Goal: Task Accomplishment & Management: Use online tool/utility

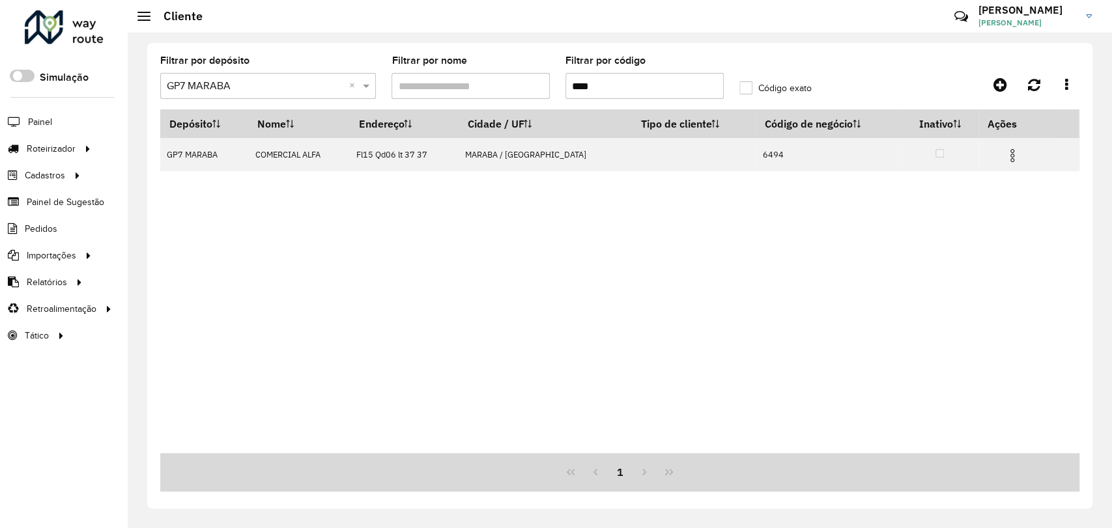
drag, startPoint x: 628, startPoint y: 79, endPoint x: 490, endPoint y: 46, distance: 141.4
click at [500, 68] on formly-group "Filtrar por depósito Selecione um depósito × GP7 MARABA × Filtrar por nome Filt…" at bounding box center [499, 82] width 695 height 53
type input "**"
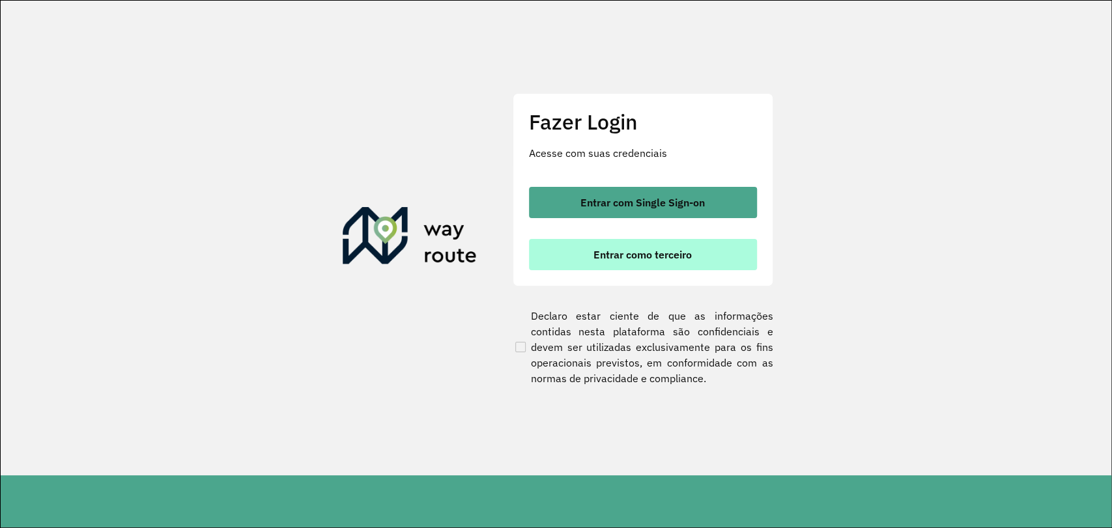
click at [606, 250] on span "Entrar como terceiro" at bounding box center [643, 255] width 98 height 10
click at [604, 256] on span "Entrar como terceiro" at bounding box center [643, 255] width 98 height 10
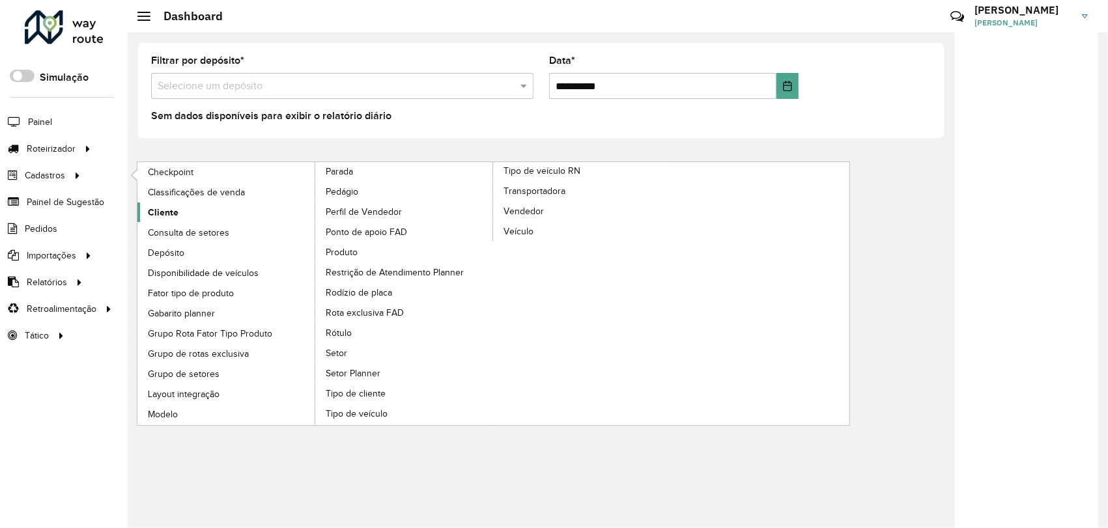
click at [151, 209] on span "Cliente" at bounding box center [163, 213] width 31 height 14
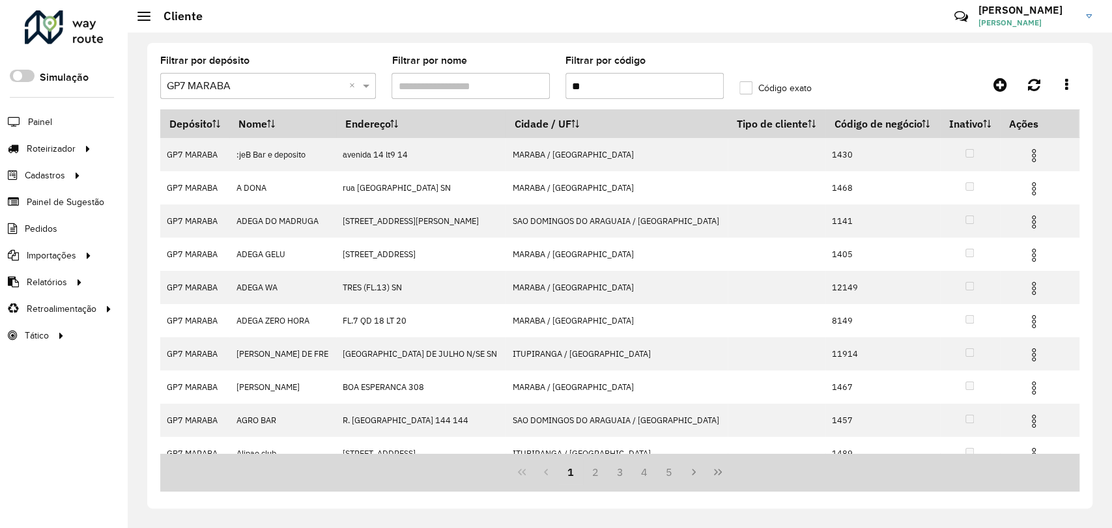
click at [624, 89] on input "**" at bounding box center [645, 86] width 158 height 26
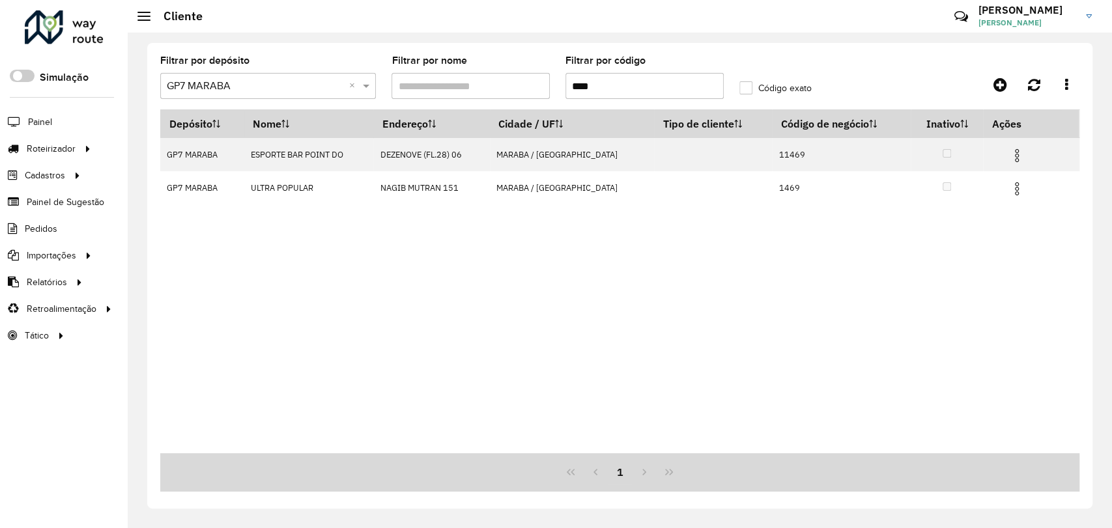
type input "****"
click at [740, 89] on label "Código exato" at bounding box center [776, 88] width 72 height 14
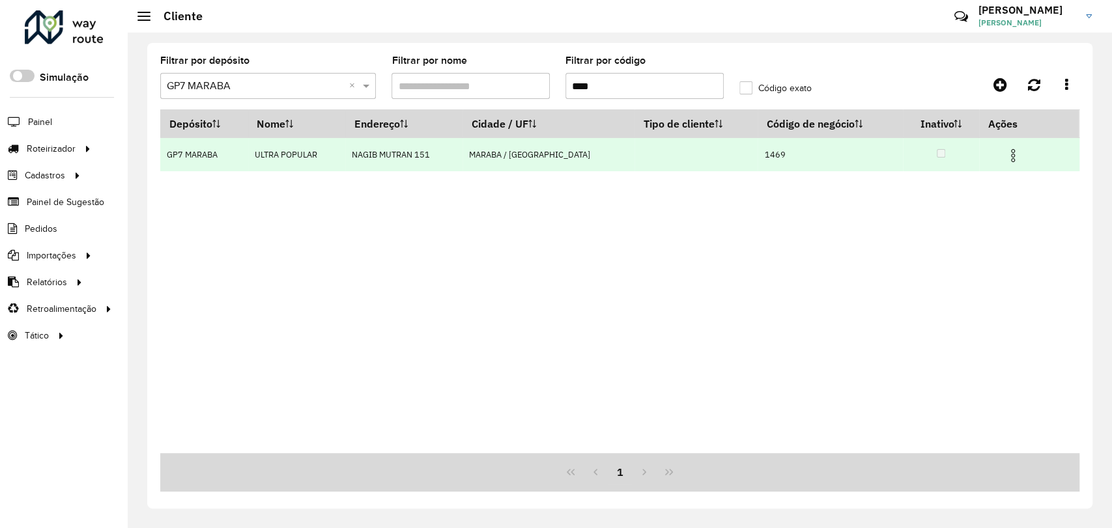
click at [1007, 154] on img at bounding box center [1013, 156] width 16 height 16
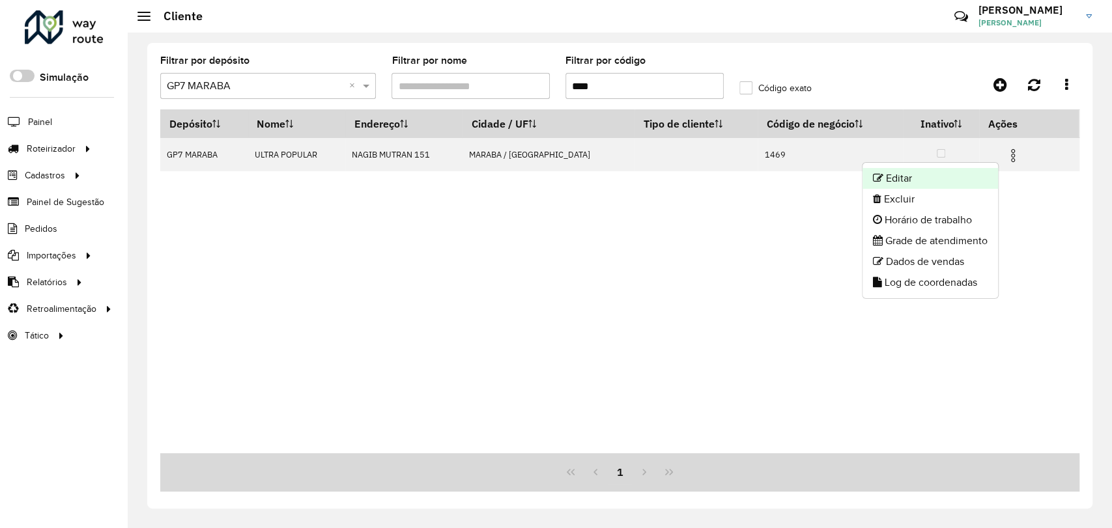
click at [936, 178] on li "Editar" at bounding box center [931, 178] width 136 height 21
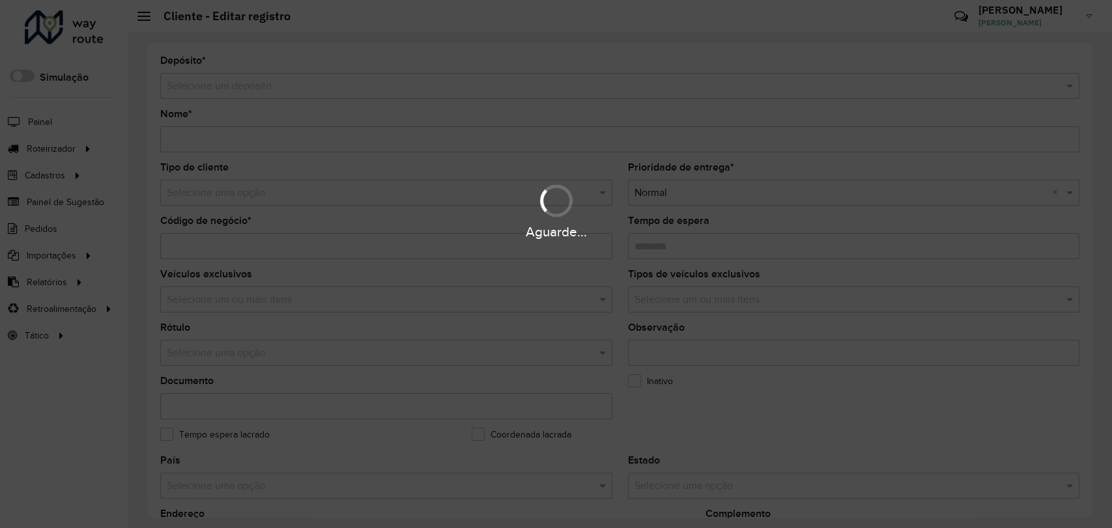
type input "**********"
type input "****"
type input "********"
type input "**********"
type input "******"
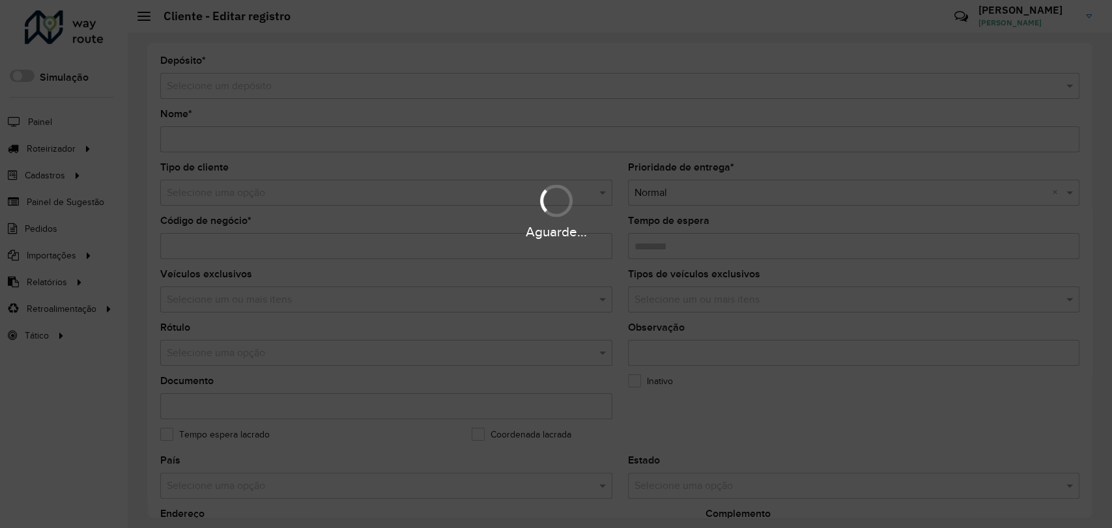
type input "**********"
type input "*********"
type input "**********"
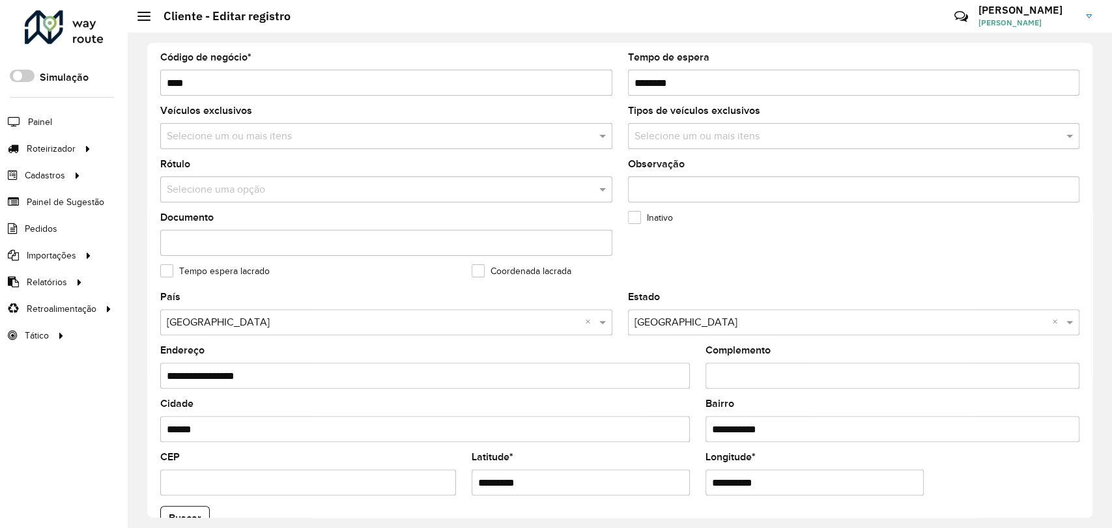
scroll to position [145, 0]
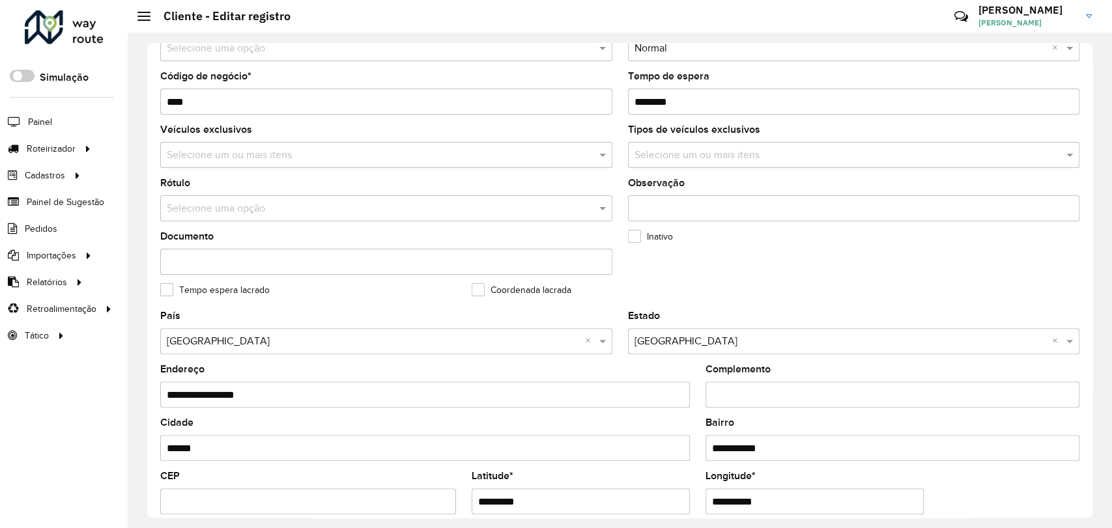
click at [265, 161] on input "text" at bounding box center [380, 156] width 433 height 16
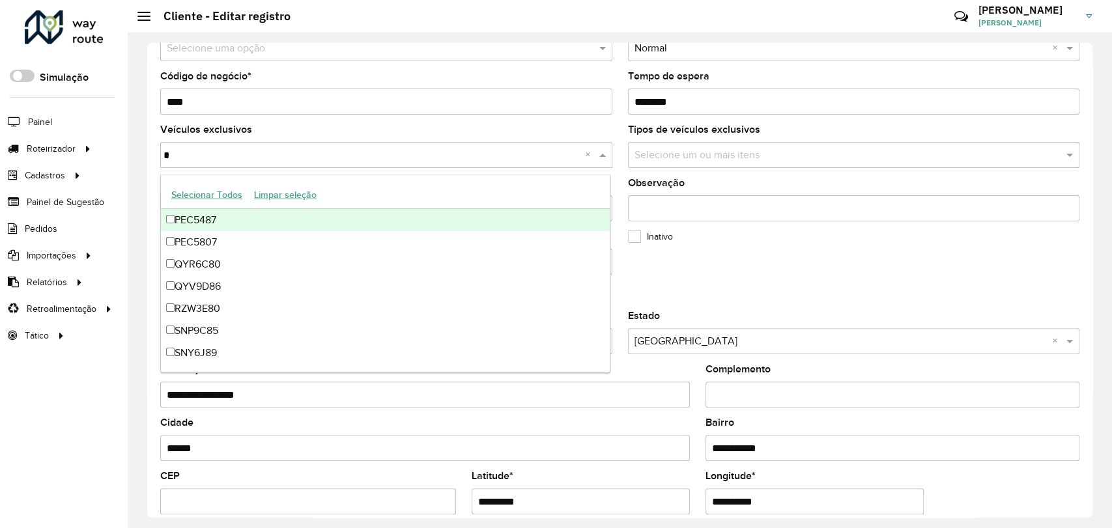
type input "**"
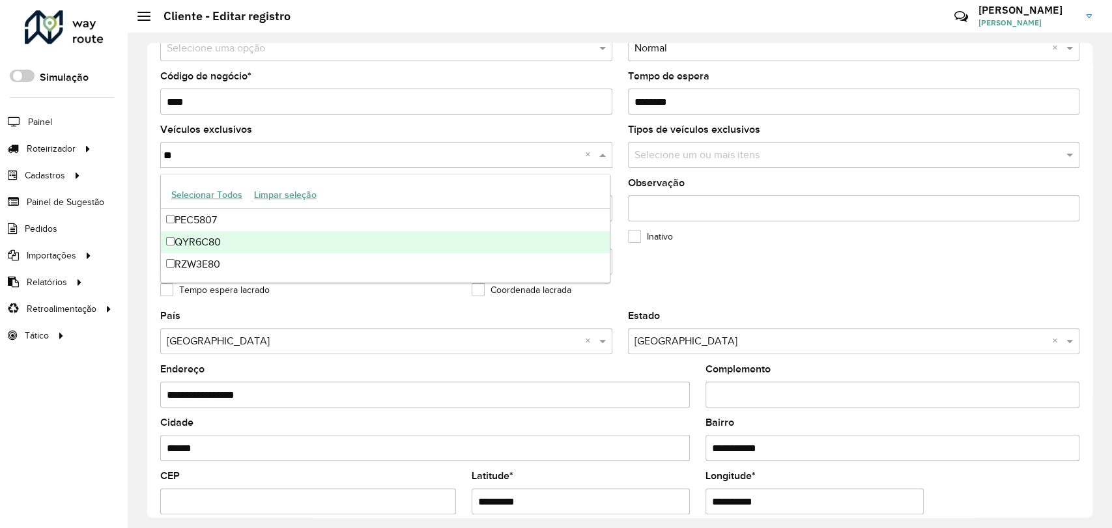
click at [233, 241] on div "QYR6C80" at bounding box center [385, 242] width 449 height 22
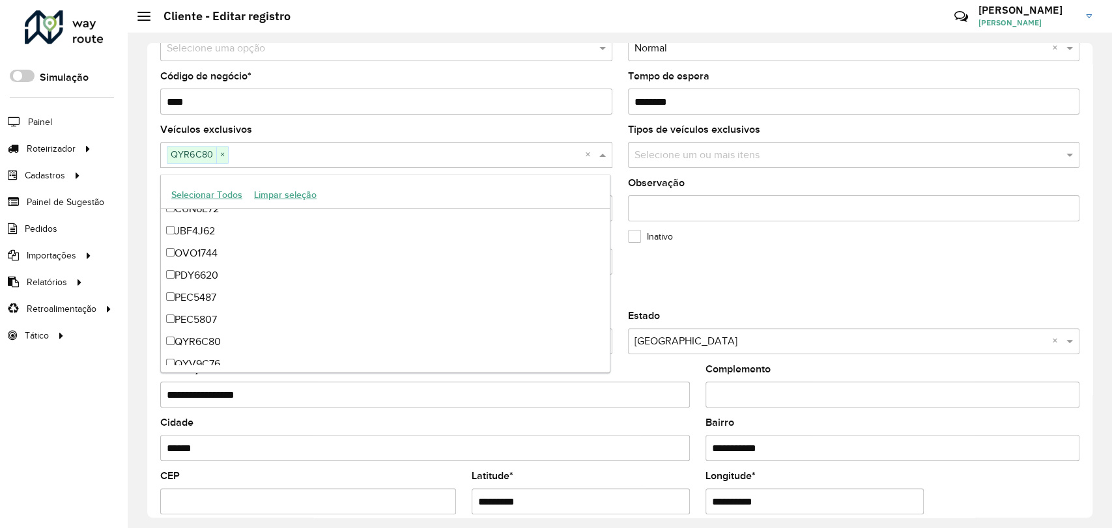
scroll to position [0, 0]
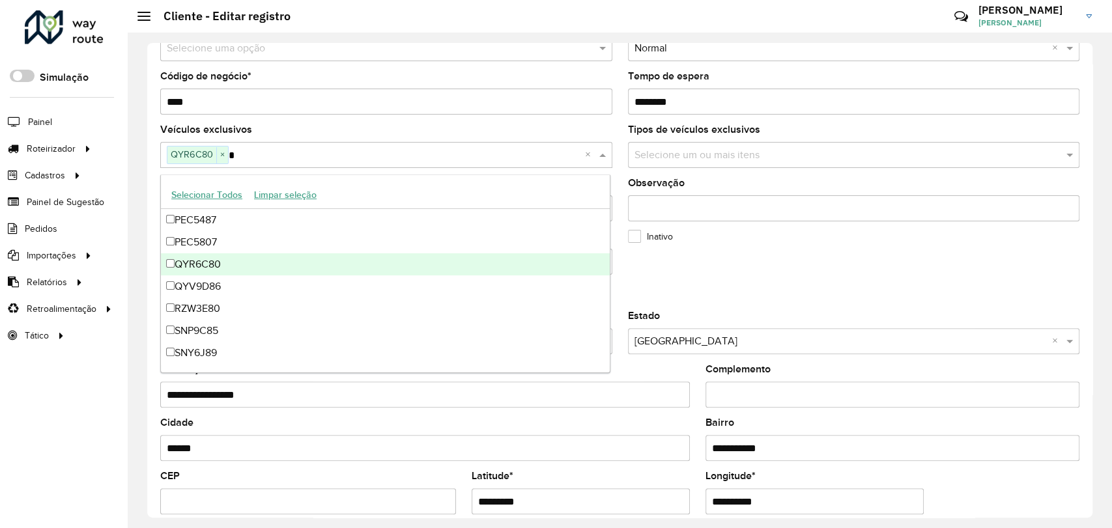
type input "**"
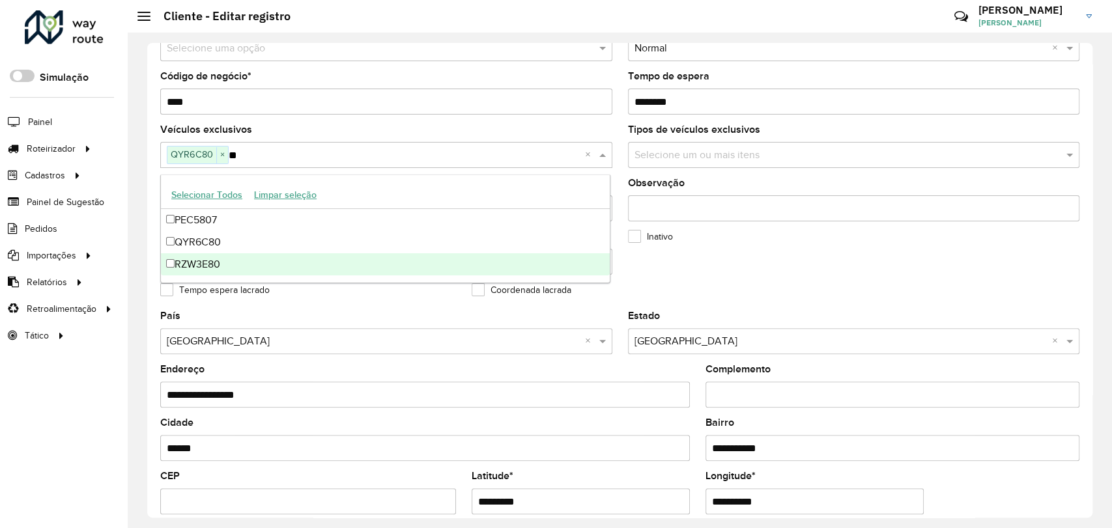
click at [255, 261] on div "RZW3E80" at bounding box center [385, 264] width 449 height 22
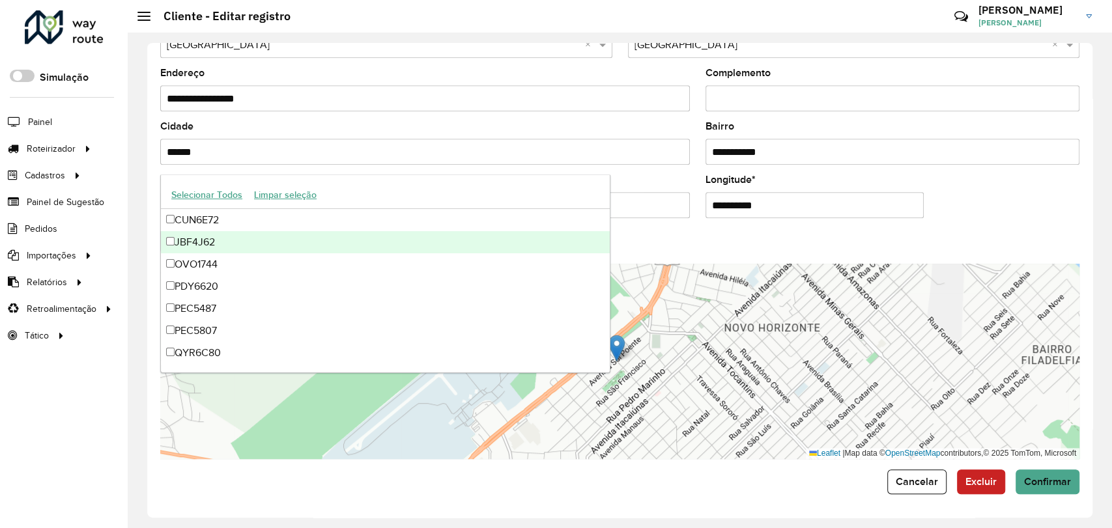
scroll to position [442, 0]
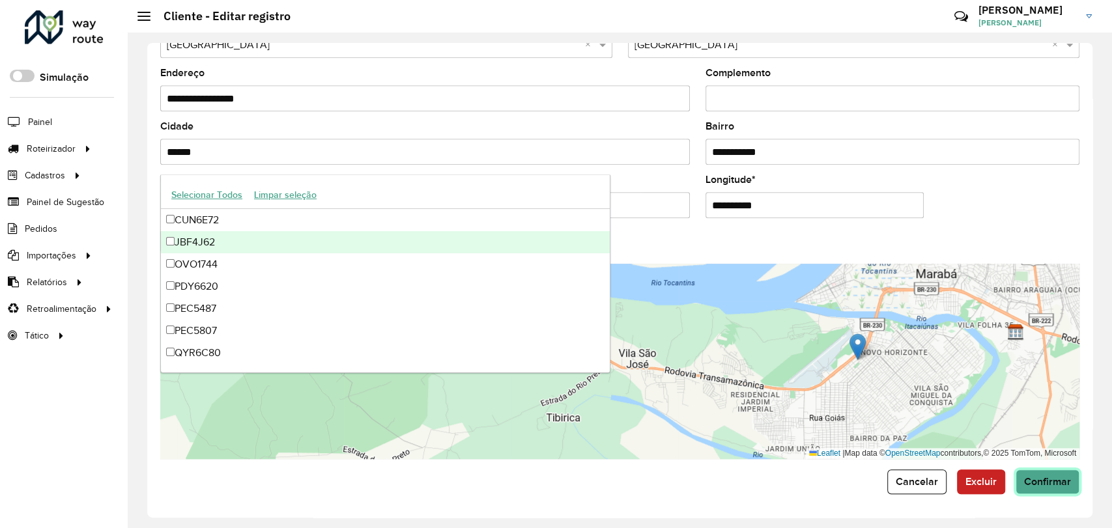
click at [1047, 482] on span "Confirmar" at bounding box center [1047, 481] width 47 height 11
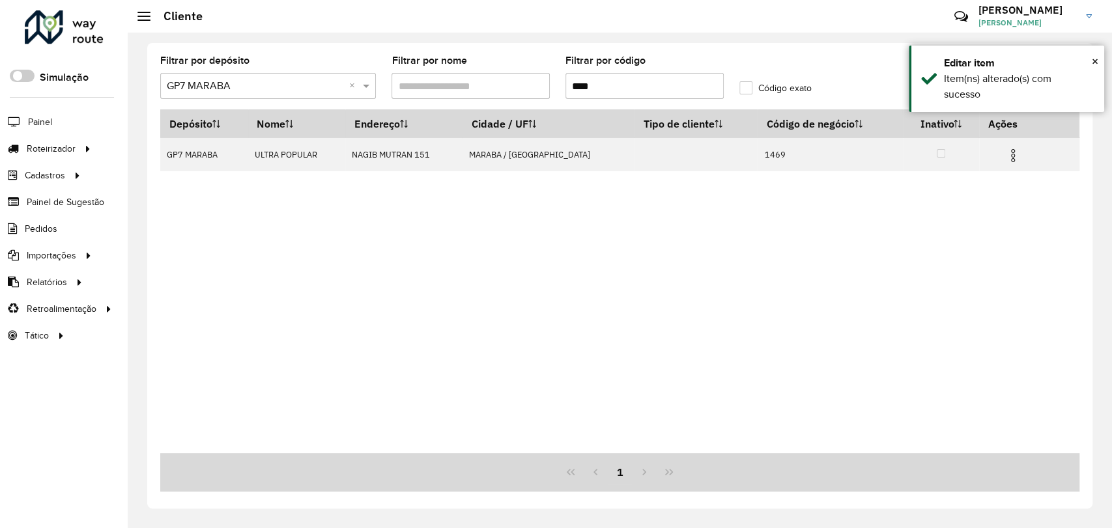
drag, startPoint x: 608, startPoint y: 84, endPoint x: 552, endPoint y: 74, distance: 56.9
click at [530, 79] on formly-group "Filtrar por depósito Selecione um depósito × GP7 MARABA × Filtrar por nome Filt…" at bounding box center [499, 82] width 695 height 53
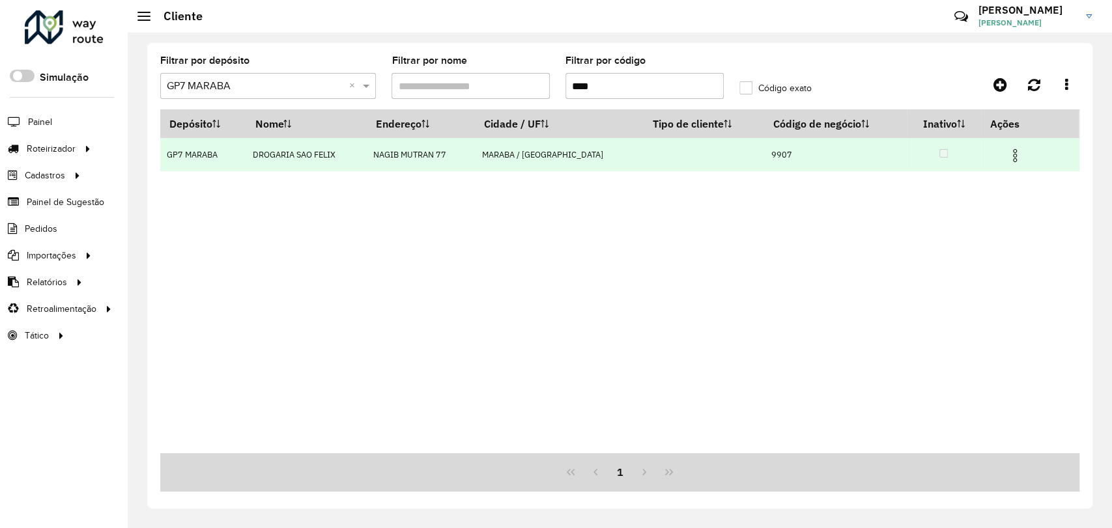
type input "****"
click at [1010, 152] on img at bounding box center [1015, 156] width 16 height 16
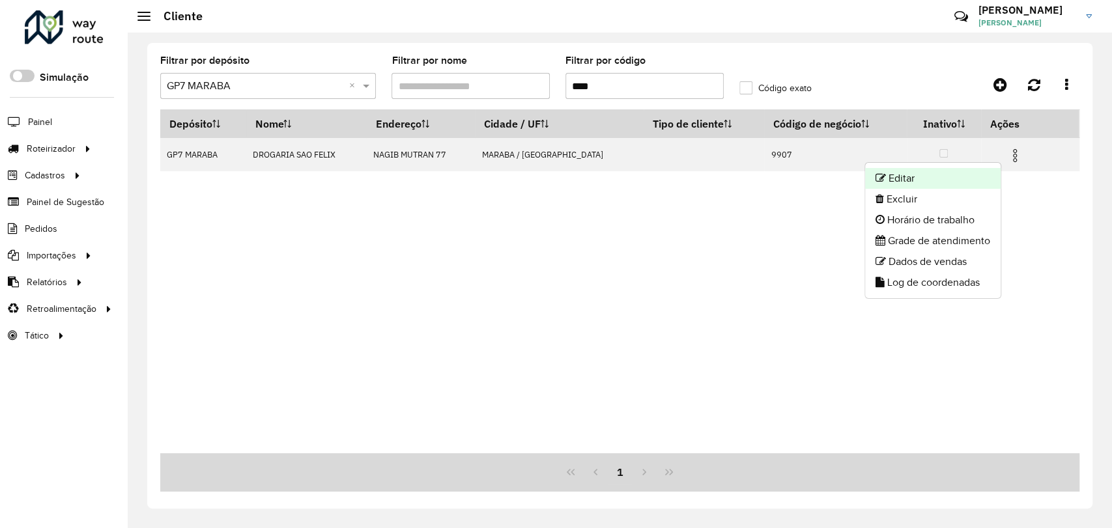
click at [976, 173] on li "Editar" at bounding box center [933, 178] width 136 height 21
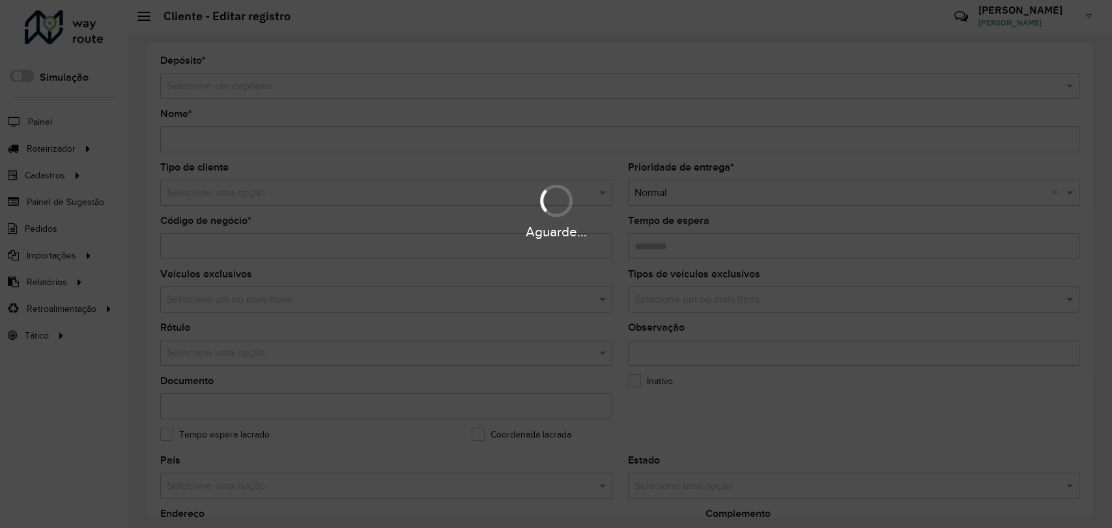
type input "**********"
type input "****"
type input "********"
type input "**********"
type input "******"
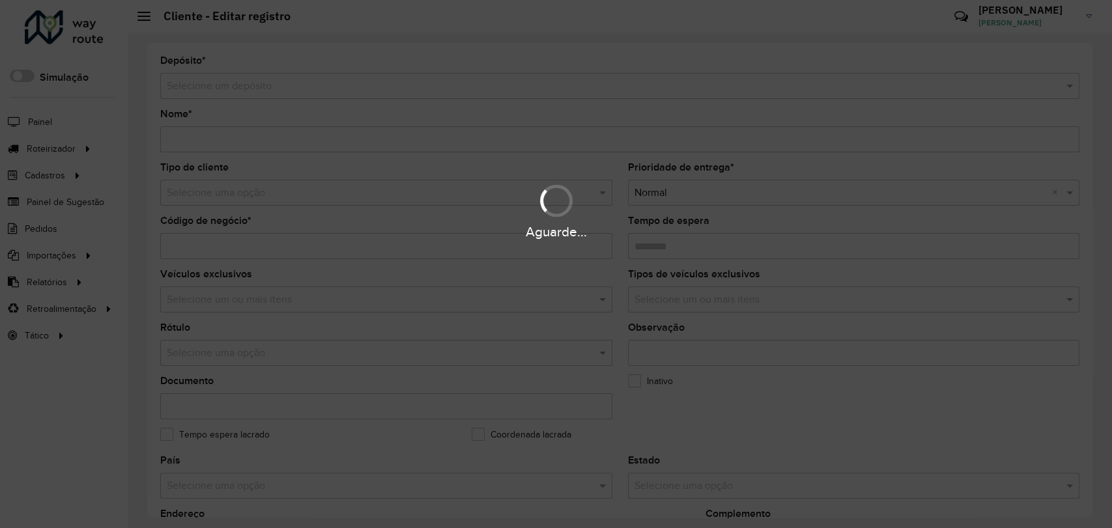
type input "**********"
type input "*********"
type input "**********"
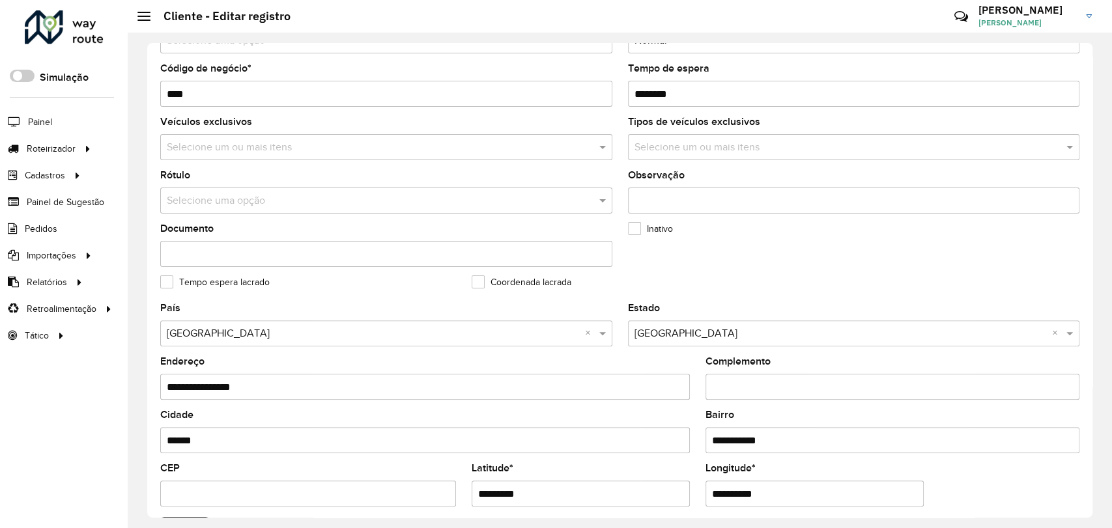
scroll to position [152, 0]
click at [248, 199] on input "text" at bounding box center [373, 202] width 413 height 16
click at [258, 149] on input "text" at bounding box center [380, 149] width 433 height 16
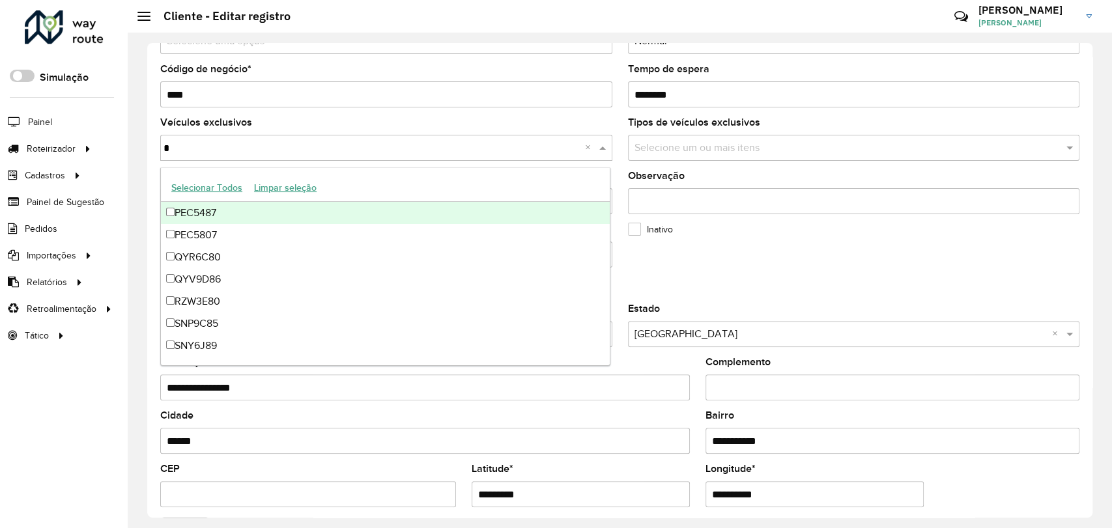
type input "**"
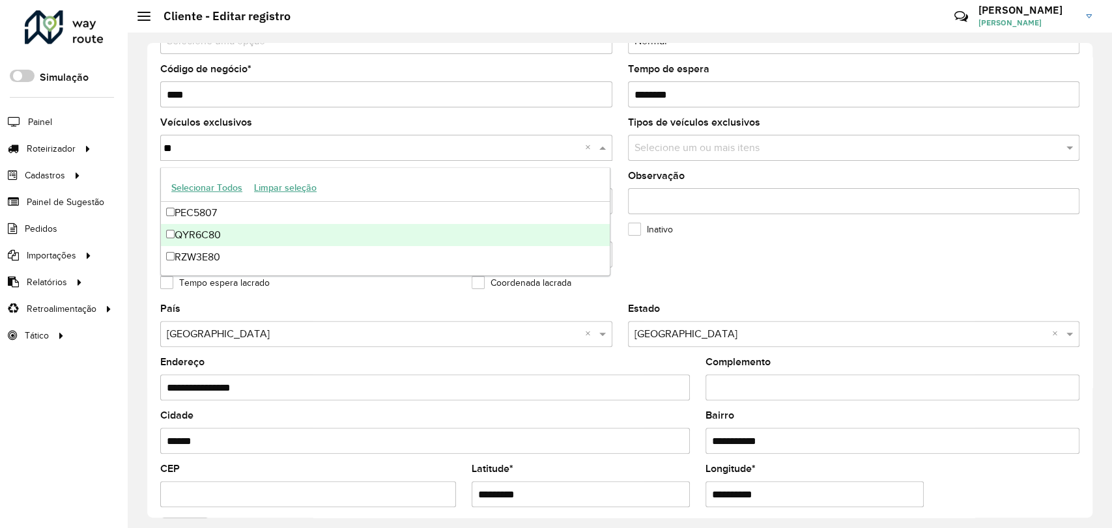
click at [238, 241] on div "QYR6C80" at bounding box center [385, 235] width 449 height 22
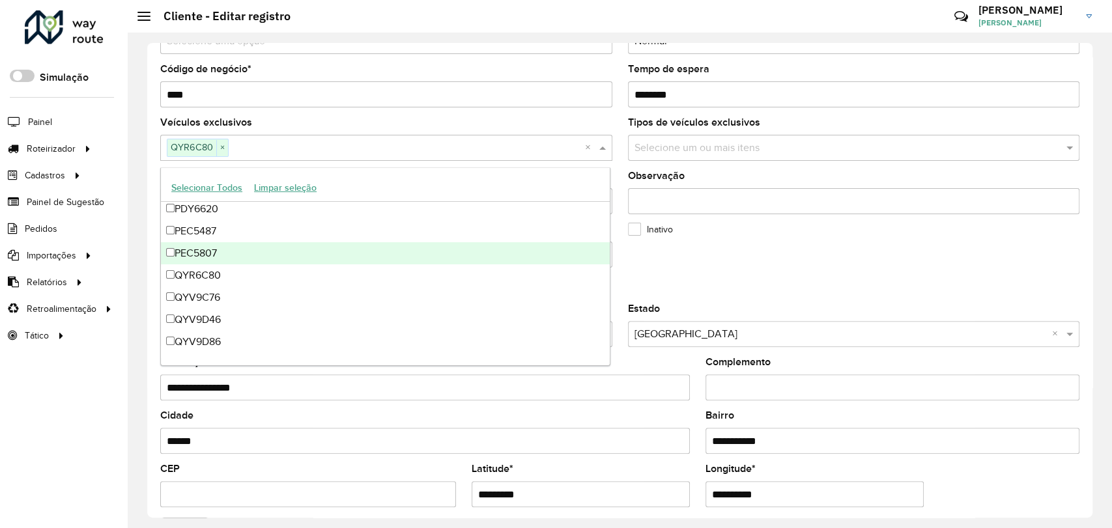
scroll to position [72, 0]
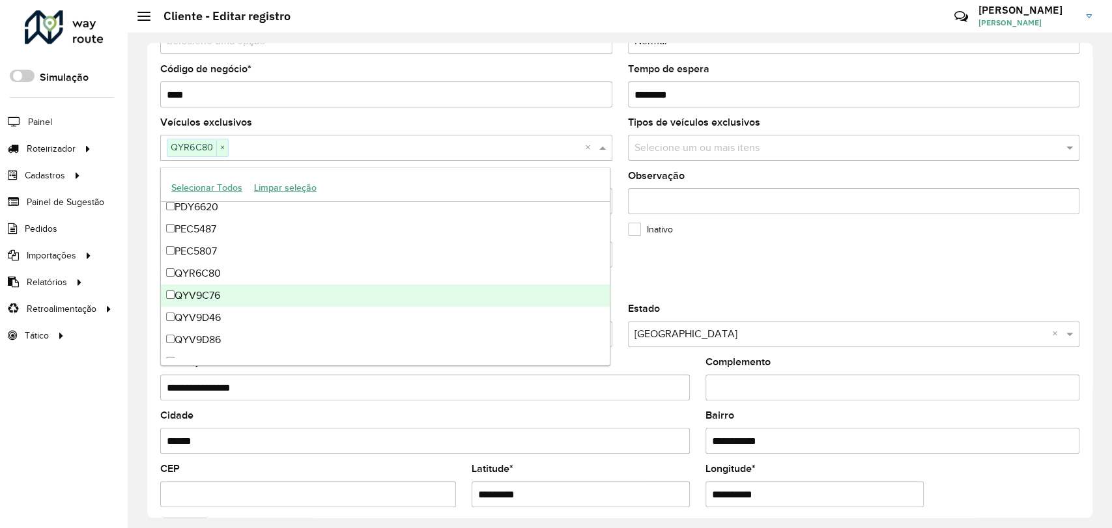
click at [219, 298] on div "QYV9C76" at bounding box center [385, 296] width 449 height 22
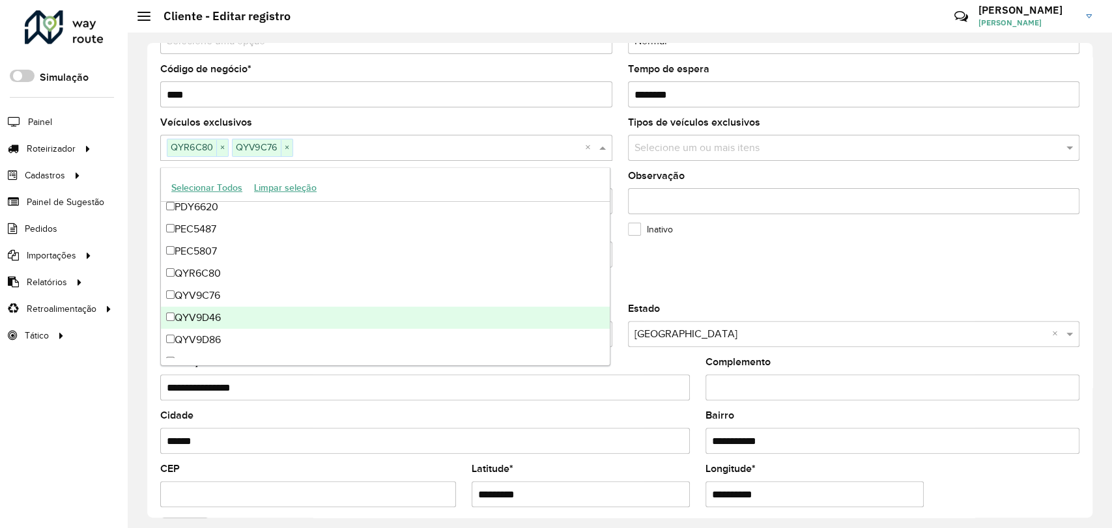
click at [224, 327] on div "QYV9D46" at bounding box center [385, 318] width 449 height 22
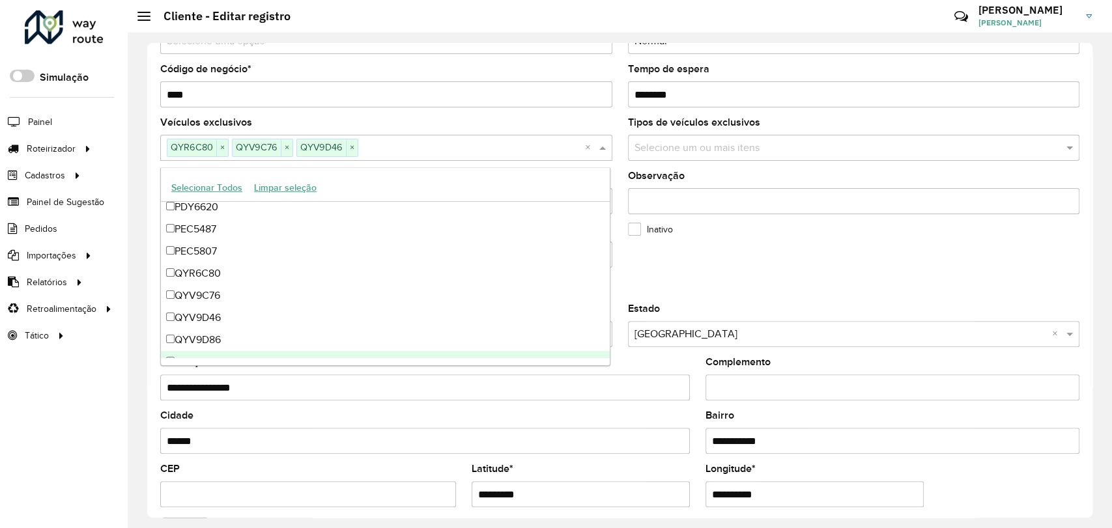
click at [235, 351] on div "REC VULK" at bounding box center [385, 362] width 449 height 22
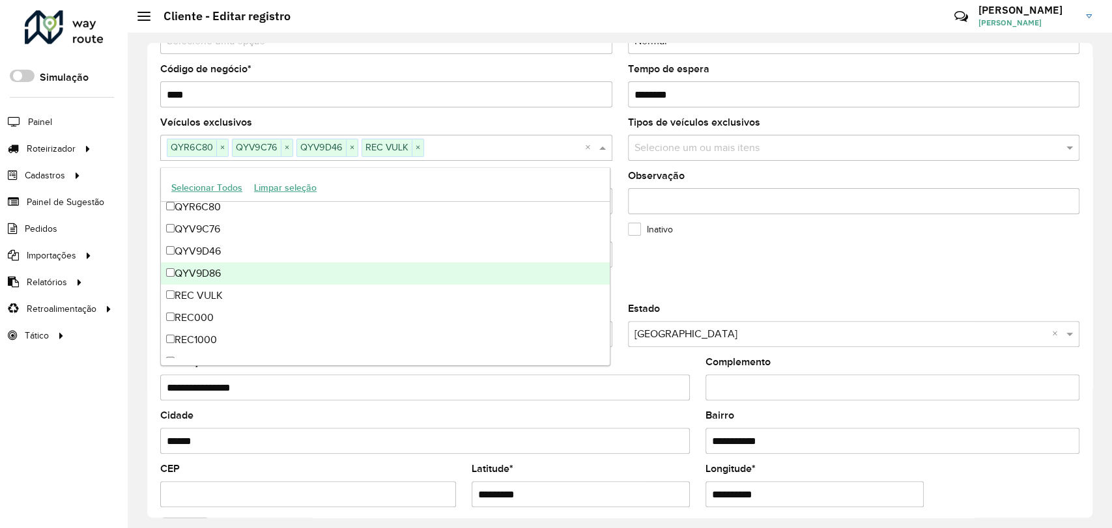
scroll to position [145, 0]
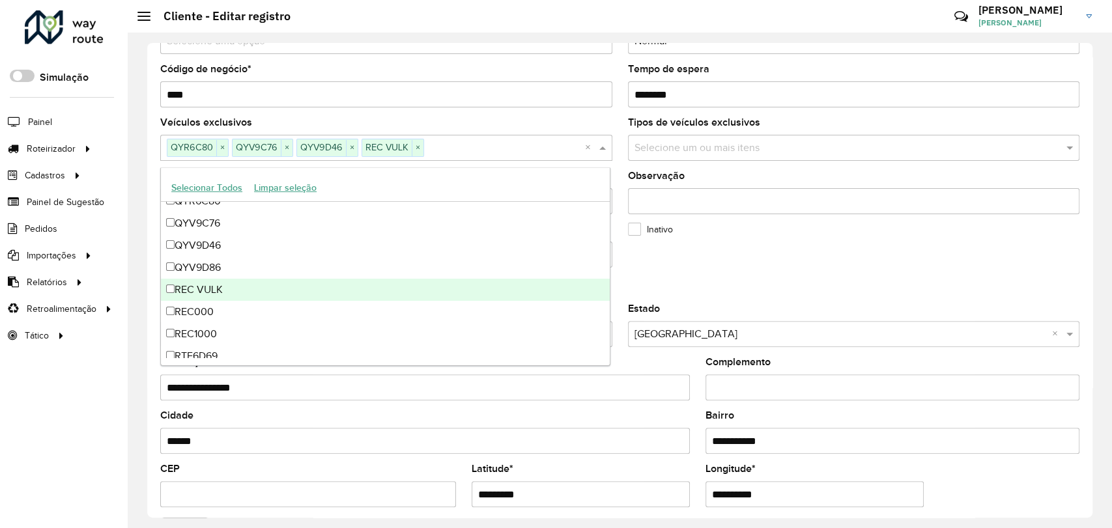
click at [226, 287] on div "REC VULK" at bounding box center [385, 290] width 449 height 22
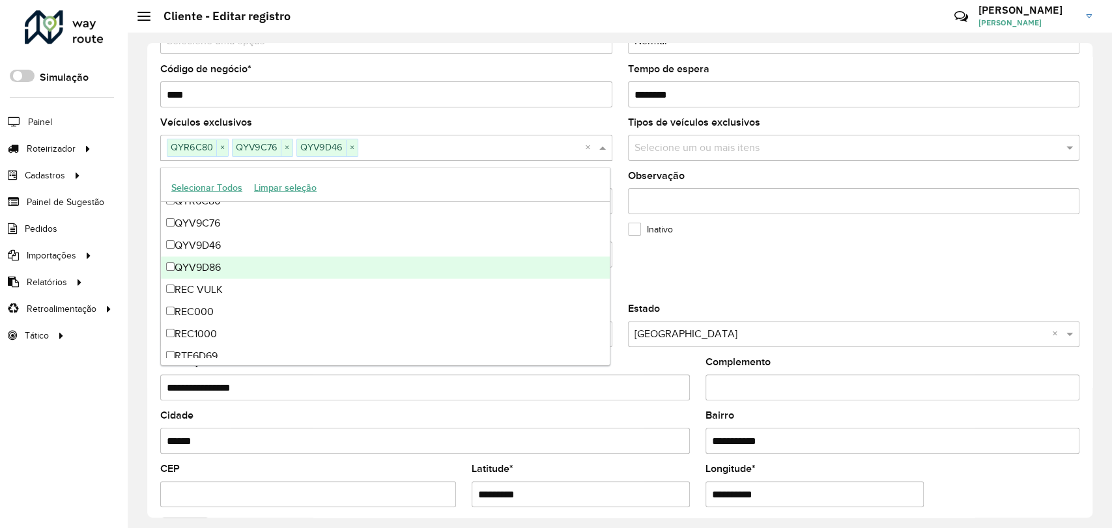
click at [222, 267] on div "QYV9D86" at bounding box center [385, 268] width 449 height 22
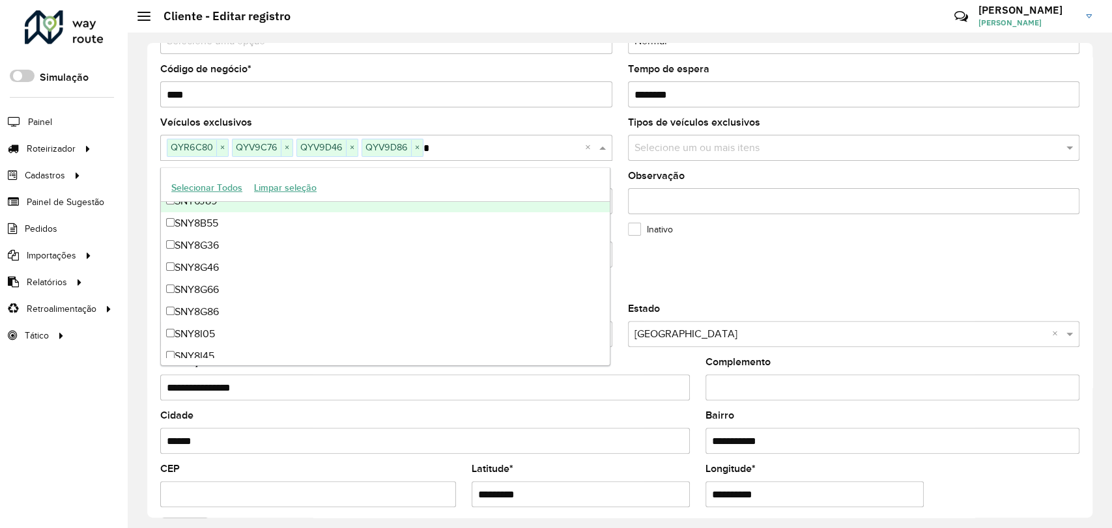
scroll to position [56, 0]
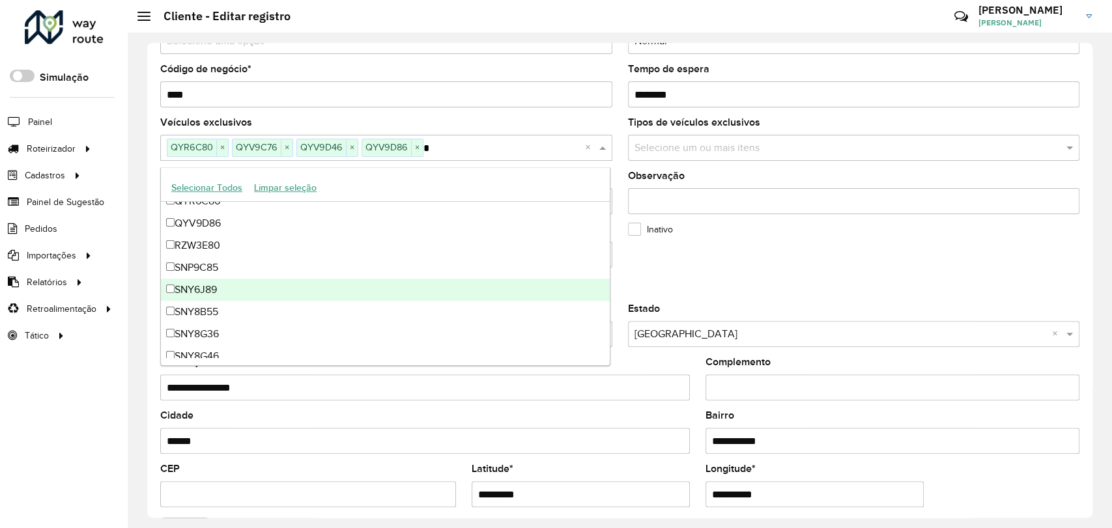
type input "**"
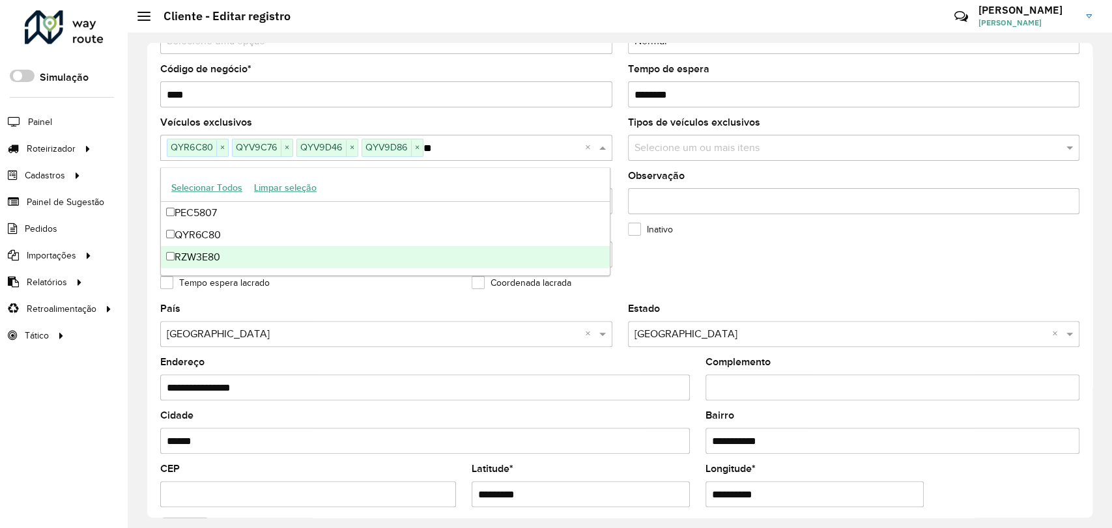
click at [339, 258] on div "RZW3E80" at bounding box center [385, 257] width 449 height 22
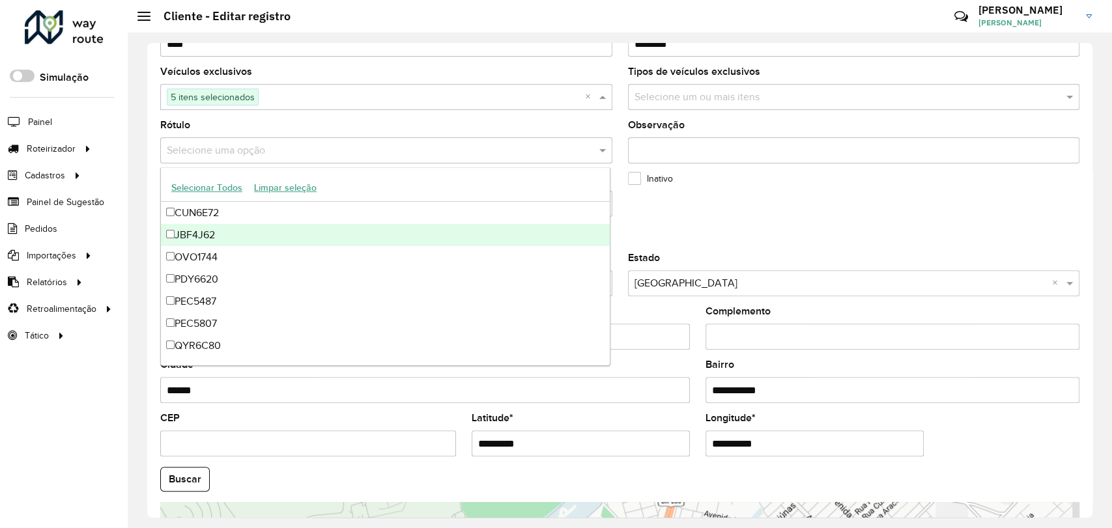
scroll to position [442, 0]
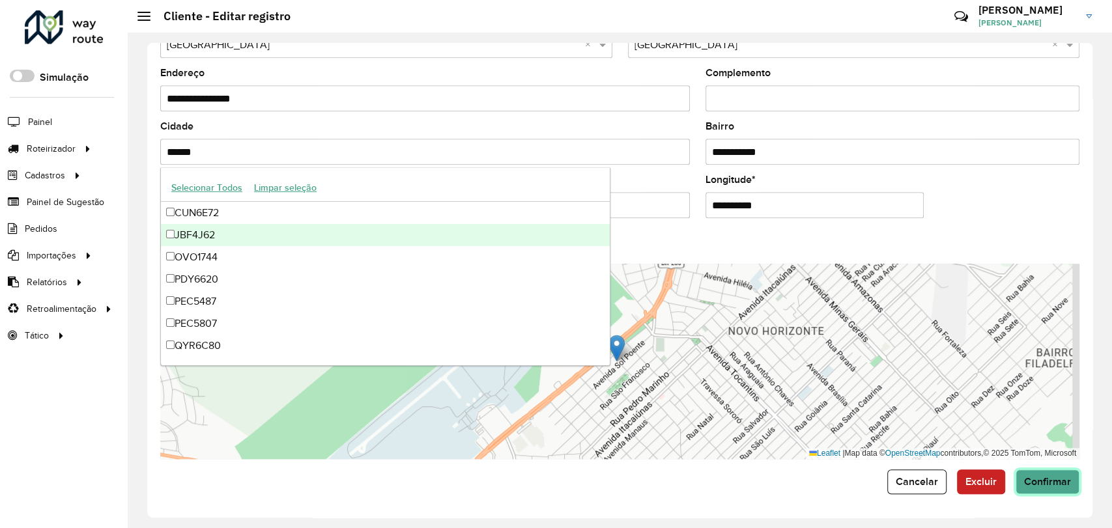
click at [1054, 489] on button "Confirmar" at bounding box center [1048, 482] width 64 height 25
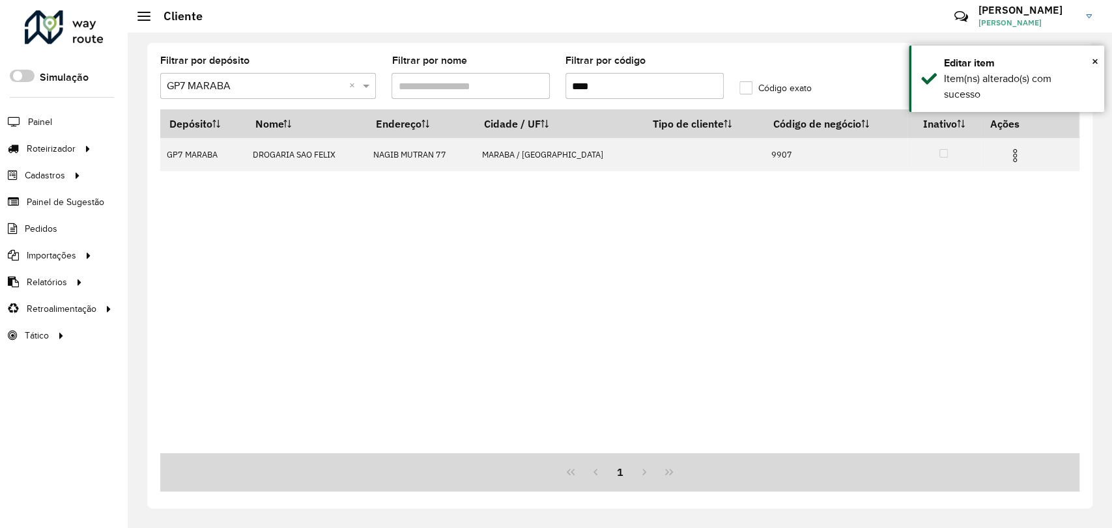
drag, startPoint x: 612, startPoint y: 92, endPoint x: 536, endPoint y: 63, distance: 80.8
click at [532, 64] on formly-group "Filtrar por depósito Selecione um depósito × GP7 MARABA × Filtrar por nome Filt…" at bounding box center [499, 82] width 695 height 53
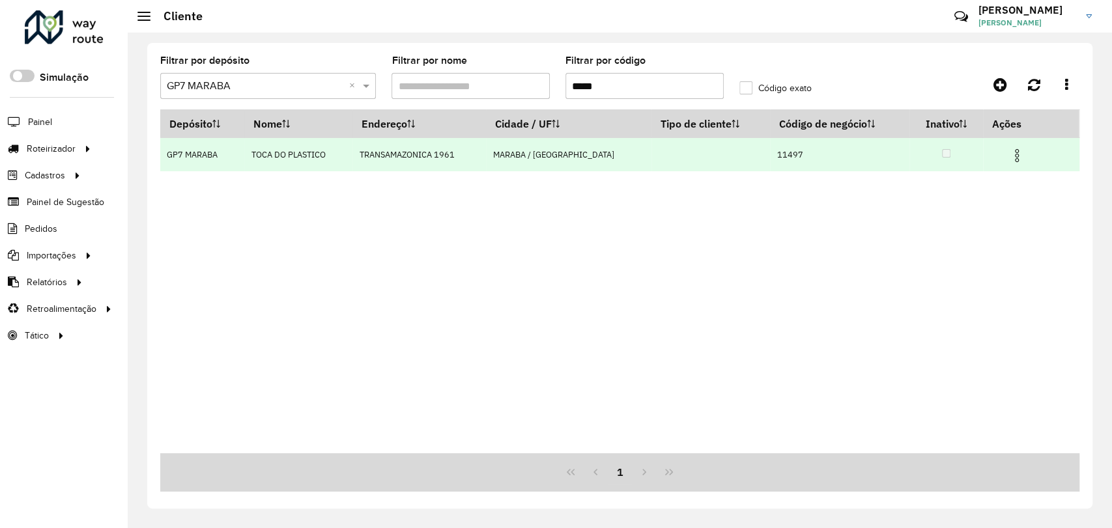
type input "*****"
click at [1008, 164] on td at bounding box center [1022, 154] width 78 height 33
click at [1010, 163] on td at bounding box center [1022, 154] width 78 height 33
click at [1010, 163] on img at bounding box center [1017, 156] width 16 height 16
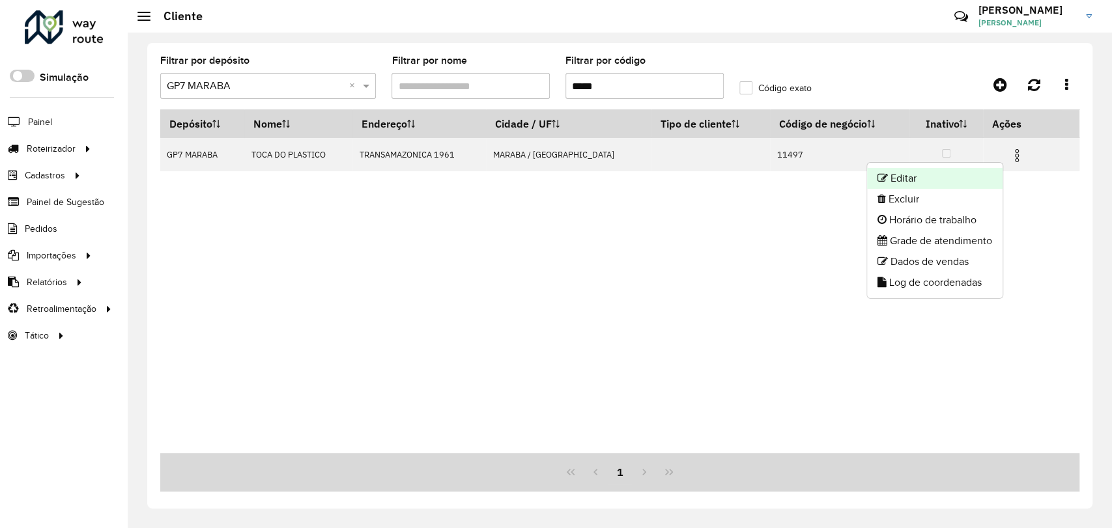
click at [946, 186] on li "Editar" at bounding box center [935, 178] width 136 height 21
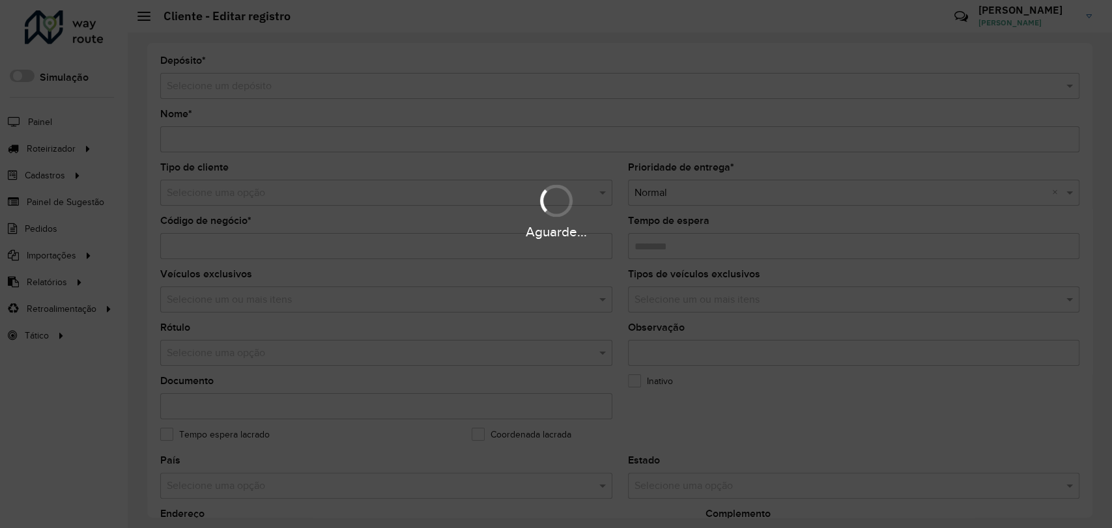
type input "**********"
type input "*****"
type input "********"
type input "**********"
type input "******"
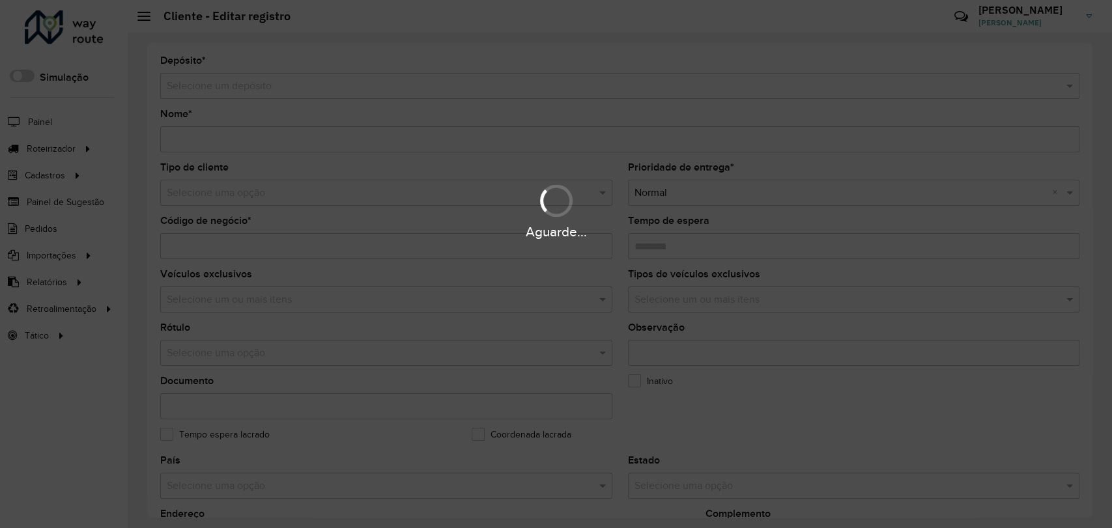
type input "**********"
type input "*********"
type input "**********"
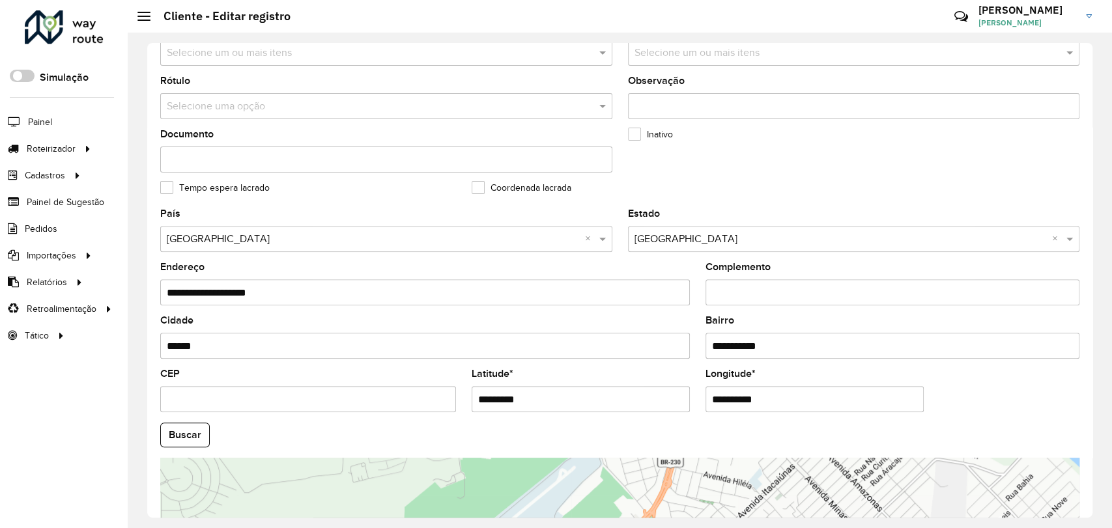
scroll to position [217, 0]
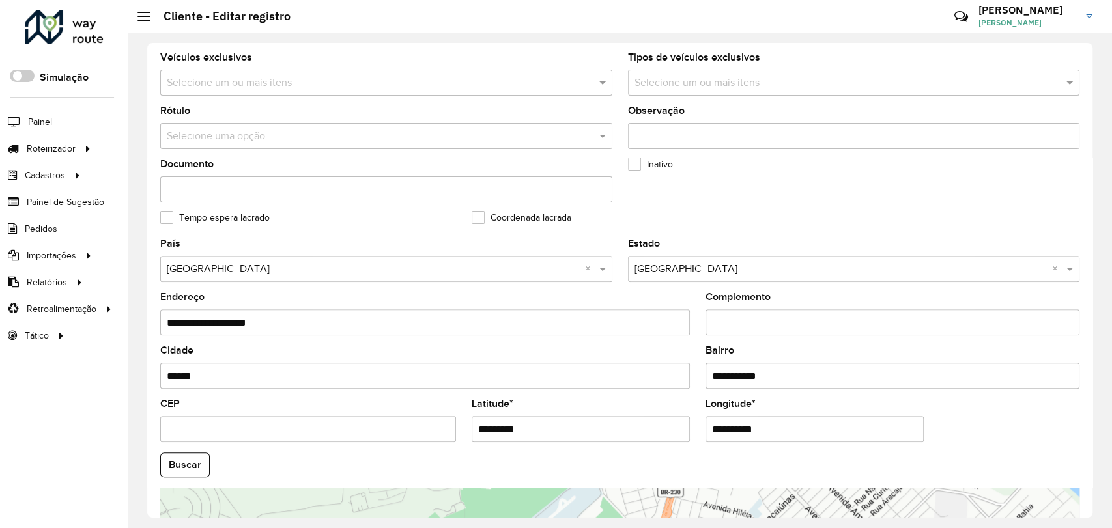
click at [271, 145] on div "Selecione uma opção" at bounding box center [386, 136] width 452 height 26
click at [266, 136] on input "text" at bounding box center [373, 137] width 413 height 16
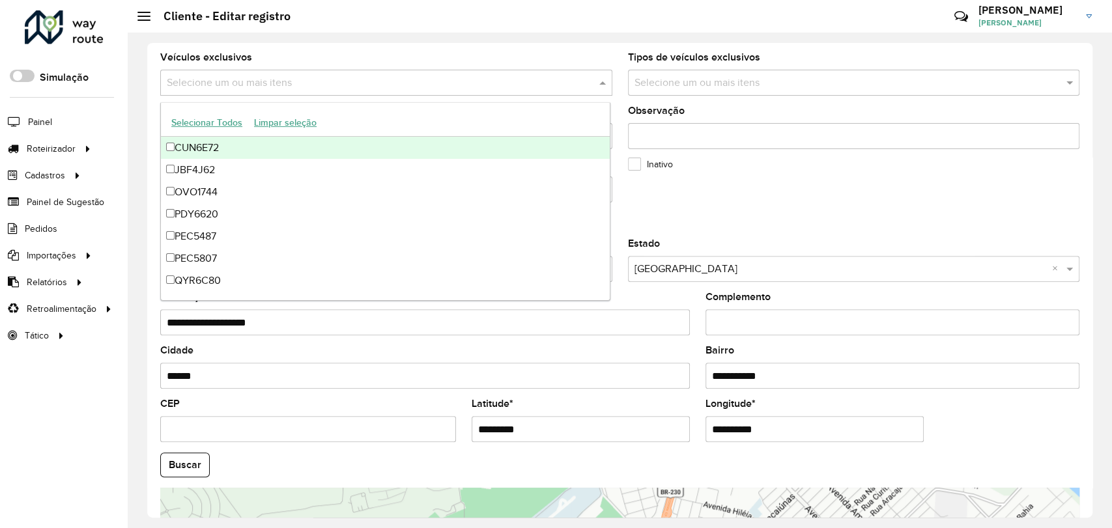
click at [285, 74] on div "Selecione um ou mais itens" at bounding box center [386, 83] width 452 height 26
type input "**"
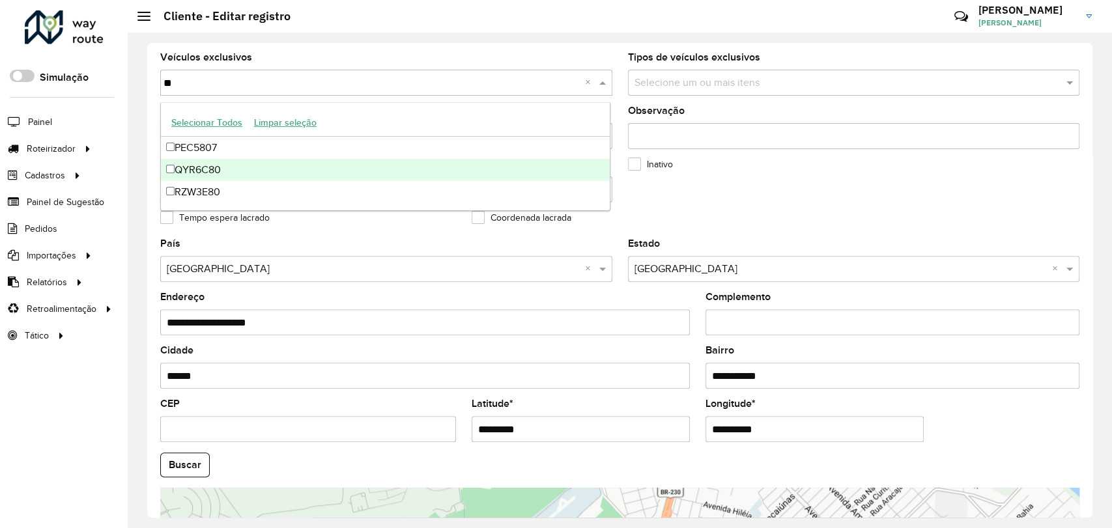
click at [249, 165] on div "QYR6C80" at bounding box center [385, 170] width 449 height 22
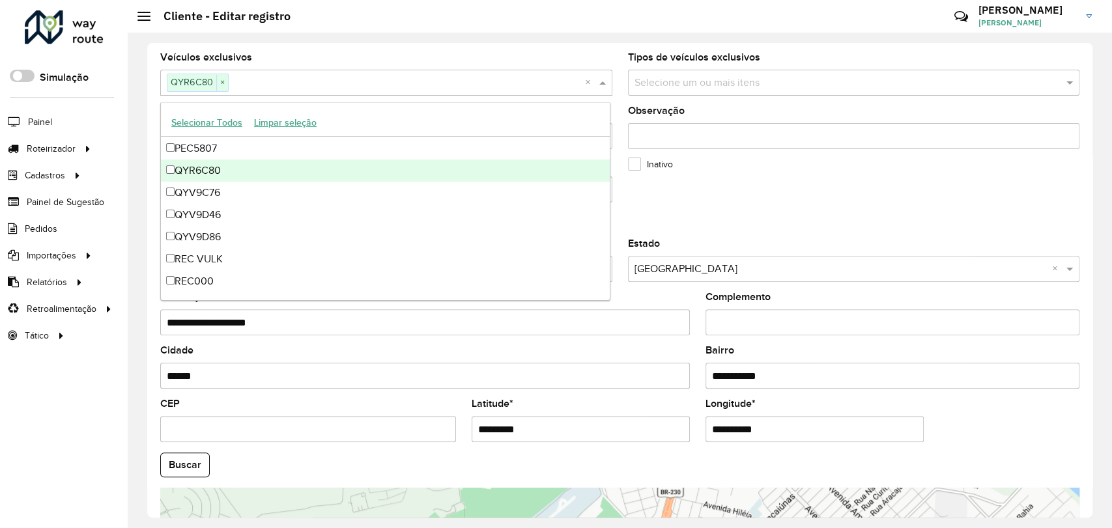
scroll to position [145, 0]
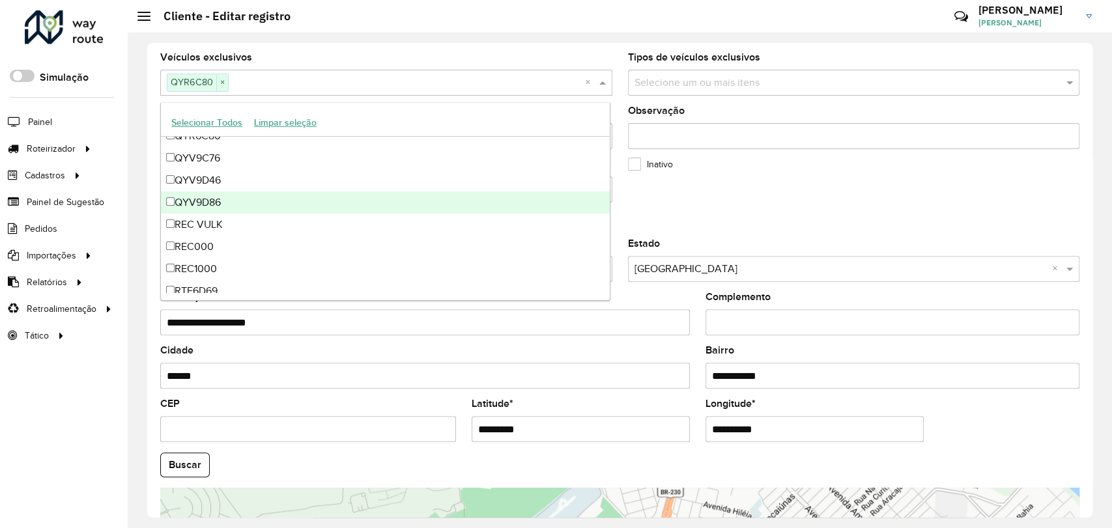
click at [229, 197] on div "QYV9D86" at bounding box center [385, 203] width 449 height 22
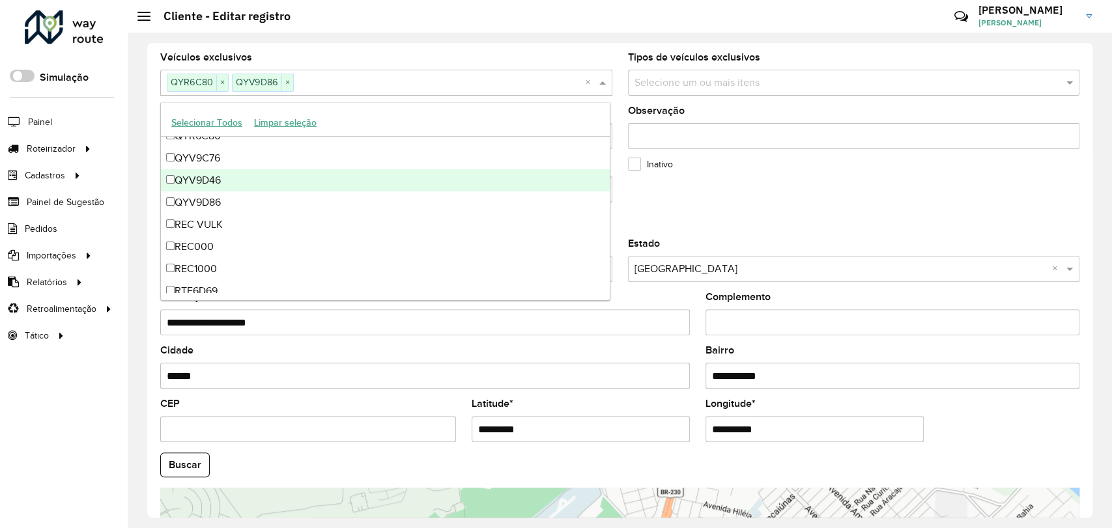
click at [226, 181] on div "QYV9D46" at bounding box center [385, 180] width 449 height 22
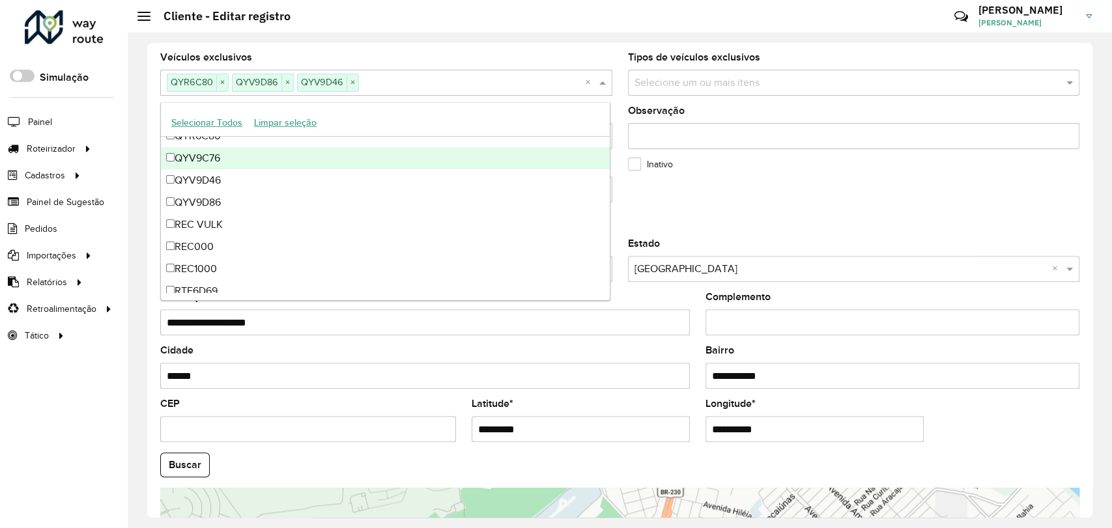
click at [218, 162] on div "QYV9C76" at bounding box center [385, 158] width 449 height 22
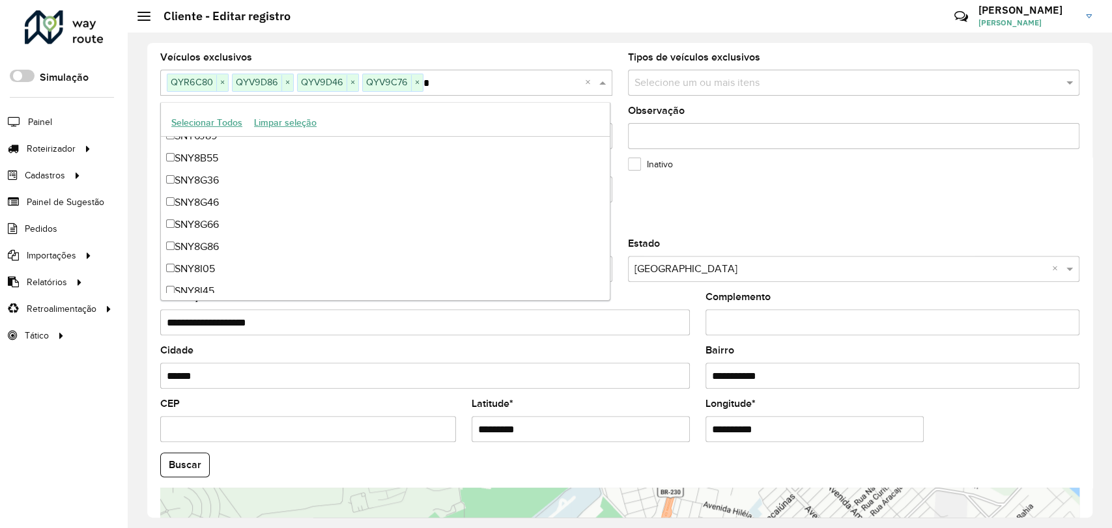
scroll to position [56, 0]
type input "**"
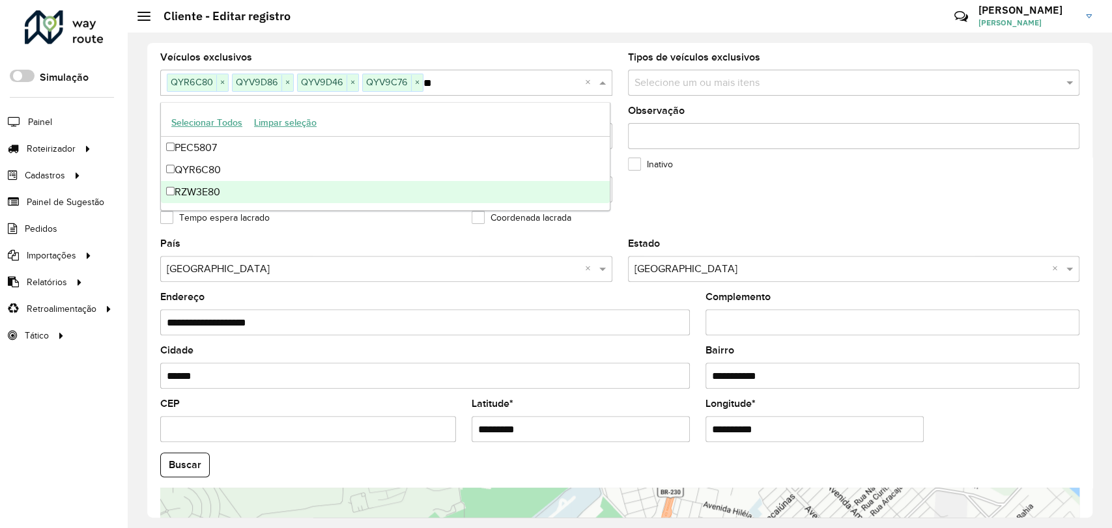
click at [402, 201] on div "RZW3E80" at bounding box center [385, 192] width 449 height 22
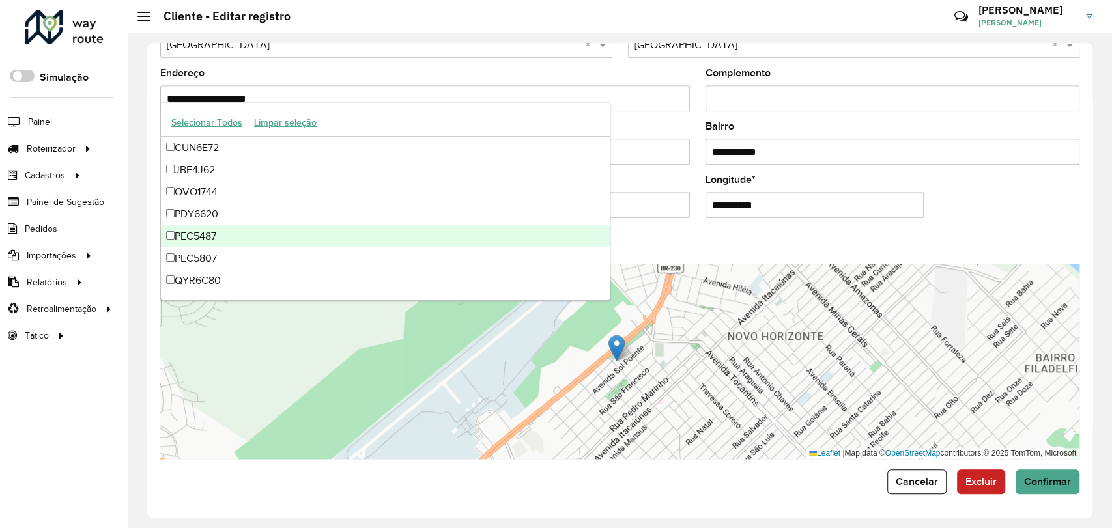
scroll to position [442, 0]
click at [1041, 485] on span "Confirmar" at bounding box center [1047, 481] width 47 height 11
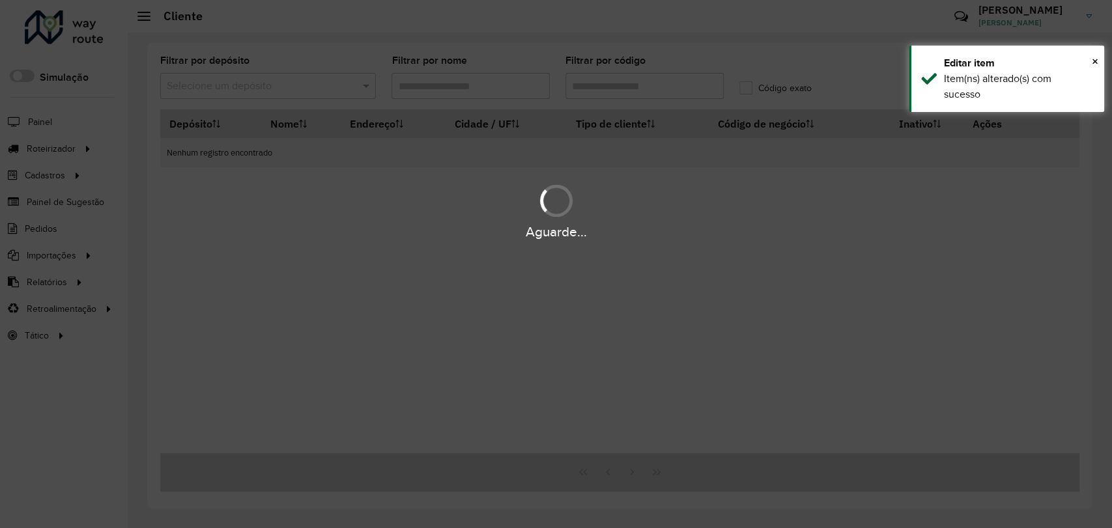
type input "*****"
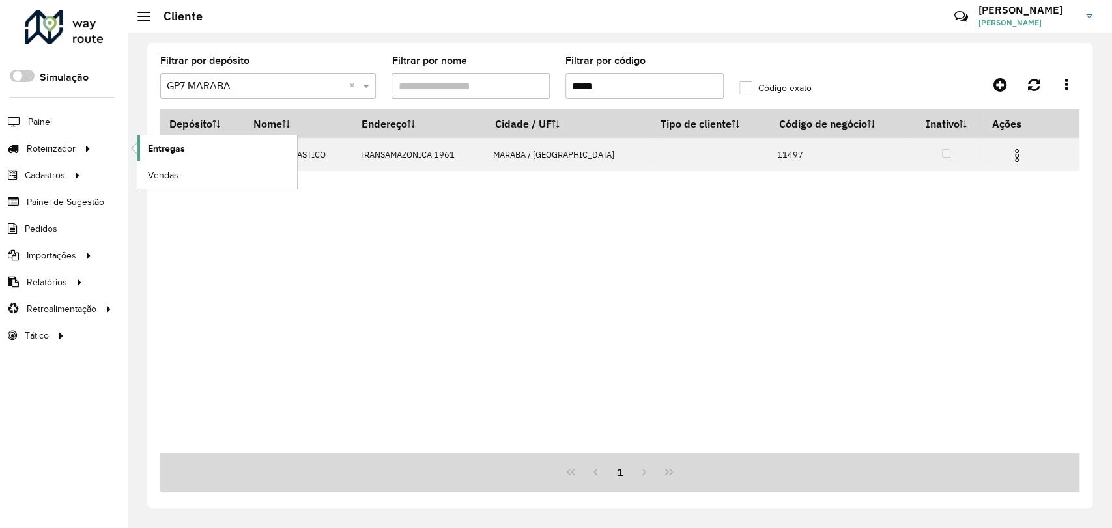
click at [167, 154] on span "Entregas" at bounding box center [166, 149] width 37 height 14
click at [182, 152] on span "Entregas" at bounding box center [166, 149] width 37 height 14
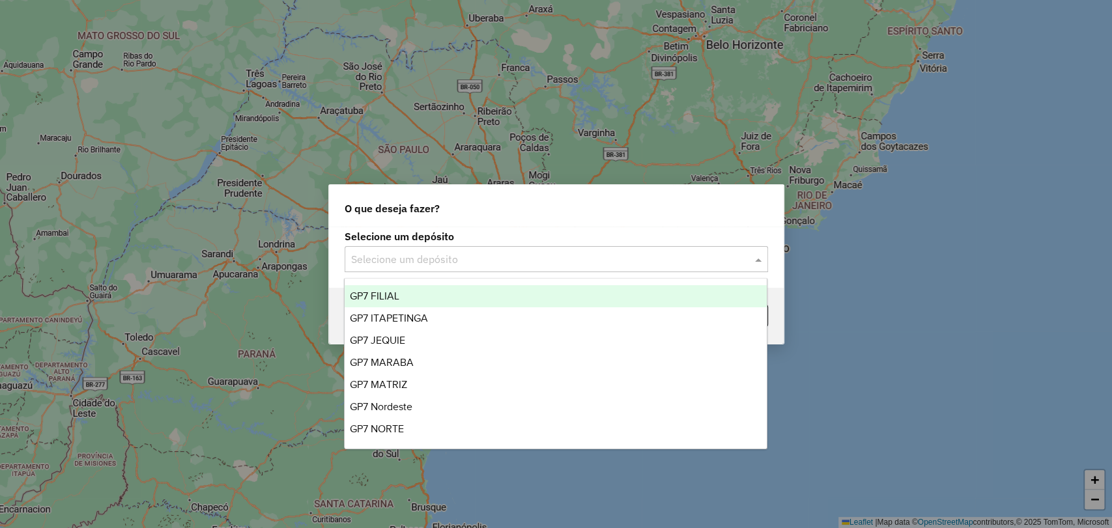
click at [503, 264] on input "text" at bounding box center [543, 260] width 384 height 16
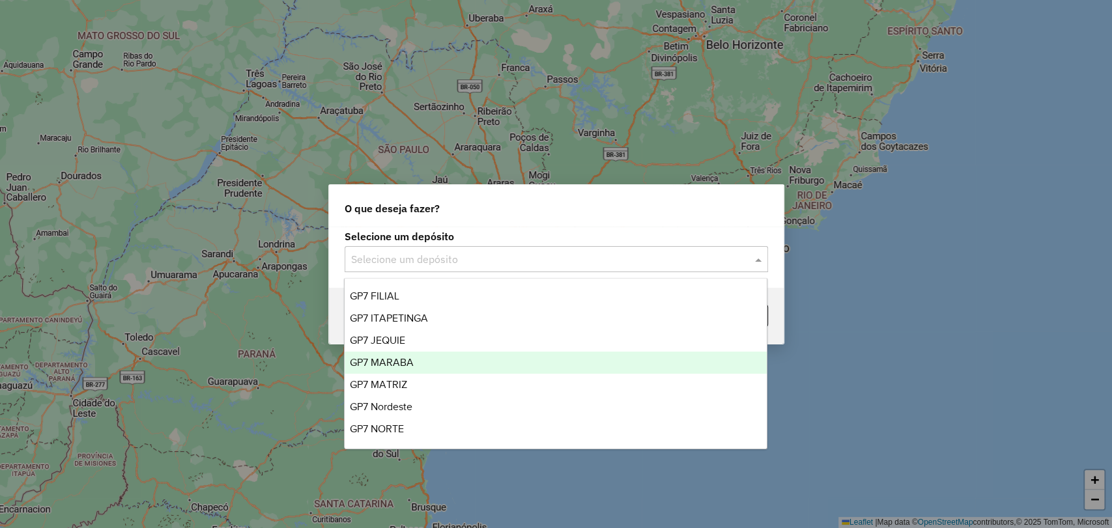
click at [472, 361] on div "GP7 MARABA" at bounding box center [556, 363] width 422 height 22
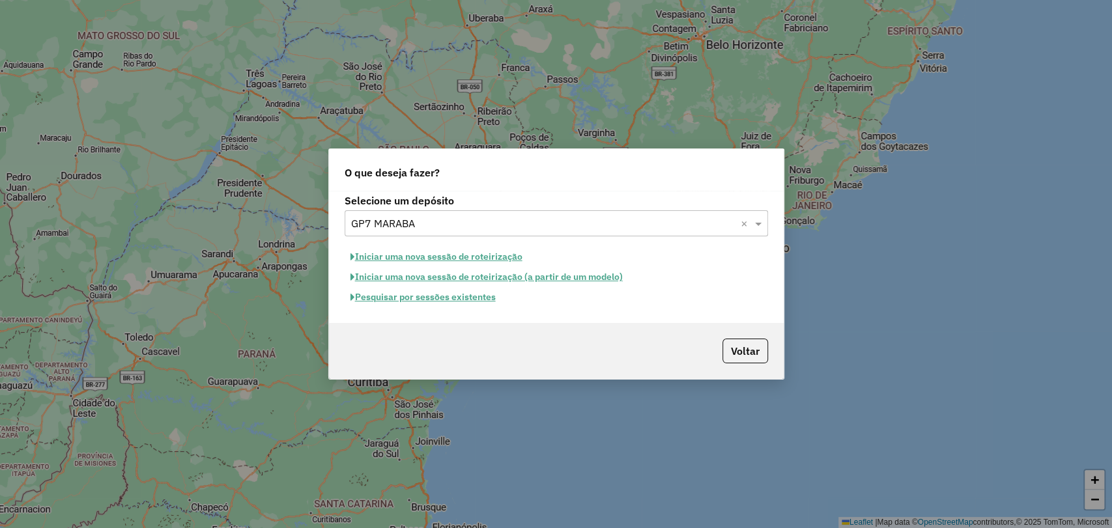
click at [381, 296] on button "Pesquisar por sessões existentes" at bounding box center [423, 297] width 157 height 20
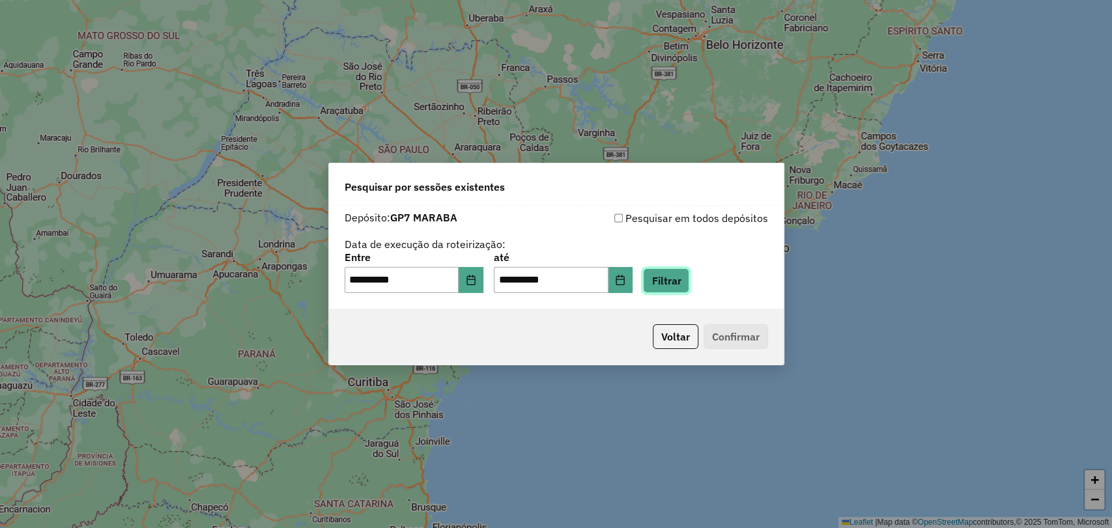
click at [688, 283] on button "Filtrar" at bounding box center [666, 280] width 46 height 25
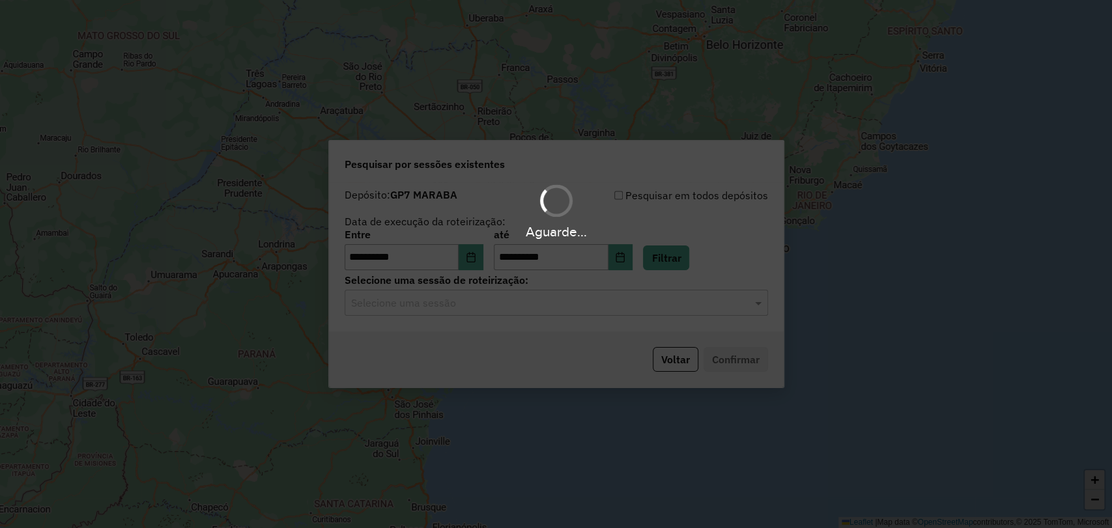
click at [512, 306] on hb-app "**********" at bounding box center [556, 264] width 1112 height 528
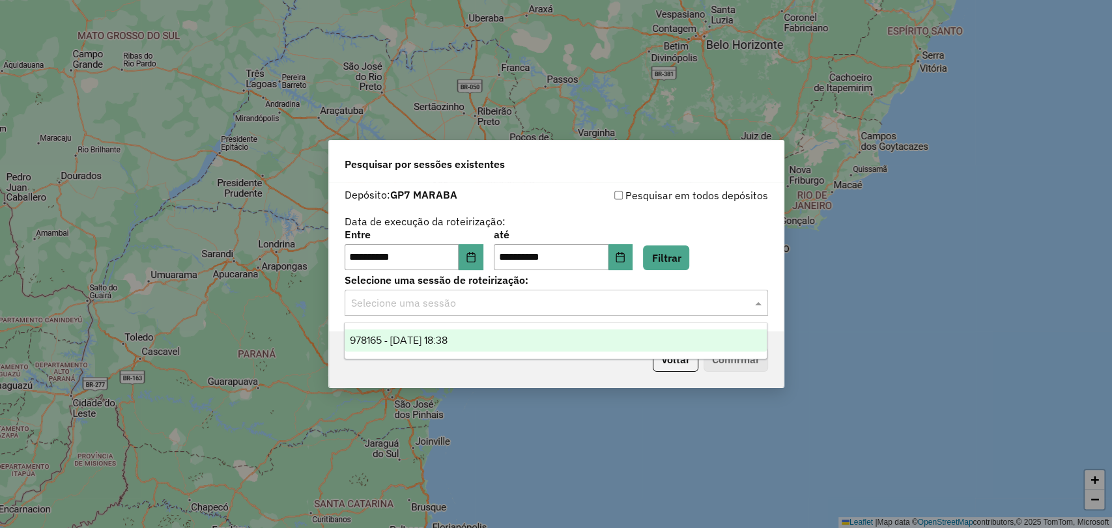
click at [512, 306] on input "text" at bounding box center [543, 304] width 384 height 16
click at [478, 338] on div "978165 - 12/08/2025 18:38" at bounding box center [556, 341] width 422 height 22
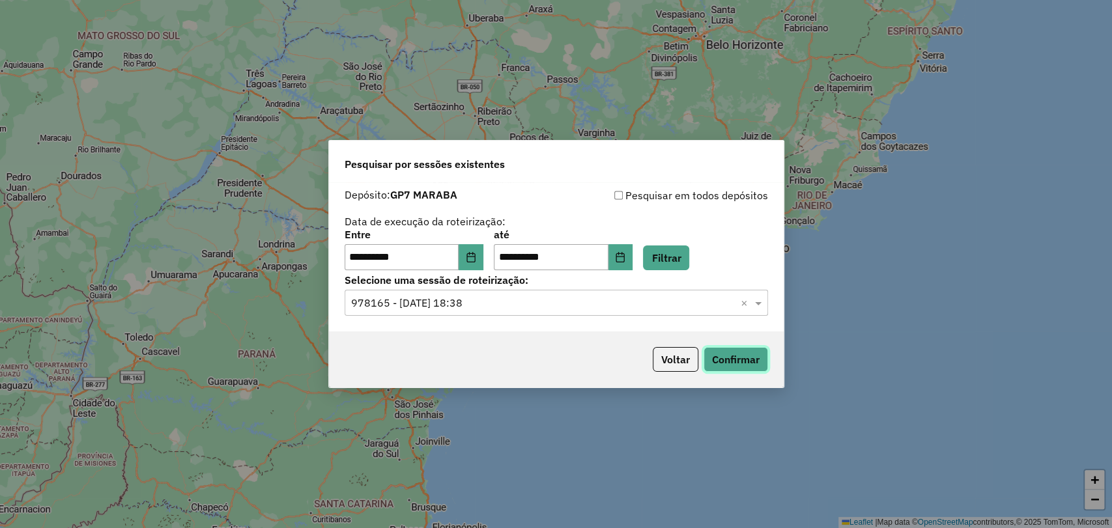
click at [732, 362] on button "Confirmar" at bounding box center [736, 359] width 65 height 25
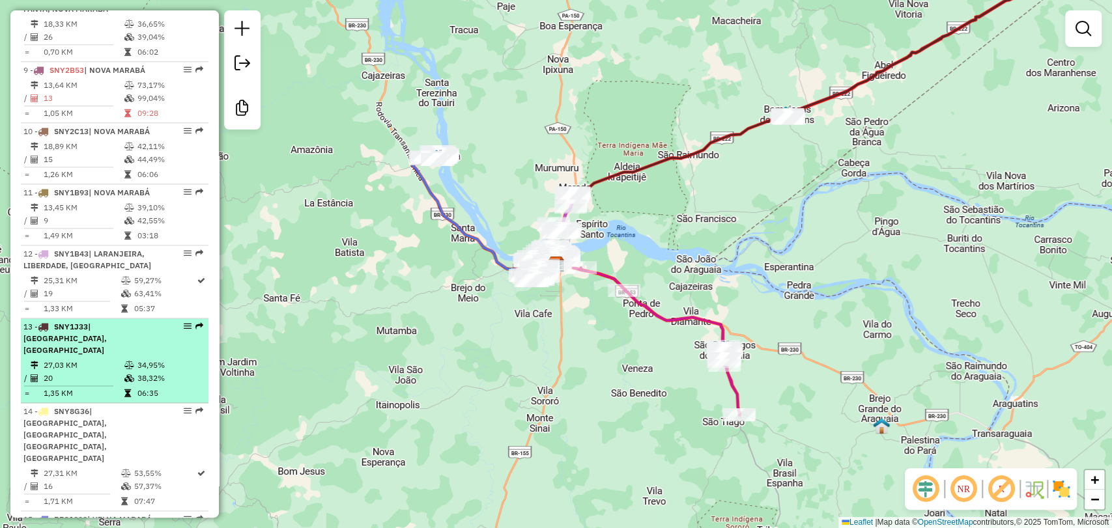
scroll to position [1013, 0]
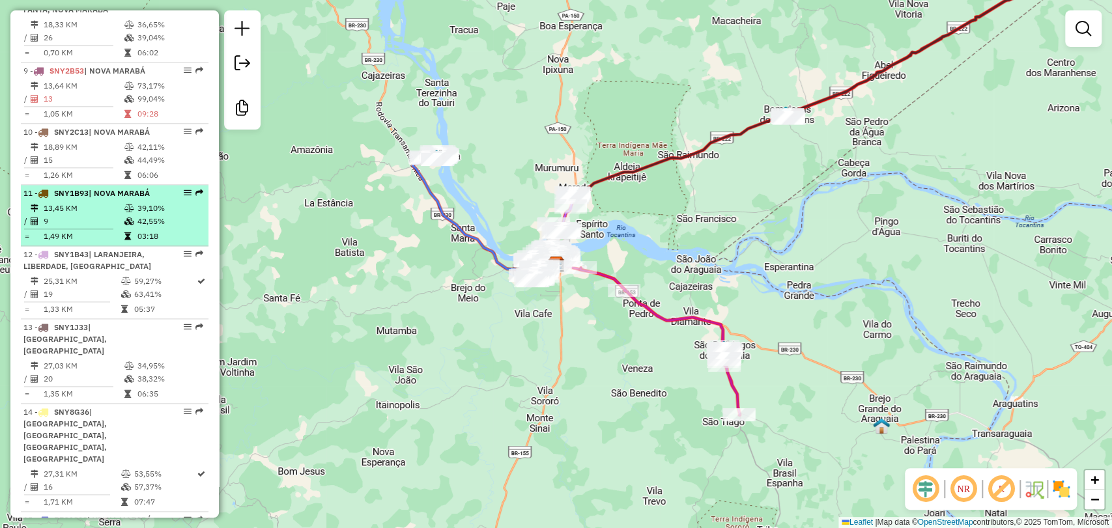
click at [115, 203] on td "13,45 KM" at bounding box center [83, 208] width 81 height 13
select select "**********"
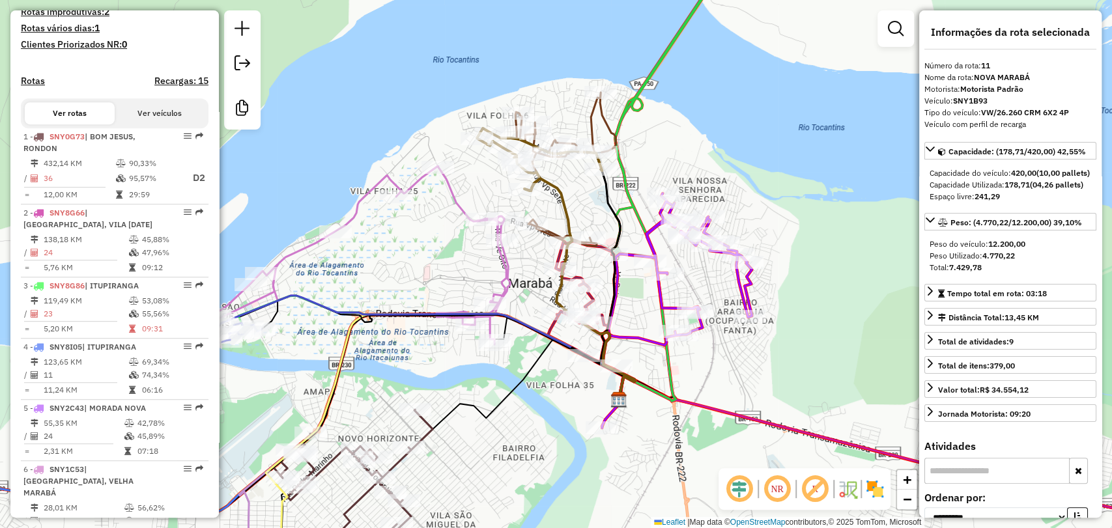
scroll to position [362, 0]
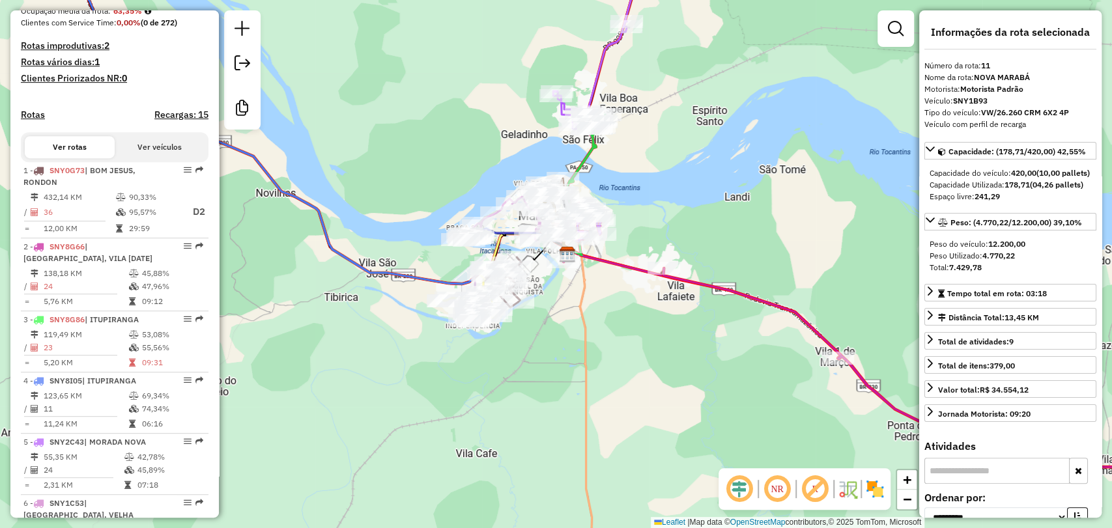
drag, startPoint x: 508, startPoint y: 435, endPoint x: 586, endPoint y: 361, distance: 107.4
click at [586, 361] on div "Janela de atendimento Grade de atendimento Capacidade Transportadoras Veículos …" at bounding box center [556, 264] width 1112 height 528
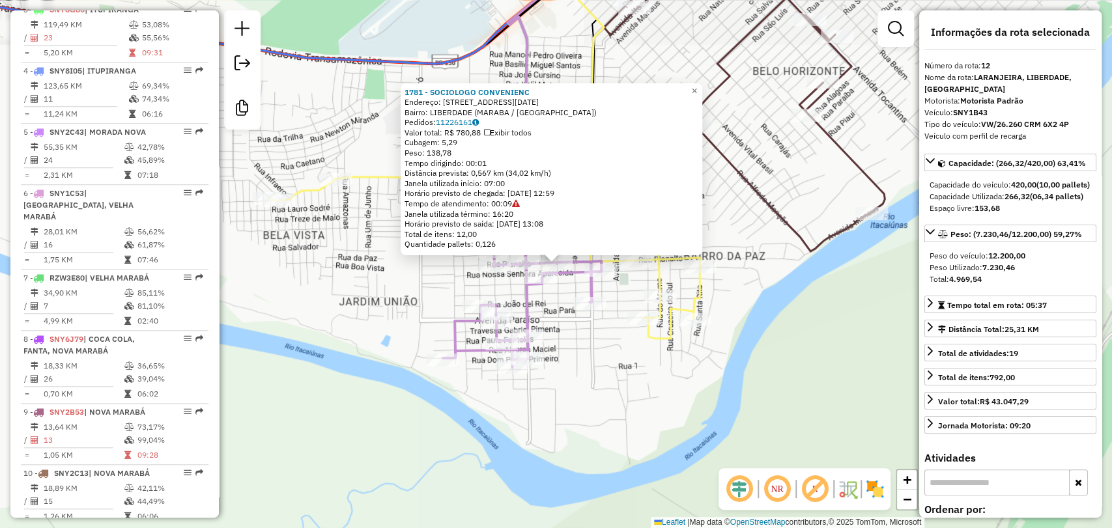
scroll to position [1247, 0]
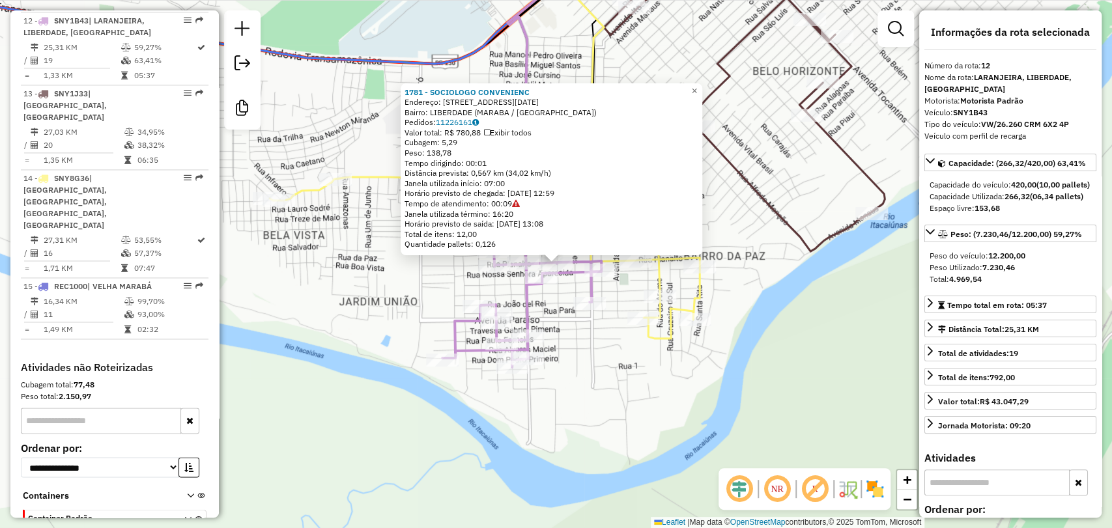
click at [610, 418] on div "1781 - SOCIOLOGO CONVENIENC Endereço: AV 31 de MARCO N 715-A sn Bairro: LIBERDA…" at bounding box center [556, 264] width 1112 height 528
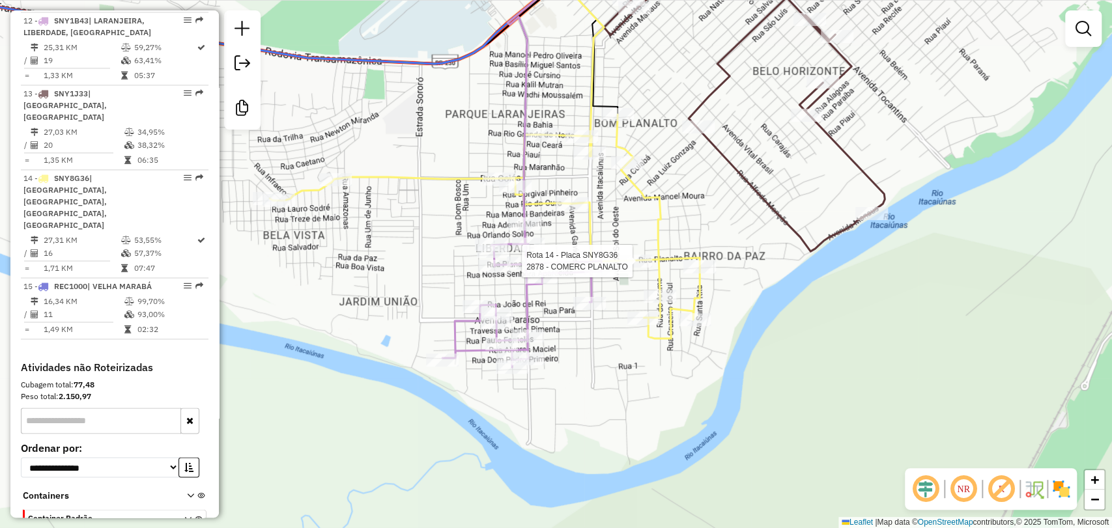
scroll to position [1258, 0]
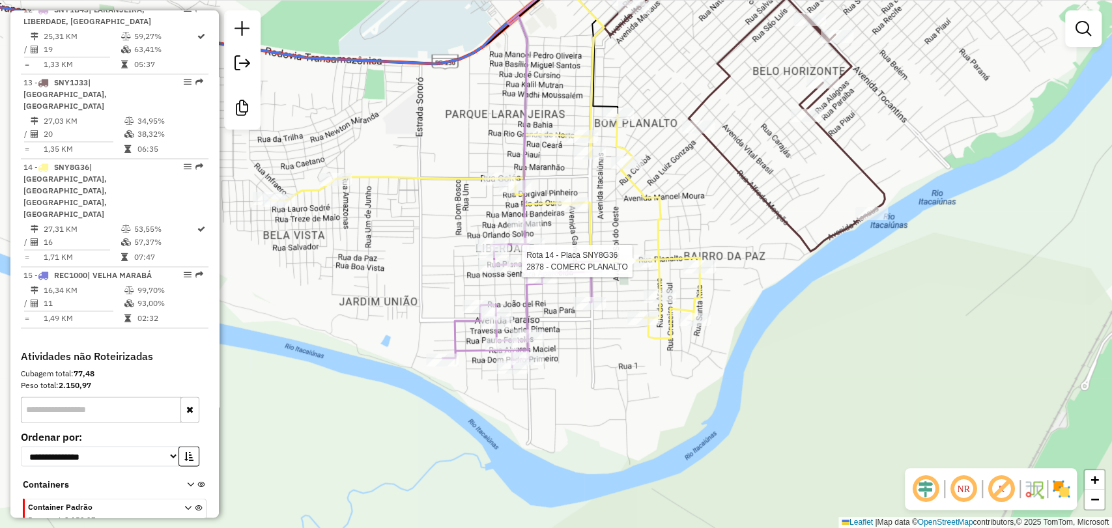
select select "**********"
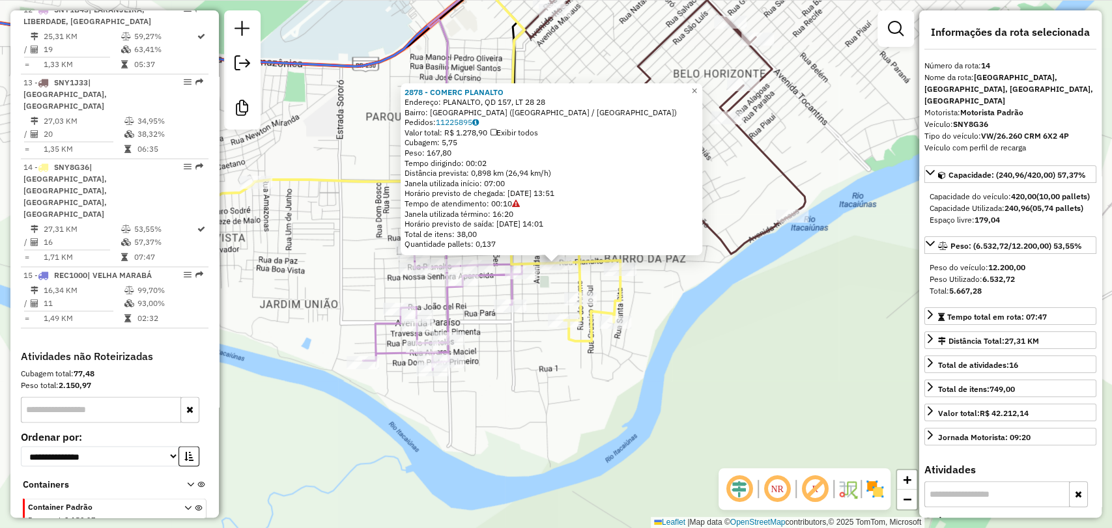
click at [704, 304] on div "2878 - COMERC PLANALTO Endereço: PLANALTO, QD 157, LT 28 28 Bairro: CIDADE NOVA…" at bounding box center [556, 264] width 1112 height 528
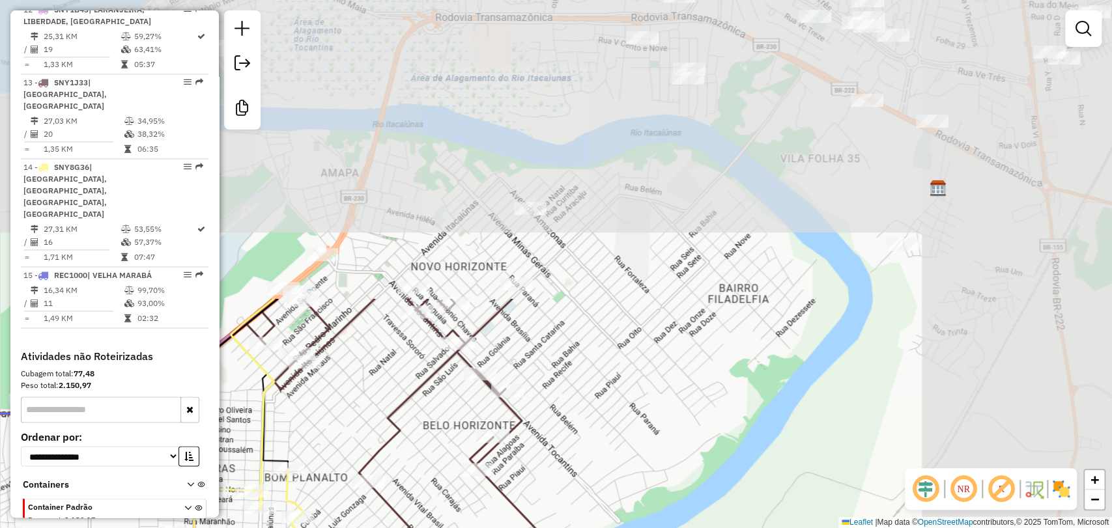
drag, startPoint x: 843, startPoint y: 100, endPoint x: 593, endPoint y: 452, distance: 431.8
click at [593, 452] on div "Janela de atendimento Grade de atendimento Capacidade Transportadoras Veículos …" at bounding box center [556, 264] width 1112 height 528
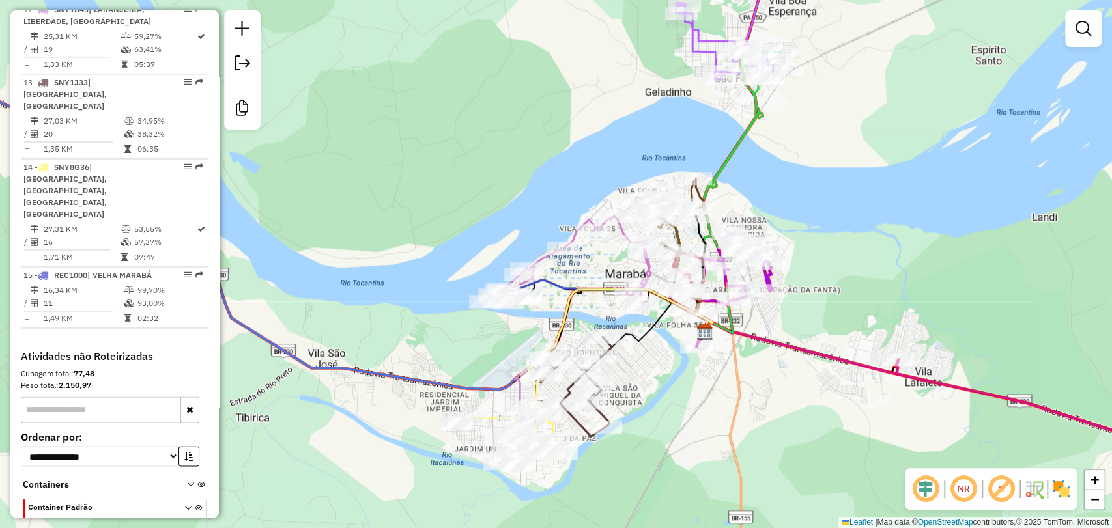
click at [745, 99] on div "Rota 5 - Placa SNY2C43 10574 - BAR MM CASA VERDE Janela de atendimento Grade de…" at bounding box center [556, 264] width 1112 height 528
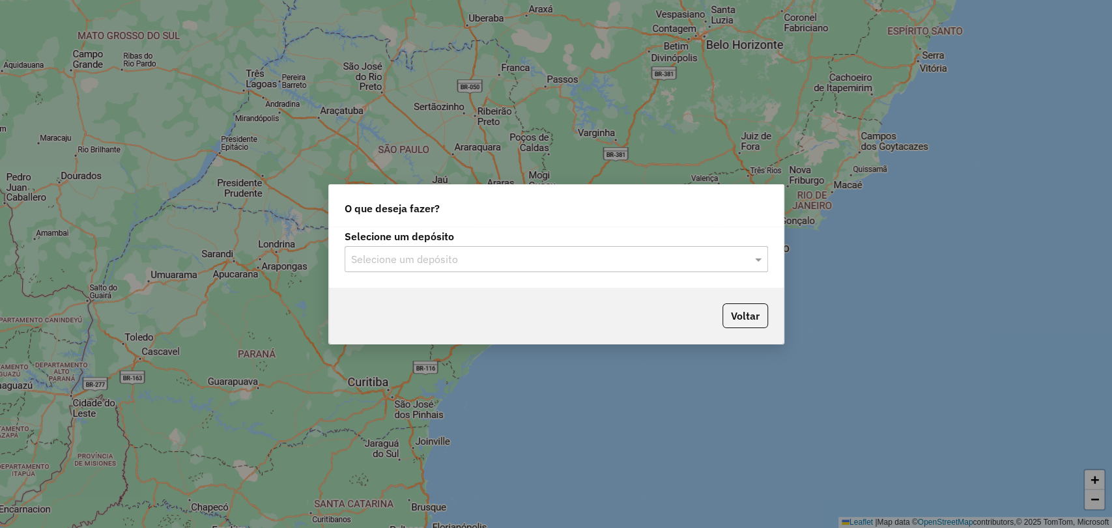
click at [440, 255] on input "text" at bounding box center [543, 260] width 384 height 16
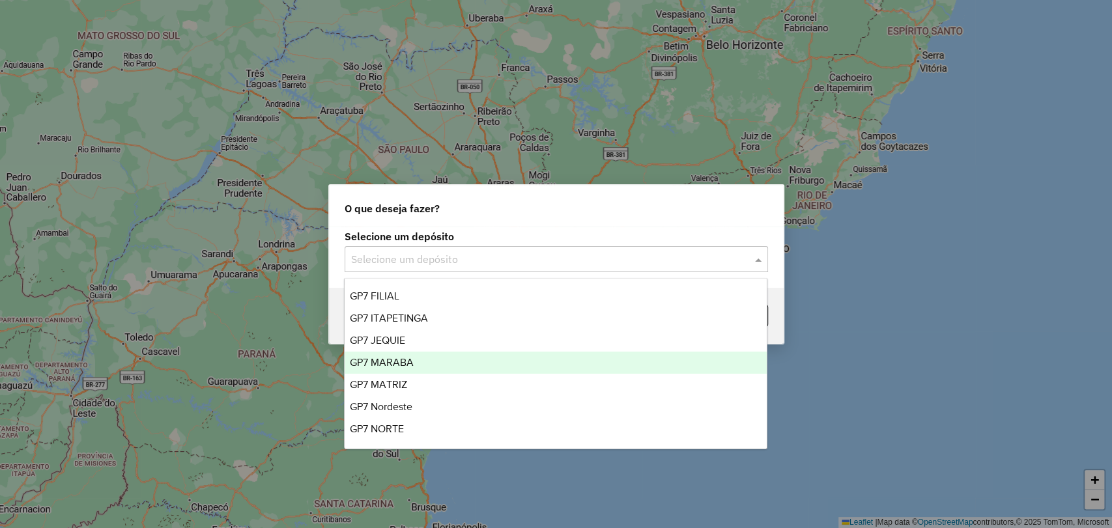
click at [426, 356] on div "GP7 MARABA" at bounding box center [556, 363] width 422 height 22
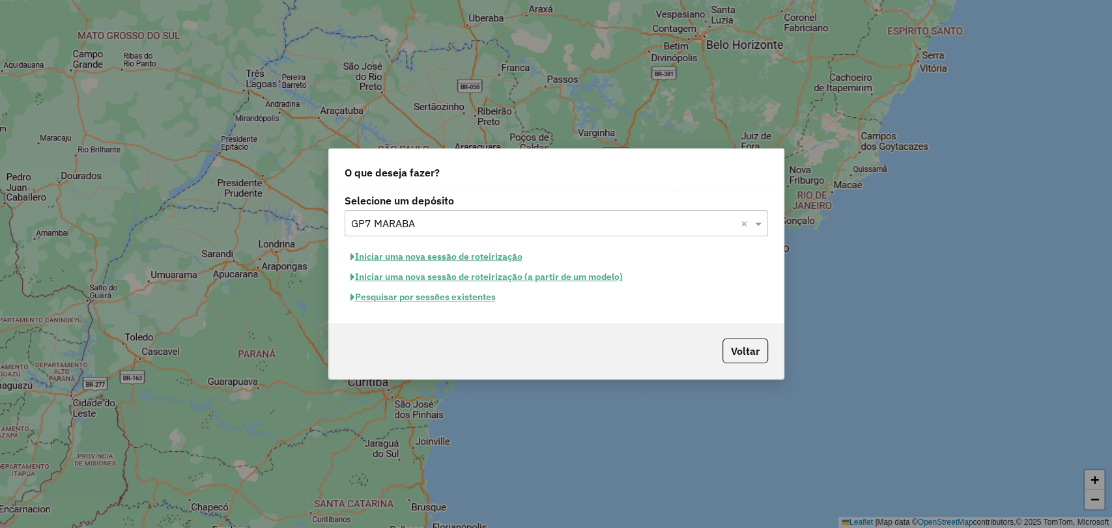
click at [416, 261] on button "Iniciar uma nova sessão de roteirização" at bounding box center [437, 257] width 184 height 20
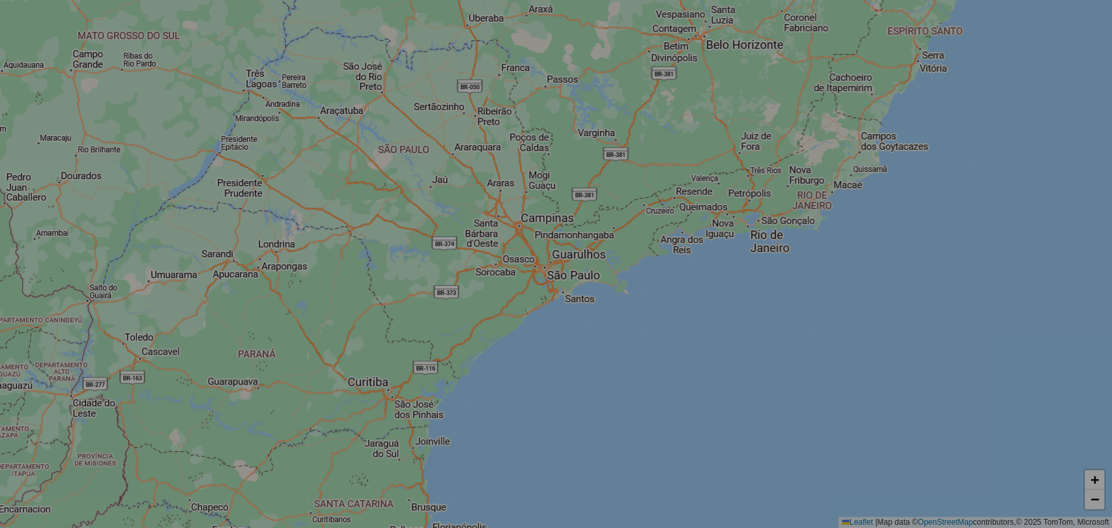
select select "*"
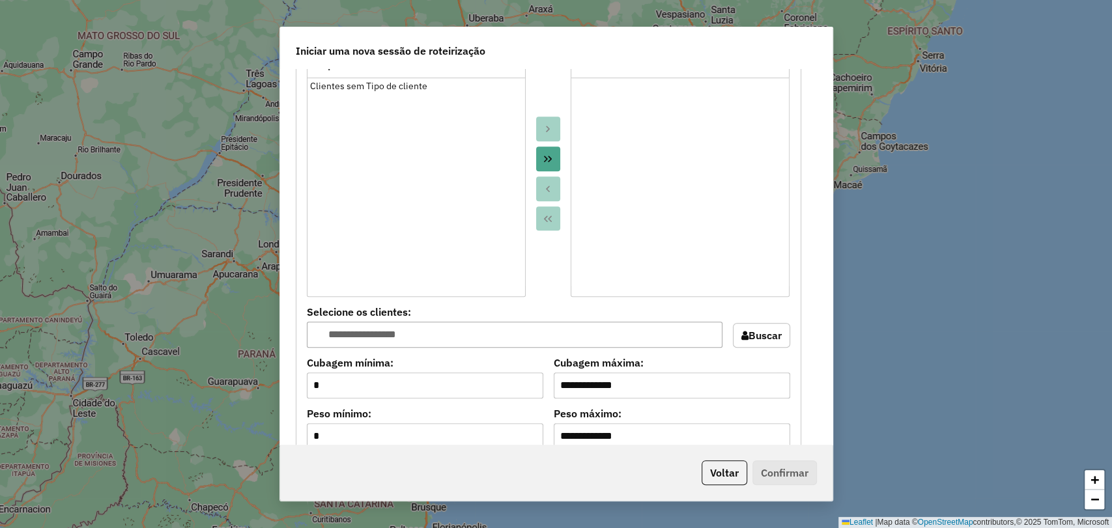
scroll to position [1158, 0]
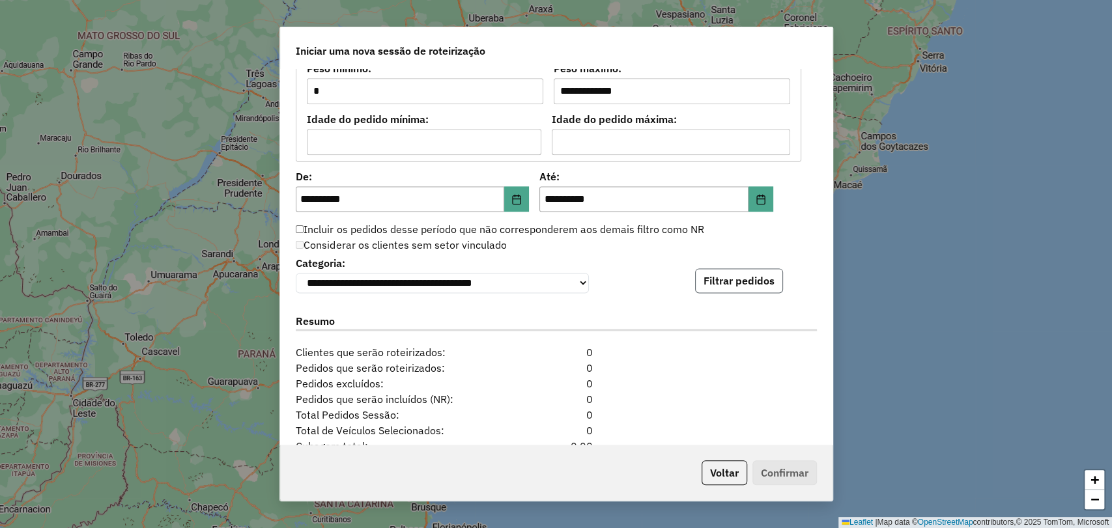
click at [745, 280] on button "Filtrar pedidos" at bounding box center [739, 280] width 88 height 25
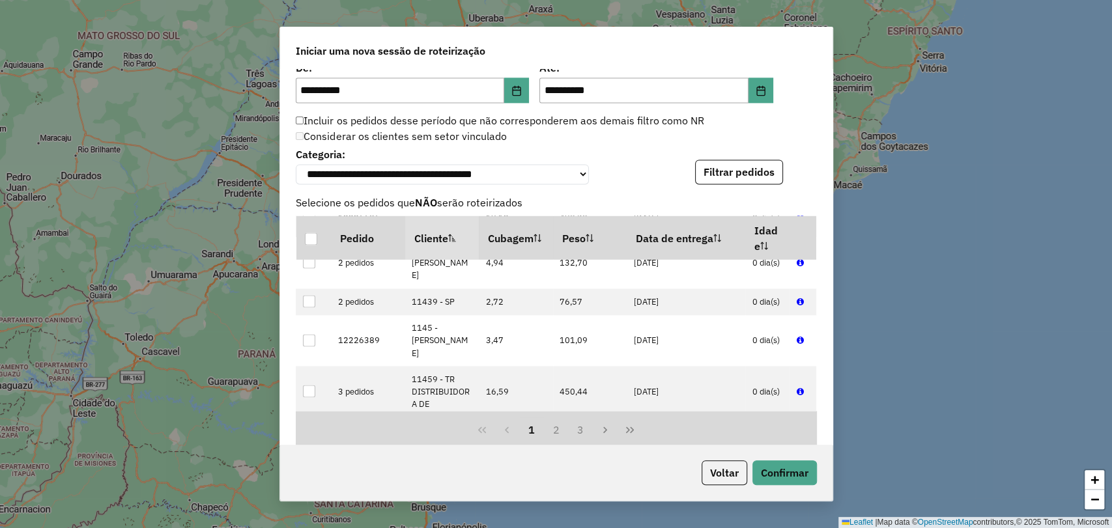
scroll to position [1543, 0]
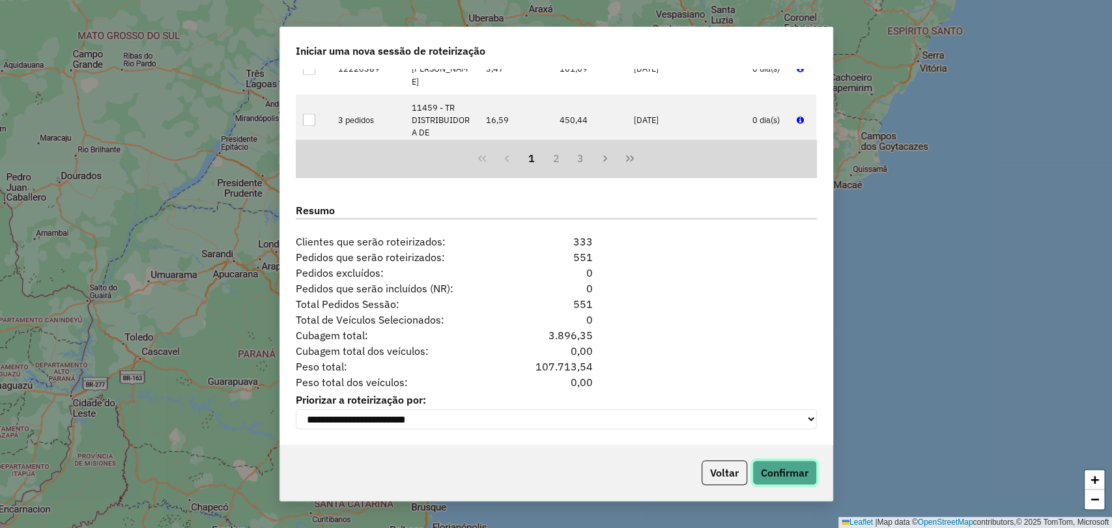
click at [773, 470] on button "Confirmar" at bounding box center [785, 473] width 65 height 25
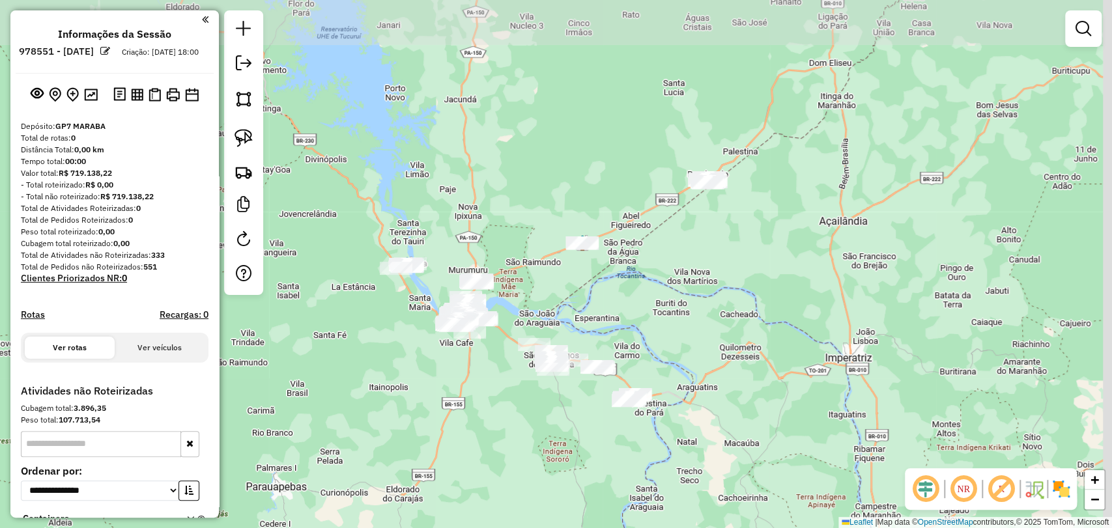
drag, startPoint x: 854, startPoint y: 189, endPoint x: 667, endPoint y: 265, distance: 201.4
click at [667, 265] on div "Janela de atendimento Grade de atendimento Capacidade Transportadoras Veículos …" at bounding box center [556, 264] width 1112 height 528
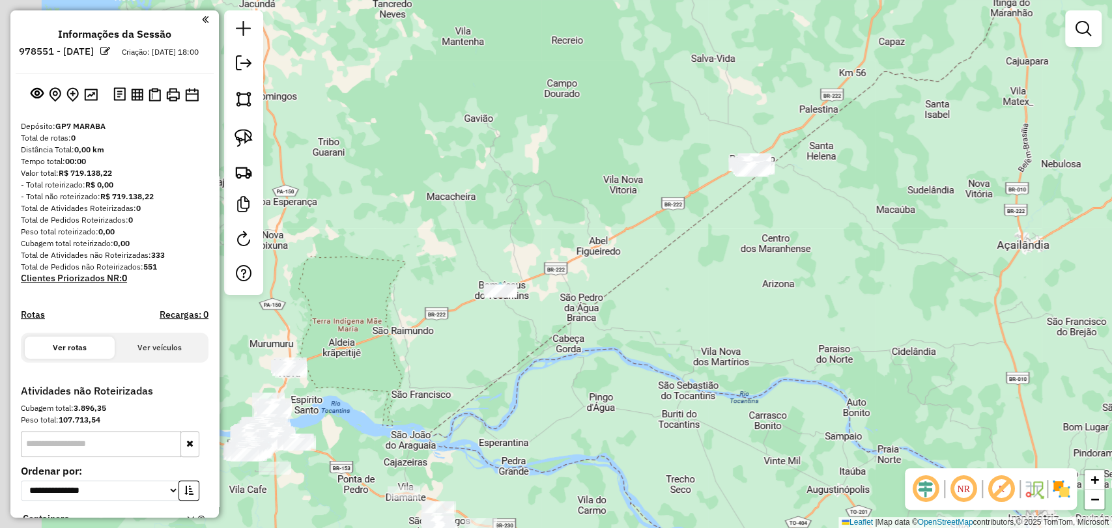
drag, startPoint x: 559, startPoint y: 354, endPoint x: 590, endPoint y: 257, distance: 102.0
click at [609, 260] on div "Janela de atendimento Grade de atendimento Capacidade Transportadoras Veículos …" at bounding box center [556, 264] width 1112 height 528
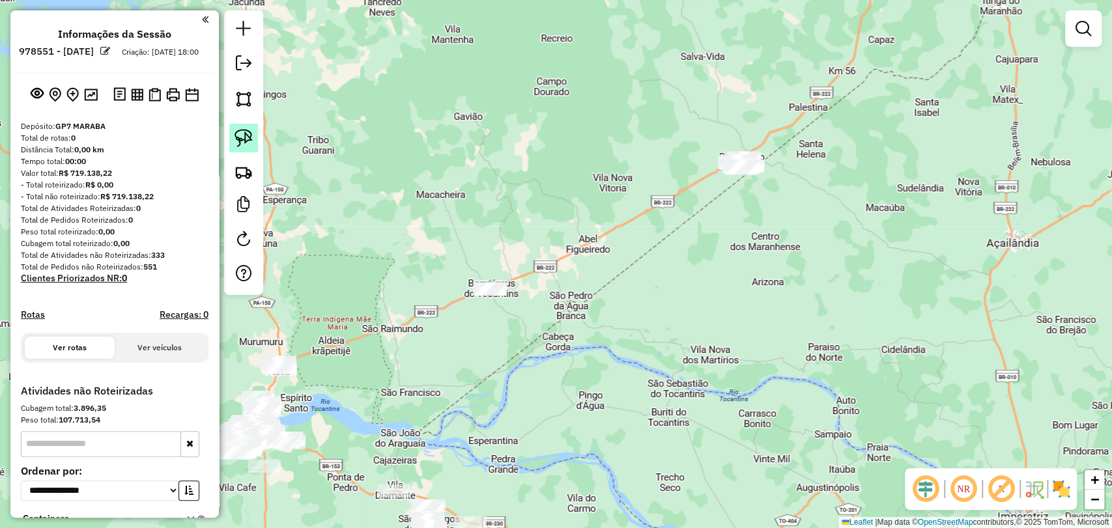
click at [244, 135] on img at bounding box center [244, 138] width 18 height 18
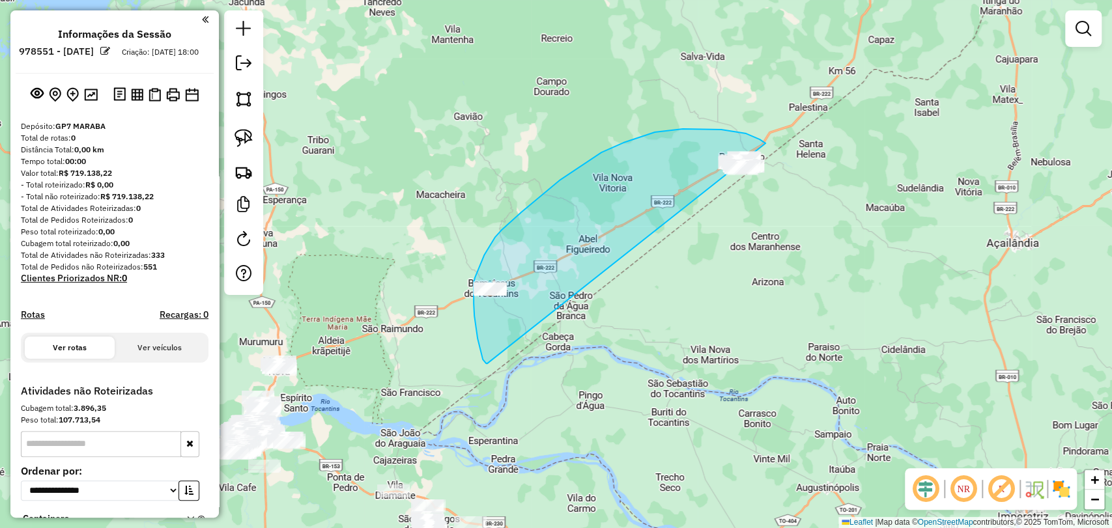
drag, startPoint x: 487, startPoint y: 364, endPoint x: 787, endPoint y: 190, distance: 346.6
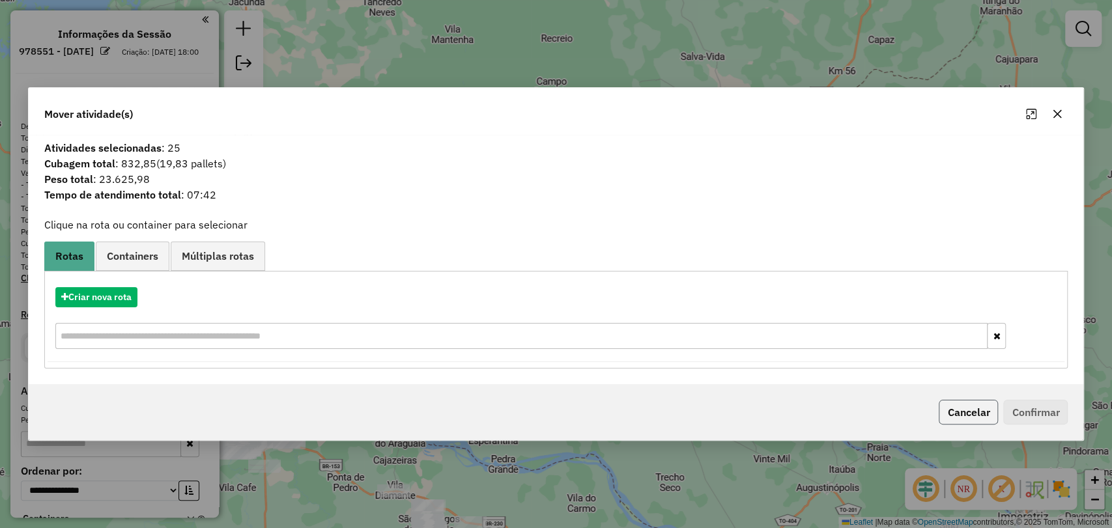
click at [945, 414] on button "Cancelar" at bounding box center [968, 412] width 59 height 25
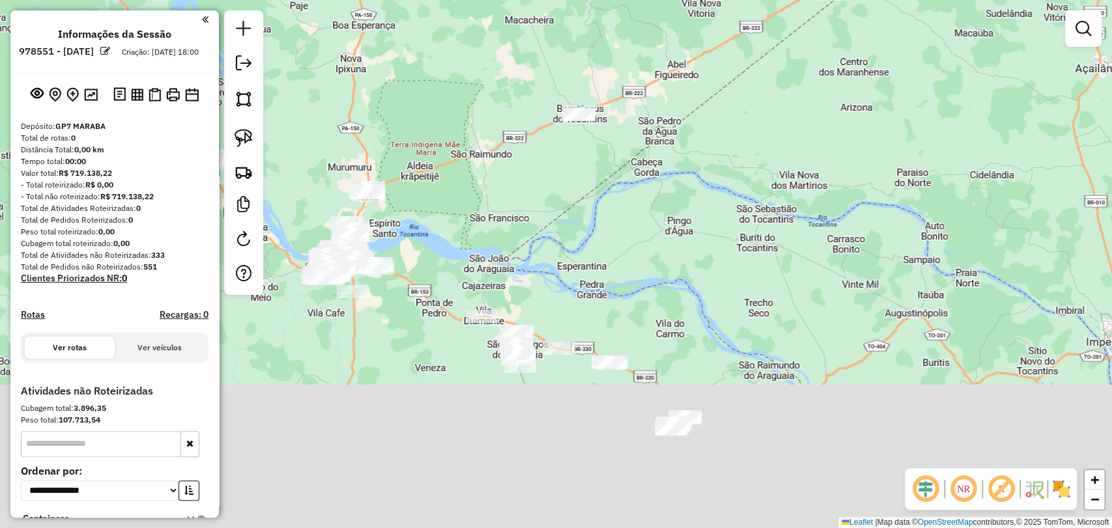
drag, startPoint x: 458, startPoint y: 501, endPoint x: 556, endPoint y: 289, distance: 234.1
click at [556, 289] on div "Janela de atendimento Grade de atendimento Capacidade Transportadoras Veículos …" at bounding box center [556, 264] width 1112 height 528
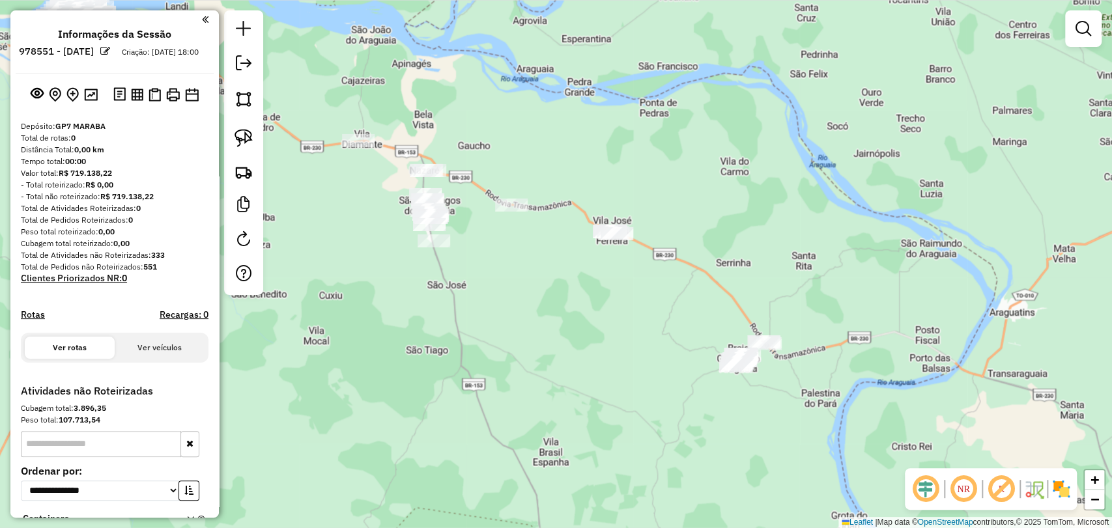
drag, startPoint x: 639, startPoint y: 411, endPoint x: 503, endPoint y: 336, distance: 155.2
click at [503, 336] on div "Janela de atendimento Grade de atendimento Capacidade Transportadoras Veículos …" at bounding box center [556, 264] width 1112 height 528
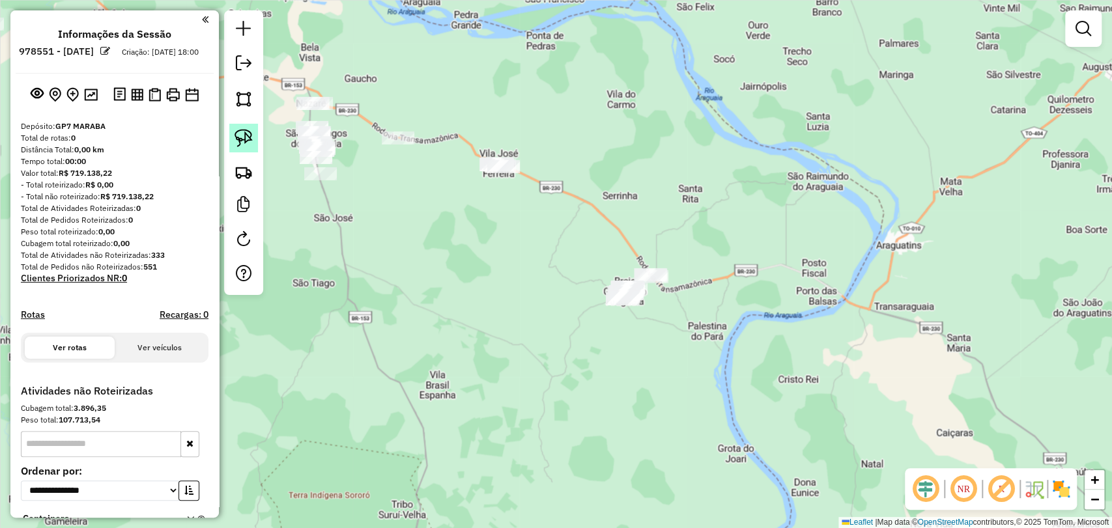
click at [249, 142] on img at bounding box center [244, 138] width 18 height 18
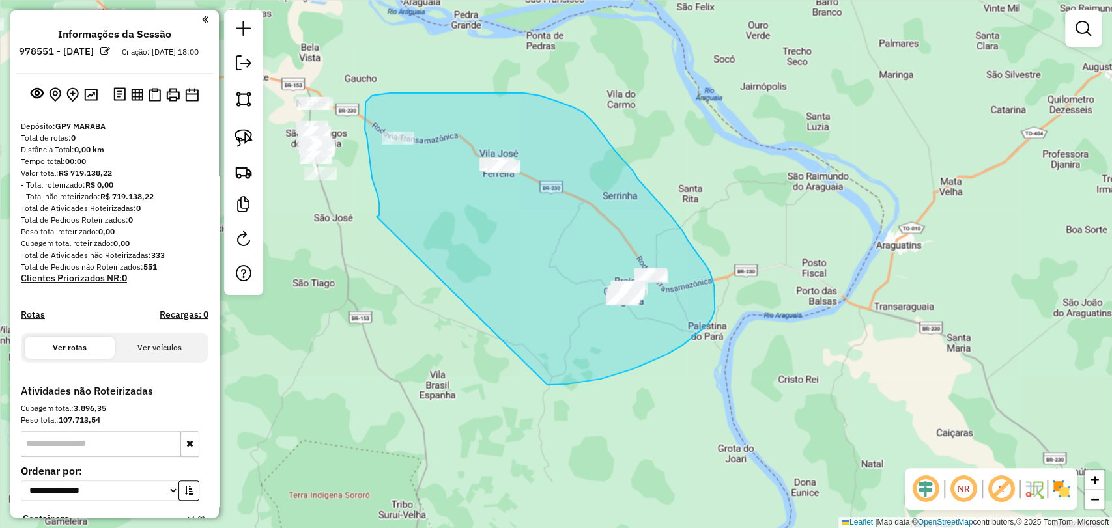
drag, startPoint x: 377, startPoint y: 217, endPoint x: 546, endPoint y: 384, distance: 238.2
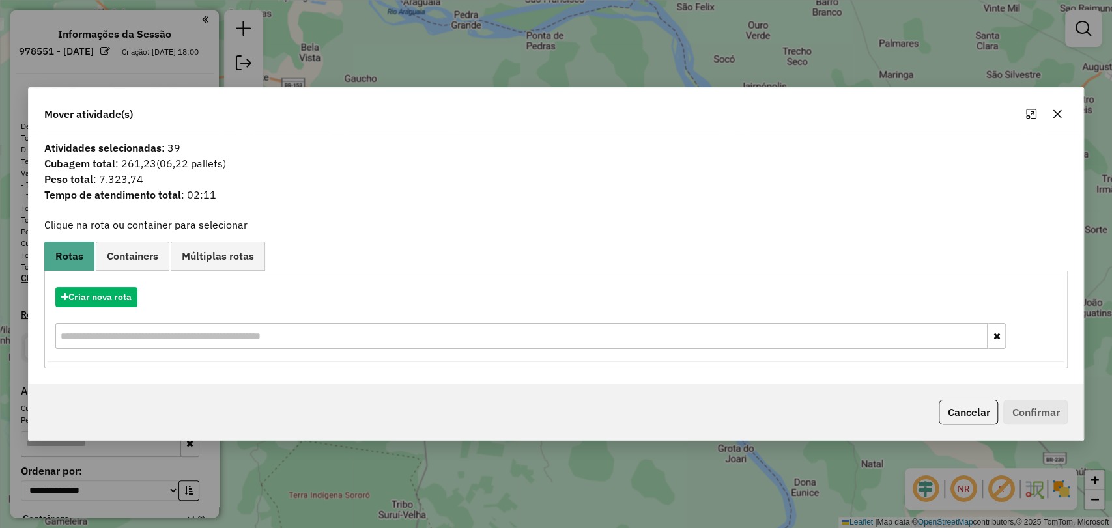
click at [108, 281] on div "Criar nova rota" at bounding box center [557, 320] width 1018 height 85
click at [119, 302] on button "Criar nova rota" at bounding box center [96, 297] width 82 height 20
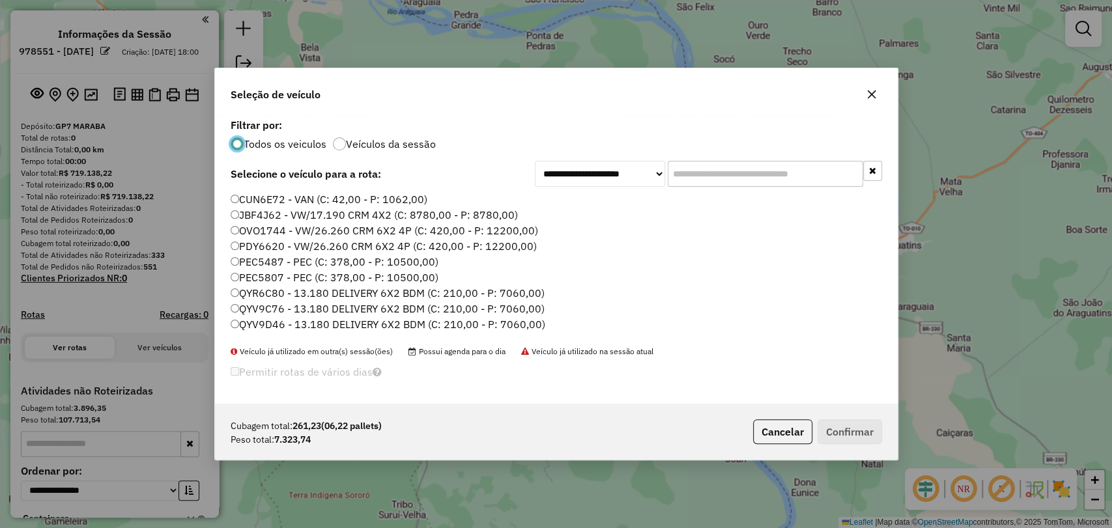
scroll to position [7, 4]
click at [714, 161] on input "text" at bounding box center [765, 174] width 195 height 26
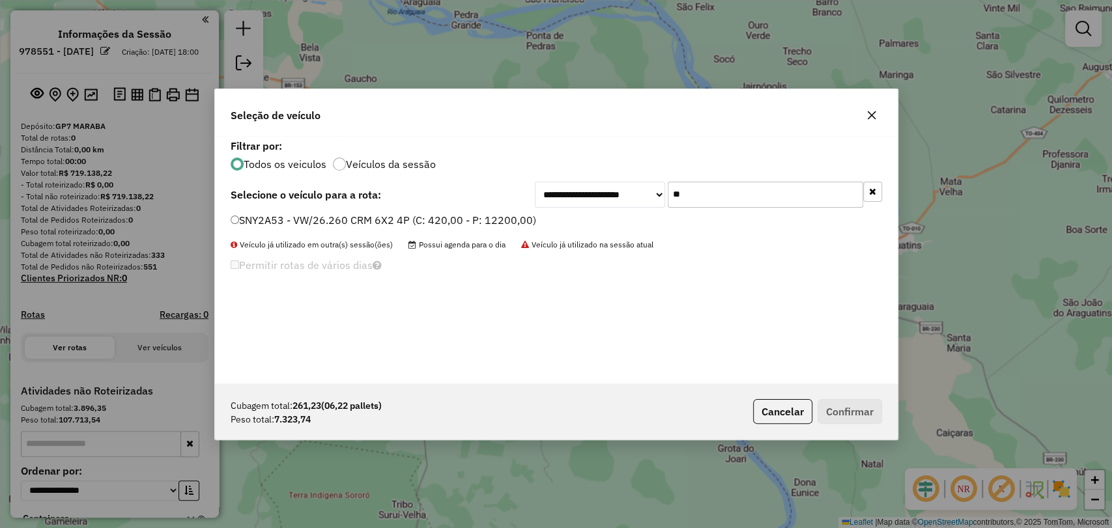
type input "**"
click at [405, 205] on div "**********" at bounding box center [557, 195] width 652 height 26
click at [403, 214] on label "SNY2A53 - VW/26.260 CRM 6X2 4P (C: 420,00 - P: 12200,00)" at bounding box center [384, 220] width 306 height 16
click at [832, 403] on button "Confirmar" at bounding box center [850, 411] width 65 height 25
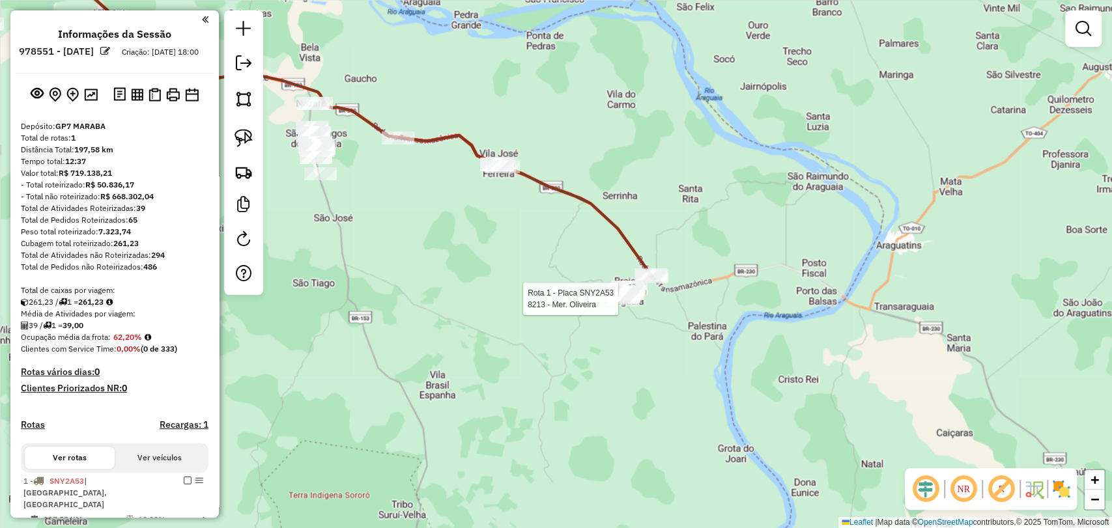
select select "**********"
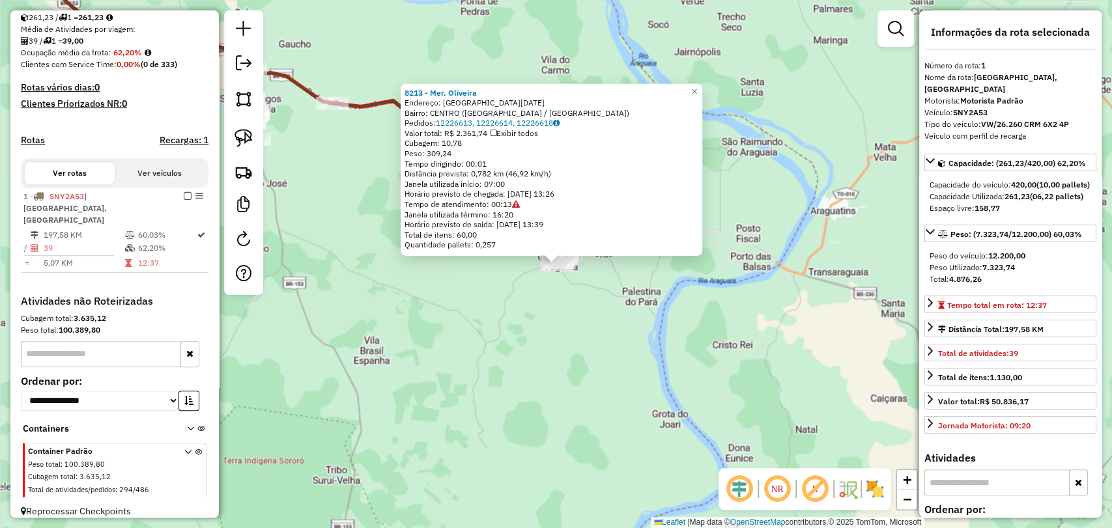
scroll to position [295, 0]
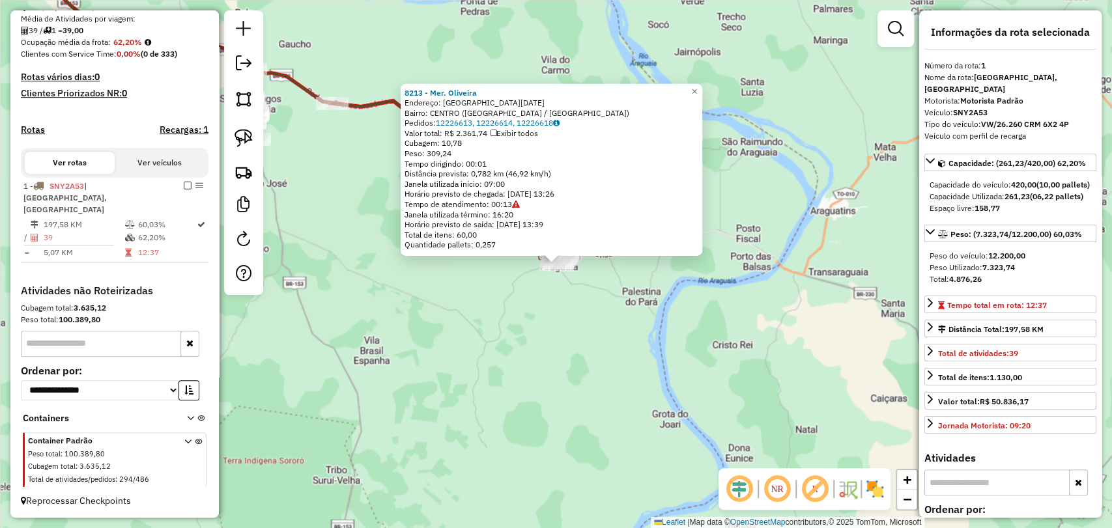
click at [584, 345] on div "8213 - Mer. Oliveira Endereço: AVENIDA 13 DE MAIO SN Bairro: CENTRO (BREJO GRAN…" at bounding box center [556, 264] width 1112 height 528
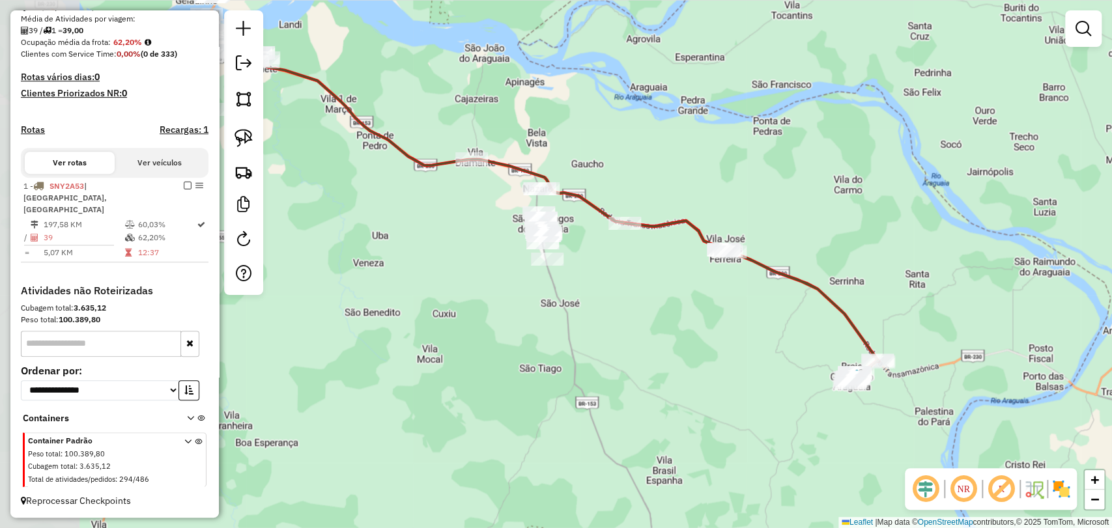
drag, startPoint x: 556, startPoint y: 335, endPoint x: 852, endPoint y: 455, distance: 319.2
click at [852, 455] on div "Janela de atendimento Grade de atendimento Capacidade Transportadoras Veículos …" at bounding box center [556, 264] width 1112 height 528
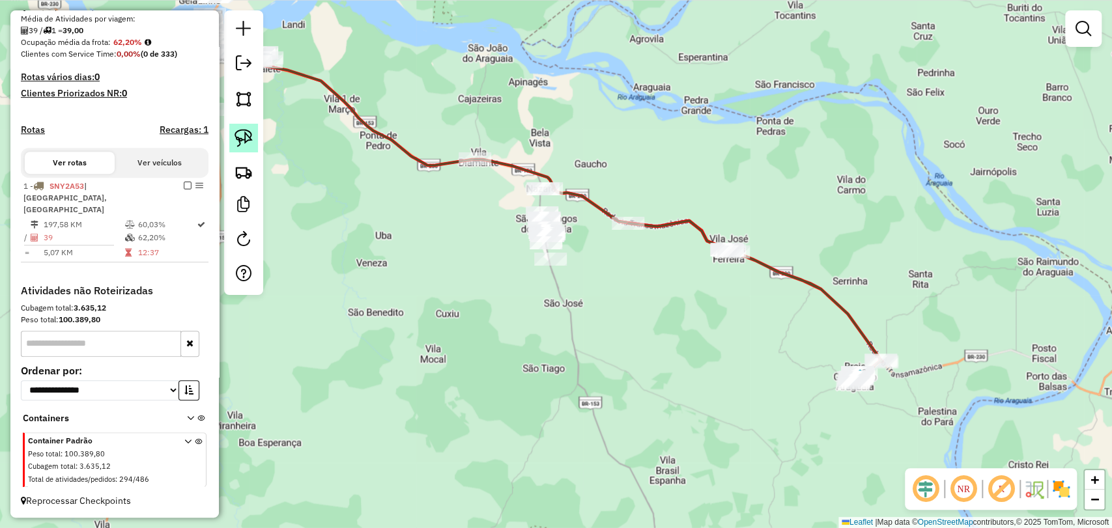
click at [255, 134] on link at bounding box center [243, 138] width 29 height 29
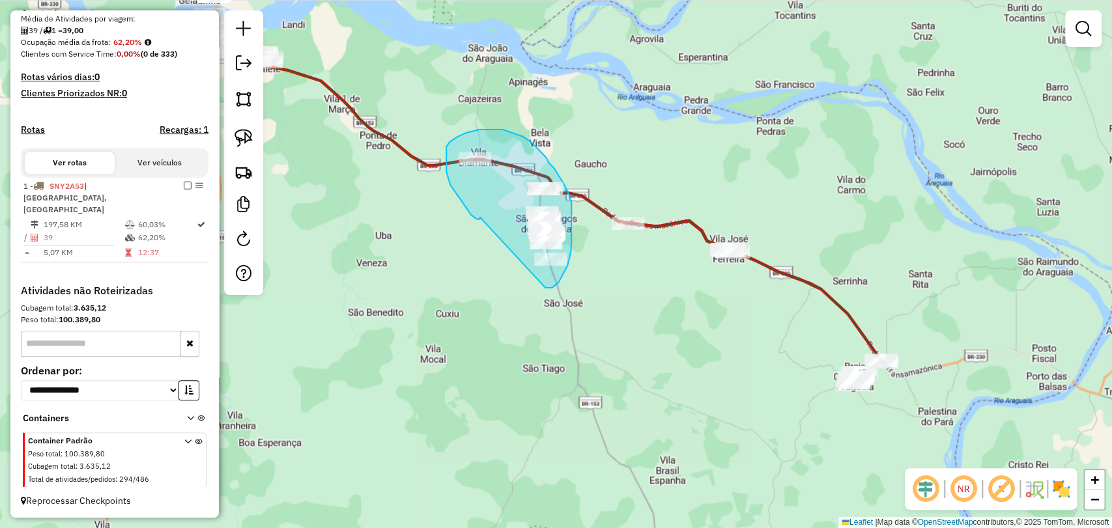
drag, startPoint x: 480, startPoint y: 218, endPoint x: 538, endPoint y: 288, distance: 91.2
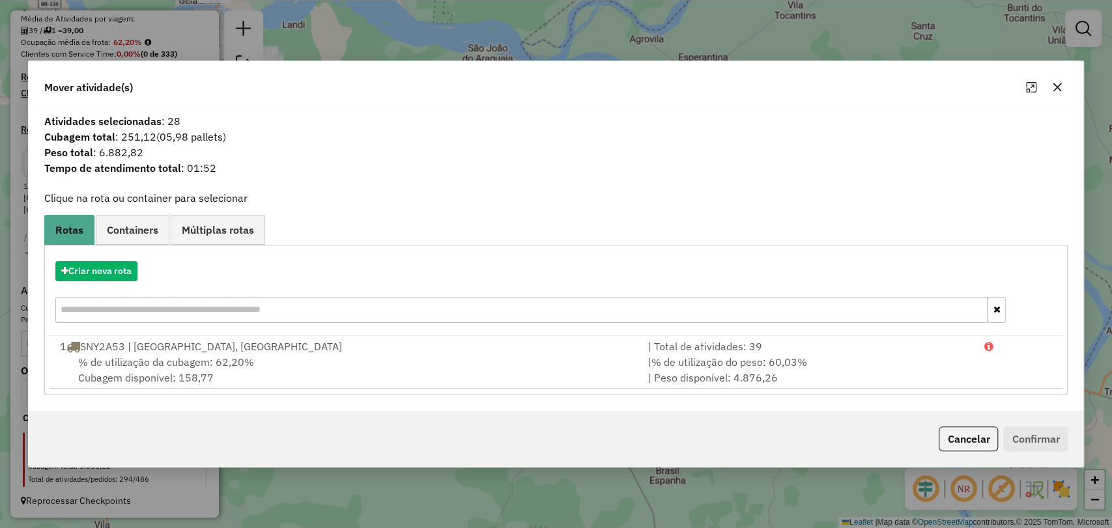
click at [1060, 94] on button "button" at bounding box center [1057, 87] width 21 height 21
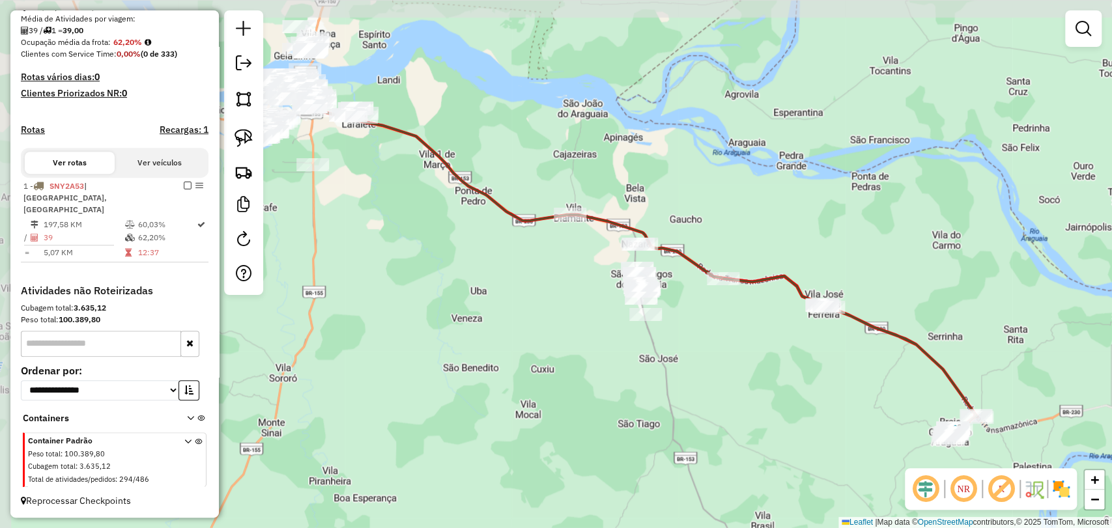
drag, startPoint x: 370, startPoint y: 173, endPoint x: 465, endPoint y: 229, distance: 110.1
click at [465, 229] on div "Janela de atendimento Grade de atendimento Capacidade Transportadoras Veículos …" at bounding box center [556, 264] width 1112 height 528
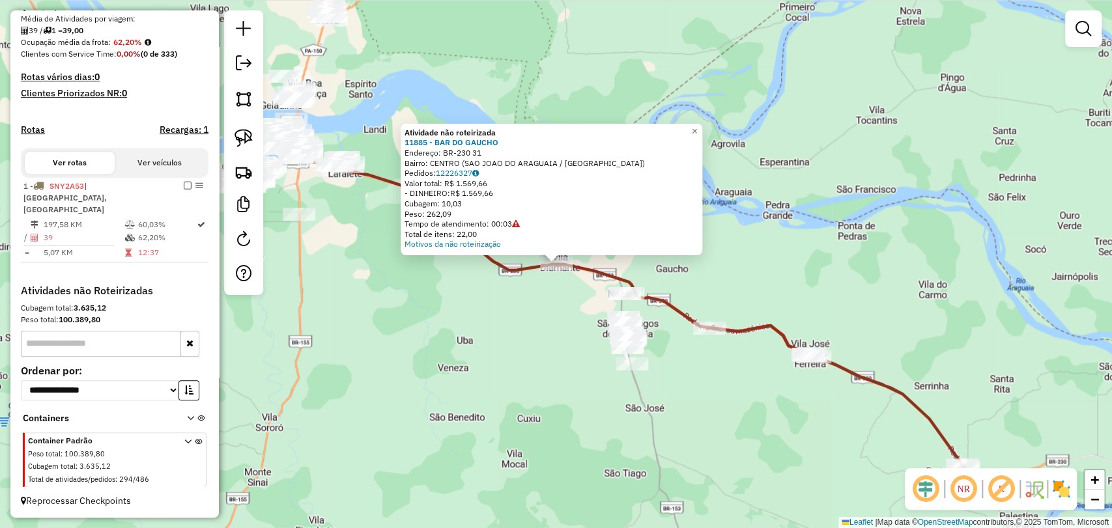
click at [528, 329] on div "Atividade não roteirizada 11885 - BAR DO GAUCHO Endereço: BR-230 31 Bairro: CEN…" at bounding box center [556, 264] width 1112 height 528
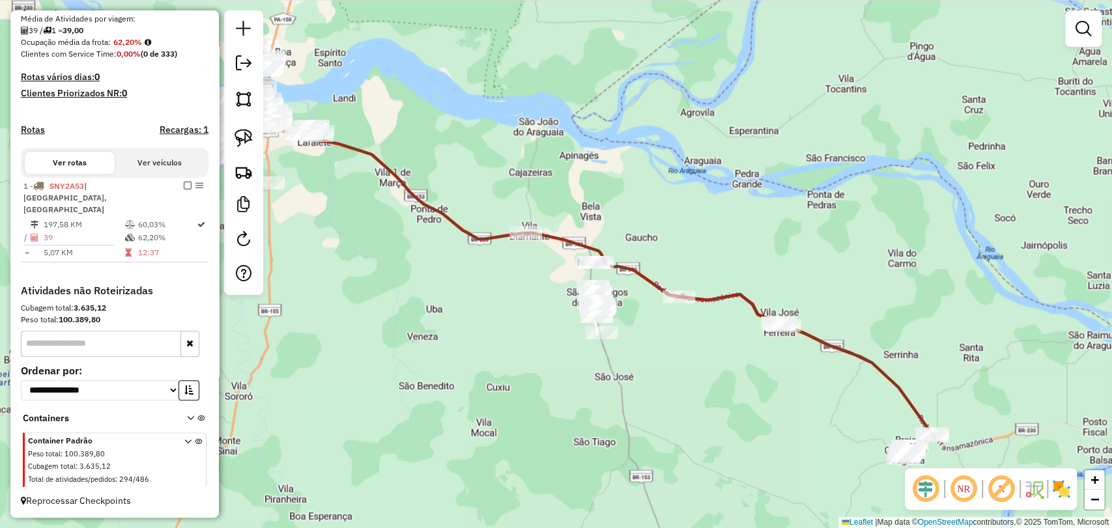
drag, startPoint x: 528, startPoint y: 329, endPoint x: 491, endPoint y: 279, distance: 62.4
click at [493, 289] on div "Janela de atendimento Grade de atendimento Capacidade Transportadoras Veículos …" at bounding box center [556, 264] width 1112 height 528
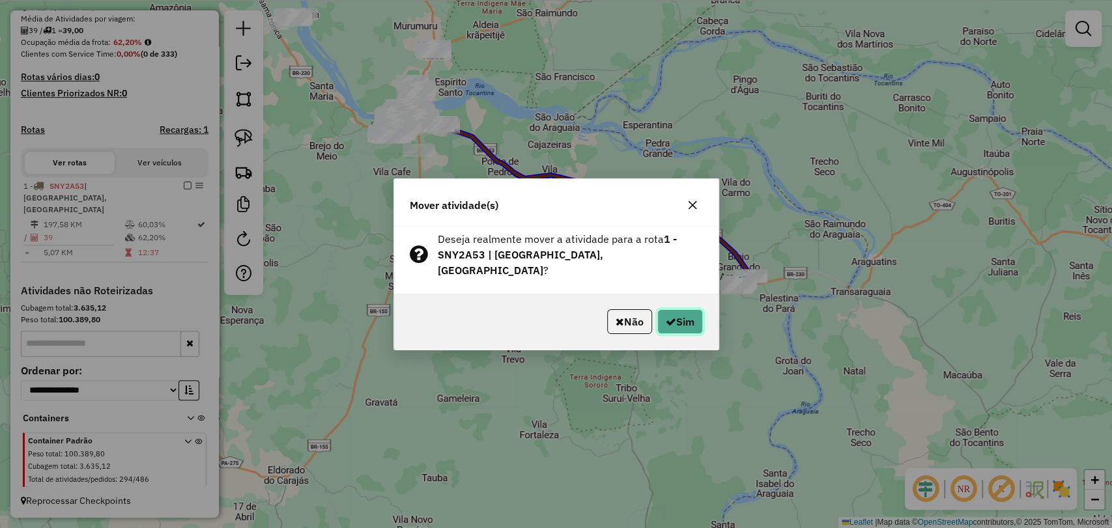
click at [667, 326] on icon "button" at bounding box center [671, 322] width 10 height 10
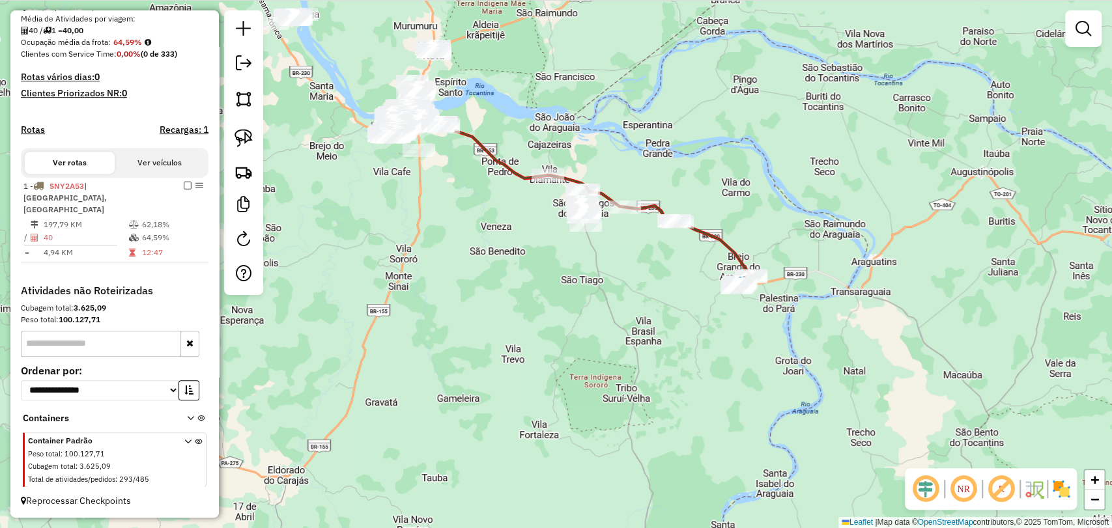
click at [624, 217] on div "Janela de atendimento Grade de atendimento Capacidade Transportadoras Veículos …" at bounding box center [556, 264] width 1112 height 528
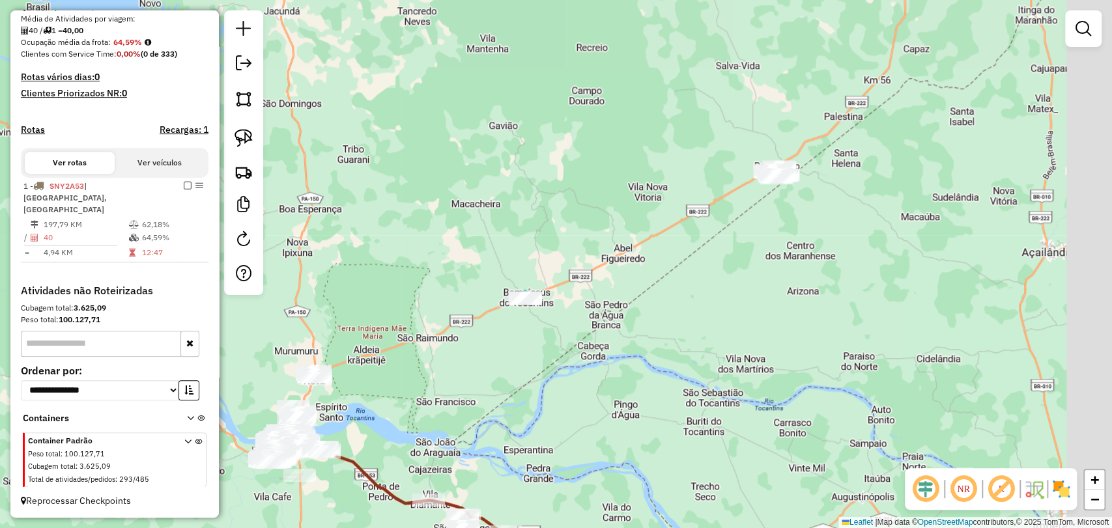
drag, startPoint x: 616, startPoint y: 154, endPoint x: 491, endPoint y: 472, distance: 341.5
click at [495, 480] on div "Janela de atendimento Grade de atendimento Capacidade Transportadoras Veículos …" at bounding box center [556, 264] width 1112 height 528
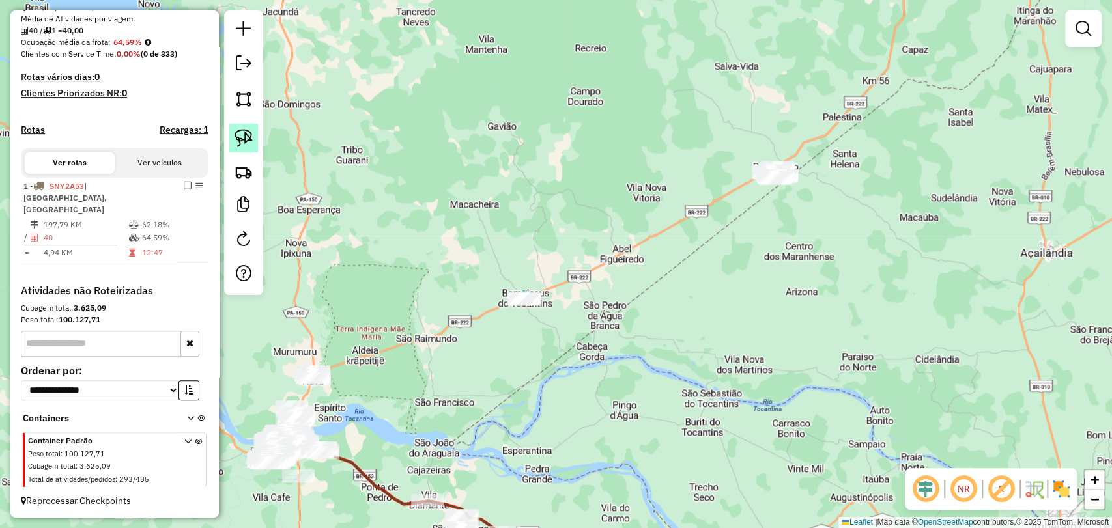
click at [248, 132] on img at bounding box center [244, 138] width 18 height 18
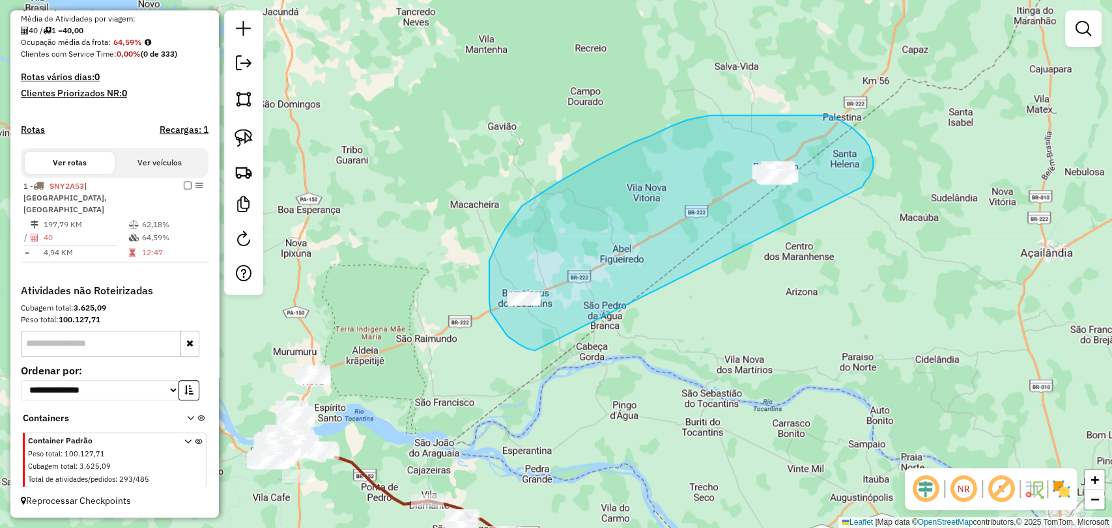
drag, startPoint x: 535, startPoint y: 351, endPoint x: 859, endPoint y: 191, distance: 361.6
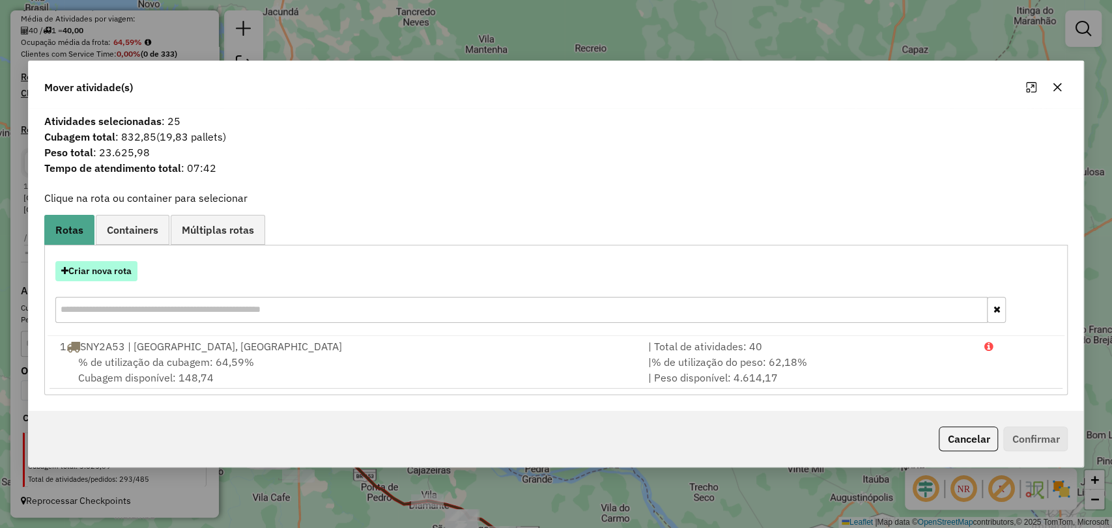
click at [99, 265] on button "Criar nova rota" at bounding box center [96, 271] width 82 height 20
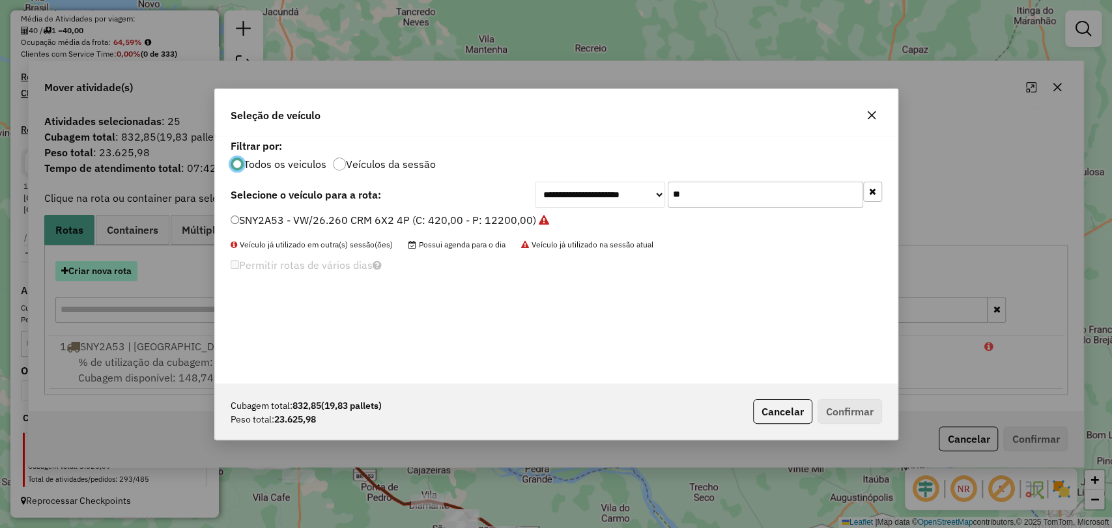
scroll to position [7, 4]
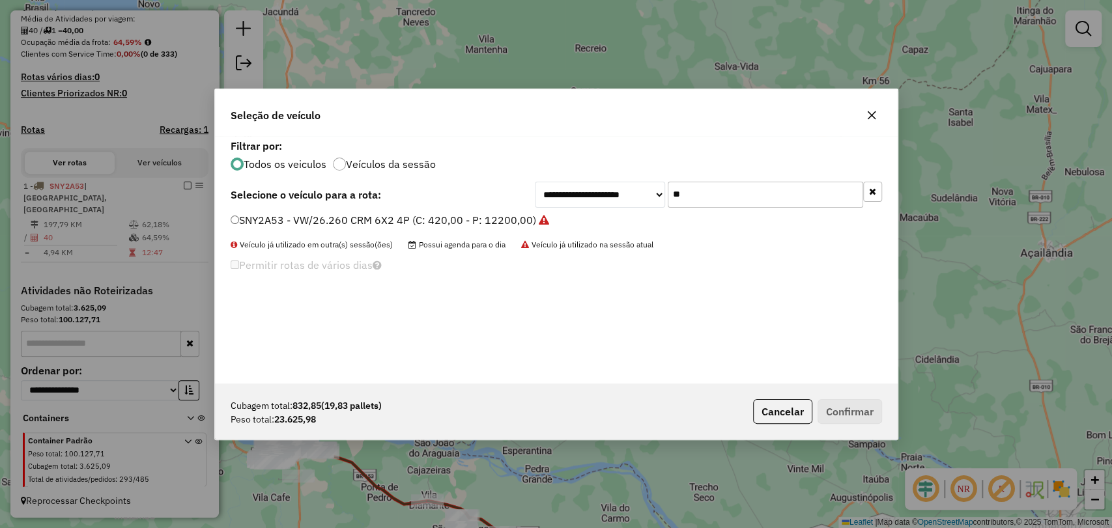
drag, startPoint x: 690, startPoint y: 190, endPoint x: 655, endPoint y: 190, distance: 35.2
click at [655, 190] on div "**********" at bounding box center [708, 195] width 347 height 26
paste input "*****"
type input "*******"
click at [463, 225] on label "SNY8B55 - VW/26.260 CRM 6X2 4P (C: 420,00 - P: 12200,00)" at bounding box center [384, 220] width 306 height 16
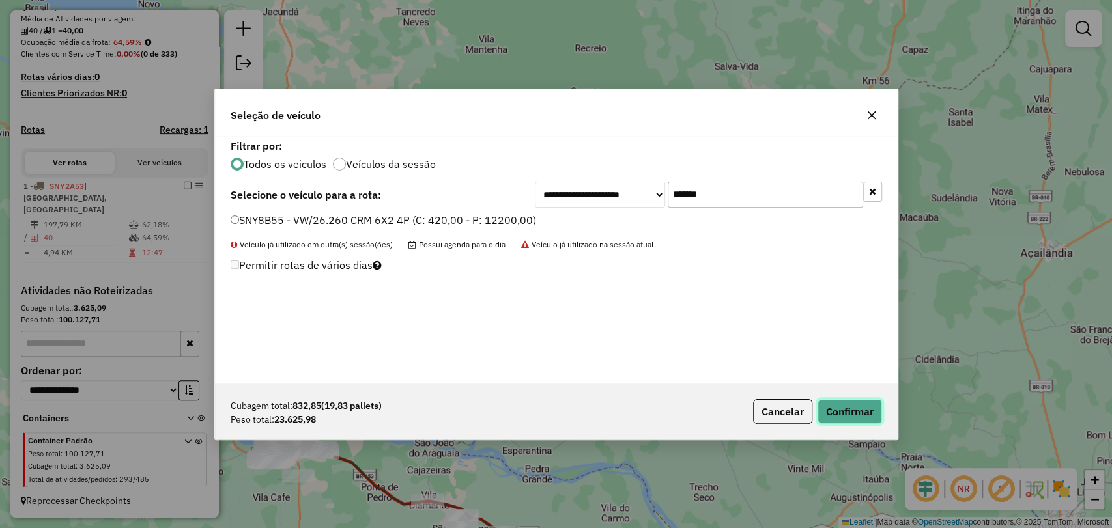
click at [829, 418] on button "Confirmar" at bounding box center [850, 411] width 65 height 25
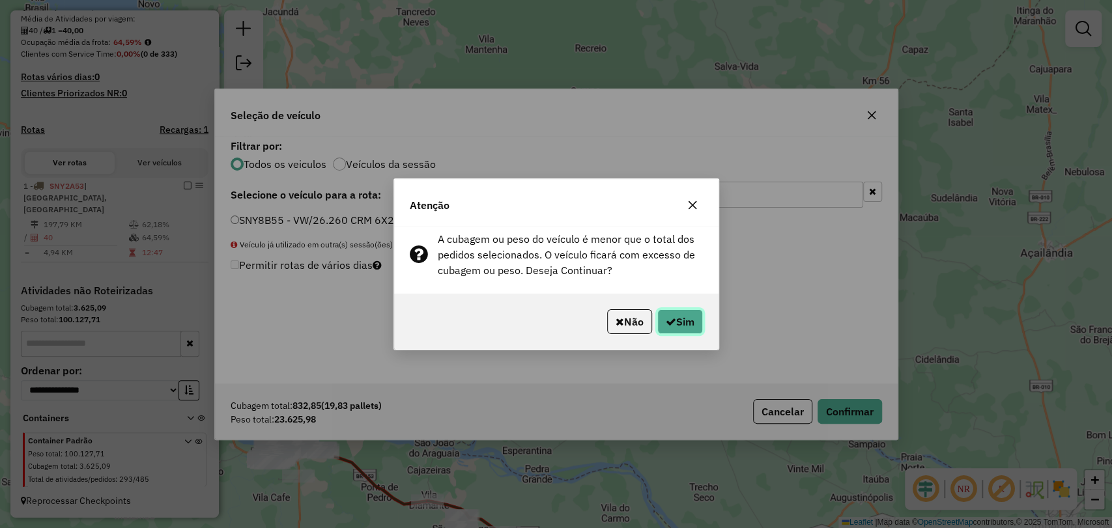
click at [680, 316] on button "Sim" at bounding box center [680, 322] width 46 height 25
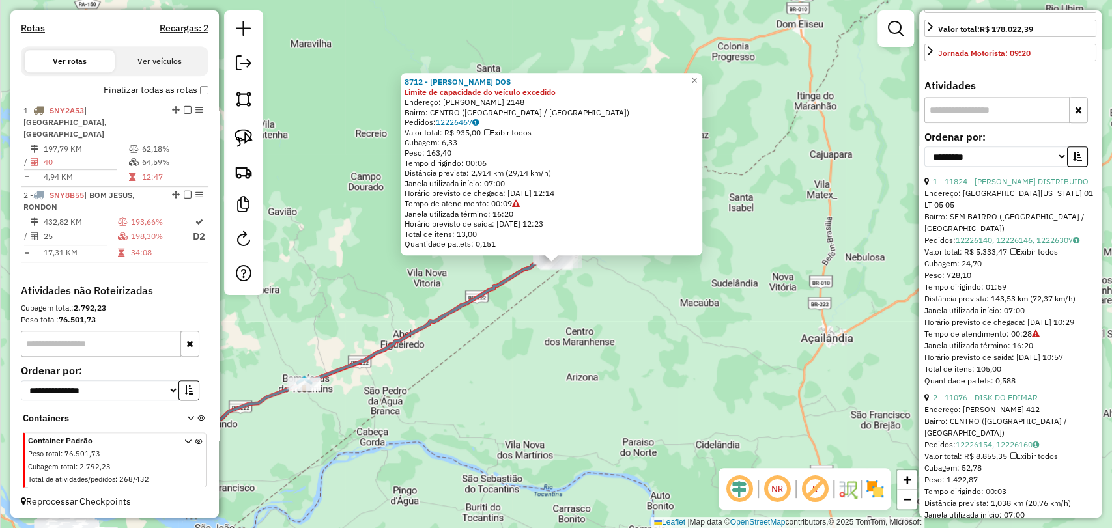
scroll to position [362, 0]
click at [998, 166] on select "**********" at bounding box center [996, 156] width 143 height 20
select select "**********"
click at [925, 166] on select "**********" at bounding box center [996, 156] width 143 height 20
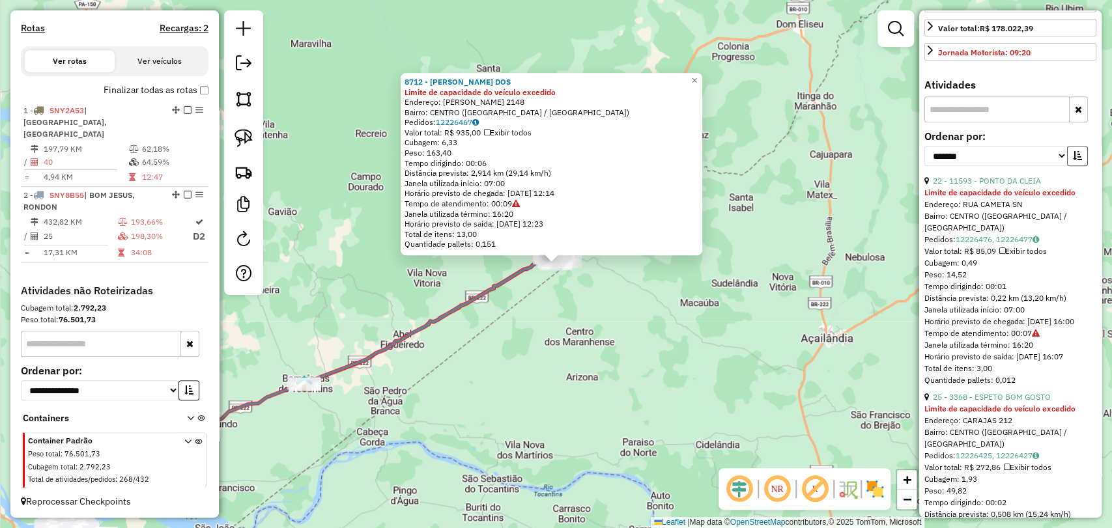
click at [1069, 166] on button "button" at bounding box center [1077, 156] width 21 height 20
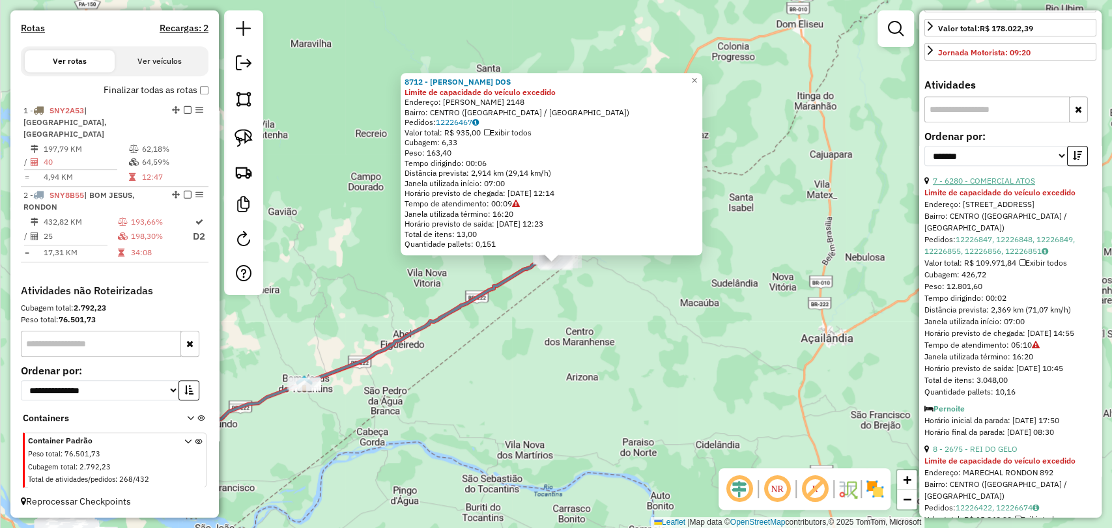
click at [1007, 186] on link "7 - 6280 - COMERCIAL ATOS" at bounding box center [984, 181] width 102 height 10
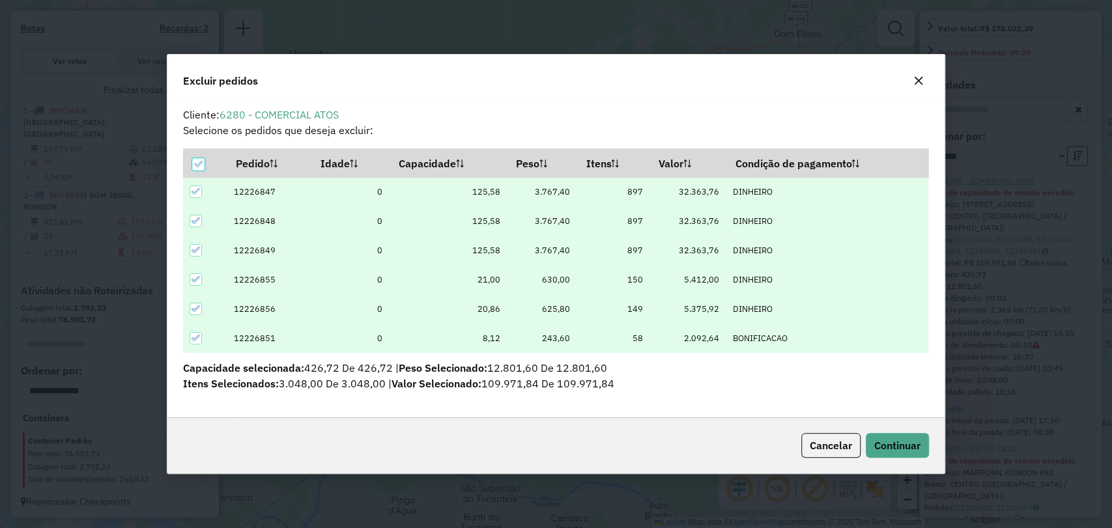
scroll to position [0, 0]
click at [884, 433] on button "Continuar" at bounding box center [897, 445] width 63 height 25
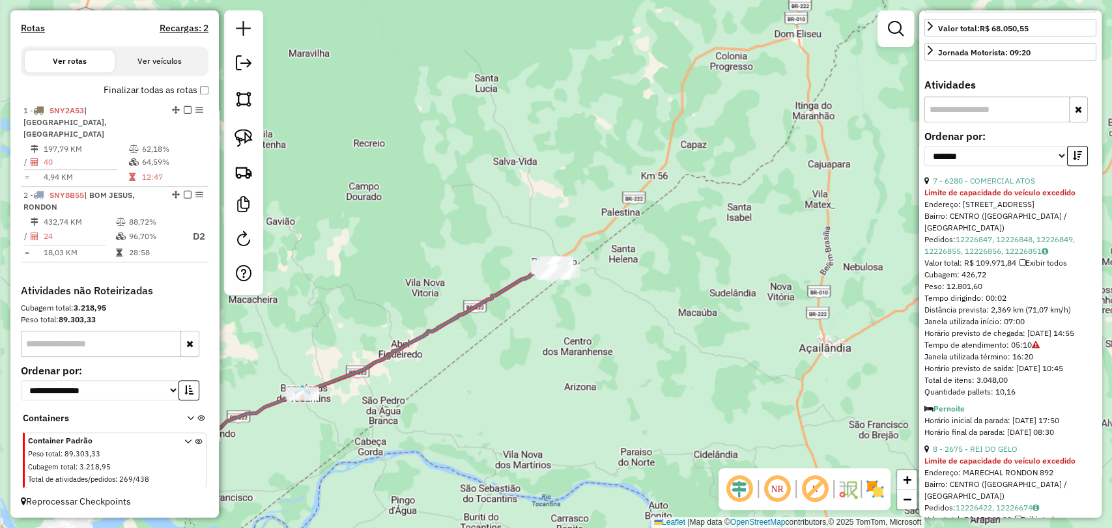
scroll to position [339, 0]
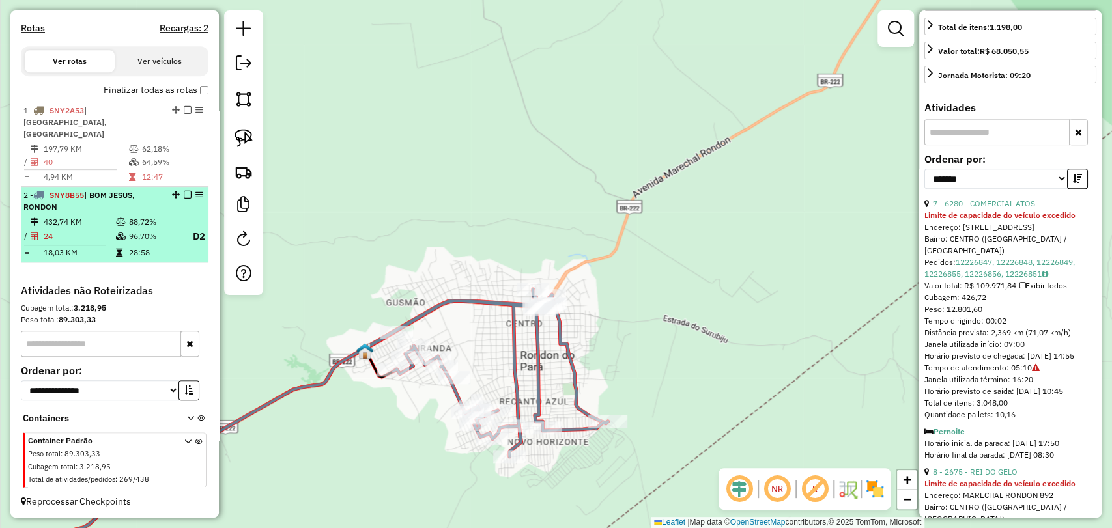
click at [184, 192] on em at bounding box center [188, 195] width 8 height 8
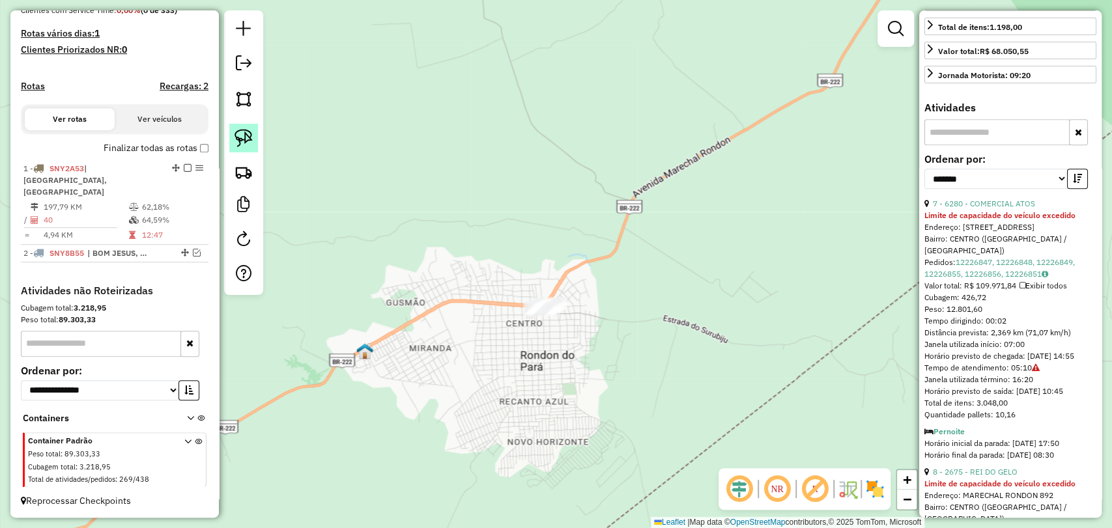
click at [245, 143] on img at bounding box center [244, 138] width 18 height 18
drag, startPoint x: 538, startPoint y: 341, endPoint x: 585, endPoint y: 315, distance: 54.6
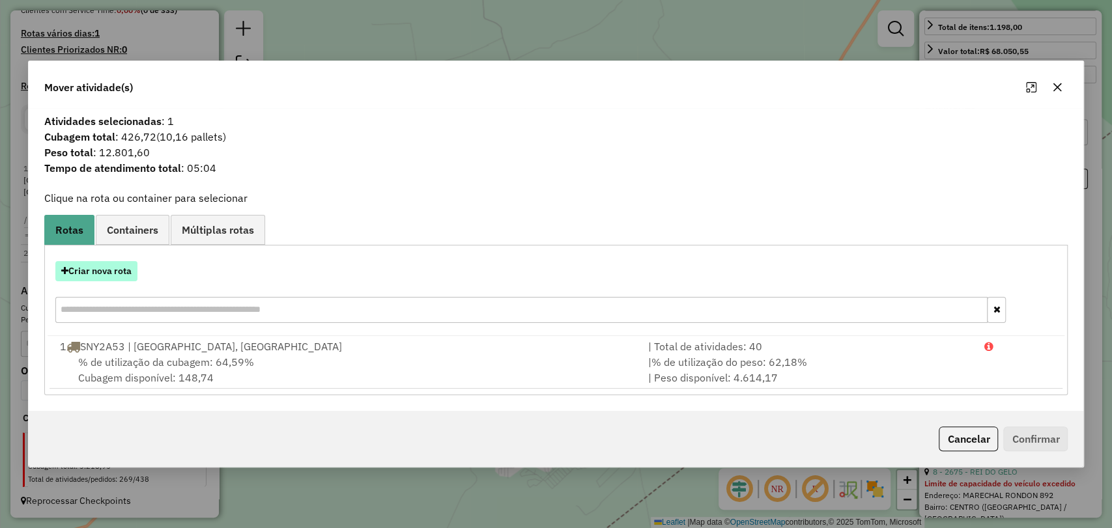
click at [109, 277] on button "Criar nova rota" at bounding box center [96, 271] width 82 height 20
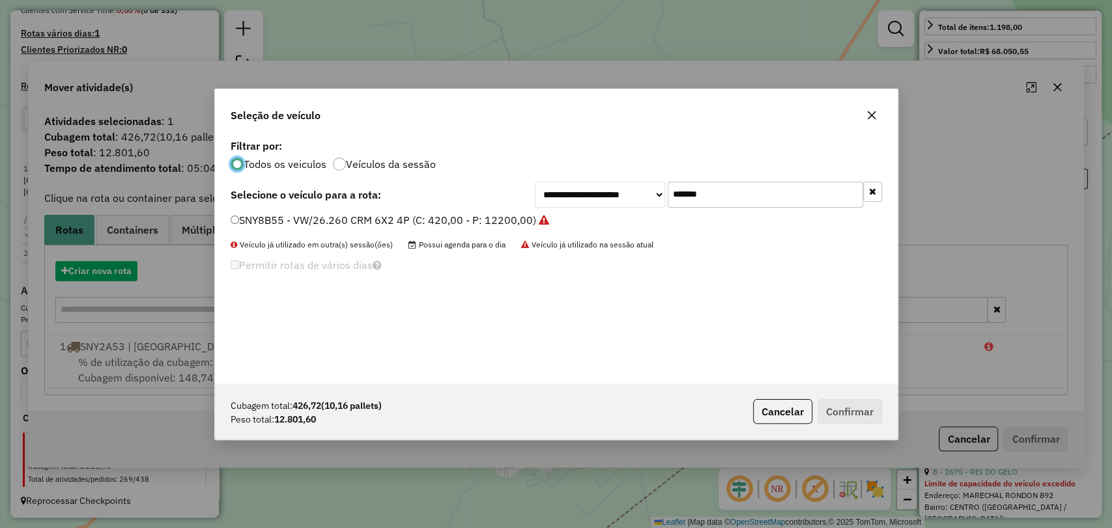
scroll to position [7, 4]
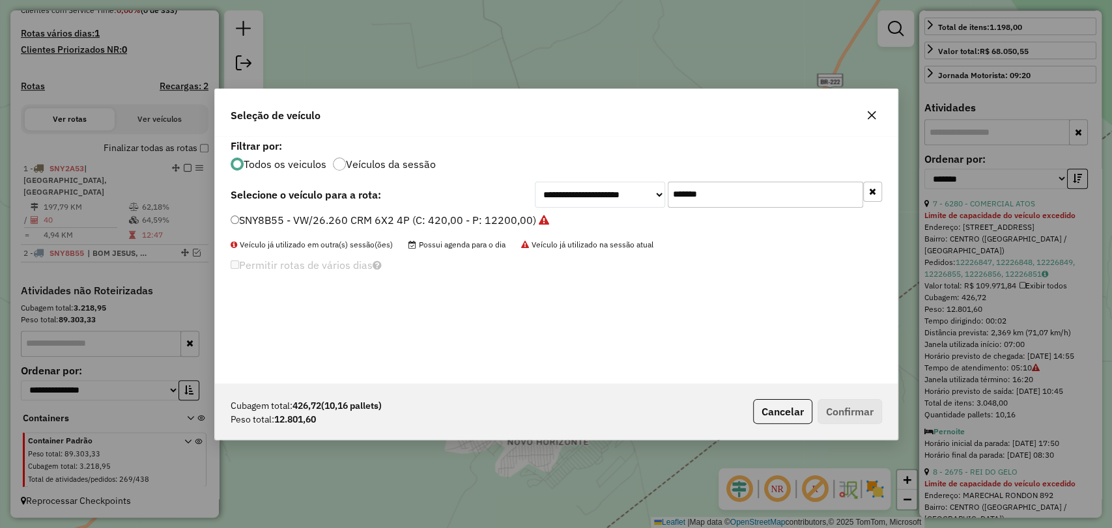
drag, startPoint x: 734, startPoint y: 195, endPoint x: 611, endPoint y: 174, distance: 125.0
click at [616, 177] on div "**********" at bounding box center [556, 260] width 683 height 248
paste input "text"
type input "*******"
click at [375, 212] on div "**********" at bounding box center [556, 260] width 683 height 248
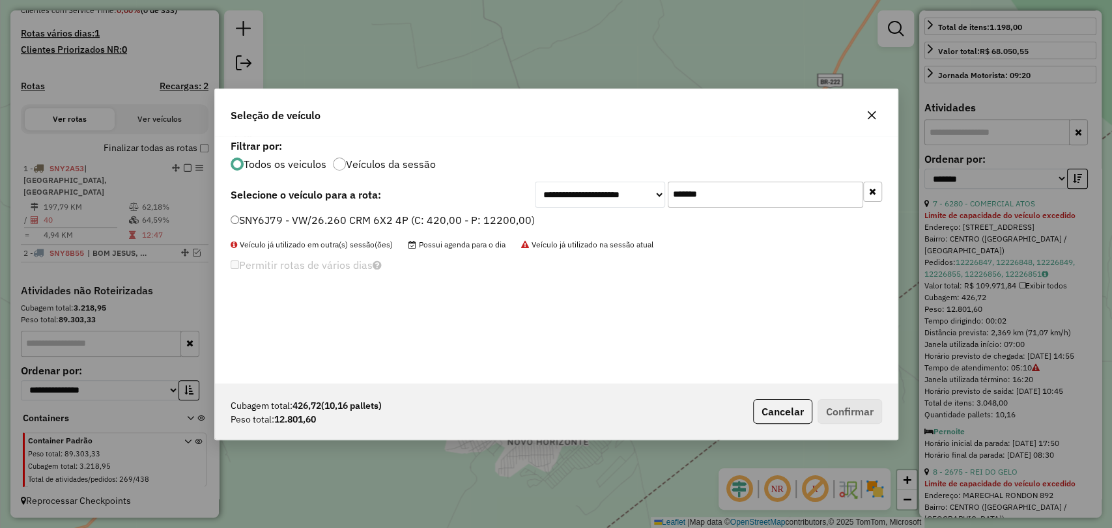
click at [418, 222] on label "SNY6J79 - VW/26.260 CRM 6X2 4P (C: 420,00 - P: 12200,00)" at bounding box center [383, 220] width 304 height 16
click at [856, 413] on button "Confirmar" at bounding box center [850, 411] width 65 height 25
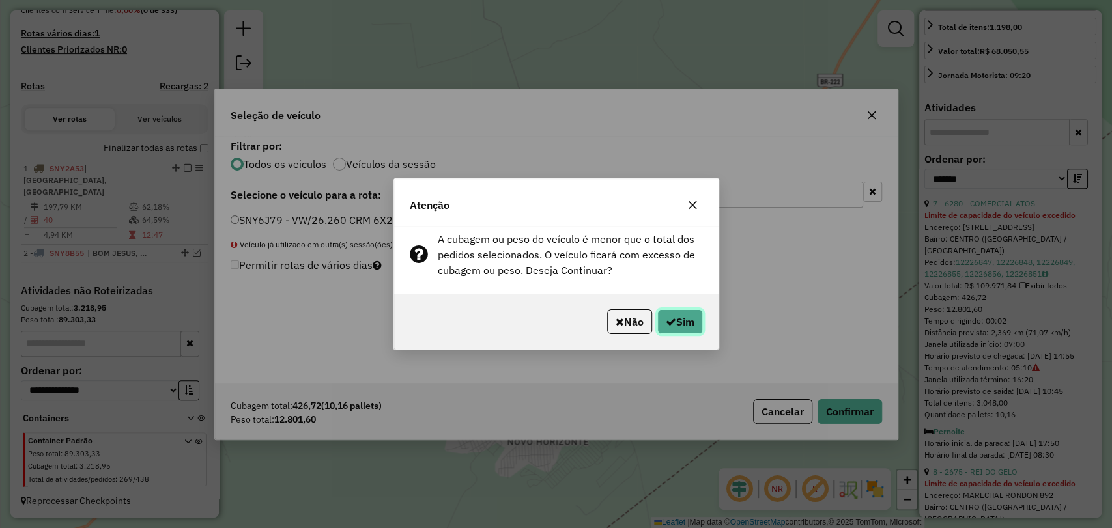
click at [684, 321] on button "Sim" at bounding box center [680, 322] width 46 height 25
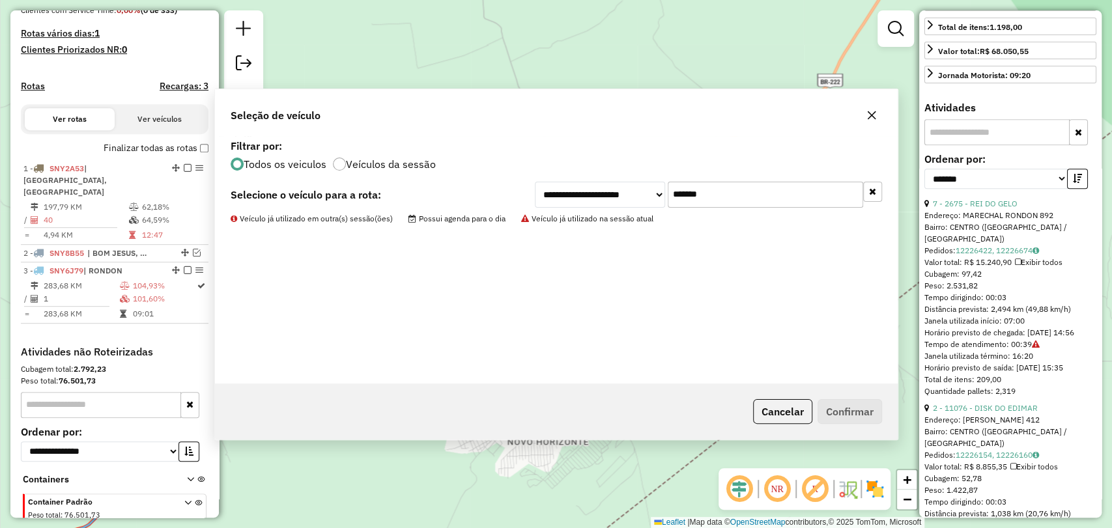
scroll to position [400, 0]
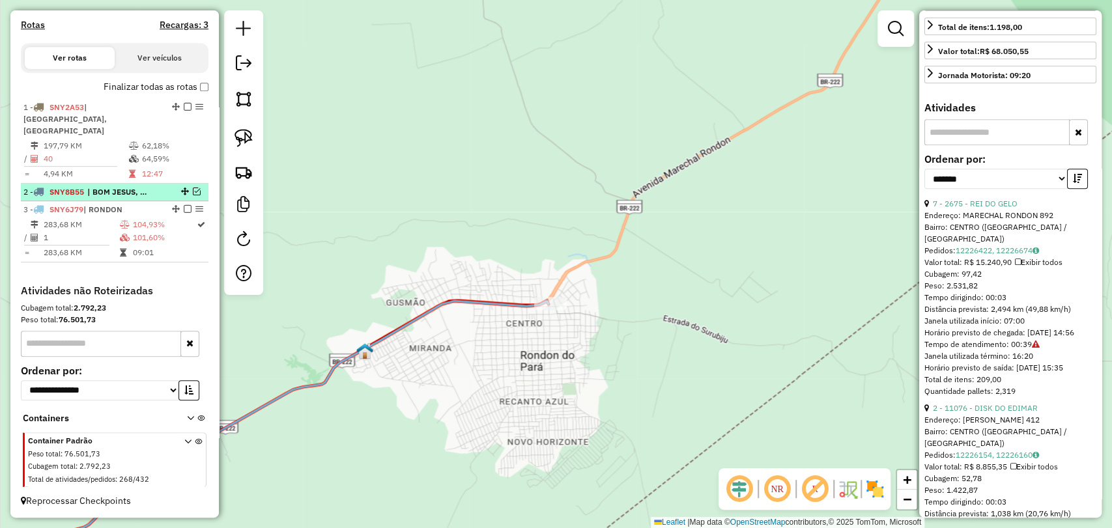
click at [193, 188] on em at bounding box center [197, 192] width 8 height 8
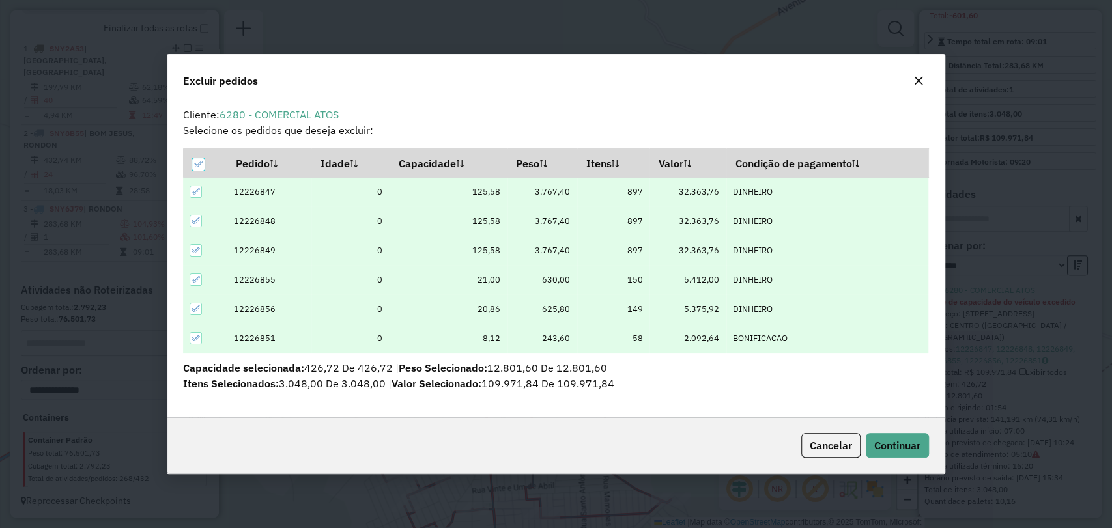
scroll to position [7, 4]
click at [195, 172] on th at bounding box center [205, 163] width 44 height 28
click at [824, 442] on span "Cancelar" at bounding box center [831, 445] width 42 height 13
click at [197, 172] on th at bounding box center [205, 163] width 44 height 28
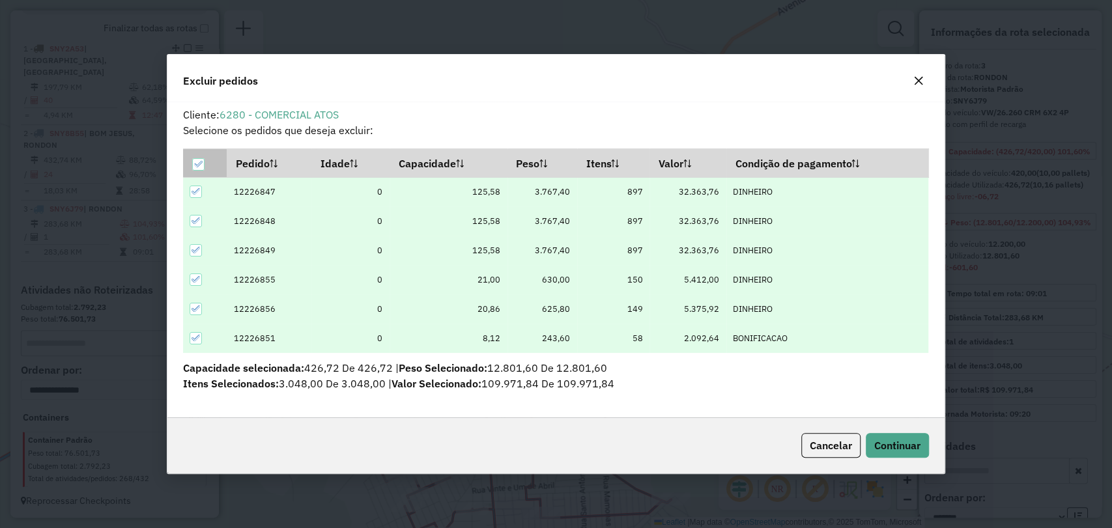
click at [197, 160] on icon at bounding box center [198, 164] width 9 height 9
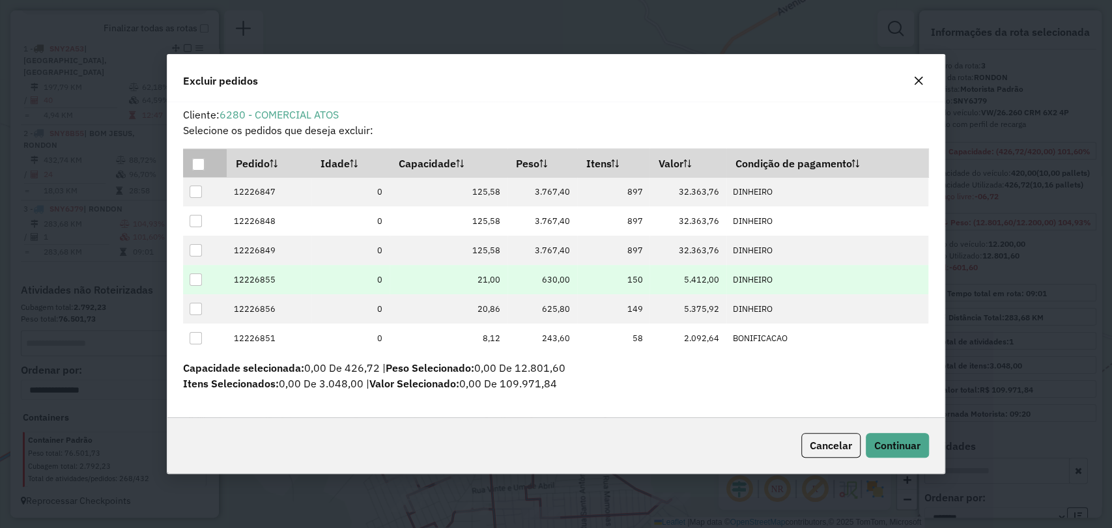
click at [192, 274] on div at bounding box center [196, 280] width 12 height 12
click at [889, 447] on span "Continuar" at bounding box center [897, 445] width 46 height 13
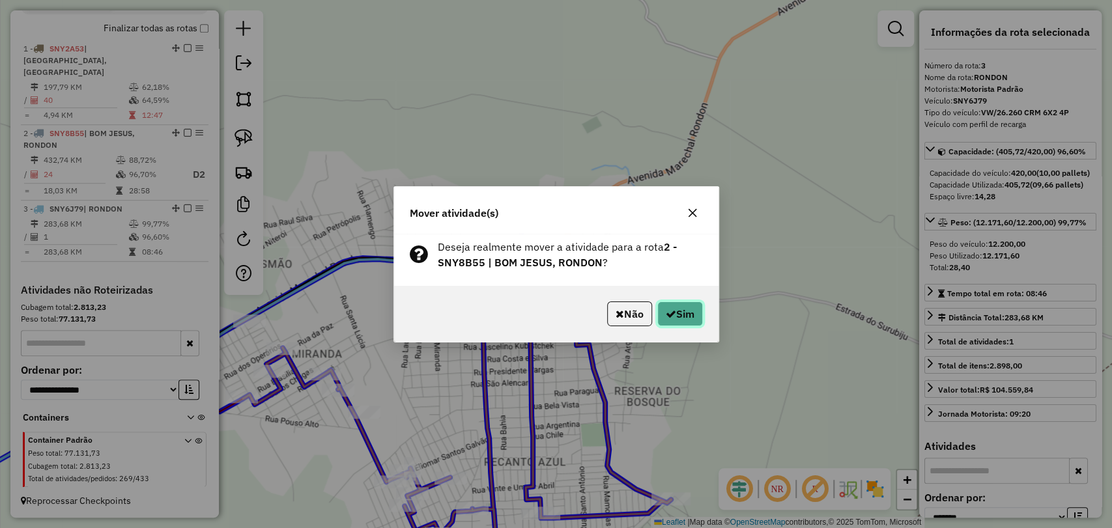
click at [677, 317] on button "Sim" at bounding box center [680, 314] width 46 height 25
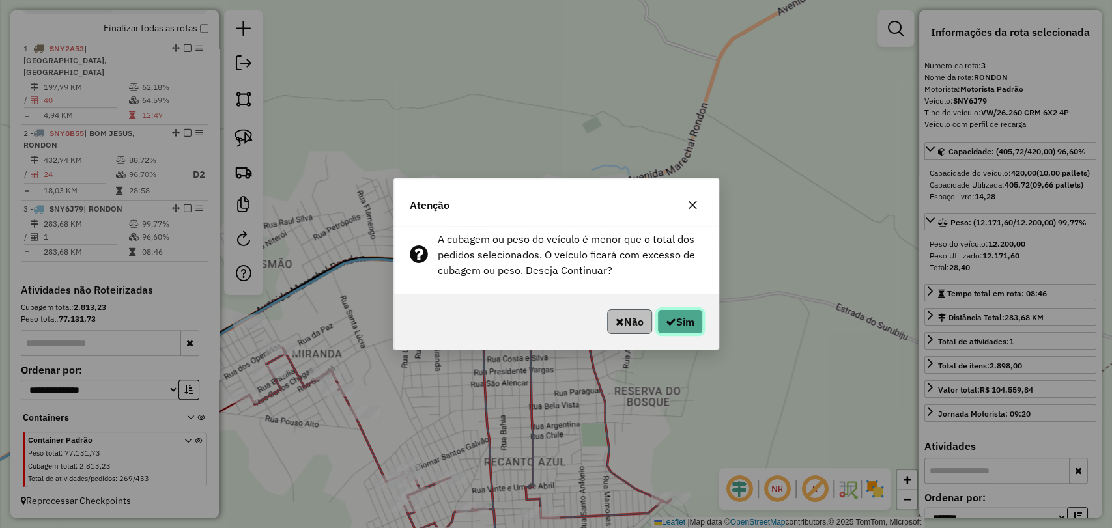
drag, startPoint x: 677, startPoint y: 317, endPoint x: 631, endPoint y: 324, distance: 46.8
click at [631, 324] on p-footer "Não Sim" at bounding box center [652, 322] width 101 height 25
click at [631, 324] on button "Não" at bounding box center [629, 322] width 45 height 25
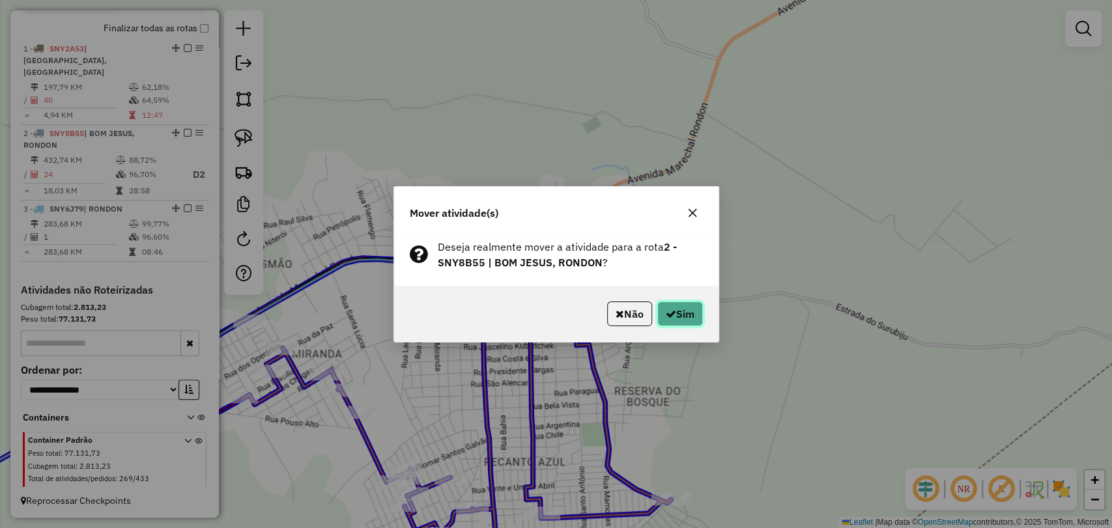
click at [691, 310] on button "Sim" at bounding box center [680, 314] width 46 height 25
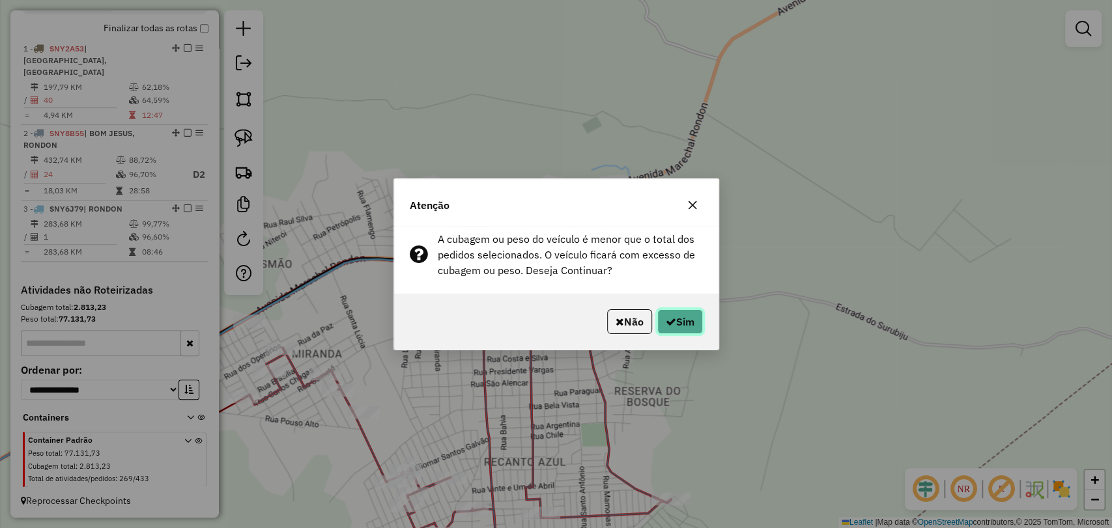
click at [668, 310] on button "Sim" at bounding box center [680, 322] width 46 height 25
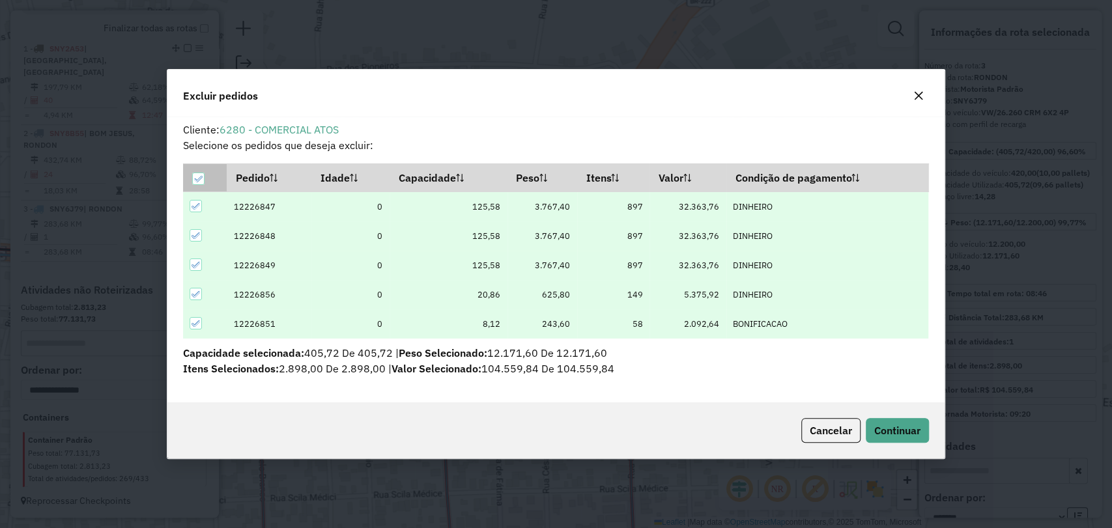
click at [197, 179] on icon at bounding box center [198, 179] width 9 height 9
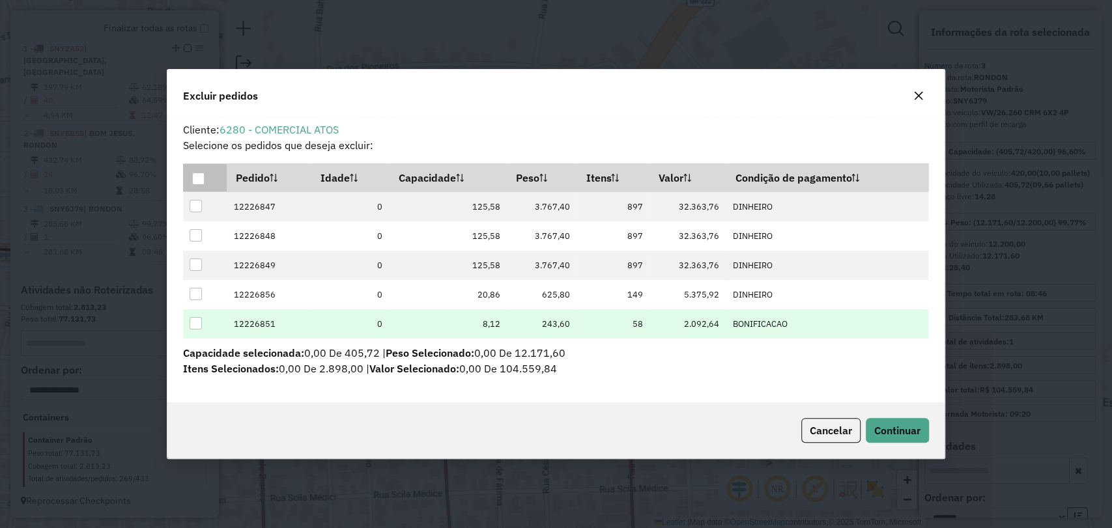
click at [197, 324] on div at bounding box center [196, 323] width 12 height 12
click at [919, 427] on span "Continuar" at bounding box center [897, 430] width 46 height 13
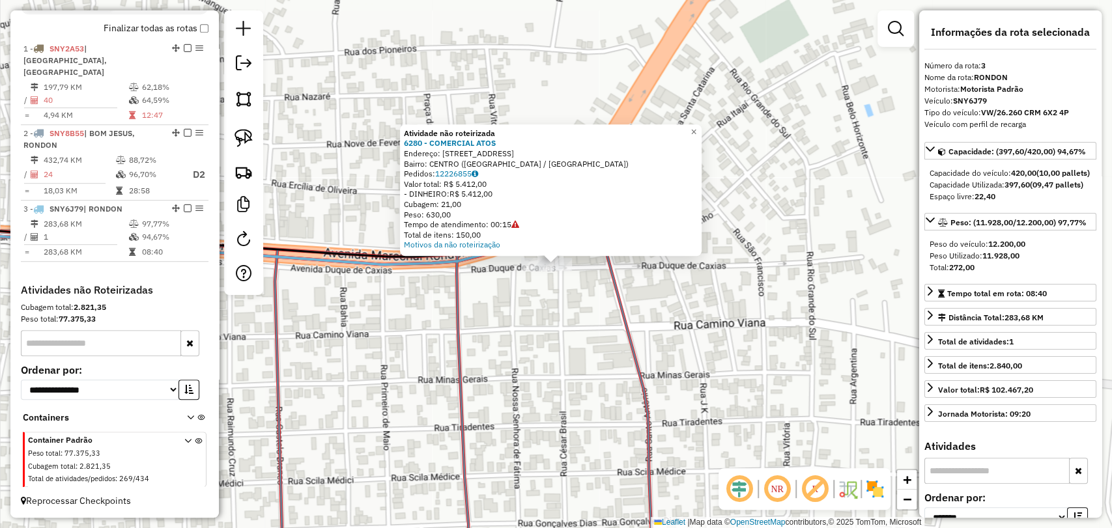
click at [548, 311] on div "Atividade não roteirizada 6280 - COMERCIAL ATOS Endereço: RUA DUQUE DE CAXIAS 1…" at bounding box center [556, 264] width 1112 height 528
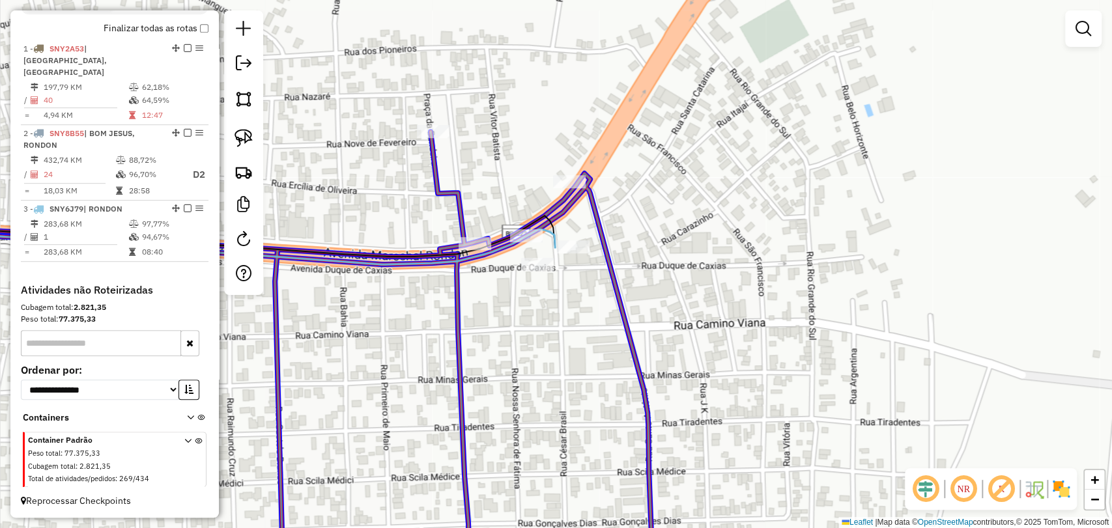
click at [521, 242] on div at bounding box center [526, 235] width 33 height 13
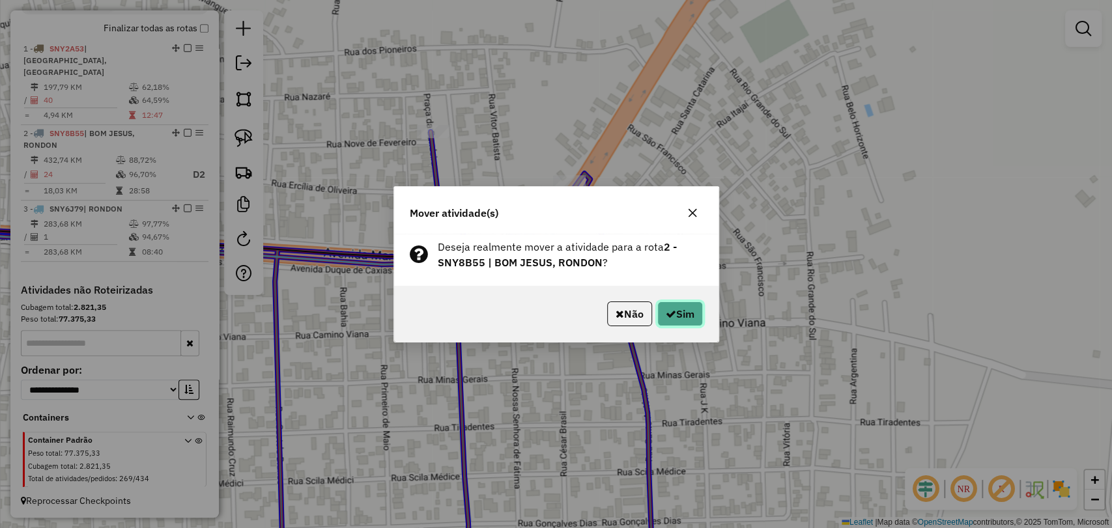
click at [661, 313] on button "Sim" at bounding box center [680, 314] width 46 height 25
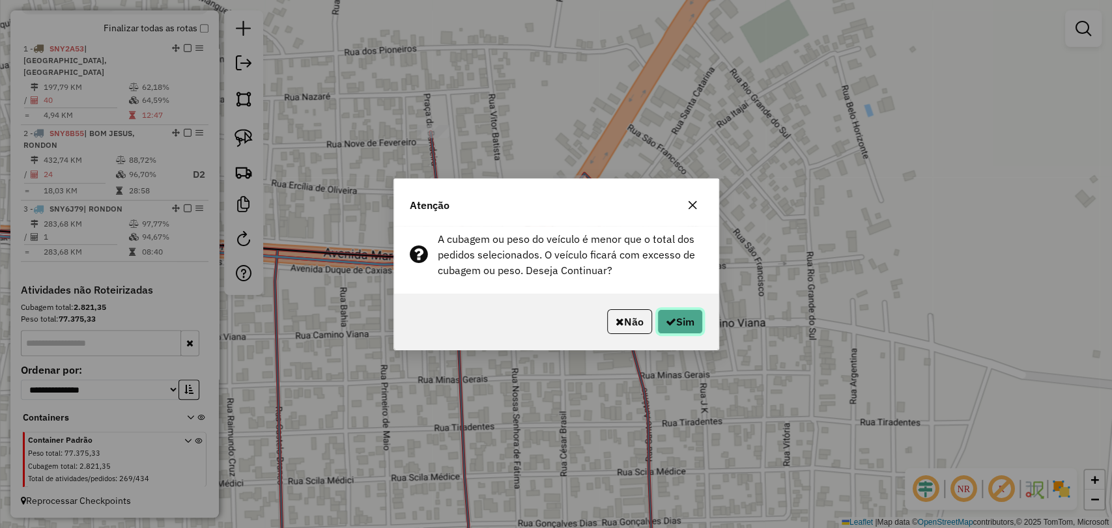
click at [675, 326] on button "Sim" at bounding box center [680, 322] width 46 height 25
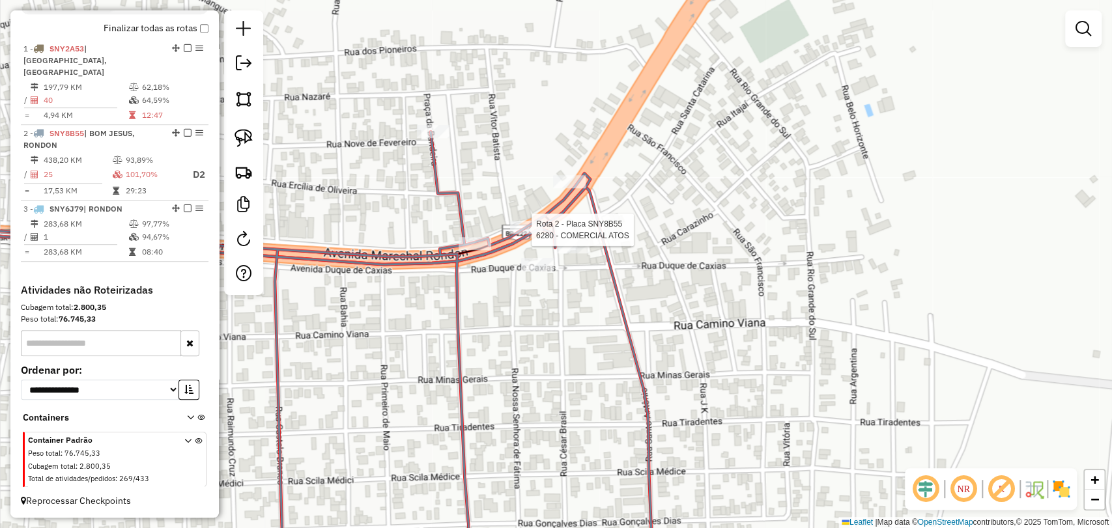
click at [521, 234] on div at bounding box center [526, 227] width 33 height 13
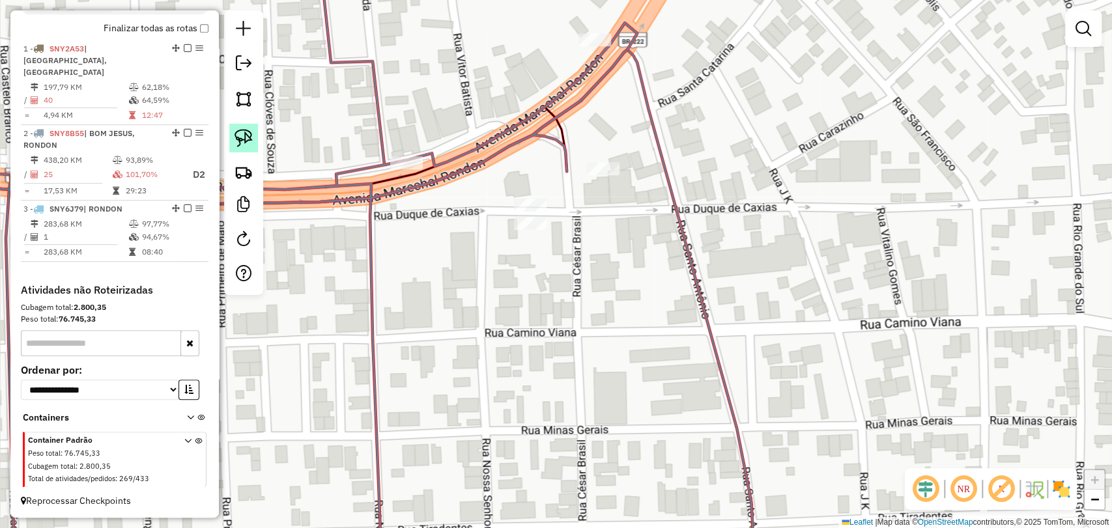
click at [235, 132] on img at bounding box center [244, 138] width 18 height 18
drag, startPoint x: 492, startPoint y: 244, endPoint x: 553, endPoint y: 231, distance: 62.5
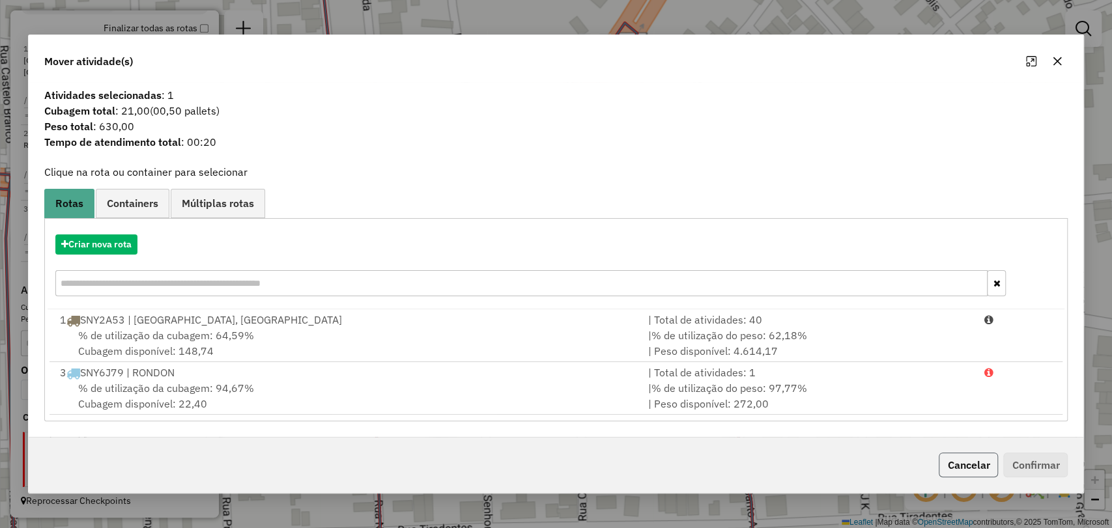
click at [964, 460] on button "Cancelar" at bounding box center [968, 465] width 59 height 25
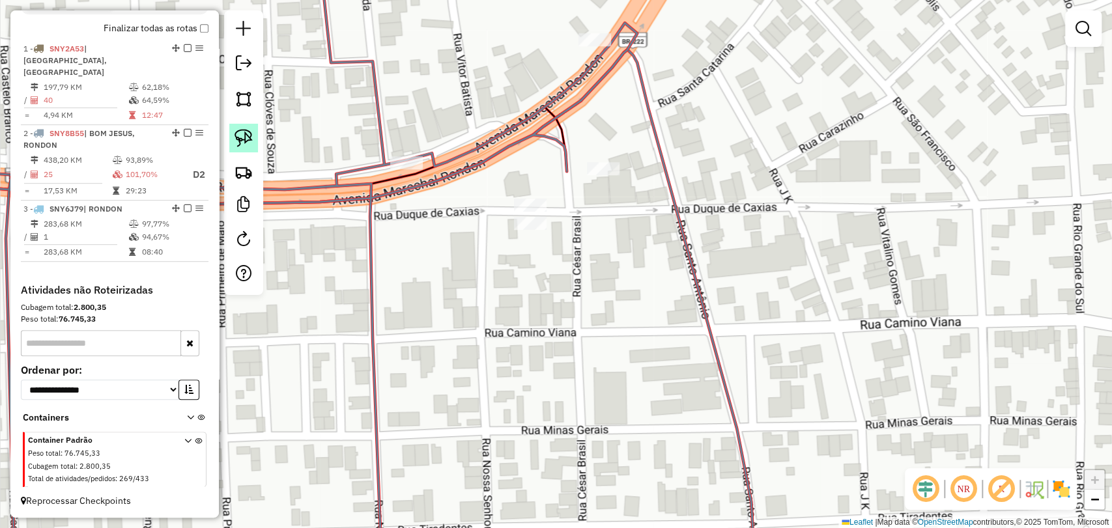
click at [246, 133] on img at bounding box center [244, 138] width 18 height 18
drag, startPoint x: 516, startPoint y: 246, endPoint x: 557, endPoint y: 227, distance: 45.5
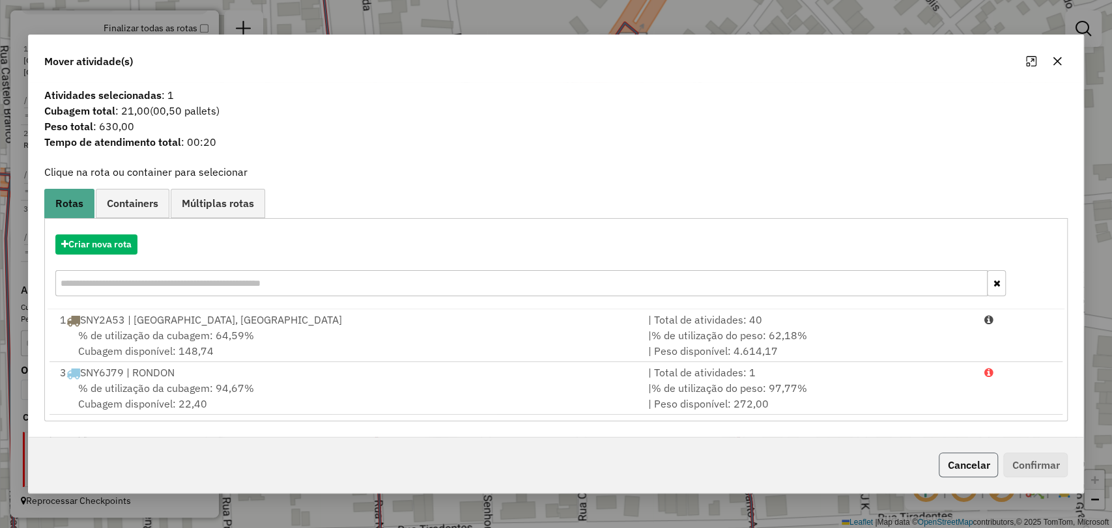
click at [959, 469] on button "Cancelar" at bounding box center [968, 465] width 59 height 25
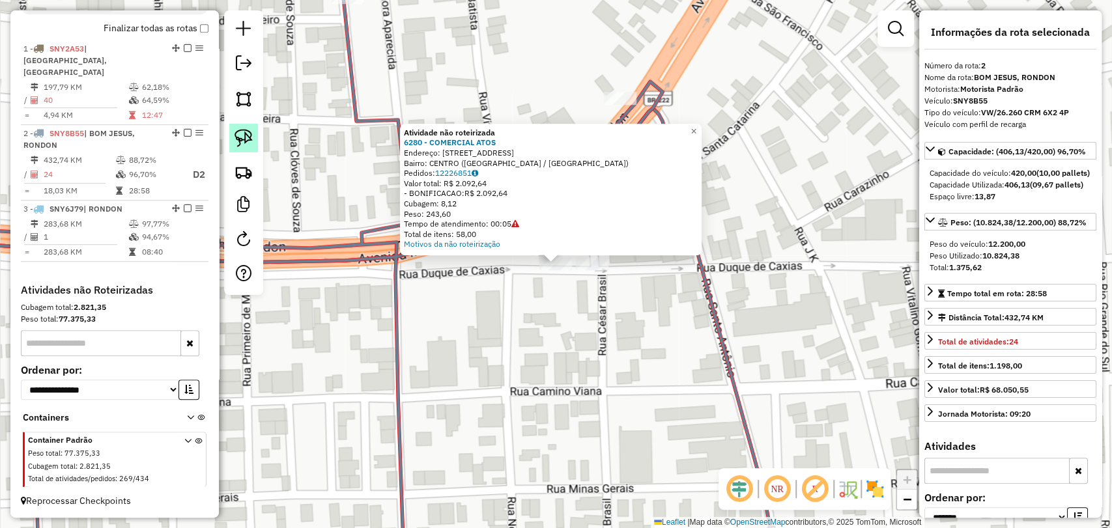
click at [238, 139] on img at bounding box center [244, 138] width 18 height 18
click at [536, 281] on div "Atividade não roteirizada 6280 - COMERCIAL ATOS Endereço: RUA DUQUE DE CAXIAS 1…" at bounding box center [556, 264] width 1112 height 528
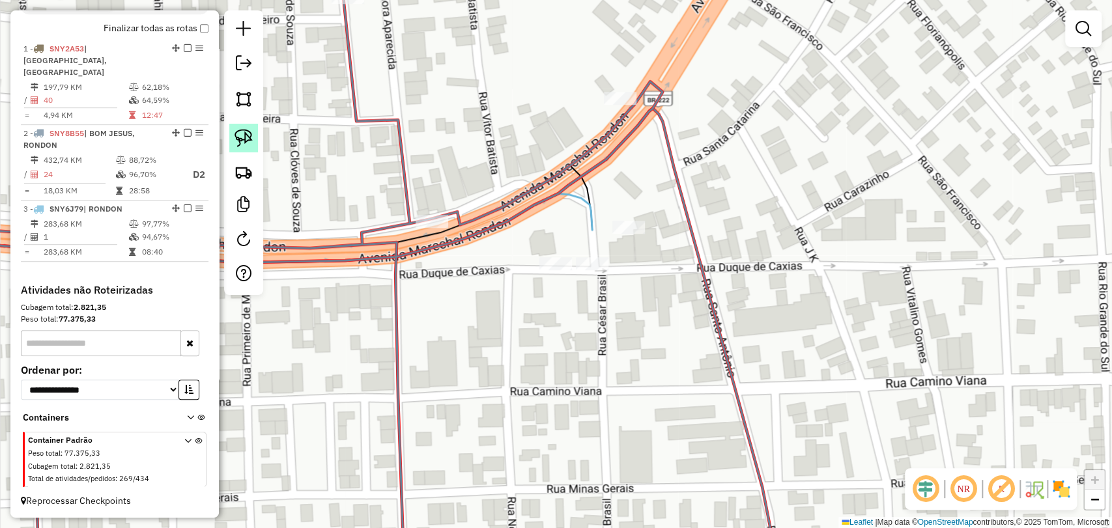
click at [237, 141] on img at bounding box center [244, 138] width 18 height 18
click at [569, 269] on div "Janela de atendimento Grade de atendimento Capacidade Transportadoras Veículos …" at bounding box center [556, 264] width 1112 height 528
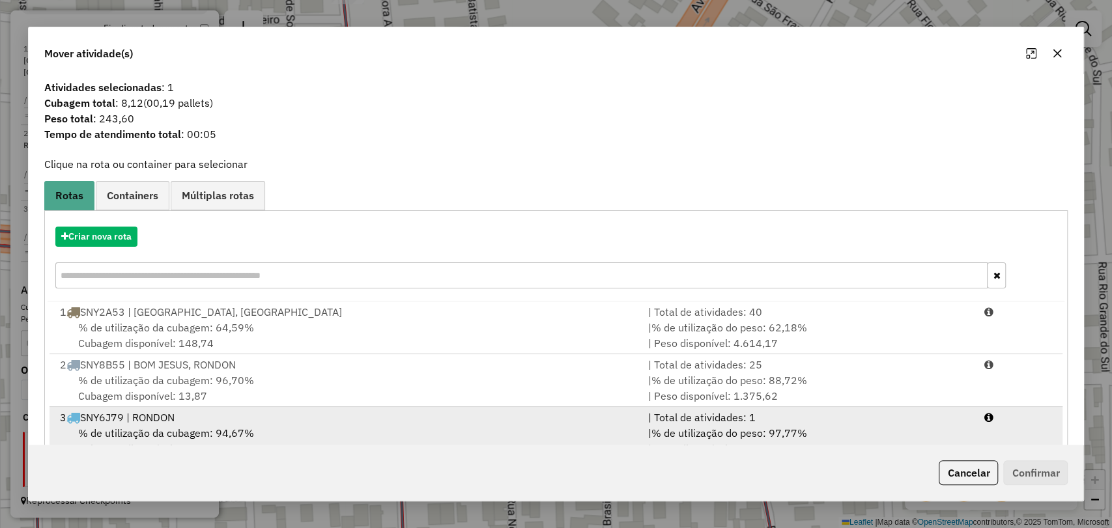
scroll to position [36, 0]
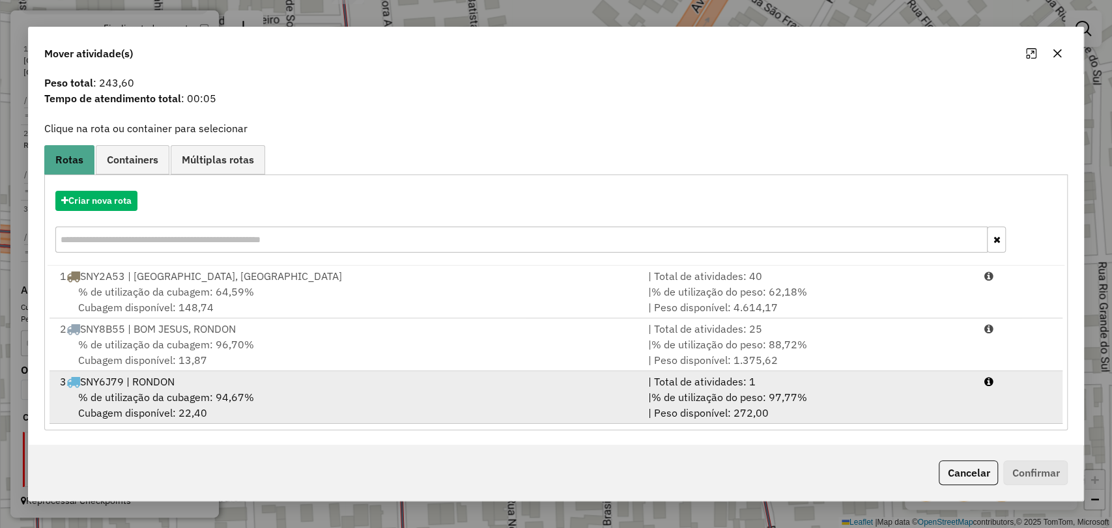
click at [315, 405] on div "% de utilização da cubagem: 94,67% Cubagem disponível: 22,40" at bounding box center [346, 405] width 588 height 31
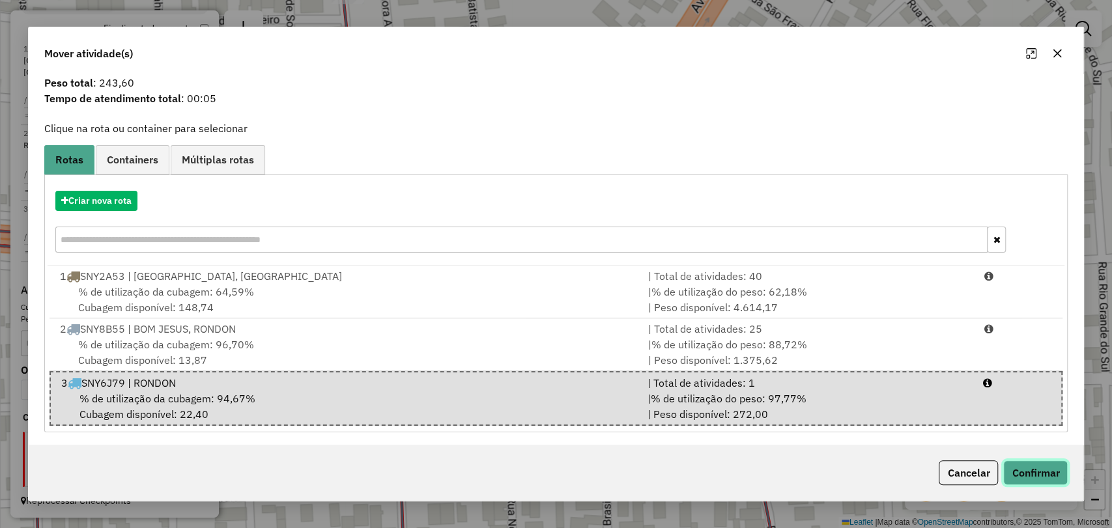
click at [1024, 479] on button "Confirmar" at bounding box center [1035, 473] width 65 height 25
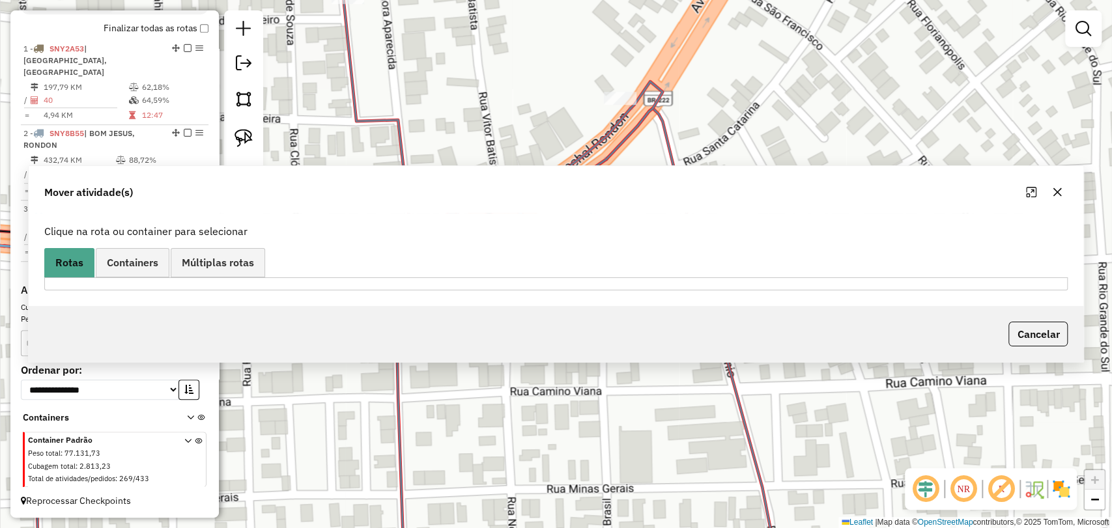
scroll to position [0, 0]
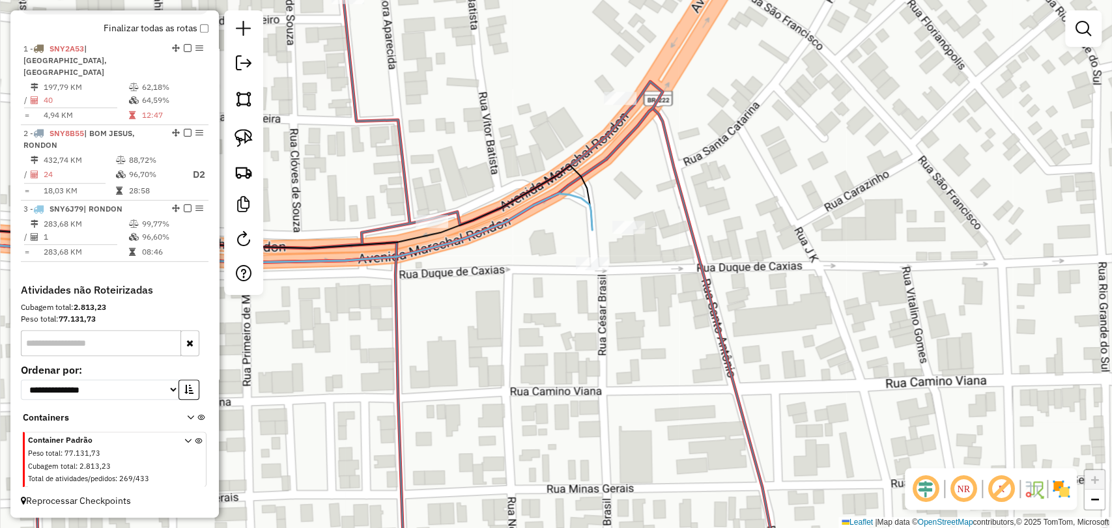
drag, startPoint x: 1111, startPoint y: 434, endPoint x: 905, endPoint y: 418, distance: 206.5
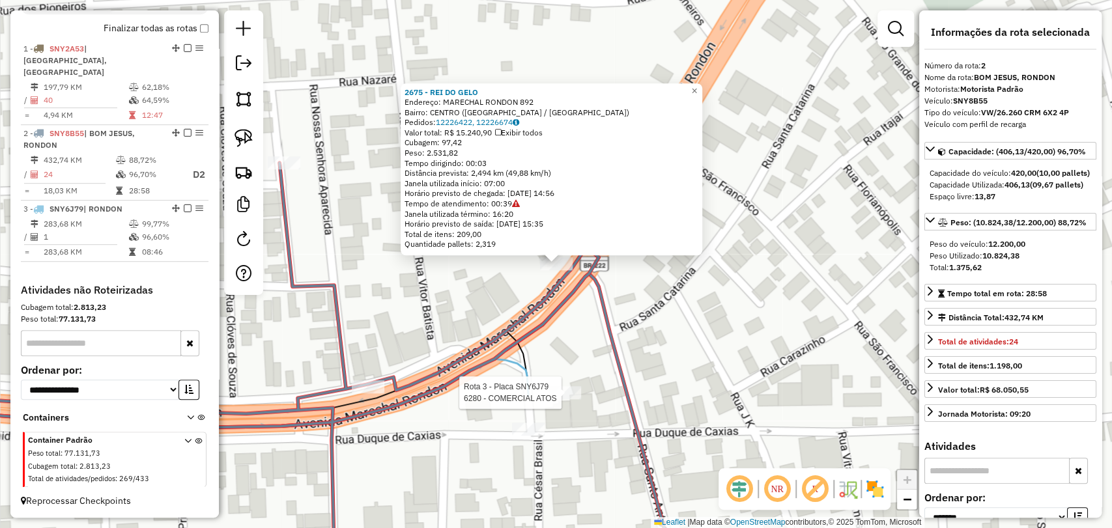
click at [559, 399] on div at bounding box center [565, 392] width 33 height 13
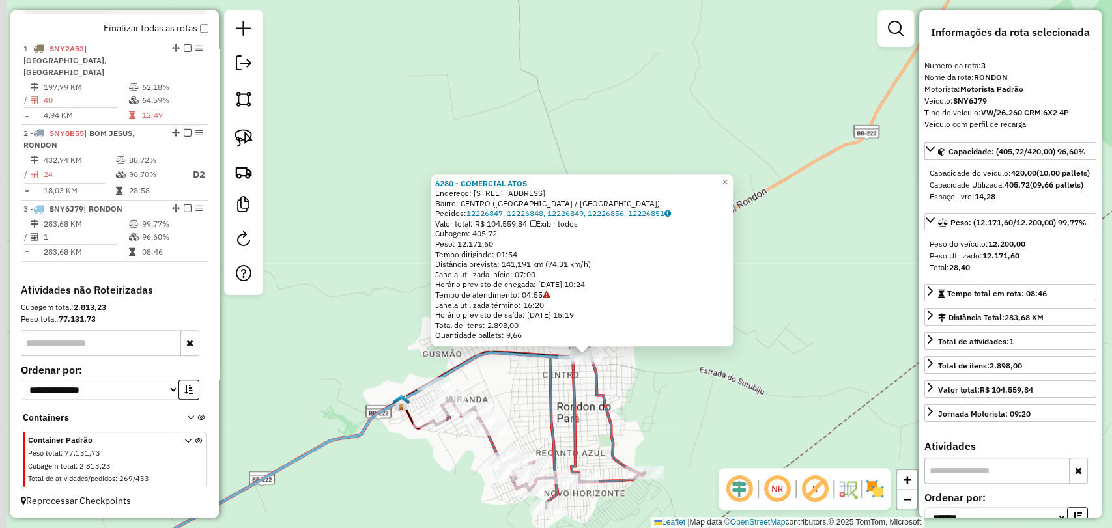
drag, startPoint x: 315, startPoint y: 502, endPoint x: 496, endPoint y: 297, distance: 272.8
click at [496, 297] on div "6280 - COMERCIAL ATOS Endereço: RUA DUQUE DE CAXIAS 131 Bairro: CENTRO (RONDON …" at bounding box center [556, 264] width 1112 height 528
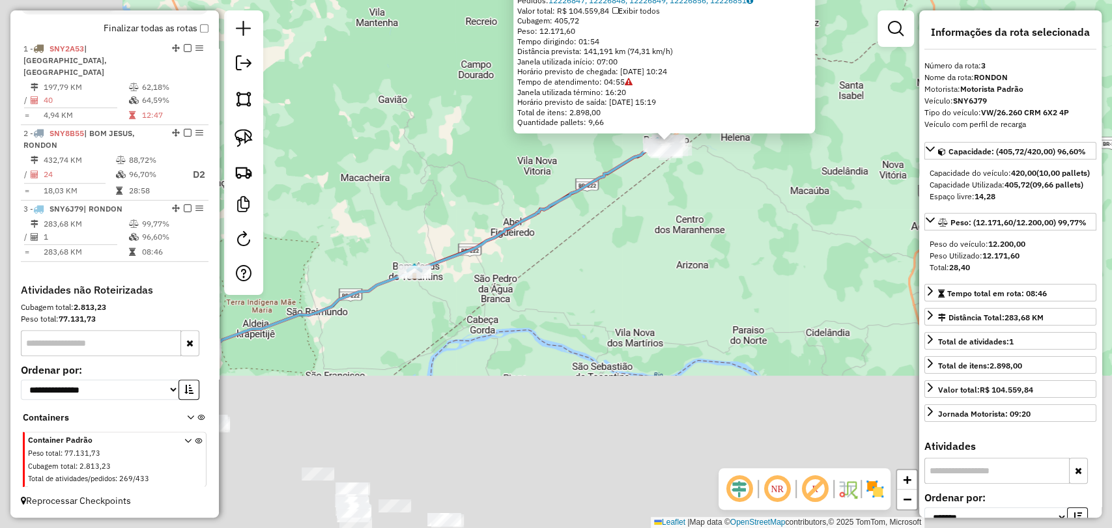
drag, startPoint x: 570, startPoint y: 315, endPoint x: 659, endPoint y: 199, distance: 145.8
click at [658, 199] on div "6280 - COMERCIAL ATOS Endereço: RUA DUQUE DE CAXIAS 131 Bairro: CENTRO (RONDON …" at bounding box center [556, 264] width 1112 height 528
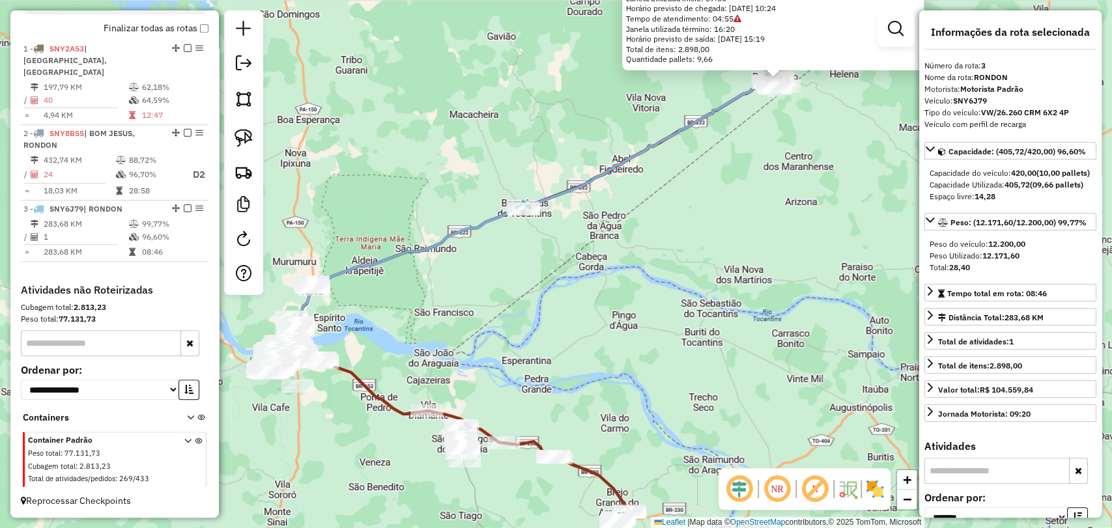
drag, startPoint x: 322, startPoint y: 316, endPoint x: 386, endPoint y: 314, distance: 63.9
click at [386, 314] on div "6280 - COMERCIAL ATOS Endereço: RUA DUQUE DE CAXIAS 131 Bairro: CENTRO (RONDON …" at bounding box center [556, 264] width 1112 height 528
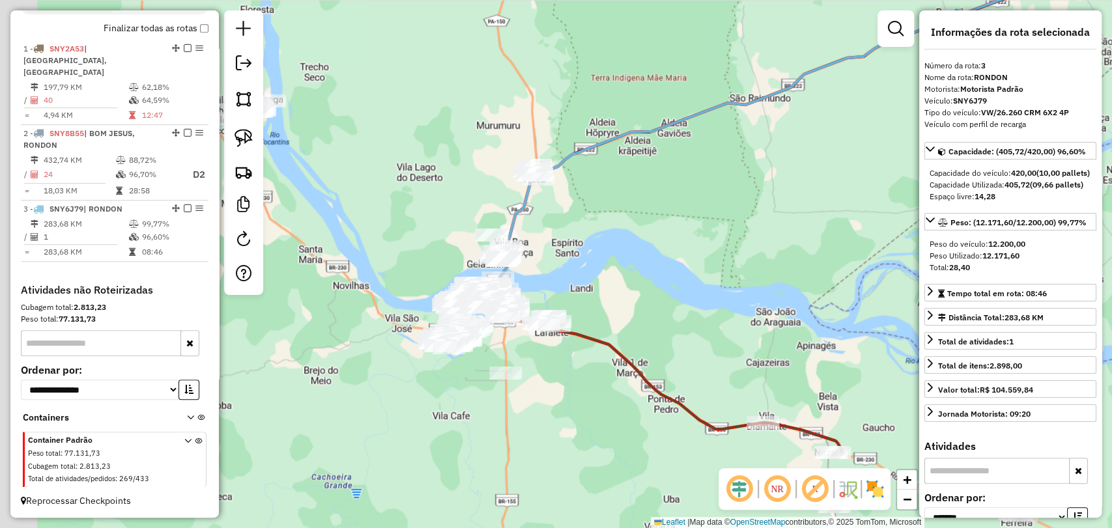
drag, startPoint x: 441, startPoint y: 371, endPoint x: 584, endPoint y: 260, distance: 181.1
click at [584, 260] on div "6280 - COMERCIAL ATOS Endereço: RUA DUQUE DE CAXIAS 131 Bairro: CENTRO (RONDON …" at bounding box center [556, 264] width 1112 height 528
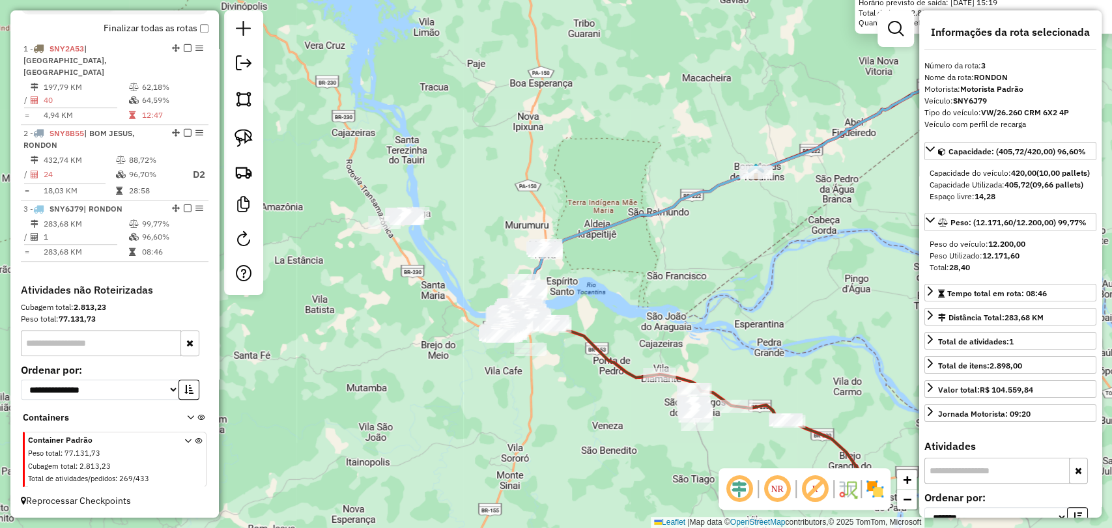
drag, startPoint x: 437, startPoint y: 237, endPoint x: 489, endPoint y: 267, distance: 59.8
click at [458, 250] on div "6280 - COMERCIAL ATOS Endereço: RUA DUQUE DE CAXIAS 131 Bairro: CENTRO (RONDON …" at bounding box center [556, 264] width 1112 height 528
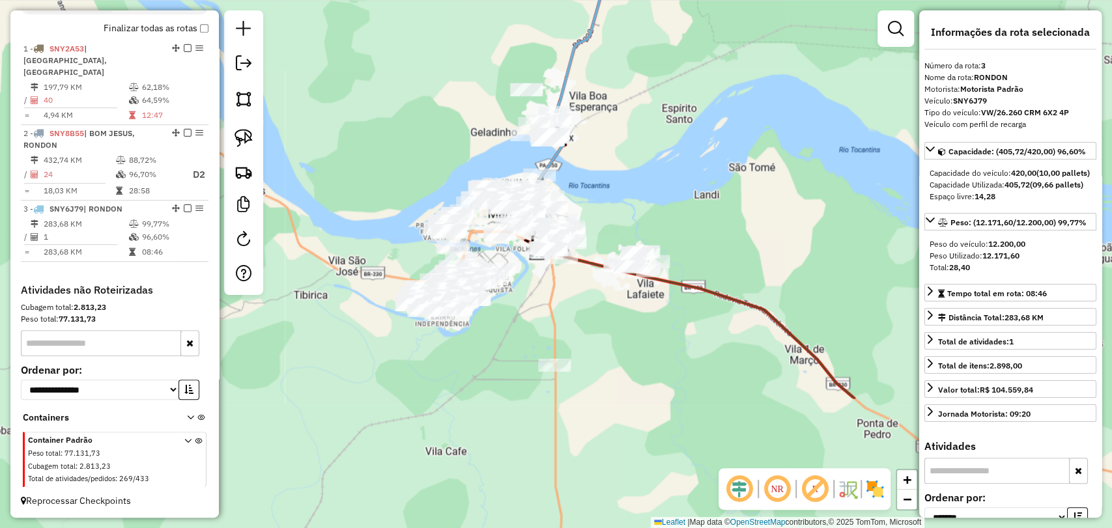
drag, startPoint x: 568, startPoint y: 325, endPoint x: 654, endPoint y: 117, distance: 225.0
click at [661, 121] on div "6280 - COMERCIAL ATOS Endereço: RUA DUQUE DE CAXIAS 131 Bairro: CENTRO (RONDON …" at bounding box center [556, 264] width 1112 height 528
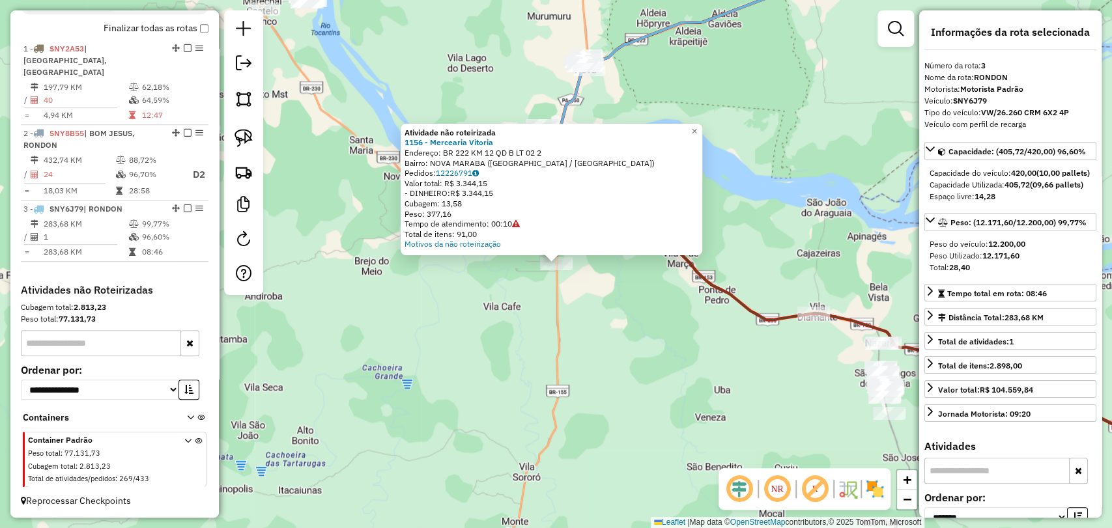
click at [652, 323] on div "Atividade não roteirizada 1156 - Mercearia Vitoria Endereço: BR 222 KM 12 QD B …" at bounding box center [556, 264] width 1112 height 528
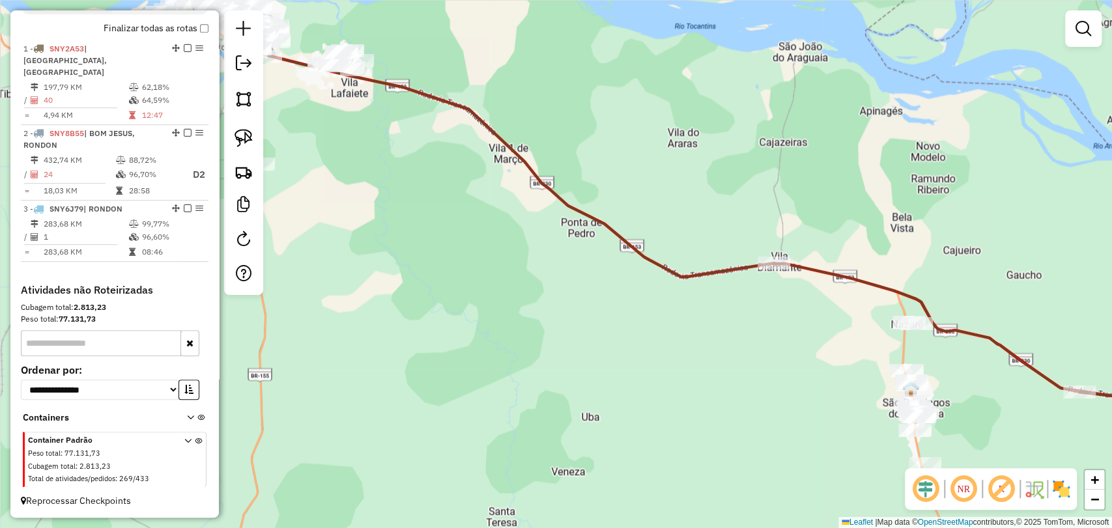
drag, startPoint x: 787, startPoint y: 355, endPoint x: 462, endPoint y: 186, distance: 366.3
click at [475, 194] on div "Janela de atendimento Grade de atendimento Capacidade Transportadoras Veículos …" at bounding box center [556, 264] width 1112 height 528
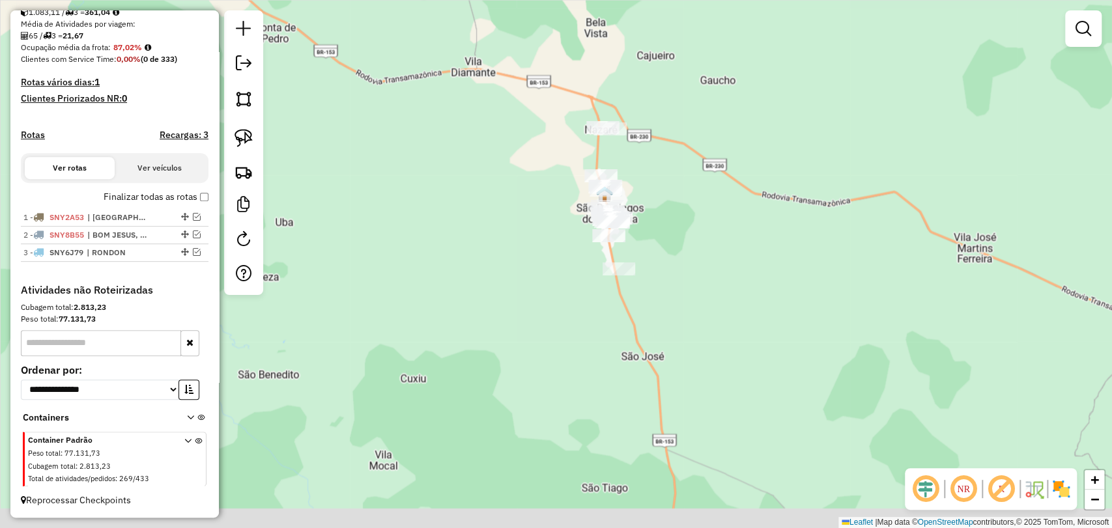
drag, startPoint x: 531, startPoint y: 219, endPoint x: 323, endPoint y: 149, distance: 219.2
click at [446, 149] on div "Janela de atendimento Grade de atendimento Capacidade Transportadoras Veículos …" at bounding box center [556, 264] width 1112 height 528
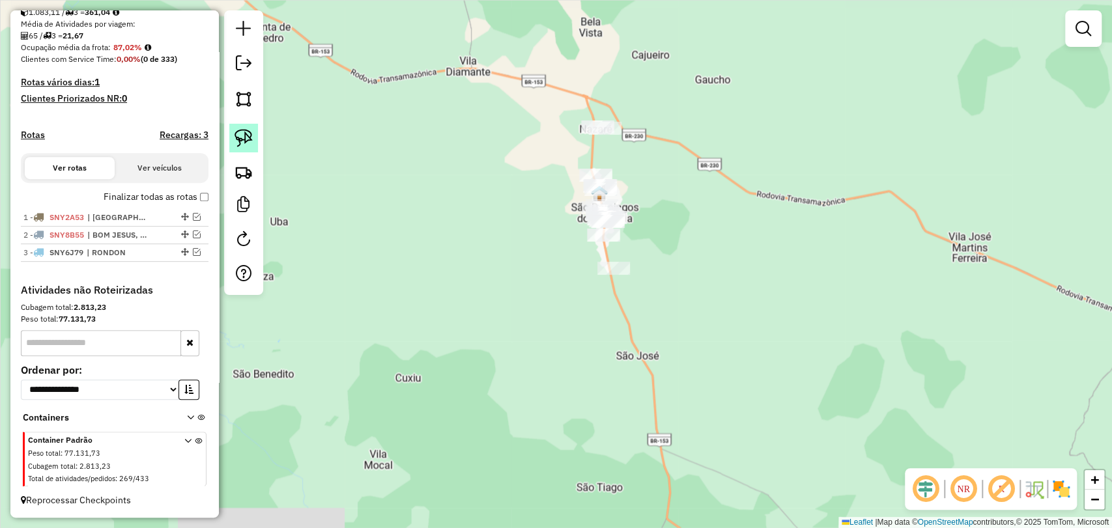
click at [234, 144] on link at bounding box center [243, 138] width 29 height 29
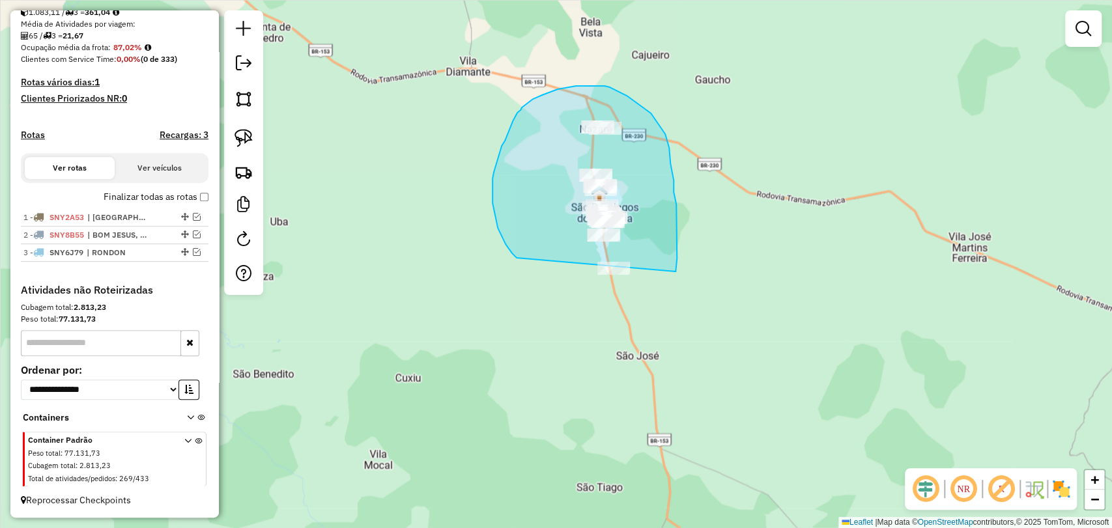
drag, startPoint x: 517, startPoint y: 258, endPoint x: 640, endPoint y: 304, distance: 131.3
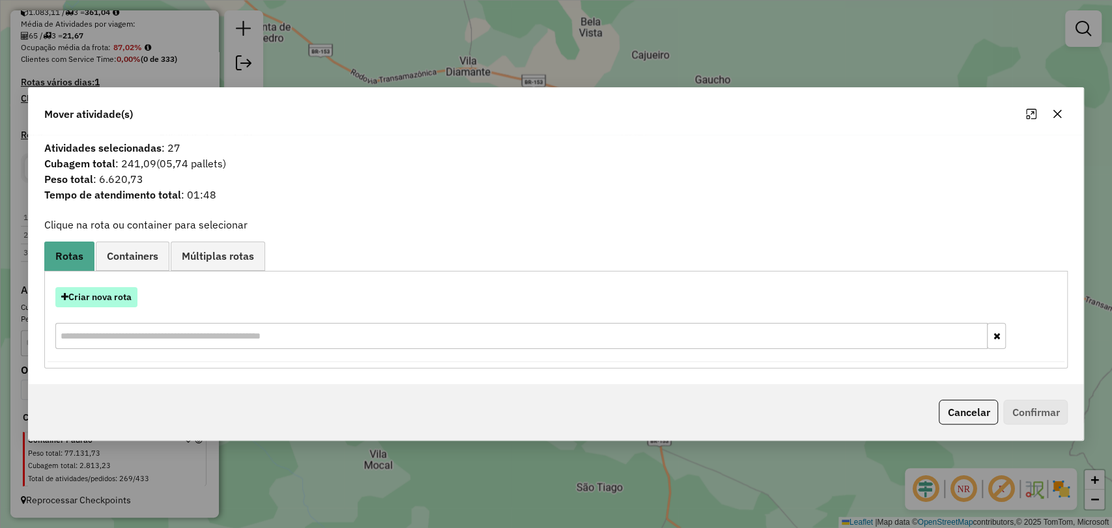
click at [98, 300] on button "Criar nova rota" at bounding box center [96, 297] width 82 height 20
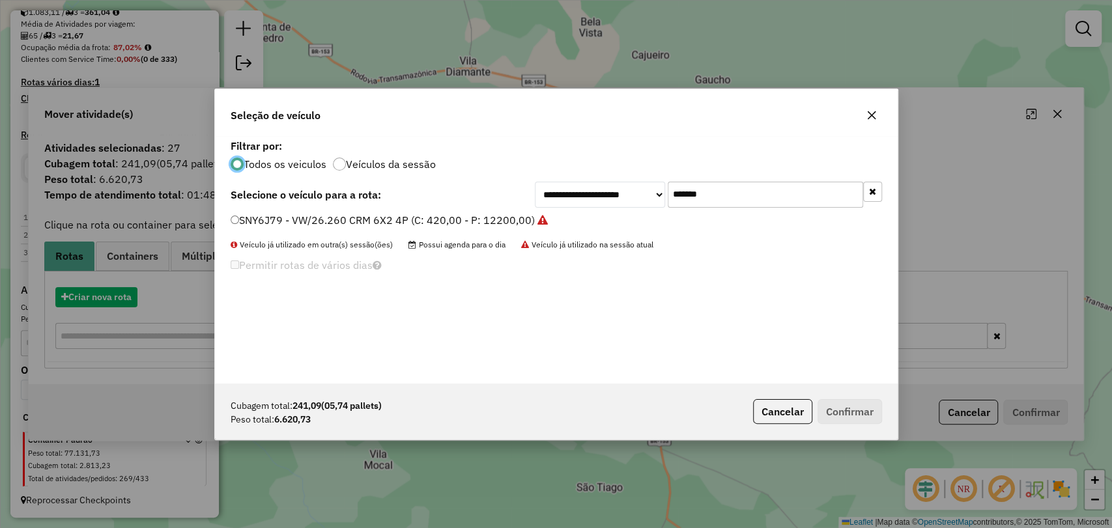
scroll to position [7, 4]
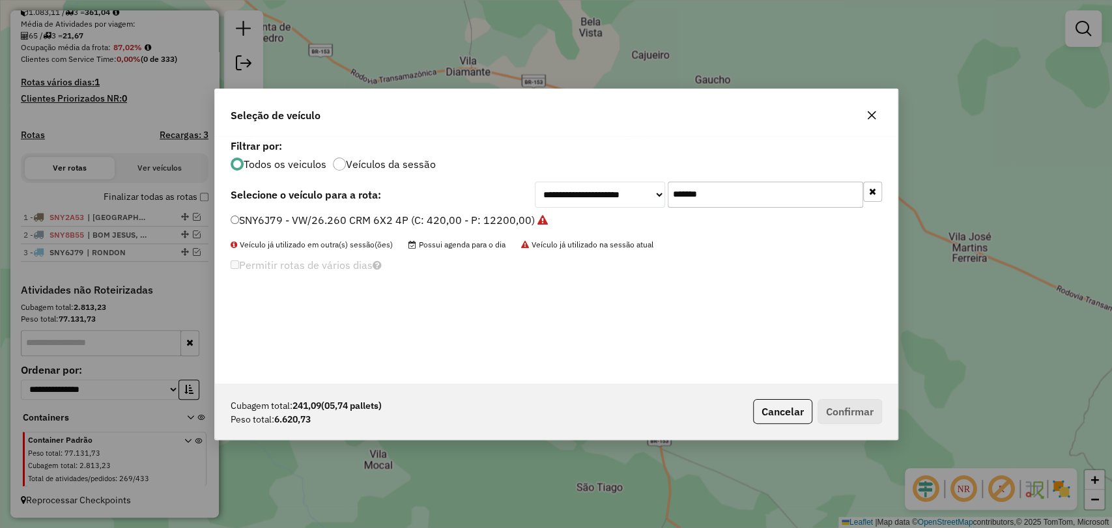
click at [683, 194] on input "*******" at bounding box center [765, 195] width 195 height 26
click at [684, 194] on input "*******" at bounding box center [765, 195] width 195 height 26
paste input "text"
type input "*******"
click at [424, 223] on label "SNY8I05 - VW/26.260 CRM 6X2 4P (C: 420,00 - P: 12200,00)" at bounding box center [382, 220] width 303 height 16
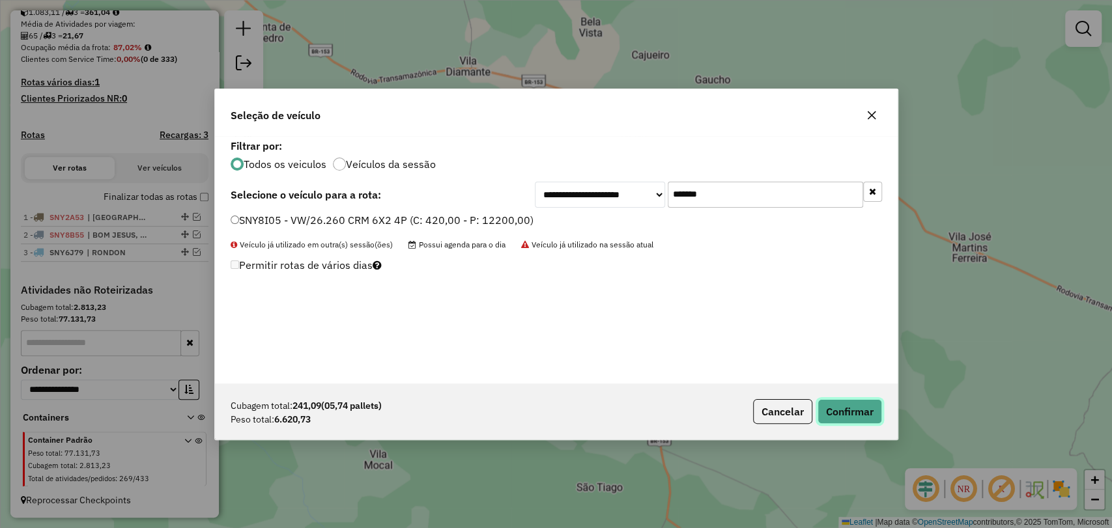
click at [857, 409] on button "Confirmar" at bounding box center [850, 411] width 65 height 25
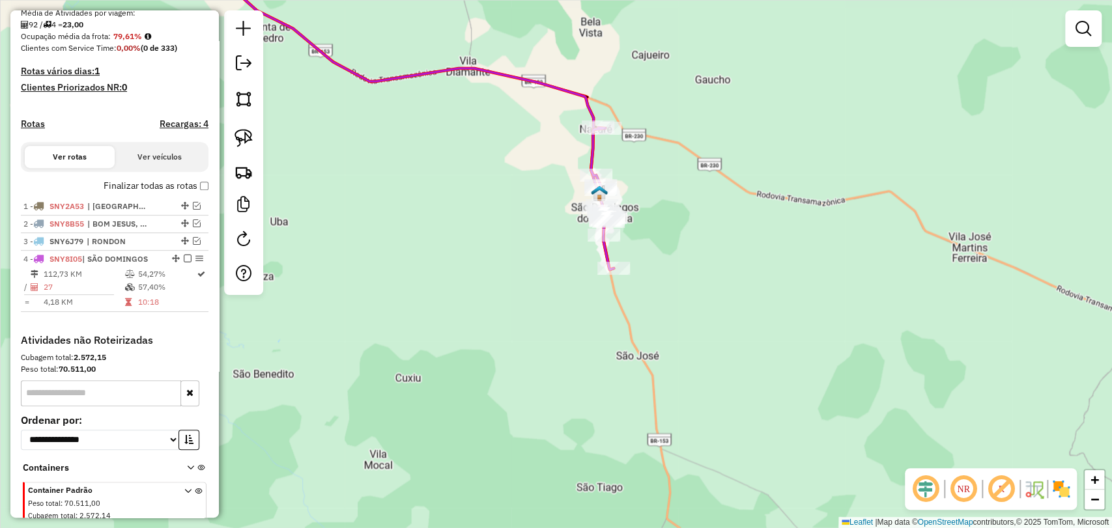
click at [595, 165] on icon at bounding box center [602, 199] width 23 height 142
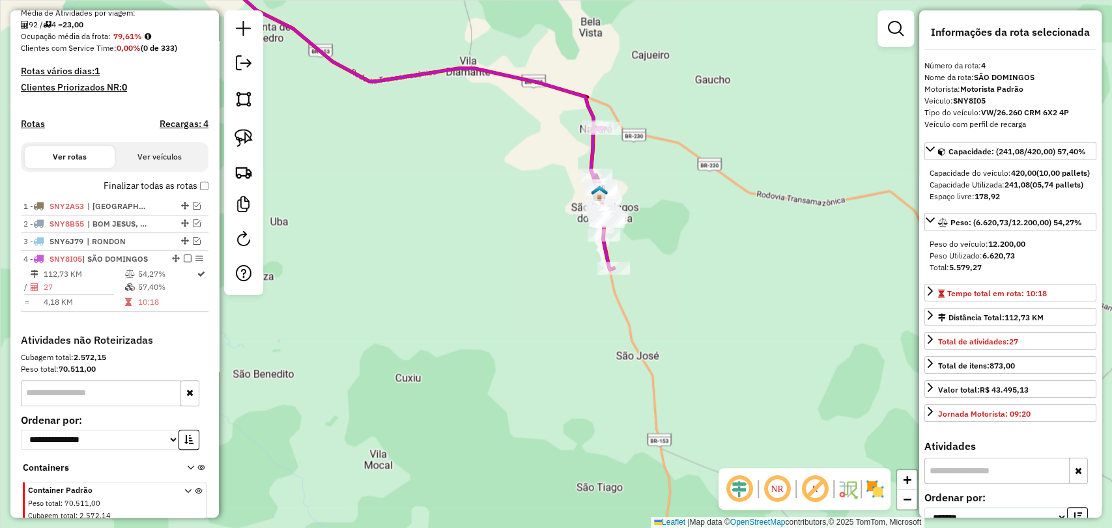
scroll to position [362, 0]
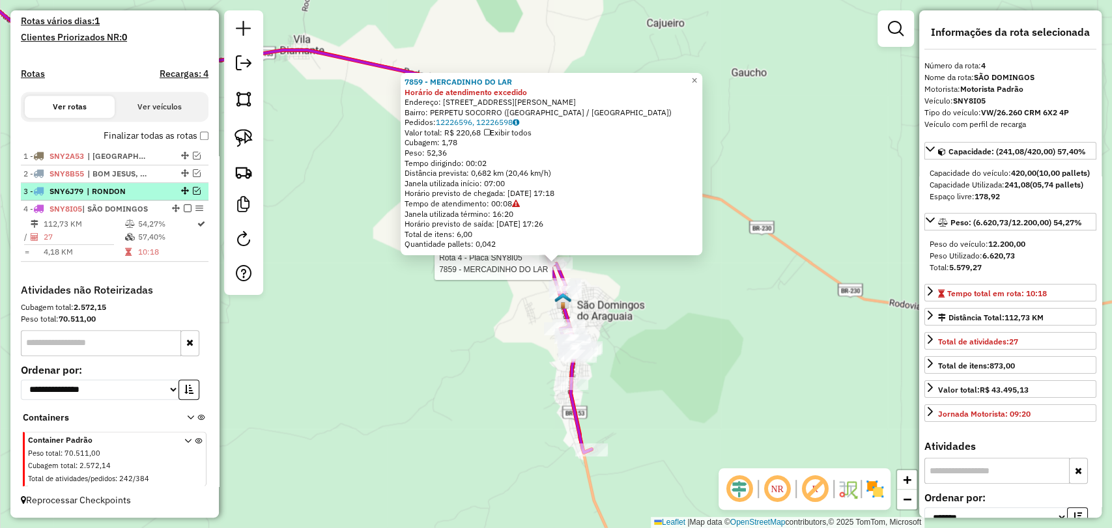
click at [193, 189] on em at bounding box center [197, 191] width 8 height 8
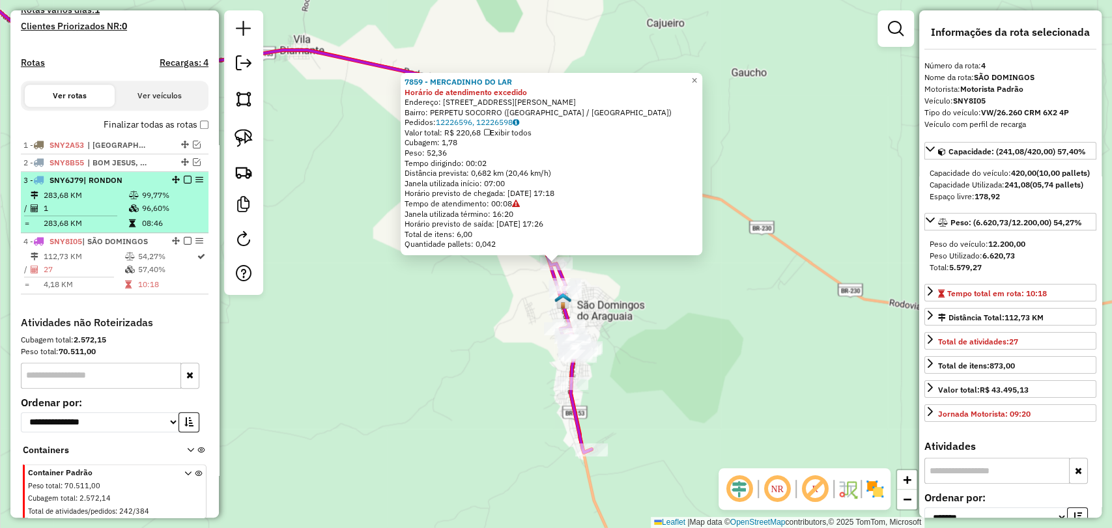
click at [156, 202] on td "99,77%" at bounding box center [172, 195] width 62 height 13
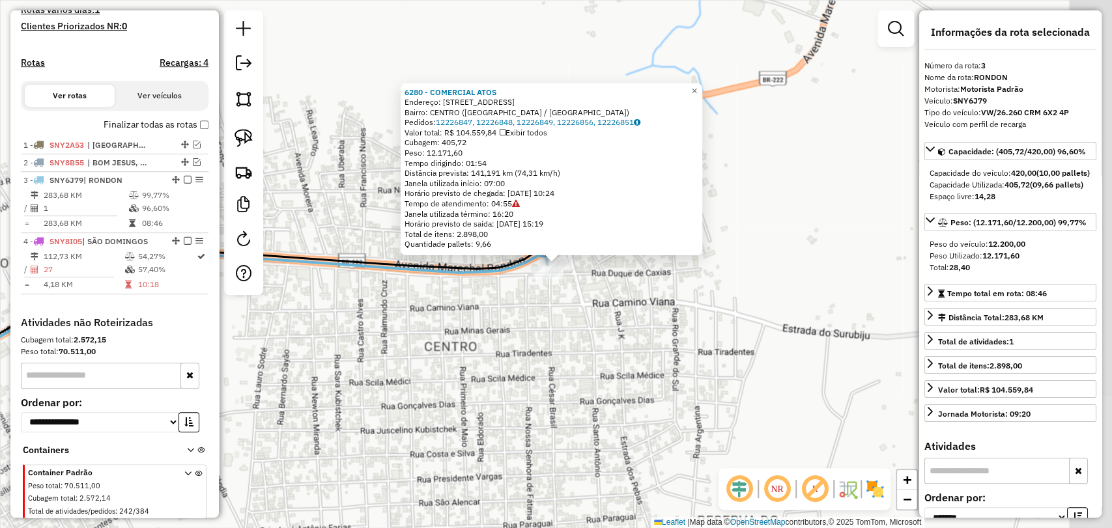
scroll to position [406, 0]
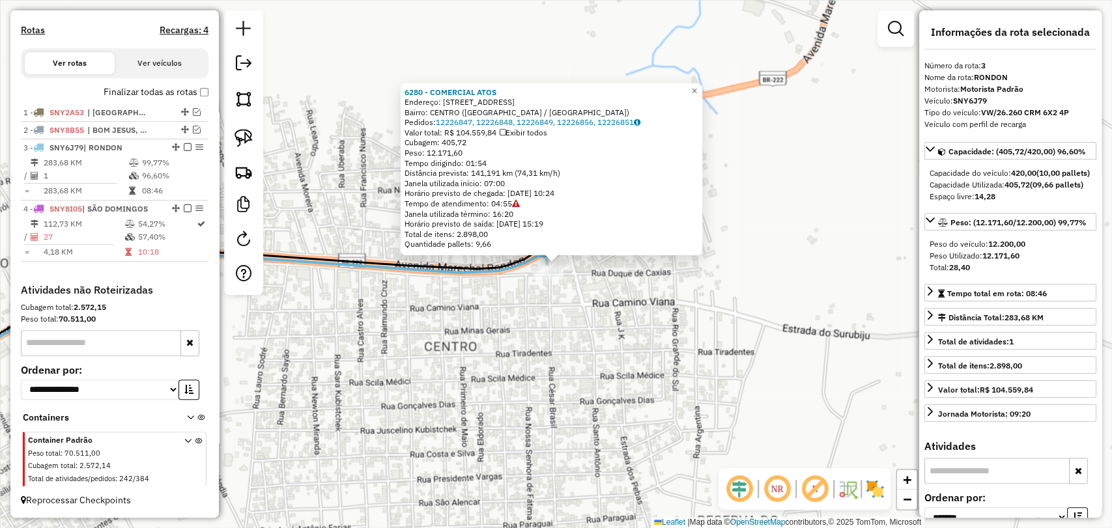
click at [506, 132] on icon at bounding box center [503, 133] width 6 height 8
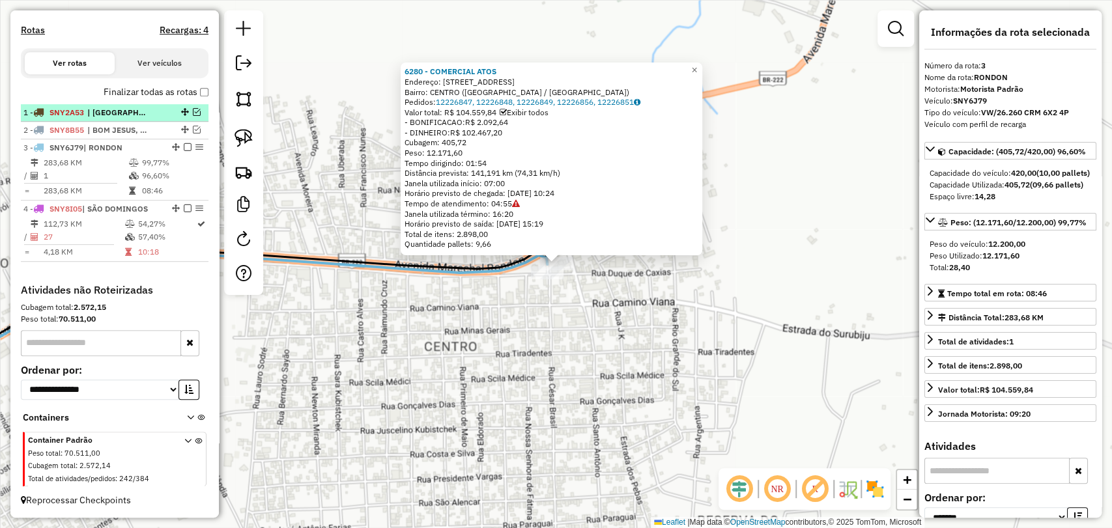
click at [184, 147] on em at bounding box center [188, 147] width 8 height 8
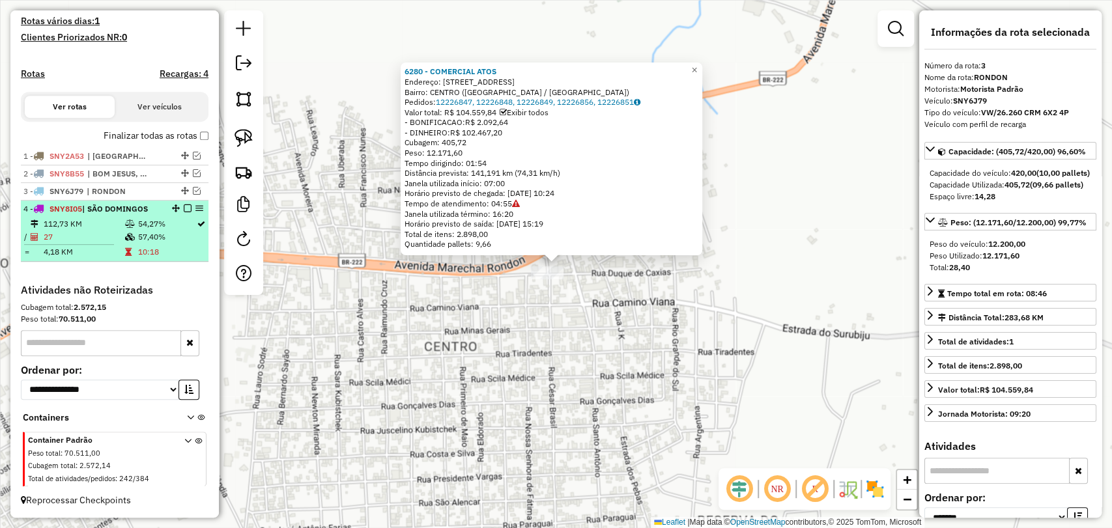
click at [128, 244] on table "112,73 KM 54,27% / 27 57,40% = 4,18 KM 10:18" at bounding box center [114, 238] width 182 height 41
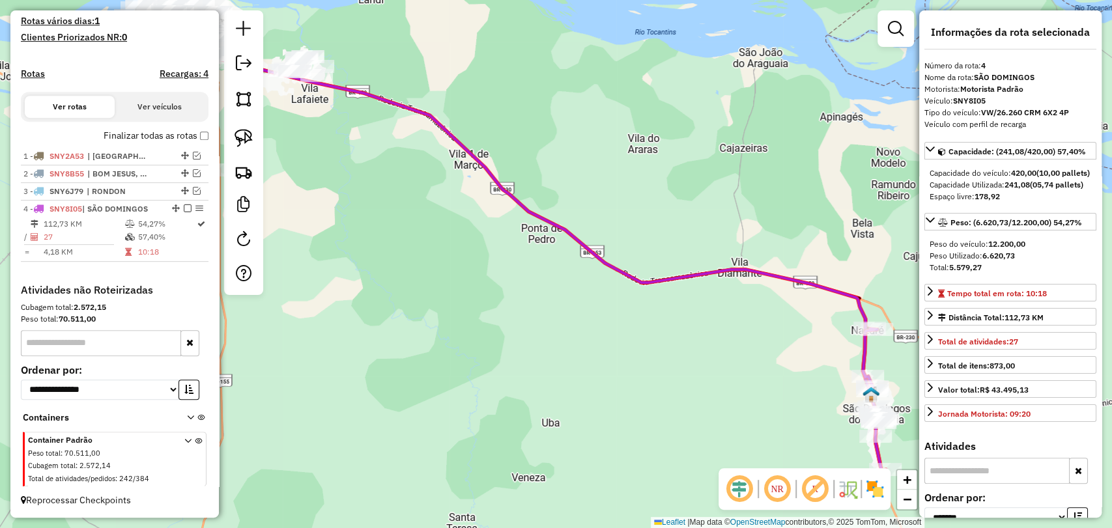
drag, startPoint x: 613, startPoint y: 484, endPoint x: 423, endPoint y: 397, distance: 209.1
click at [423, 397] on div "Janela de atendimento Grade de atendimento Capacidade Transportadoras Veículos …" at bounding box center [556, 264] width 1112 height 528
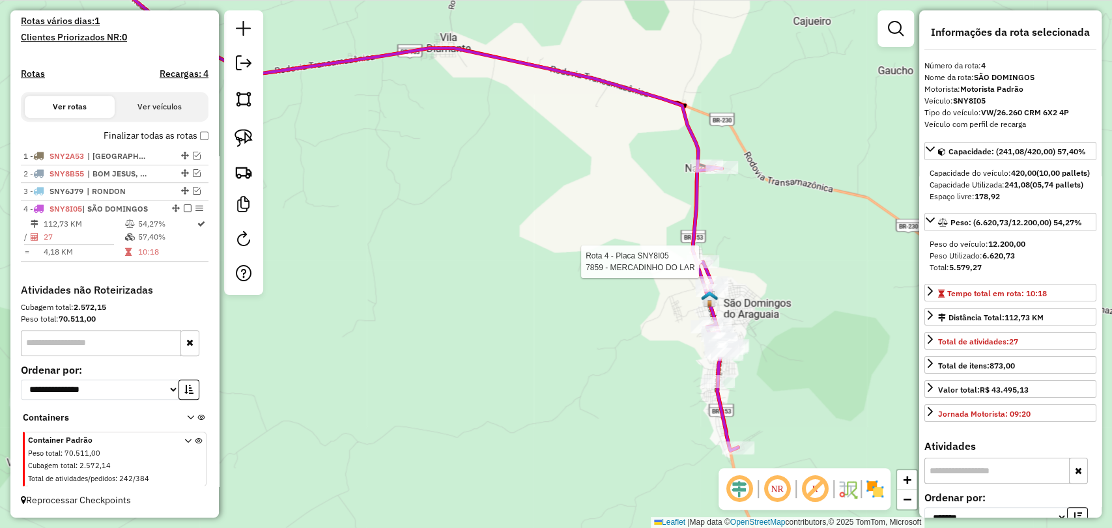
click at [704, 268] on div at bounding box center [703, 261] width 33 height 13
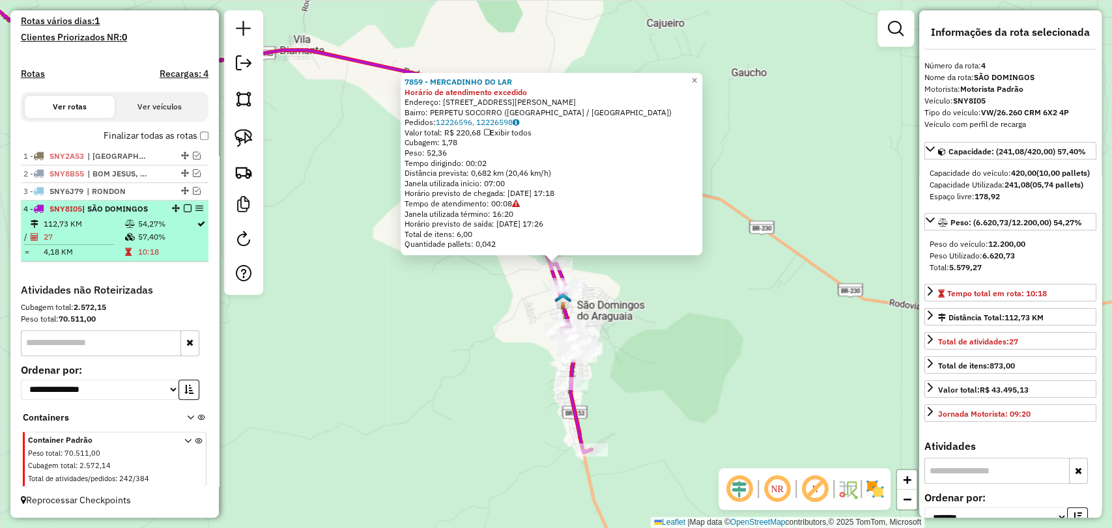
click at [184, 207] on em at bounding box center [188, 209] width 8 height 8
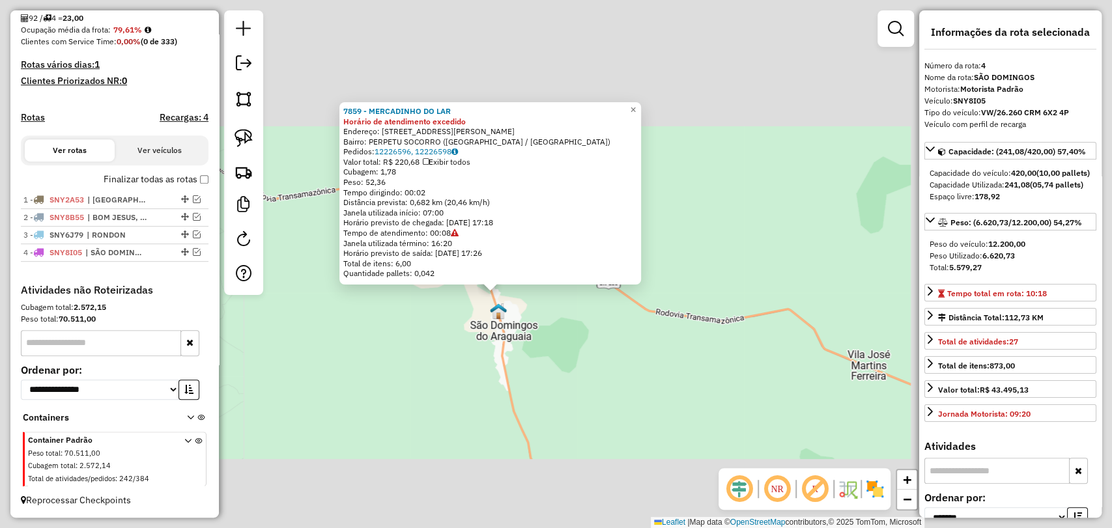
click at [418, 335] on div "7859 - MERCADINHO DO LAR Horário de atendimento excedido Endereço: RUA ACRISIO …" at bounding box center [556, 264] width 1112 height 528
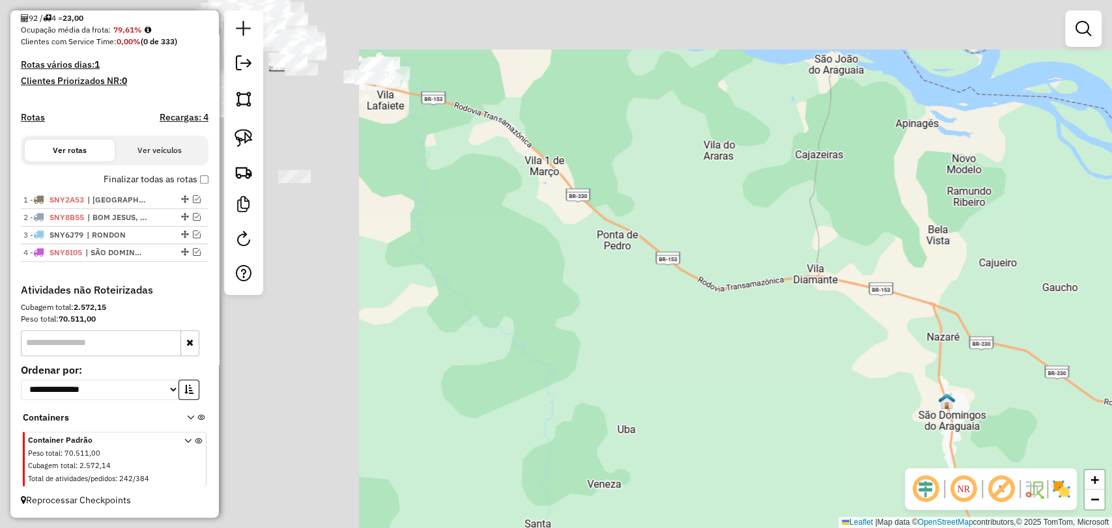
drag, startPoint x: 336, startPoint y: 302, endPoint x: 798, endPoint y: 394, distance: 471.0
click at [798, 394] on div "Janela de atendimento Grade de atendimento Capacidade Transportadoras Veículos …" at bounding box center [556, 264] width 1112 height 528
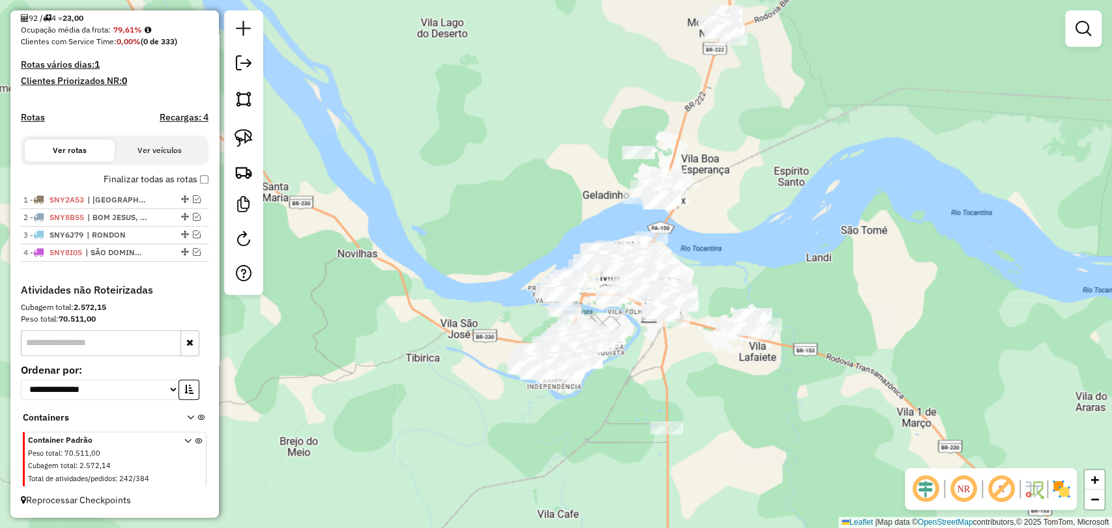
drag, startPoint x: 491, startPoint y: 81, endPoint x: 849, endPoint y: 330, distance: 436.7
click at [849, 330] on div "Janela de atendimento Grade de atendimento Capacidade Transportadoras Veículos …" at bounding box center [556, 264] width 1112 height 528
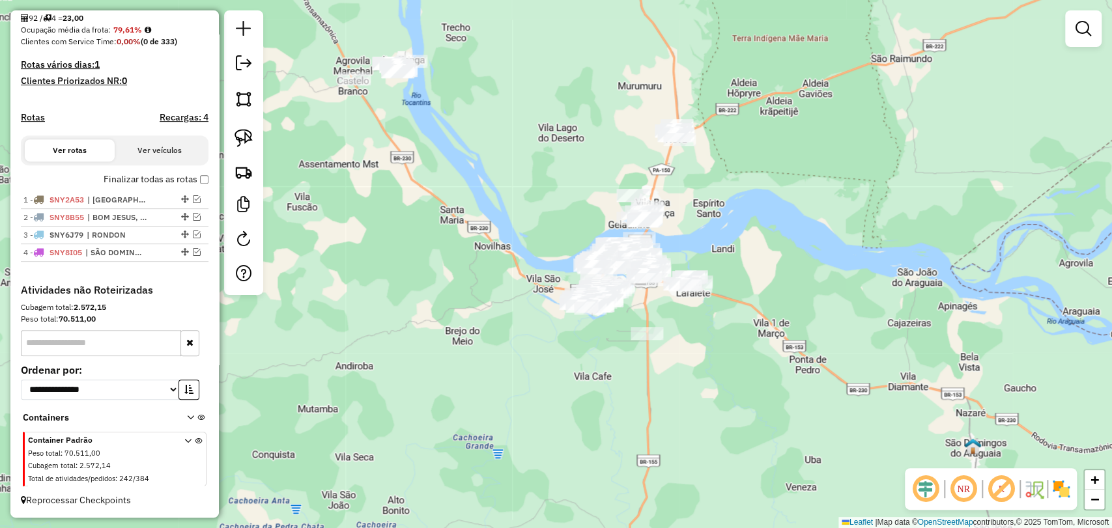
drag, startPoint x: 586, startPoint y: 169, endPoint x: 527, endPoint y: 171, distance: 60.0
click at [527, 171] on div "Janela de atendimento Grade de atendimento Capacidade Transportadoras Veículos …" at bounding box center [556, 264] width 1112 height 528
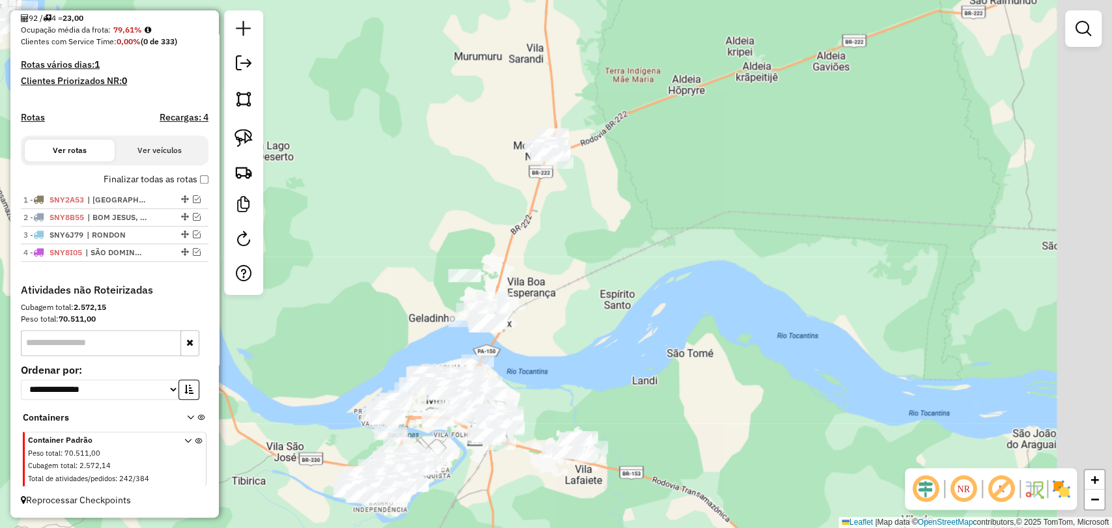
drag, startPoint x: 538, startPoint y: 158, endPoint x: 458, endPoint y: 182, distance: 82.9
click at [458, 182] on div "Janela de atendimento Grade de atendimento Capacidade Transportadoras Veículos …" at bounding box center [556, 264] width 1112 height 528
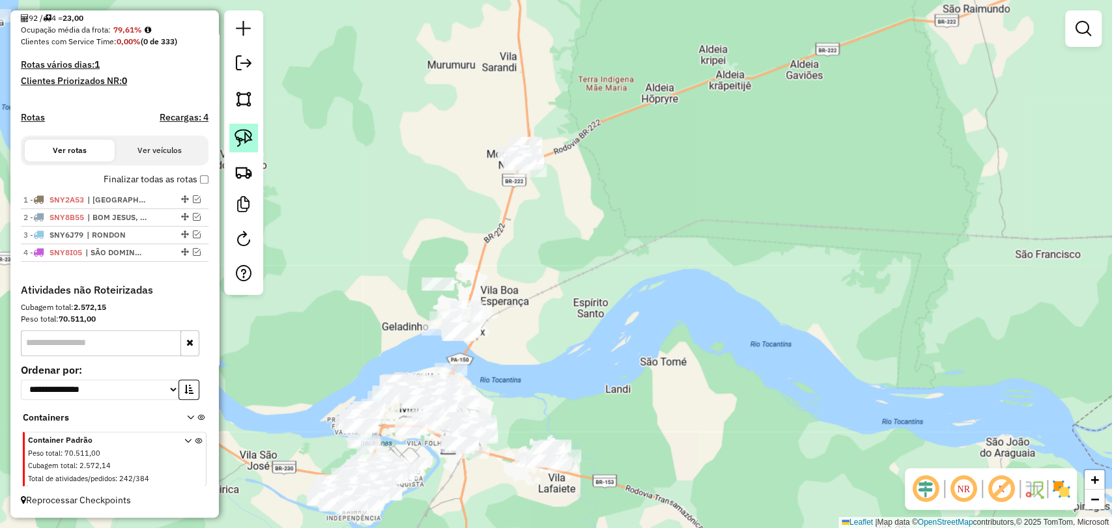
click at [239, 134] on img at bounding box center [244, 138] width 18 height 18
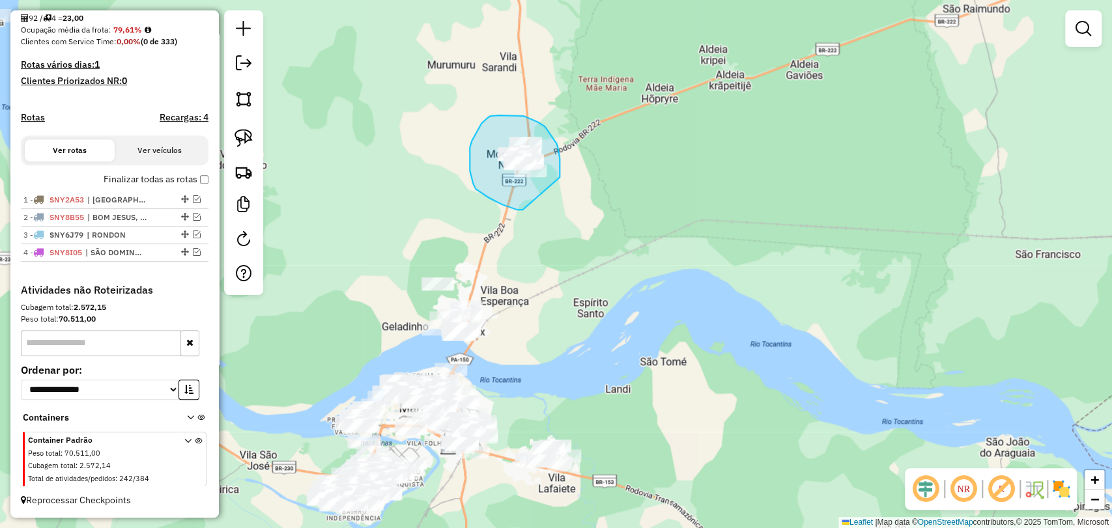
drag, startPoint x: 523, startPoint y: 210, endPoint x: 562, endPoint y: 189, distance: 44.9
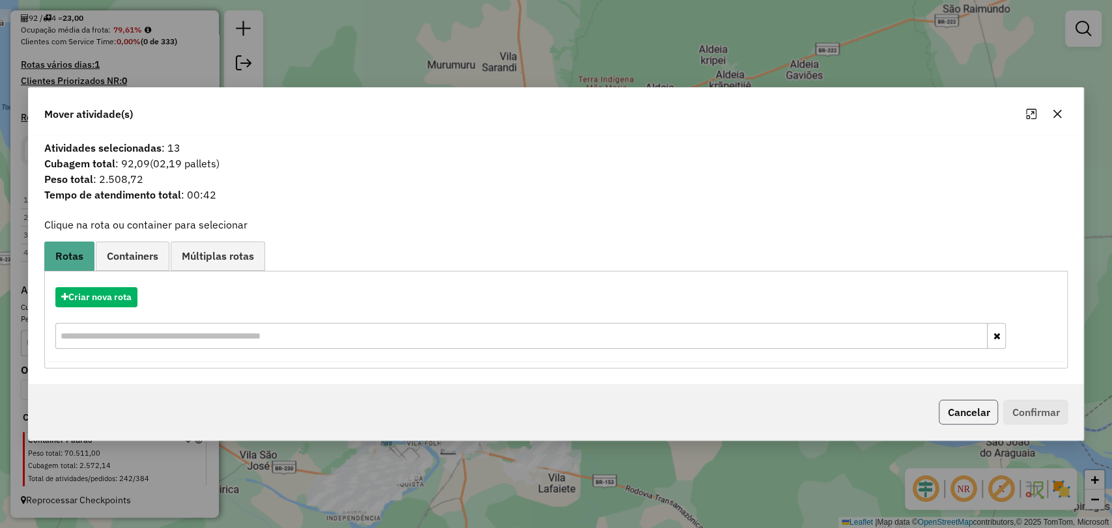
click at [975, 410] on button "Cancelar" at bounding box center [968, 412] width 59 height 25
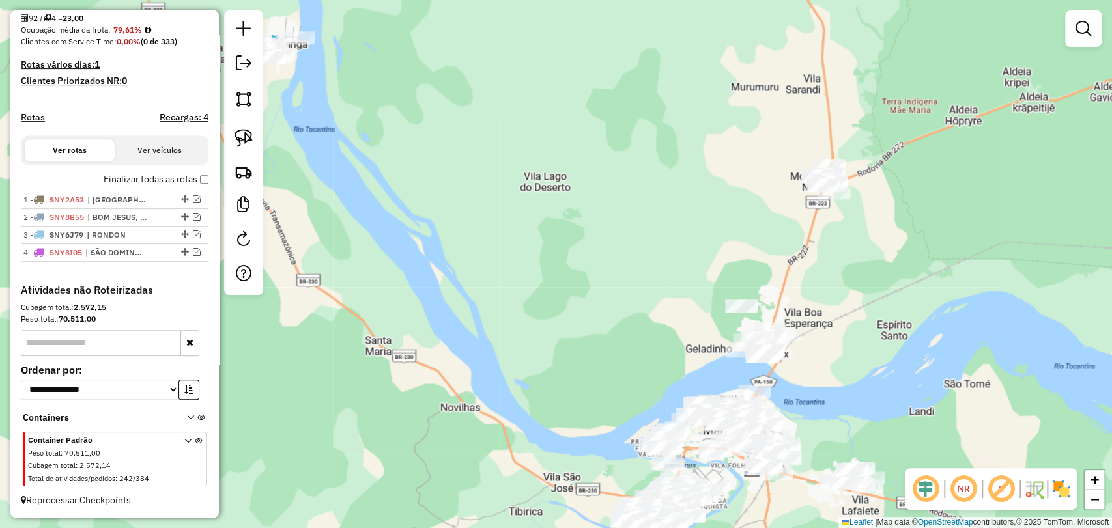
drag, startPoint x: 324, startPoint y: 177, endPoint x: 662, endPoint y: 199, distance: 339.0
click at [662, 199] on div "Janela de atendimento Grade de atendimento Capacidade Transportadoras Veículos …" at bounding box center [556, 264] width 1112 height 528
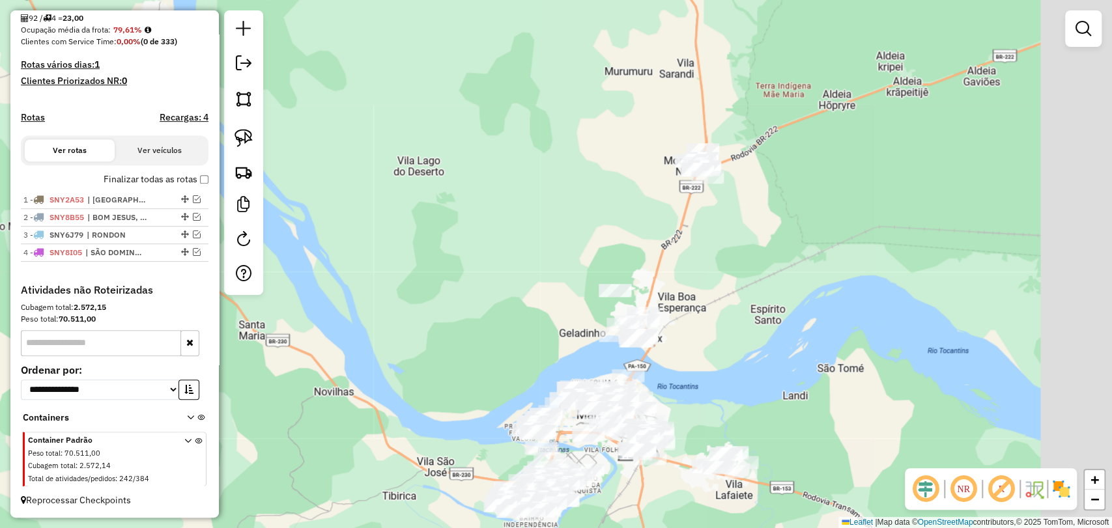
drag, startPoint x: 736, startPoint y: 233, endPoint x: 562, endPoint y: 212, distance: 174.6
click at [573, 216] on div "Janela de atendimento Grade de atendimento Capacidade Transportadoras Veículos …" at bounding box center [556, 264] width 1112 height 528
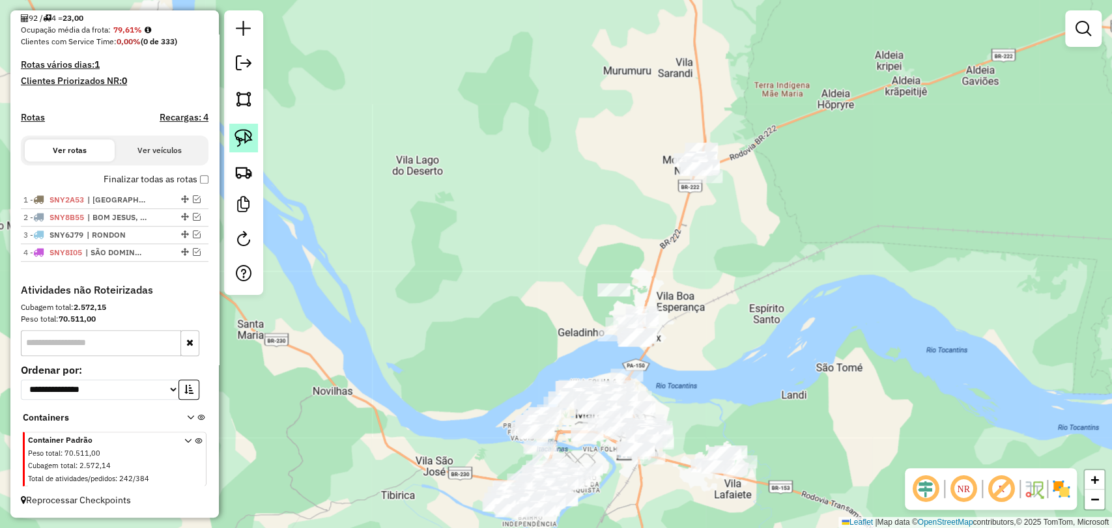
click at [240, 149] on link at bounding box center [243, 138] width 29 height 29
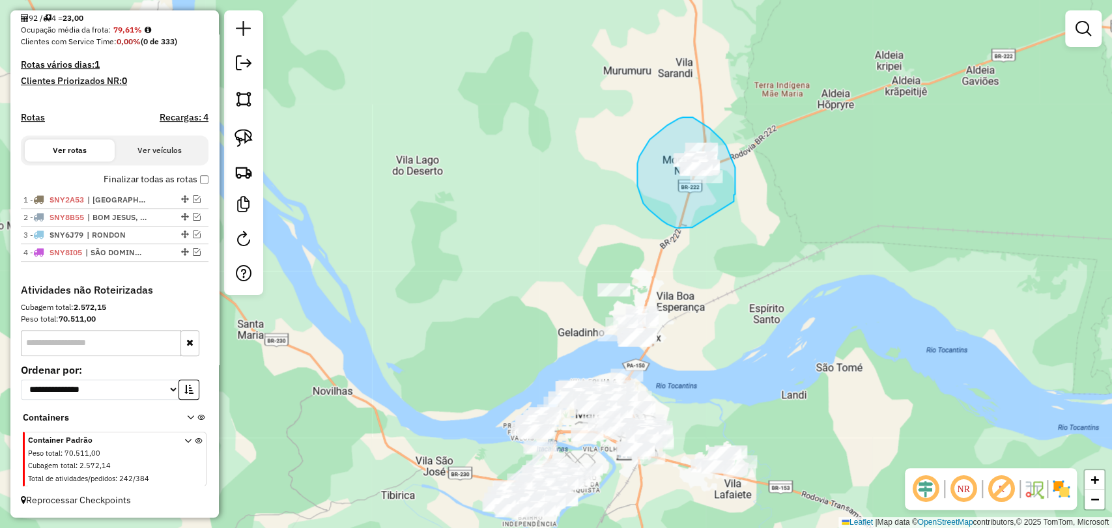
drag, startPoint x: 693, startPoint y: 227, endPoint x: 729, endPoint y: 202, distance: 44.5
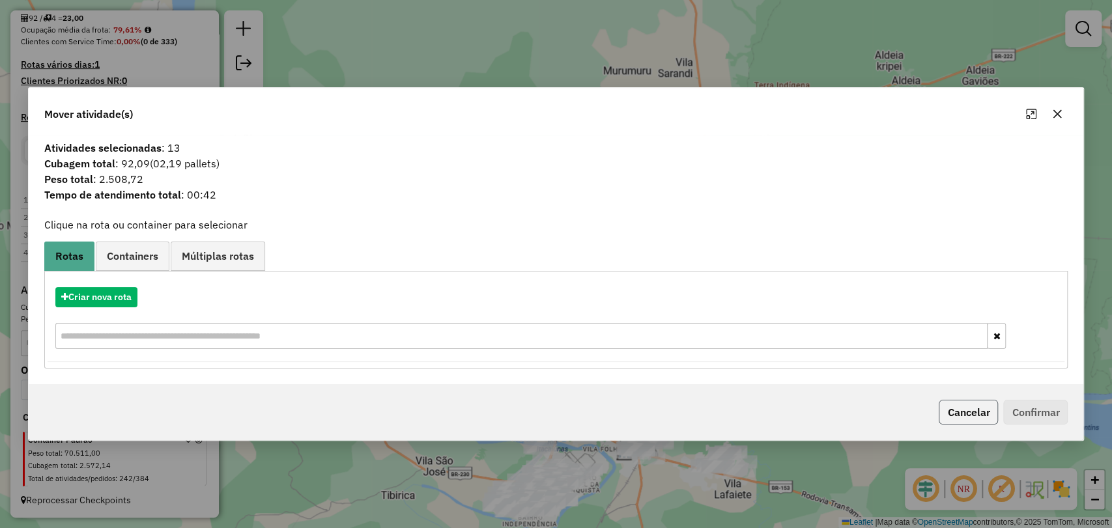
click at [956, 420] on button "Cancelar" at bounding box center [968, 412] width 59 height 25
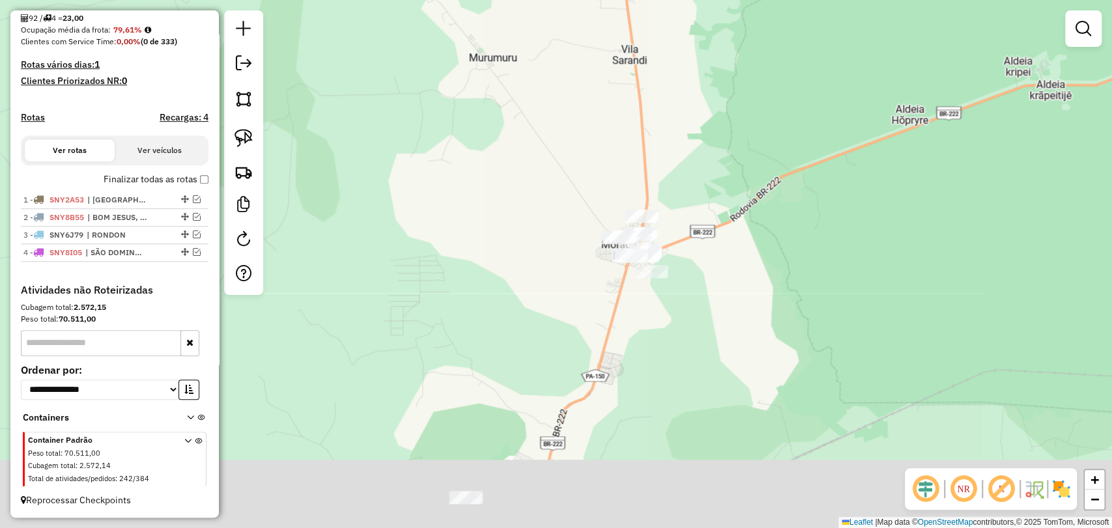
drag, startPoint x: 518, startPoint y: 286, endPoint x: 496, endPoint y: 196, distance: 92.6
click at [496, 196] on div "Janela de atendimento Grade de atendimento Capacidade Transportadoras Veículos …" at bounding box center [556, 264] width 1112 height 528
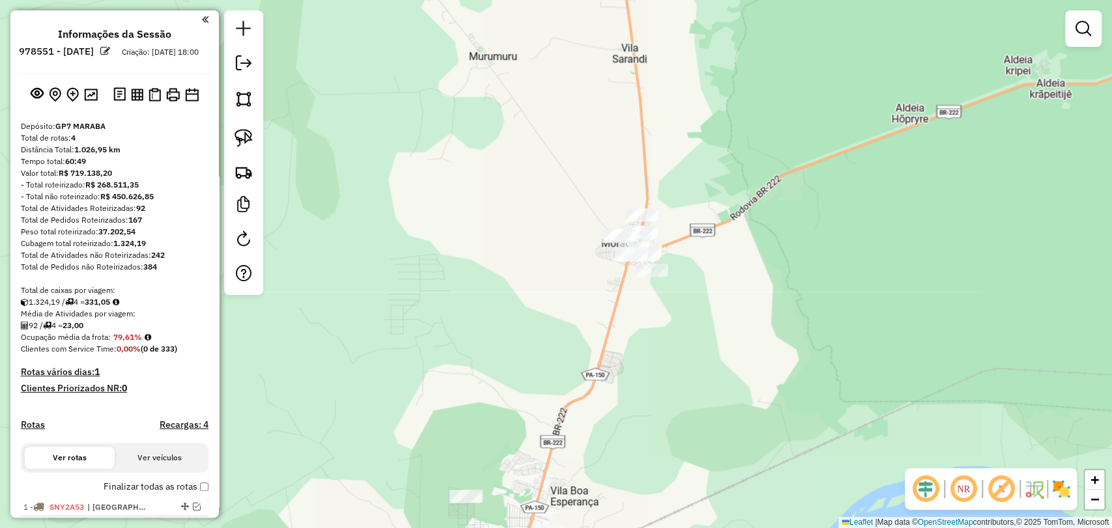
scroll to position [0, 0]
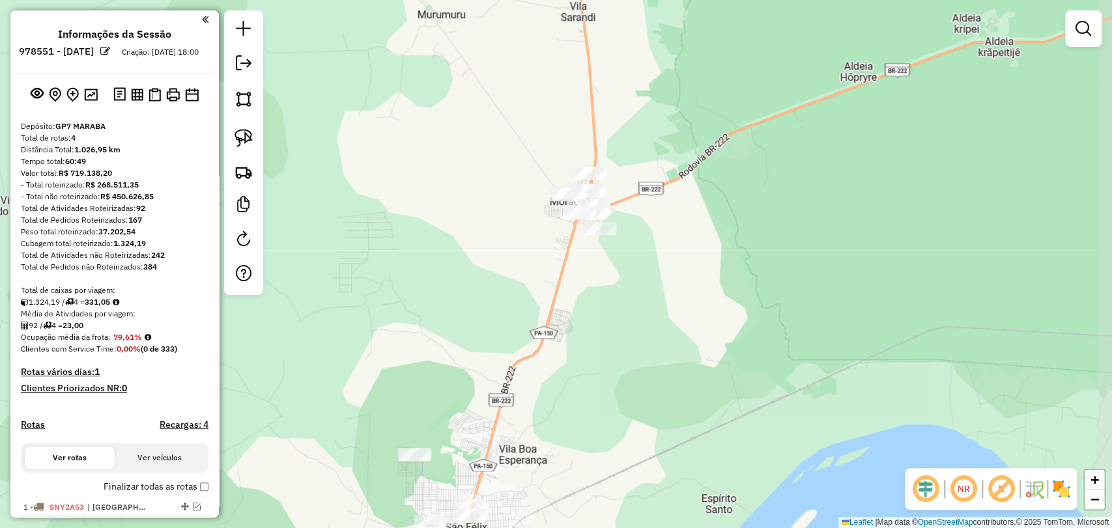
drag, startPoint x: 393, startPoint y: 295, endPoint x: 344, endPoint y: 253, distance: 64.7
click at [344, 253] on div "Janela de atendimento Grade de atendimento Capacidade Transportadoras Veículos …" at bounding box center [556, 264] width 1112 height 528
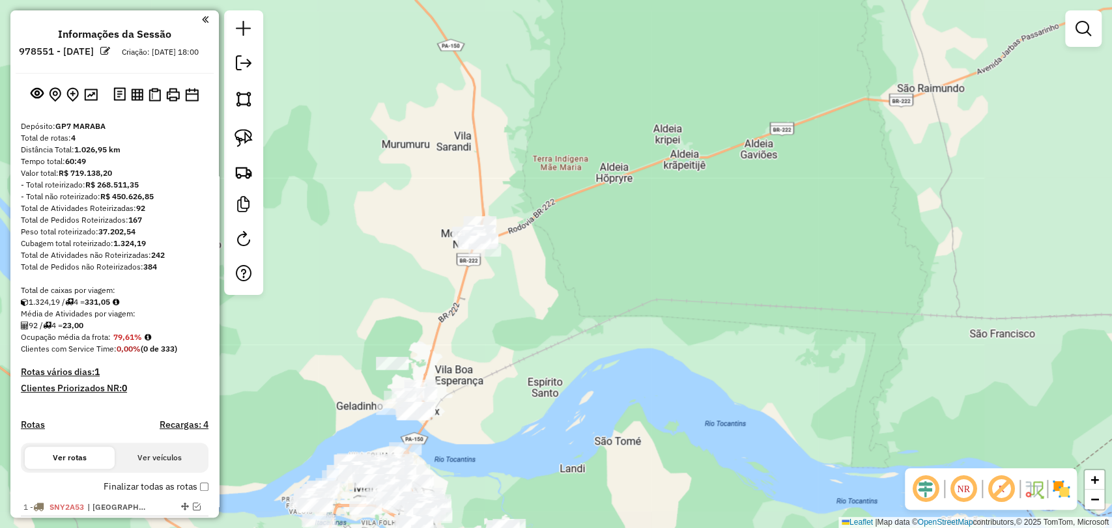
drag, startPoint x: 381, startPoint y: 298, endPoint x: 390, endPoint y: 262, distance: 37.6
click at [390, 262] on div "Janela de atendimento Grade de atendimento Capacidade Transportadoras Veículos …" at bounding box center [556, 264] width 1112 height 528
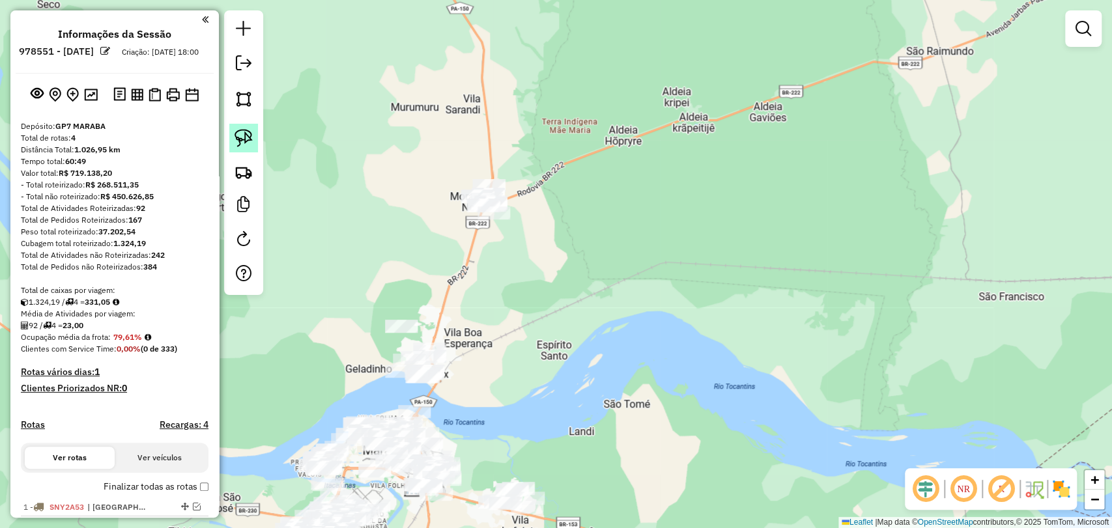
click at [235, 142] on img at bounding box center [244, 138] width 18 height 18
drag, startPoint x: 463, startPoint y: 250, endPoint x: 518, endPoint y: 226, distance: 59.8
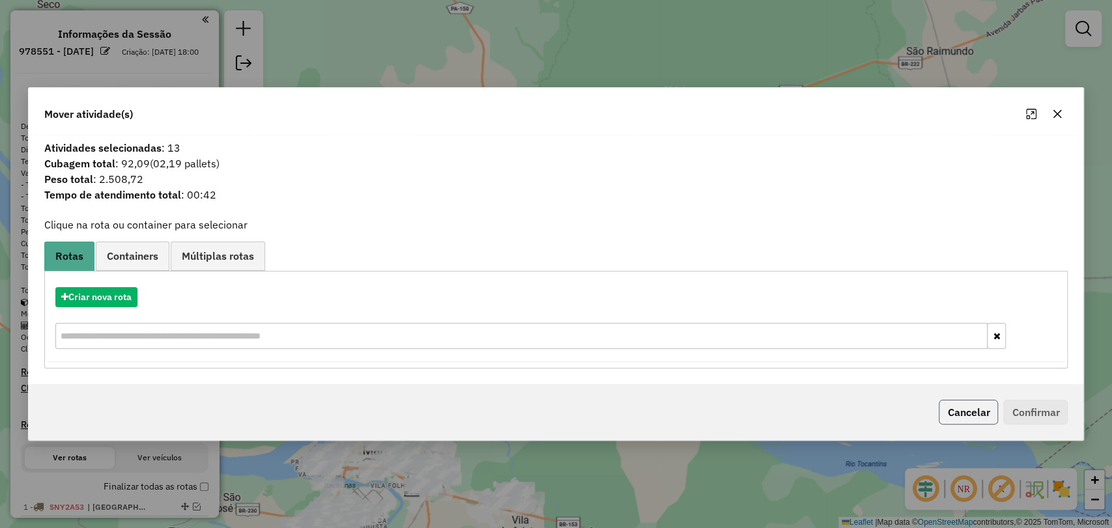
click at [968, 414] on button "Cancelar" at bounding box center [968, 412] width 59 height 25
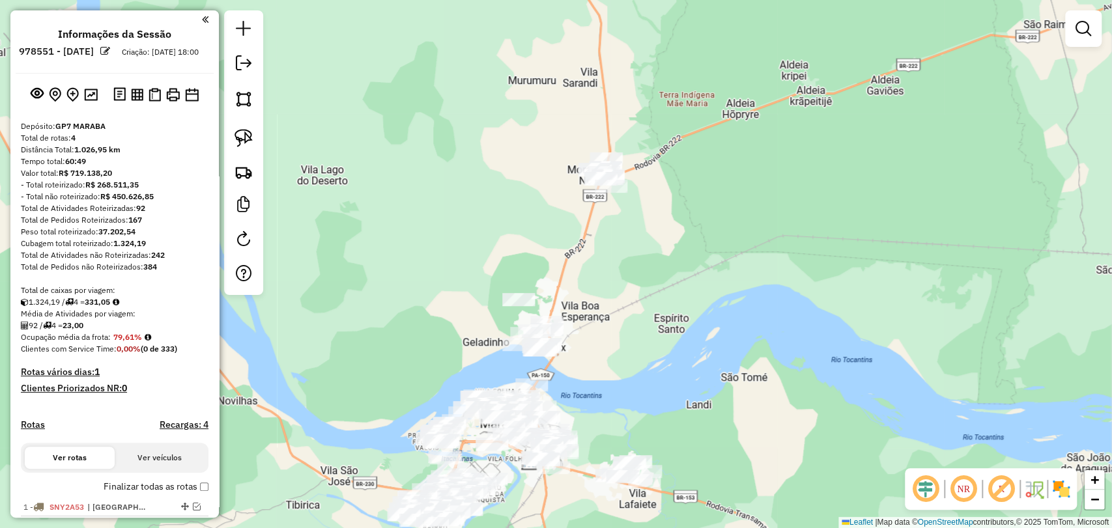
drag, startPoint x: 454, startPoint y: 288, endPoint x: 406, endPoint y: 300, distance: 49.2
click at [406, 300] on div "Janela de atendimento Grade de atendimento Capacidade Transportadoras Veículos …" at bounding box center [556, 264] width 1112 height 528
click at [242, 141] on img at bounding box center [244, 138] width 18 height 18
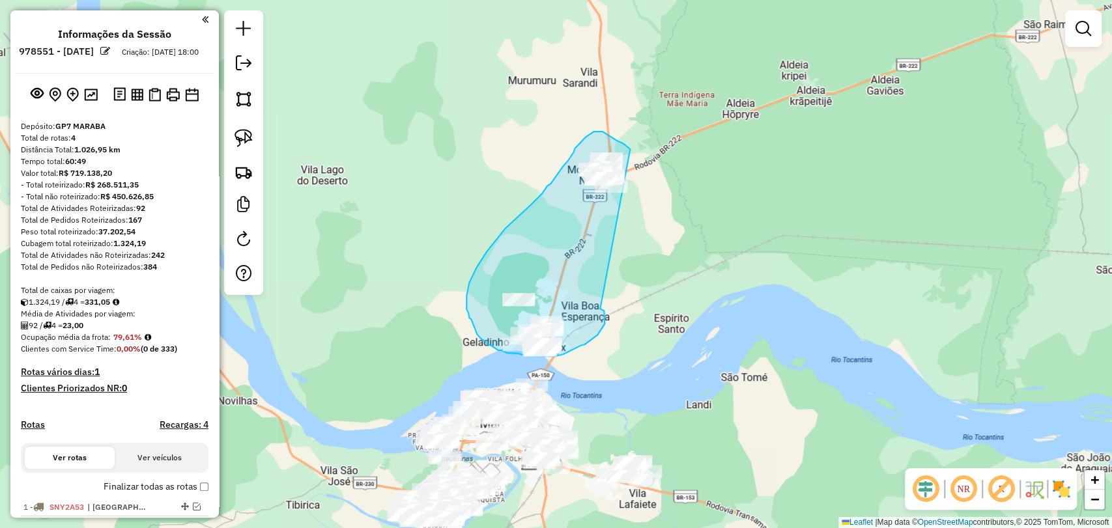
drag, startPoint x: 605, startPoint y: 321, endPoint x: 651, endPoint y: 207, distance: 123.1
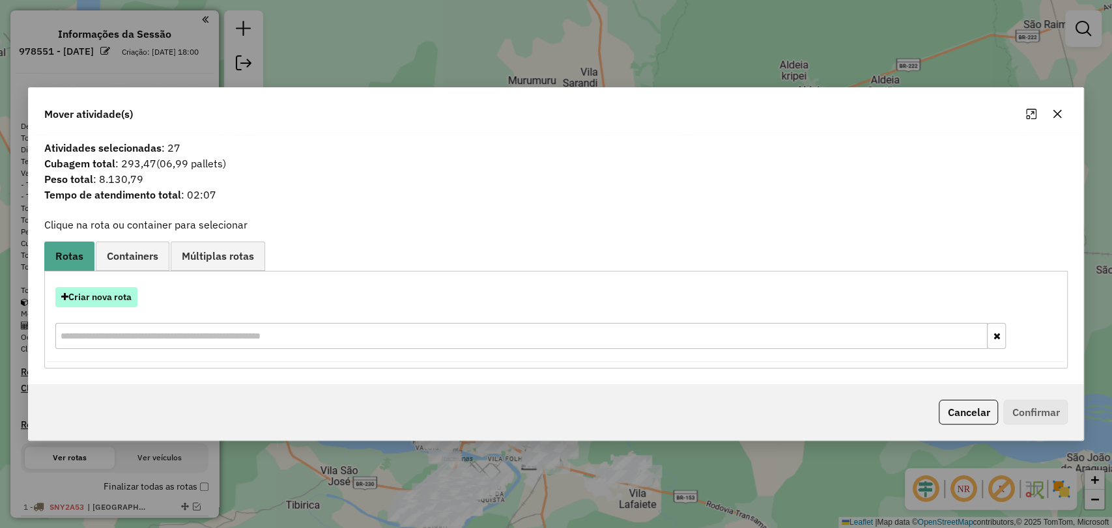
click at [83, 297] on button "Criar nova rota" at bounding box center [96, 297] width 82 height 20
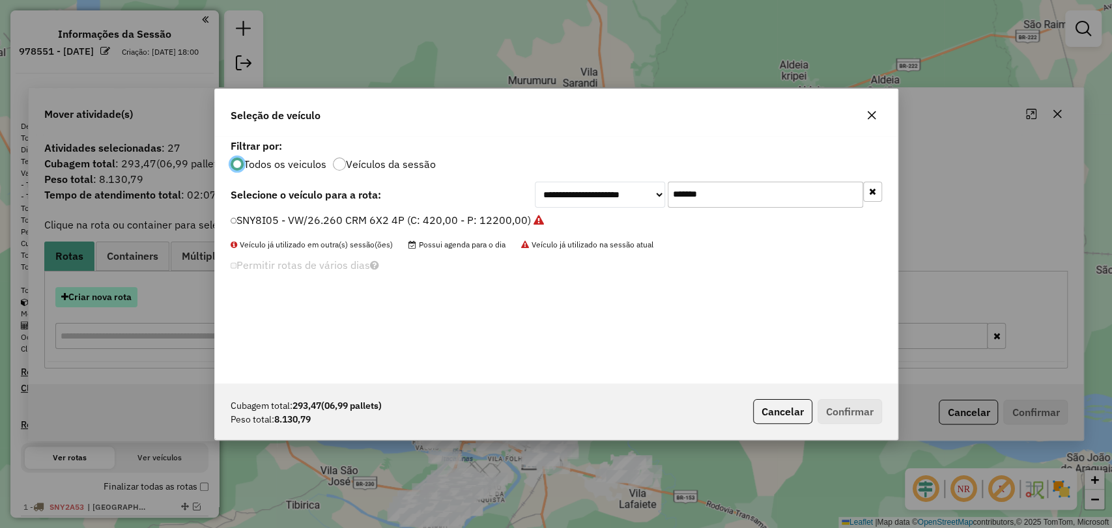
scroll to position [7, 4]
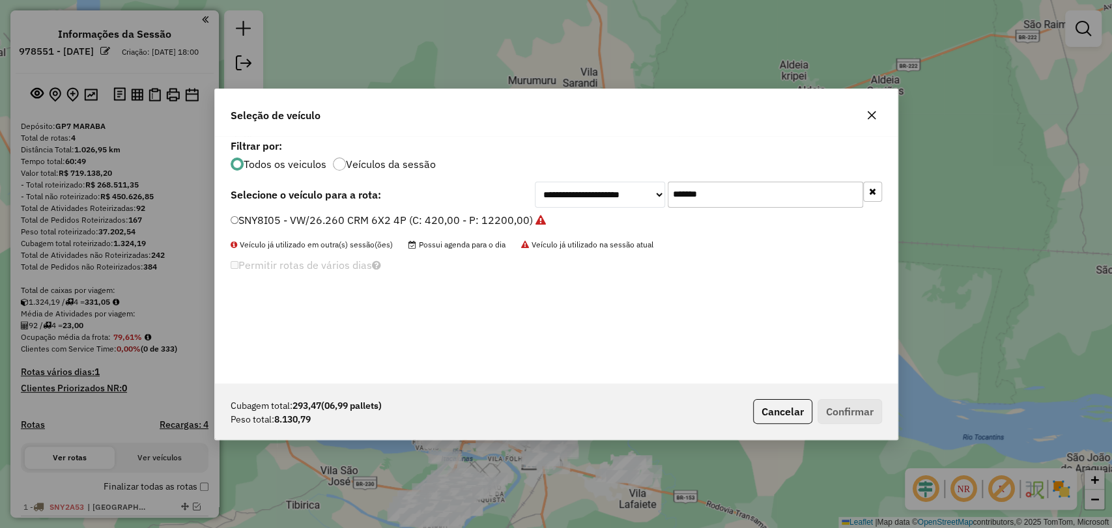
click at [693, 189] on input "*******" at bounding box center [765, 195] width 195 height 26
paste input "text"
type input "*******"
click at [323, 217] on label "SNY1C53 - VW/26.260 CRM 6X4 4P (C: 420,00 - P: 12558,00)" at bounding box center [384, 220] width 306 height 16
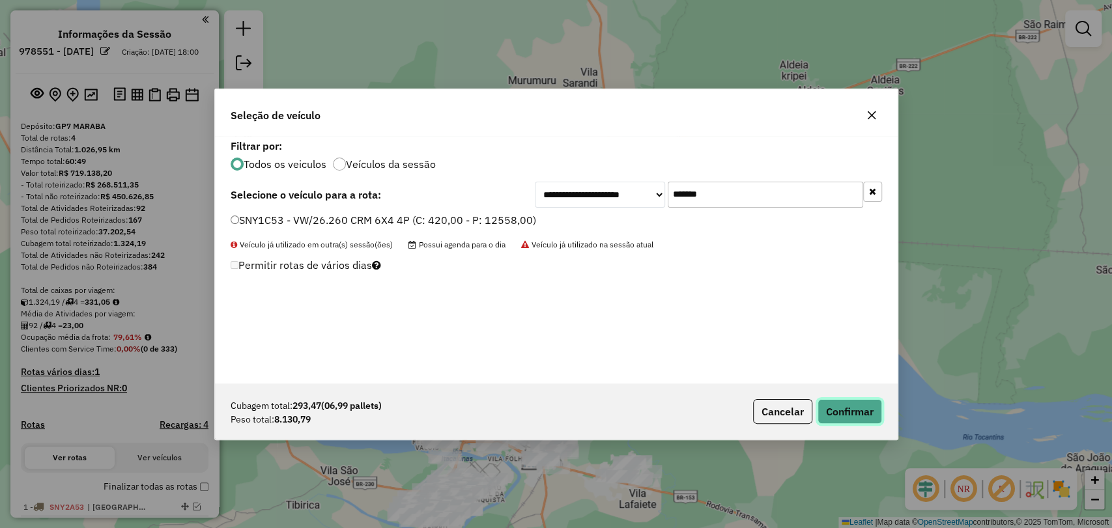
click at [846, 411] on button "Confirmar" at bounding box center [850, 411] width 65 height 25
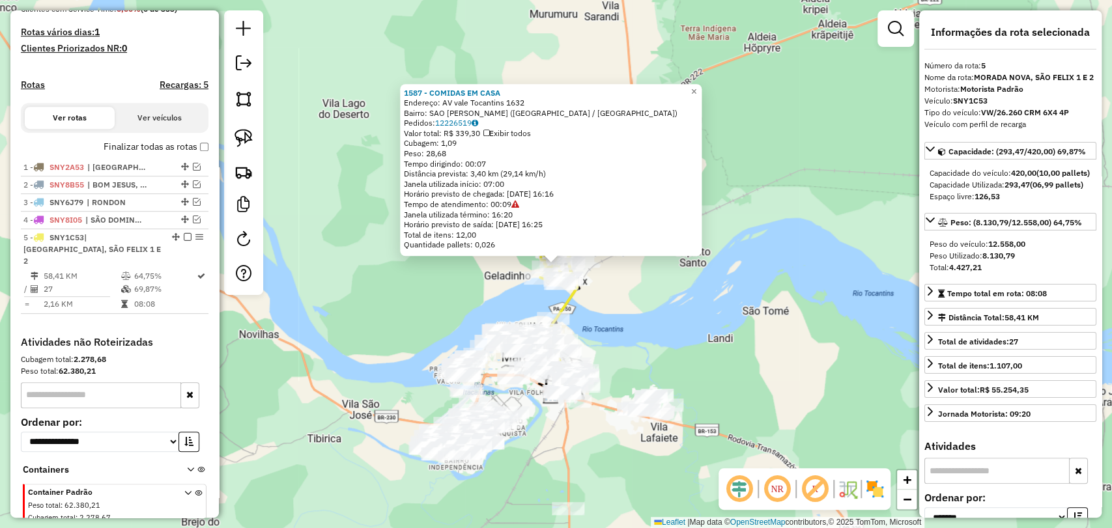
scroll to position [391, 0]
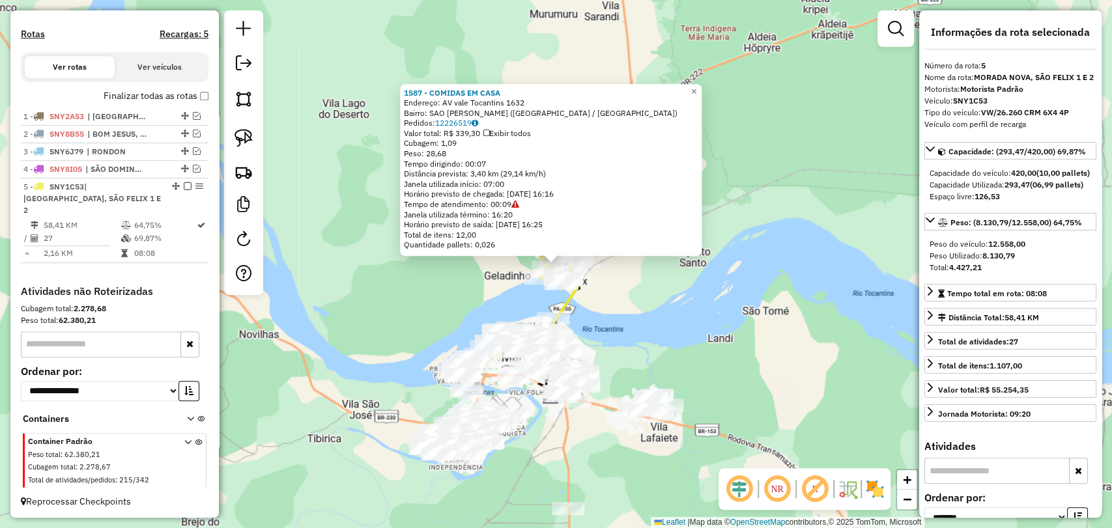
click at [649, 298] on div "1587 - COMIDAS EM CASA Endereço: AV vale Tocantins 1632 Bairro: SAO FELIX I (MA…" at bounding box center [556, 264] width 1112 height 528
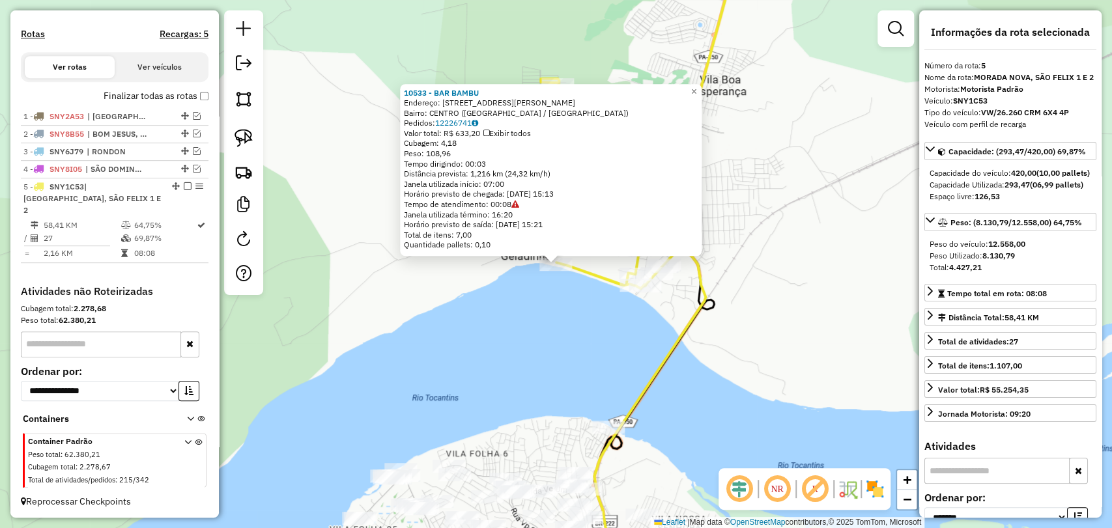
click at [741, 320] on div "10533 - BAR BAMBU Endereço: AV ESTEVAN , 55 GELADINHO 55 Bairro: CENTRO (MARABA…" at bounding box center [556, 264] width 1112 height 528
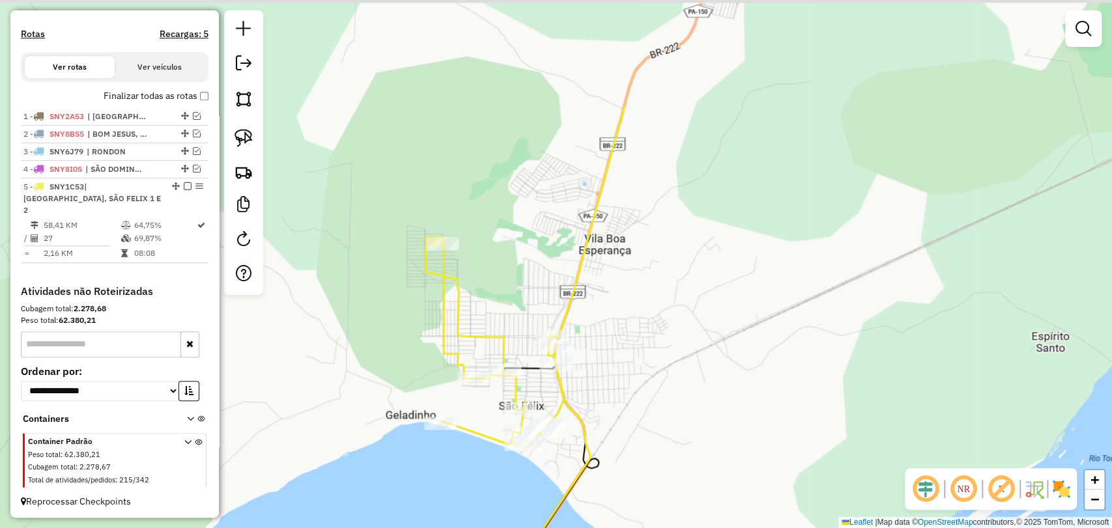
drag, startPoint x: 751, startPoint y: 233, endPoint x: 589, endPoint y: 429, distance: 254.5
click at [589, 429] on div "Janela de atendimento Grade de atendimento Capacidade Transportadoras Veículos …" at bounding box center [556, 264] width 1112 height 528
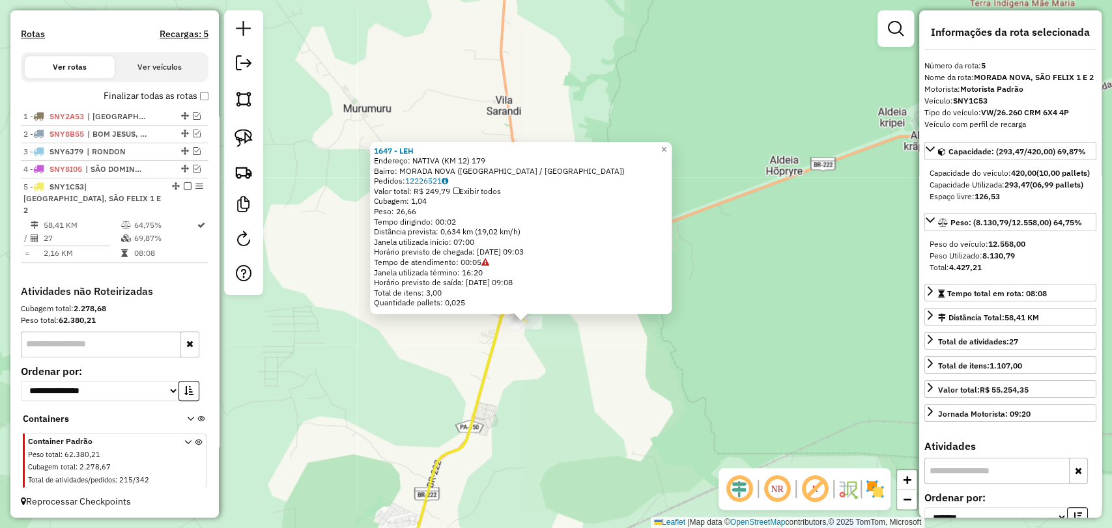
click at [538, 363] on div "1647 - LEH Endereço: NATIVA (KM 12) 179 Bairro: MORADA NOVA (MARABA / PA) Pedid…" at bounding box center [556, 264] width 1112 height 528
click at [521, 332] on div at bounding box center [526, 325] width 33 height 13
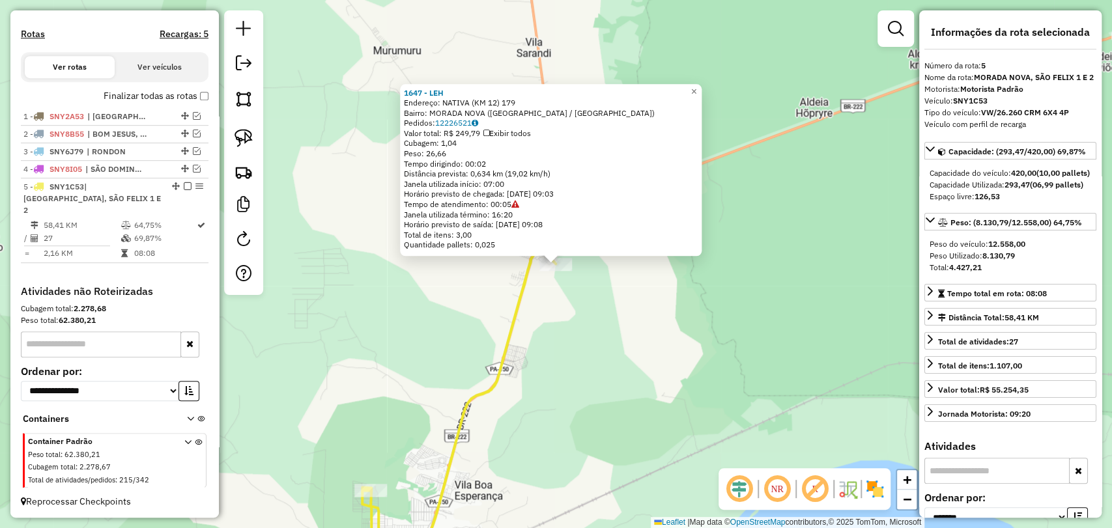
click at [534, 339] on div "1647 - LEH Endereço: NATIVA (KM 12) 179 Bairro: MORADA NOVA (MARABA / PA) Pedid…" at bounding box center [556, 264] width 1112 height 528
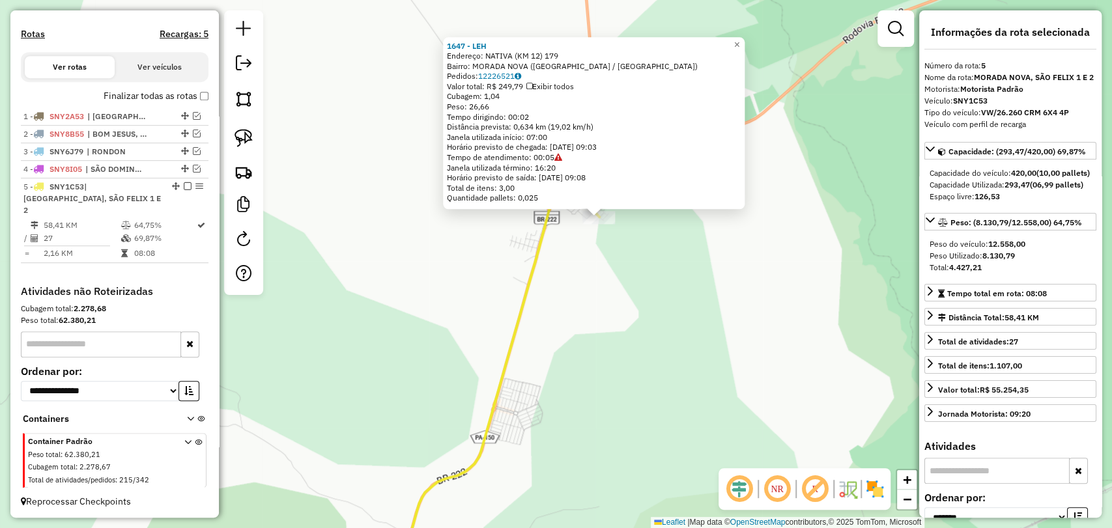
click at [603, 258] on div "1647 - LEH Endereço: NATIVA (KM 12) 179 Bairro: MORADA NOVA (MARABA / PA) Pedid…" at bounding box center [556, 264] width 1112 height 528
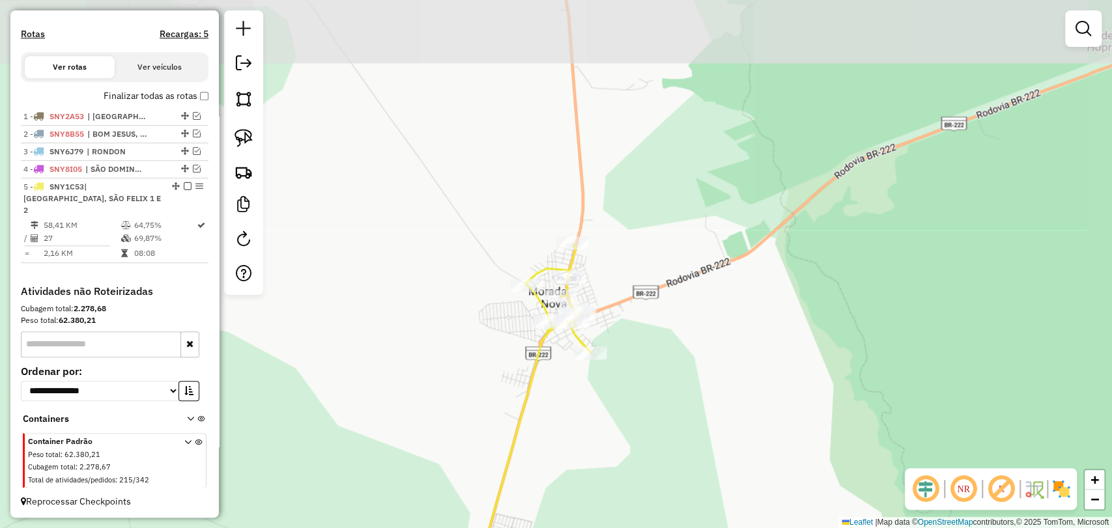
drag, startPoint x: 588, startPoint y: 240, endPoint x: 579, endPoint y: 376, distance: 135.8
click at [579, 376] on div "Janela de atendimento Grade de atendimento Capacidade Transportadoras Veículos …" at bounding box center [556, 264] width 1112 height 528
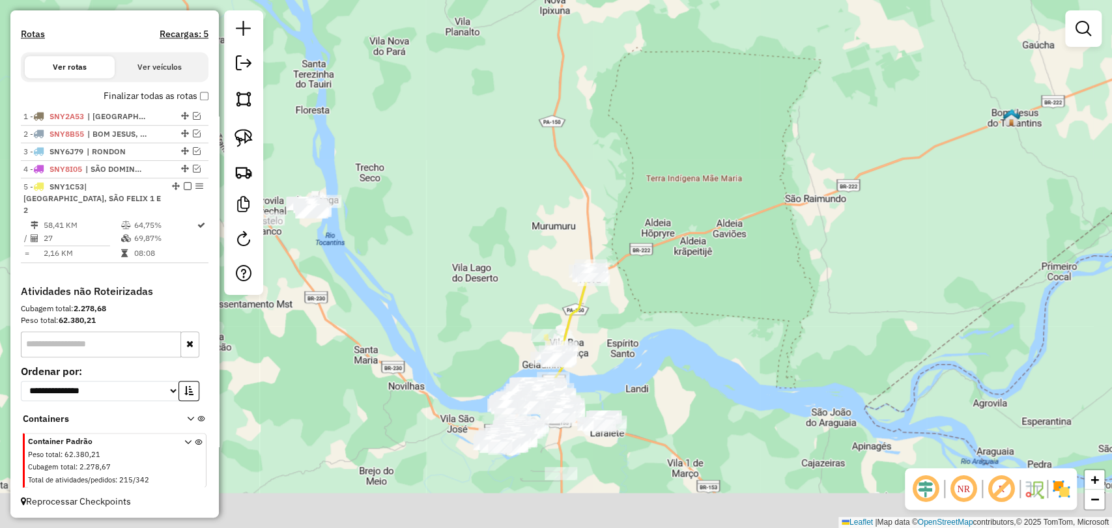
drag, startPoint x: 584, startPoint y: 430, endPoint x: 594, endPoint y: 313, distance: 117.8
click at [594, 314] on div "Janela de atendimento Grade de atendimento Capacidade Transportadoras Veículos …" at bounding box center [556, 264] width 1112 height 528
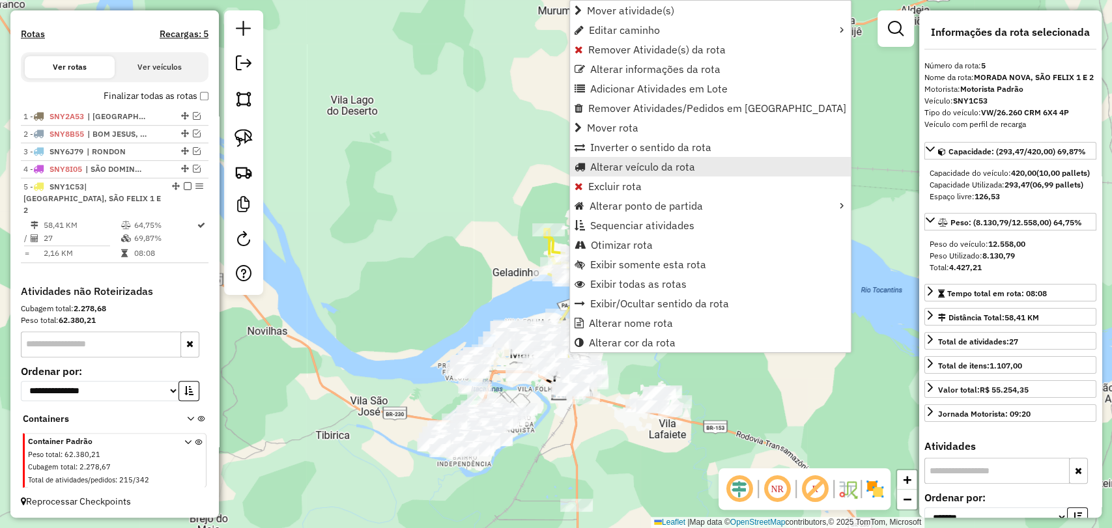
click at [642, 165] on span "Alterar veículo da rota" at bounding box center [642, 167] width 105 height 10
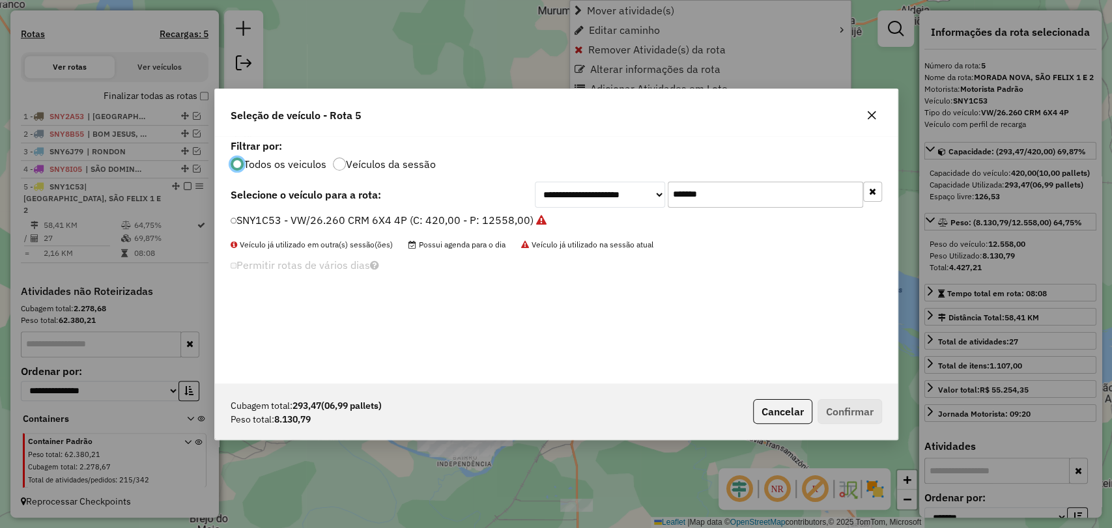
scroll to position [7, 4]
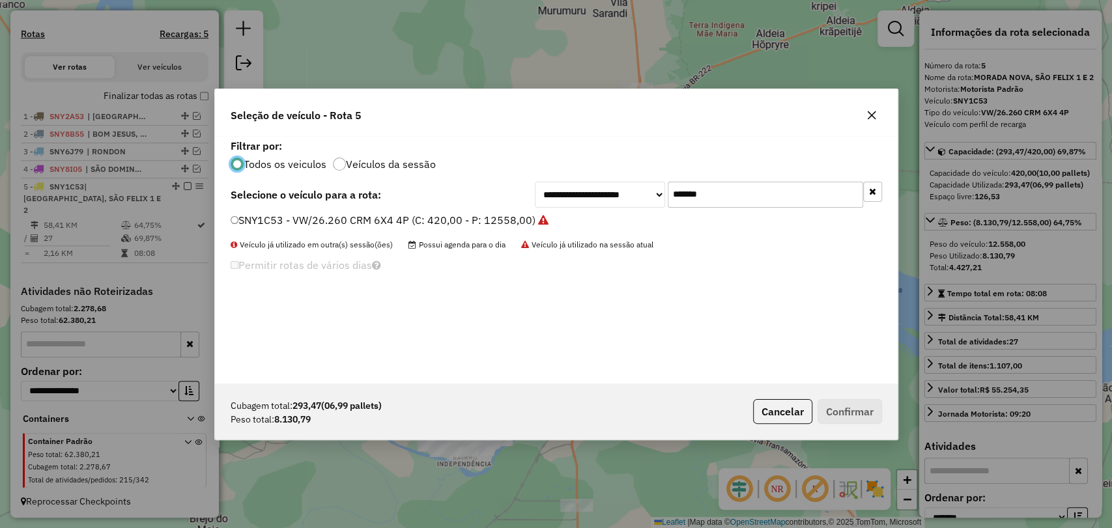
click at [695, 189] on input "*******" at bounding box center [765, 195] width 195 height 26
paste input "text"
type input "*******"
click at [396, 212] on label "SNY2C43 - VW/26.260 CRM 6X2 4P (C: 420,00 - P: 12200,00)" at bounding box center [384, 220] width 306 height 16
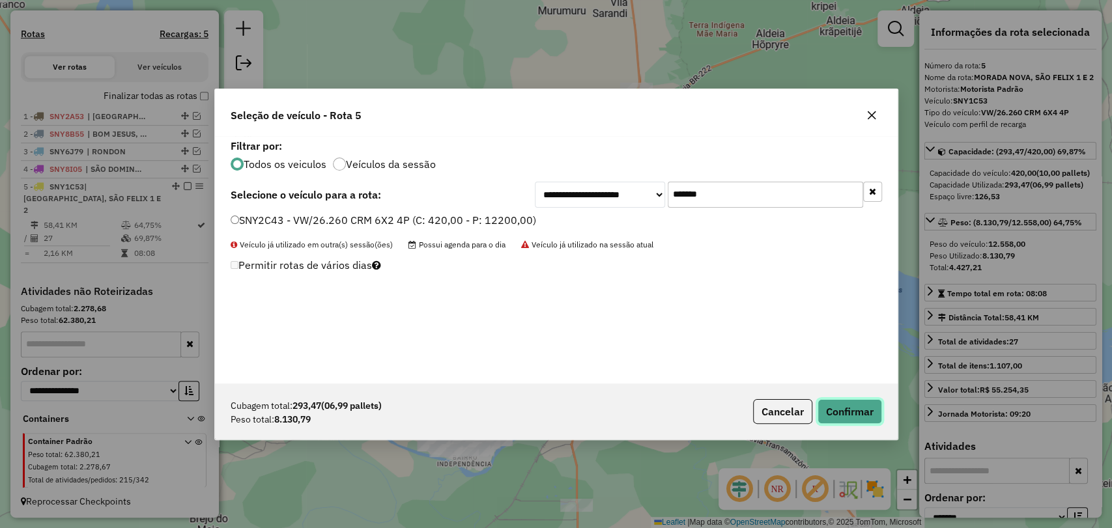
click at [846, 412] on button "Confirmar" at bounding box center [850, 411] width 65 height 25
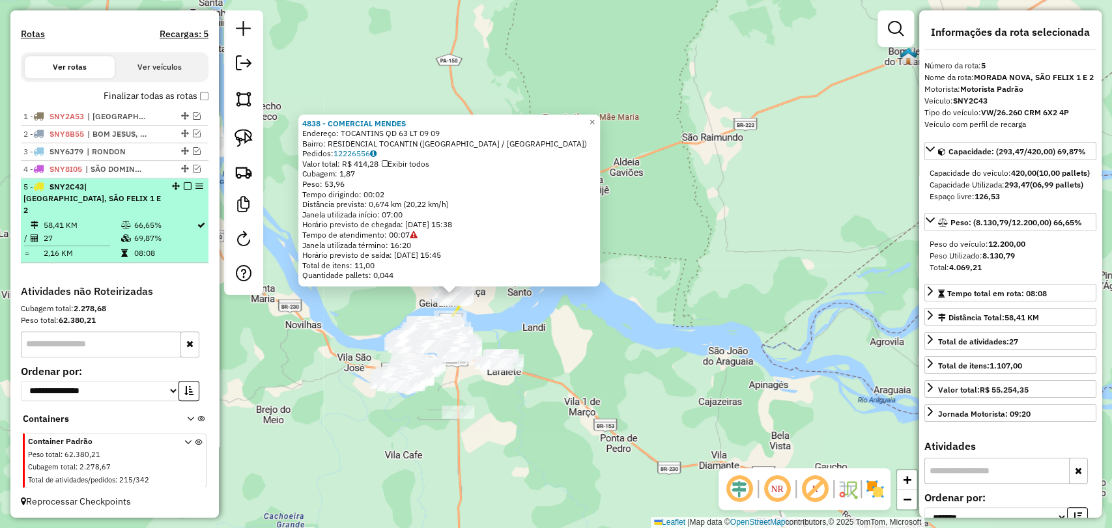
click at [68, 210] on span "| MORADA NOVA, SÃO FELIX 1 E 2" at bounding box center [91, 198] width 137 height 33
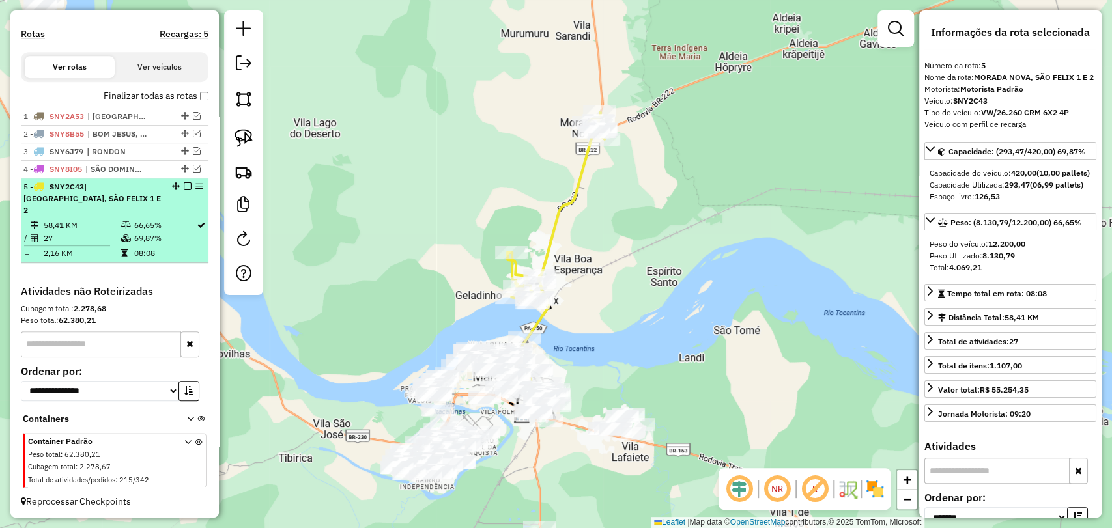
click at [184, 190] on em at bounding box center [188, 186] width 8 height 8
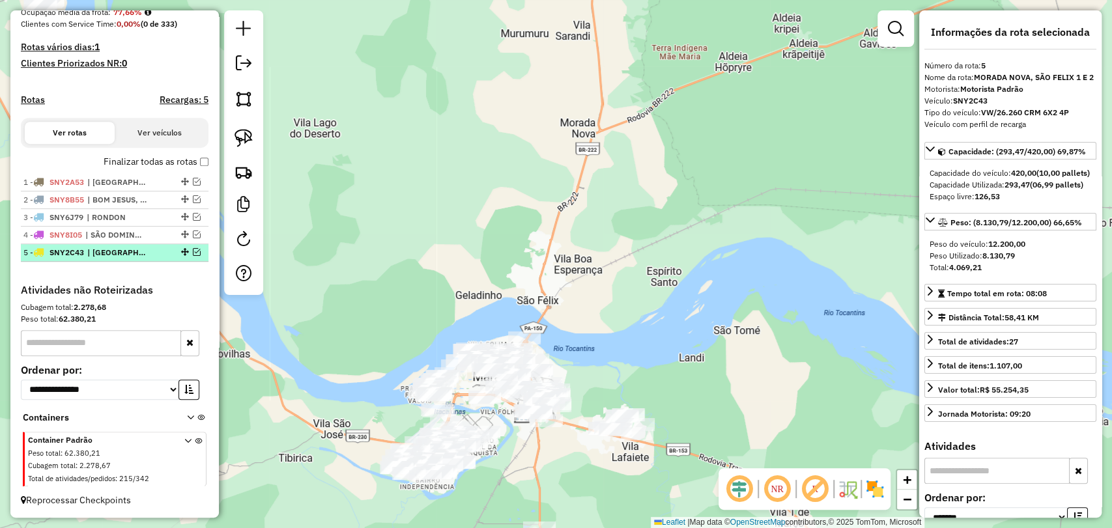
scroll to position [336, 0]
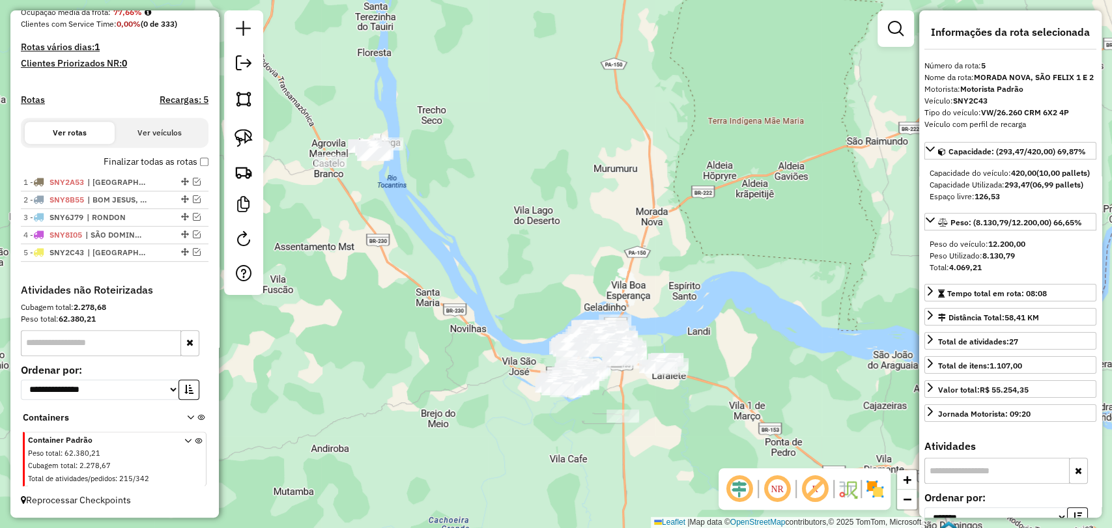
drag, startPoint x: 387, startPoint y: 168, endPoint x: 514, endPoint y: 246, distance: 149.2
click at [514, 246] on div "Janela de atendimento Grade de atendimento Capacidade Transportadoras Veículos …" at bounding box center [556, 264] width 1112 height 528
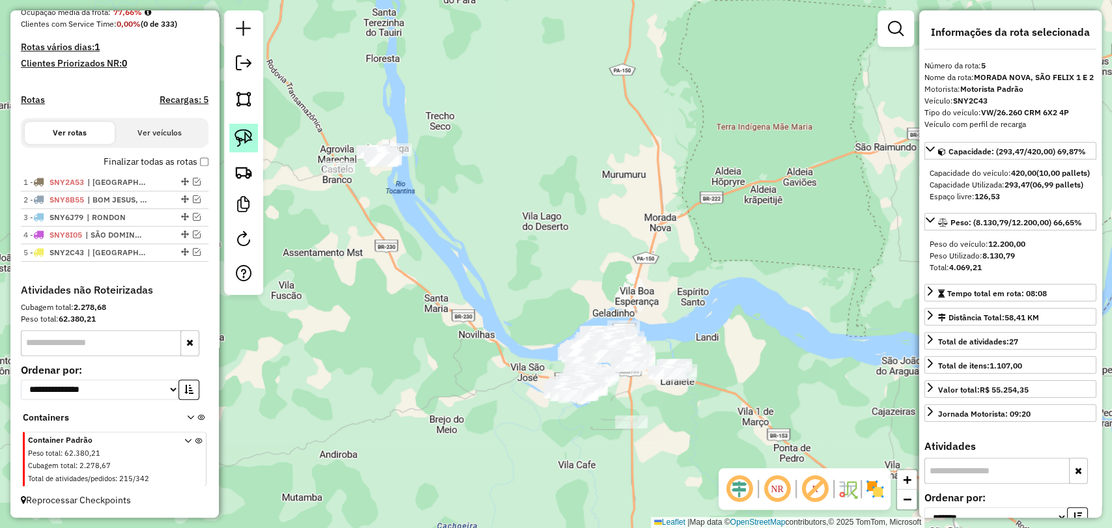
click at [247, 137] on img at bounding box center [244, 138] width 18 height 18
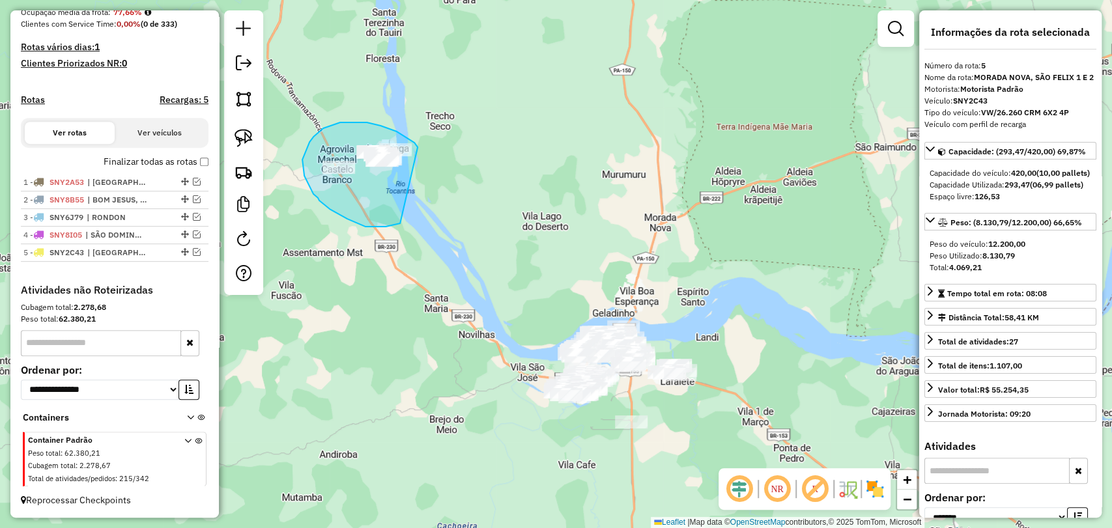
drag, startPoint x: 397, startPoint y: 224, endPoint x: 418, endPoint y: 152, distance: 75.5
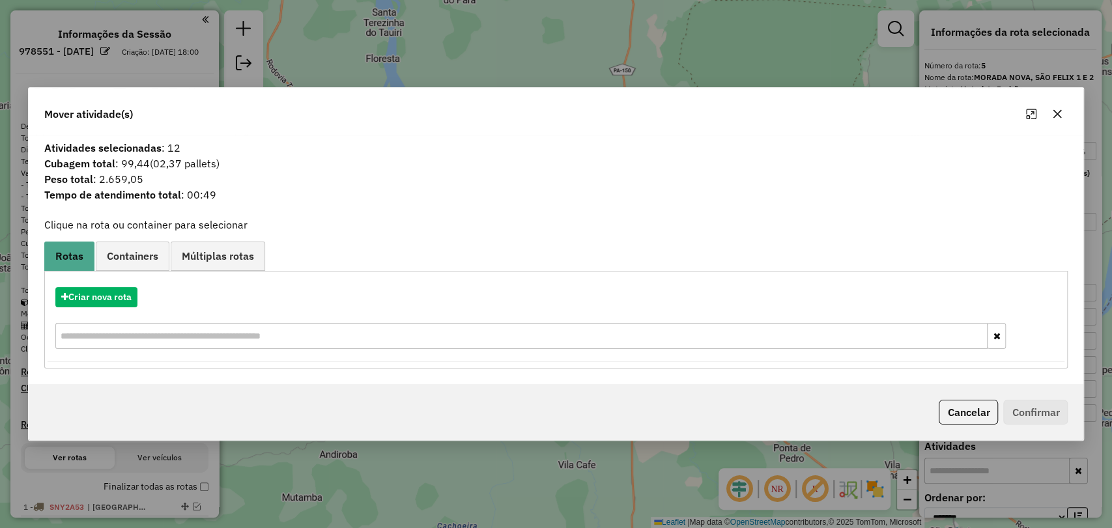
scroll to position [336, 0]
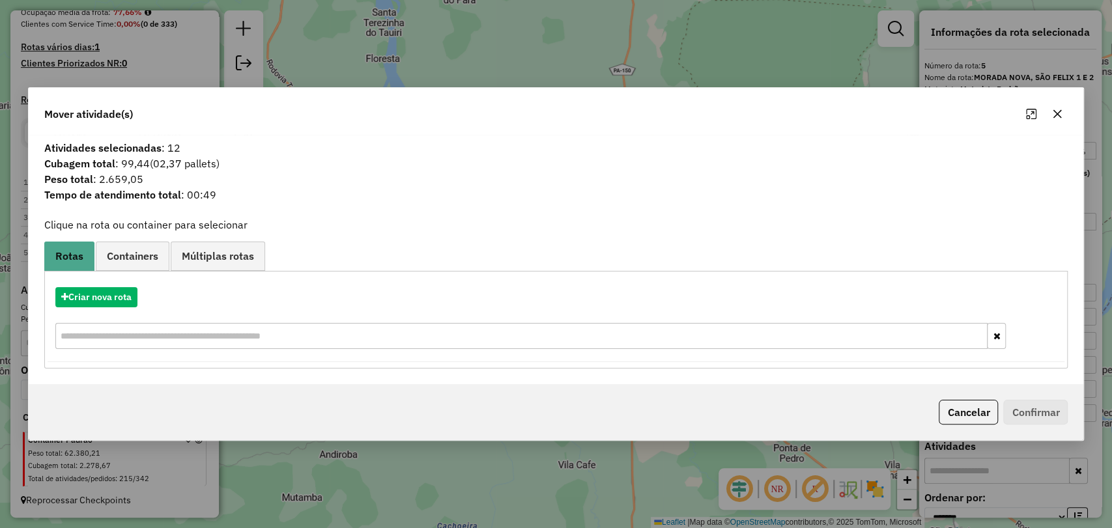
click at [92, 285] on div "Criar nova rota" at bounding box center [557, 320] width 1018 height 85
click at [128, 306] on button "Criar nova rota" at bounding box center [96, 297] width 82 height 20
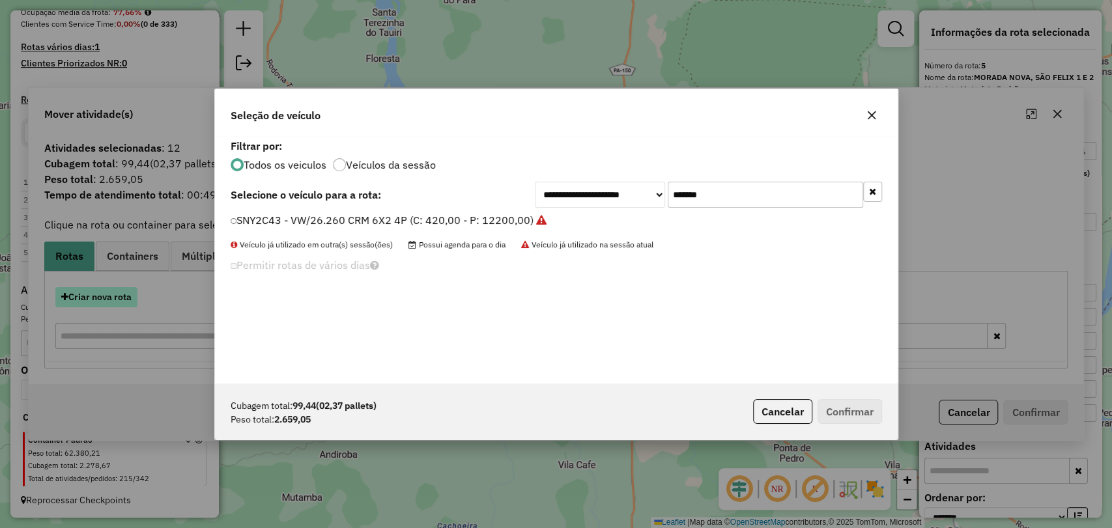
scroll to position [7, 4]
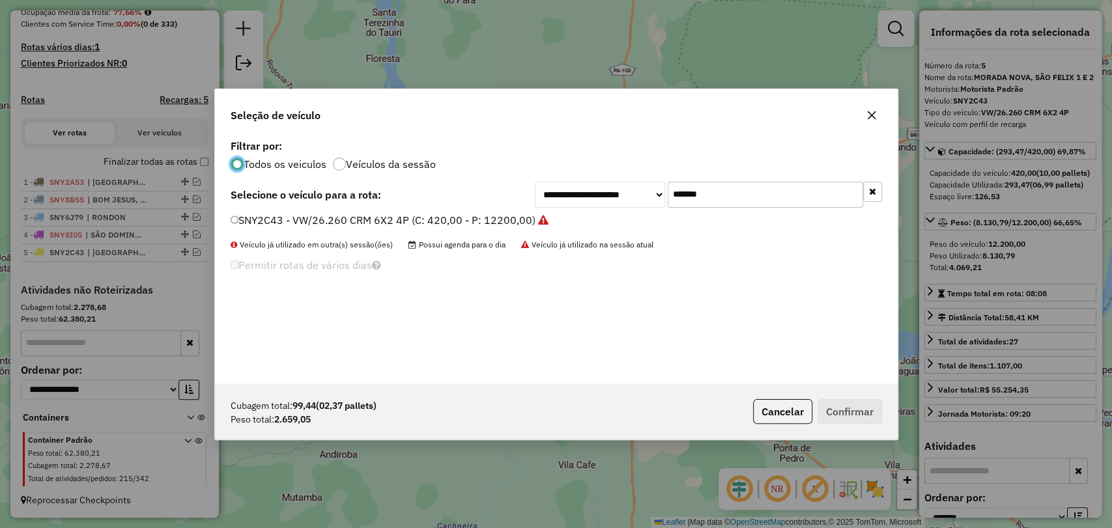
click at [665, 184] on div "**********" at bounding box center [708, 195] width 347 height 26
click at [693, 200] on input "*******" at bounding box center [765, 195] width 195 height 26
paste input "text"
type input "*******"
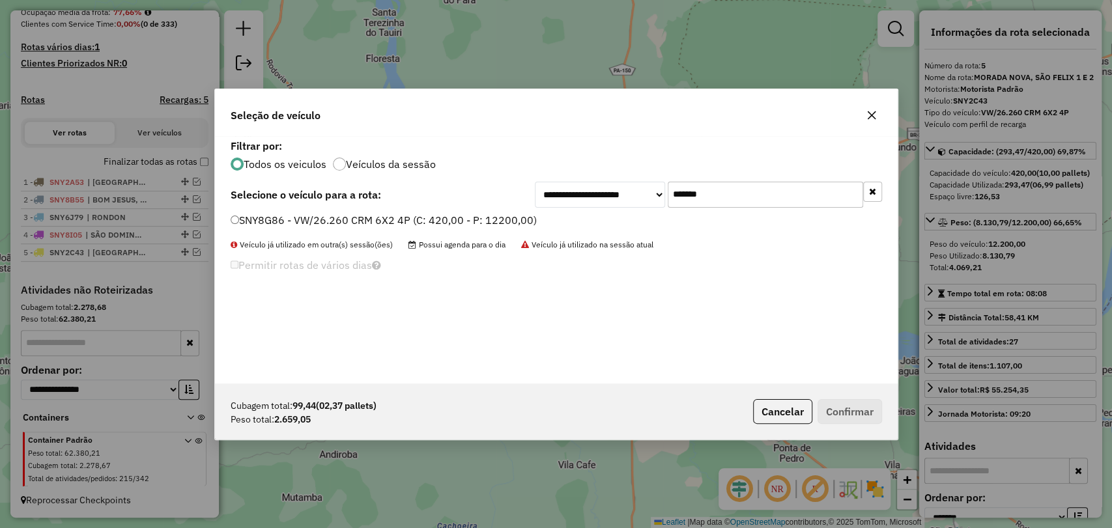
click at [252, 220] on label "SNY8G86 - VW/26.260 CRM 6X2 4P (C: 420,00 - P: 12200,00)" at bounding box center [384, 220] width 306 height 16
click at [840, 418] on button "Confirmar" at bounding box center [850, 411] width 65 height 25
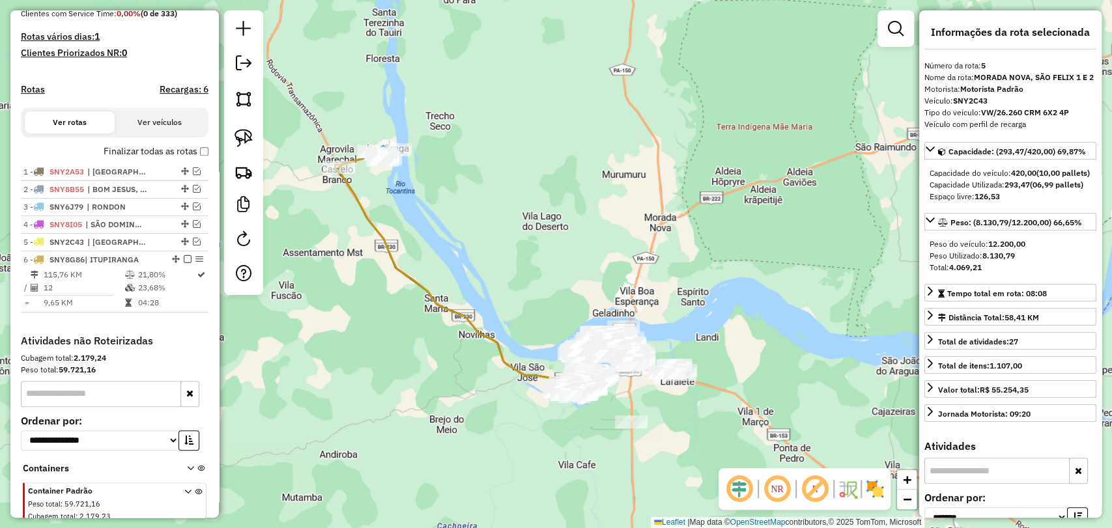
scroll to position [397, 0]
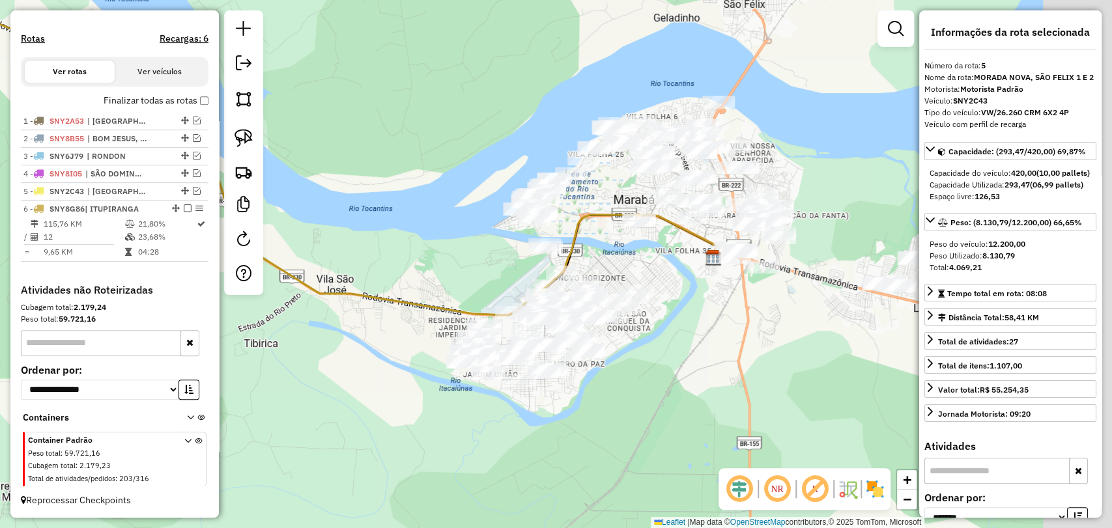
drag, startPoint x: 548, startPoint y: 422, endPoint x: 438, endPoint y: 395, distance: 113.5
click at [438, 395] on div "Janela de atendimento Grade de atendimento Capacidade Transportadoras Veículos …" at bounding box center [556, 264] width 1112 height 528
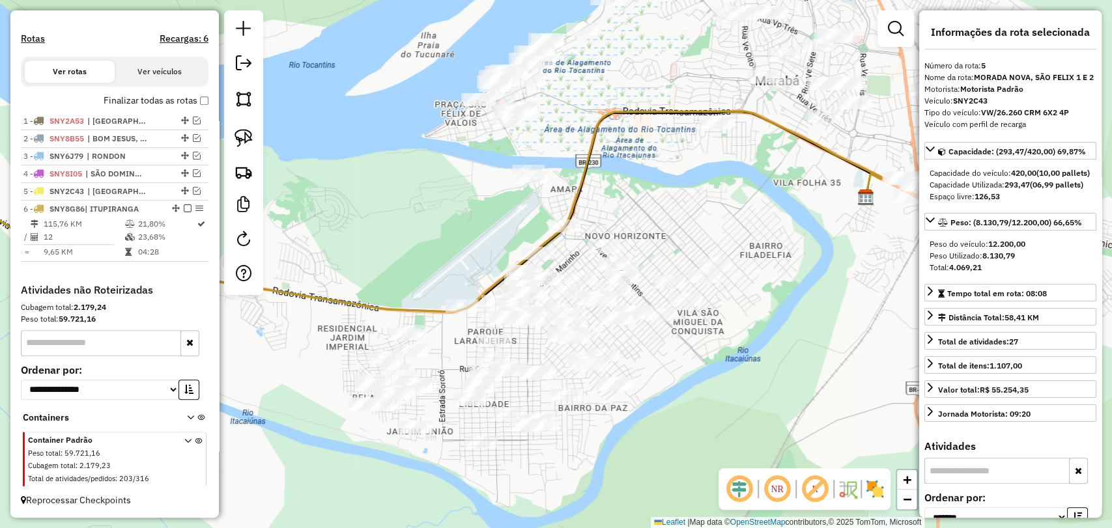
drag, startPoint x: 432, startPoint y: 312, endPoint x: 433, endPoint y: 285, distance: 26.7
click at [430, 298] on icon at bounding box center [385, 193] width 996 height 238
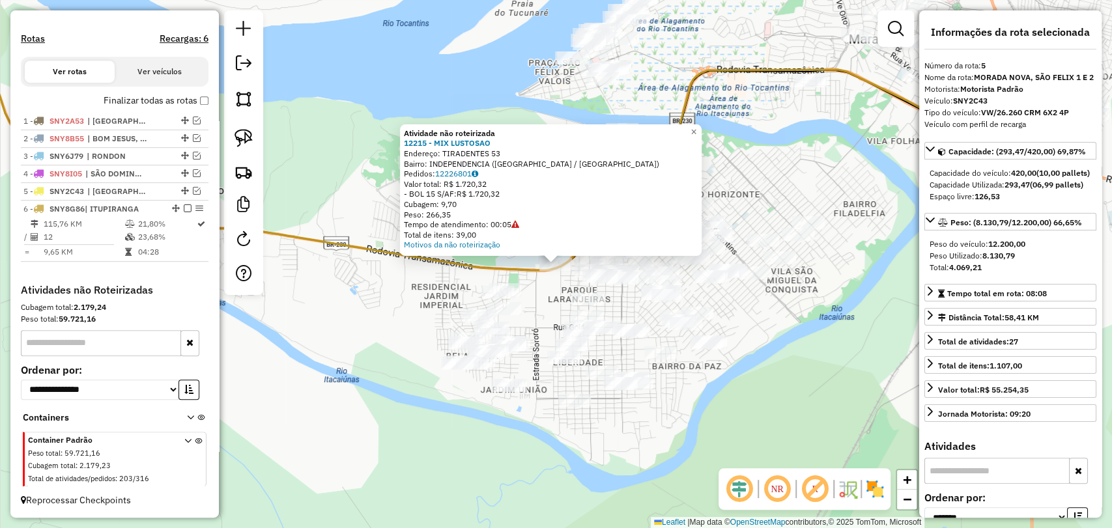
click at [531, 270] on icon at bounding box center [447, 108] width 1058 height 323
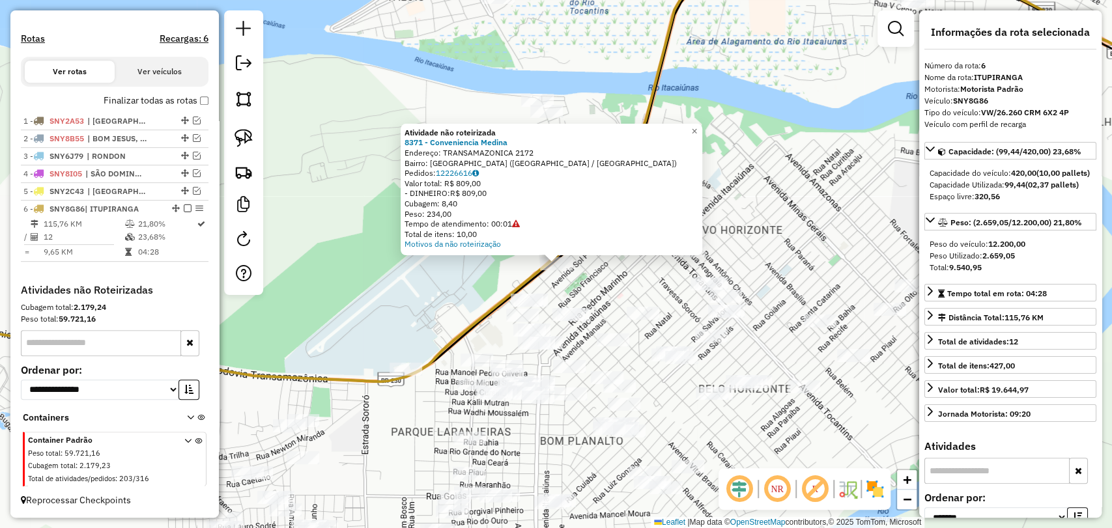
click at [458, 267] on div "Atividade não roteirizada 8371 - Conveniencia Medina Endereço: TRANSAMAZONICA 2…" at bounding box center [556, 264] width 1112 height 528
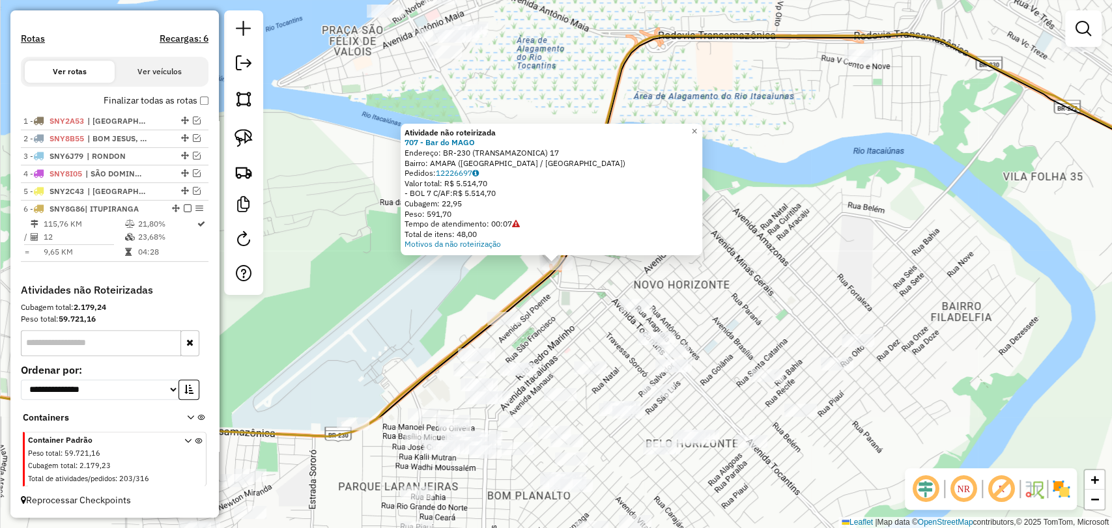
click at [433, 334] on div "Atividade não roteirizada 707 - Bar do MAGO Endereço: BR-230 (TRANSAMAZONICA) 1…" at bounding box center [556, 264] width 1112 height 528
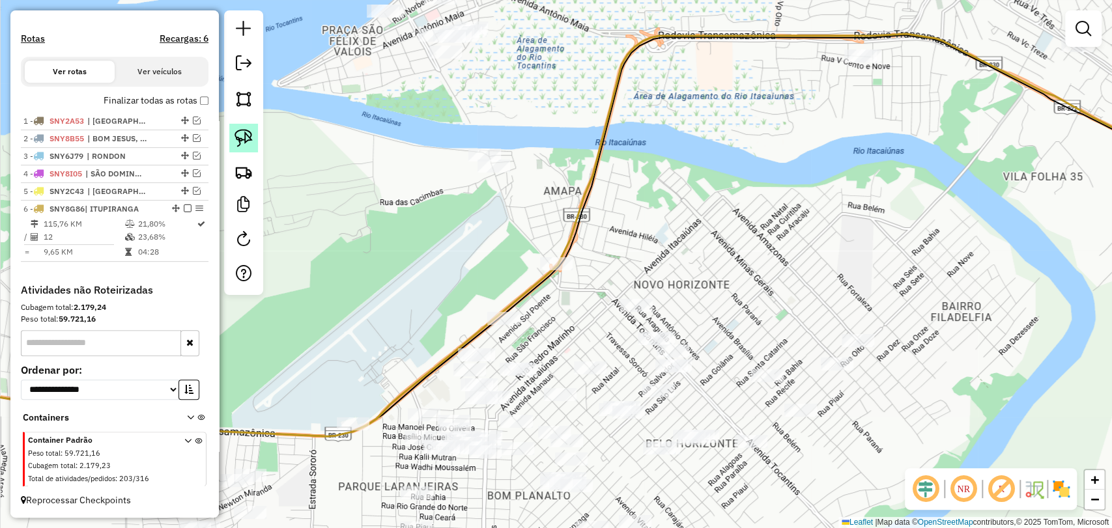
click at [240, 132] on img at bounding box center [244, 138] width 18 height 18
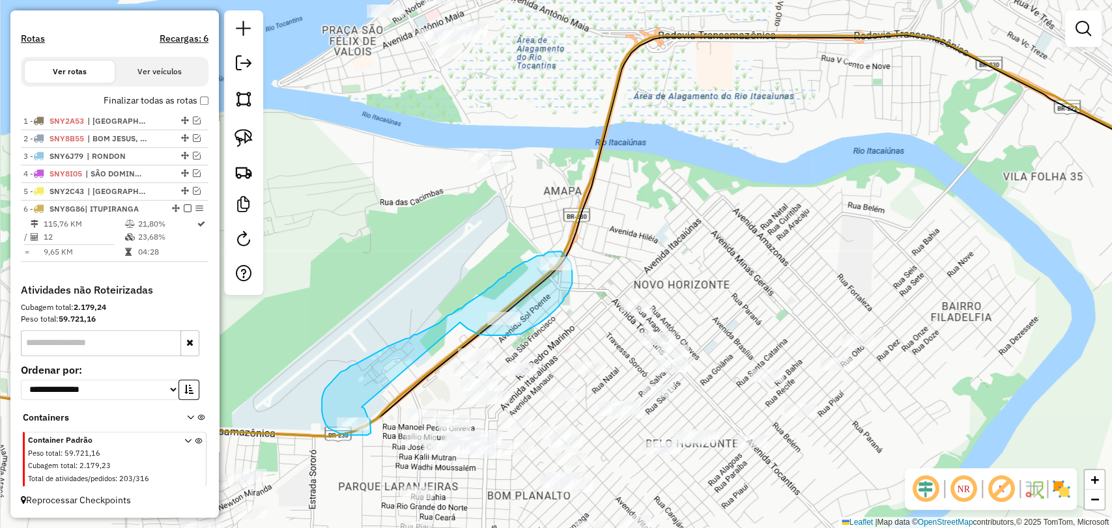
drag, startPoint x: 362, startPoint y: 407, endPoint x: 460, endPoint y: 323, distance: 129.8
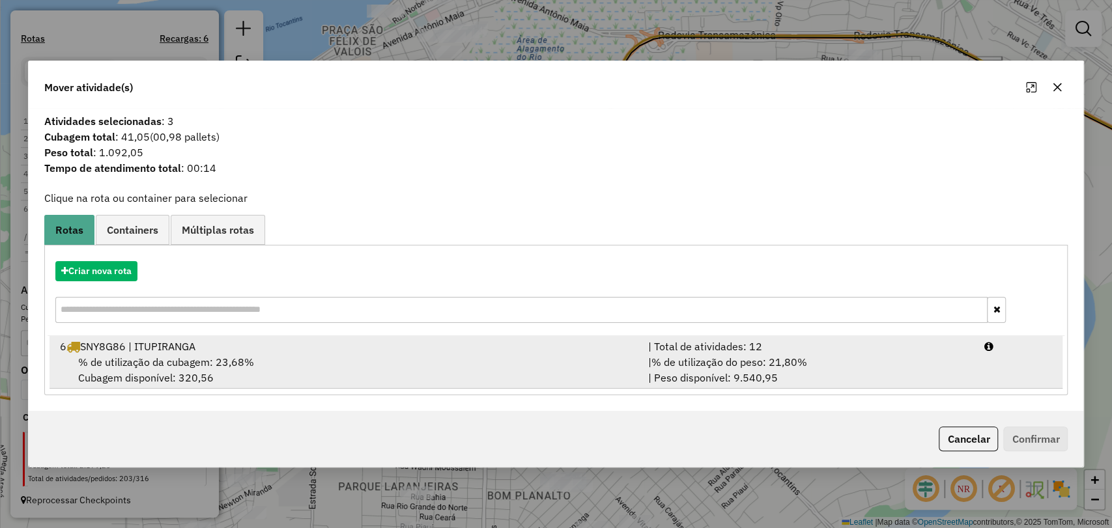
click at [287, 368] on div "% de utilização da cubagem: 23,68% Cubagem disponível: 320,56" at bounding box center [346, 369] width 588 height 31
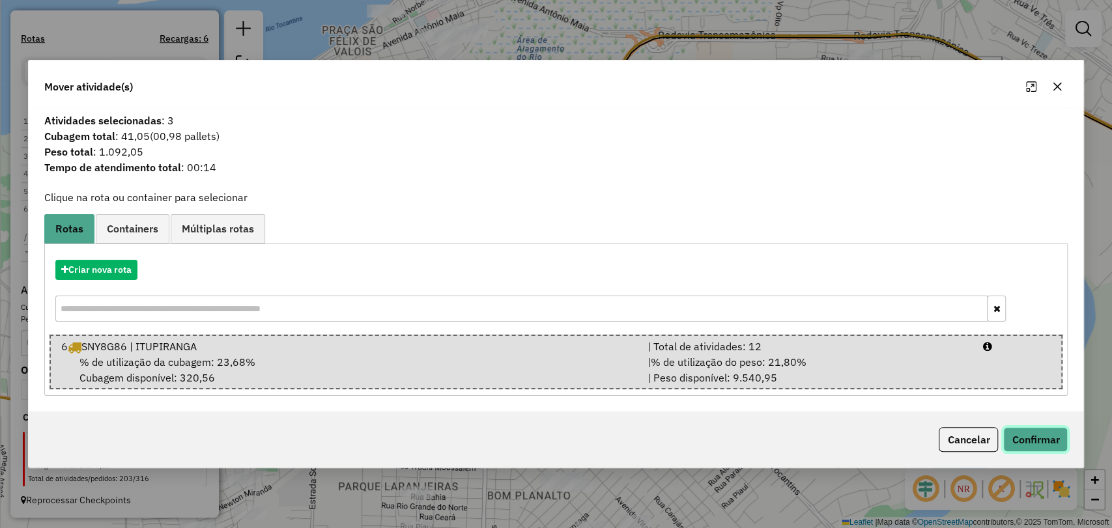
click at [1020, 444] on button "Confirmar" at bounding box center [1035, 439] width 65 height 25
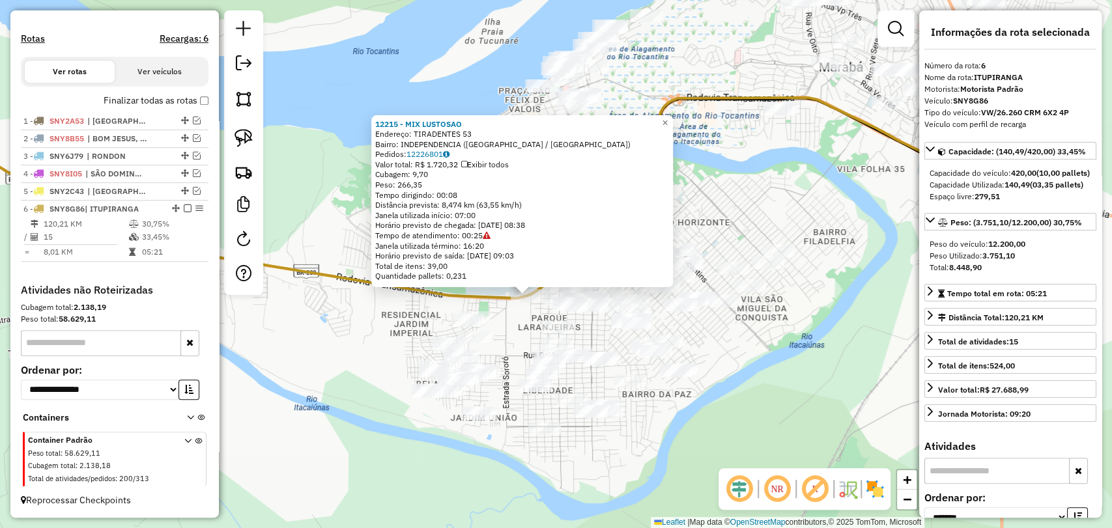
click at [514, 330] on div "12215 - MIX LUSTOSAO Endereço: TIRADENTES 53 Bairro: INDEPENDENCIA (MARABA / PA…" at bounding box center [556, 264] width 1112 height 528
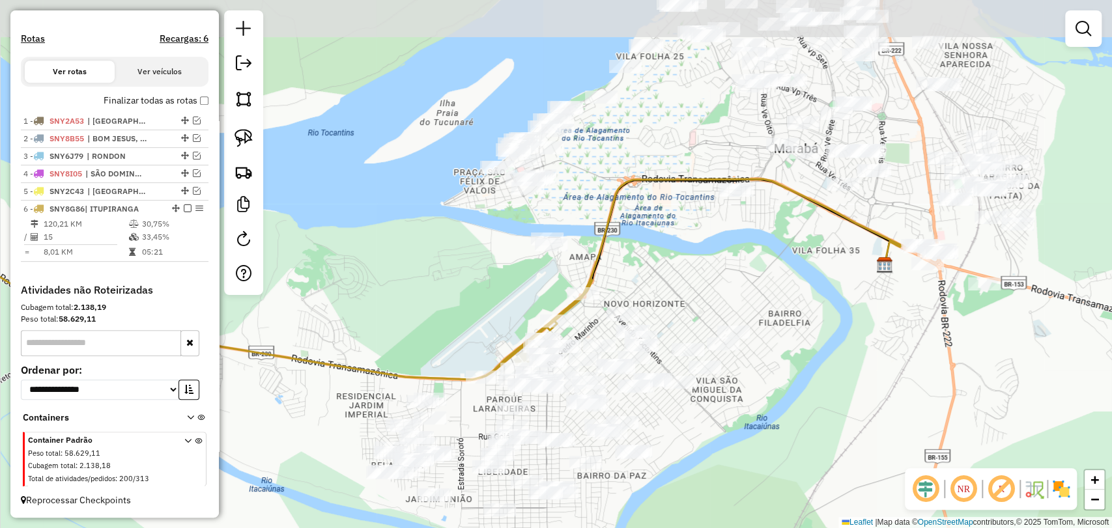
drag, startPoint x: 702, startPoint y: 153, endPoint x: 657, endPoint y: 235, distance: 93.0
click at [657, 235] on div "Janela de atendimento Grade de atendimento Capacidade Transportadoras Veículos …" at bounding box center [556, 264] width 1112 height 528
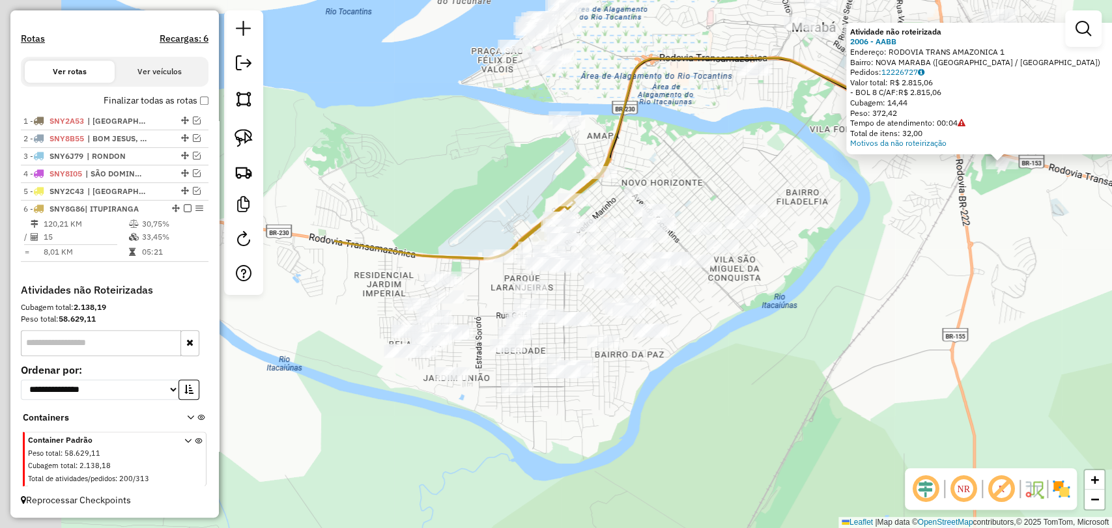
drag, startPoint x: 378, startPoint y: 330, endPoint x: 876, endPoint y: 196, distance: 516.1
click at [876, 196] on div "Atividade não roteirizada 2006 - AABB Endereço: RODOVIA TRANS AMAZONICA 1 Bairr…" at bounding box center [556, 264] width 1112 height 528
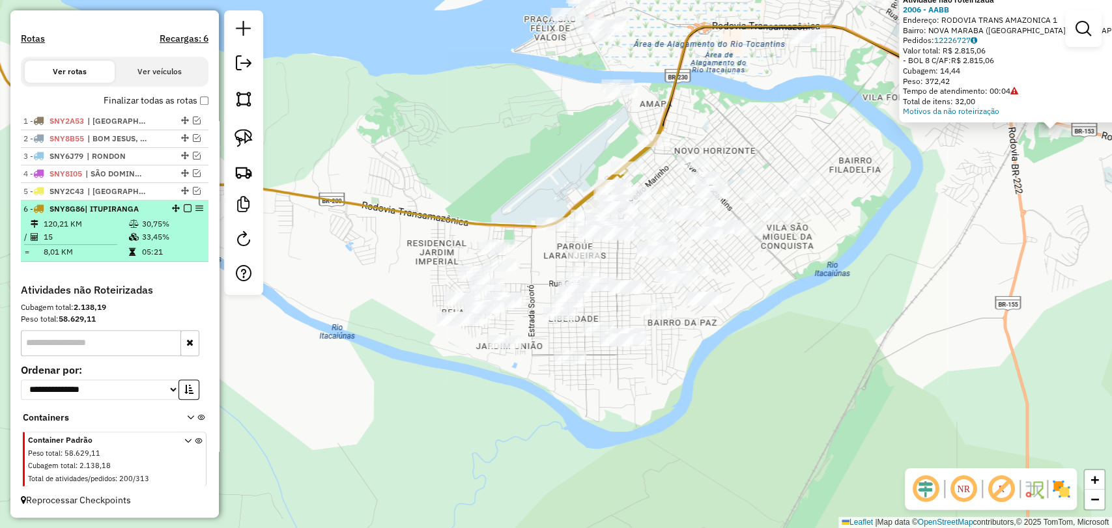
click at [184, 209] on em at bounding box center [188, 209] width 8 height 8
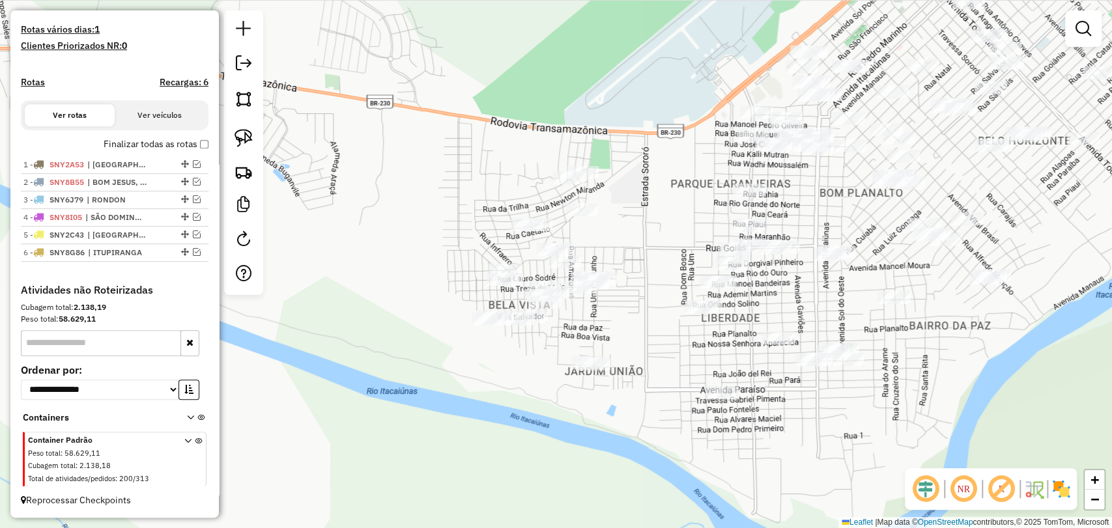
drag, startPoint x: 424, startPoint y: 324, endPoint x: 353, endPoint y: 291, distance: 78.4
click at [353, 291] on div "Atividade não roteirizada 2006 - AABB Endereço: RODOVIA TRANS AMAZONICA 1 Bairr…" at bounding box center [556, 264] width 1112 height 528
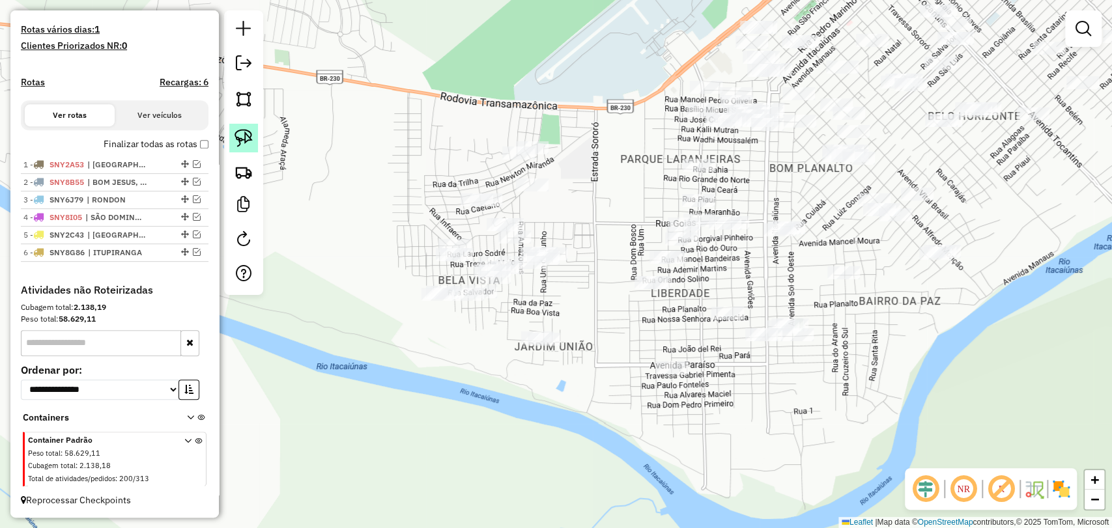
click at [245, 133] on img at bounding box center [244, 138] width 18 height 18
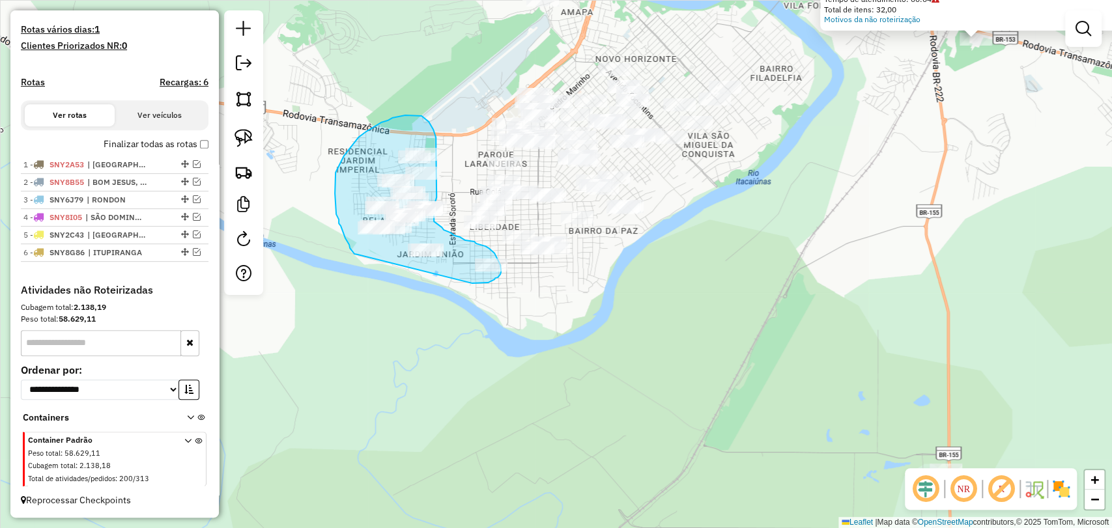
drag, startPoint x: 358, startPoint y: 255, endPoint x: 435, endPoint y: 278, distance: 80.2
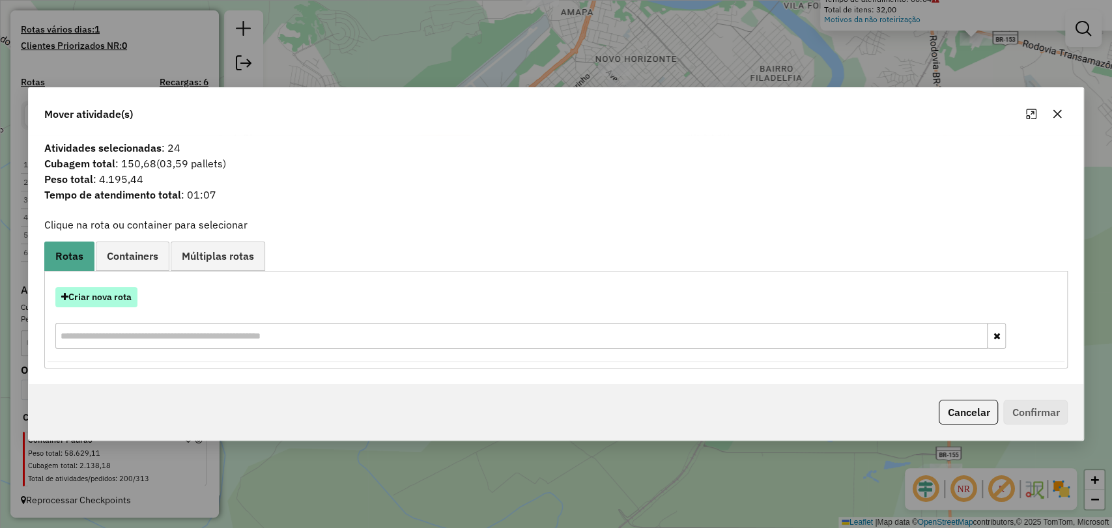
click at [121, 295] on button "Criar nova rota" at bounding box center [96, 297] width 82 height 20
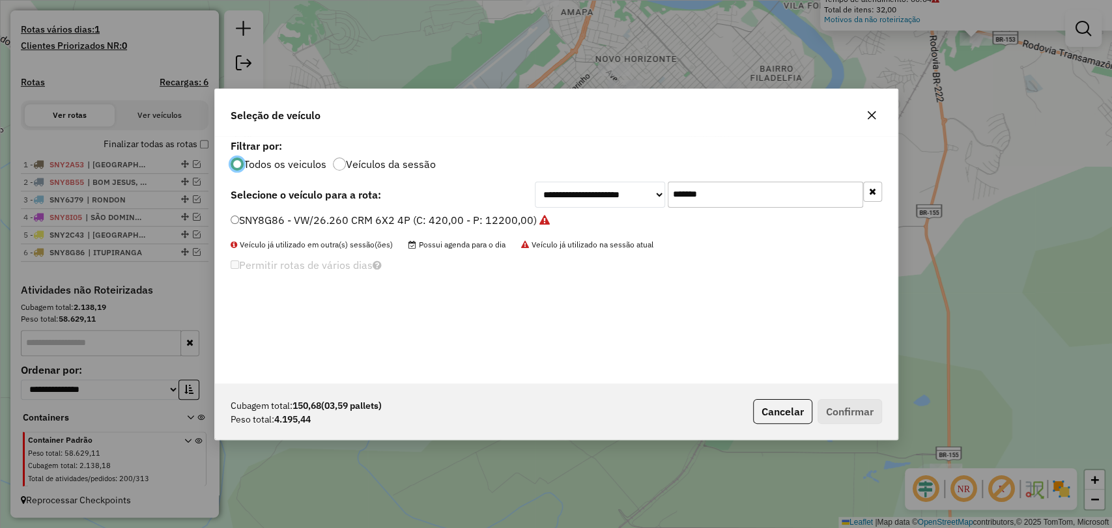
scroll to position [7, 4]
click at [689, 190] on input "*******" at bounding box center [765, 195] width 195 height 26
paste input "text"
type input "*******"
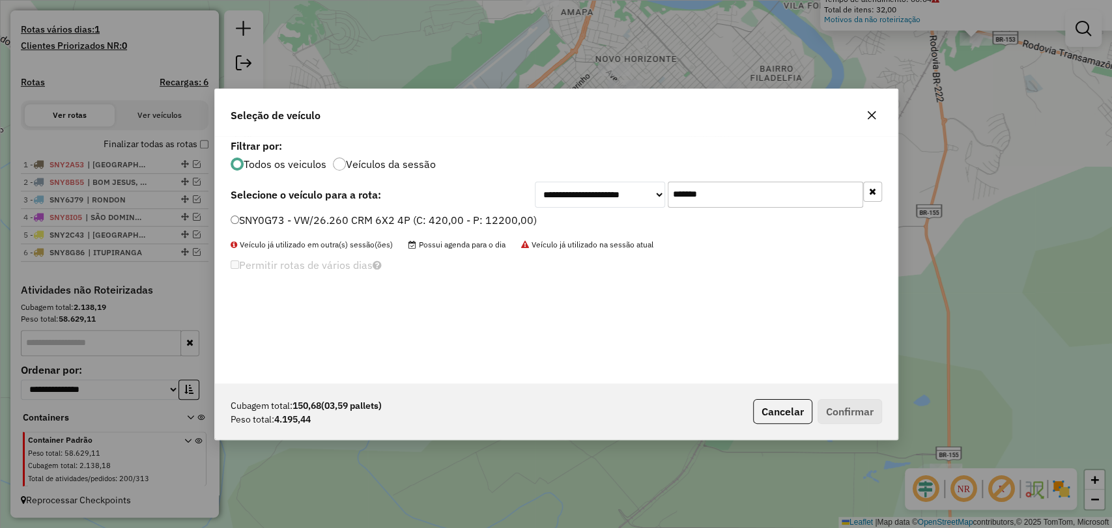
click at [394, 213] on label "SNY0G73 - VW/26.260 CRM 6X2 4P (C: 420,00 - P: 12200,00)" at bounding box center [384, 220] width 306 height 16
click at [844, 405] on button "Confirmar" at bounding box center [850, 411] width 65 height 25
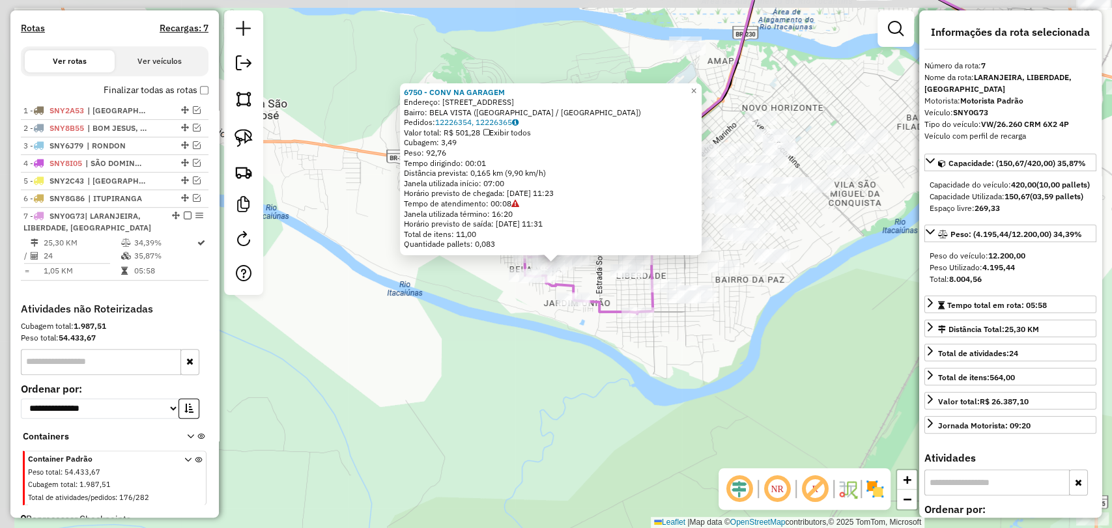
scroll to position [427, 0]
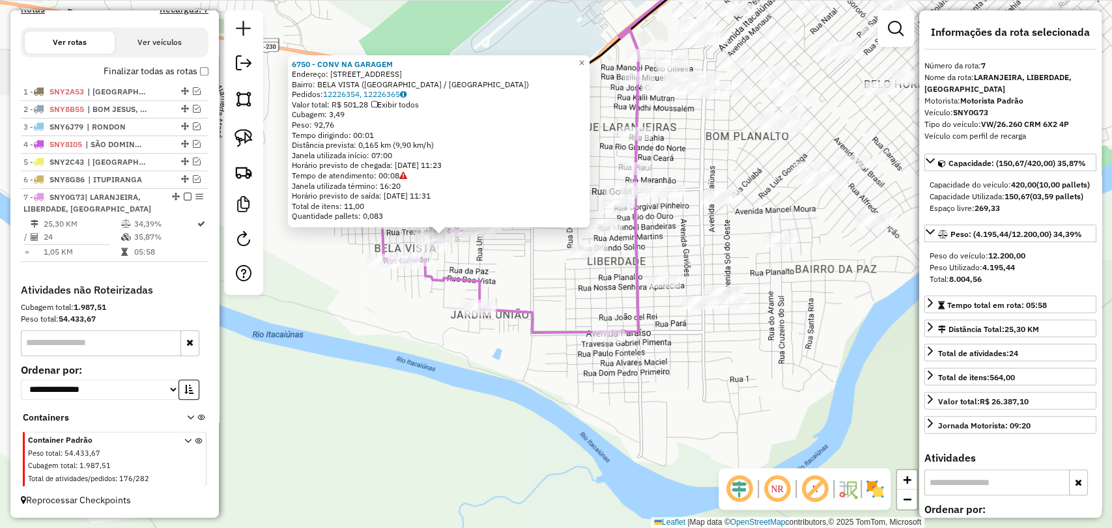
click at [646, 147] on div "6750 - CONV NA GARAGEM Endereço: RUA DO CONJUNTO VS 4 31 Bairro: BELA VISTA (MA…" at bounding box center [556, 264] width 1112 height 528
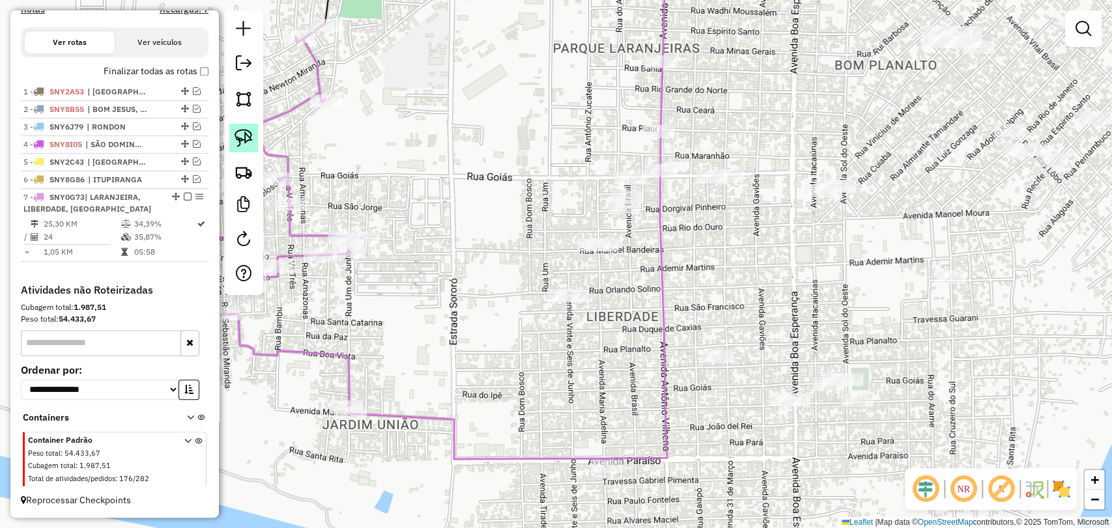
click at [244, 133] on img at bounding box center [244, 138] width 18 height 18
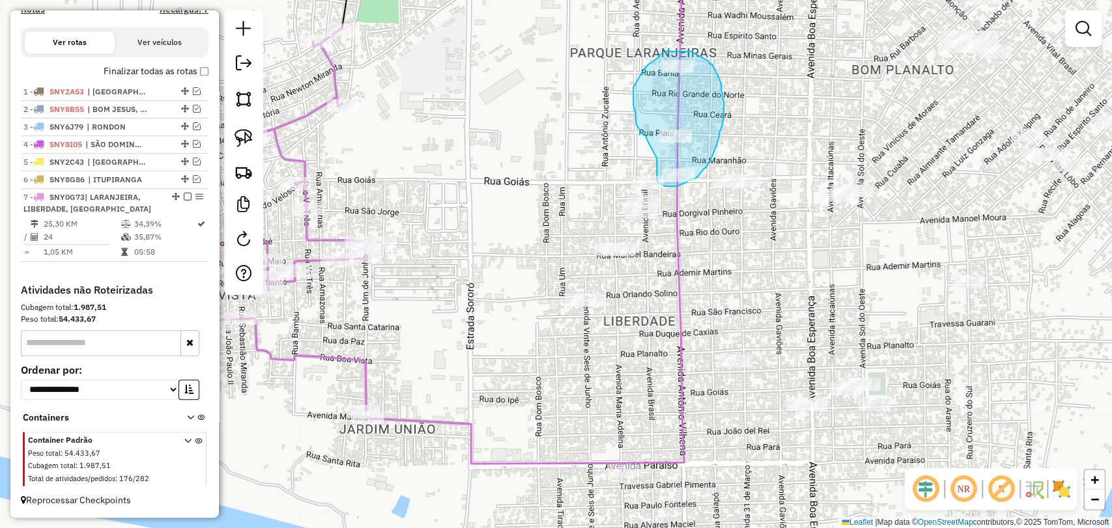
drag, startPoint x: 646, startPoint y: 139, endPoint x: 657, endPoint y: 156, distance: 20.5
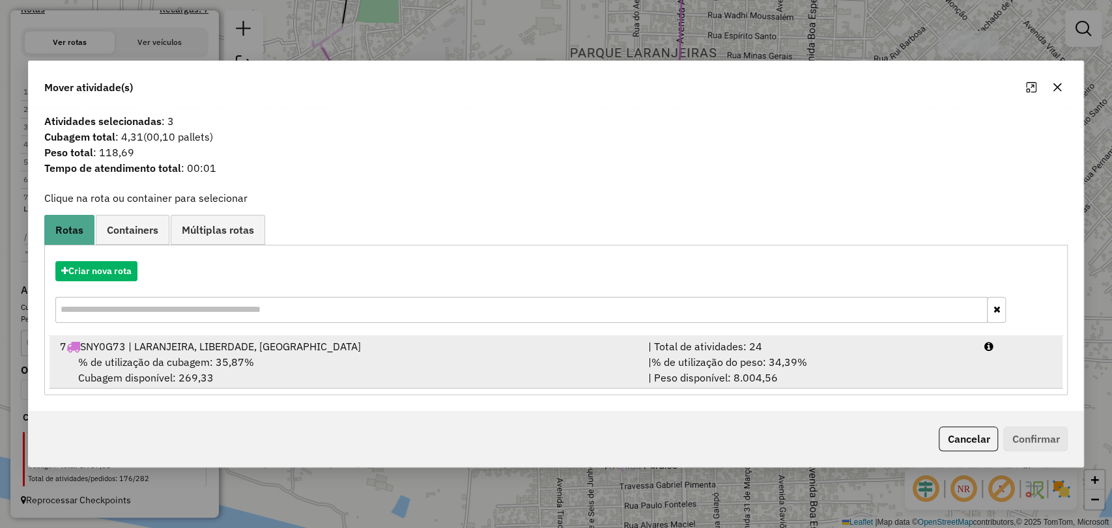
click at [296, 354] on div "% de utilização da cubagem: 35,87% Cubagem disponível: 269,33" at bounding box center [346, 369] width 588 height 31
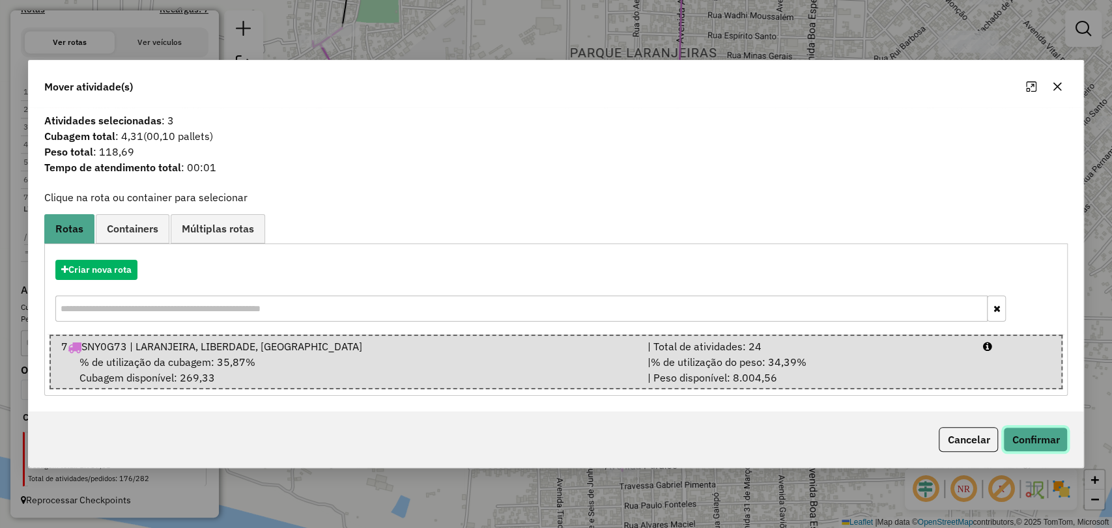
click at [1037, 436] on button "Confirmar" at bounding box center [1035, 439] width 65 height 25
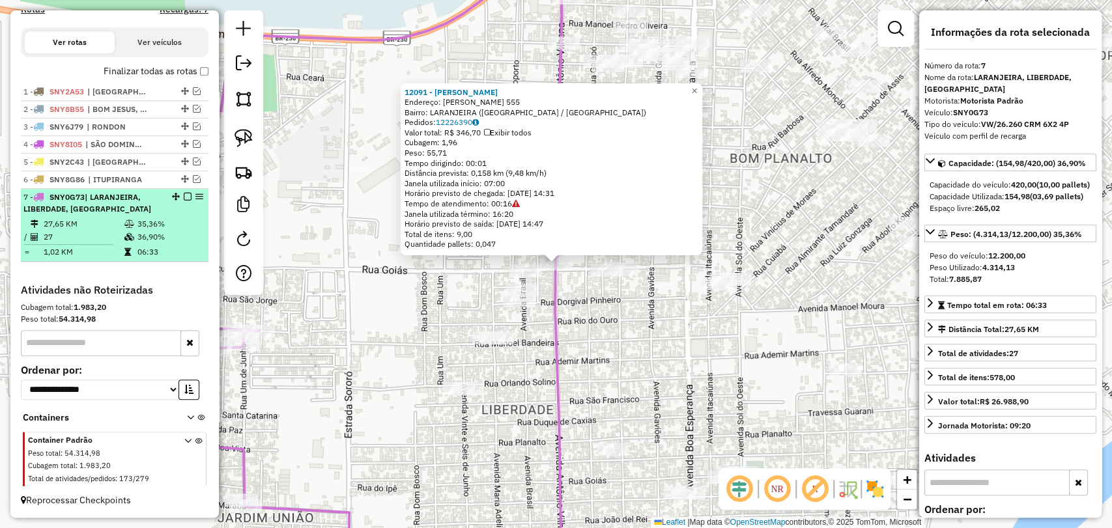
click at [184, 195] on em at bounding box center [188, 197] width 8 height 8
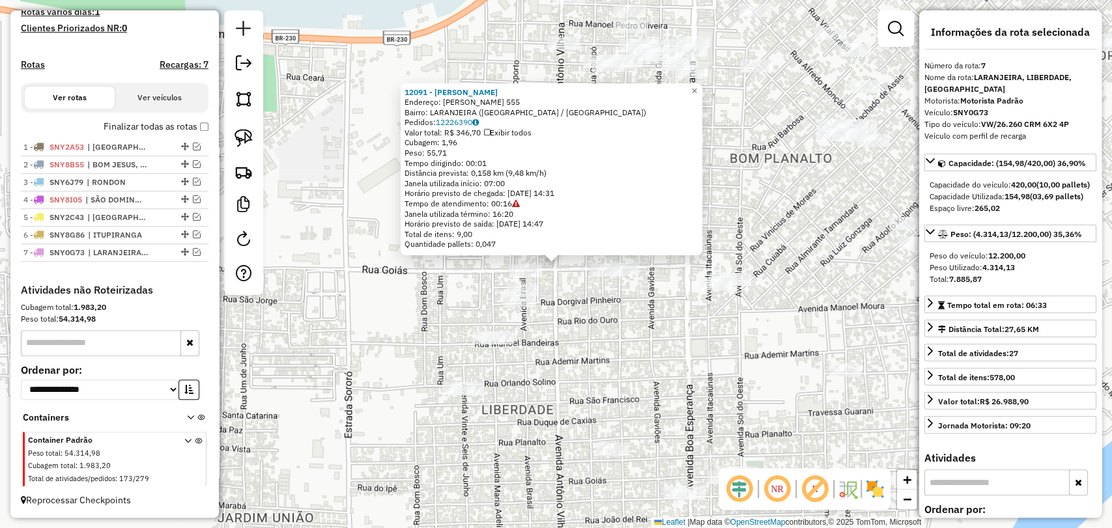
scroll to position [371, 0]
click at [393, 347] on div "12091 - LARISSA ARAUJO Endereço: ANTONIO VILHENA 555 Bairro: LARANJEIRA (MARABA…" at bounding box center [556, 264] width 1112 height 528
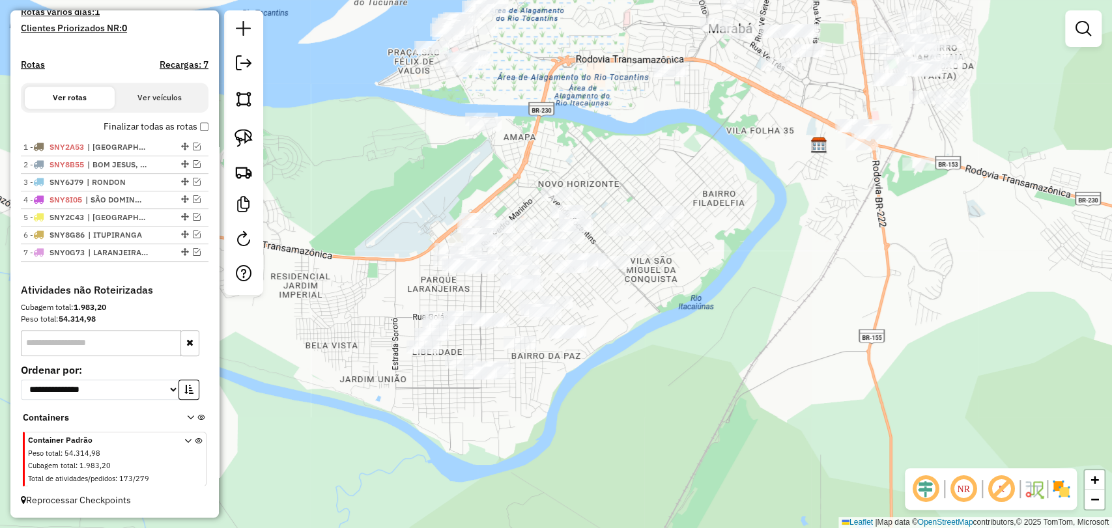
drag, startPoint x: 369, startPoint y: 349, endPoint x: 405, endPoint y: 291, distance: 69.1
click at [405, 291] on div "Janela de atendimento Grade de atendimento Capacidade Transportadoras Veículos …" at bounding box center [556, 264] width 1112 height 528
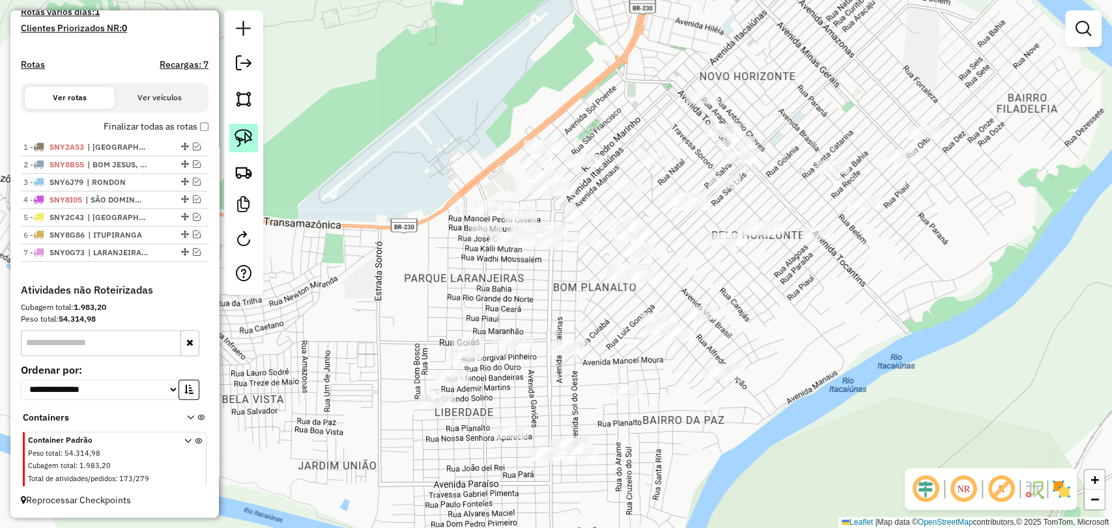
click at [248, 134] on img at bounding box center [244, 138] width 18 height 18
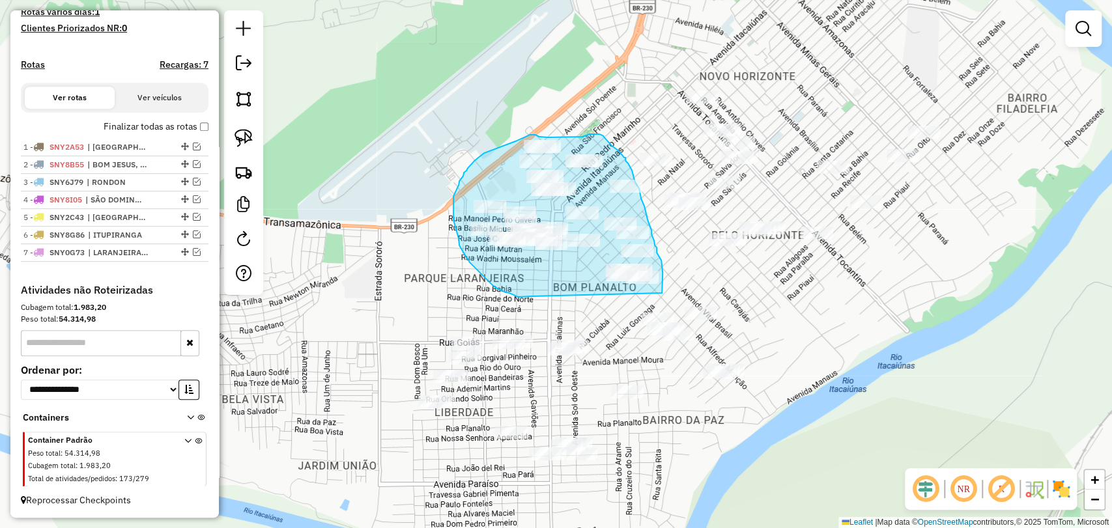
drag, startPoint x: 532, startPoint y: 296, endPoint x: 662, endPoint y: 293, distance: 129.7
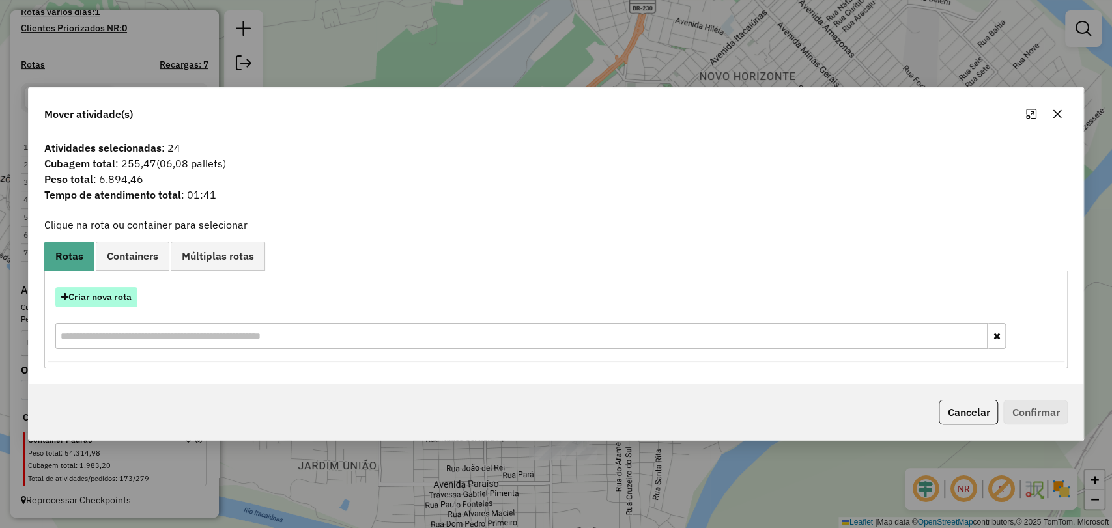
click at [104, 304] on button "Criar nova rota" at bounding box center [96, 297] width 82 height 20
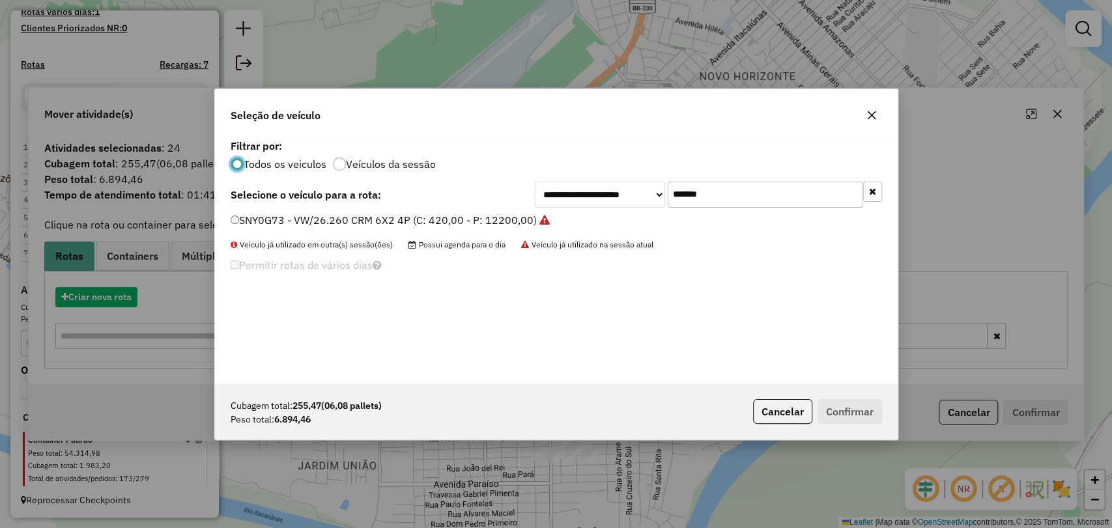
scroll to position [7, 4]
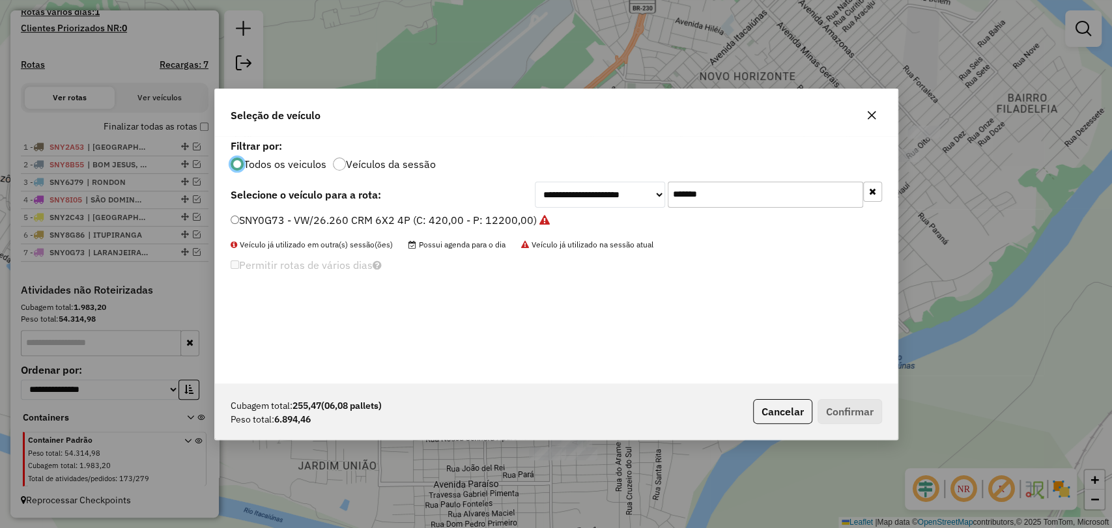
click at [693, 193] on input "*******" at bounding box center [765, 195] width 195 height 26
paste input "text"
type input "*******"
click at [401, 217] on label "SNY1J33 - VW/26.260 CRM 6X2 4P (C: 420,00 - P: 12200,00)" at bounding box center [383, 220] width 304 height 16
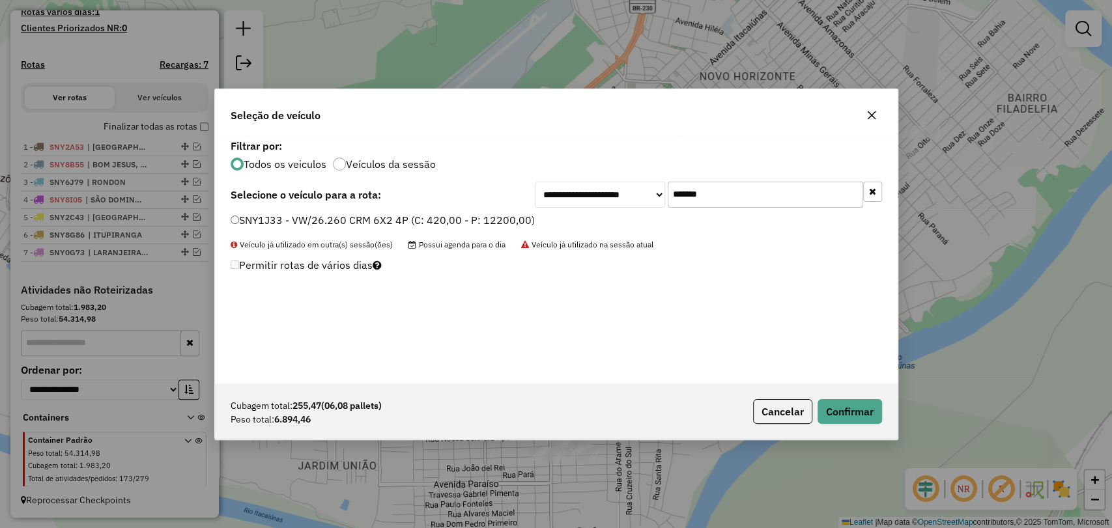
click at [880, 426] on div "Cubagem total: 255,47 (06,08 pallets) Peso total: 6.894,46 Cancelar Confirmar" at bounding box center [556, 412] width 683 height 56
click at [854, 399] on button "Confirmar" at bounding box center [850, 411] width 65 height 25
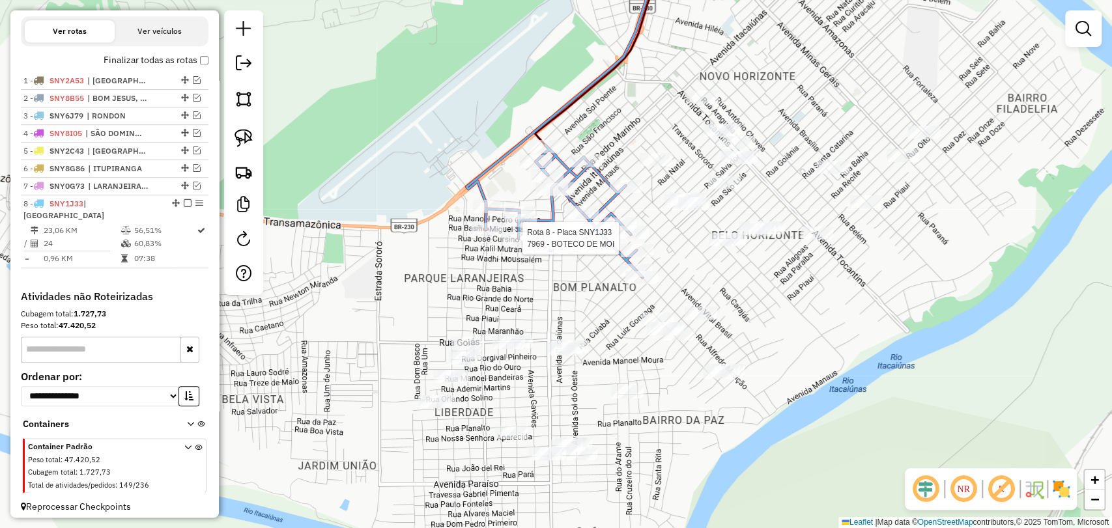
scroll to position [433, 0]
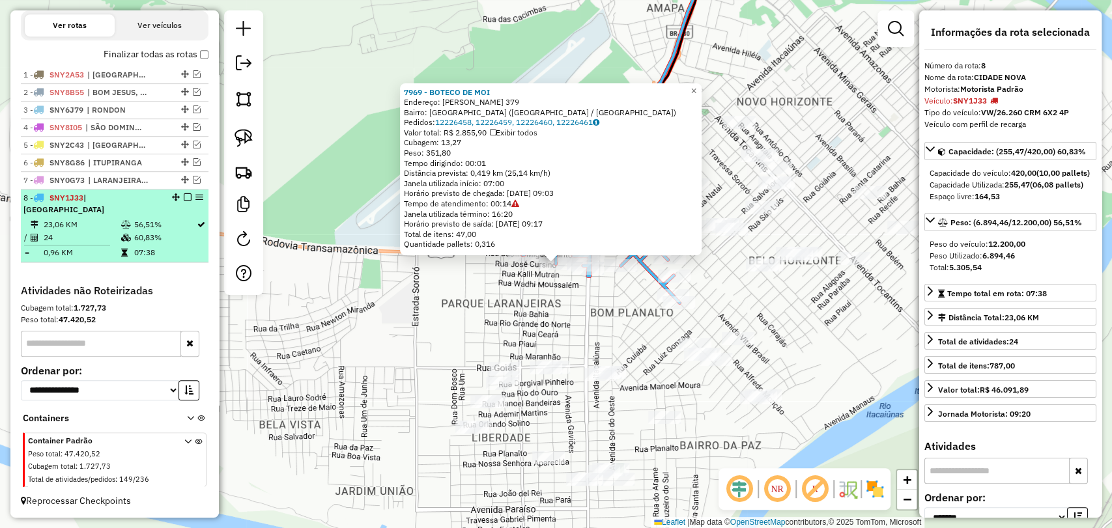
click at [187, 201] on em at bounding box center [188, 198] width 8 height 8
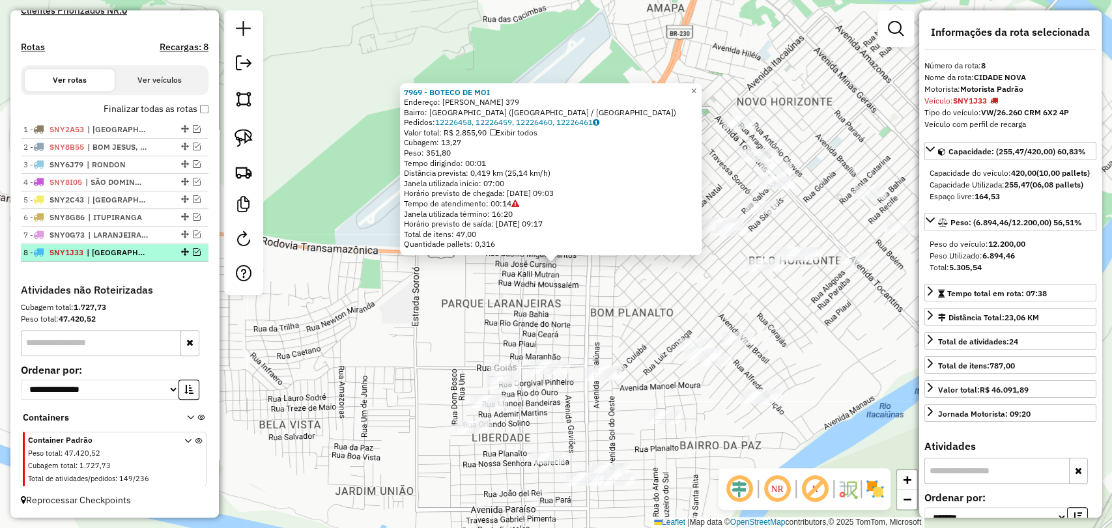
scroll to position [388, 0]
drag, startPoint x: 325, startPoint y: 344, endPoint x: 318, endPoint y: 346, distance: 6.8
click at [318, 346] on div "7969 - BOTECO DE MOI Endereço: [PERSON_NAME] 379 Bairro: [GEOGRAPHIC_DATA] ([GE…" at bounding box center [556, 264] width 1112 height 528
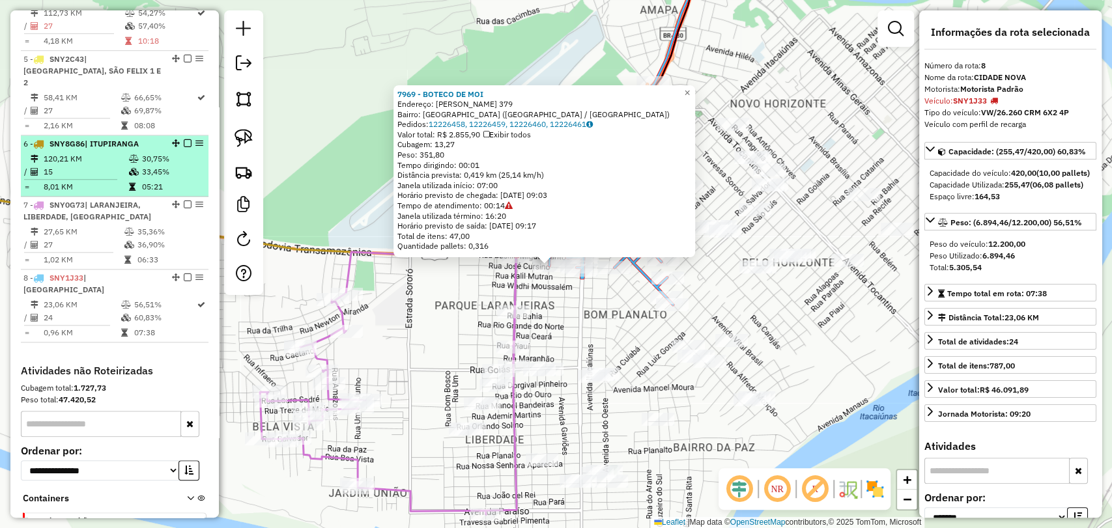
scroll to position [787, 0]
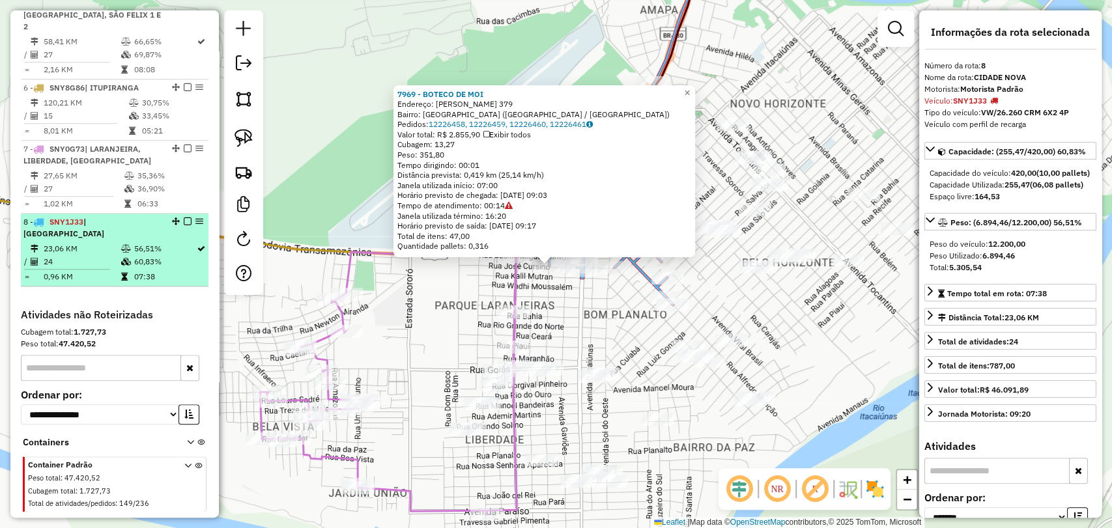
click at [109, 255] on td "24" at bounding box center [81, 261] width 77 height 13
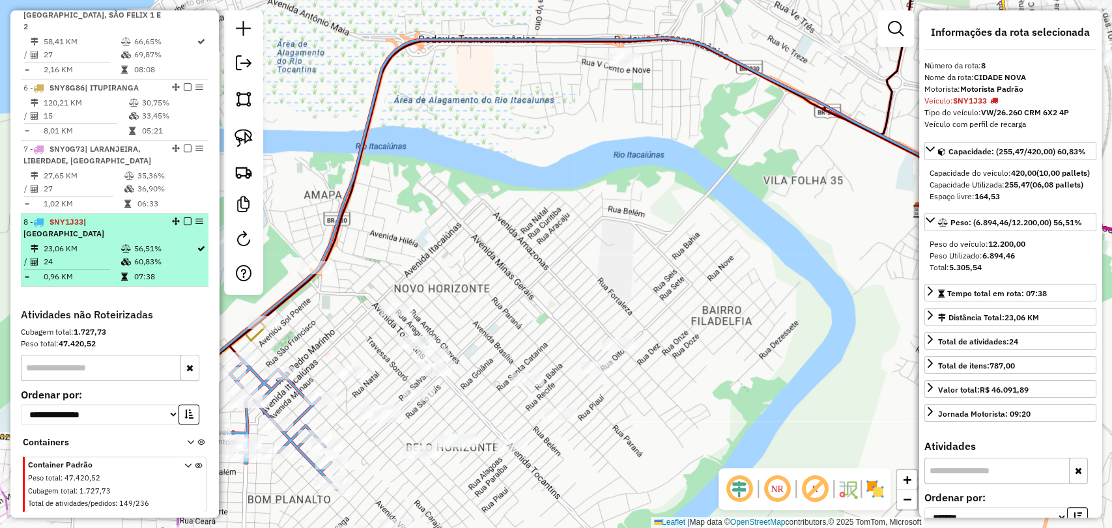
click at [184, 218] on em at bounding box center [188, 222] width 8 height 8
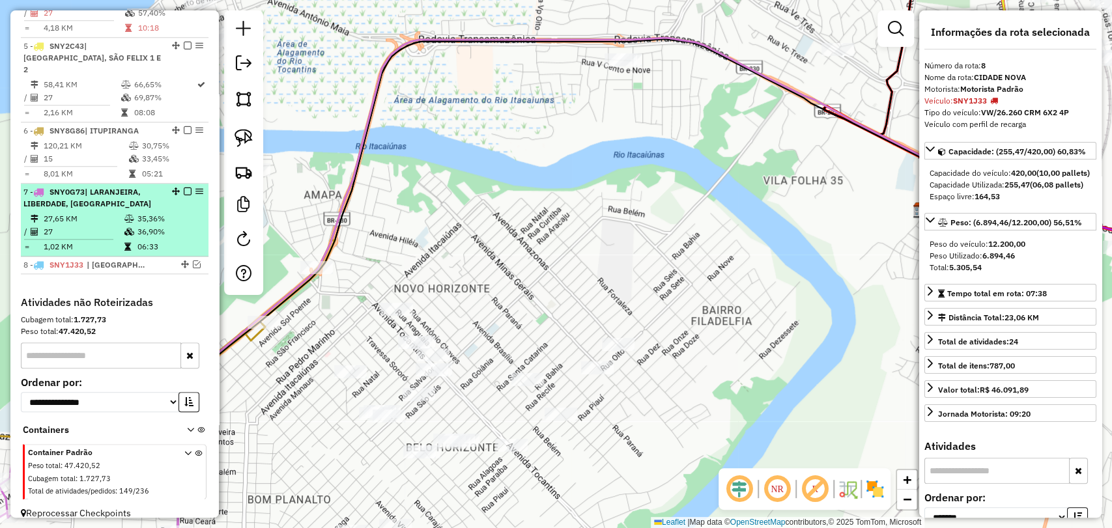
click at [89, 212] on td "27,65 KM" at bounding box center [83, 218] width 81 height 13
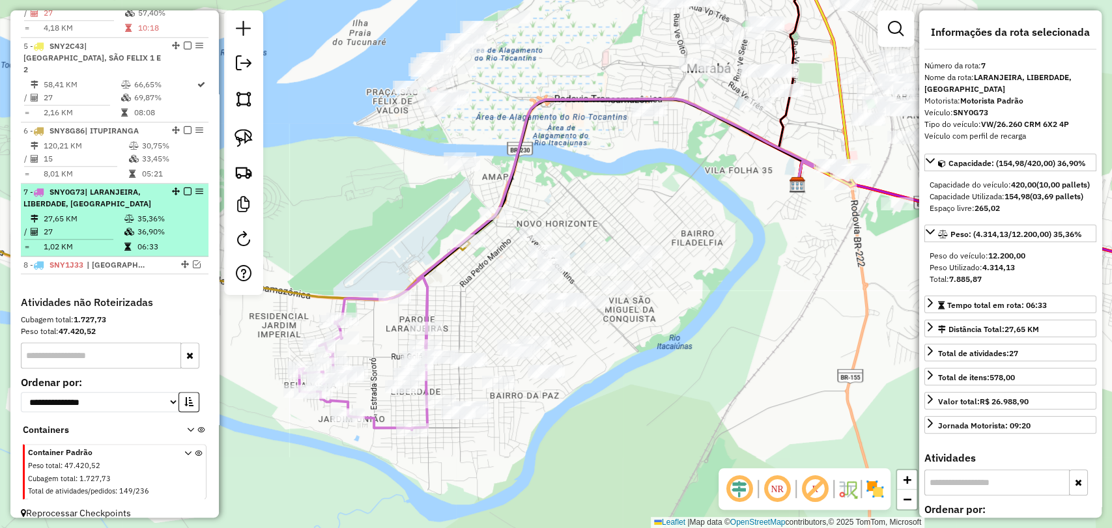
click at [186, 188] on em at bounding box center [188, 192] width 8 height 8
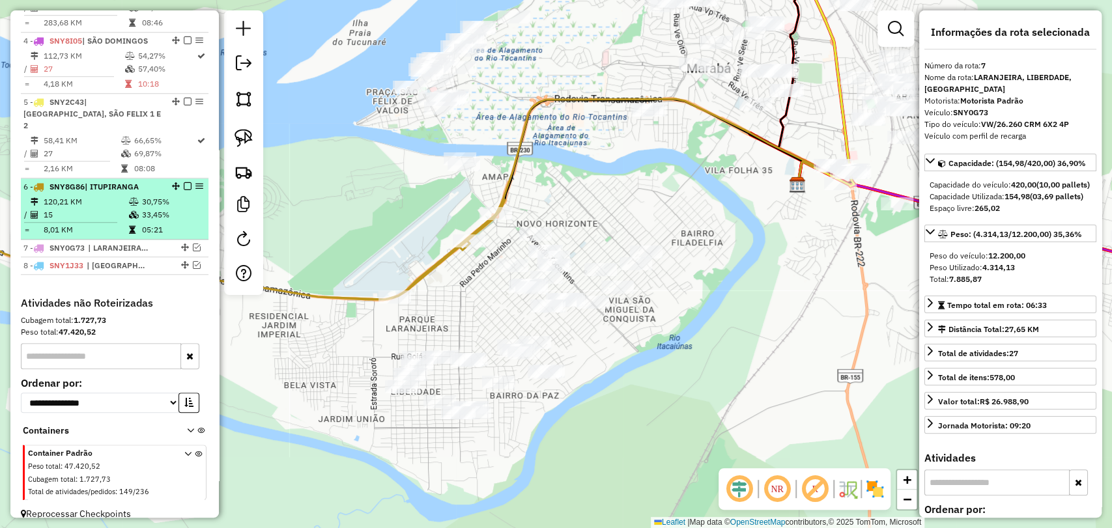
click at [116, 209] on td "15" at bounding box center [85, 215] width 85 height 13
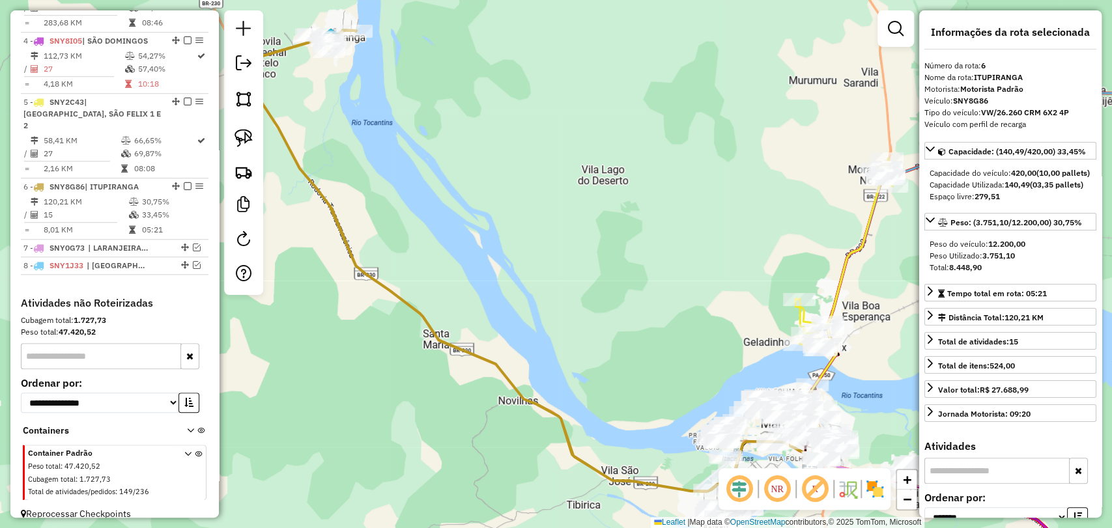
drag, startPoint x: 586, startPoint y: 391, endPoint x: 381, endPoint y: 264, distance: 241.4
click at [374, 261] on div "Janela de atendimento Grade de atendimento Capacidade Transportadoras Veículos …" at bounding box center [556, 264] width 1112 height 528
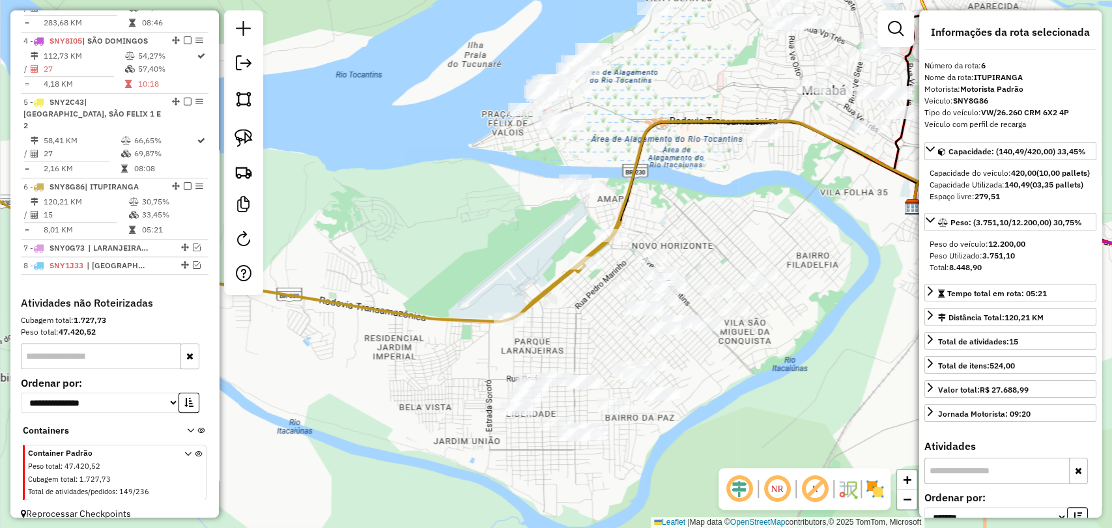
click at [575, 339] on div "Janela de atendimento Grade de atendimento Capacidade Transportadoras Veículos …" at bounding box center [556, 264] width 1112 height 528
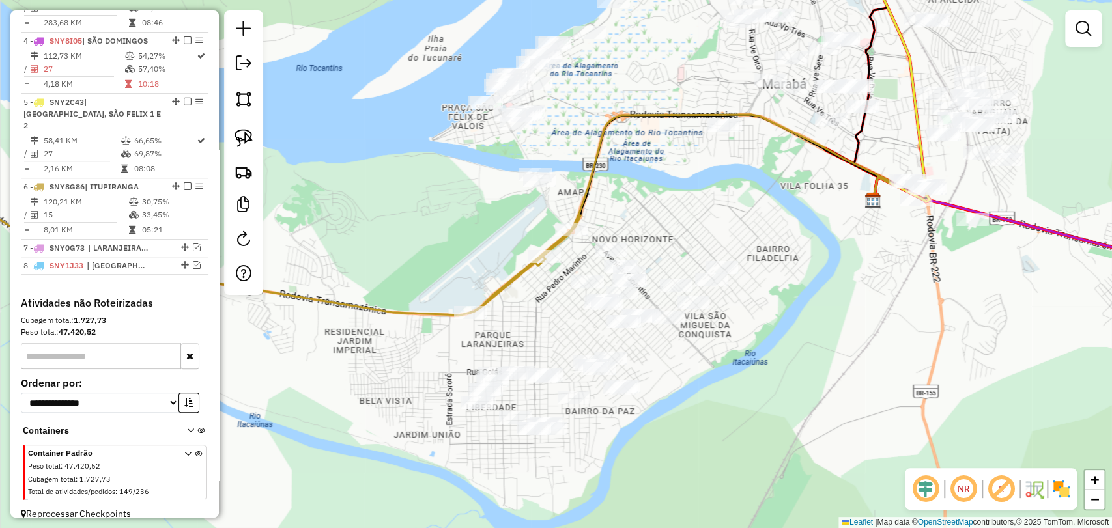
drag, startPoint x: 611, startPoint y: 328, endPoint x: 513, endPoint y: 305, distance: 101.2
click at [513, 305] on div "Janela de atendimento Grade de atendimento Capacidade Transportadoras Veículos …" at bounding box center [556, 264] width 1112 height 528
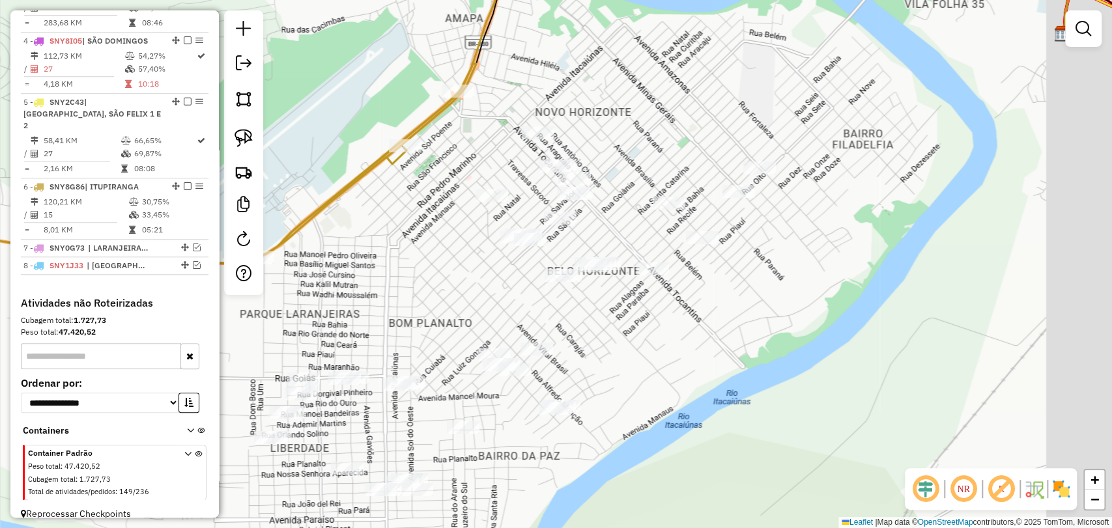
drag, startPoint x: 518, startPoint y: 310, endPoint x: 444, endPoint y: 281, distance: 79.6
click at [444, 281] on div "Janela de atendimento Grade de atendimento Capacidade Transportadoras Veículos …" at bounding box center [556, 264] width 1112 height 528
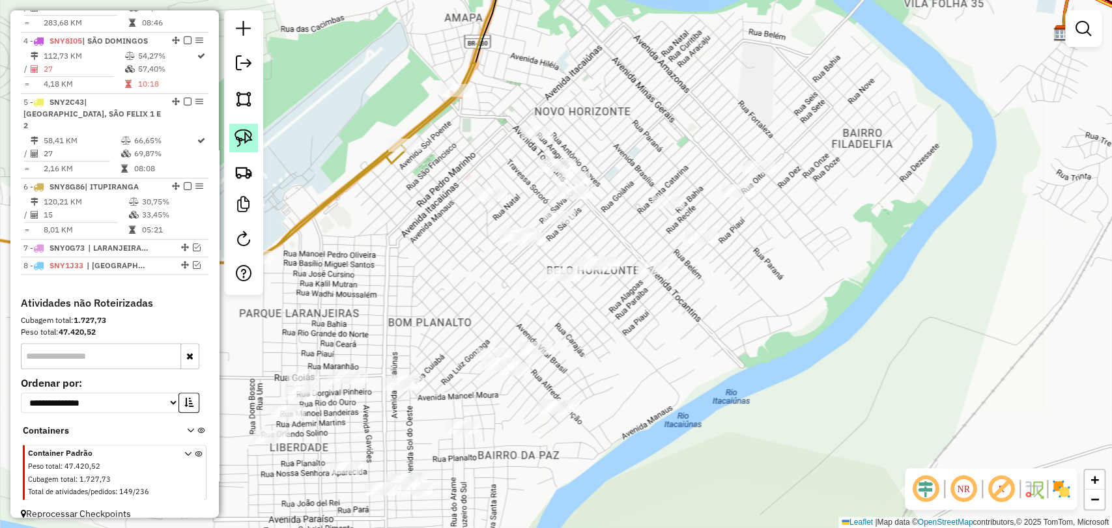
click at [251, 136] on img at bounding box center [244, 138] width 18 height 18
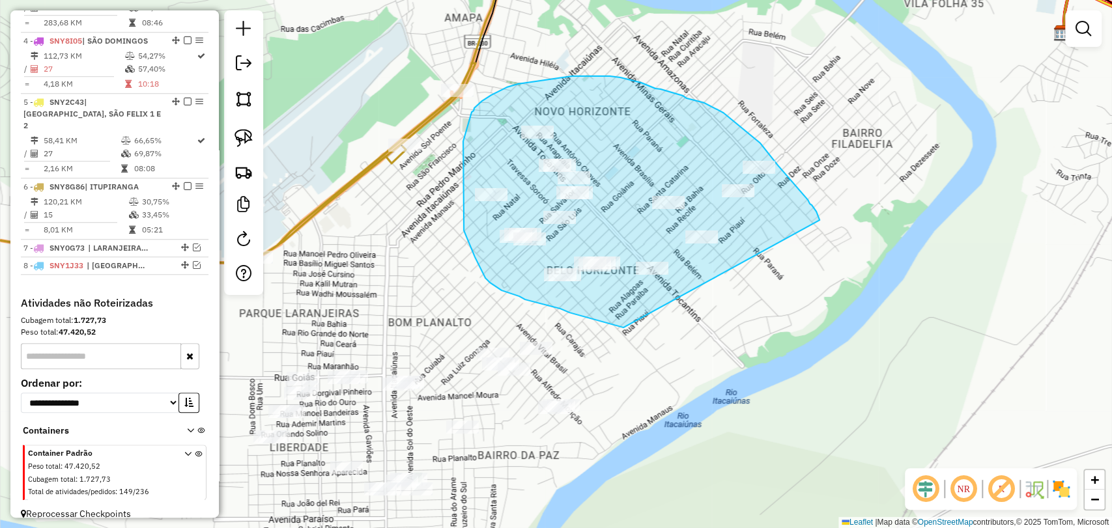
drag, startPoint x: 611, startPoint y: 325, endPoint x: 773, endPoint y: 305, distance: 164.1
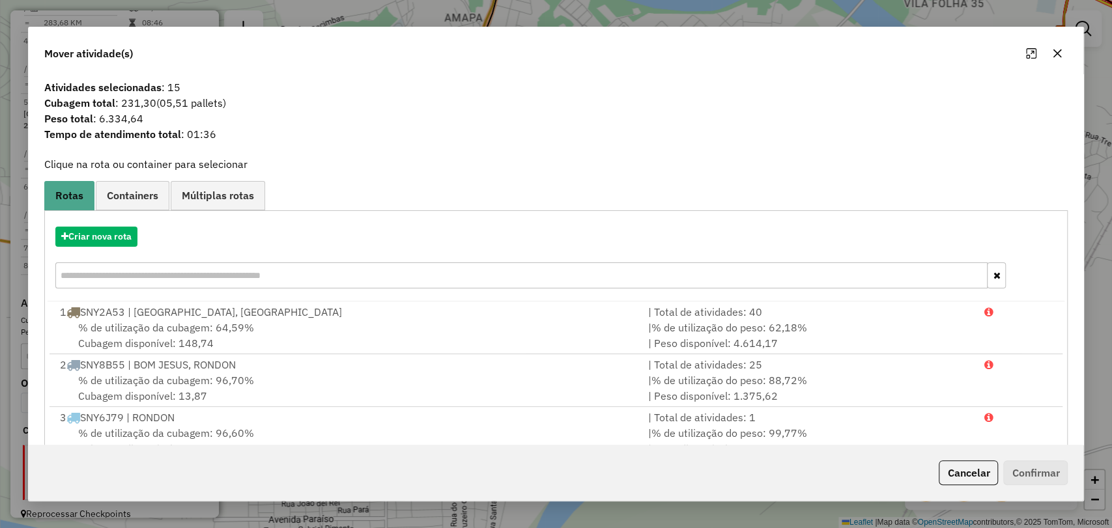
click at [88, 225] on div "Criar nova rota" at bounding box center [557, 259] width 1018 height 85
click at [90, 232] on button "Criar nova rota" at bounding box center [96, 237] width 82 height 20
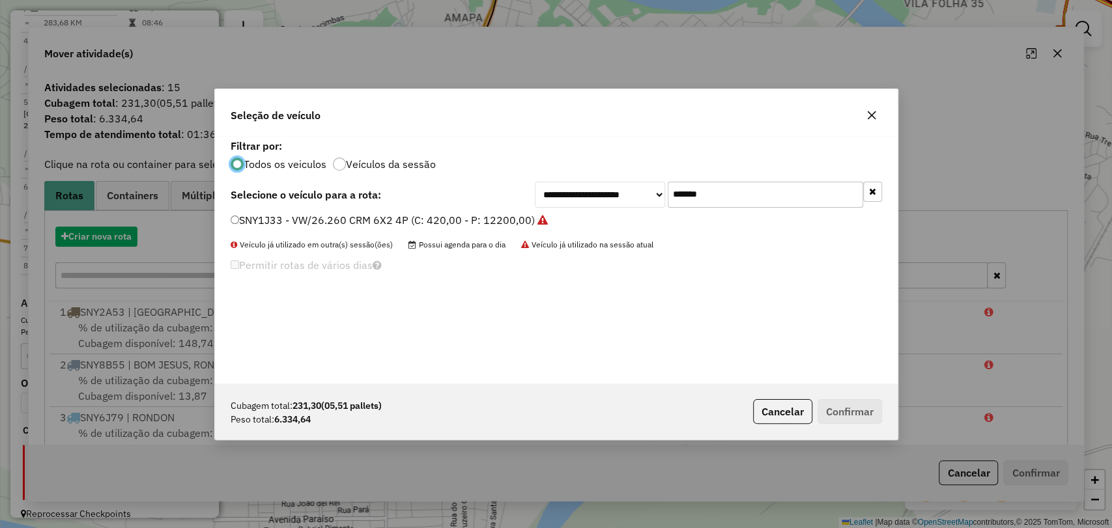
scroll to position [7, 4]
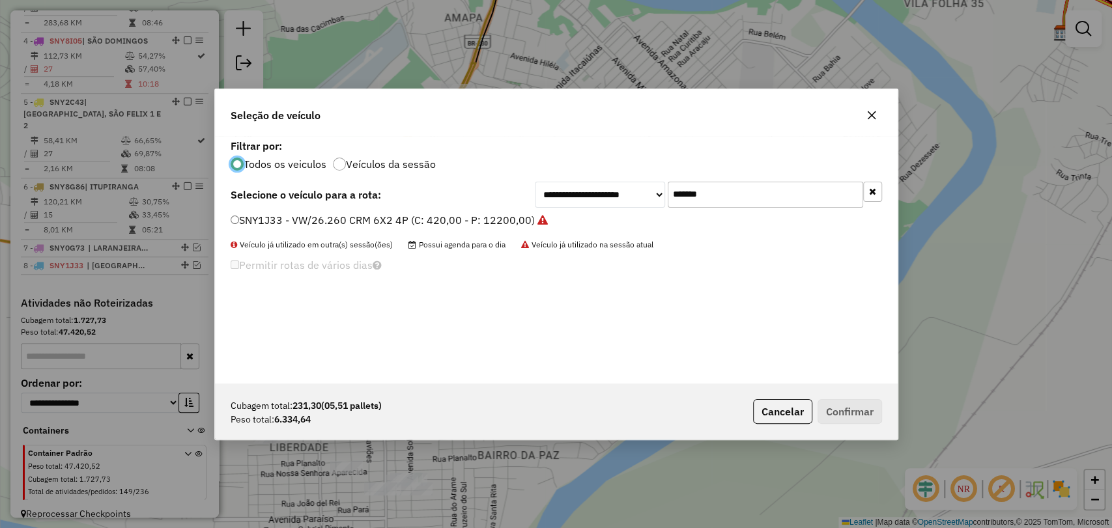
click at [697, 191] on input "*******" at bounding box center [765, 195] width 195 height 26
paste input "text"
type input "*******"
click at [455, 221] on label "SNY8G36 - VW/26.260 CRM 6X2 4P (C: 420,00 - P: 12200,00)" at bounding box center [384, 220] width 306 height 16
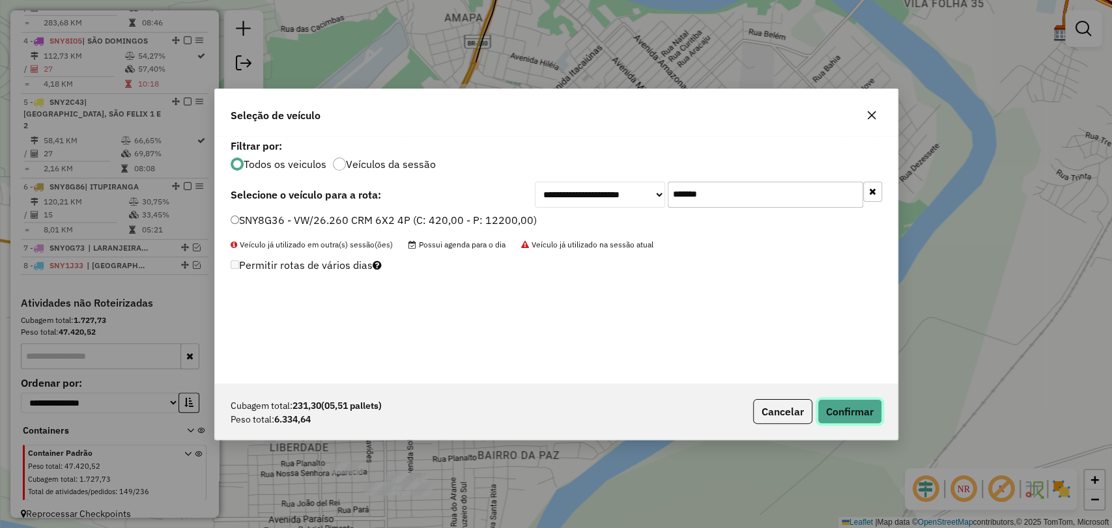
click at [854, 409] on button "Confirmar" at bounding box center [850, 411] width 65 height 25
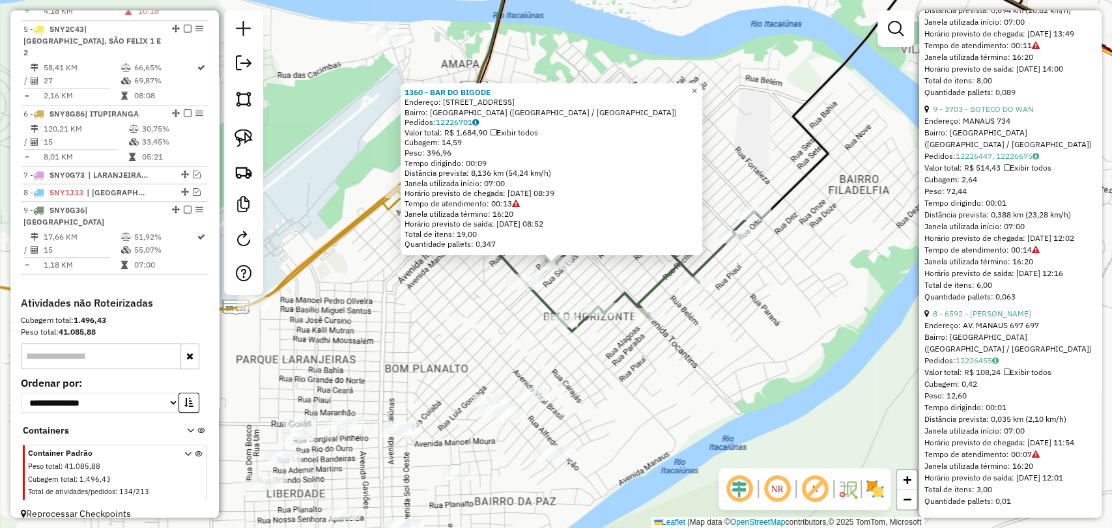
scroll to position [3149, 0]
click at [478, 363] on div "1360 - BAR DO BIGODE Endereço: Av 2000 numero 44 44 Bairro: BELO HORIZONTE (MAR…" at bounding box center [556, 264] width 1112 height 528
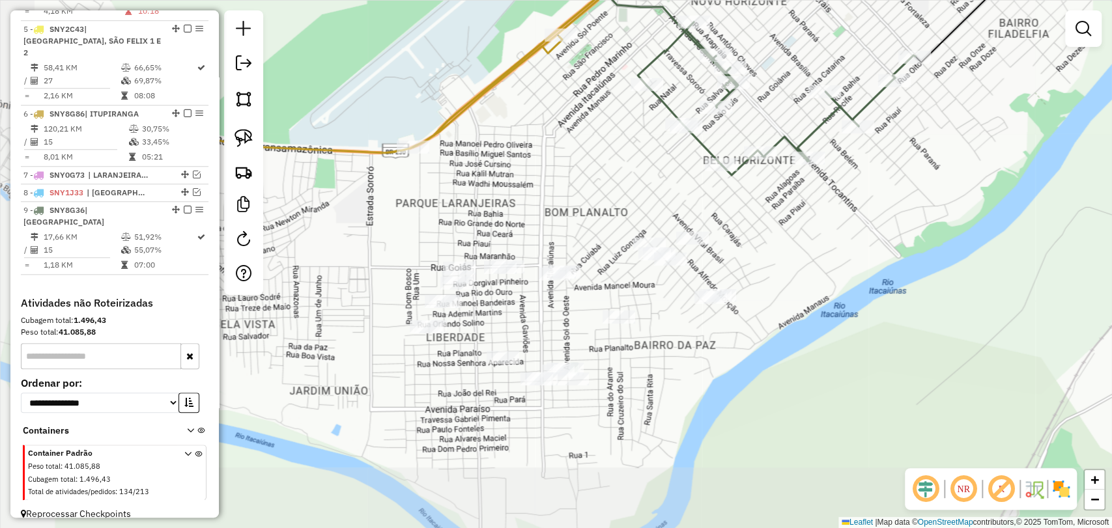
drag, startPoint x: 295, startPoint y: 353, endPoint x: 451, endPoint y: 197, distance: 221.2
click at [451, 197] on div "Janela de atendimento Grade de atendimento Capacidade Transportadoras Veículos …" at bounding box center [556, 264] width 1112 height 528
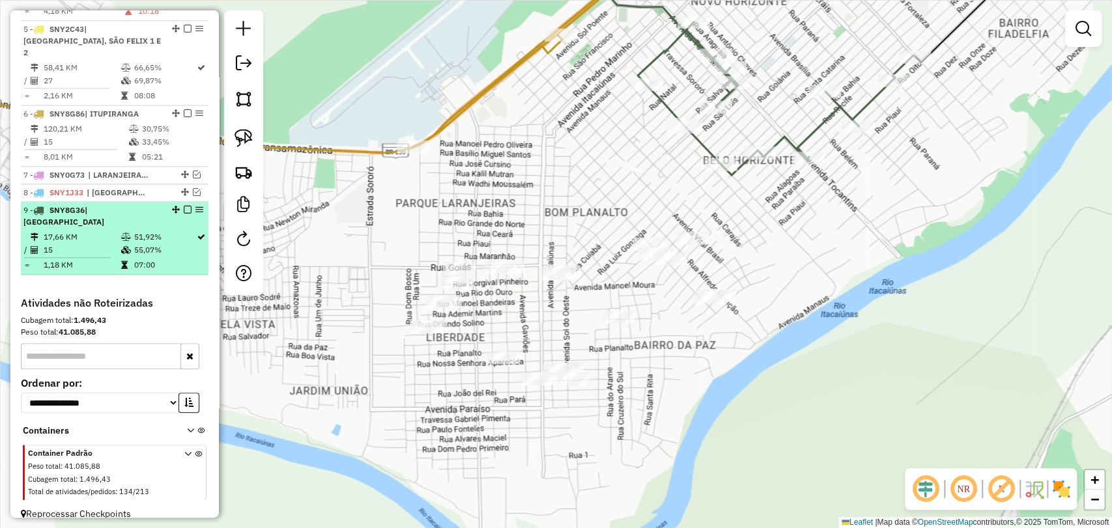
click at [185, 206] on em at bounding box center [188, 210] width 8 height 8
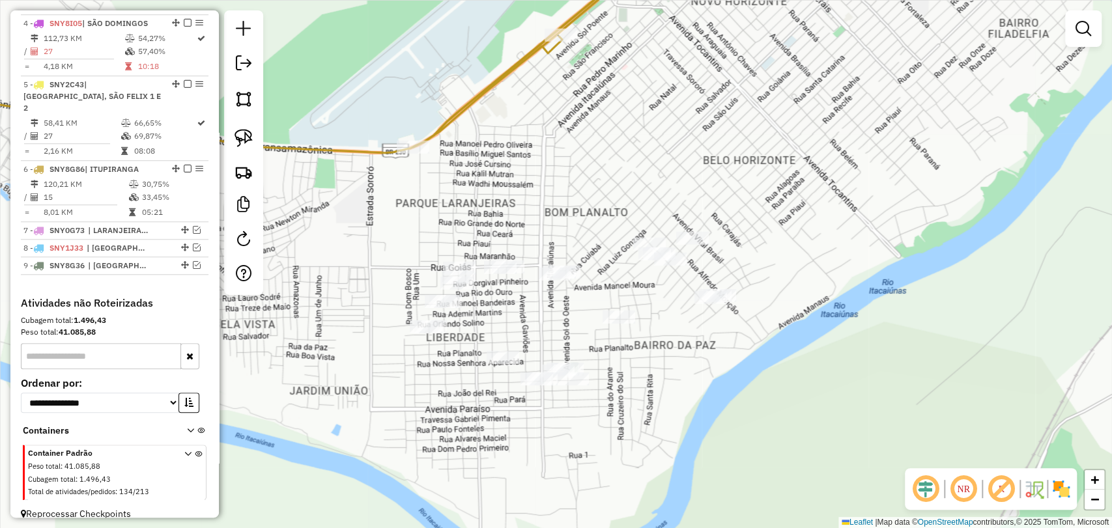
click at [229, 146] on div at bounding box center [243, 152] width 39 height 285
click at [250, 136] on img at bounding box center [244, 138] width 18 height 18
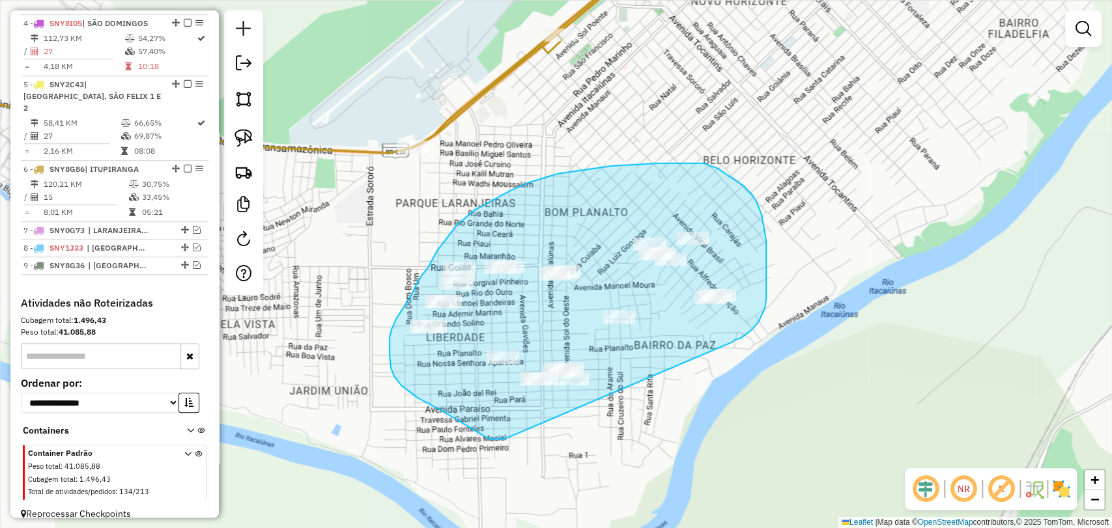
drag, startPoint x: 418, startPoint y: 398, endPoint x: 733, endPoint y: 342, distance: 320.3
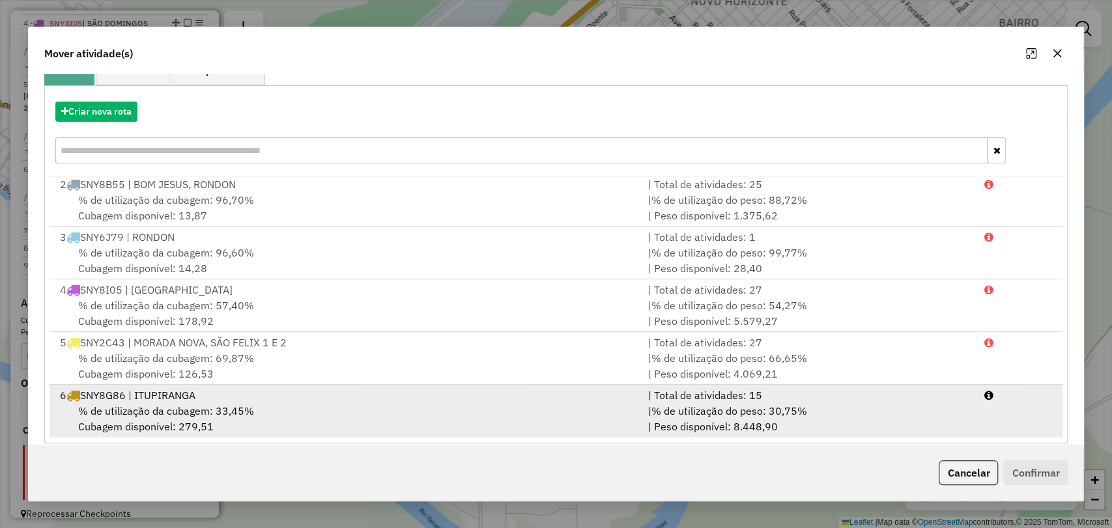
scroll to position [138, 0]
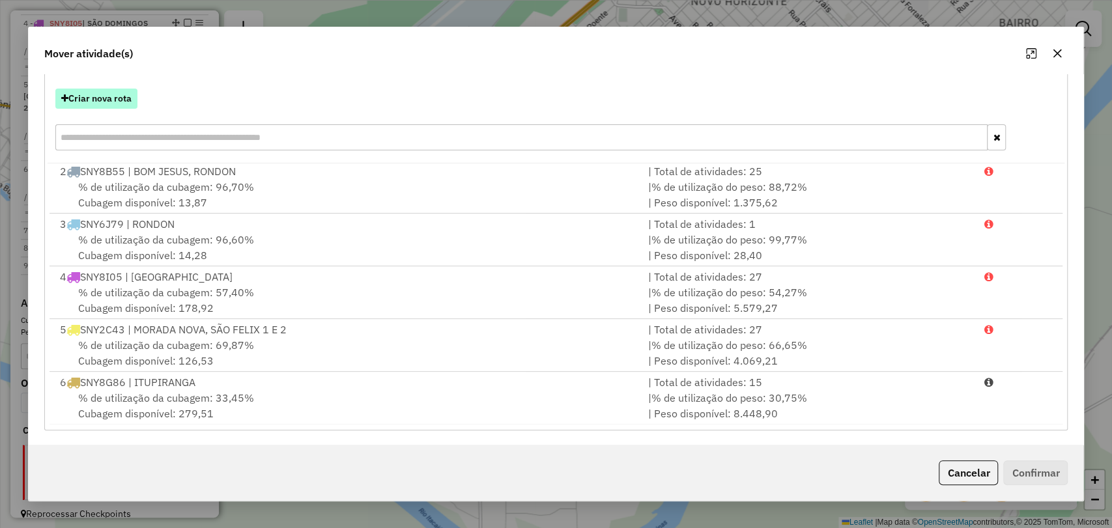
click at [101, 99] on button "Criar nova rota" at bounding box center [96, 99] width 82 height 20
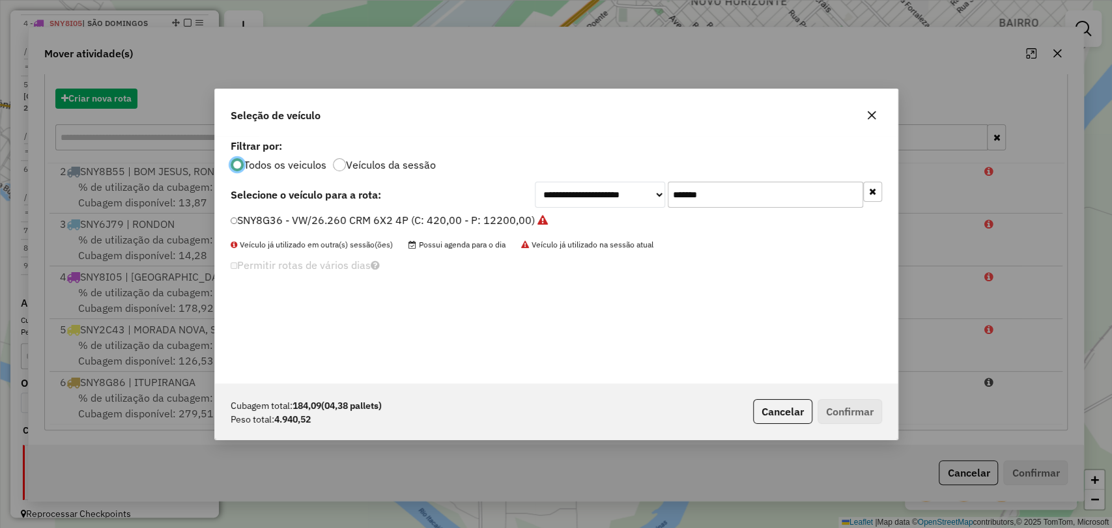
scroll to position [7, 4]
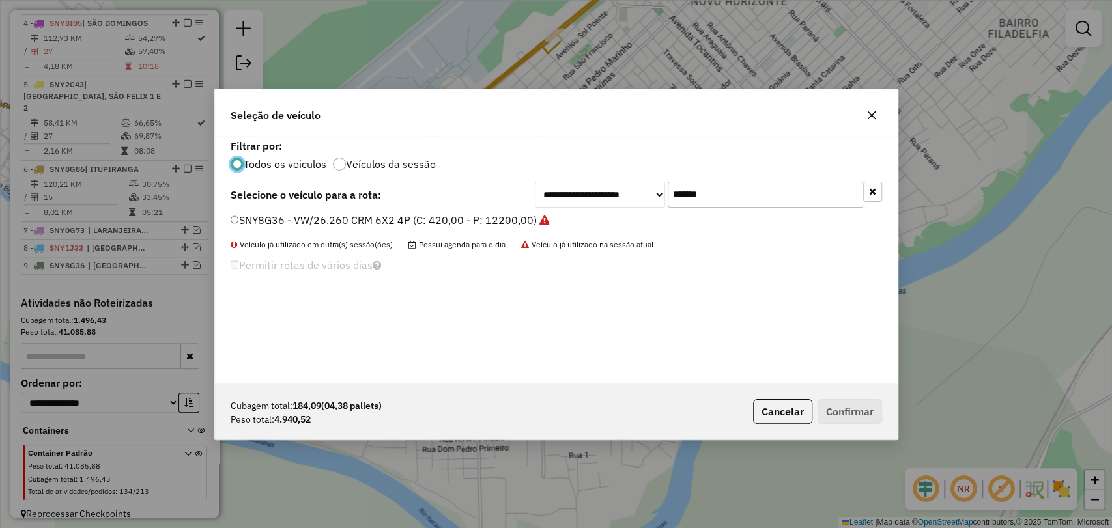
click at [690, 196] on input "*******" at bounding box center [765, 195] width 195 height 26
paste input "text"
type input "*******"
click at [423, 216] on label "SNY1B93 - VW/26.260 CRM 6X2 4P (C: 420,00 - P: 12200,00)" at bounding box center [384, 220] width 306 height 16
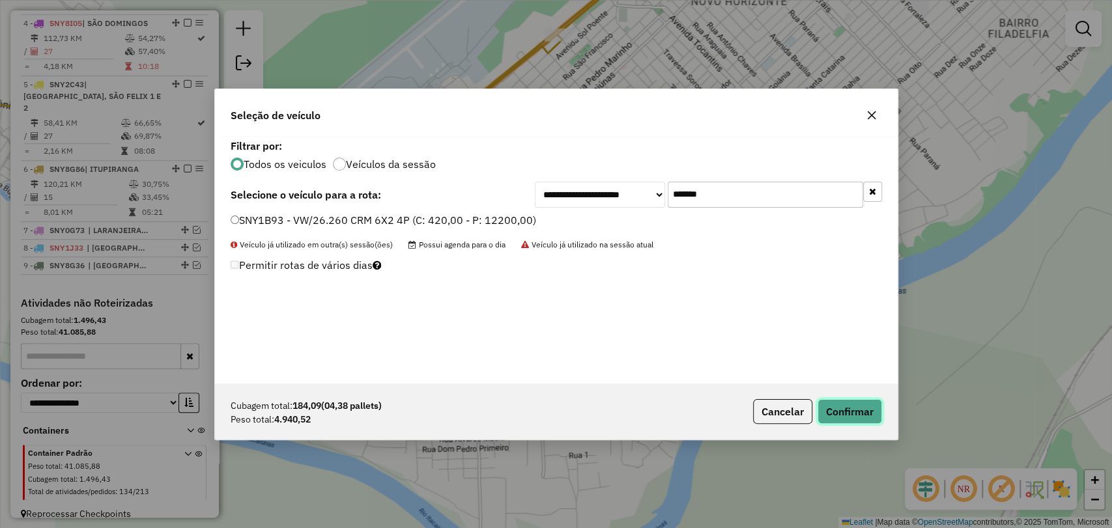
click at [854, 408] on button "Confirmar" at bounding box center [850, 411] width 65 height 25
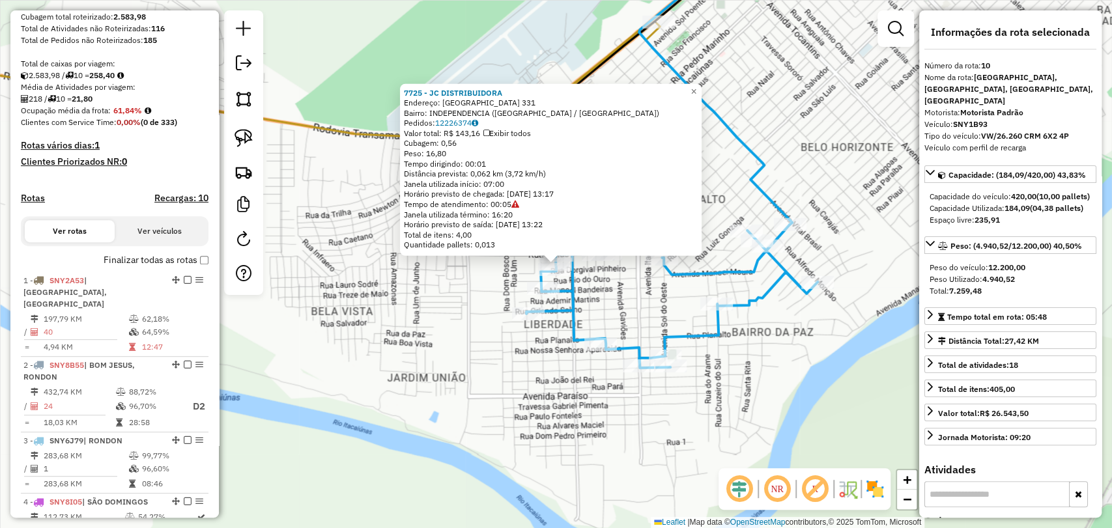
scroll to position [212, 0]
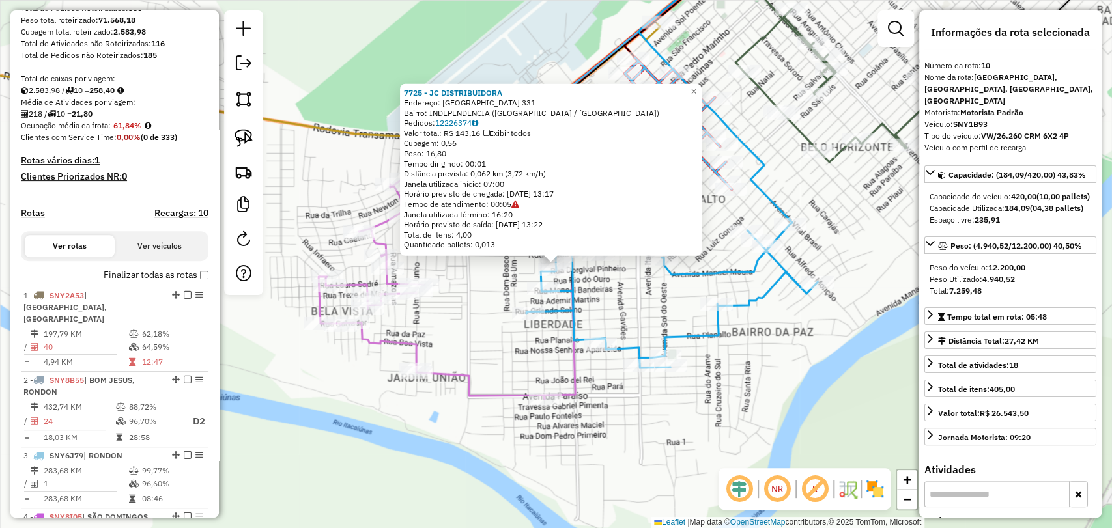
click at [366, 286] on icon at bounding box center [447, 246] width 257 height 306
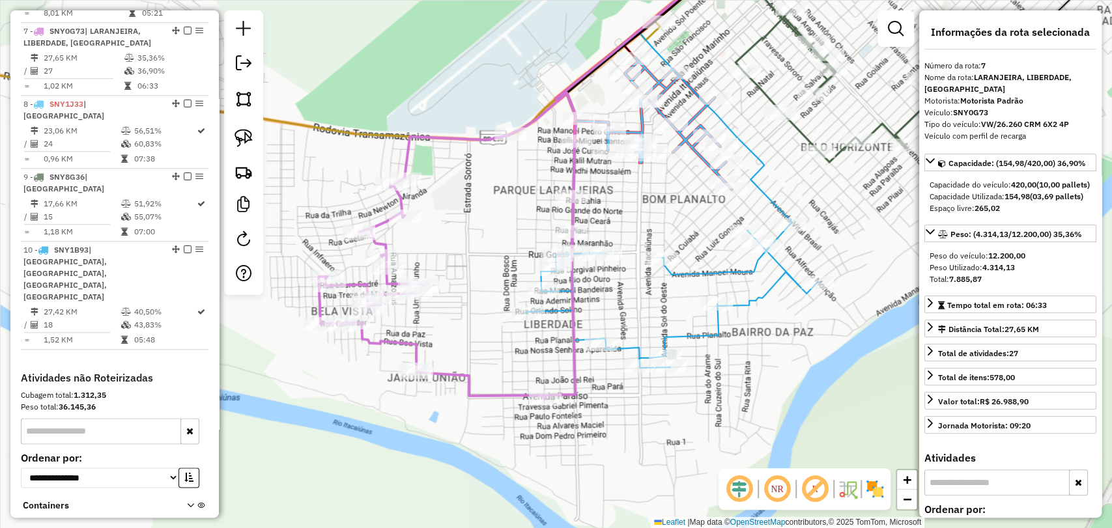
scroll to position [905, 0]
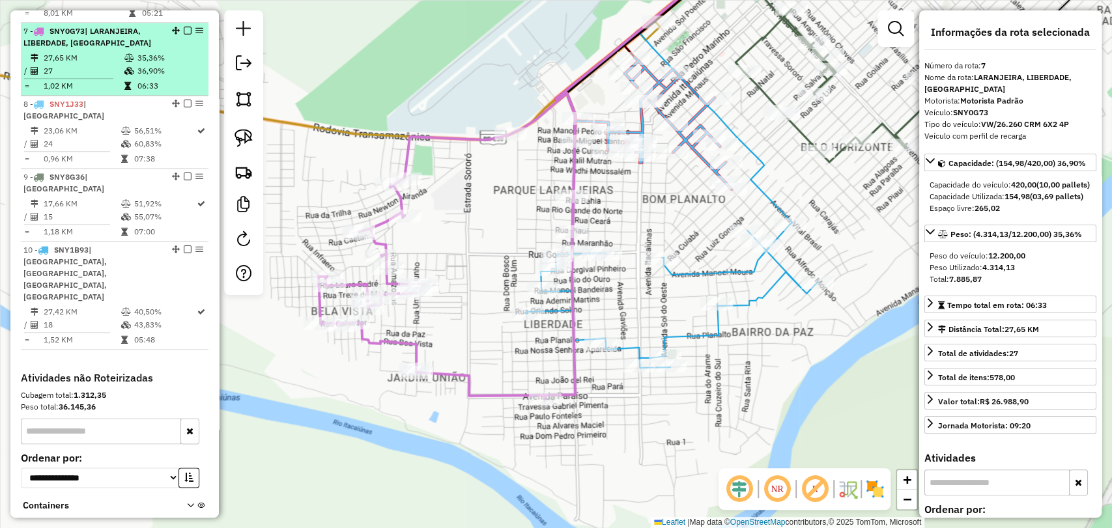
click at [137, 51] on td "35,36%" at bounding box center [170, 57] width 66 height 13
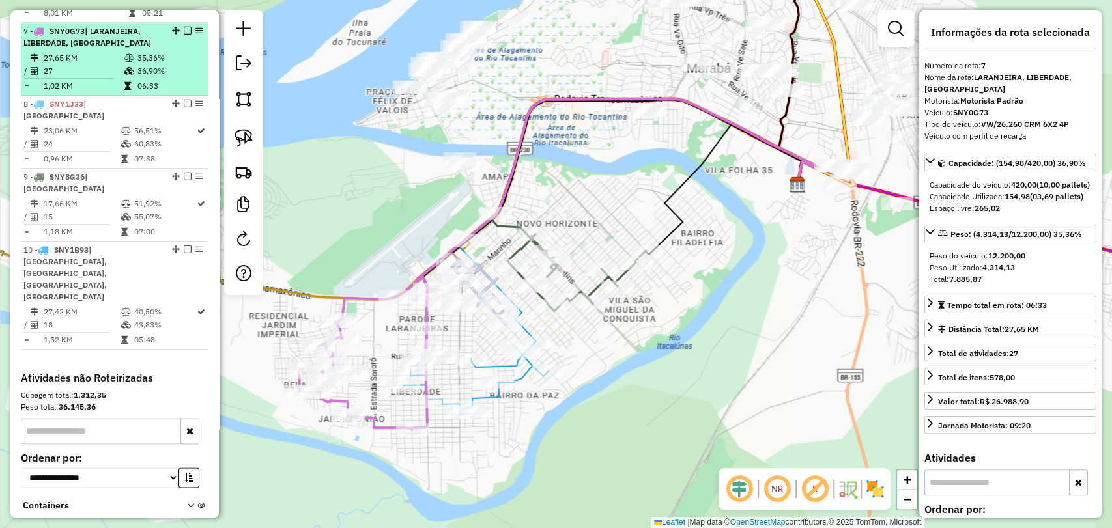
click at [184, 27] on em at bounding box center [188, 31] width 8 height 8
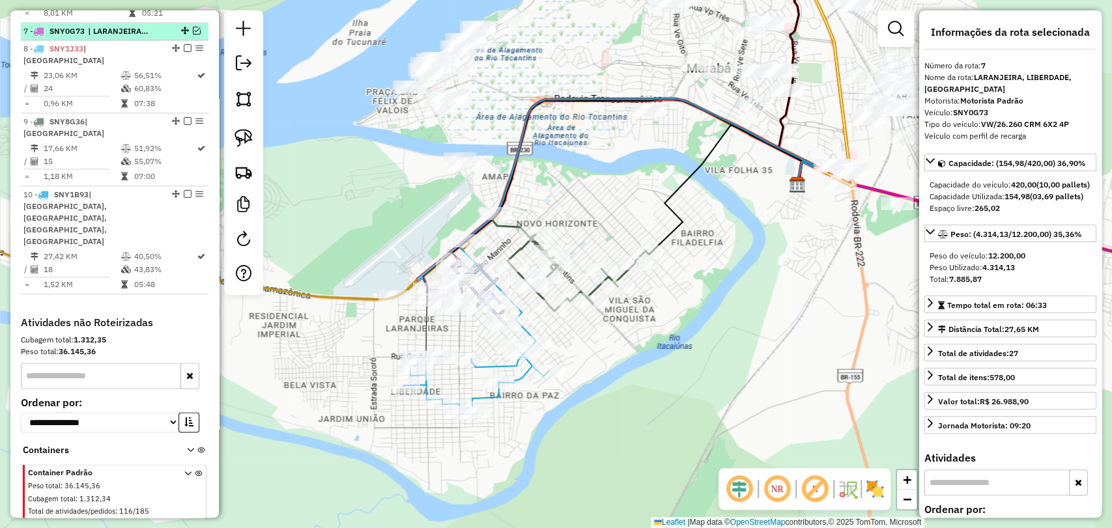
scroll to position [890, 0]
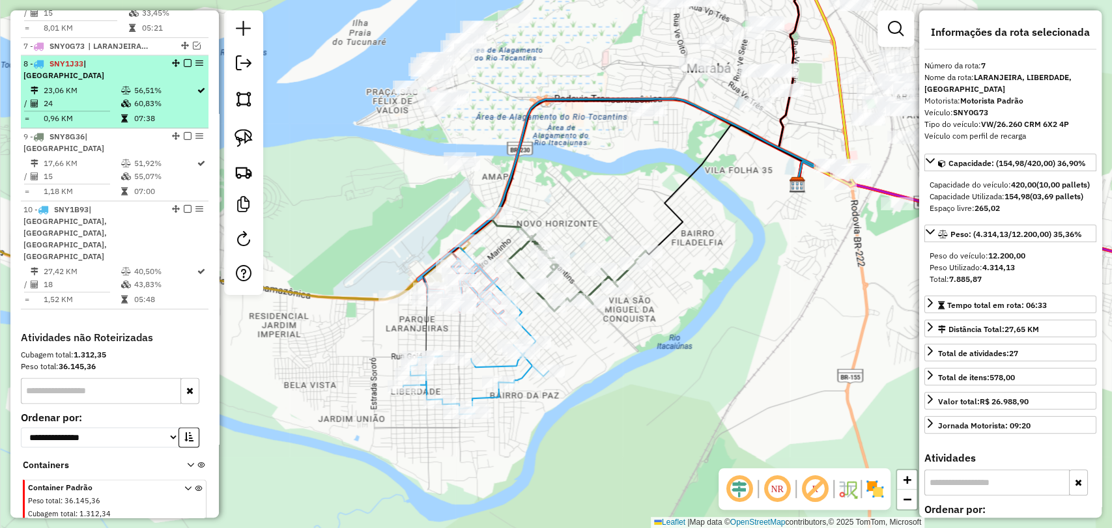
click at [139, 97] on td "60,83%" at bounding box center [164, 103] width 63 height 13
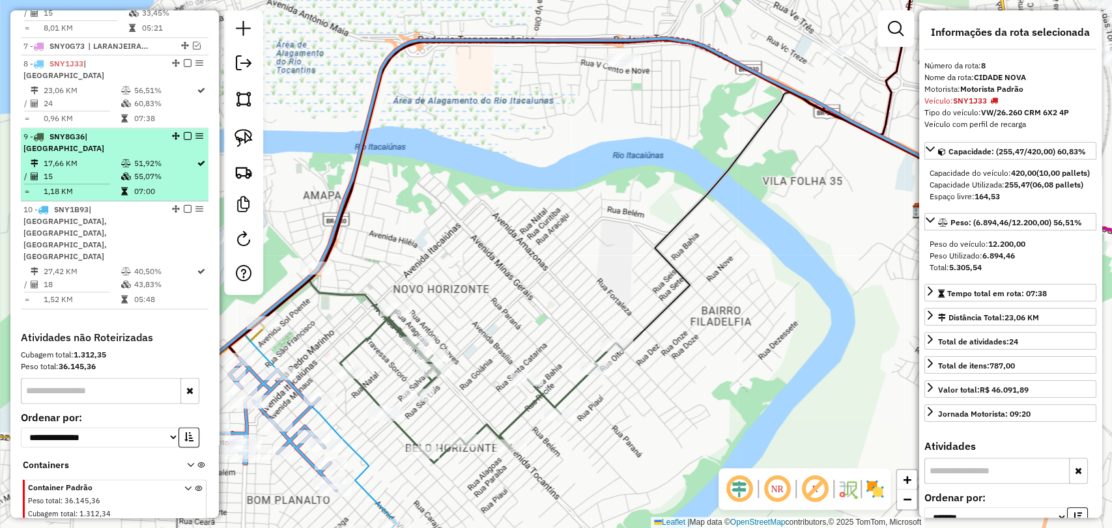
click at [119, 132] on li "9 - SNY8G36 | NOVO HORIZONTE 17,66 KM 51,92% / 15 55,07% = 1,18 KM 07:00" at bounding box center [115, 164] width 188 height 73
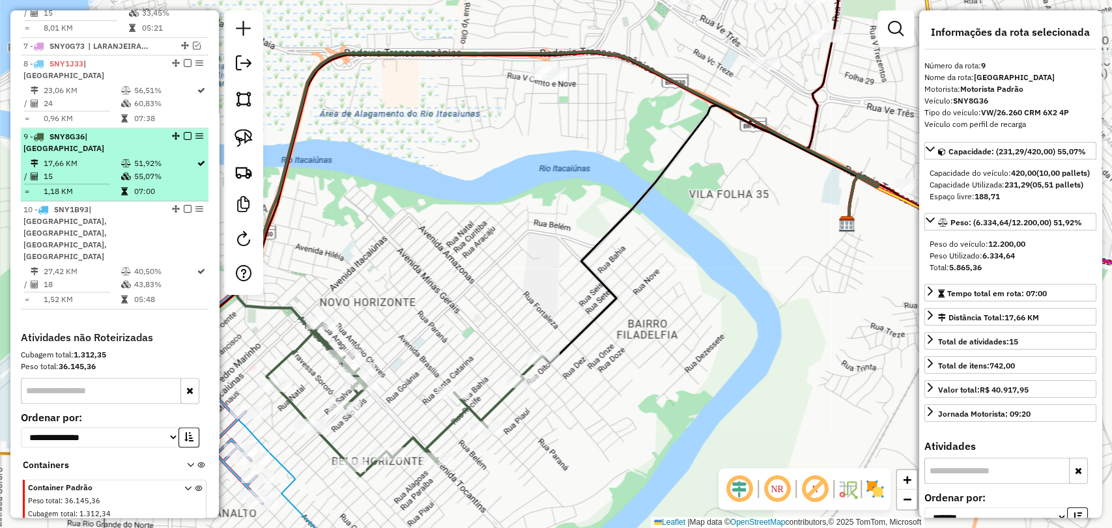
click at [184, 132] on em at bounding box center [188, 136] width 8 height 8
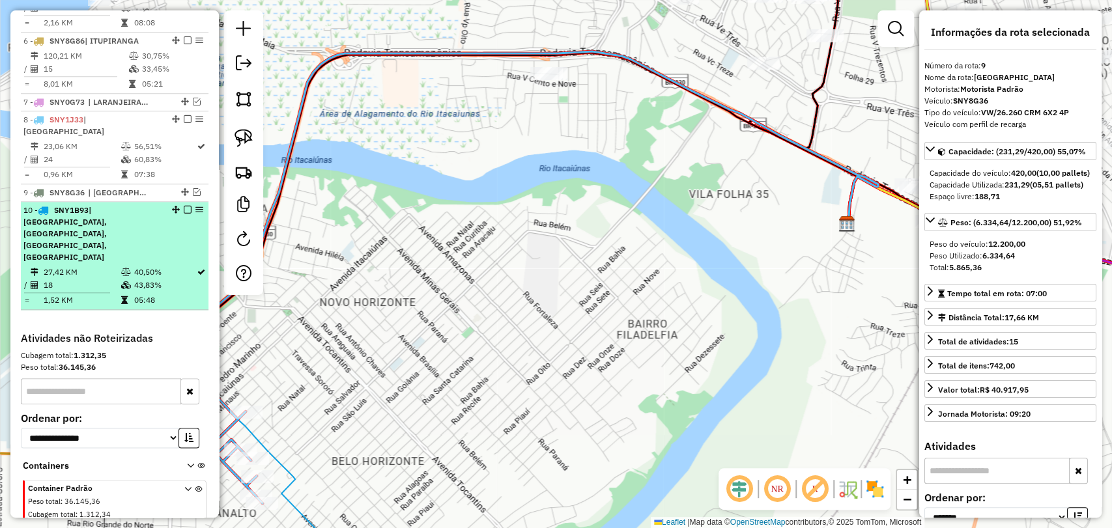
click at [145, 205] on div "10 - SNY1B93 | [GEOGRAPHIC_DATA], [GEOGRAPHIC_DATA], [GEOGRAPHIC_DATA], [GEOGRA…" at bounding box center [92, 234] width 138 height 59
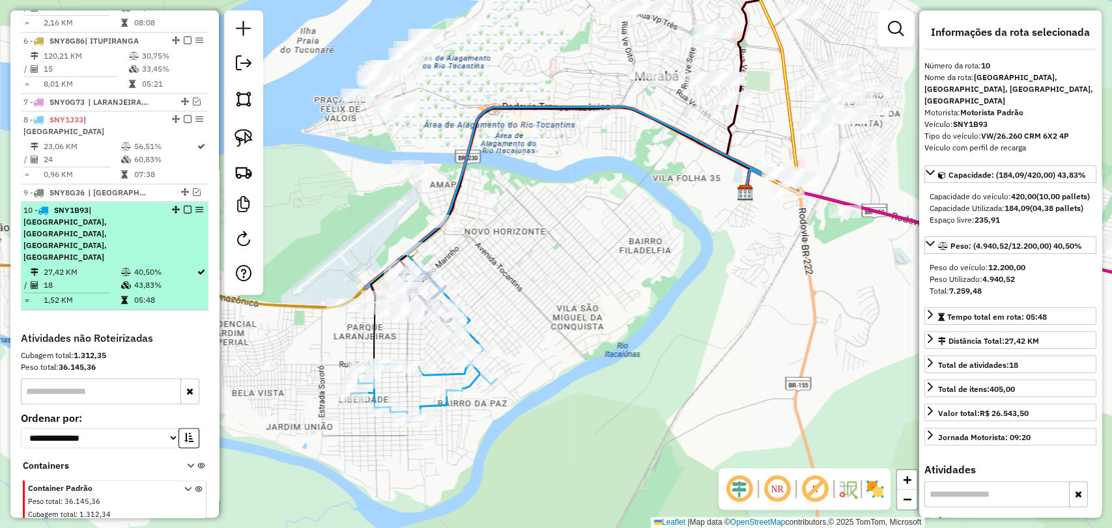
click at [184, 206] on em at bounding box center [188, 210] width 8 height 8
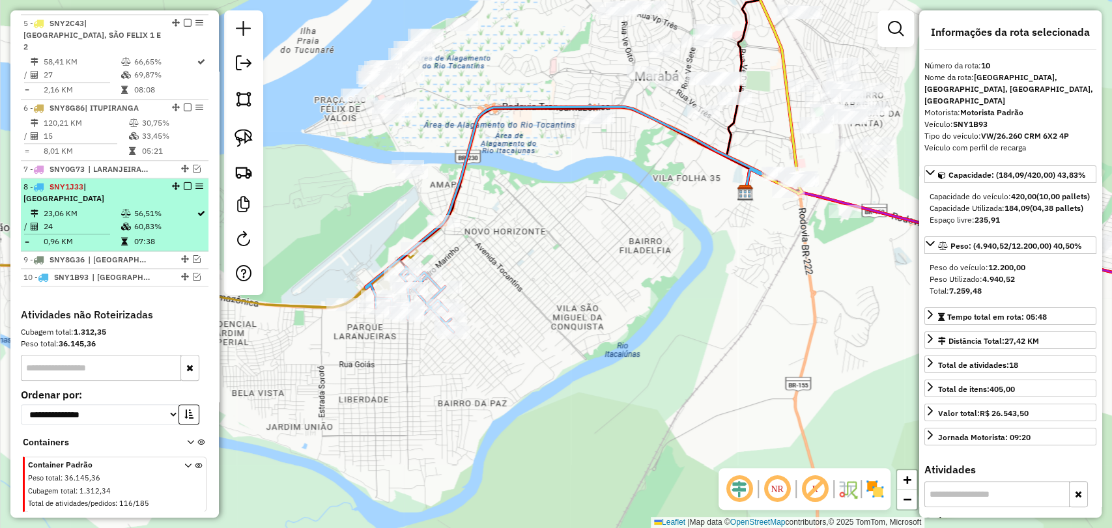
click at [156, 181] on div "8 - SNY1J33 | CIDADE NOVA" at bounding box center [92, 192] width 138 height 23
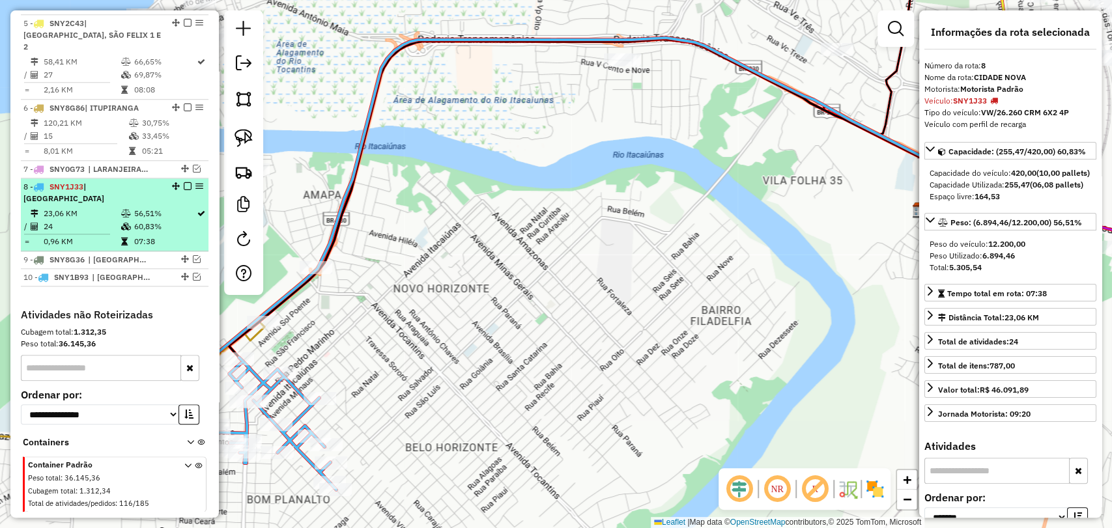
click at [179, 181] on div "8 - SNY1J33 | CIDADE NOVA" at bounding box center [114, 192] width 182 height 23
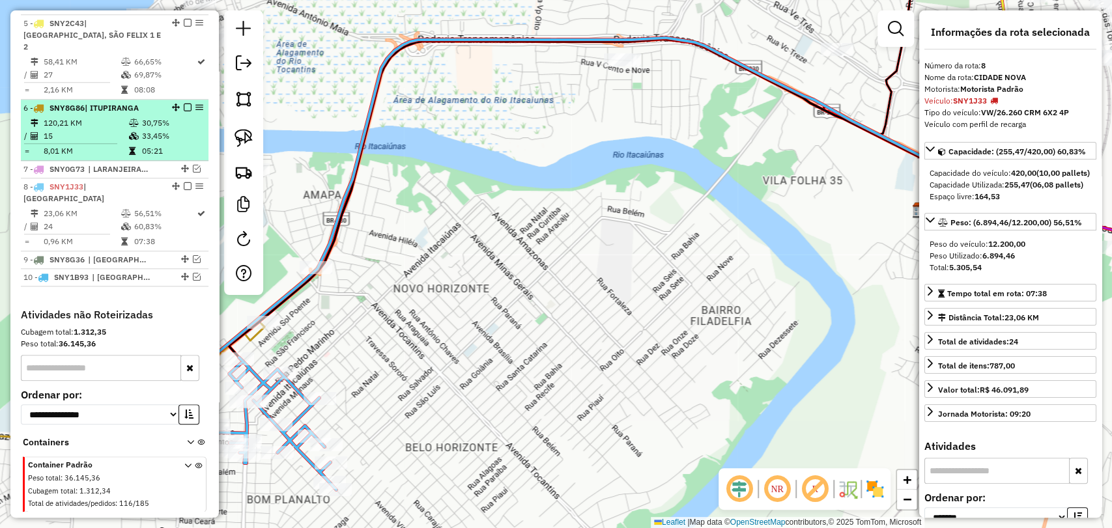
click at [151, 102] on li "6 - SNY8G86 | ITUPIRANGA 120,21 KM 30,75% / 15 33,45% = 8,01 KM 05:21" at bounding box center [115, 130] width 188 height 61
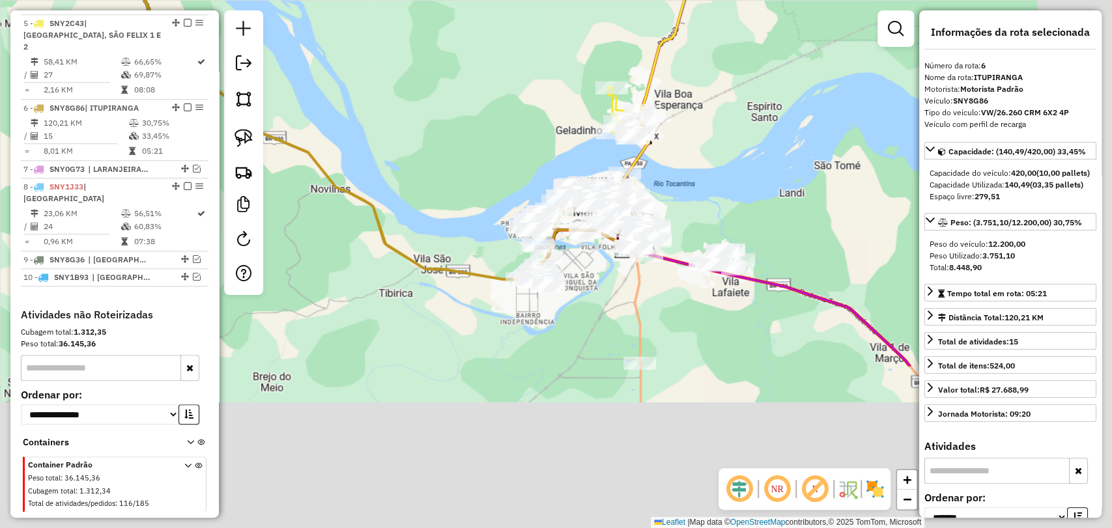
drag, startPoint x: 586, startPoint y: 355, endPoint x: 349, endPoint y: 117, distance: 335.4
click at [349, 117] on div "Janela de atendimento Grade de atendimento Capacidade Transportadoras Veículos …" at bounding box center [556, 264] width 1112 height 528
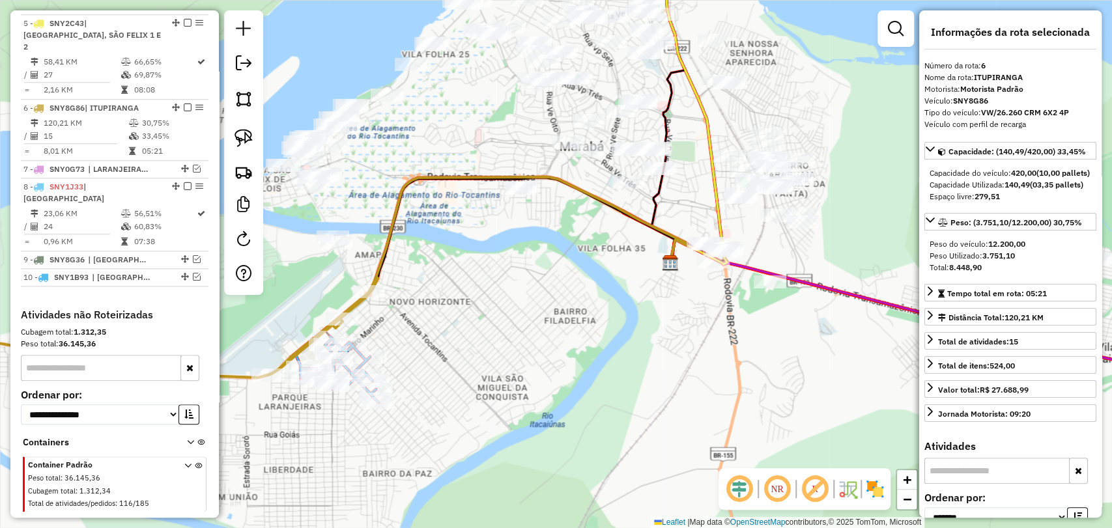
drag, startPoint x: 510, startPoint y: 189, endPoint x: 504, endPoint y: 221, distance: 32.5
click at [506, 223] on div "Janela de atendimento Grade de atendimento Capacidade Transportadoras Veículos …" at bounding box center [556, 264] width 1112 height 528
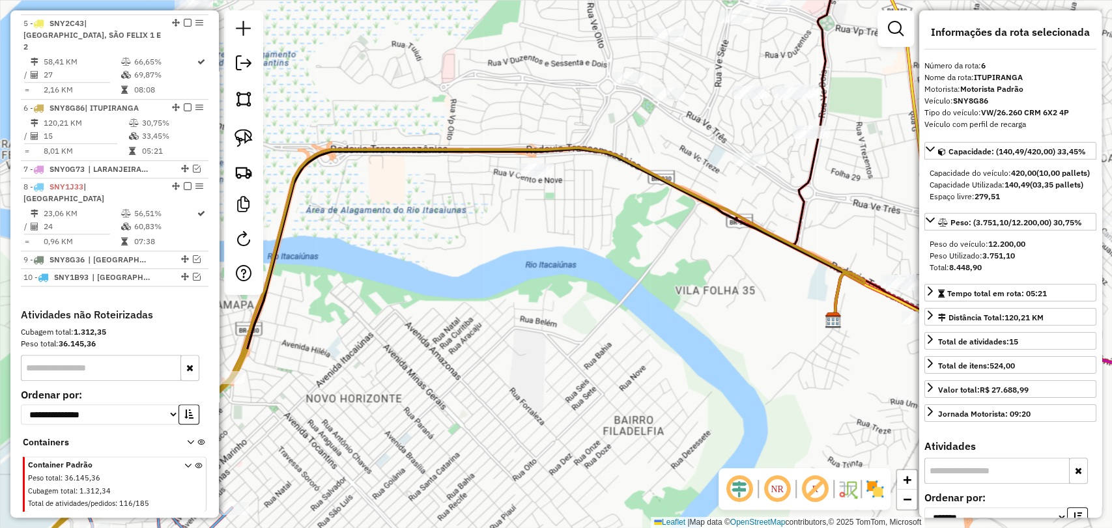
drag, startPoint x: 511, startPoint y: 227, endPoint x: 468, endPoint y: 219, distance: 43.7
click at [480, 222] on div "Janela de atendimento Grade de atendimento Capacidade Transportadoras Veículos …" at bounding box center [556, 264] width 1112 height 528
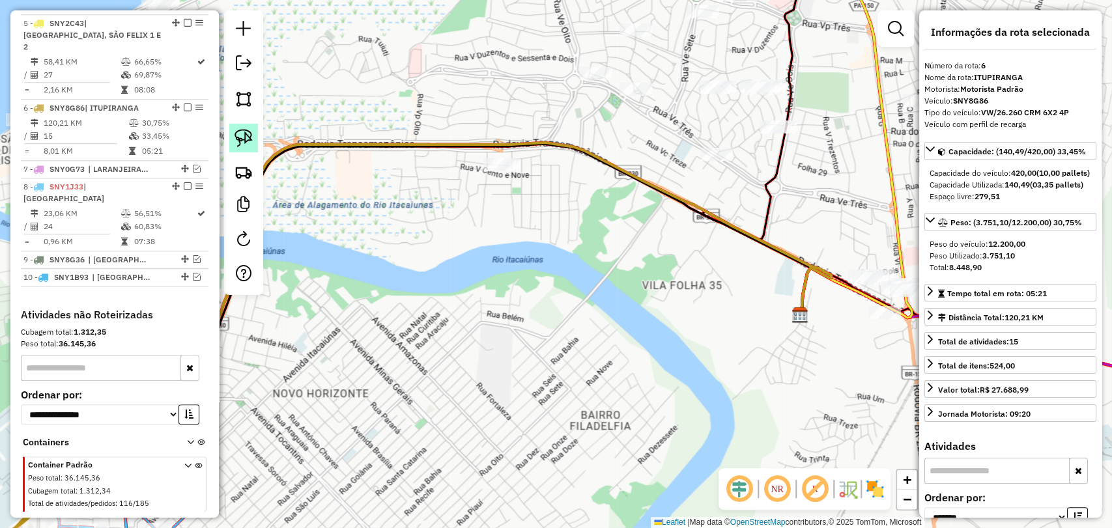
click at [250, 127] on link at bounding box center [243, 138] width 29 height 29
drag, startPoint x: 523, startPoint y: 205, endPoint x: 545, endPoint y: 163, distance: 47.2
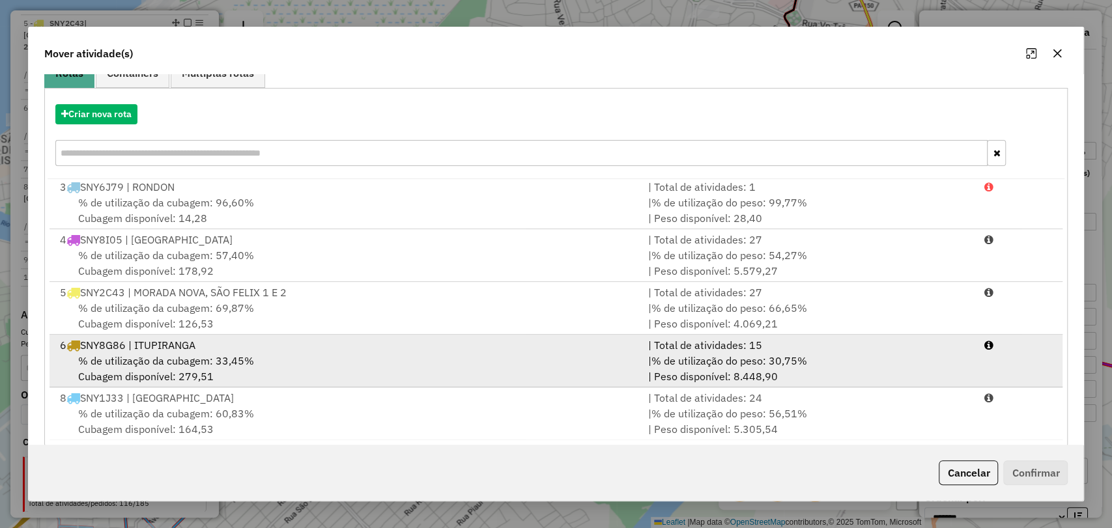
scroll to position [138, 0]
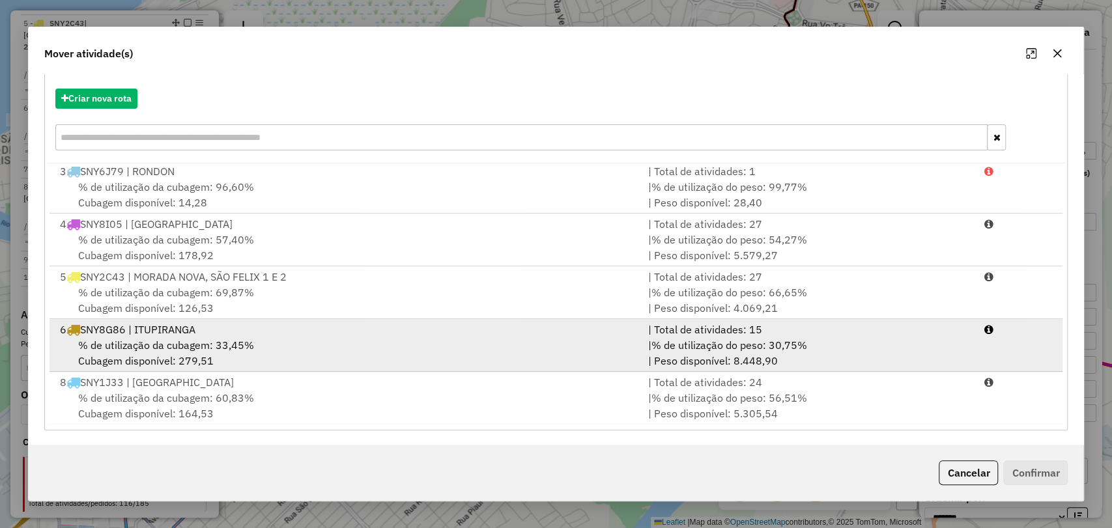
click at [465, 356] on div "% de utilização da cubagem: 33,45% Cubagem disponível: 279,51" at bounding box center [346, 353] width 588 height 31
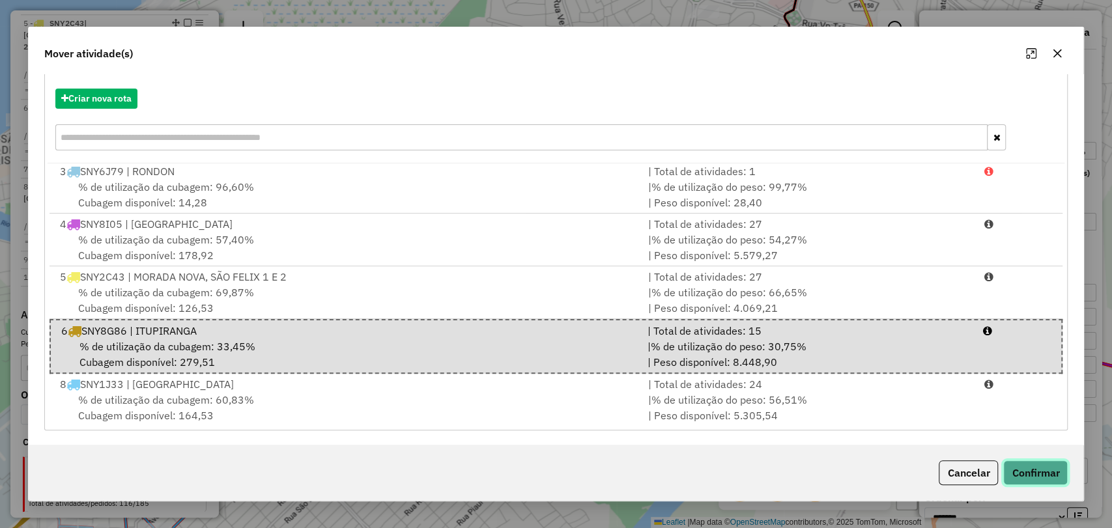
click at [1027, 473] on button "Confirmar" at bounding box center [1035, 473] width 65 height 25
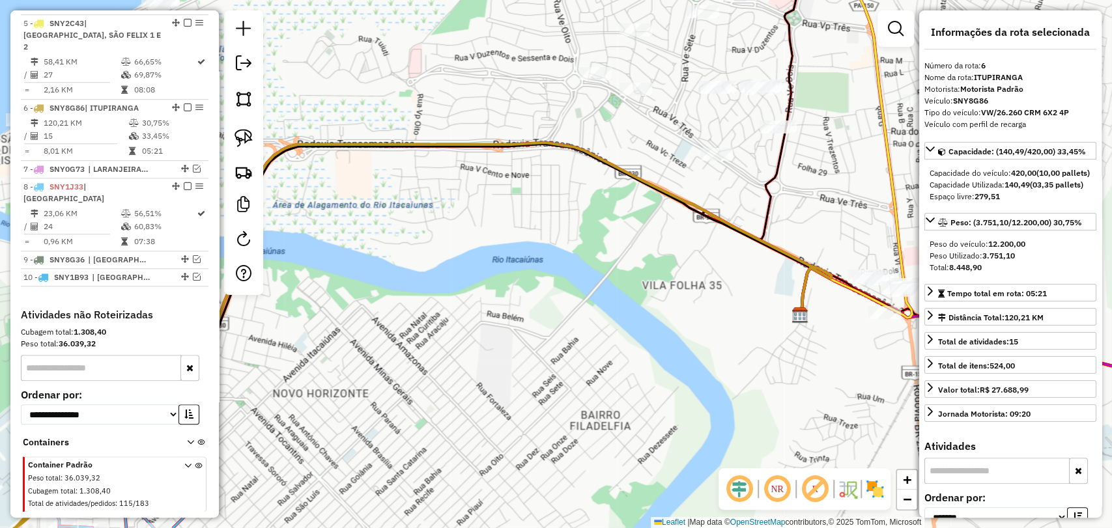
scroll to position [0, 0]
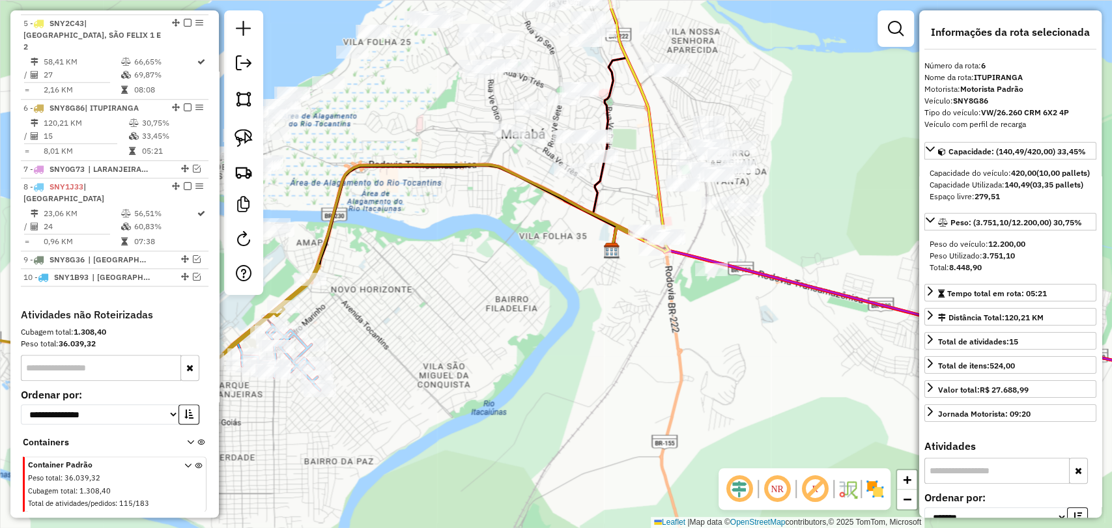
click at [487, 216] on div "Janela de atendimento Grade de atendimento Capacidade Transportadoras Veículos …" at bounding box center [556, 264] width 1112 height 528
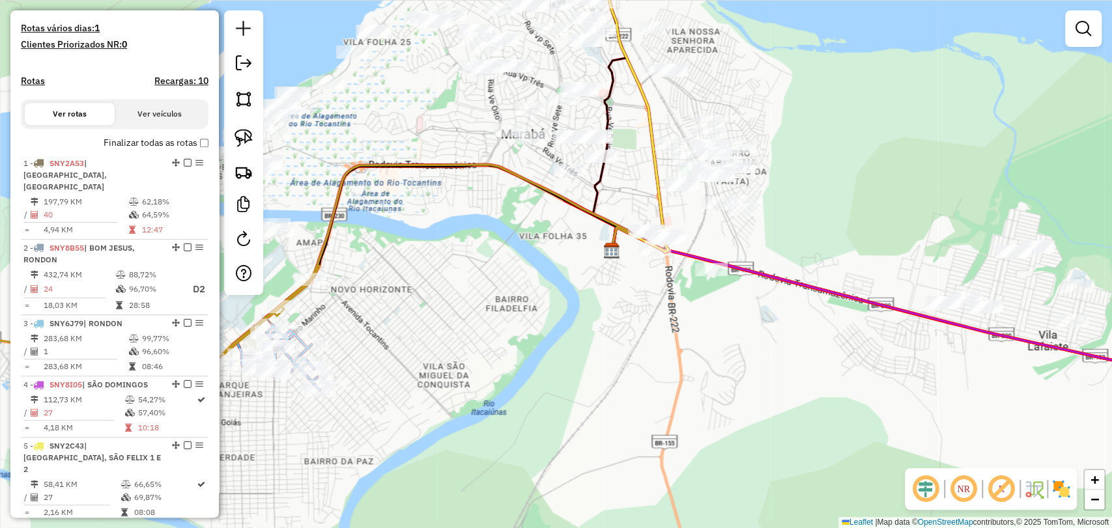
scroll to position [333, 0]
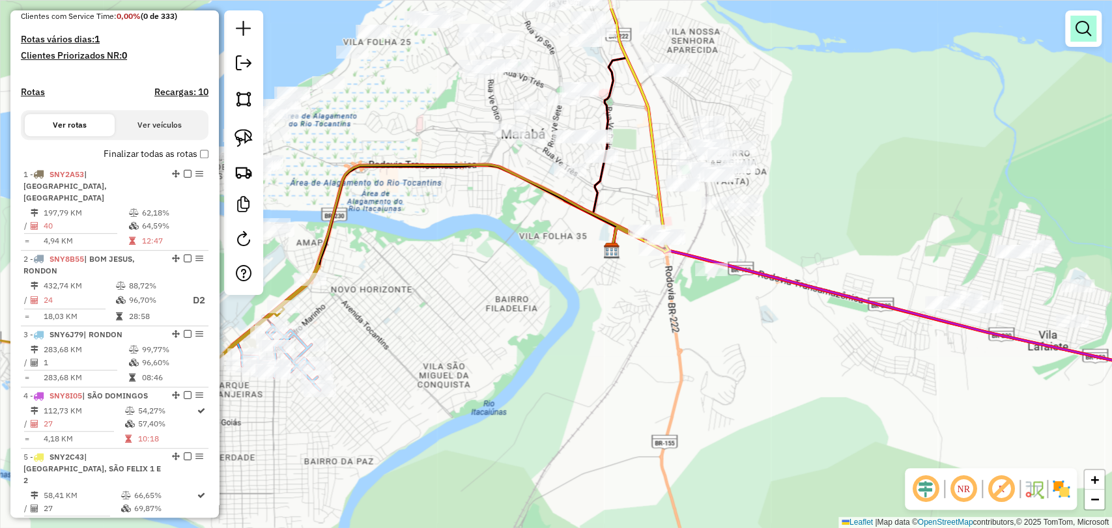
click at [1086, 30] on em at bounding box center [1084, 29] width 16 height 16
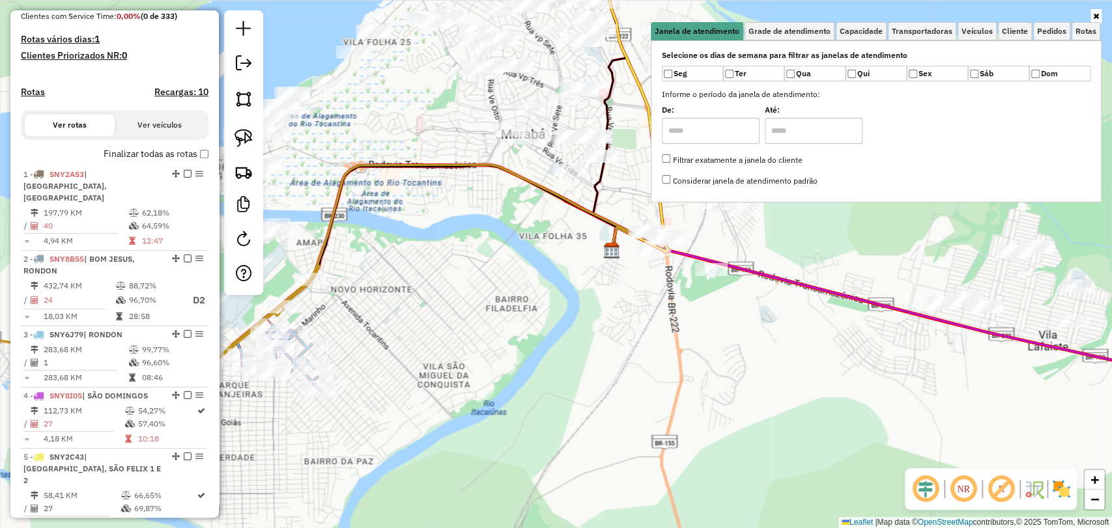
click at [347, 278] on div "Janela de atendimento Grade de atendimento Capacidade Transportadoras Veículos …" at bounding box center [556, 264] width 1112 height 528
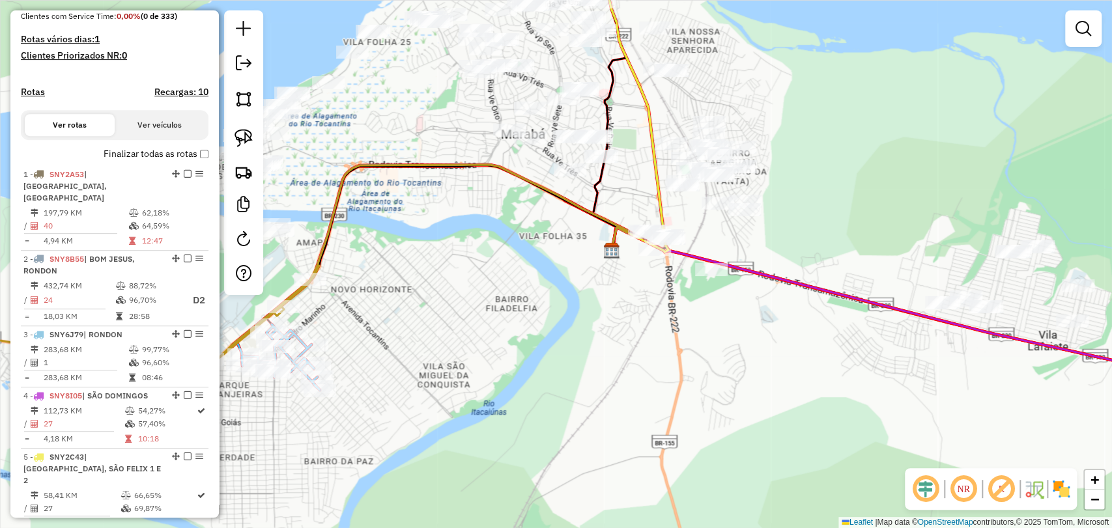
click at [1105, 34] on div "Janela de atendimento Grade de atendimento Capacidade Transportadoras Veículos …" at bounding box center [556, 264] width 1112 height 528
click at [1088, 38] on link at bounding box center [1084, 29] width 26 height 26
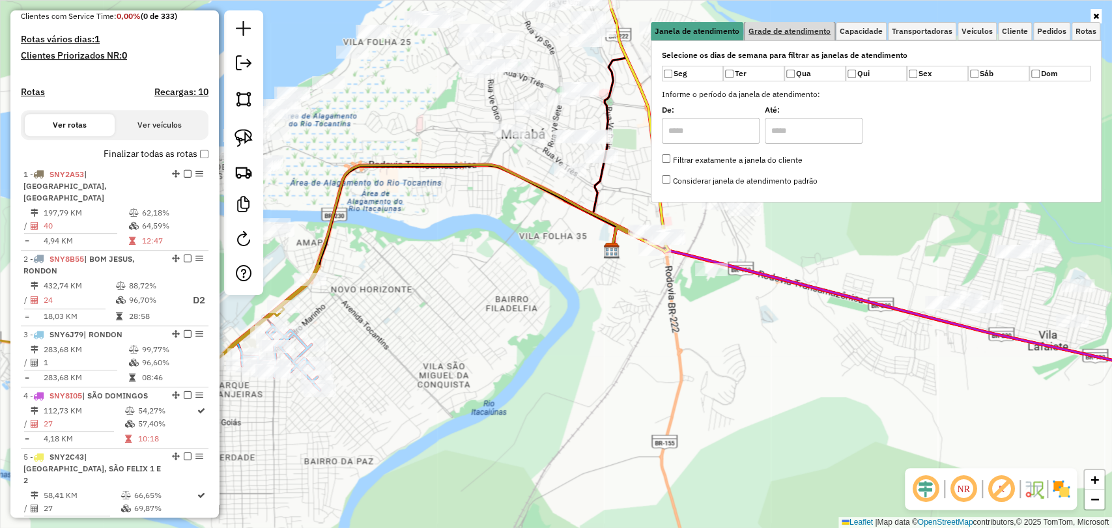
click at [820, 33] on span "Grade de atendimento" at bounding box center [790, 31] width 82 height 8
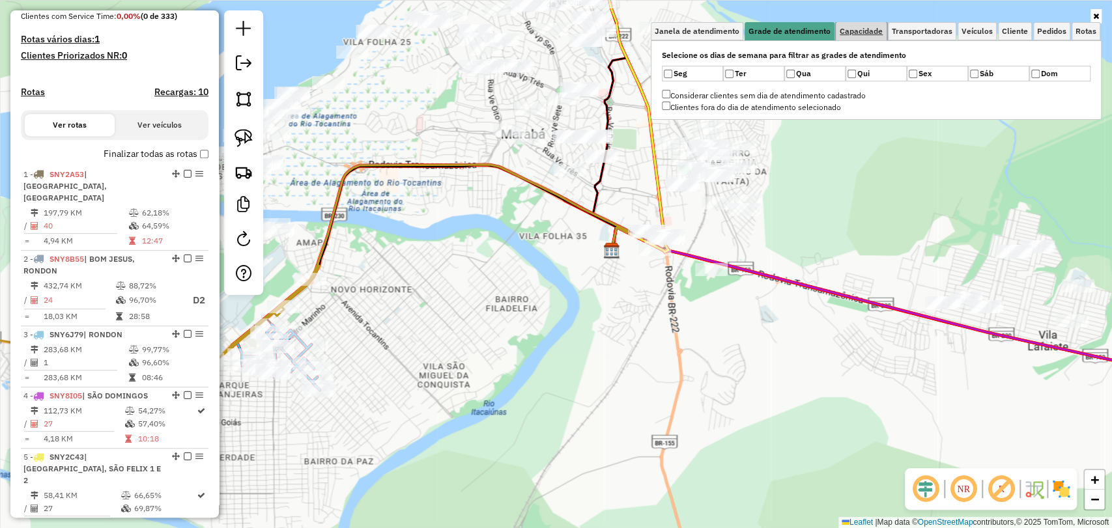
click at [881, 33] on span "Capacidade" at bounding box center [861, 31] width 43 height 8
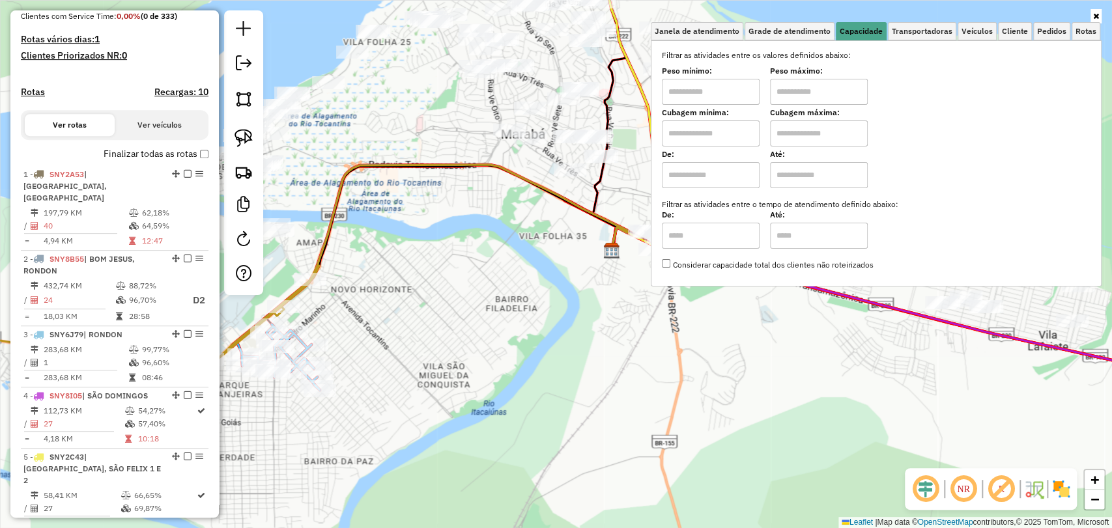
drag, startPoint x: 720, startPoint y: 125, endPoint x: 725, endPoint y: 144, distance: 19.4
click at [720, 125] on input "text" at bounding box center [711, 134] width 98 height 26
type input "****"
click at [803, 136] on input "text" at bounding box center [819, 134] width 98 height 26
type input "****"
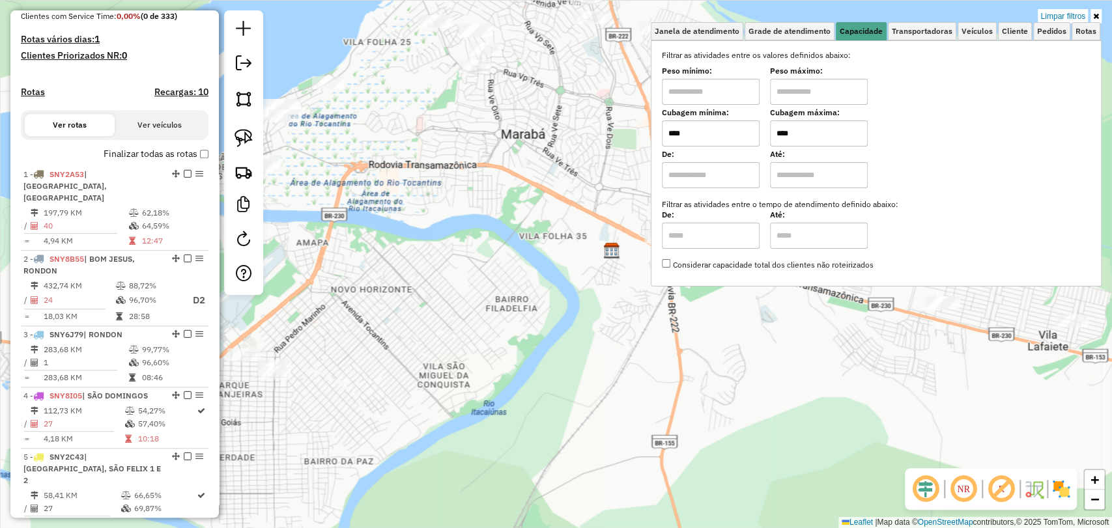
click at [353, 164] on div "Limpar filtros Janela de atendimento Grade de atendimento Capacidade Transporta…" at bounding box center [556, 264] width 1112 height 528
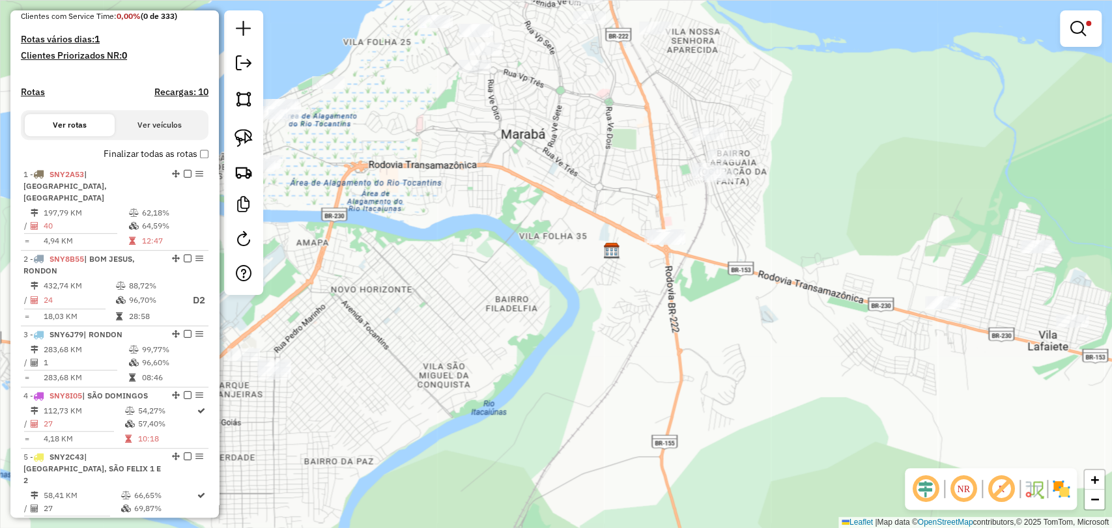
click at [353, 164] on div "Limpar filtros Janela de atendimento Grade de atendimento Capacidade Transporta…" at bounding box center [556, 264] width 1112 height 528
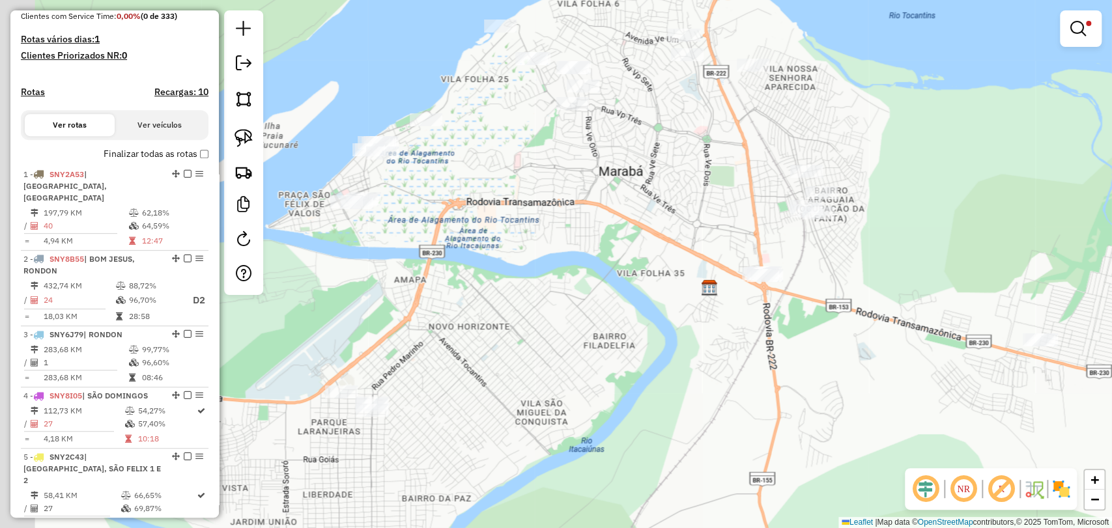
drag, startPoint x: 353, startPoint y: 164, endPoint x: 450, endPoint y: 201, distance: 104.6
click at [450, 201] on div "Limpar filtros Janela de atendimento Grade de atendimento Capacidade Transporta…" at bounding box center [556, 264] width 1112 height 528
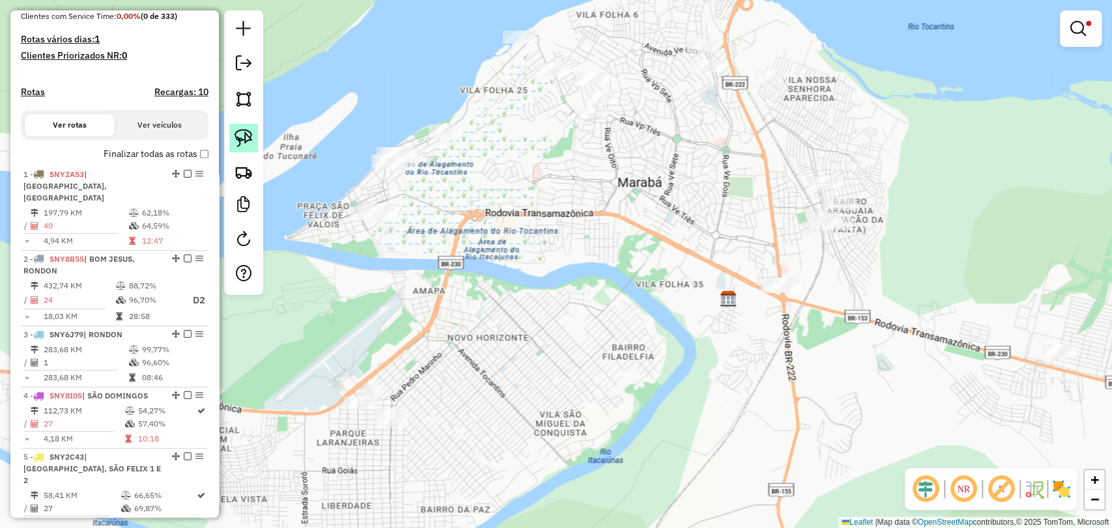
click at [242, 136] on img at bounding box center [244, 138] width 18 height 18
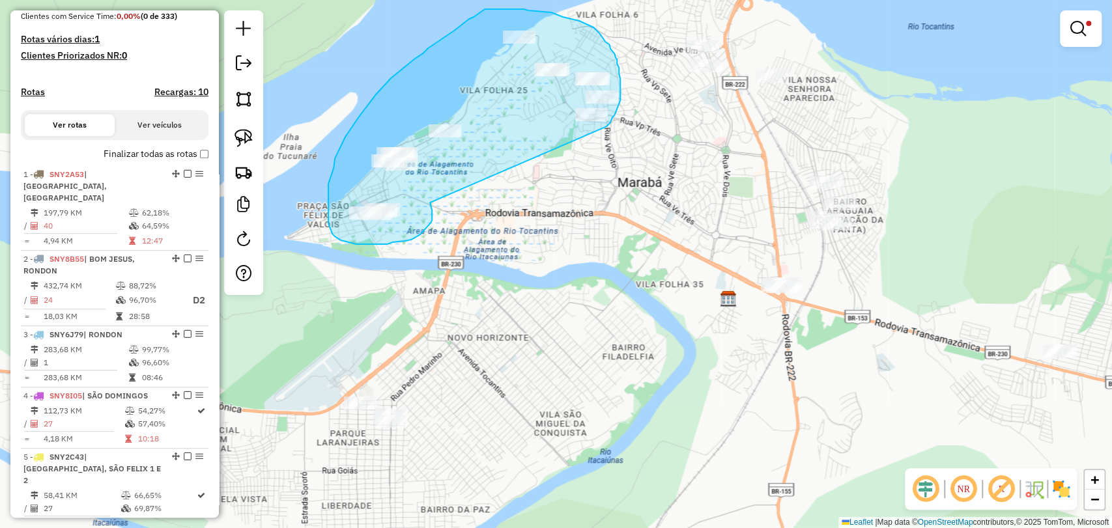
drag, startPoint x: 430, startPoint y: 203, endPoint x: 607, endPoint y: 126, distance: 192.3
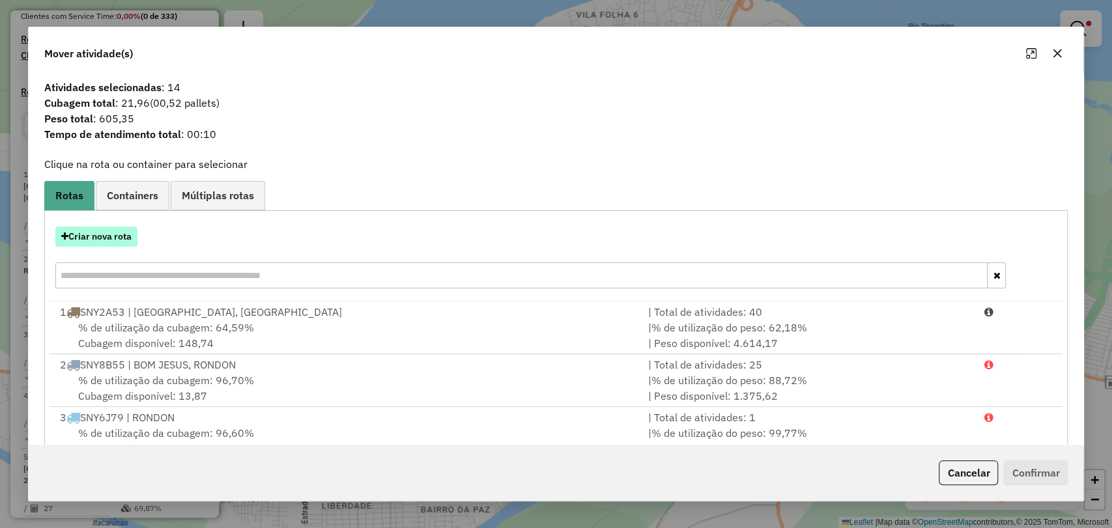
click at [83, 246] on button "Criar nova rota" at bounding box center [96, 237] width 82 height 20
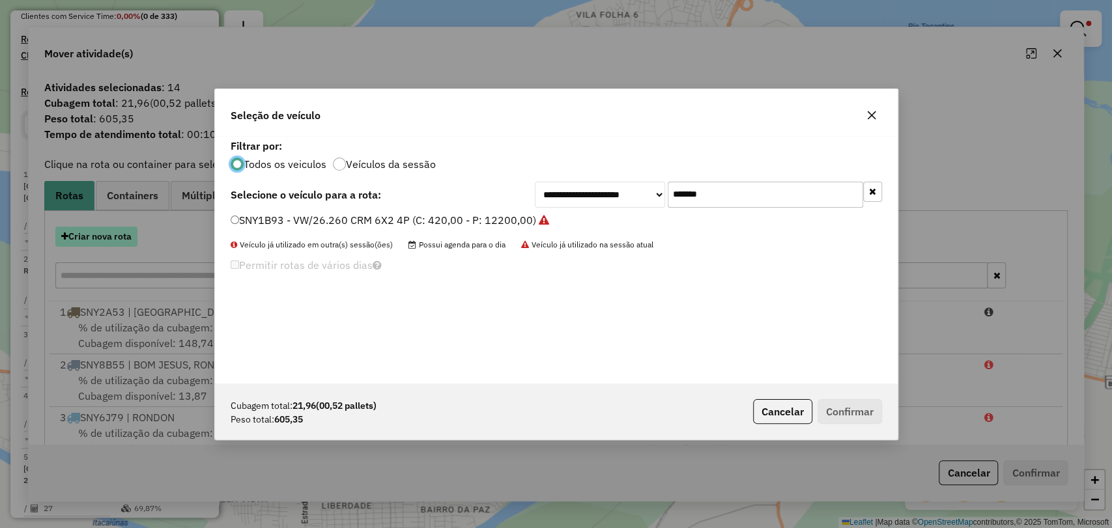
scroll to position [7, 4]
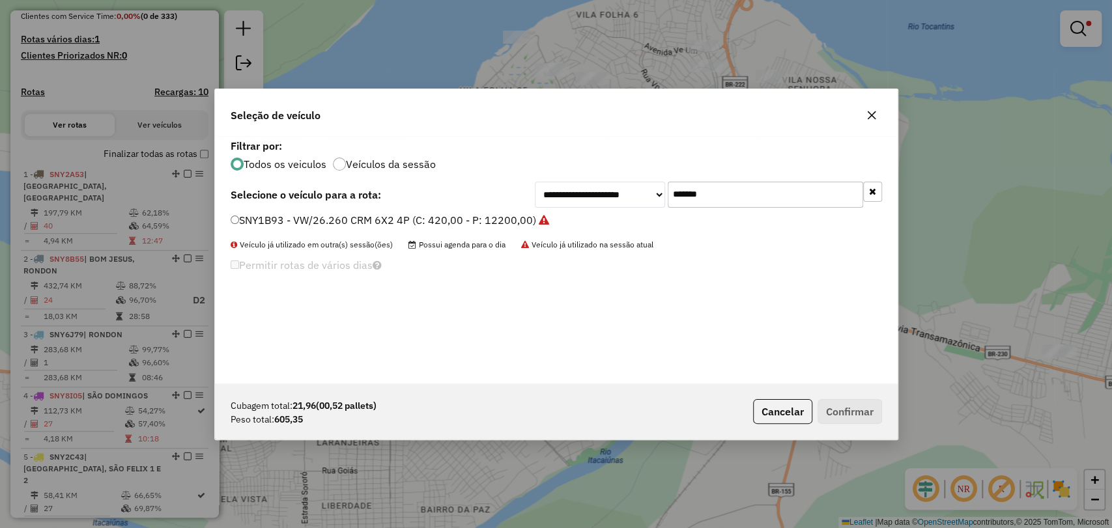
drag, startPoint x: 673, startPoint y: 179, endPoint x: 631, endPoint y: 172, distance: 42.3
click at [631, 172] on div "**********" at bounding box center [556, 260] width 683 height 248
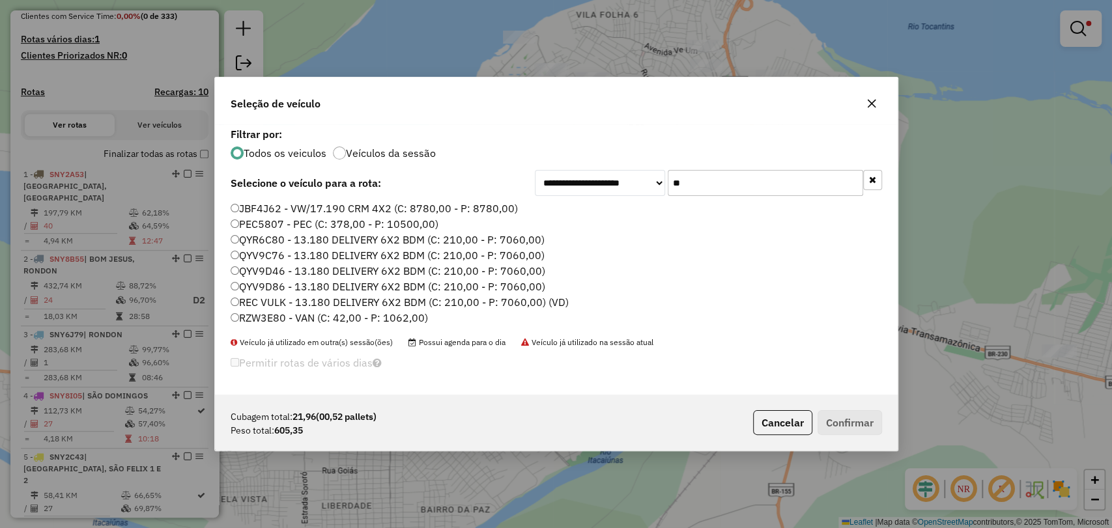
type input "**"
click at [272, 319] on label "RZW3E80 - VAN (C: 42,00 - P: 1062,00)" at bounding box center [329, 318] width 197 height 16
click at [839, 426] on button "Confirmar" at bounding box center [850, 423] width 65 height 25
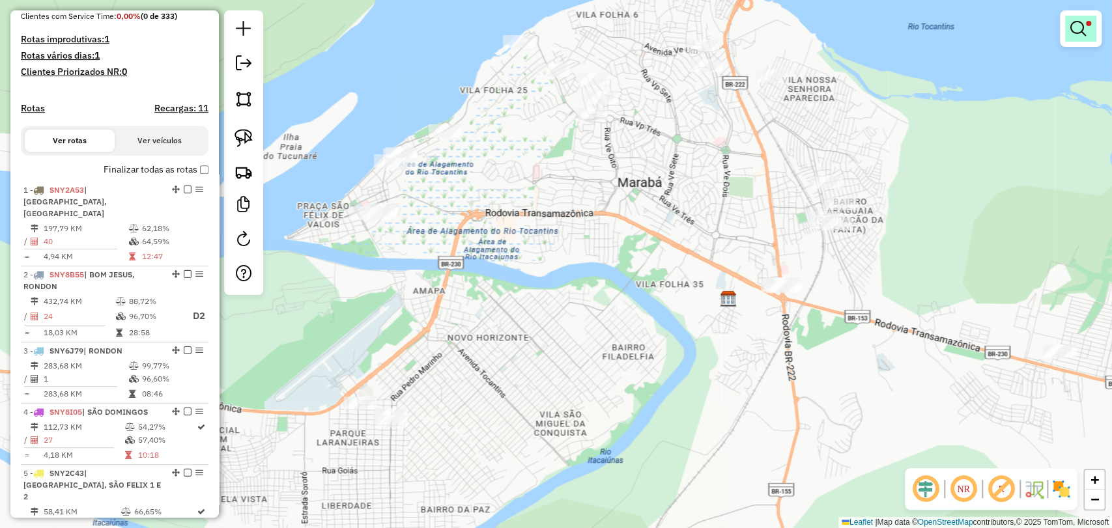
click at [1089, 21] on span at bounding box center [1088, 23] width 5 height 5
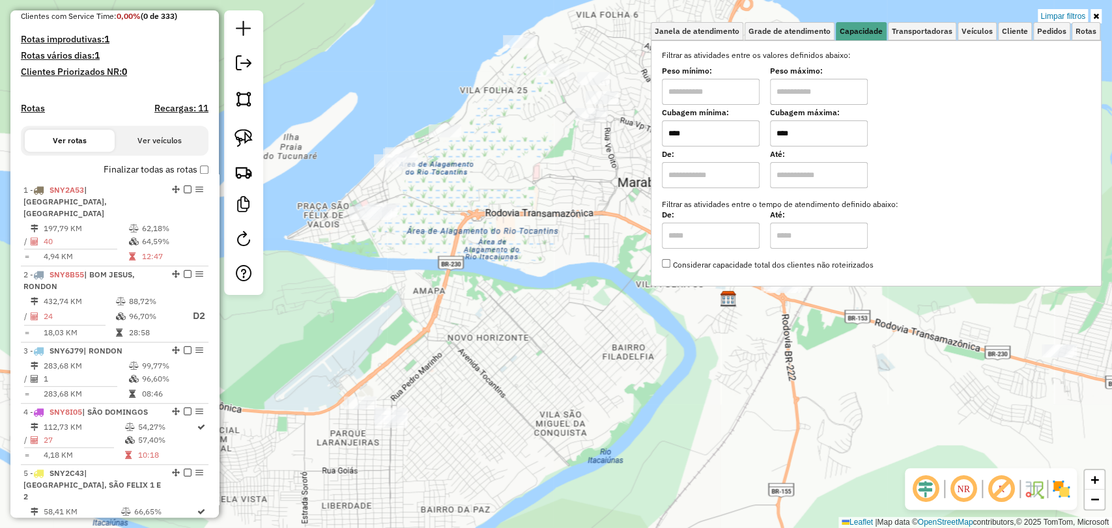
drag, startPoint x: 844, startPoint y: 139, endPoint x: 756, endPoint y: 149, distance: 89.1
click at [756, 149] on div "Filtrar as atividades entre os valores definidos abaixo: Peso mínimo: Peso máxi…" at bounding box center [876, 161] width 429 height 222
drag, startPoint x: 844, startPoint y: 126, endPoint x: 758, endPoint y: 132, distance: 86.2
click at [758, 132] on div "Cubagem mínima: **** Cubagem máxima: ****" at bounding box center [876, 128] width 429 height 36
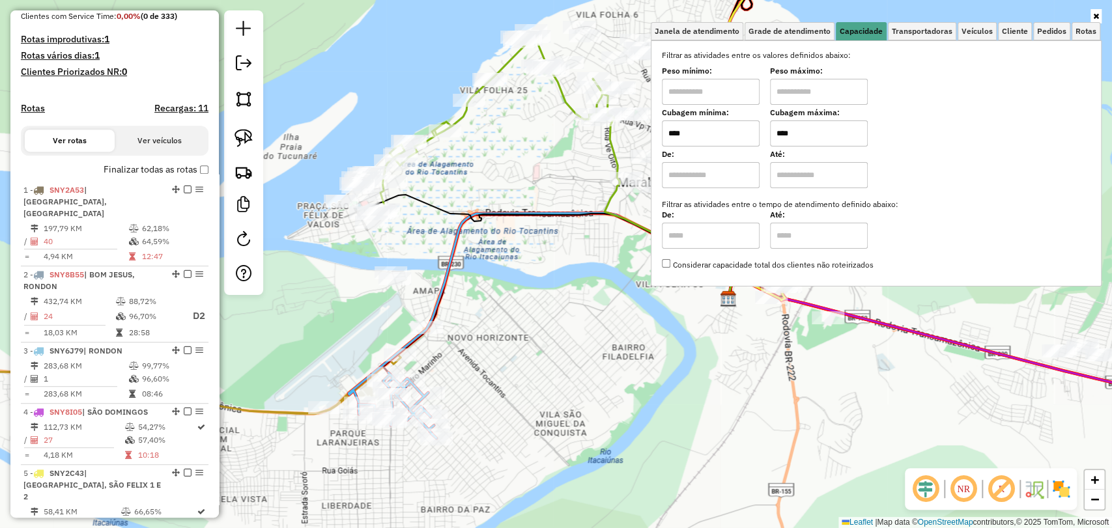
drag, startPoint x: 810, startPoint y: 132, endPoint x: 769, endPoint y: 127, distance: 41.4
click at [769, 127] on div "Cubagem mínima: **** Cubagem máxima: ****" at bounding box center [876, 128] width 429 height 36
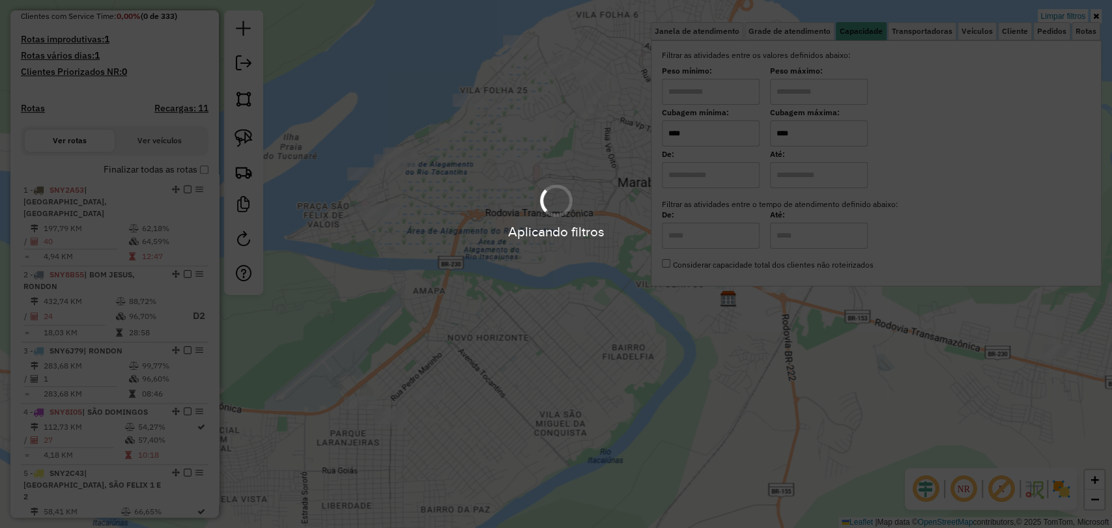
type input "****"
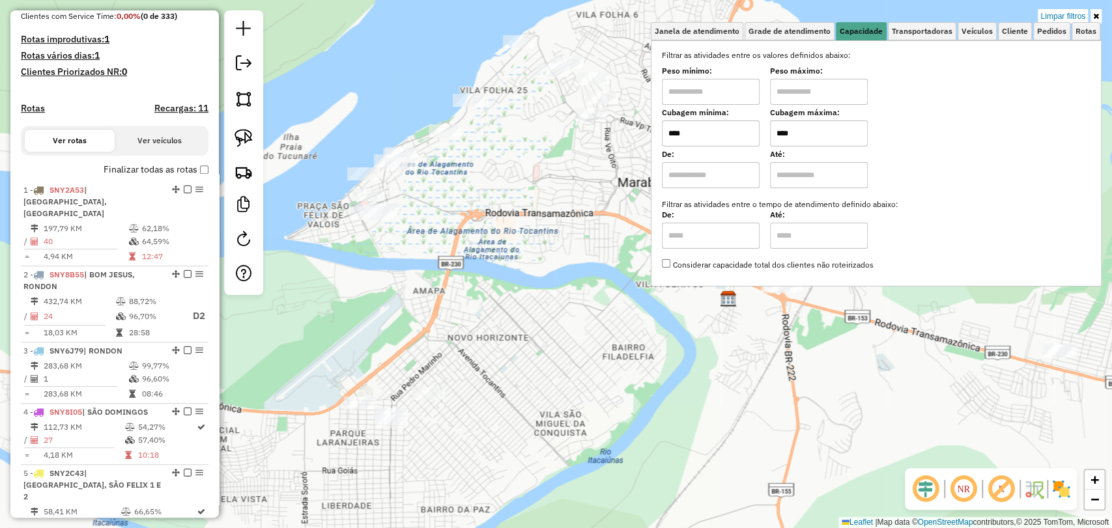
click at [433, 210] on div "Limpar filtros Janela de atendimento Grade de atendimento Capacidade Transporta…" at bounding box center [556, 264] width 1112 height 528
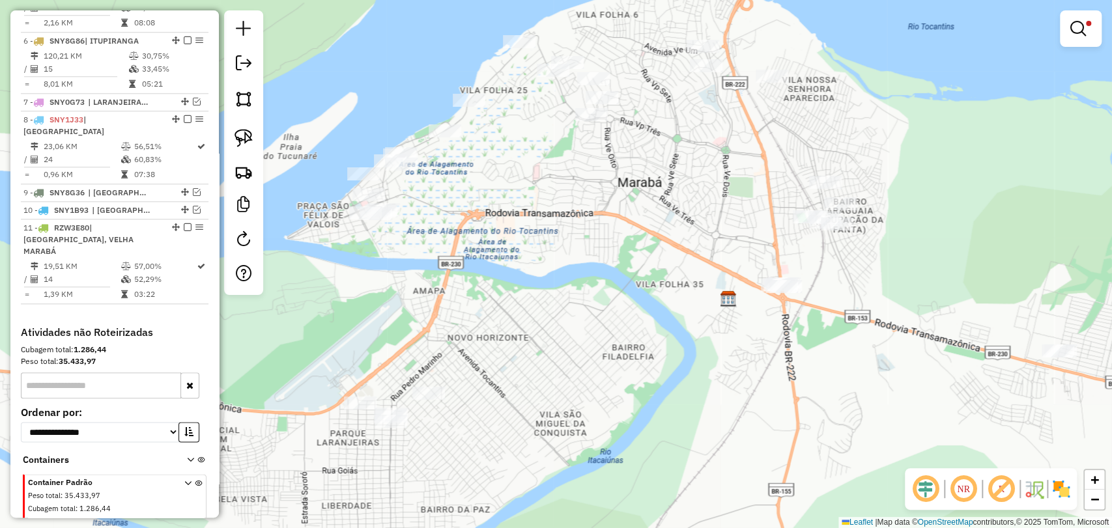
scroll to position [856, 0]
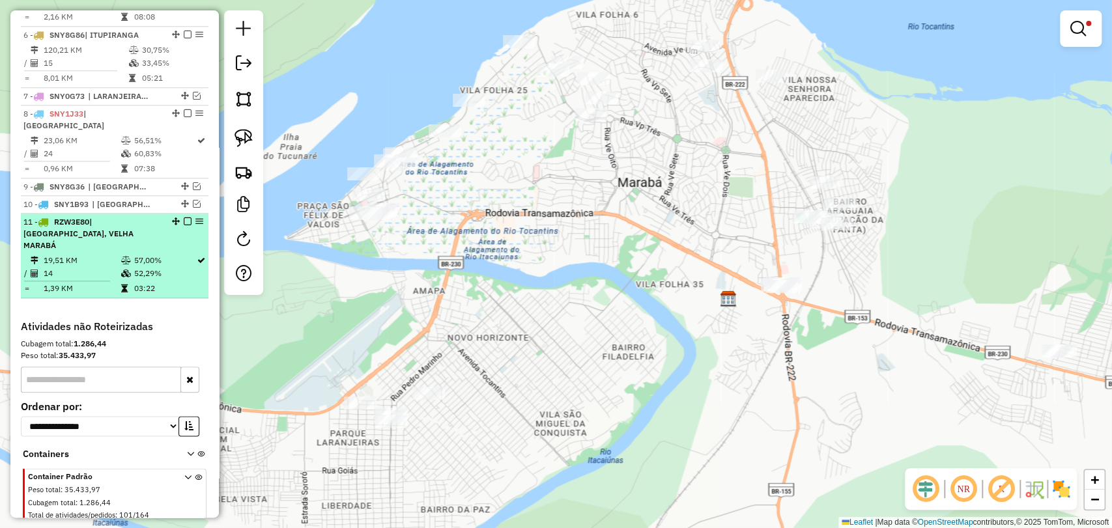
click at [184, 218] on em at bounding box center [188, 222] width 8 height 8
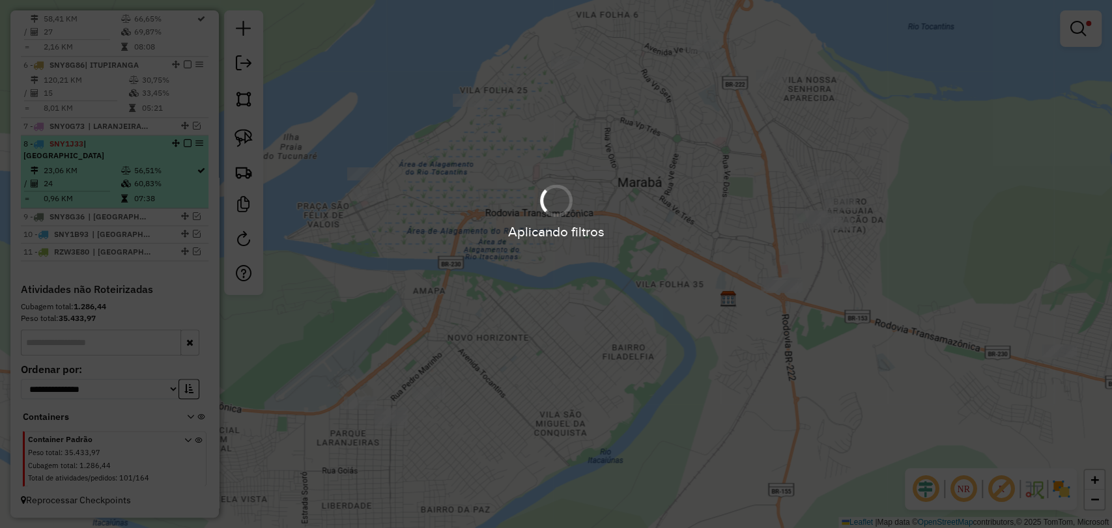
scroll to position [801, 0]
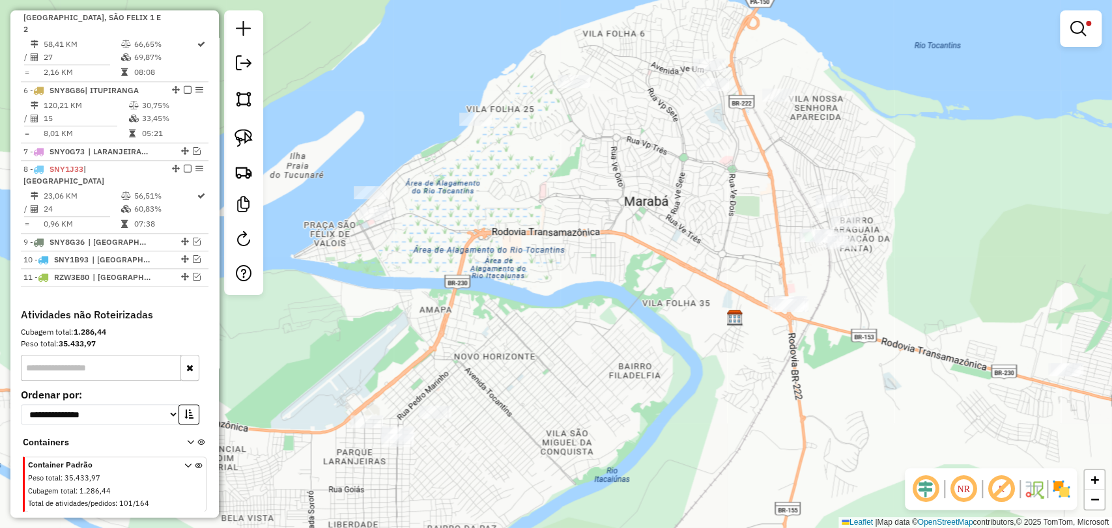
drag, startPoint x: 495, startPoint y: 180, endPoint x: 482, endPoint y: 225, distance: 46.8
click at [498, 228] on div "Limpar filtros Janela de atendimento Grade de atendimento Capacidade Transporta…" at bounding box center [556, 264] width 1112 height 528
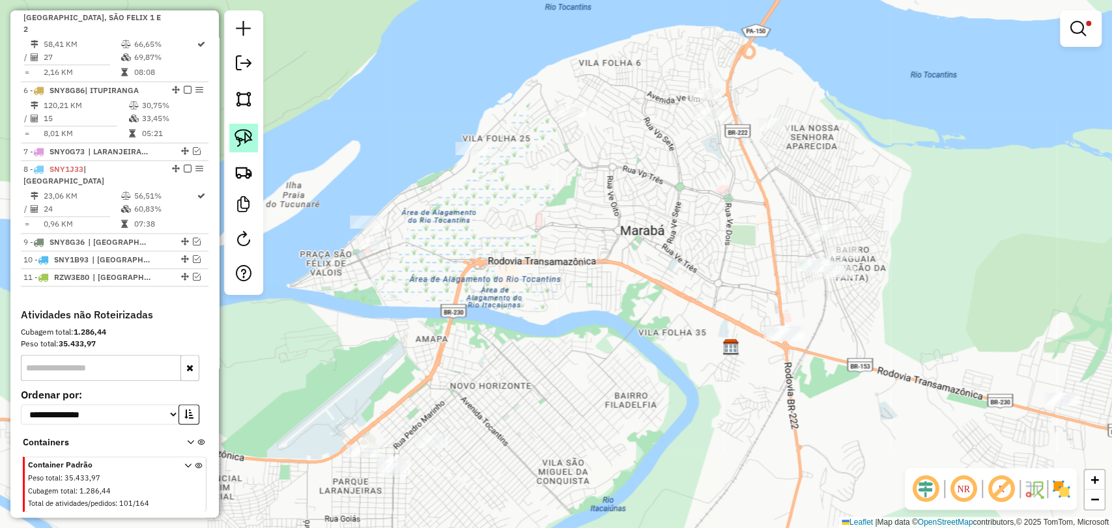
click at [244, 143] on img at bounding box center [244, 138] width 18 height 18
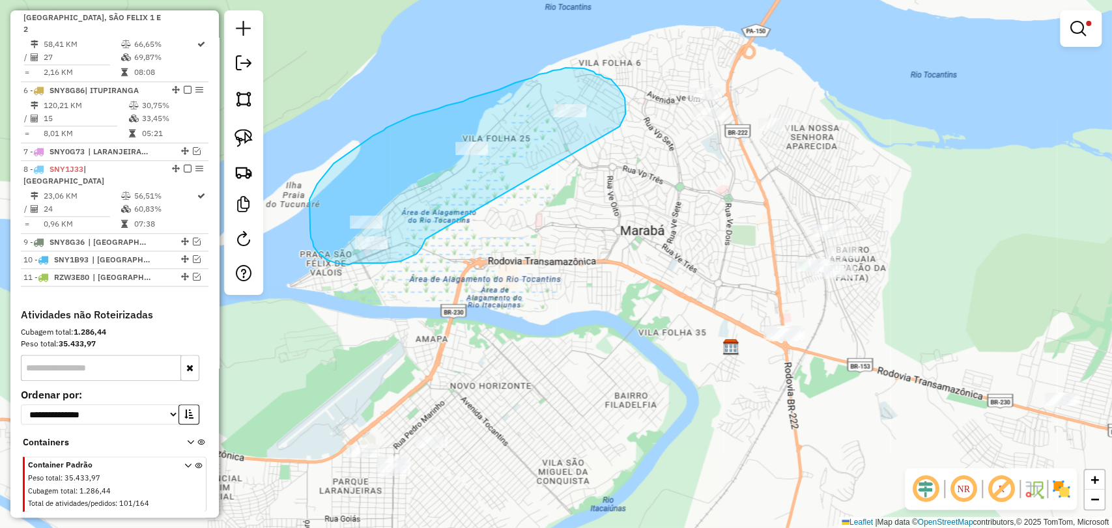
drag, startPoint x: 426, startPoint y: 239, endPoint x: 619, endPoint y: 126, distance: 223.4
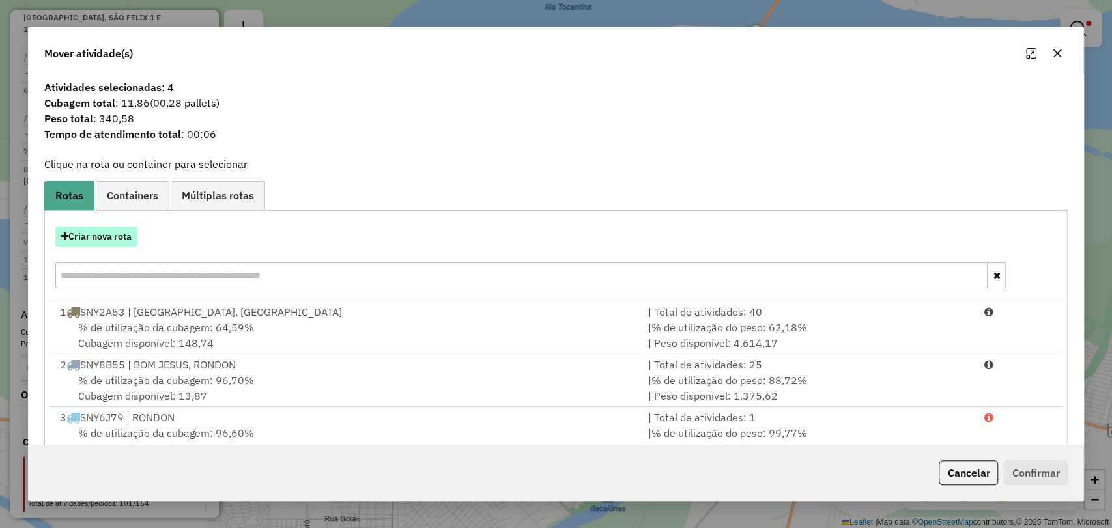
click at [110, 245] on button "Criar nova rota" at bounding box center [96, 237] width 82 height 20
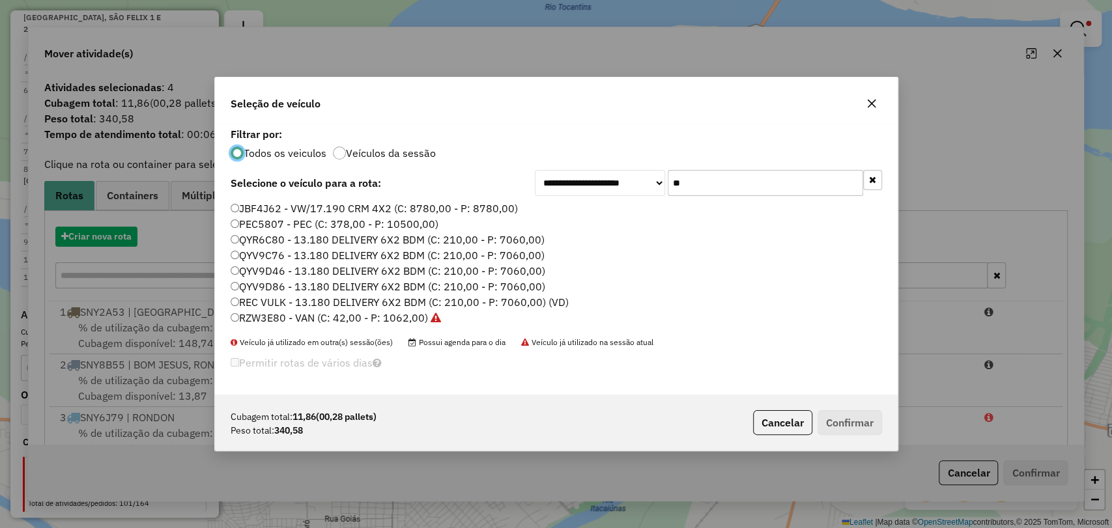
scroll to position [7, 4]
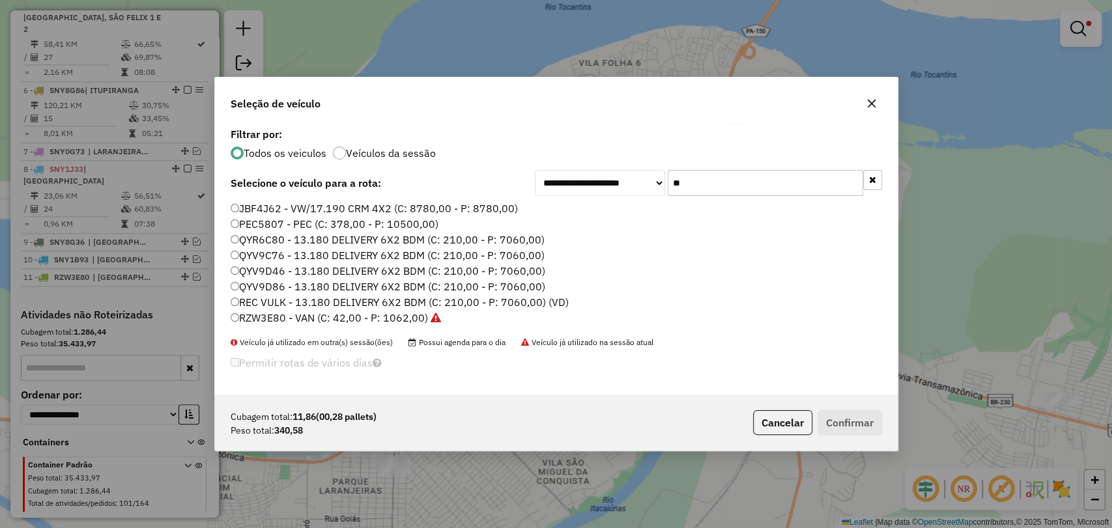
drag, startPoint x: 756, startPoint y: 184, endPoint x: 601, endPoint y: 150, distance: 158.1
click at [601, 150] on div "**********" at bounding box center [556, 259] width 683 height 270
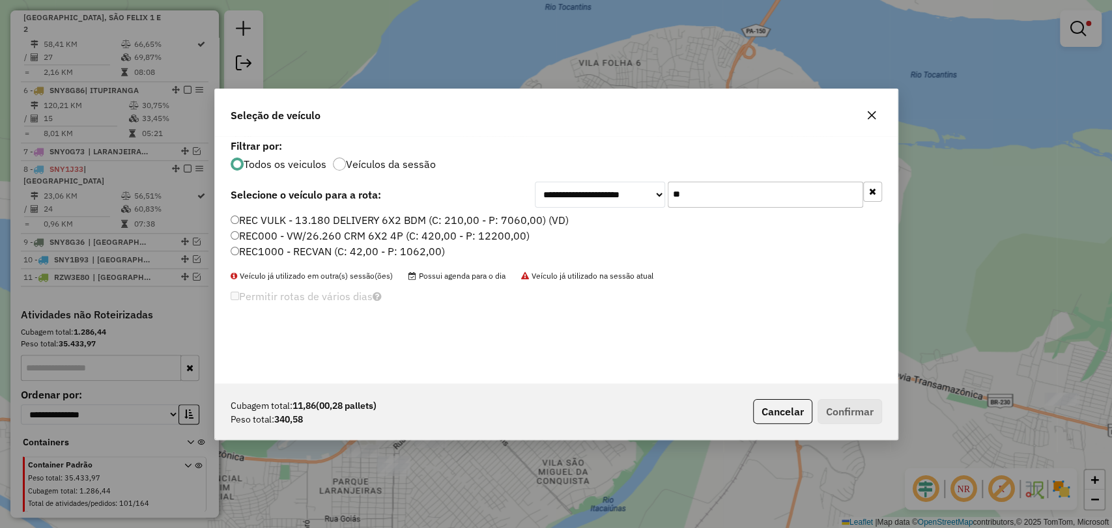
type input "**"
click at [297, 248] on label "REC1000 - RECVAN (C: 42,00 - P: 1062,00)" at bounding box center [338, 252] width 214 height 16
click at [827, 412] on button "Confirmar" at bounding box center [850, 411] width 65 height 25
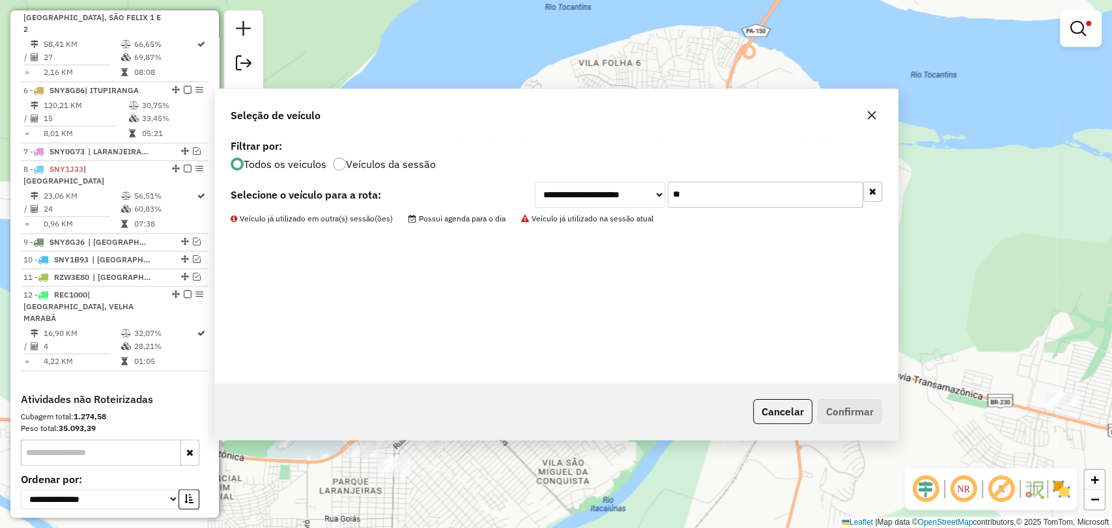
scroll to position [856, 0]
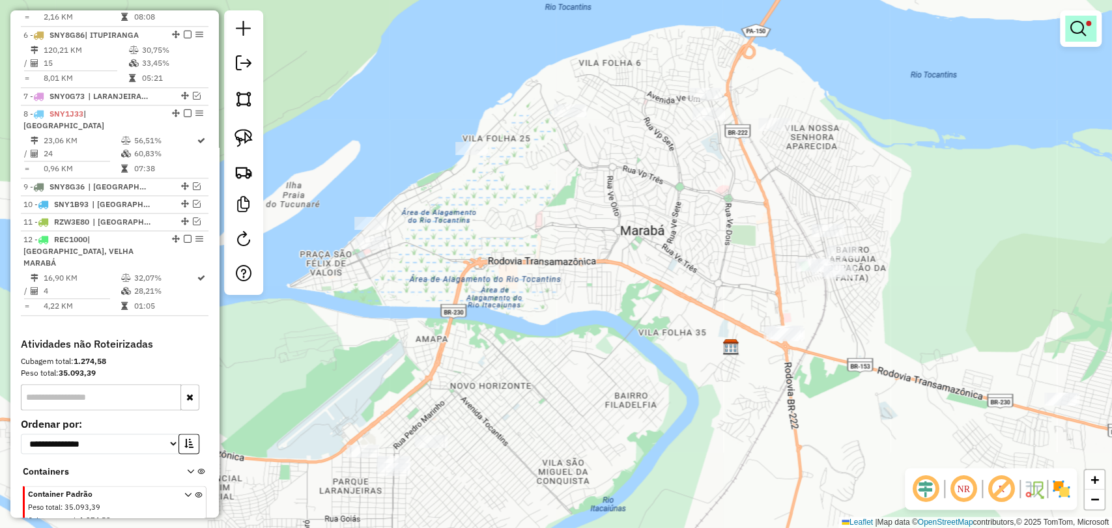
click at [1070, 36] on link at bounding box center [1080, 29] width 31 height 26
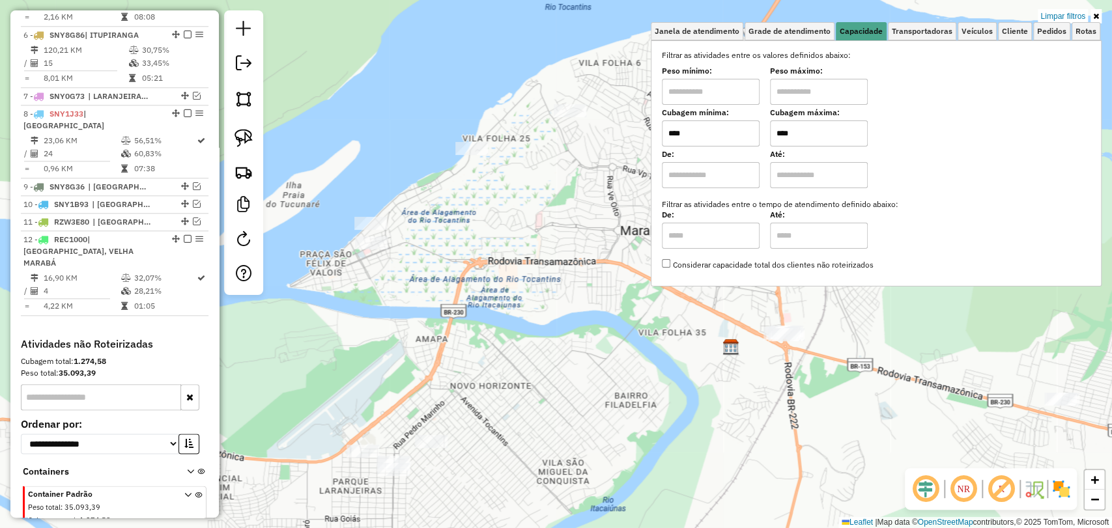
drag, startPoint x: 834, startPoint y: 136, endPoint x: 750, endPoint y: 141, distance: 84.3
click at [750, 141] on div "Cubagem mínima: **** Cubagem máxima: ****" at bounding box center [876, 128] width 429 height 36
click at [446, 236] on div "Rota 12 - Placa REC1000 2321 - COMERCIAL COELHO Limpar filtros Janela de atendi…" at bounding box center [556, 264] width 1112 height 528
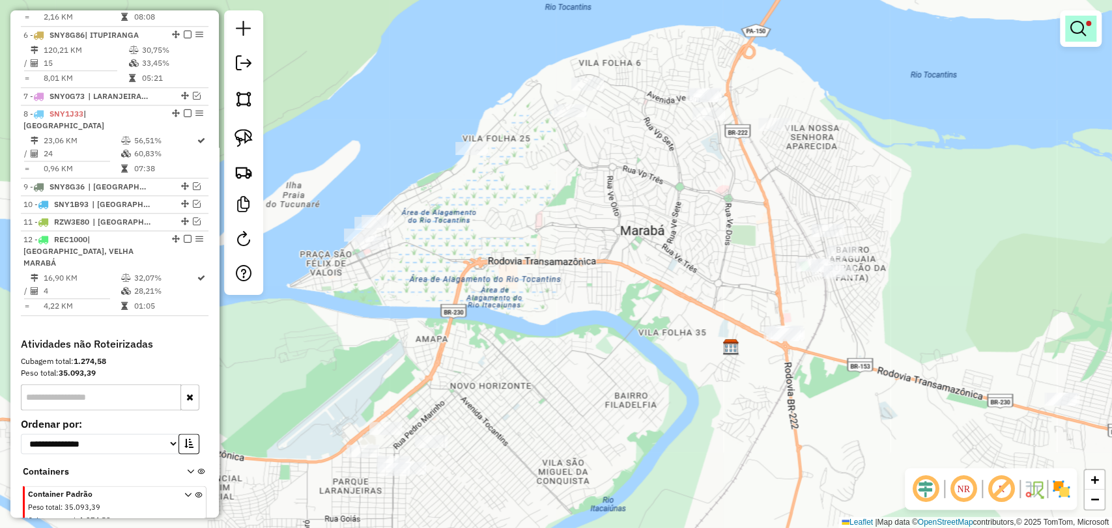
click at [1084, 31] on em at bounding box center [1079, 29] width 16 height 16
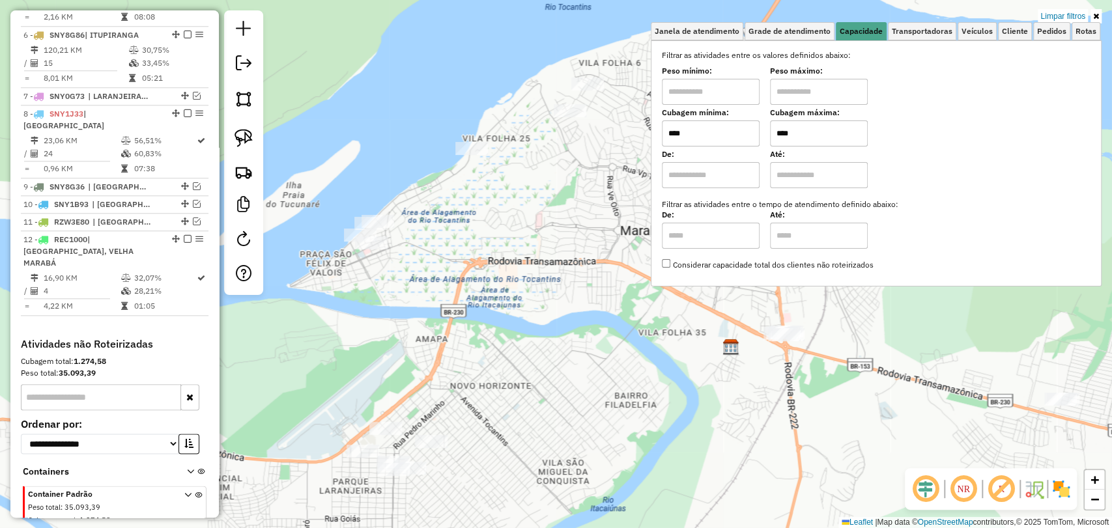
drag, startPoint x: 858, startPoint y: 135, endPoint x: 770, endPoint y: 136, distance: 88.0
click at [770, 136] on div "Cubagem mínima: **** Cubagem máxima: ****" at bounding box center [876, 128] width 429 height 36
type input "****"
click at [440, 240] on div "Limpar filtros Janela de atendimento Grade de atendimento Capacidade Transporta…" at bounding box center [556, 264] width 1112 height 528
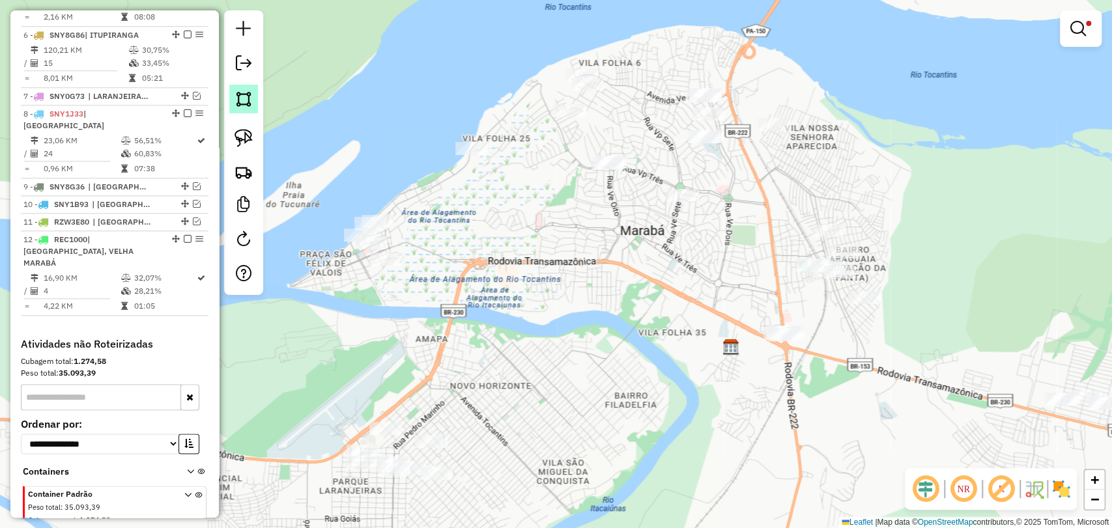
click at [243, 89] on link at bounding box center [243, 99] width 29 height 29
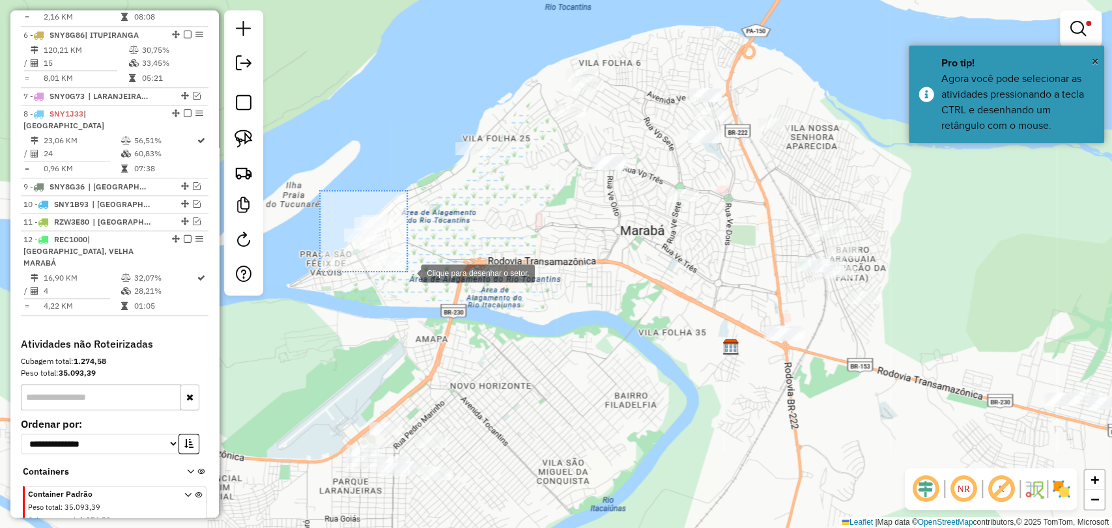
drag, startPoint x: 319, startPoint y: 190, endPoint x: 409, endPoint y: 274, distance: 122.2
click at [409, 274] on div at bounding box center [408, 272] width 26 height 26
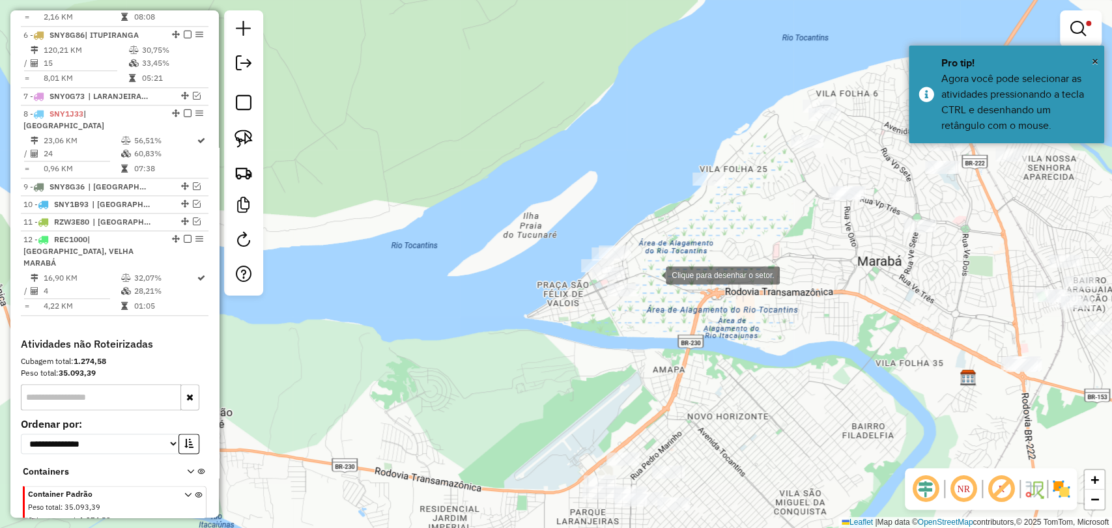
click at [653, 274] on div at bounding box center [653, 274] width 26 height 26
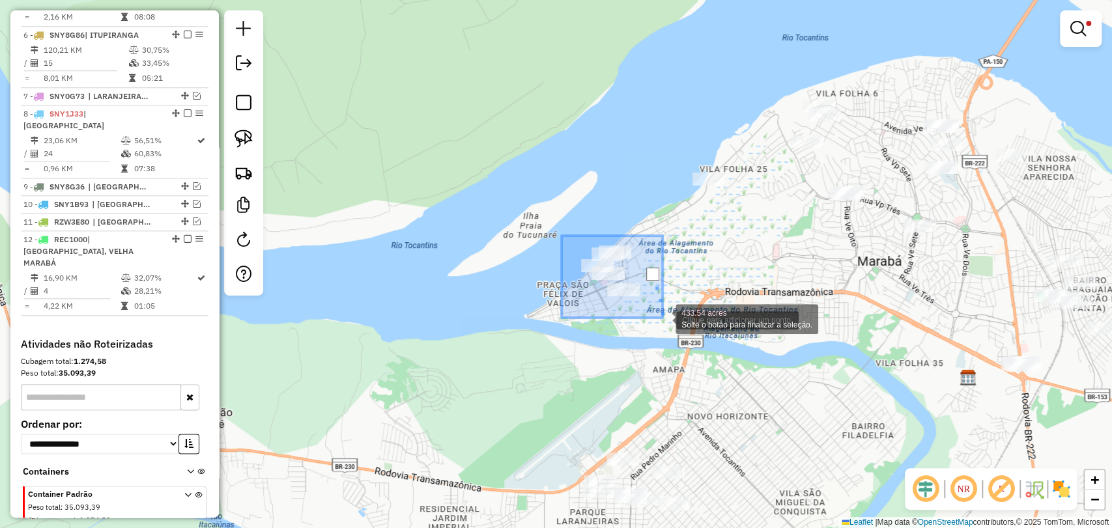
drag, startPoint x: 562, startPoint y: 236, endPoint x: 663, endPoint y: 319, distance: 131.5
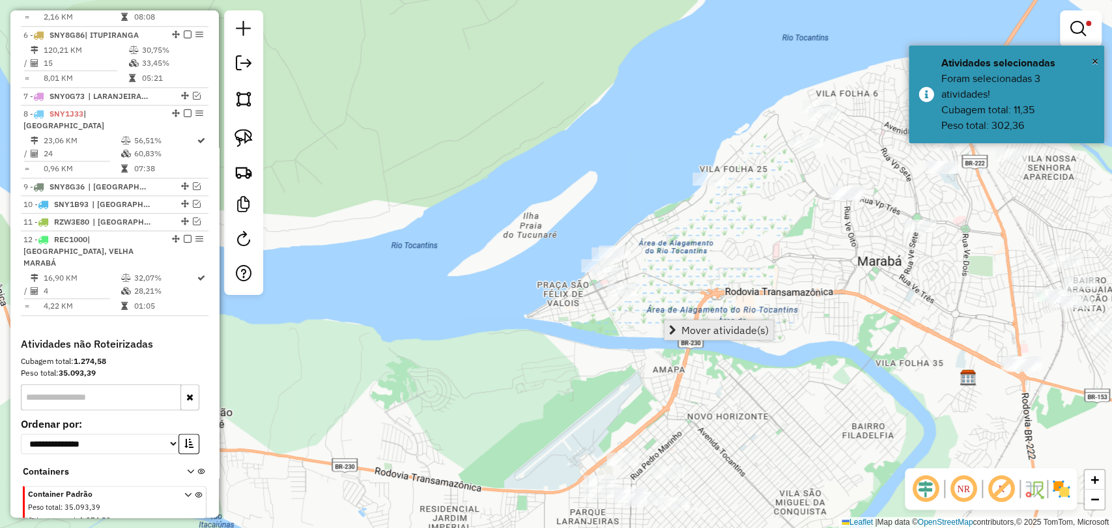
click at [687, 330] on span "Mover atividade(s)" at bounding box center [725, 330] width 87 height 10
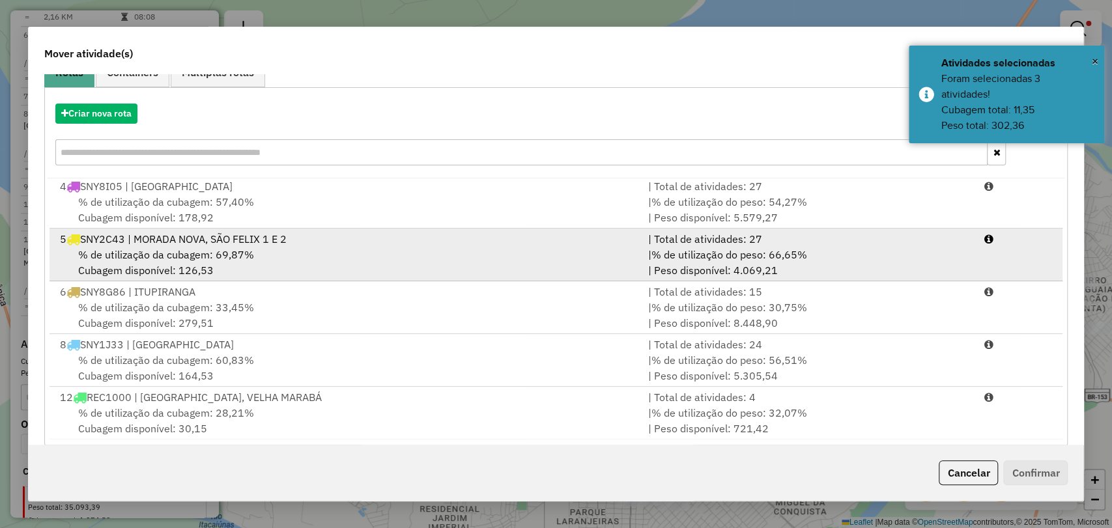
scroll to position [138, 0]
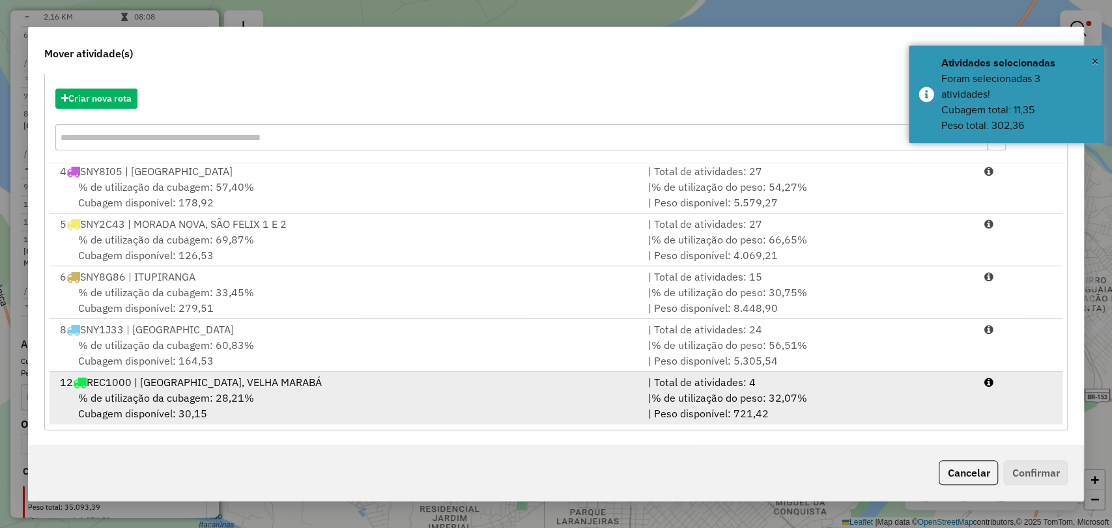
click at [319, 375] on div "12 REC1000 | NOVA MARABÁ, VELHA MARABÁ" at bounding box center [346, 383] width 588 height 16
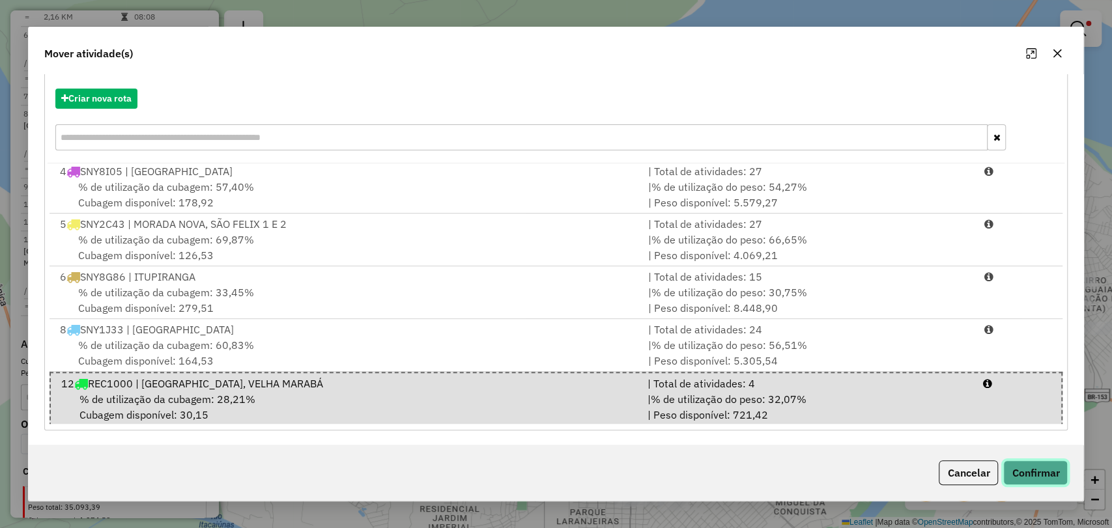
click at [1036, 481] on button "Confirmar" at bounding box center [1035, 473] width 65 height 25
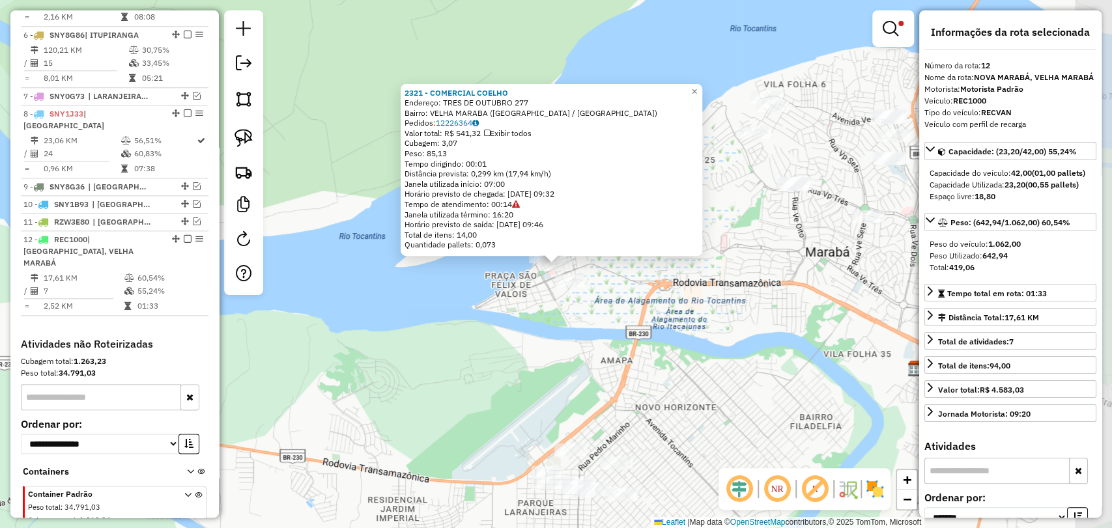
scroll to position [874, 0]
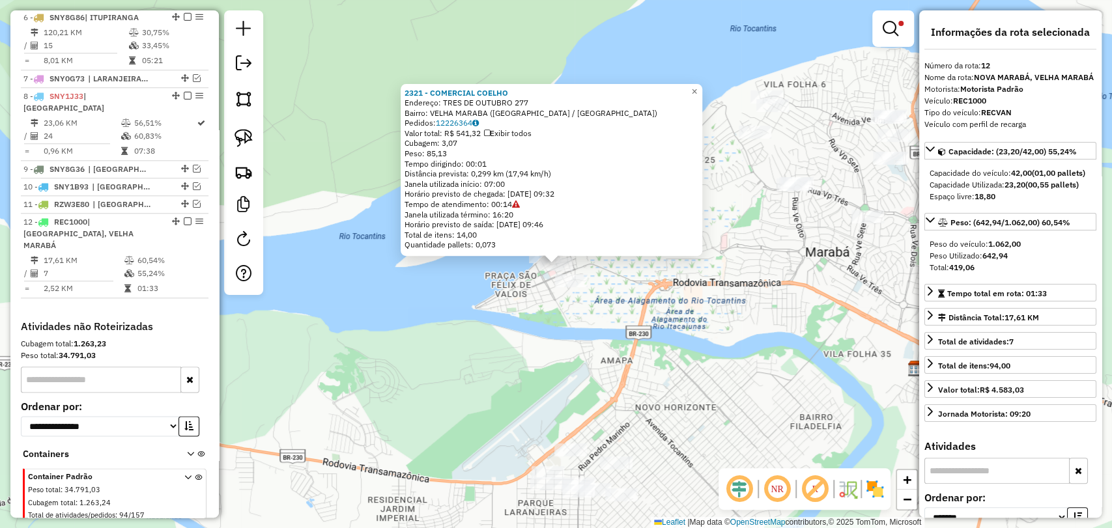
click at [804, 261] on div "2321 - COMERCIAL COELHO Endereço: TRES DE OUTUBRO 277 Bairro: VELHA MARABA (MAR…" at bounding box center [556, 264] width 1112 height 528
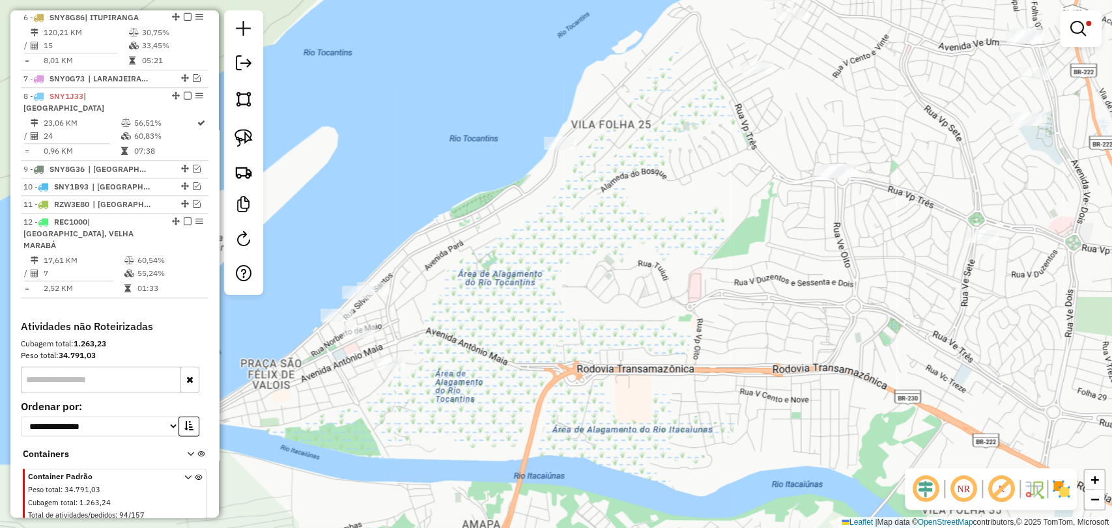
drag, startPoint x: 770, startPoint y: 220, endPoint x: 704, endPoint y: 225, distance: 66.0
click at [704, 225] on div "Limpar filtros Janela de atendimento Grade de atendimento Capacidade Transporta…" at bounding box center [556, 264] width 1112 height 528
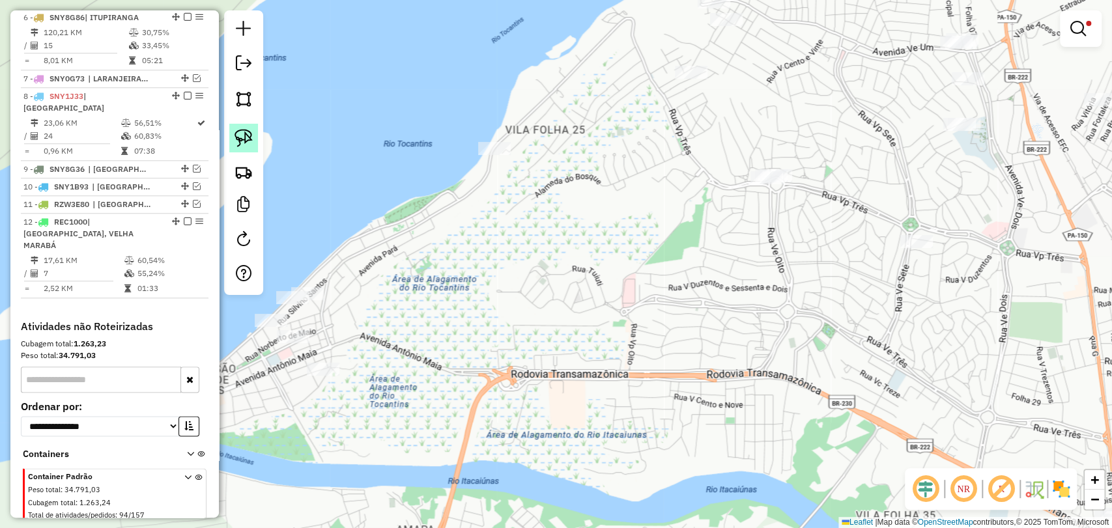
click at [252, 134] on img at bounding box center [244, 138] width 18 height 18
drag, startPoint x: 778, startPoint y: 216, endPoint x: 796, endPoint y: 161, distance: 58.3
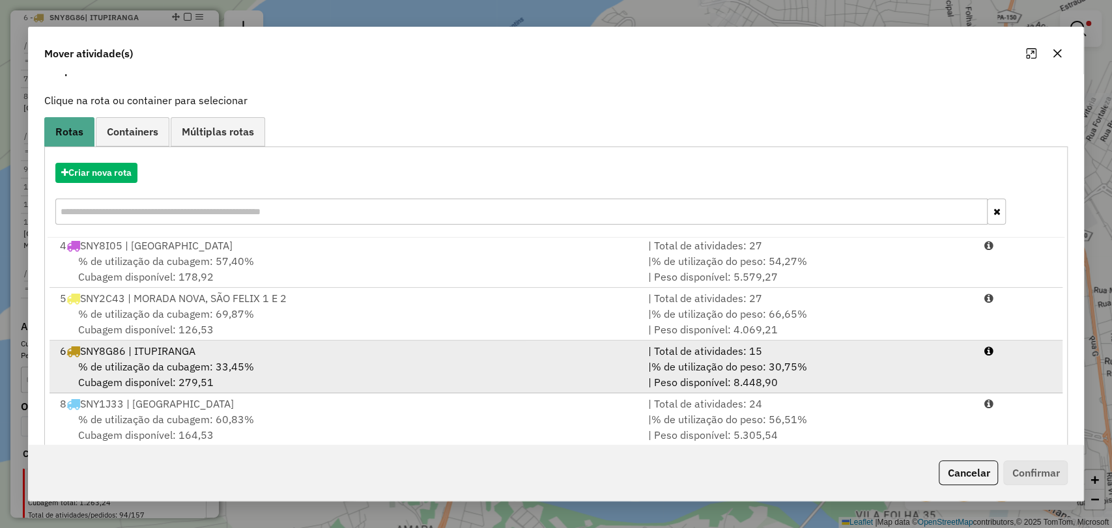
scroll to position [138, 0]
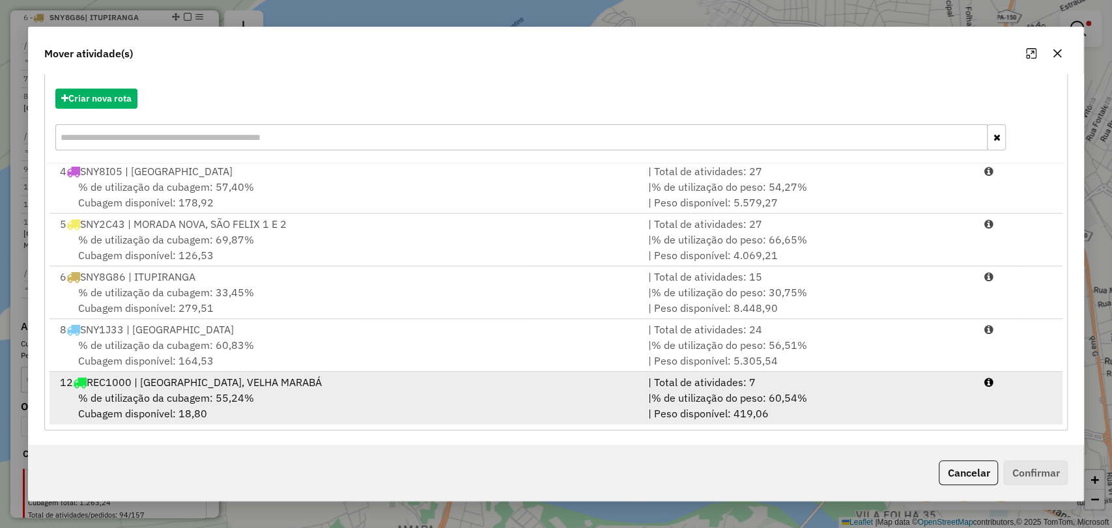
click at [354, 405] on div "% de utilização da cubagem: 55,24% Cubagem disponível: 18,80" at bounding box center [346, 405] width 588 height 31
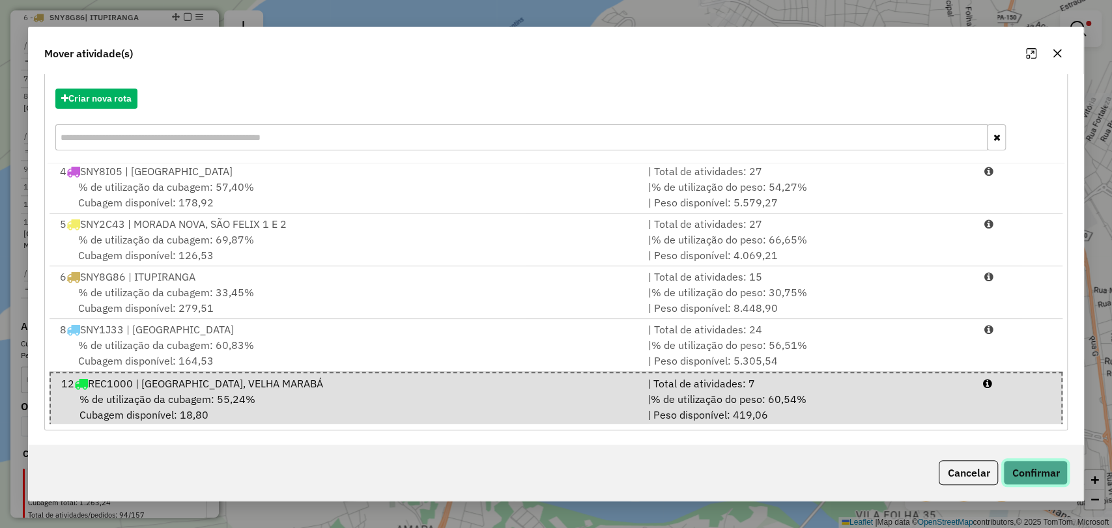
click at [1039, 465] on button "Confirmar" at bounding box center [1035, 473] width 65 height 25
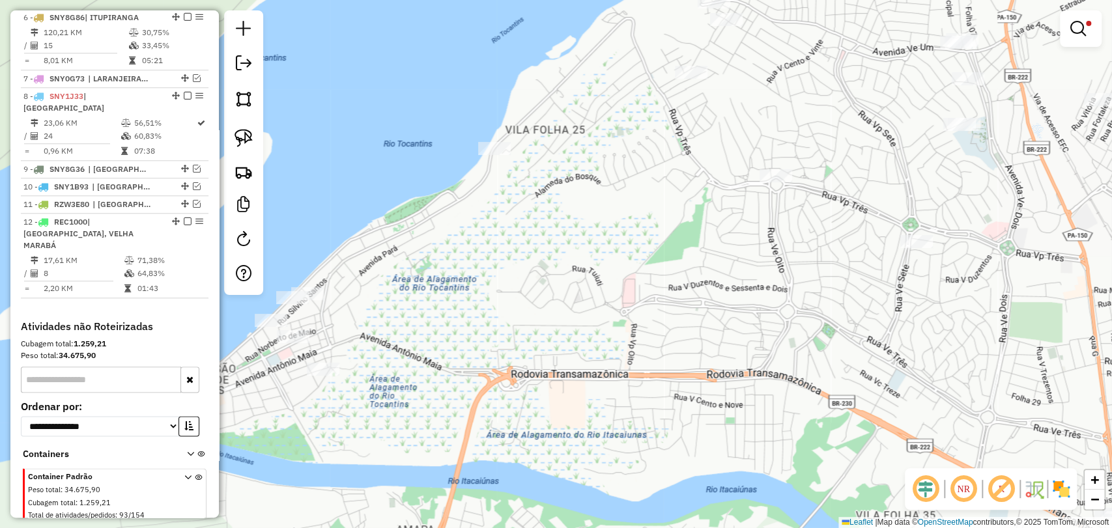
scroll to position [0, 0]
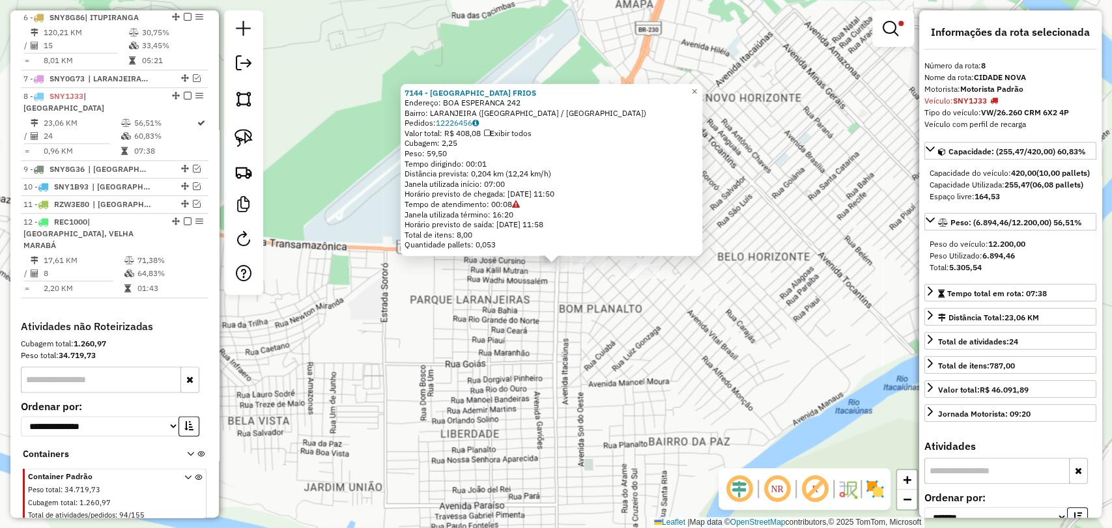
click at [550, 314] on div "7144 - SANTA FE FRIOS Endereço: BOA ESPERANCA 242 Bairro: LARANJEIRA (MARABA / …" at bounding box center [556, 264] width 1112 height 528
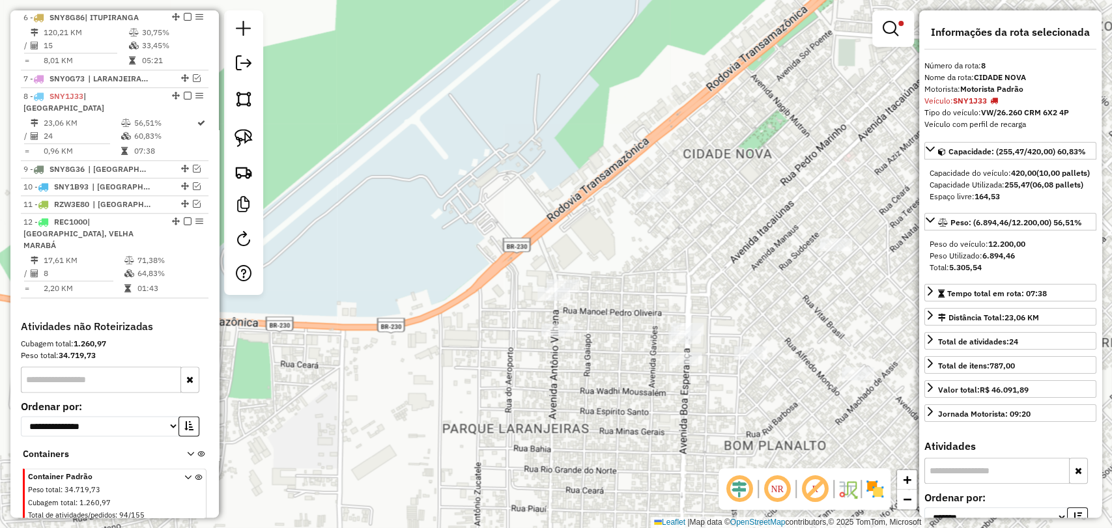
click at [616, 278] on div "Limpar filtros Janela de atendimento Grade de atendimento Capacidade Transporta…" at bounding box center [556, 264] width 1112 height 528
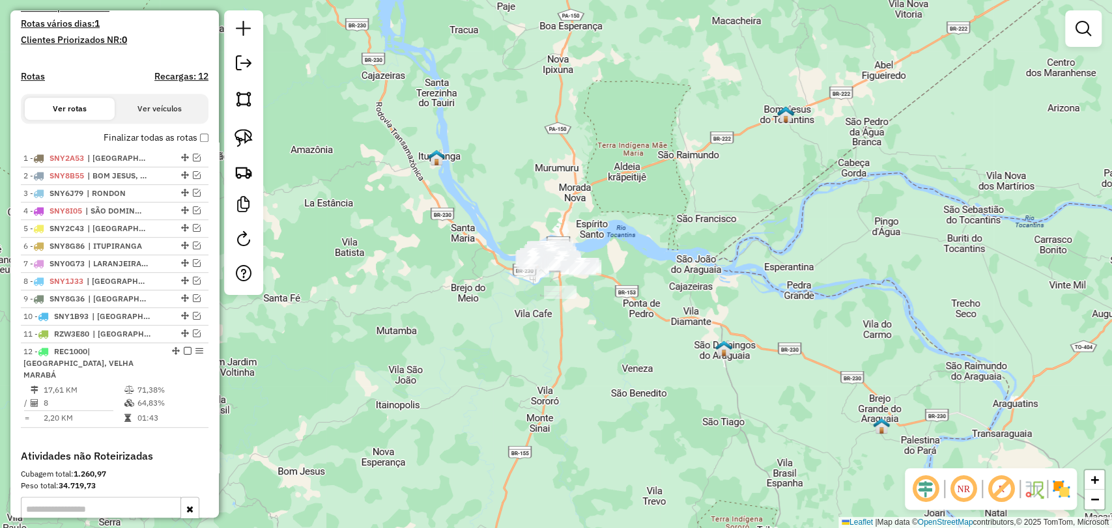
scroll to position [434, 0]
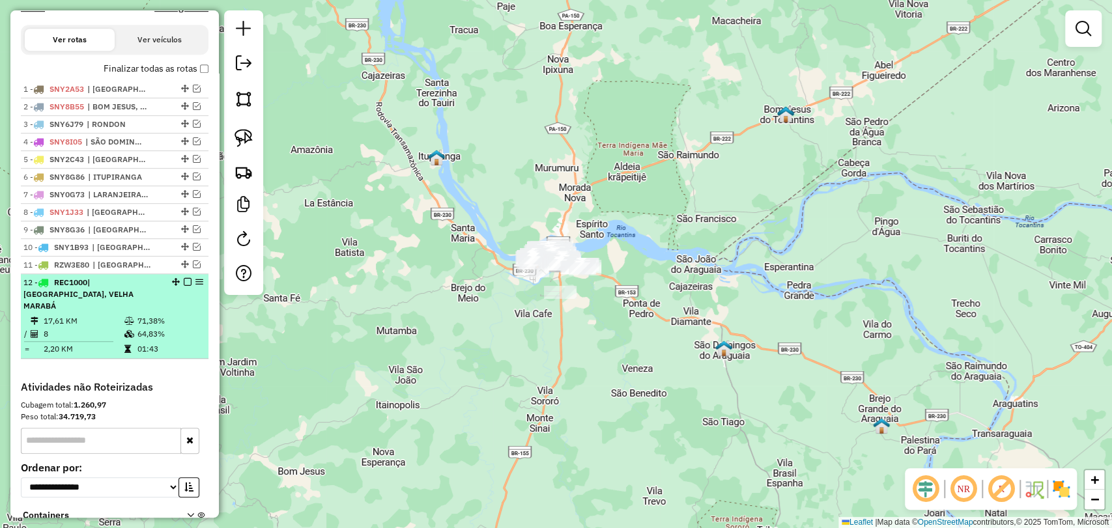
click at [119, 310] on div "12 - REC1000 | [GEOGRAPHIC_DATA], VELHA MARABÁ" at bounding box center [92, 294] width 138 height 35
select select "**********"
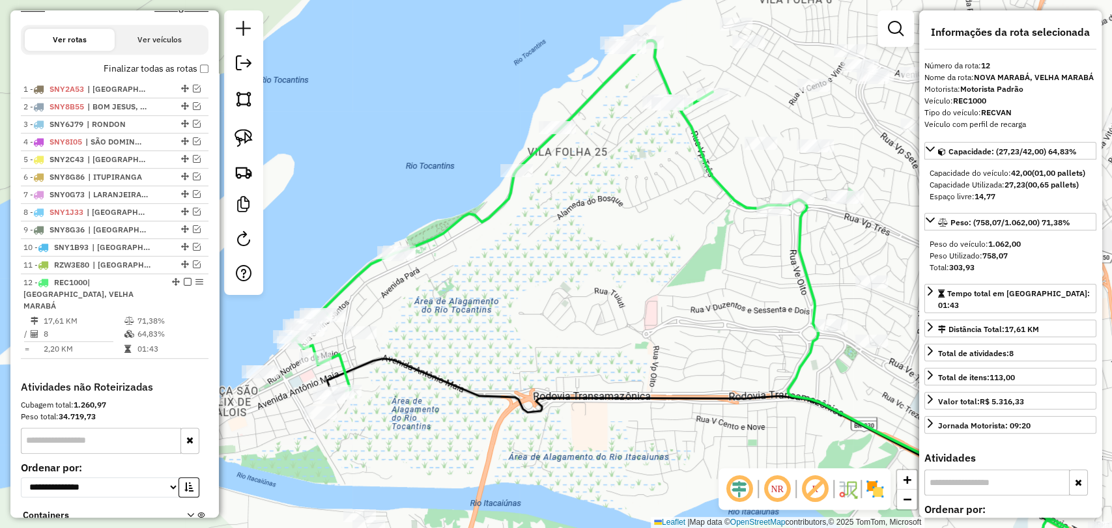
drag, startPoint x: 525, startPoint y: 229, endPoint x: 648, endPoint y: 268, distance: 129.4
click at [648, 268] on div "Janela de atendimento Grade de atendimento Capacidade Transportadoras Veículos …" at bounding box center [556, 264] width 1112 height 528
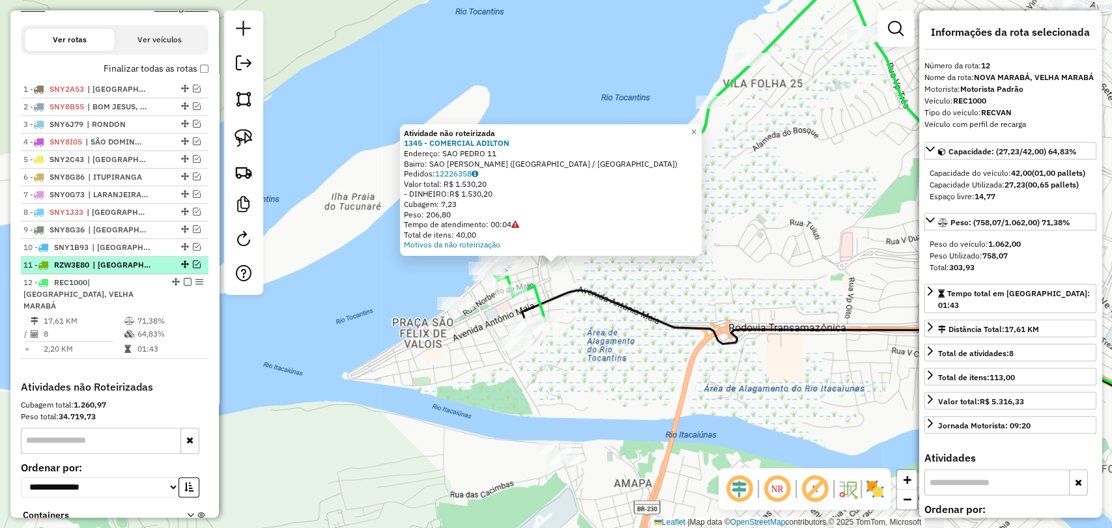
click at [194, 268] on em at bounding box center [197, 265] width 8 height 8
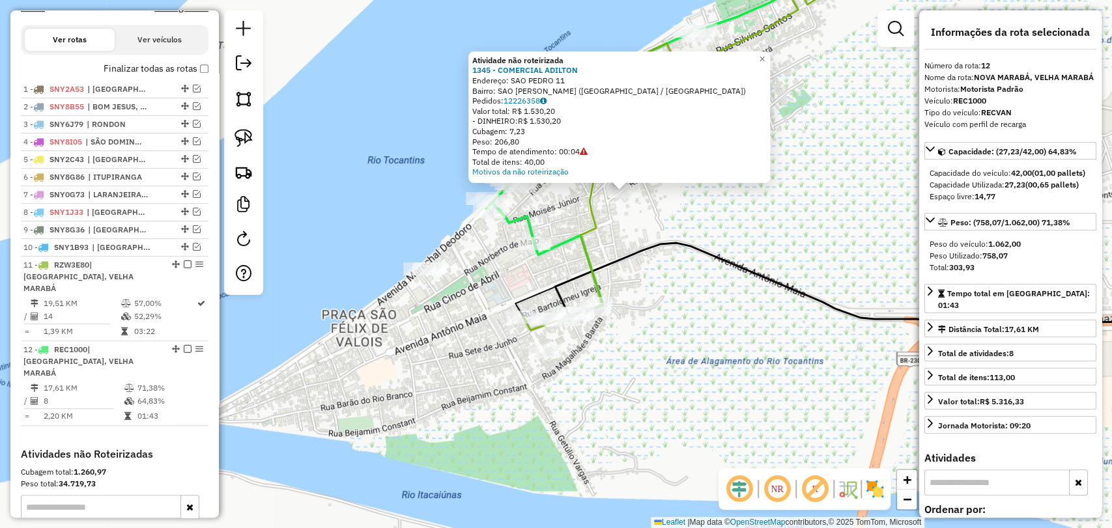
click at [468, 304] on div "Atividade não roteirizada 1345 - COMERCIAL [PERSON_NAME]: SAO PEDRO 11 Bairro: …" at bounding box center [556, 264] width 1112 height 528
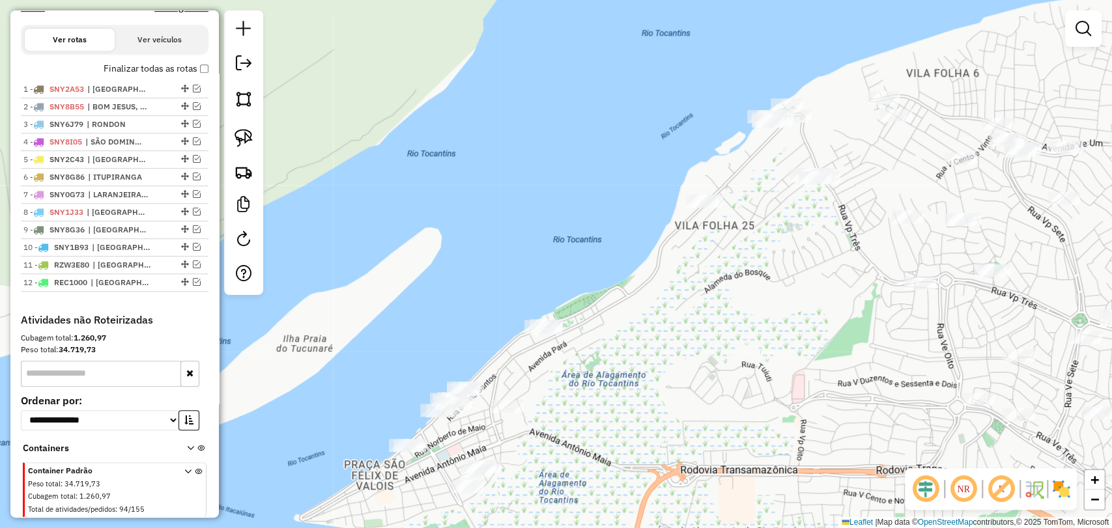
drag, startPoint x: 658, startPoint y: 199, endPoint x: 595, endPoint y: 387, distance: 198.0
click at [595, 387] on div "Janela de atendimento Grade de atendimento Capacidade Transportadoras Veículos …" at bounding box center [556, 264] width 1112 height 528
click at [240, 137] on img at bounding box center [244, 138] width 18 height 18
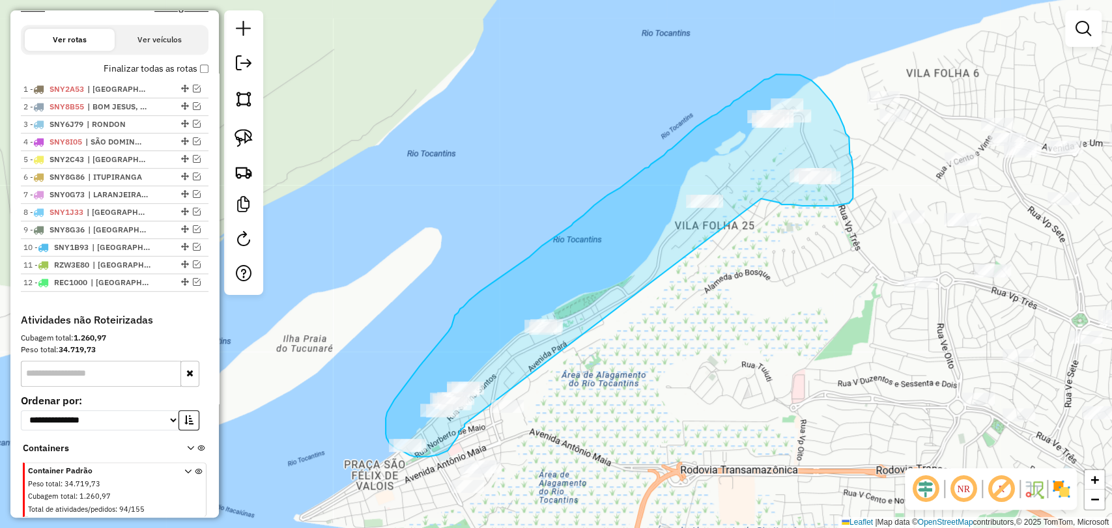
drag, startPoint x: 465, startPoint y: 427, endPoint x: 761, endPoint y: 199, distance: 374.1
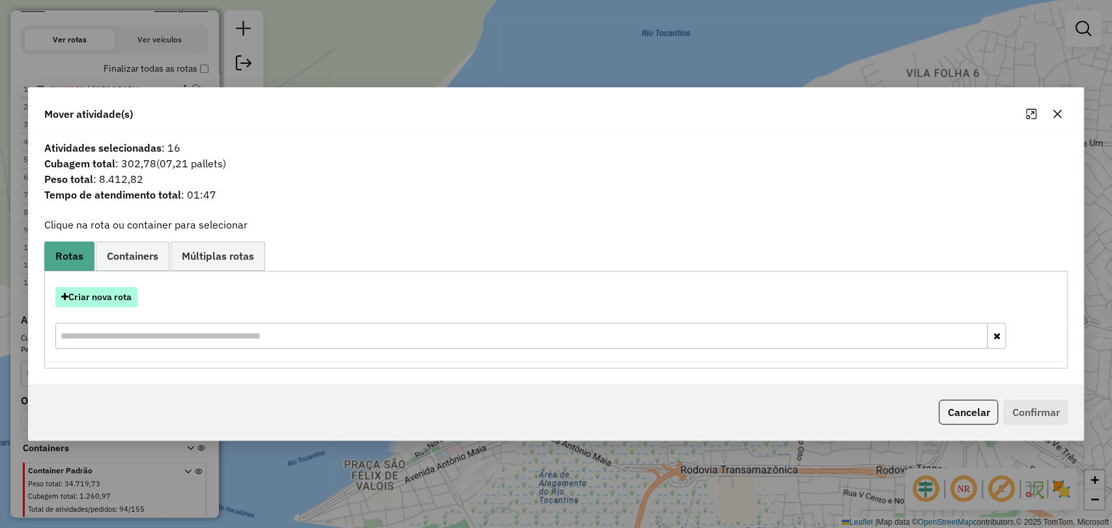
click at [101, 302] on button "Criar nova rota" at bounding box center [96, 297] width 82 height 20
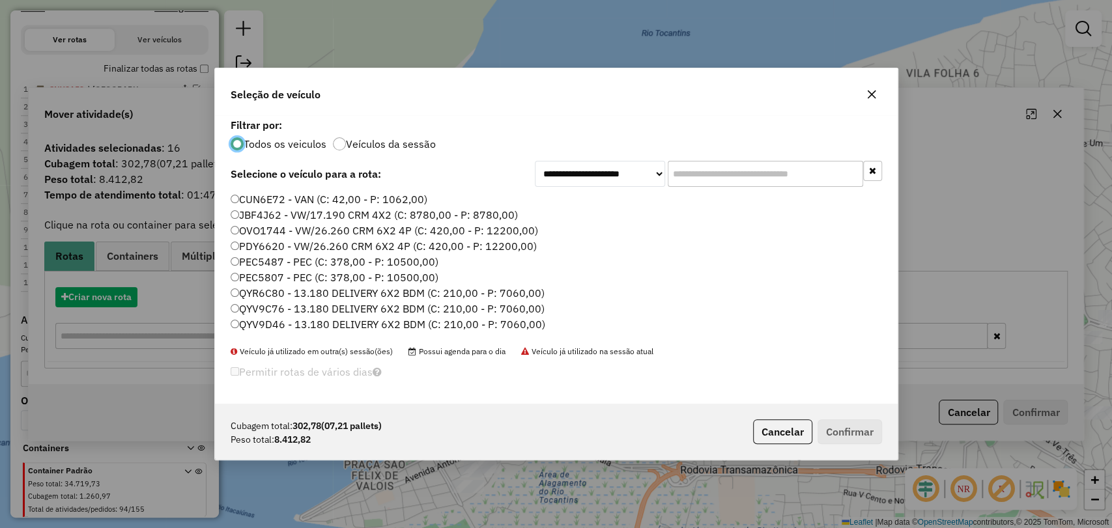
scroll to position [7, 4]
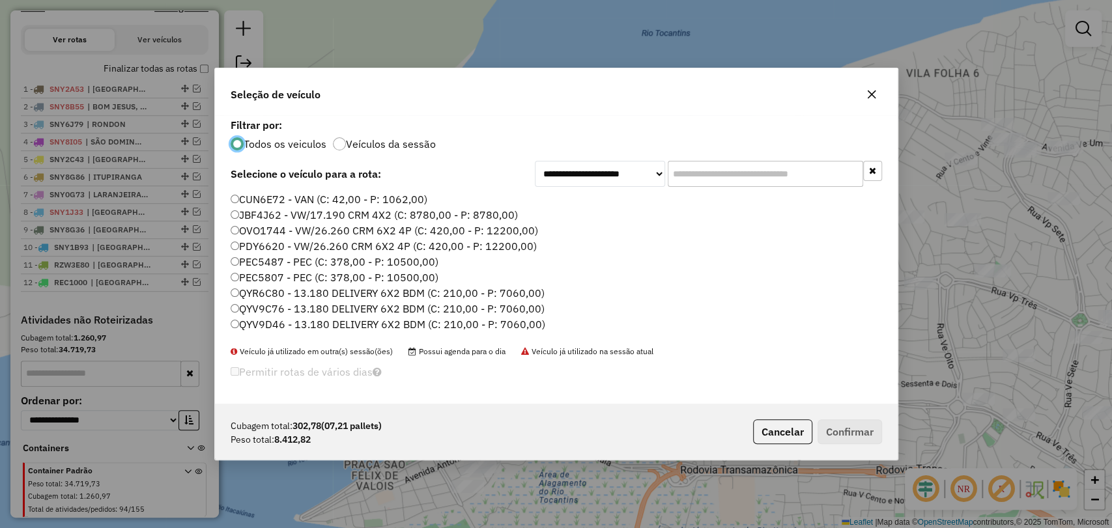
click at [680, 184] on input "text" at bounding box center [765, 174] width 195 height 26
paste input "*******"
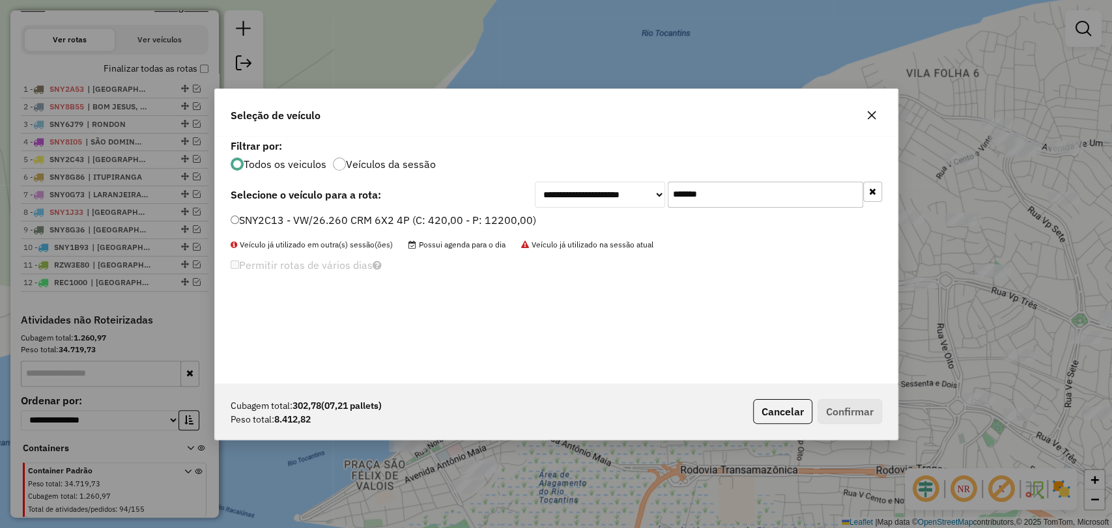
type input "*******"
click at [401, 224] on label "SNY2C13 - VW/26.260 CRM 6X2 4P (C: 420,00 - P: 12200,00)" at bounding box center [384, 220] width 306 height 16
click at [846, 409] on button "Confirmar" at bounding box center [850, 411] width 65 height 25
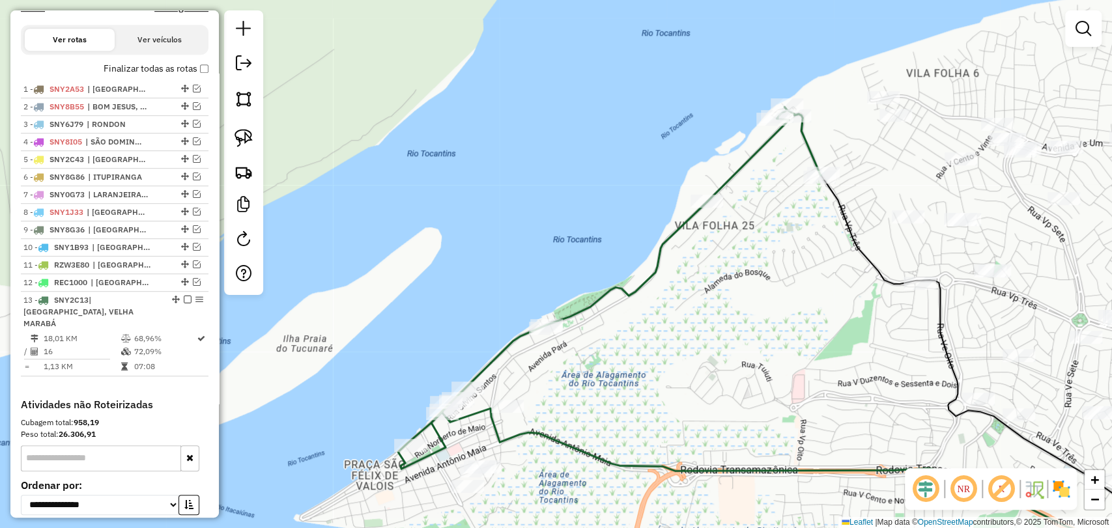
click at [705, 212] on icon at bounding box center [609, 288] width 423 height 362
select select "**********"
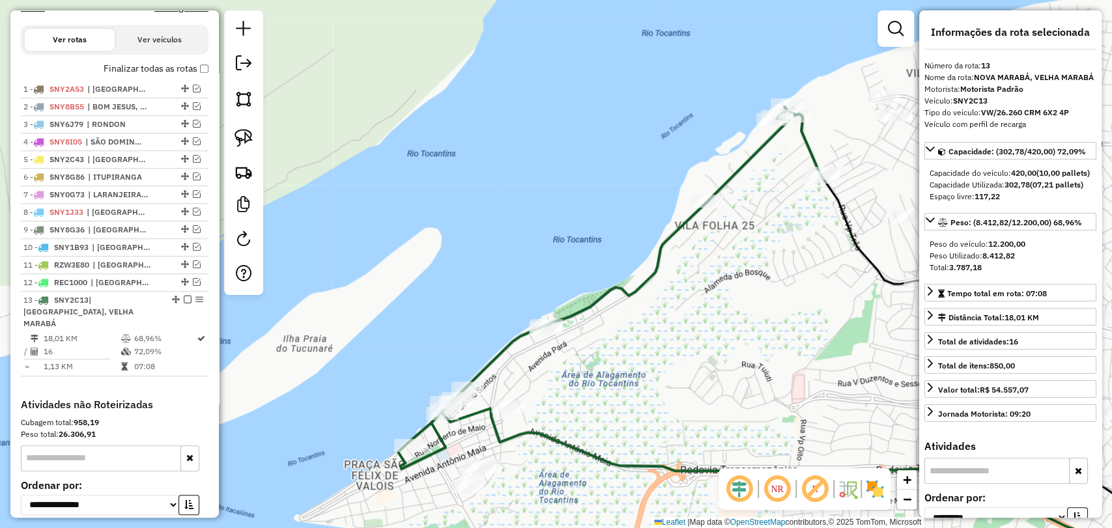
scroll to position [547, 0]
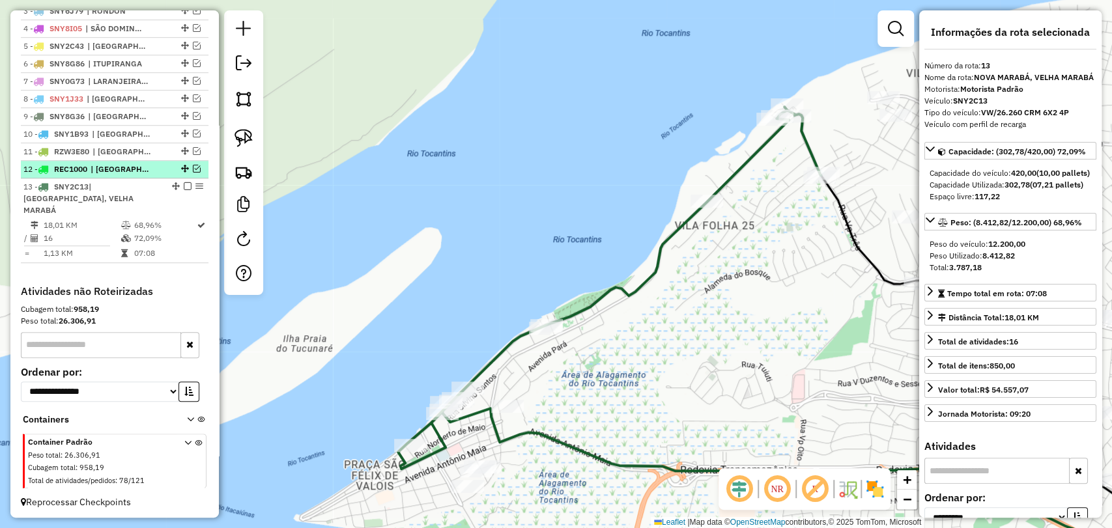
click at [193, 173] on em at bounding box center [197, 169] width 8 height 8
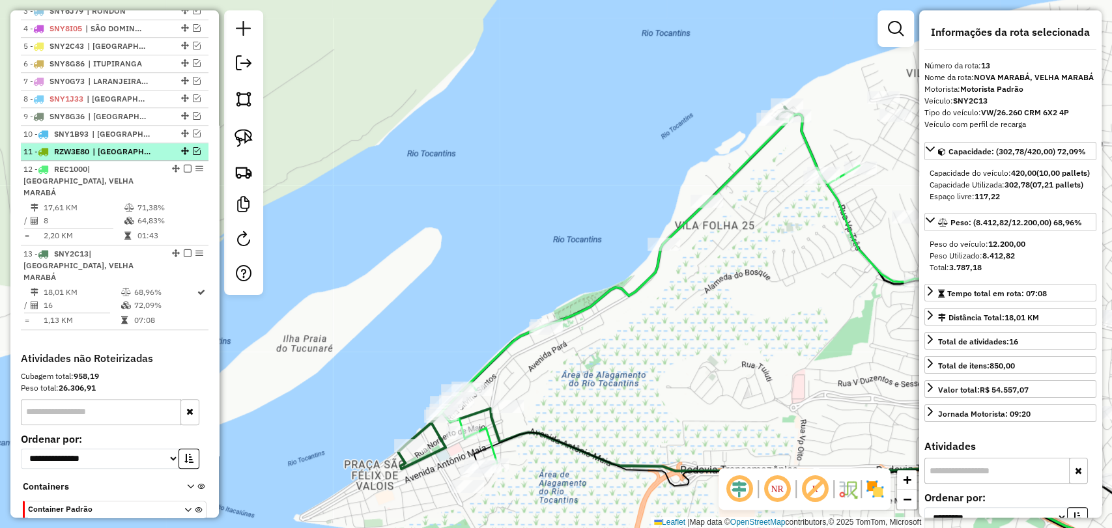
click at [193, 155] on em at bounding box center [197, 151] width 8 height 8
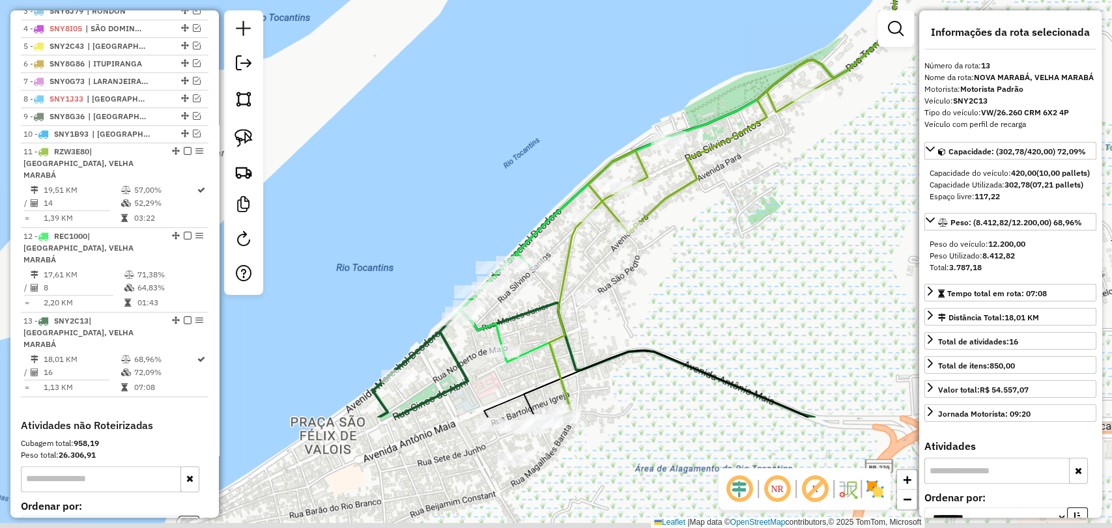
drag, startPoint x: 567, startPoint y: 410, endPoint x: 561, endPoint y: 276, distance: 133.7
click at [676, 242] on div "Janela de atendimento Grade de atendimento Capacidade Transportadoras Veículos …" at bounding box center [556, 264] width 1112 height 528
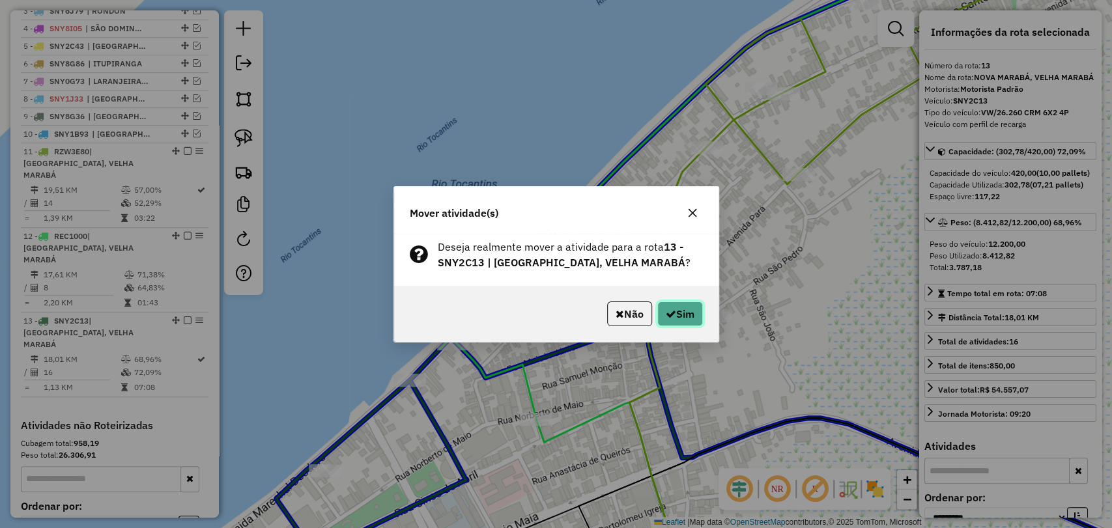
click at [672, 317] on icon "button" at bounding box center [671, 314] width 10 height 10
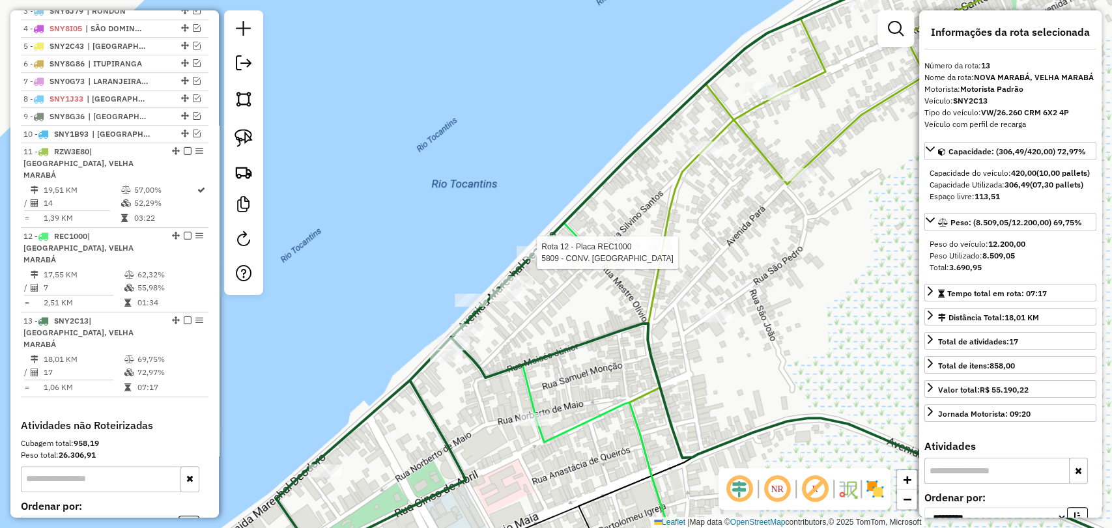
scroll to position [658, 0]
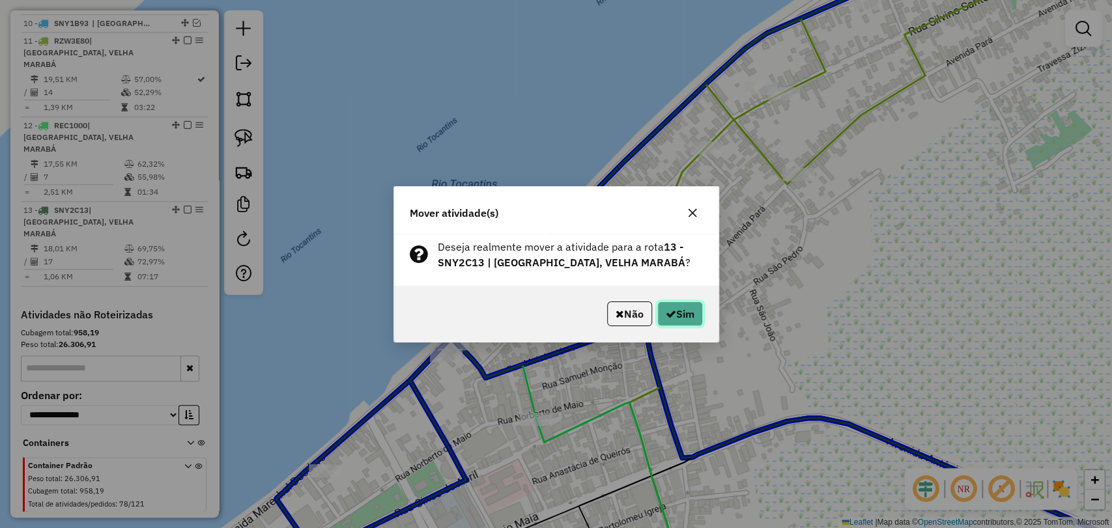
click at [684, 314] on button "Sim" at bounding box center [680, 314] width 46 height 25
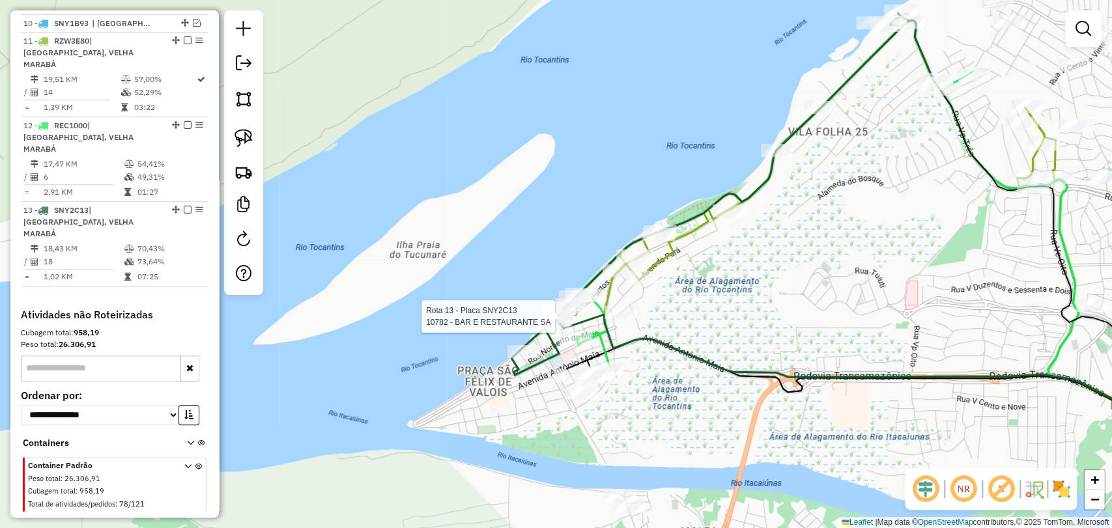
select select "**********"
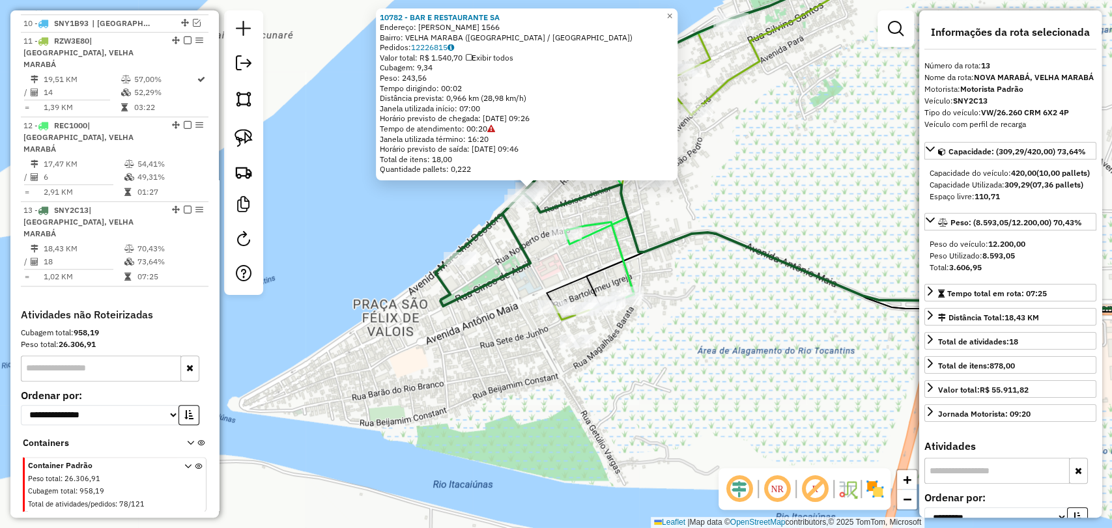
click at [656, 302] on div "10782 - BAR E RESTAURANTE SA Endereço: MARECHAL DEODORO 1566 Bairro: VELHA MARA…" at bounding box center [556, 264] width 1112 height 528
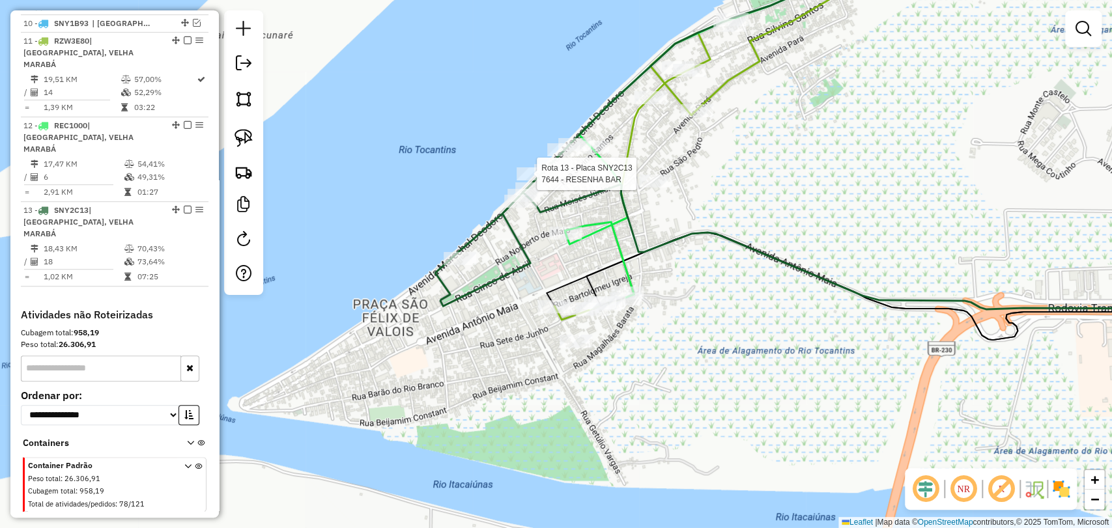
select select "**********"
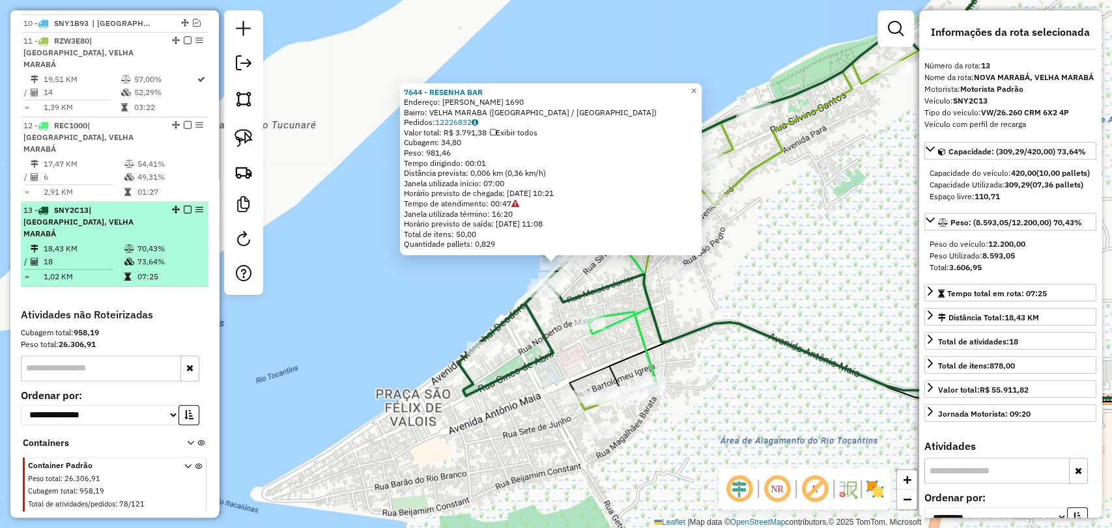
click at [185, 206] on em at bounding box center [188, 210] width 8 height 8
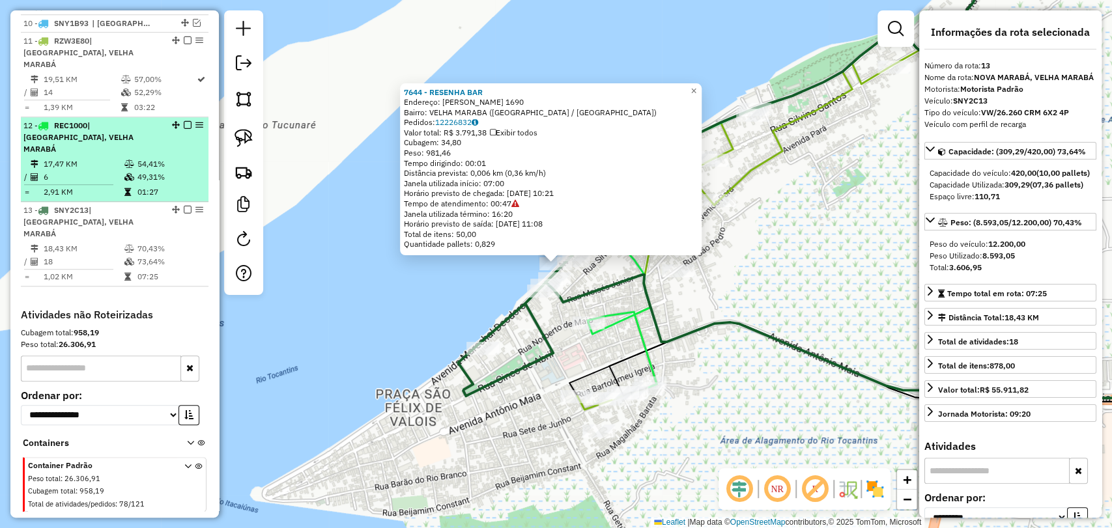
scroll to position [603, 0]
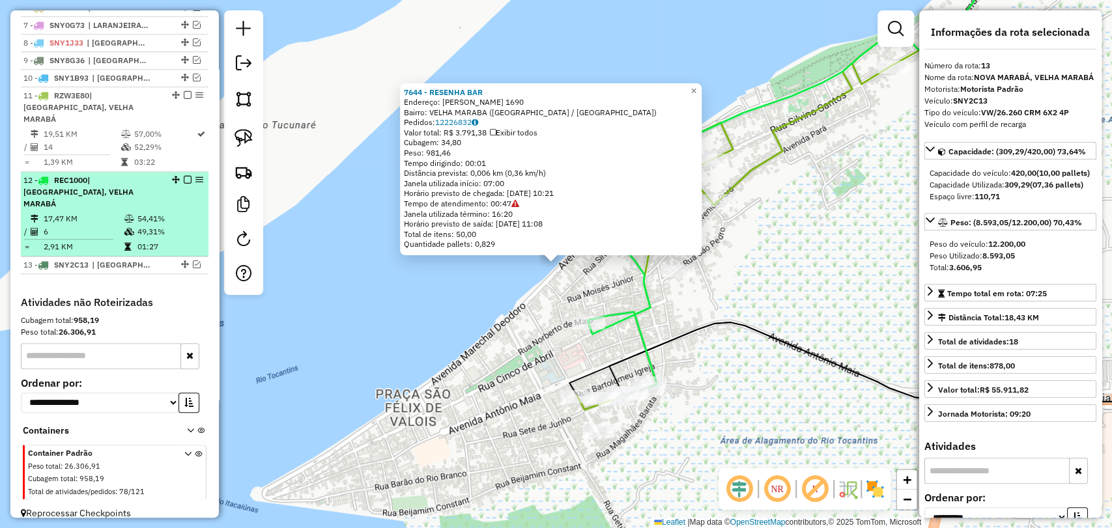
click at [141, 187] on div "12 - REC1000 | NOVA MARABÁ, VELHA MARABÁ" at bounding box center [92, 192] width 138 height 35
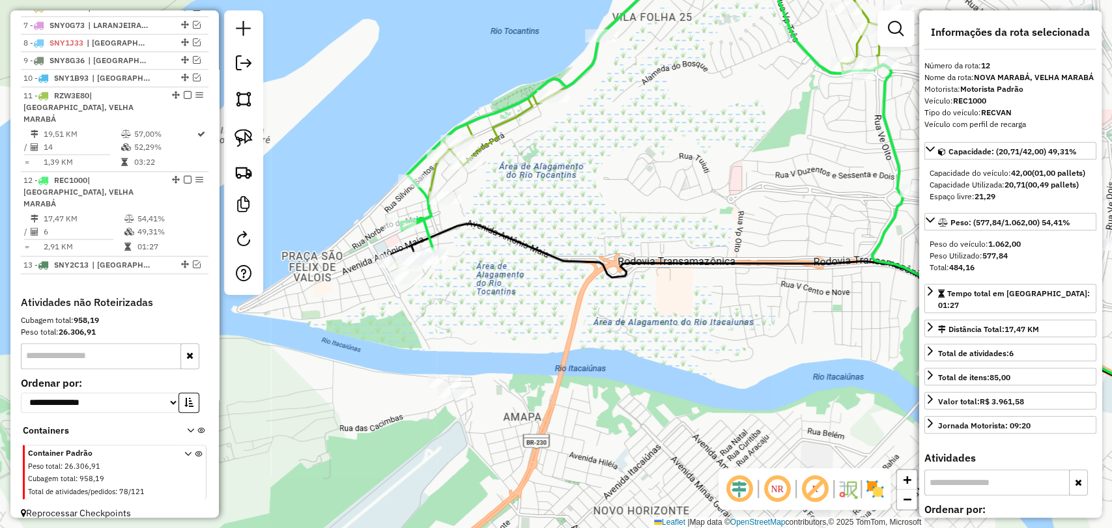
drag, startPoint x: 532, startPoint y: 298, endPoint x: 752, endPoint y: 204, distance: 239.7
click at [752, 204] on div "Janela de atendimento Grade de atendimento Capacidade Transportadoras Veículos …" at bounding box center [556, 264] width 1112 height 528
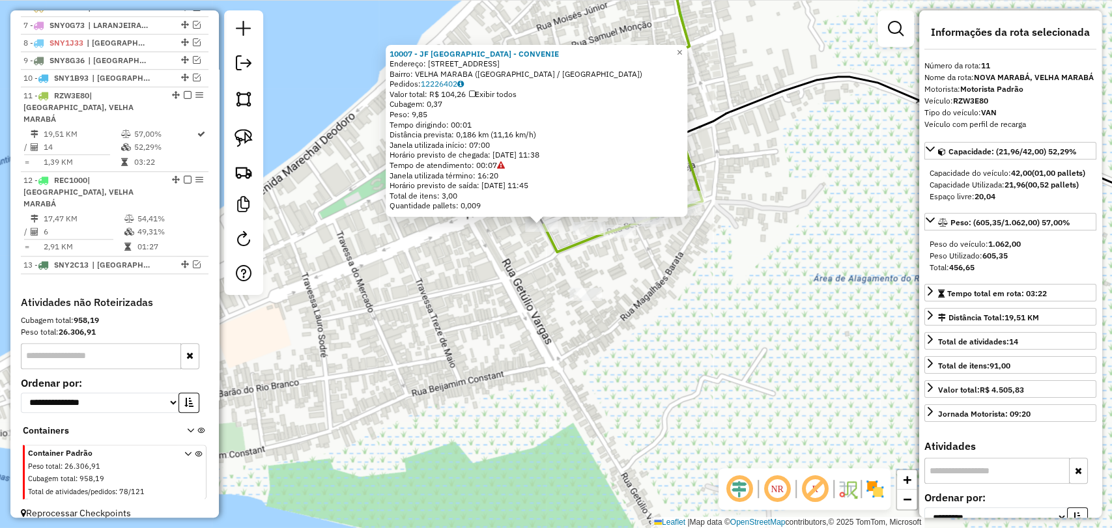
click at [579, 307] on div "10007 - JF BRASIL - CONVENIE Endereço: SANTA TERESINHA 414 Bairro: VELHA MARABA…" at bounding box center [556, 264] width 1112 height 528
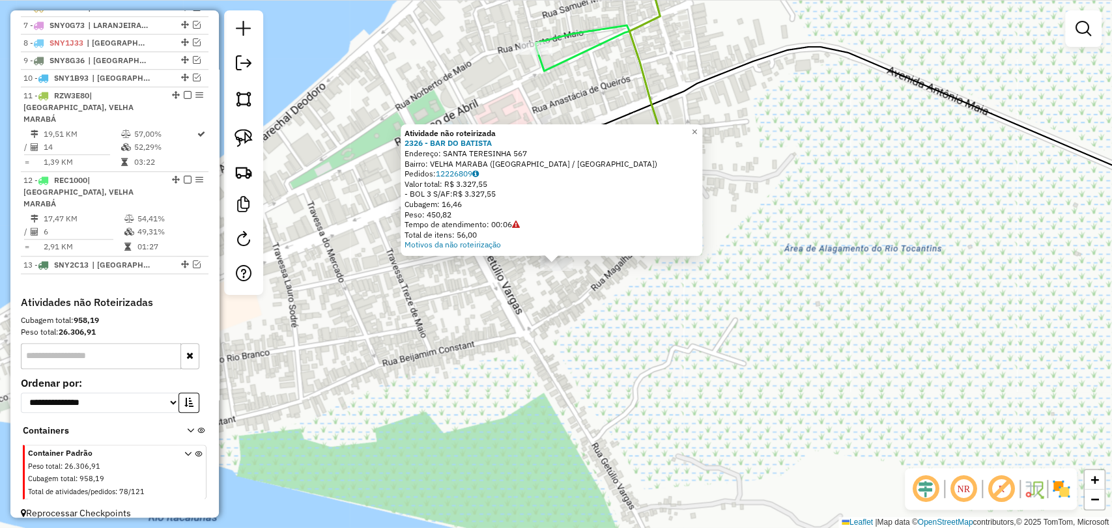
click at [605, 326] on div "Atividade não roteirizada 2326 - BAR DO BATISTA Endereço: SANTA TERESINHA 567 B…" at bounding box center [556, 264] width 1112 height 528
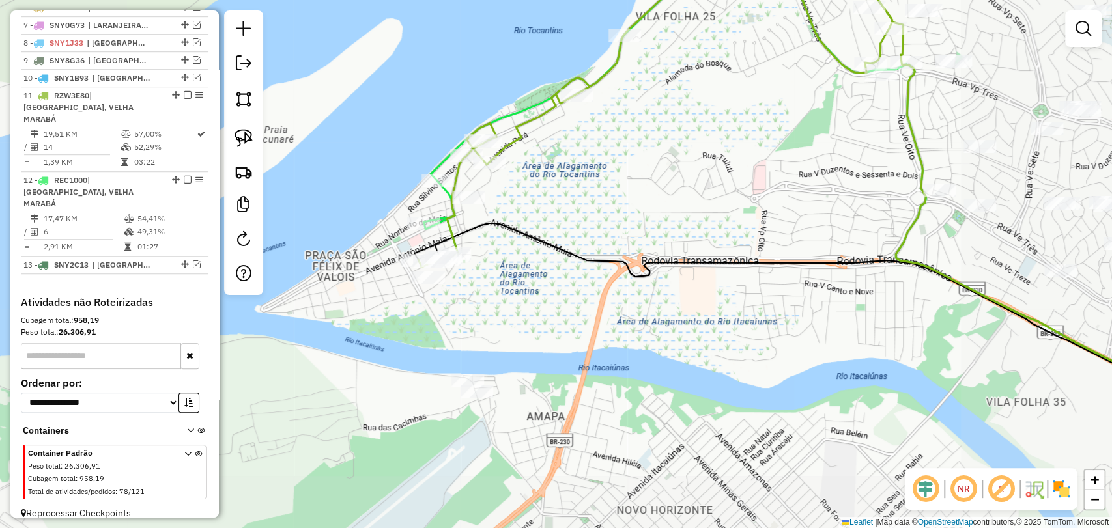
click at [382, 284] on div "Janela de atendimento Grade de atendimento Capacidade Transportadoras Veículos …" at bounding box center [556, 264] width 1112 height 528
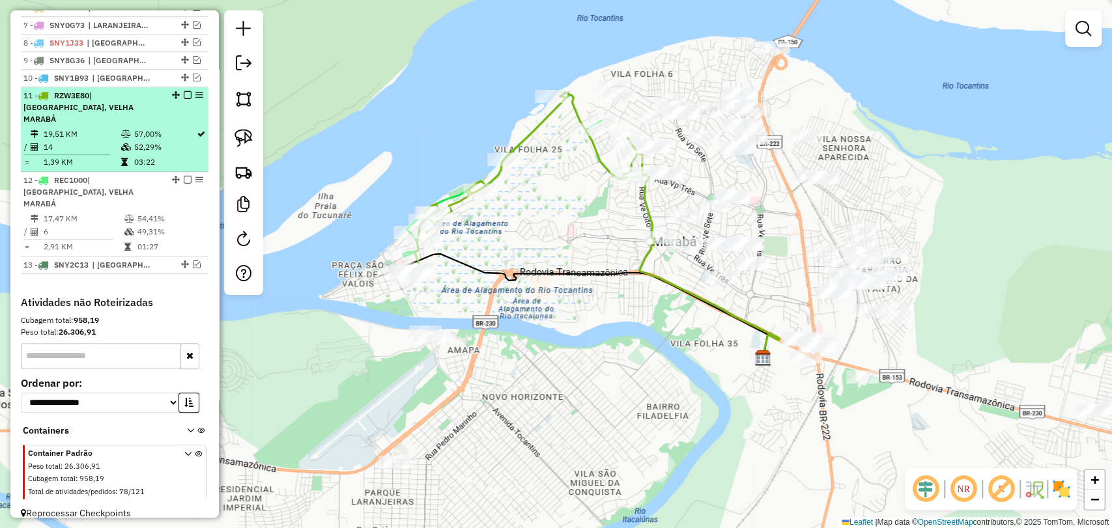
click at [156, 134] on td "57,00%" at bounding box center [164, 134] width 63 height 13
select select "**********"
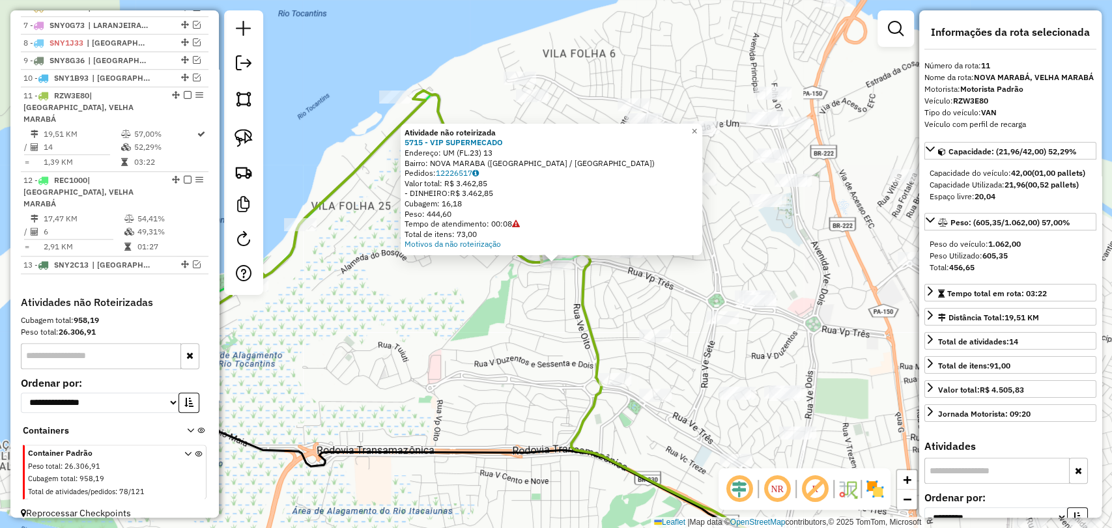
click at [469, 311] on div "Atividade não roteirizada 5715 - VIP SUPERMECADO Endereço: UM (FL.23) 13 Bairro…" at bounding box center [556, 264] width 1112 height 528
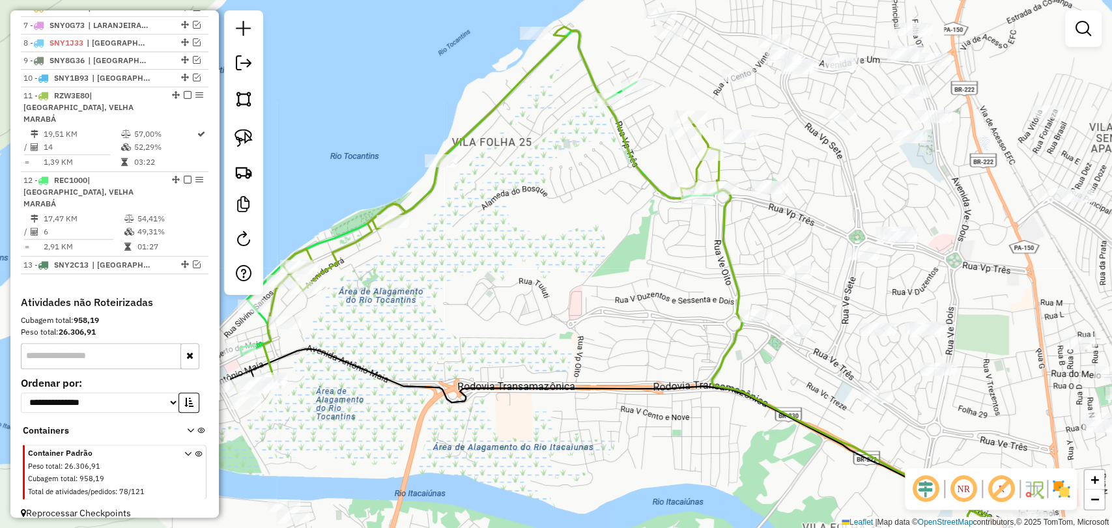
drag, startPoint x: 474, startPoint y: 308, endPoint x: 792, endPoint y: 158, distance: 351.3
click at [792, 158] on div "Janela de atendimento Grade de atendimento Capacidade Transportadoras Veículos …" at bounding box center [556, 264] width 1112 height 528
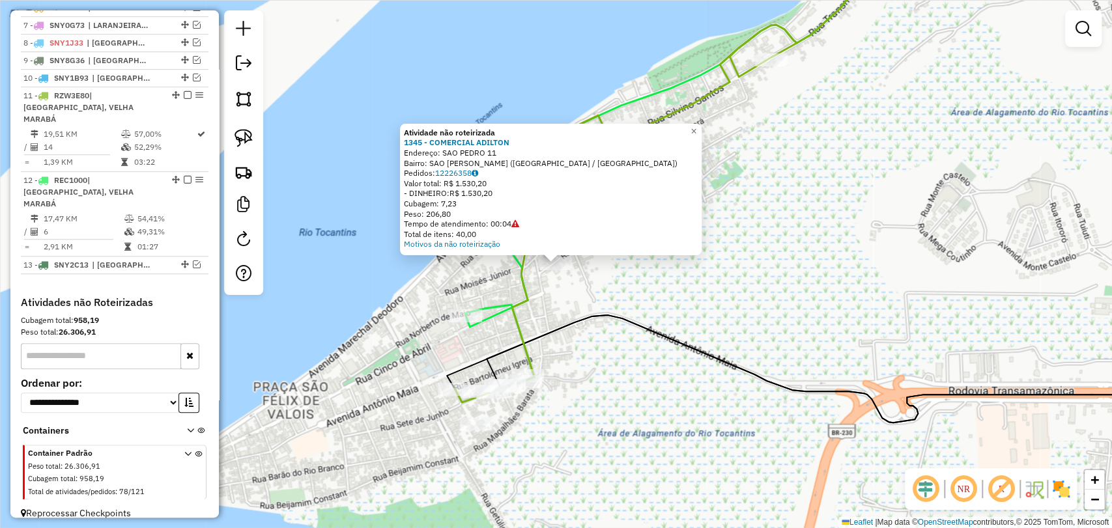
click at [571, 270] on div at bounding box center [556, 263] width 33 height 13
click at [547, 348] on div "Atividade não roteirizada 1345 - COMERCIAL ADILTON Endereço: SAO PEDRO 11 Bairr…" at bounding box center [556, 264] width 1112 height 528
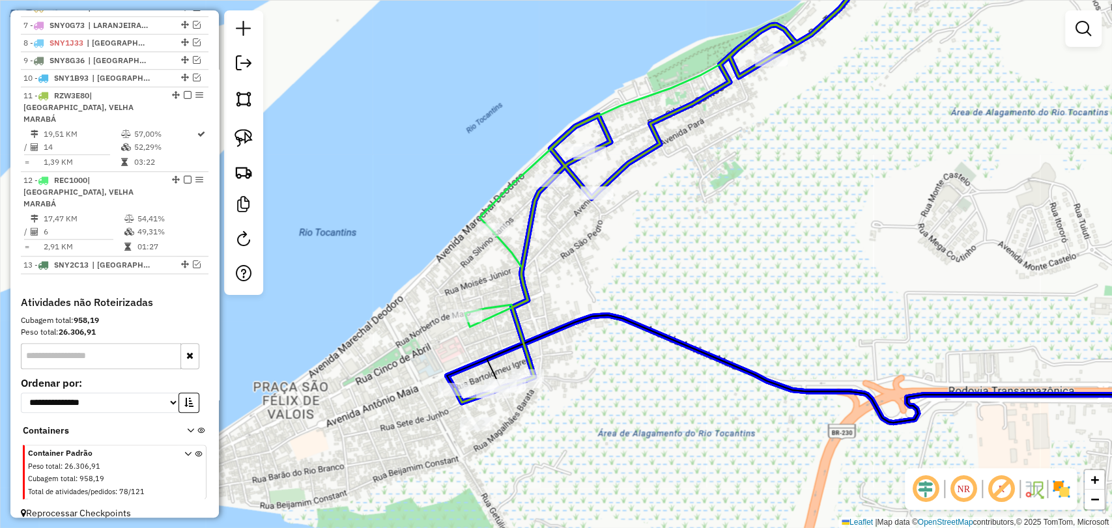
drag, startPoint x: 553, startPoint y: 272, endPoint x: 597, endPoint y: 205, distance: 80.4
click at [597, 205] on div "Janela de atendimento Grade de atendimento Capacidade Transportadoras Veículos …" at bounding box center [556, 264] width 1112 height 528
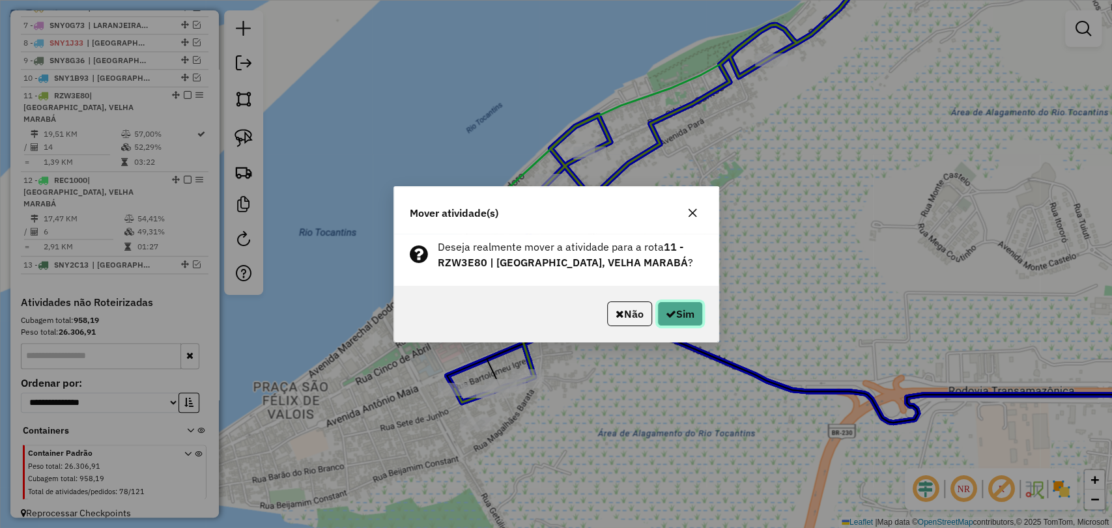
click at [662, 314] on button "Sim" at bounding box center [680, 314] width 46 height 25
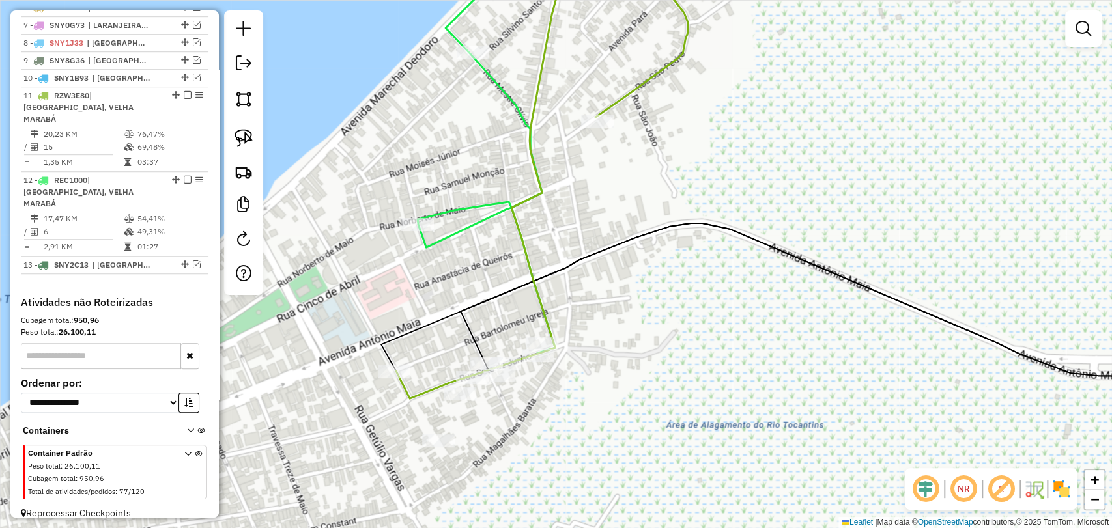
click at [442, 448] on div at bounding box center [438, 441] width 33 height 13
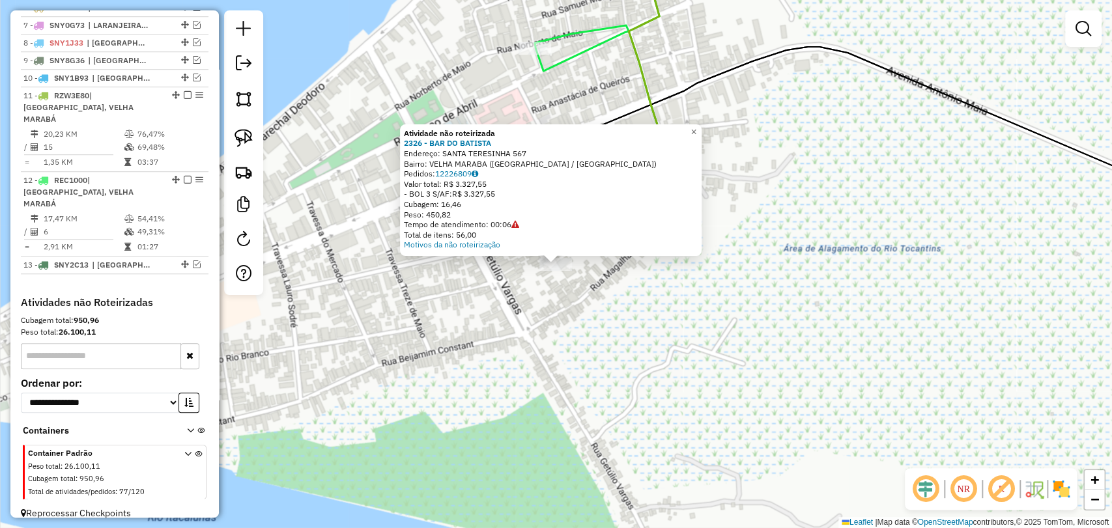
click at [581, 315] on div "Atividade não roteirizada 2326 - BAR DO BATISTA Endereço: SANTA TERESINHA 567 B…" at bounding box center [556, 264] width 1112 height 528
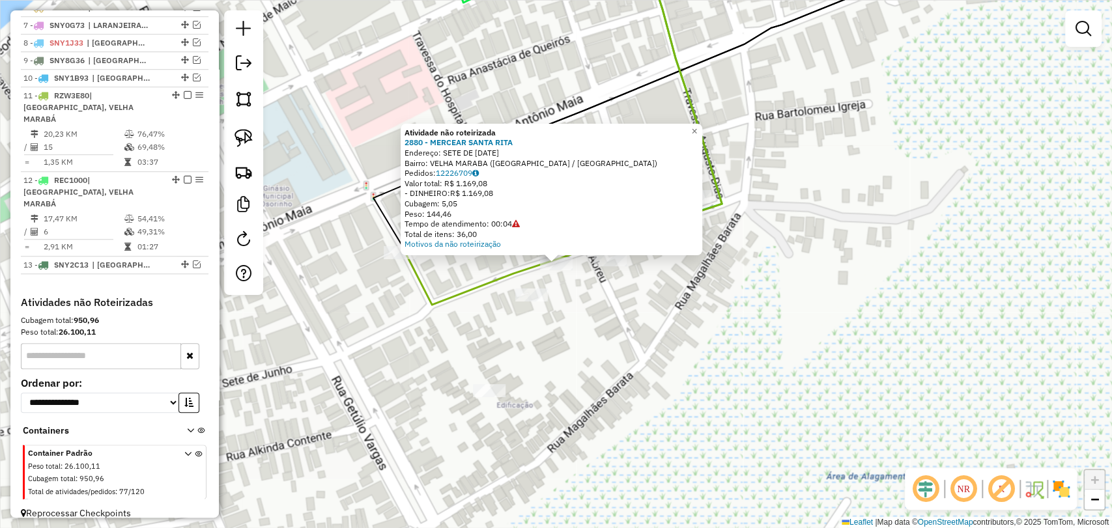
click at [601, 289] on div "Atividade não roteirizada 2880 - MERCEAR SANTA RITA Endereço: SETE DE JUNHO 147…" at bounding box center [556, 264] width 1112 height 528
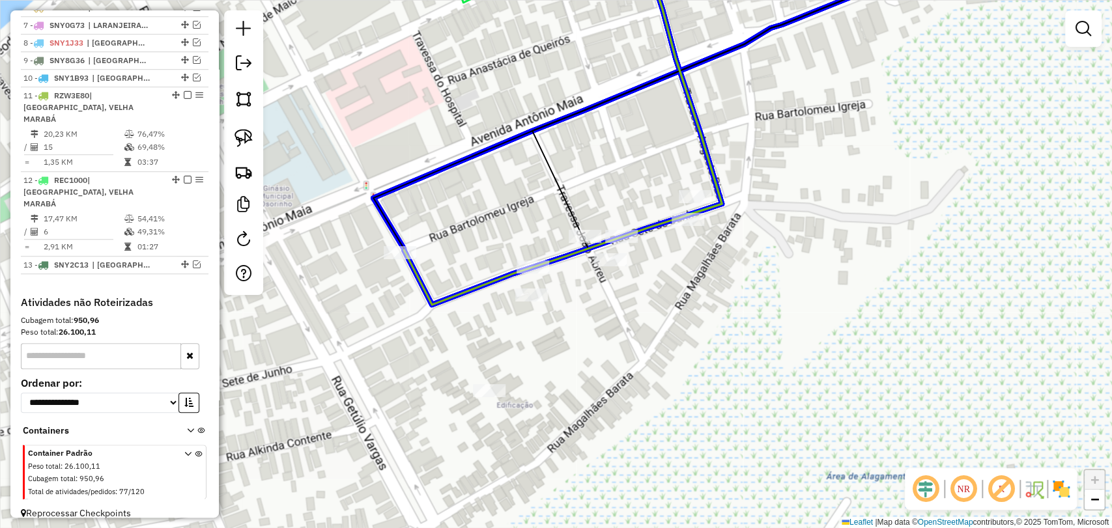
click at [534, 274] on div at bounding box center [533, 267] width 33 height 13
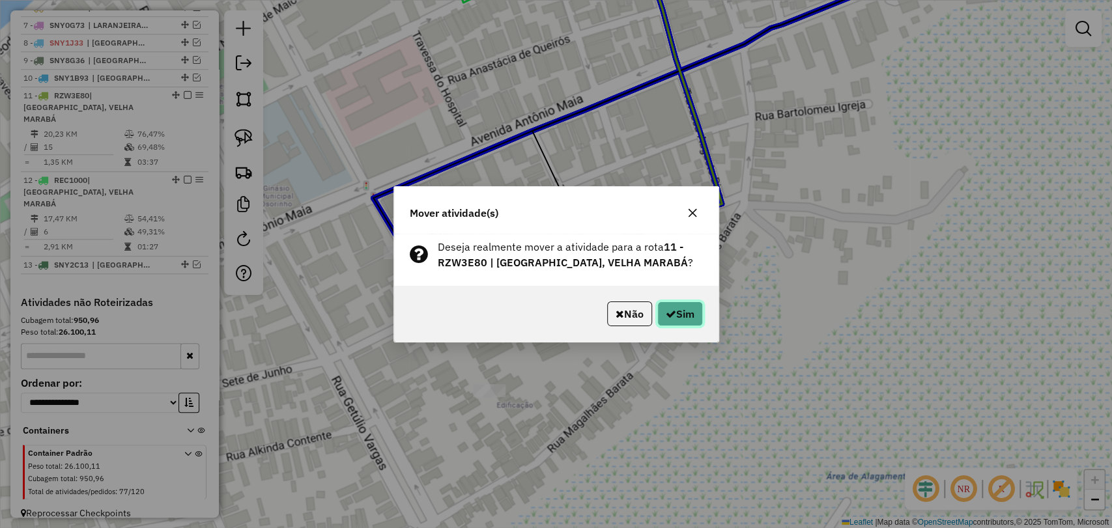
click at [673, 313] on button "Sim" at bounding box center [680, 314] width 46 height 25
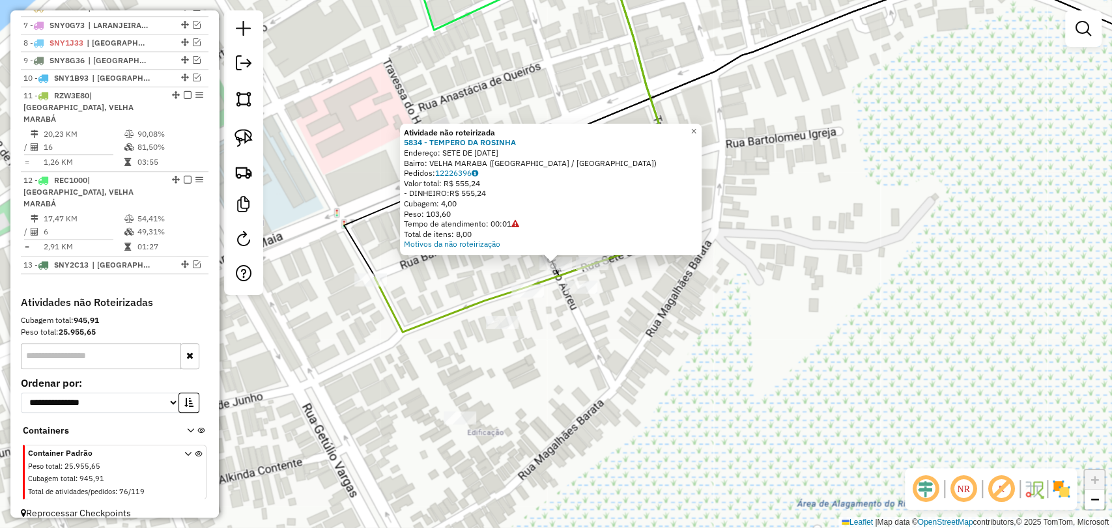
click at [659, 304] on div "Atividade não roteirizada 5834 - TEMPERO DA ROSINHA Endereço: SETE DE JUNHO 154…" at bounding box center [556, 264] width 1112 height 528
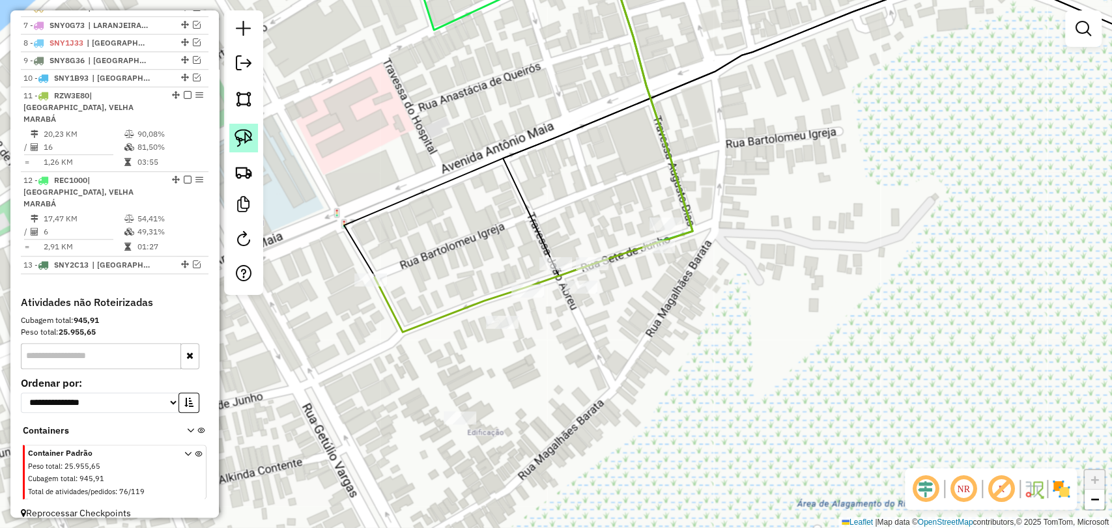
click at [240, 136] on img at bounding box center [244, 138] width 18 height 18
drag, startPoint x: 456, startPoint y: 446, endPoint x: 495, endPoint y: 418, distance: 48.1
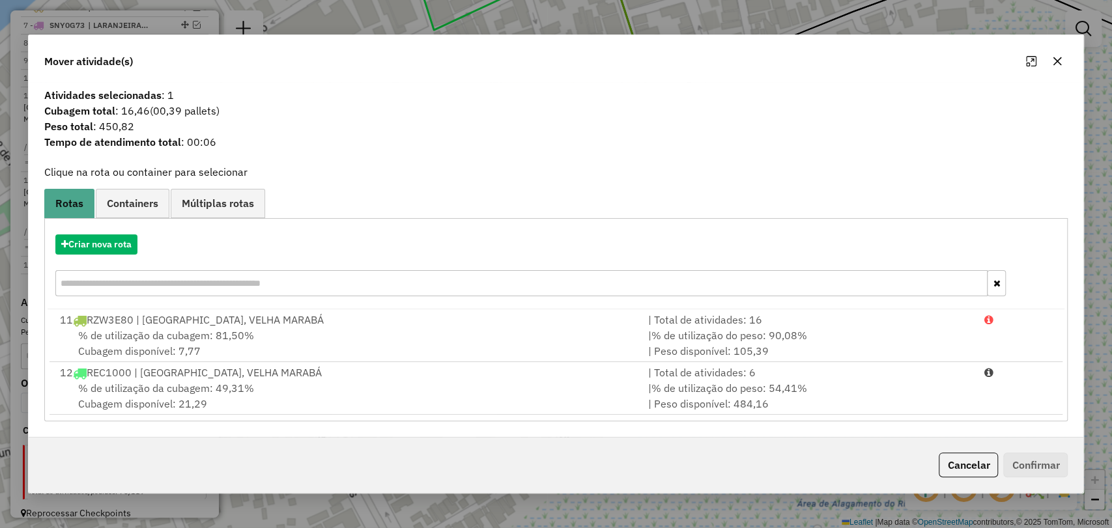
click at [484, 403] on div "% de utilização da cubagem: 49,31% Cubagem disponível: 21,29" at bounding box center [346, 396] width 588 height 31
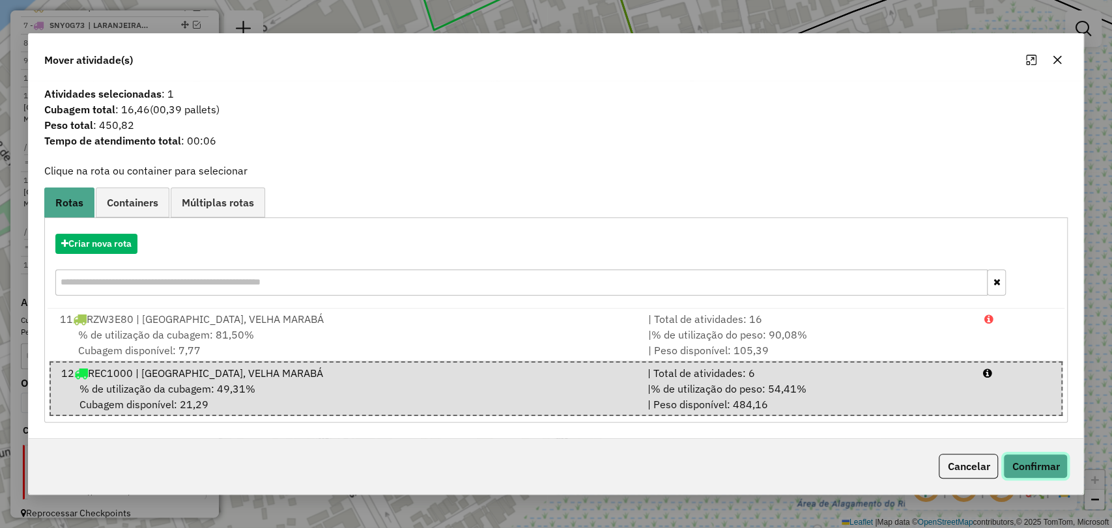
click at [1032, 463] on button "Confirmar" at bounding box center [1035, 466] width 65 height 25
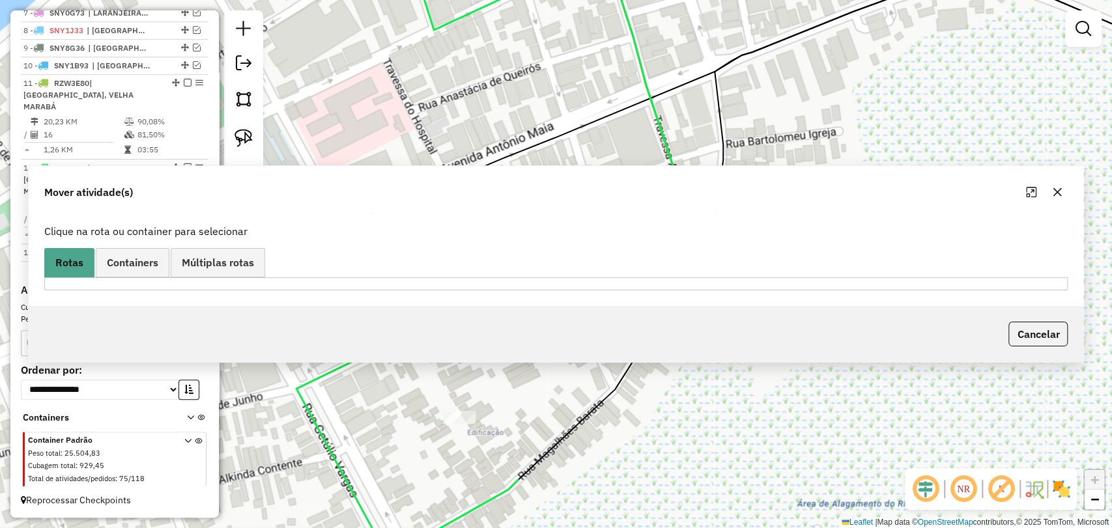
scroll to position [587, 0]
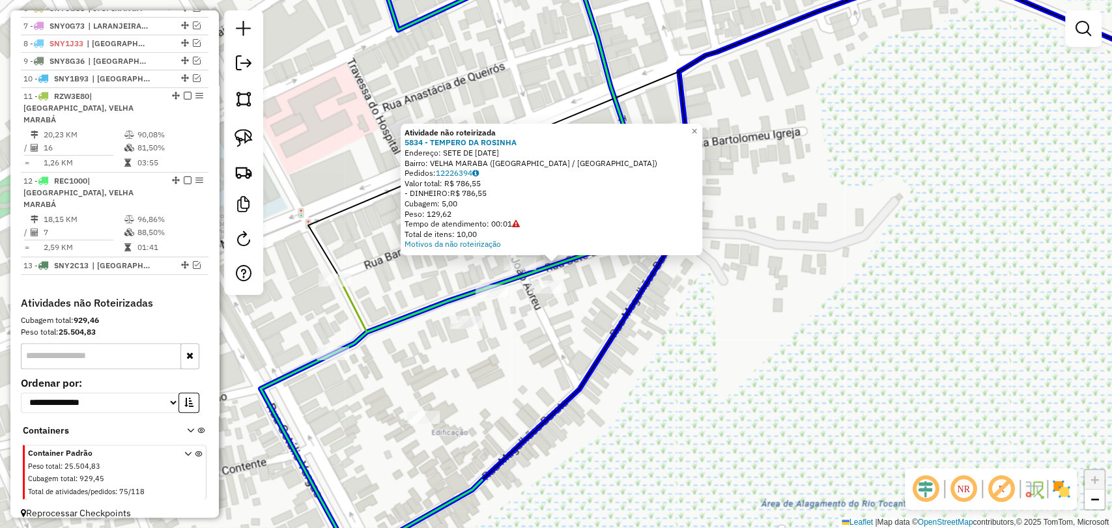
click at [332, 360] on div at bounding box center [333, 353] width 33 height 13
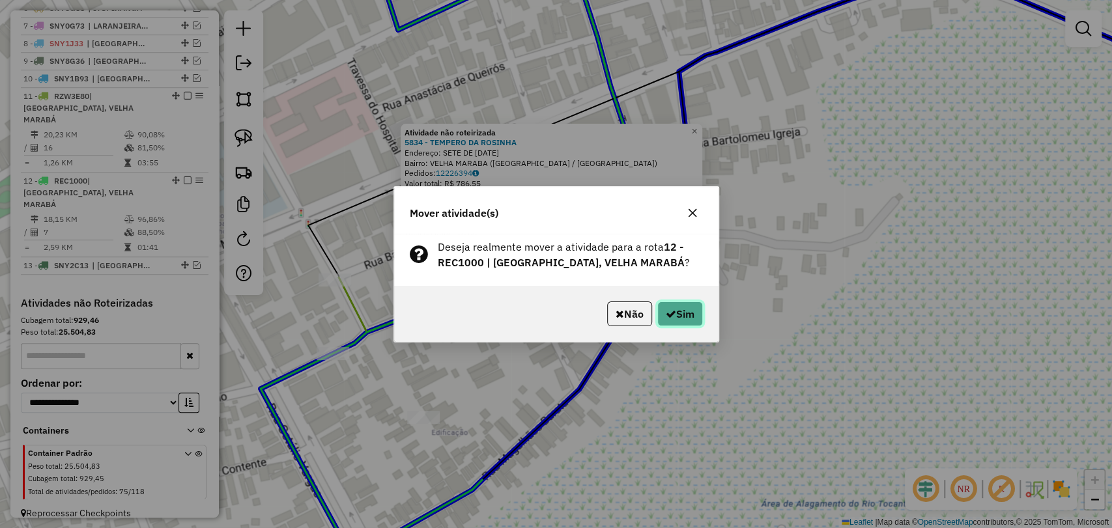
click at [700, 311] on button "Sim" at bounding box center [680, 314] width 46 height 25
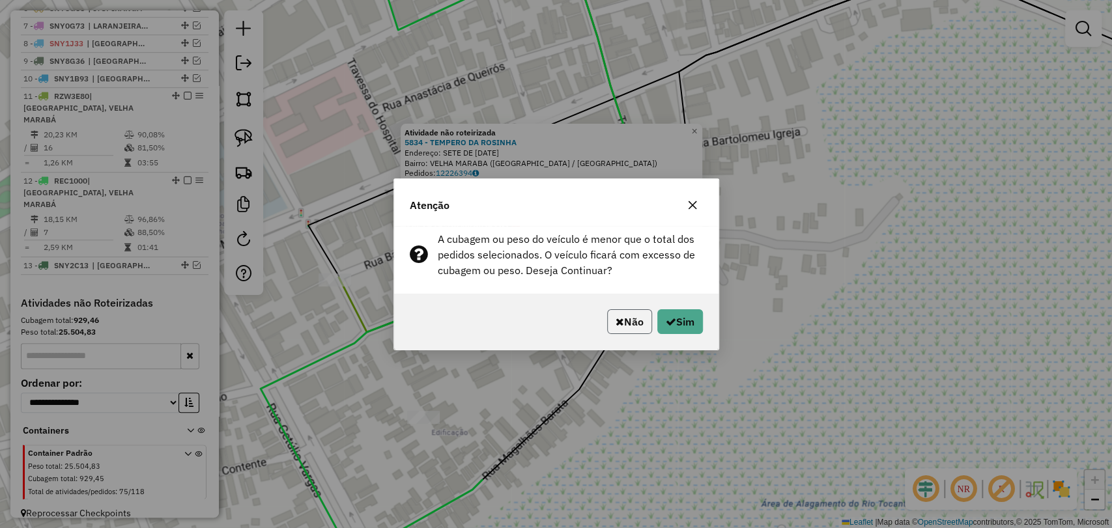
click at [617, 326] on icon "button" at bounding box center [620, 322] width 8 height 10
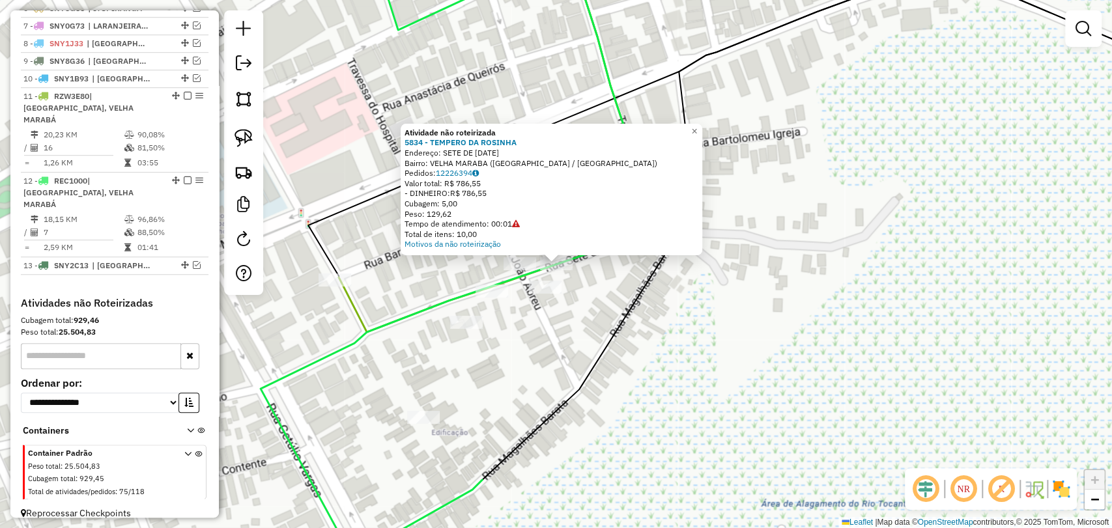
click at [545, 324] on div "Atividade não roteirizada 5834 - TEMPERO DA ROSINHA Endereço: SETE DE JUNHO 154…" at bounding box center [556, 264] width 1112 height 528
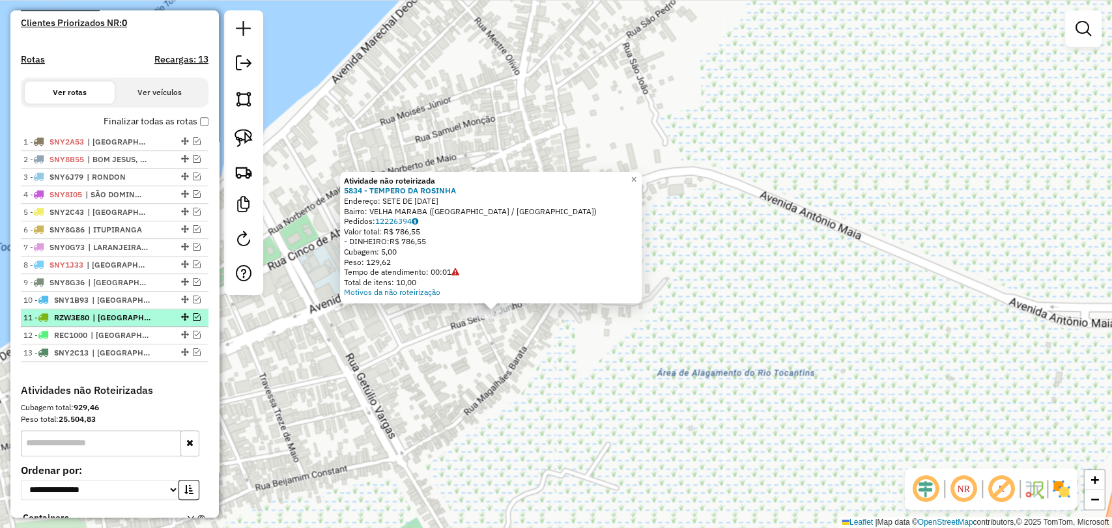
scroll to position [370, 0]
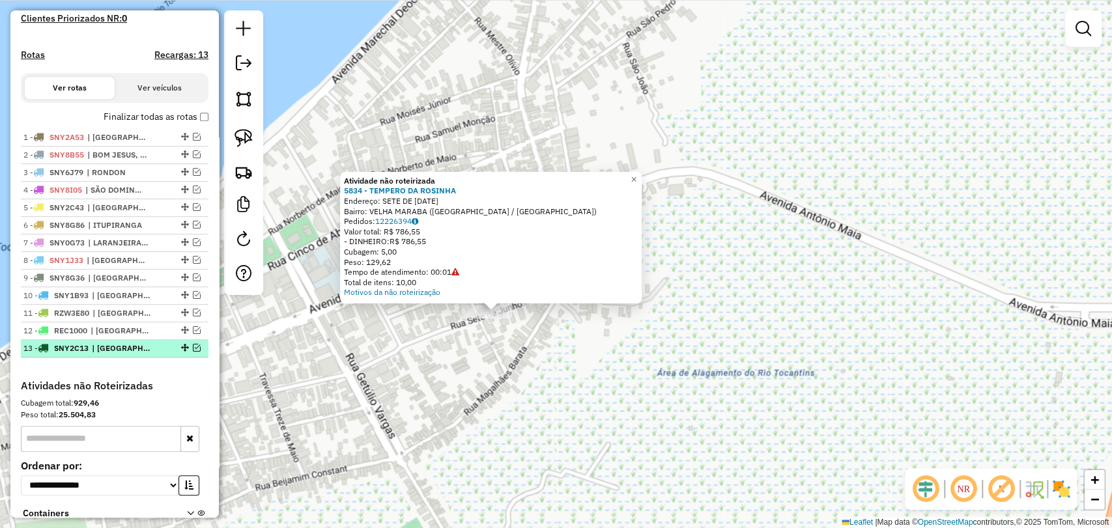
click at [193, 352] on em at bounding box center [197, 348] width 8 height 8
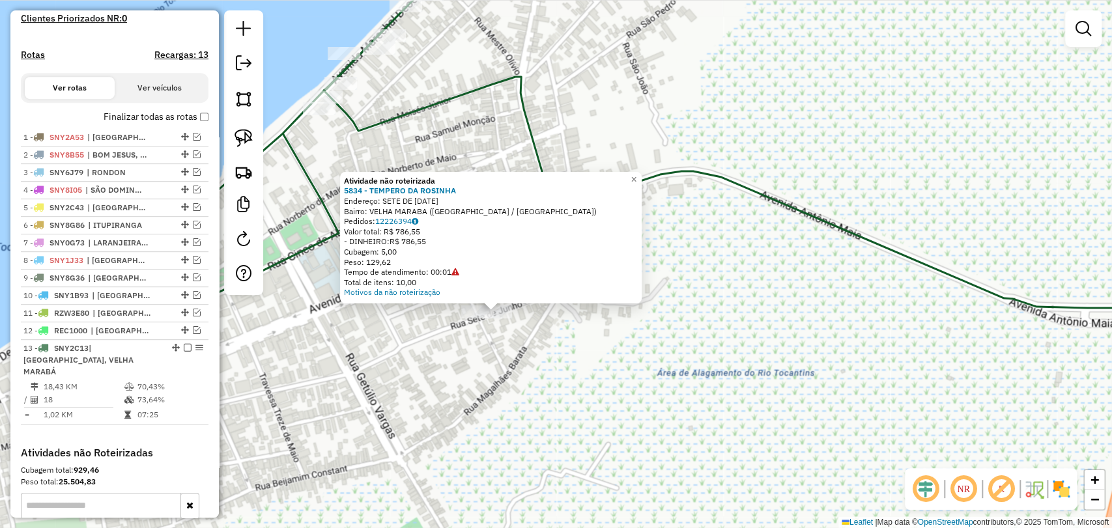
click at [365, 382] on div "Atividade não roteirizada 5834 - TEMPERO DA ROSINHA Endereço: SETE DE JUNHO 154…" at bounding box center [556, 264] width 1112 height 528
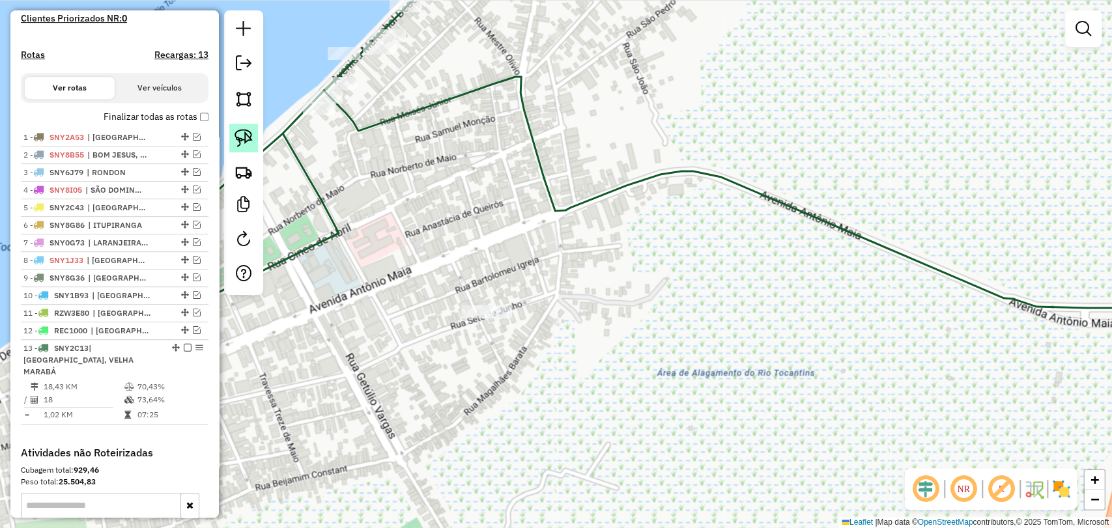
click at [243, 143] on img at bounding box center [244, 138] width 18 height 18
click at [508, 313] on div "Janela de atendimento Grade de atendimento Capacidade Transportadoras Veículos …" at bounding box center [556, 264] width 1112 height 528
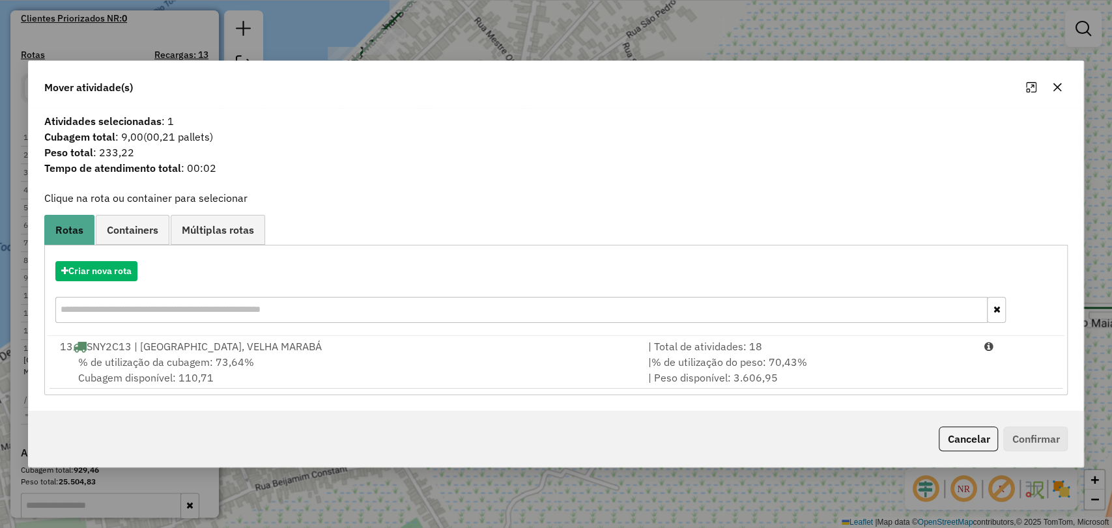
click at [307, 363] on div "% de utilização da cubagem: 73,64% Cubagem disponível: 110,71" at bounding box center [346, 369] width 588 height 31
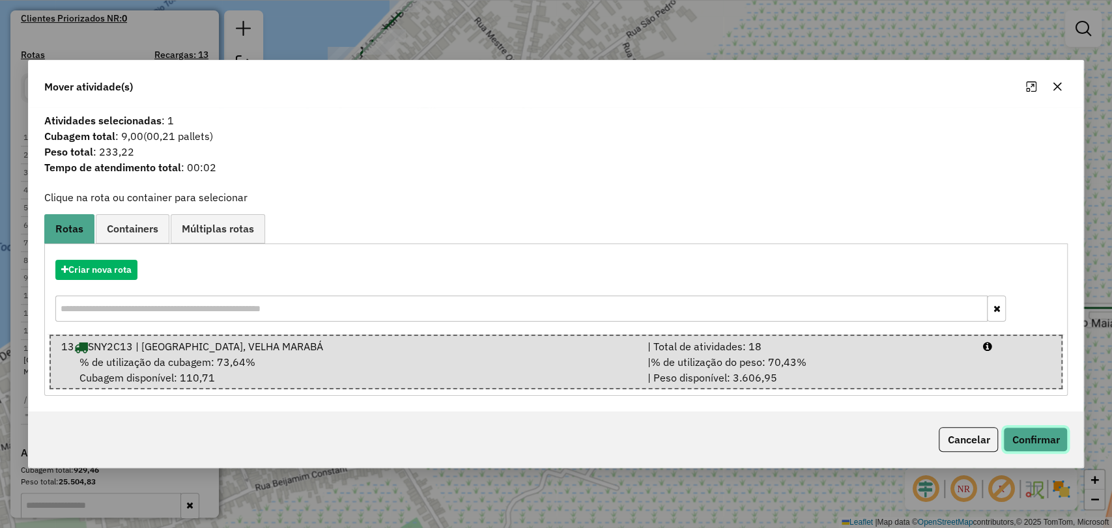
click at [1027, 442] on button "Confirmar" at bounding box center [1035, 439] width 65 height 25
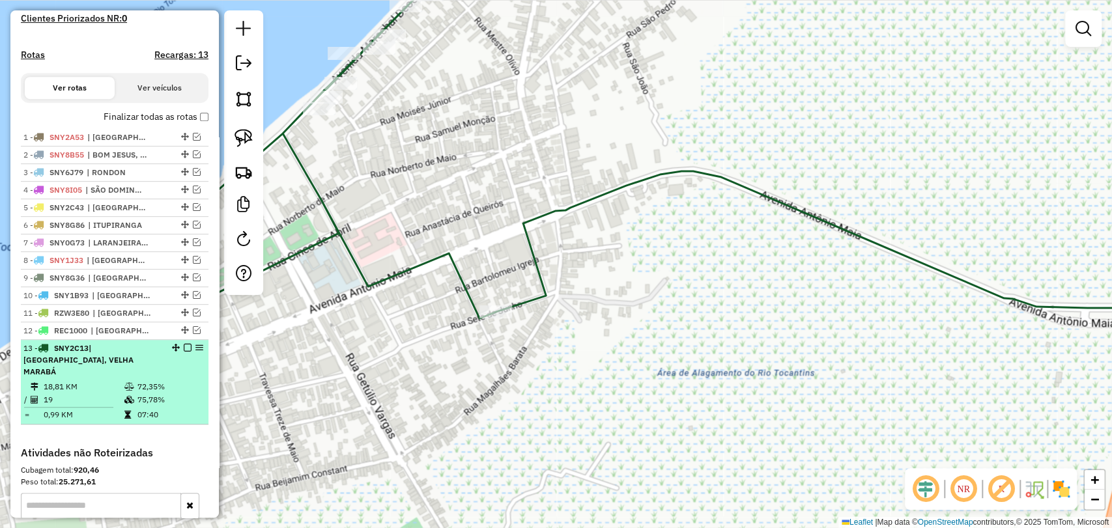
click at [109, 397] on td "19" at bounding box center [83, 400] width 81 height 13
select select "**********"
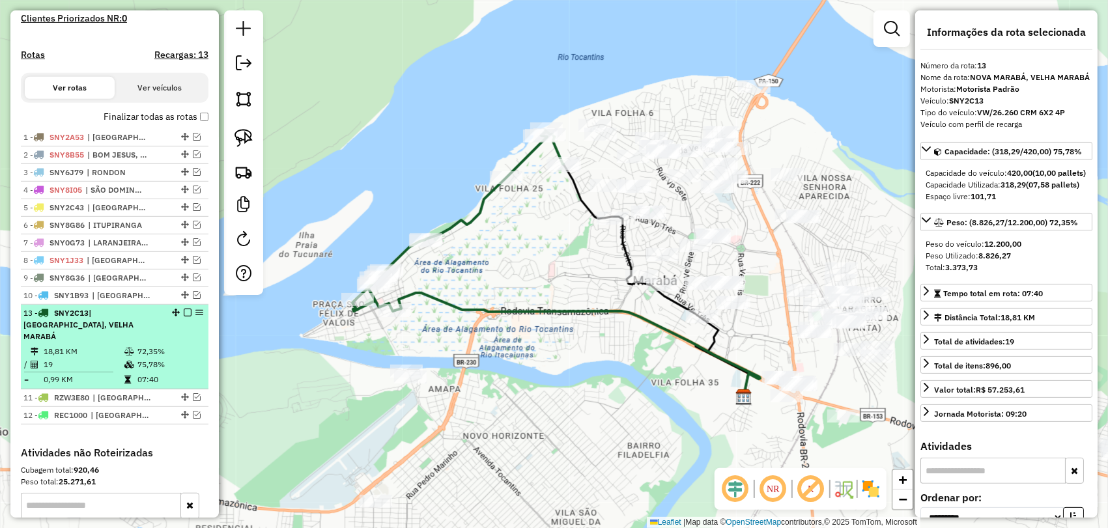
drag, startPoint x: 174, startPoint y: 356, endPoint x: 169, endPoint y: 319, distance: 37.5
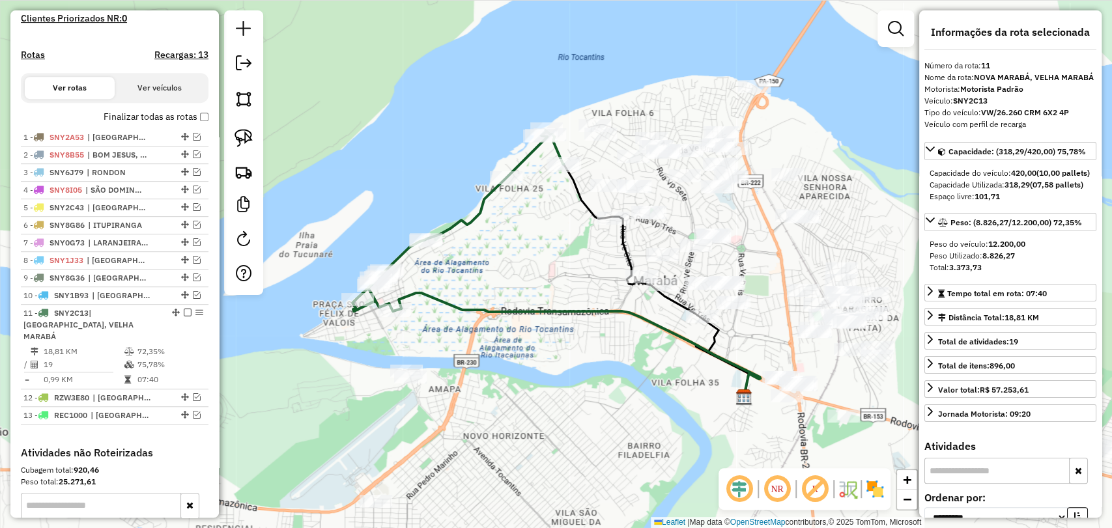
click at [145, 345] on td "72,35%" at bounding box center [170, 351] width 66 height 13
click at [195, 299] on em at bounding box center [197, 295] width 8 height 8
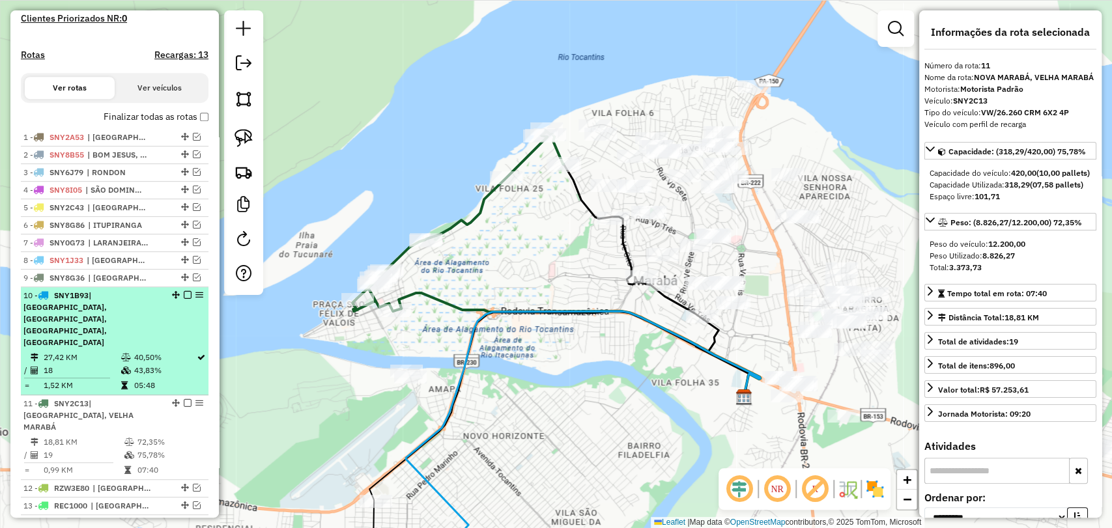
click at [149, 328] on div "10 - SNY1B93 | CIDADE NOVA, LARANJEIRA, LIBERDADE, BELA VISTA" at bounding box center [92, 319] width 138 height 59
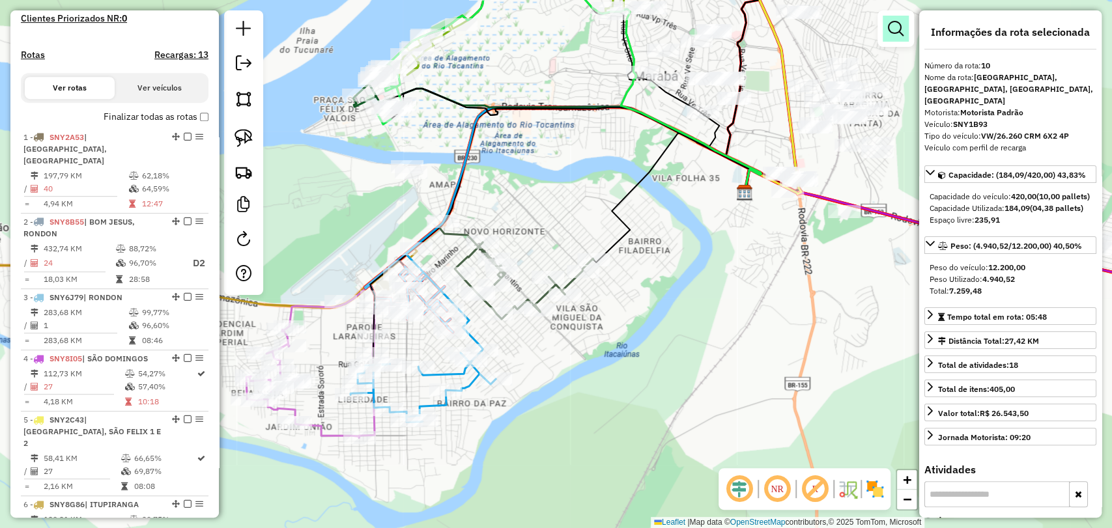
click at [903, 23] on link at bounding box center [896, 29] width 26 height 26
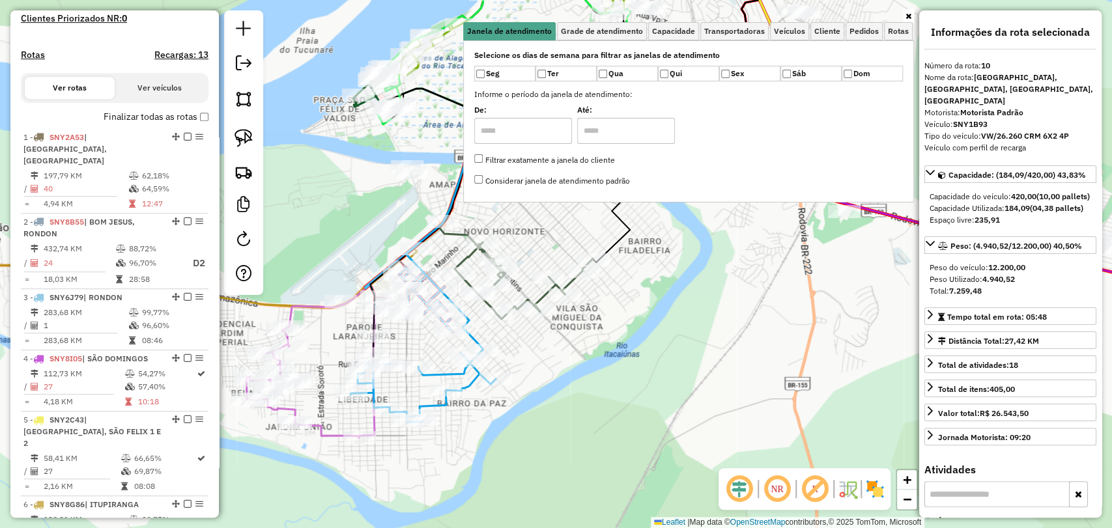
click at [674, 304] on div "Rota 9 - Placa SNY8G36 2391 - DIST TORRES DE BEBID Janela de atendimento Grade …" at bounding box center [556, 264] width 1112 height 528
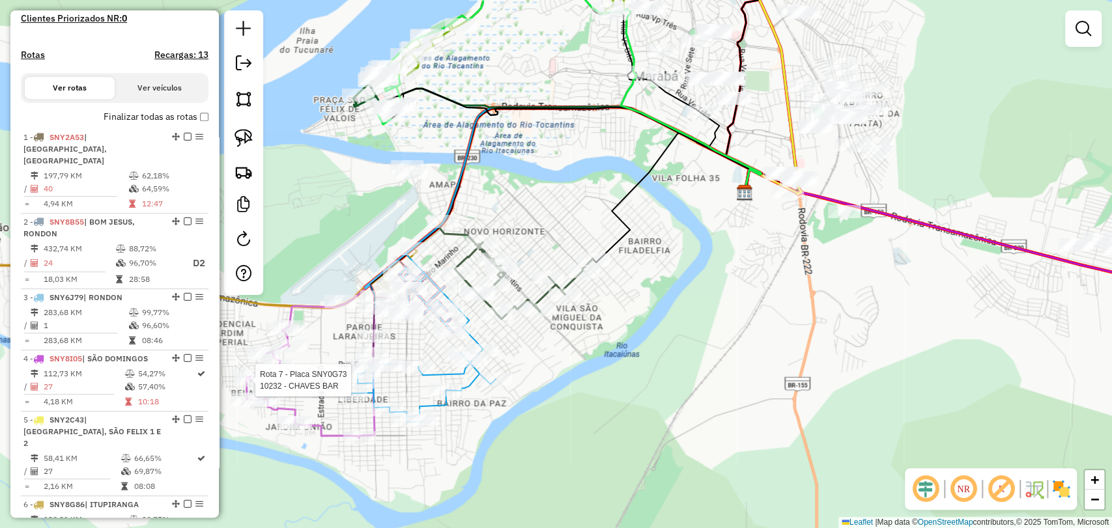
click at [250, 387] on div at bounding box center [251, 380] width 33 height 13
select select "**********"
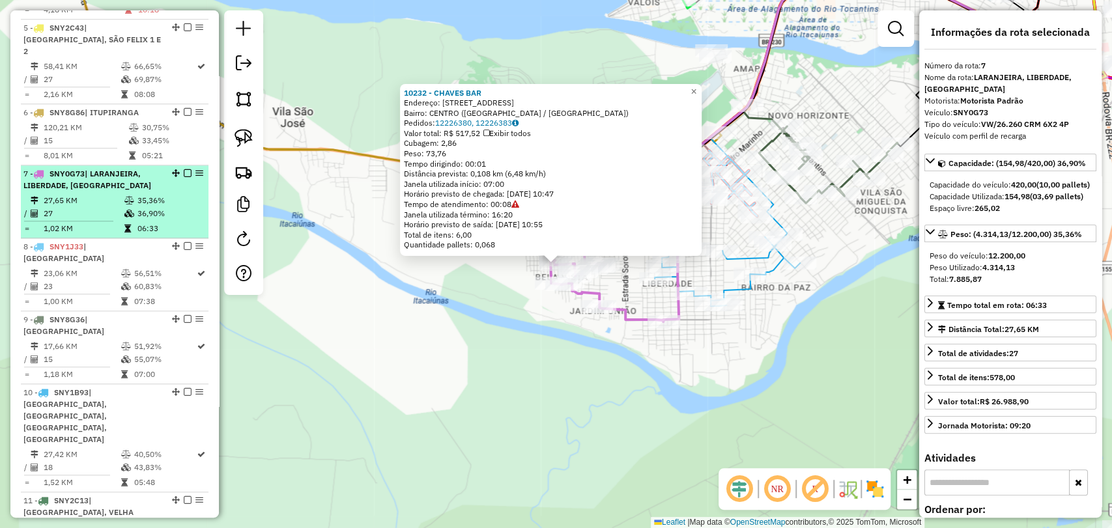
scroll to position [760, 0]
click at [184, 171] on em at bounding box center [188, 175] width 8 height 8
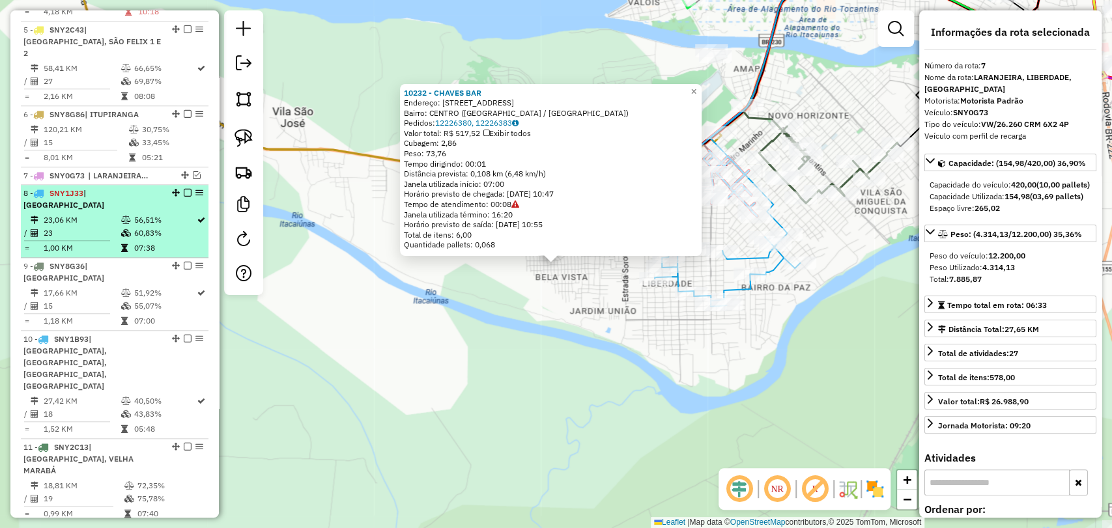
click at [145, 242] on td "07:38" at bounding box center [164, 248] width 63 height 13
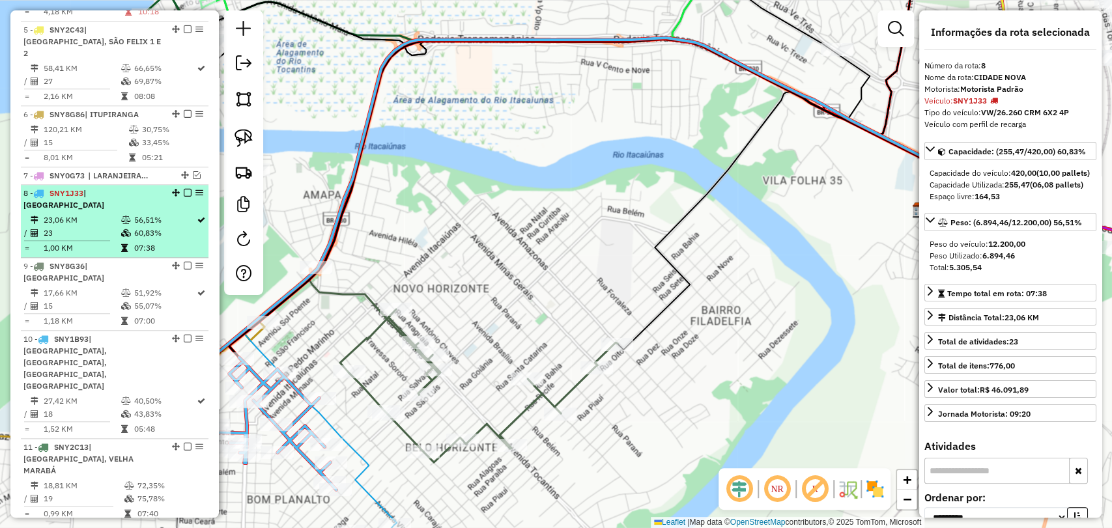
click at [145, 242] on td "07:38" at bounding box center [164, 248] width 63 height 13
click at [188, 189] on em at bounding box center [188, 193] width 8 height 8
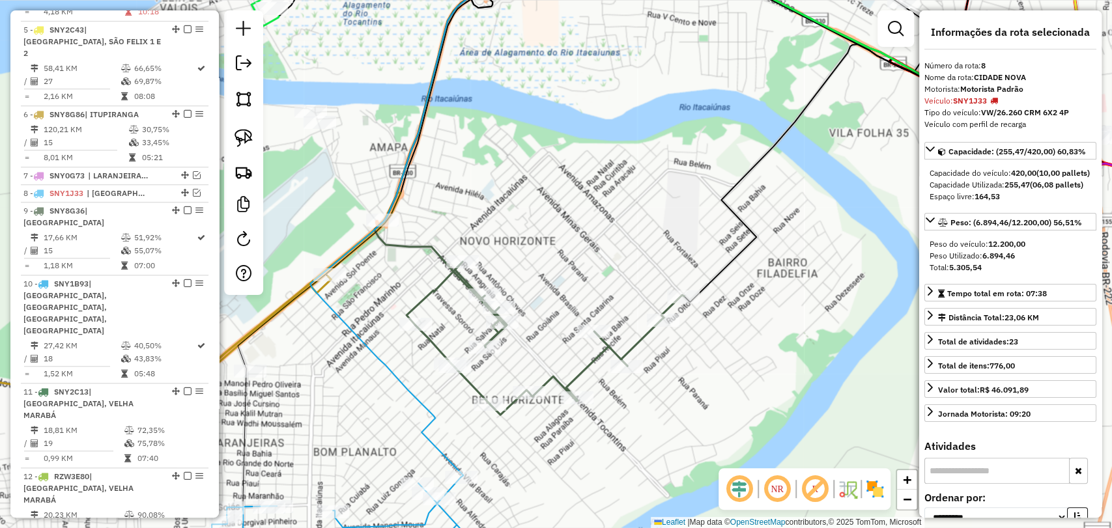
drag, startPoint x: 319, startPoint y: 444, endPoint x: 386, endPoint y: 397, distance: 81.7
click at [386, 397] on div "Janela de atendimento Grade de atendimento Capacidade Transportadoras Veículos …" at bounding box center [556, 264] width 1112 height 528
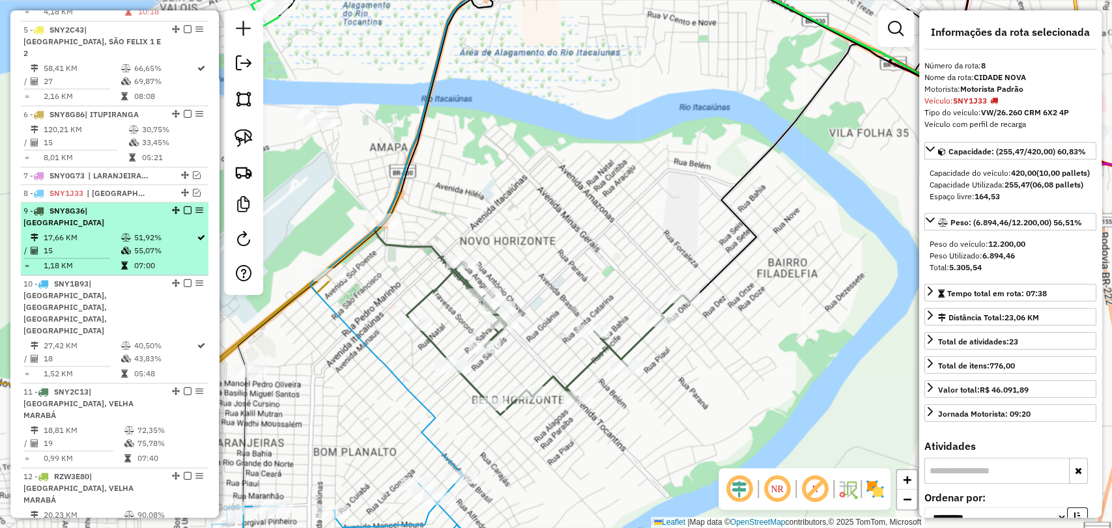
click at [158, 244] on td "55,07%" at bounding box center [164, 250] width 63 height 13
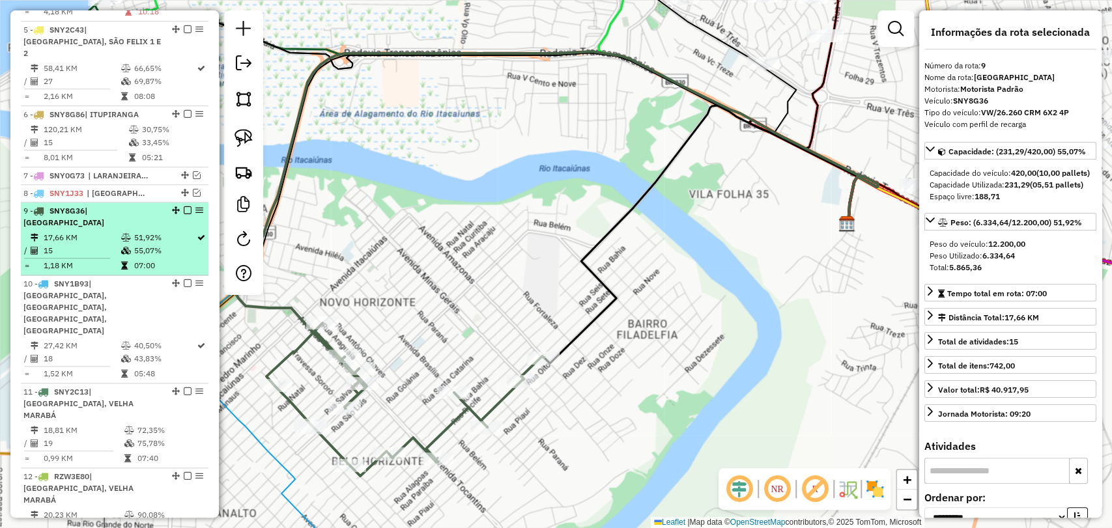
click at [184, 207] on em at bounding box center [188, 211] width 8 height 8
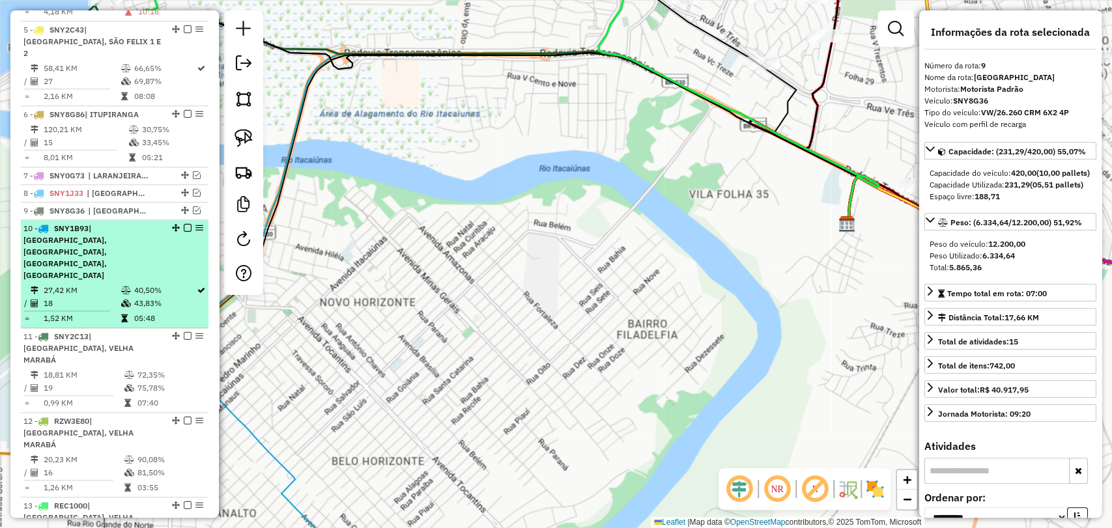
click at [121, 300] on icon at bounding box center [126, 304] width 10 height 8
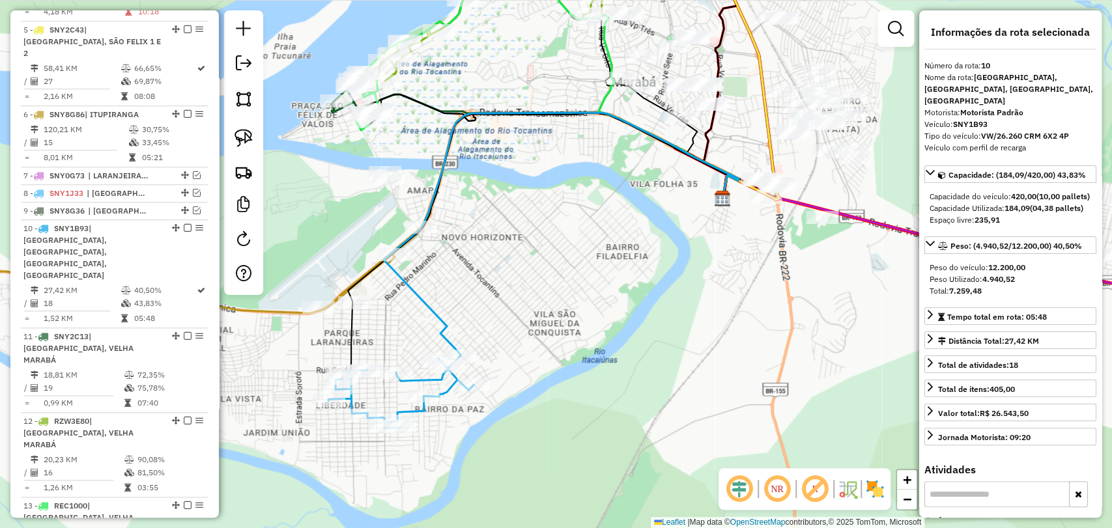
drag, startPoint x: 350, startPoint y: 344, endPoint x: 372, endPoint y: 337, distance: 23.3
click at [372, 337] on div "Janela de atendimento Grade de atendimento Capacidade Transportadoras Veículos …" at bounding box center [556, 264] width 1112 height 528
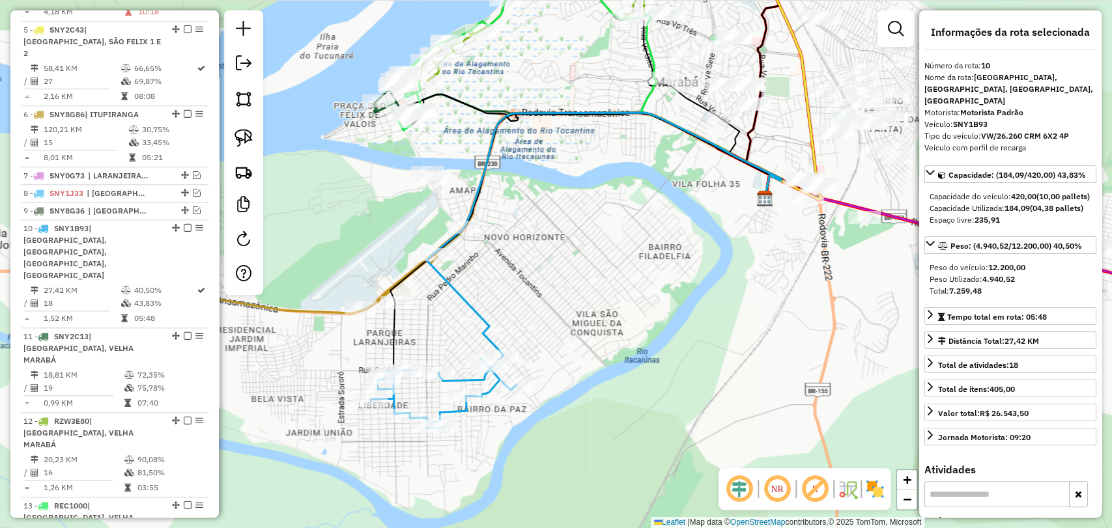
drag, startPoint x: 489, startPoint y: 315, endPoint x: 650, endPoint y: 270, distance: 167.6
click at [650, 270] on div "Janela de atendimento Grade de atendimento Capacidade Transportadoras Veículos …" at bounding box center [556, 264] width 1112 height 528
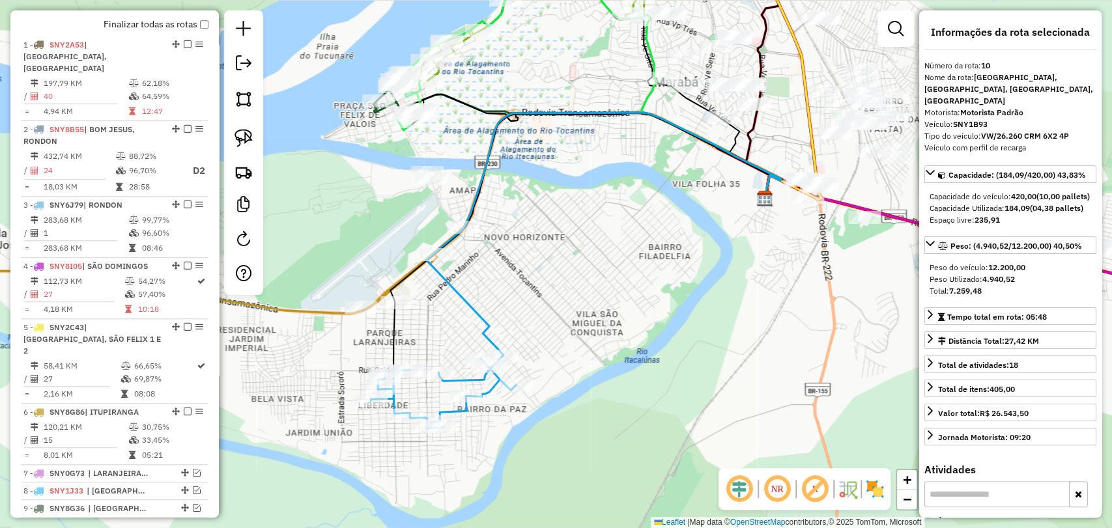
scroll to position [398, 0]
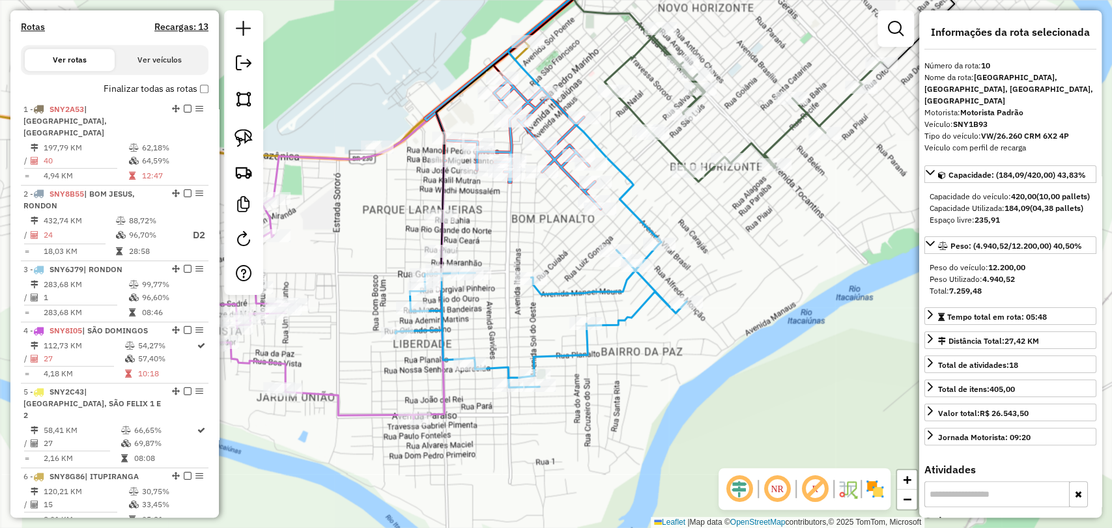
drag, startPoint x: 437, startPoint y: 364, endPoint x: 485, endPoint y: 256, distance: 118.2
click at [485, 256] on div "Janela de atendimento Grade de atendimento Capacidade Transportadoras Veículos …" at bounding box center [556, 264] width 1112 height 528
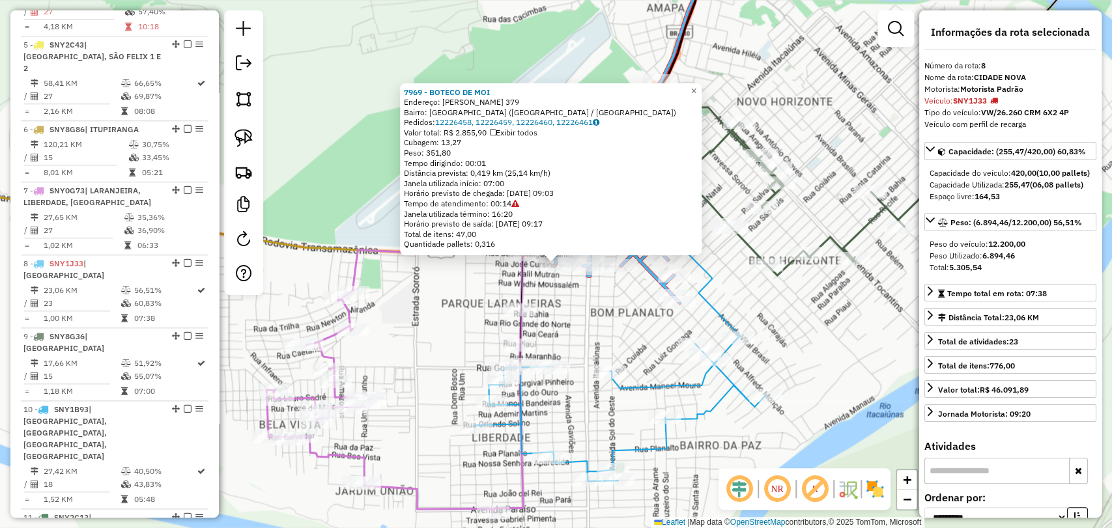
scroll to position [978, 0]
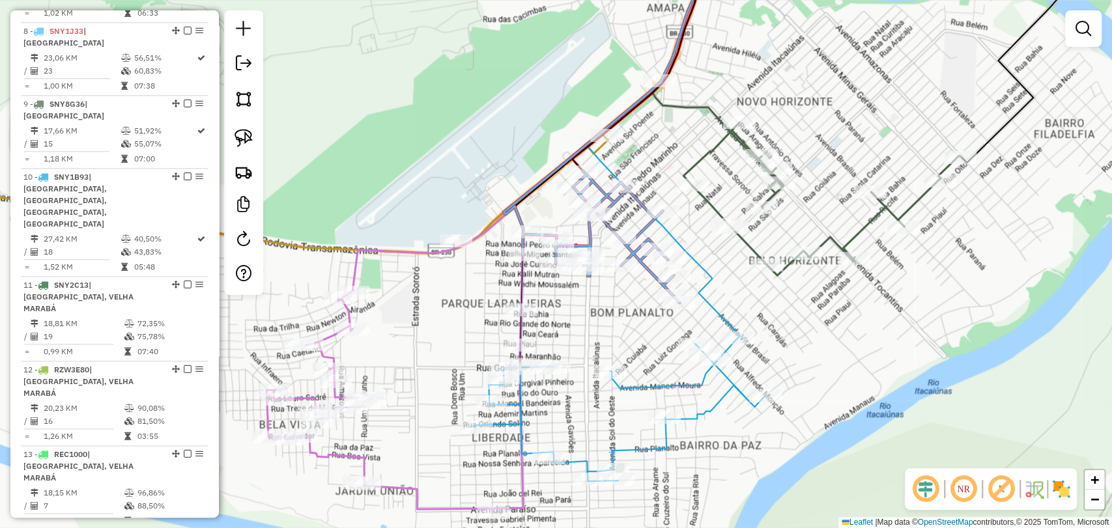
click at [572, 319] on div "Janela de atendimento Grade de atendimento Capacidade Transportadoras Veículos …" at bounding box center [556, 264] width 1112 height 528
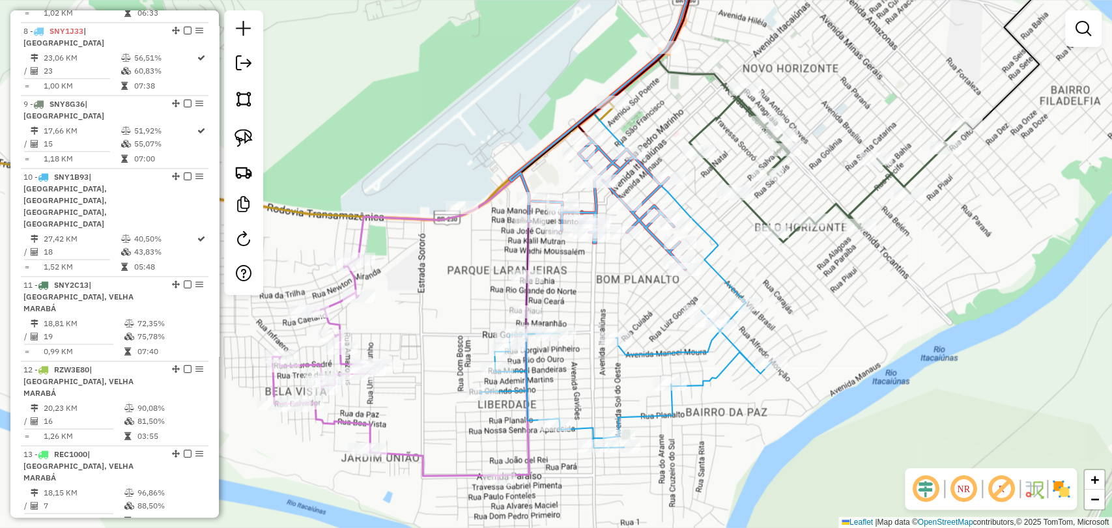
drag, startPoint x: 616, startPoint y: 338, endPoint x: 584, endPoint y: 231, distance: 112.3
click at [589, 249] on div "Janela de atendimento Grade de atendimento Capacidade Transportadoras Veículos …" at bounding box center [556, 264] width 1112 height 528
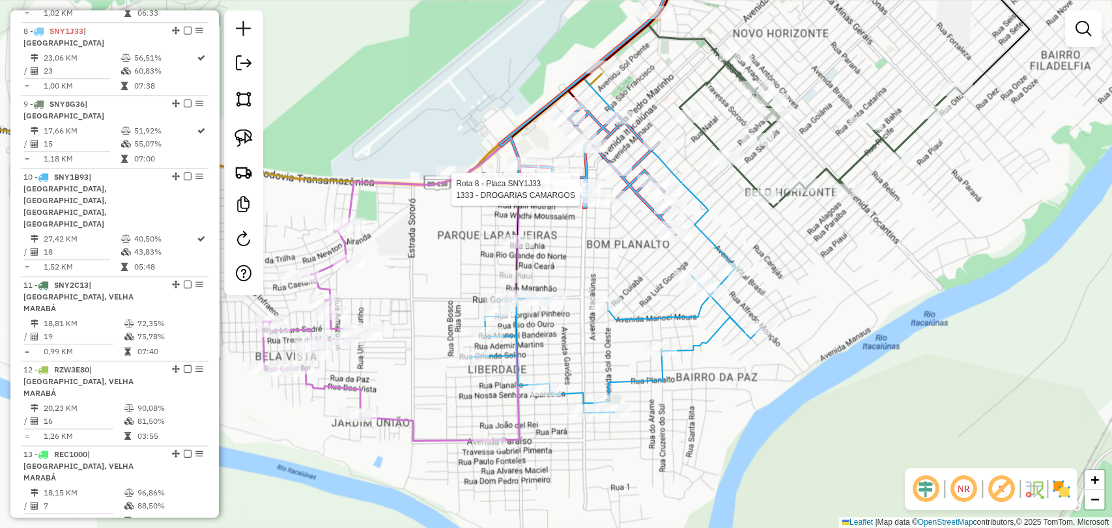
select select "**********"
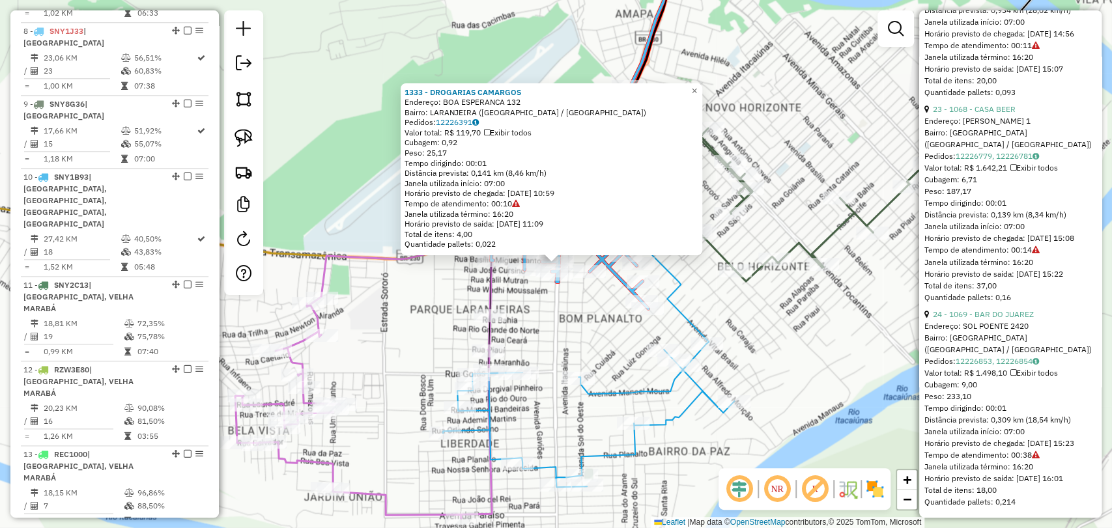
scroll to position [4797, 0]
click at [610, 371] on div "1333 - DROGARIAS CAMARGOS Endereço: BOA ESPERANCA 132 Bairro: LARANJEIRA (MARAB…" at bounding box center [556, 264] width 1112 height 528
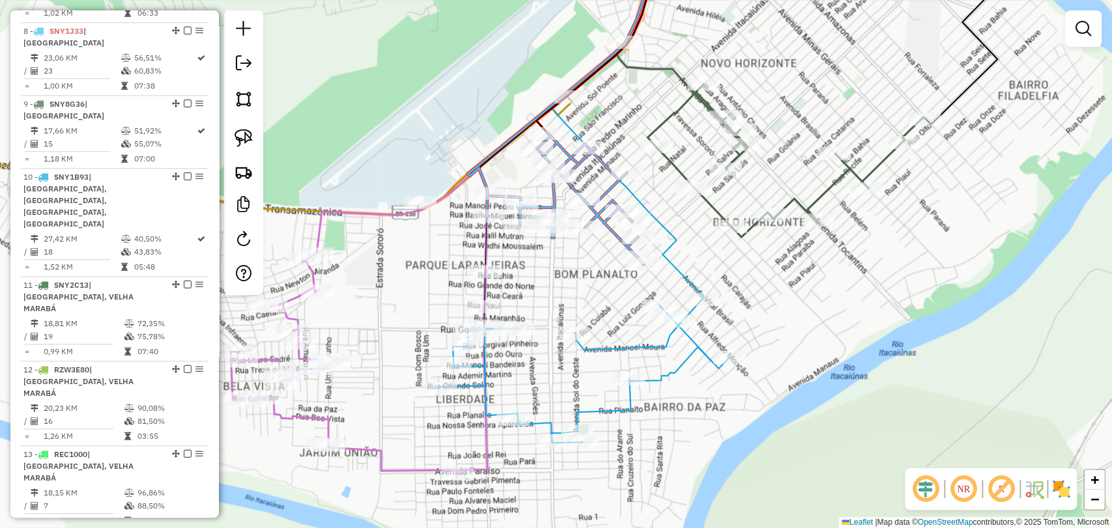
drag, startPoint x: 610, startPoint y: 360, endPoint x: 603, endPoint y: 295, distance: 64.8
click at [603, 295] on div "Janela de atendimento Grade de atendimento Capacidade Transportadoras Veículos …" at bounding box center [556, 264] width 1112 height 528
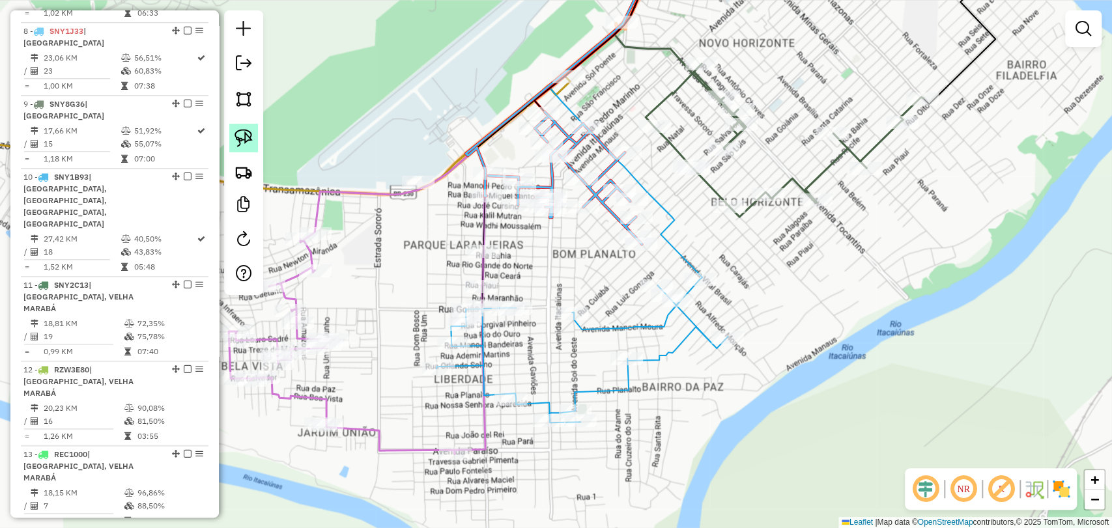
click at [250, 133] on img at bounding box center [244, 138] width 18 height 18
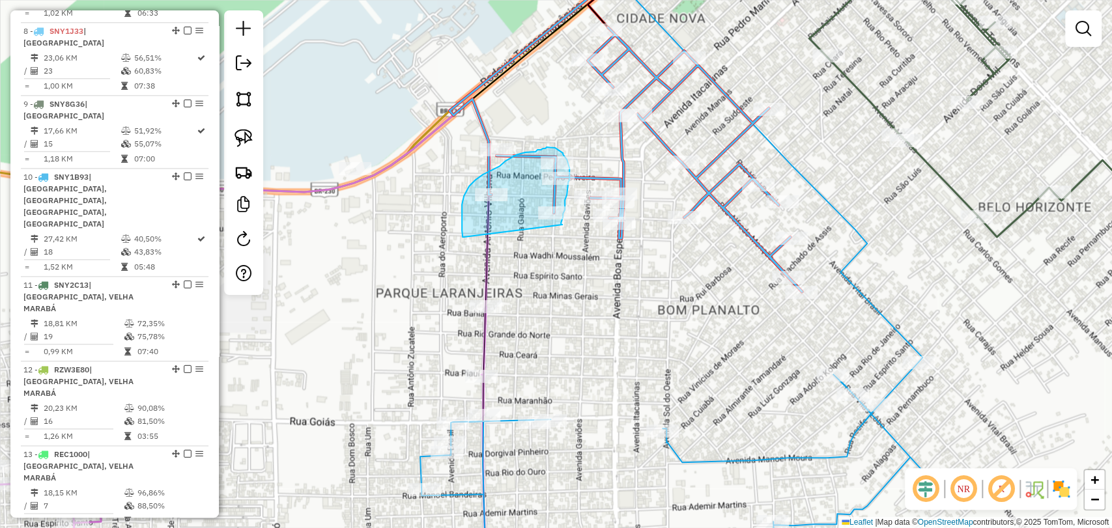
drag, startPoint x: 464, startPoint y: 237, endPoint x: 562, endPoint y: 225, distance: 99.2
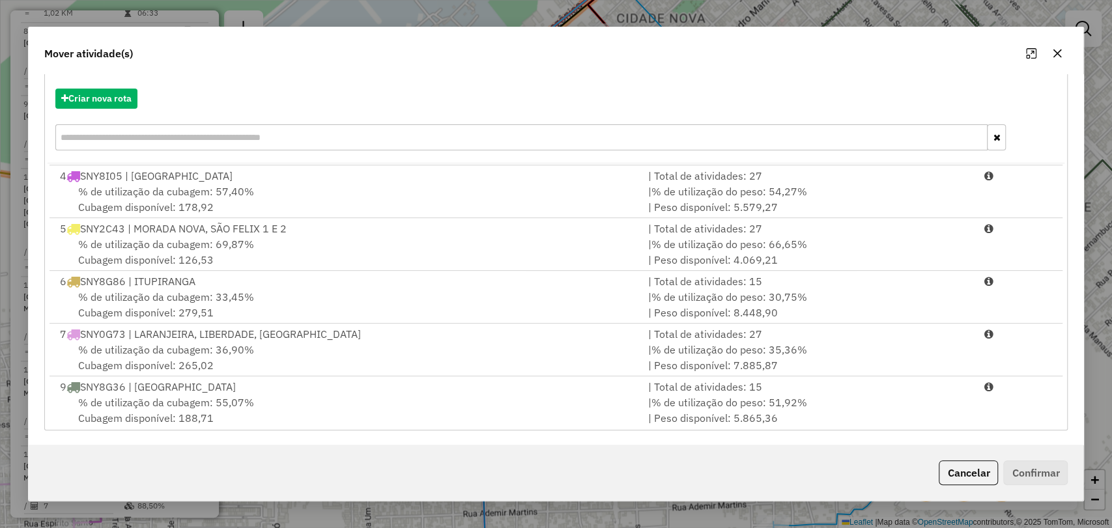
scroll to position [154, 0]
click at [253, 362] on div "% de utilização da cubagem: 36,90% Cubagem disponível: 265,02" at bounding box center [346, 359] width 588 height 31
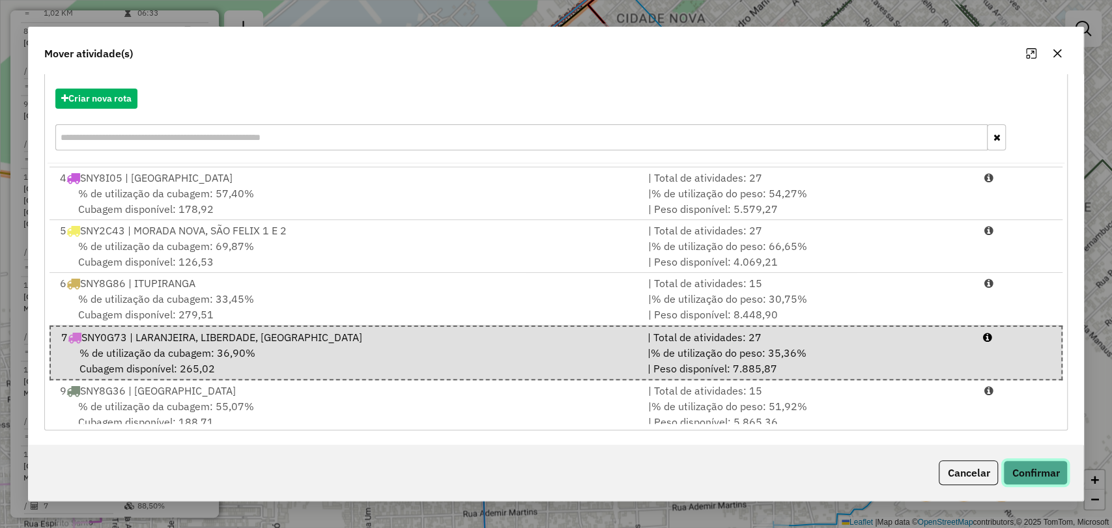
click at [1028, 476] on button "Confirmar" at bounding box center [1035, 473] width 65 height 25
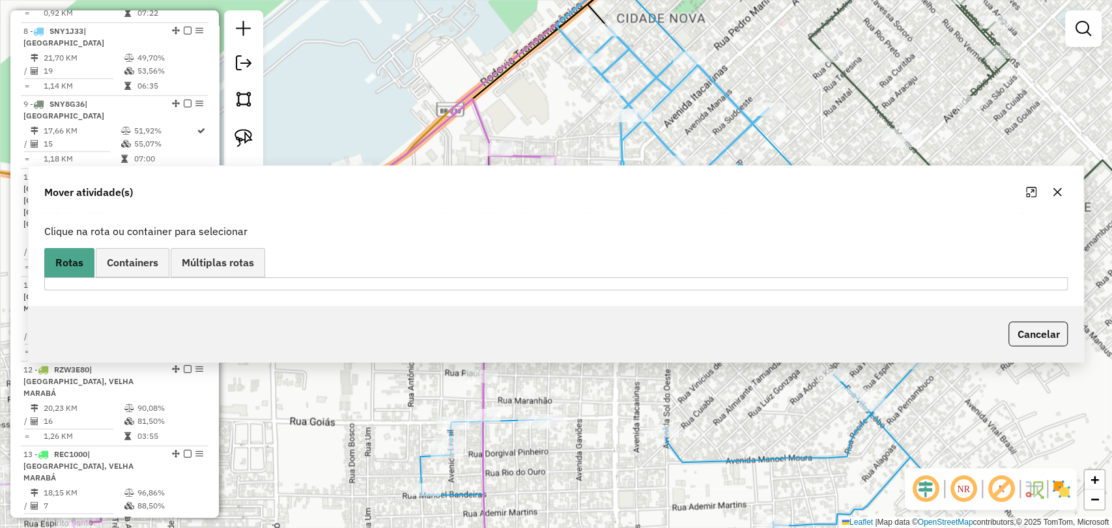
scroll to position [63, 0]
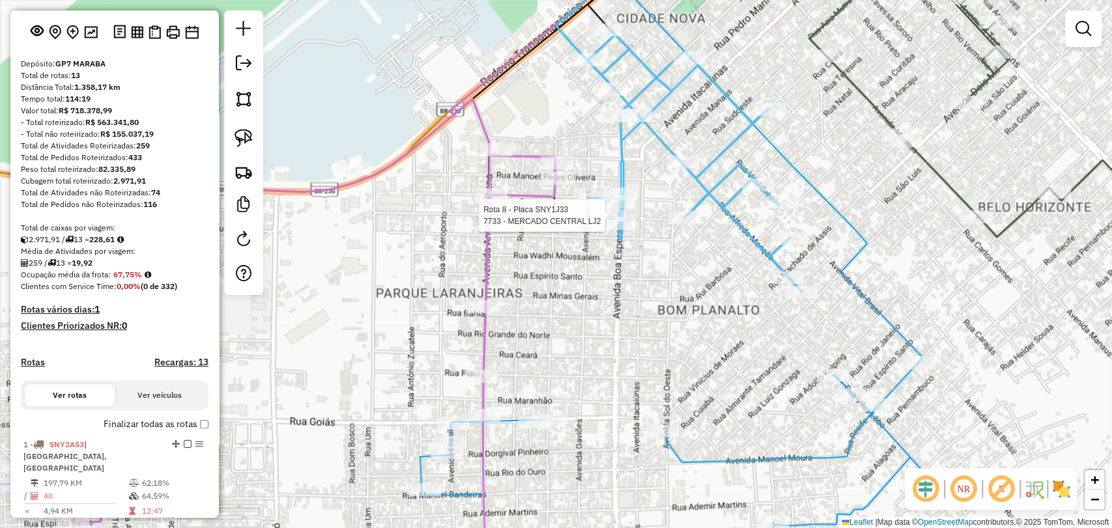
select select "**********"
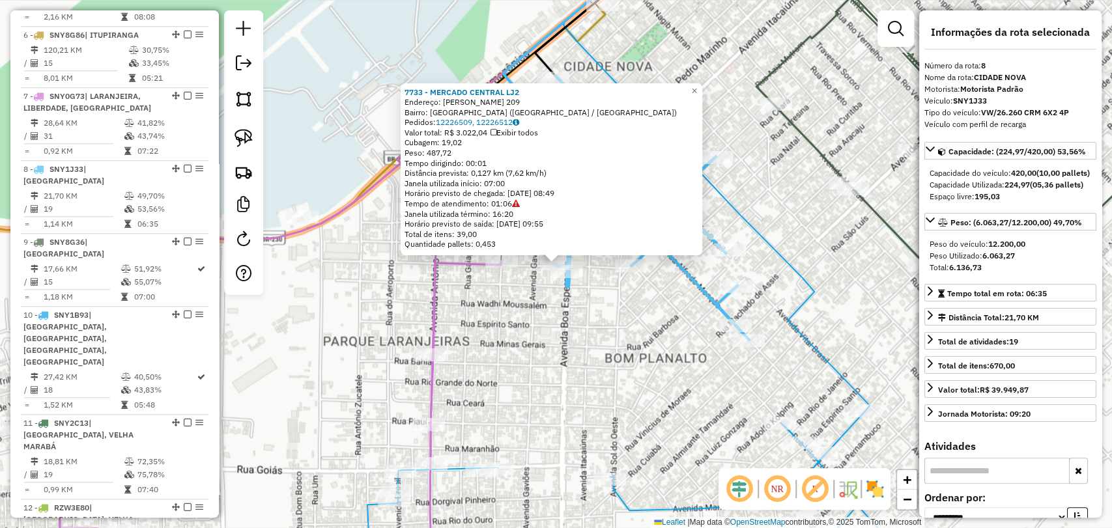
scroll to position [978, 0]
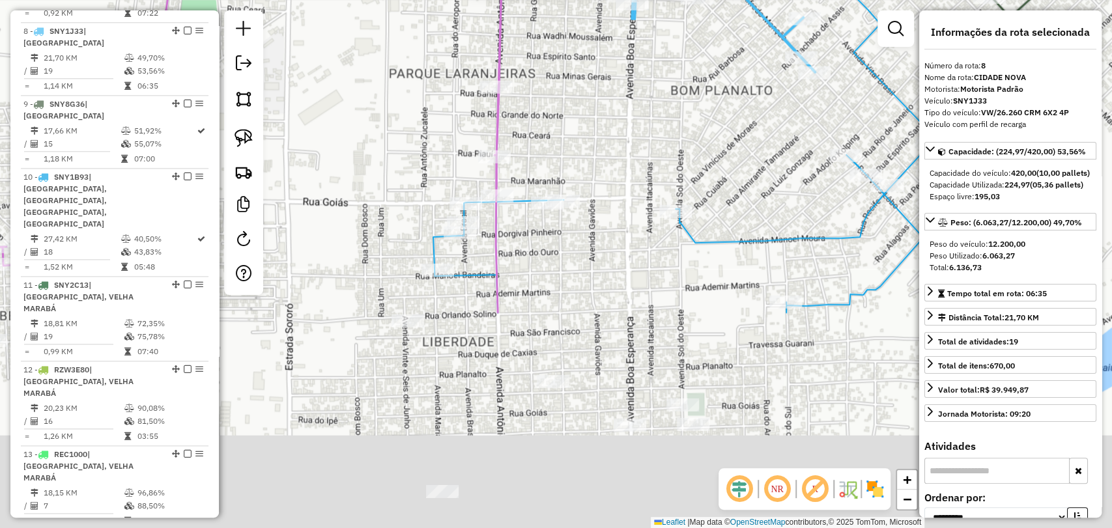
drag, startPoint x: 594, startPoint y: 358, endPoint x: 666, endPoint y: 80, distance: 286.9
click at [666, 80] on div "7733 - MERCADO CENTRAL LJ2 Endereço: JOSE CURSINO 209 Bairro: JARDIM VITORIA (M…" at bounding box center [556, 264] width 1112 height 528
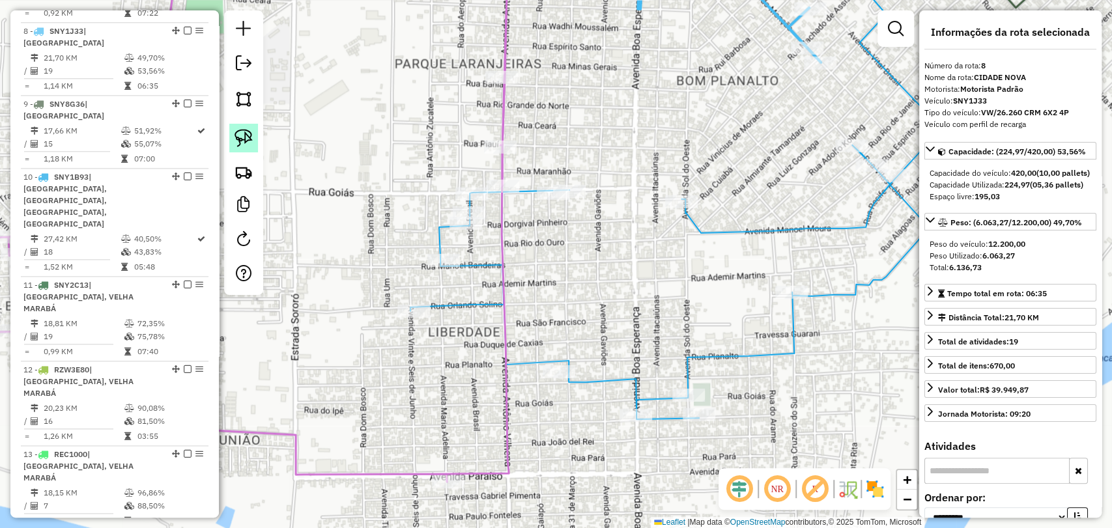
click at [242, 134] on img at bounding box center [244, 138] width 18 height 18
drag, startPoint x: 515, startPoint y: 229, endPoint x: 516, endPoint y: 67, distance: 162.3
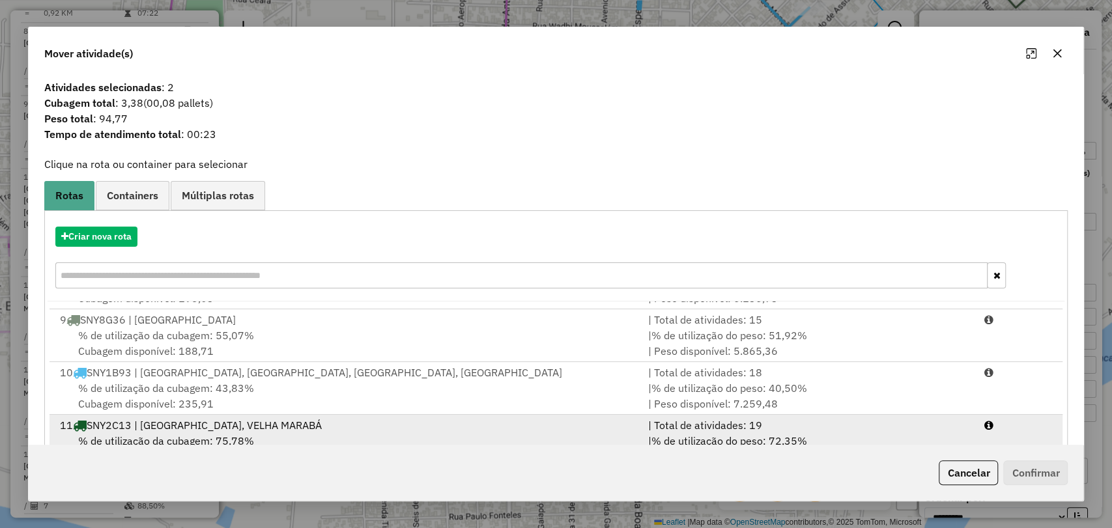
scroll to position [371, 0]
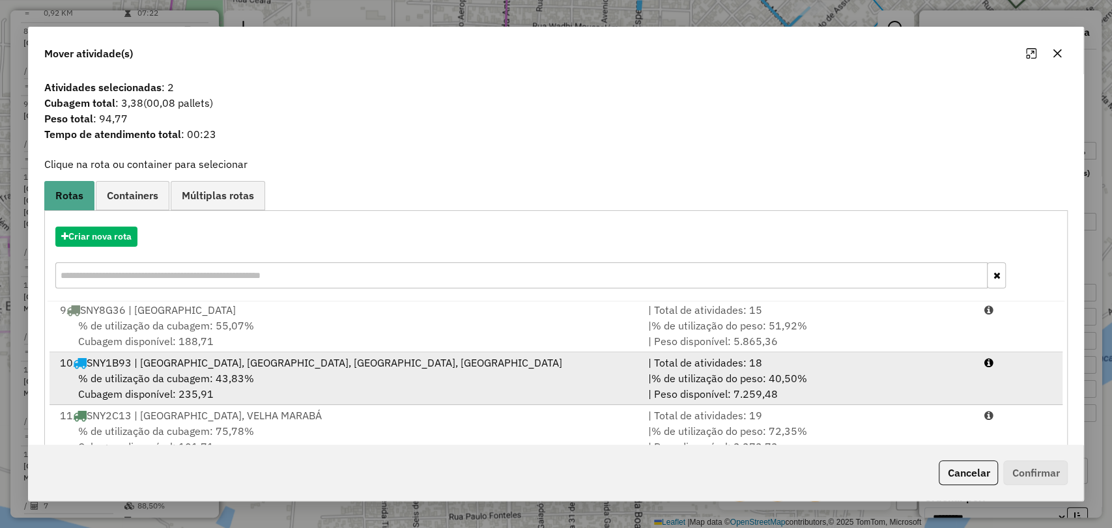
click at [365, 373] on div "% de utilização da cubagem: 43,83% Cubagem disponível: 235,91" at bounding box center [346, 386] width 588 height 31
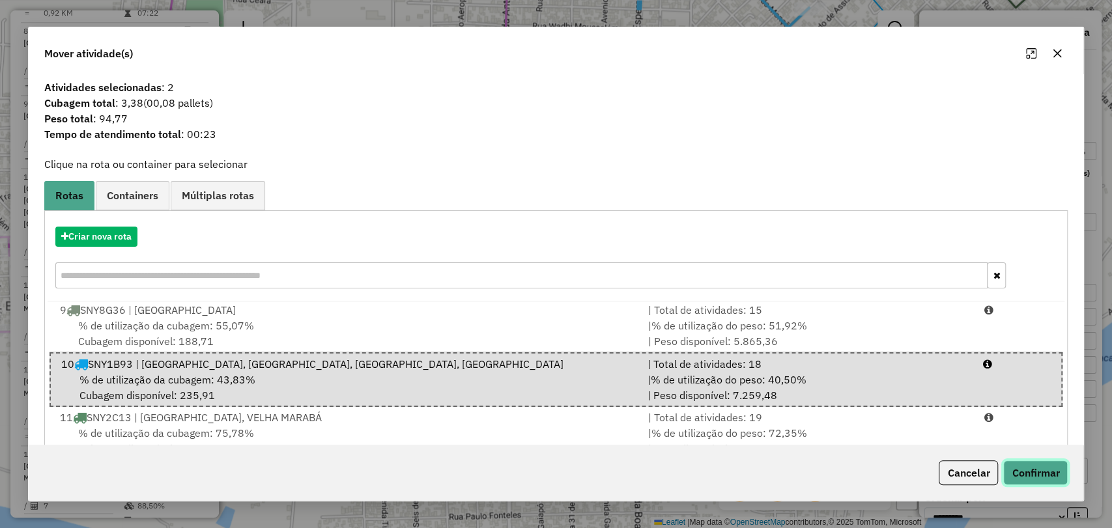
click at [1056, 477] on button "Confirmar" at bounding box center [1035, 473] width 65 height 25
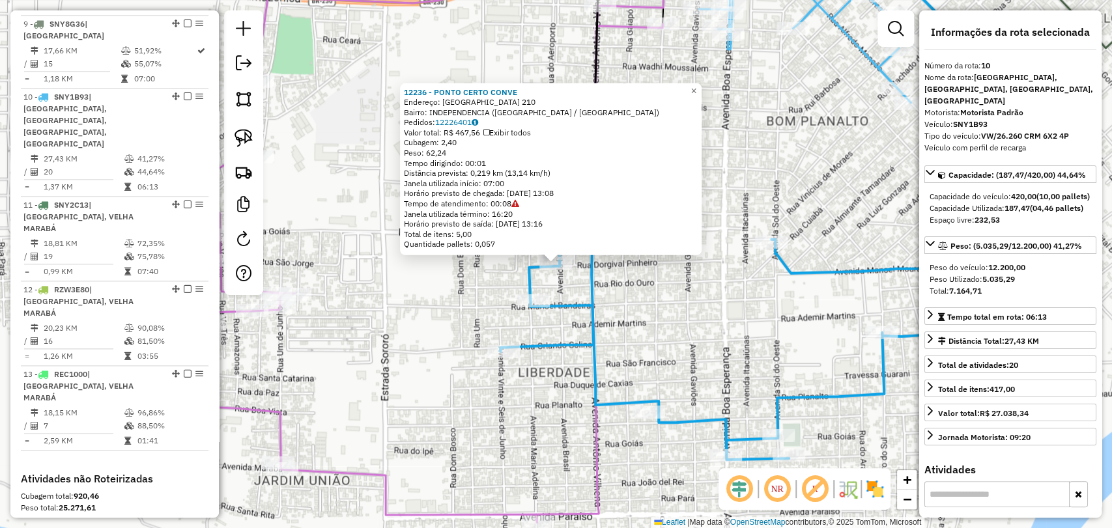
scroll to position [1111, 0]
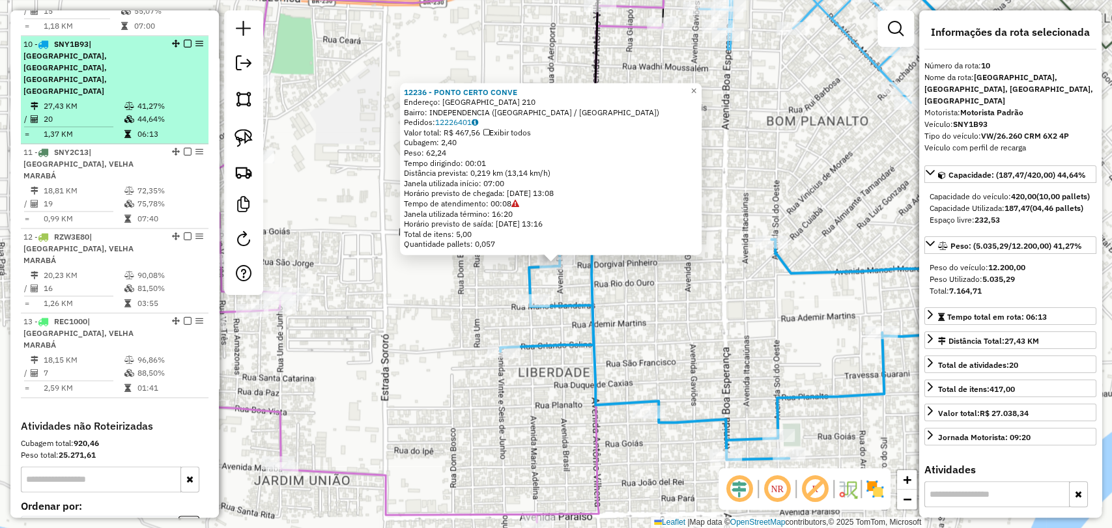
click at [184, 40] on em at bounding box center [188, 44] width 8 height 8
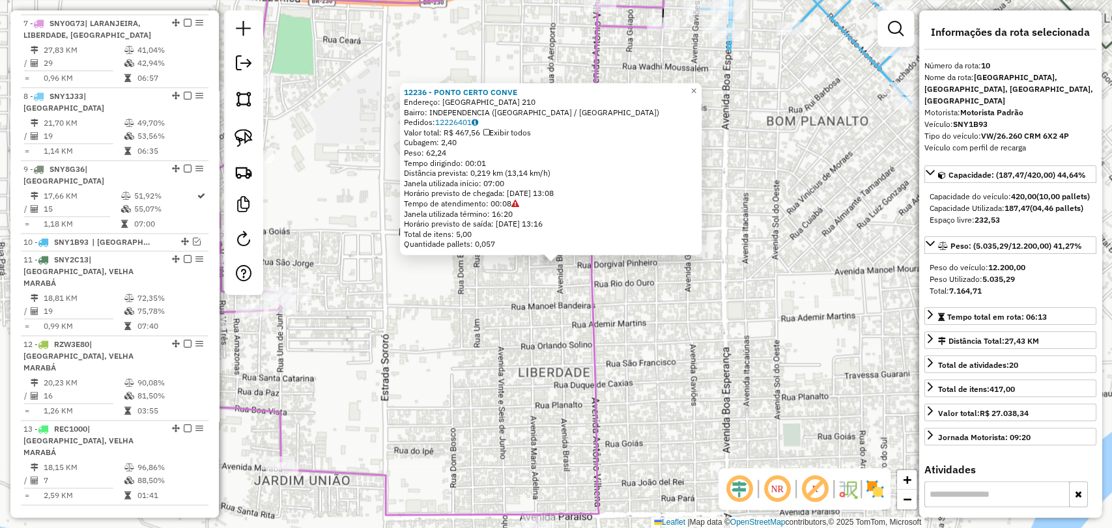
scroll to position [880, 0]
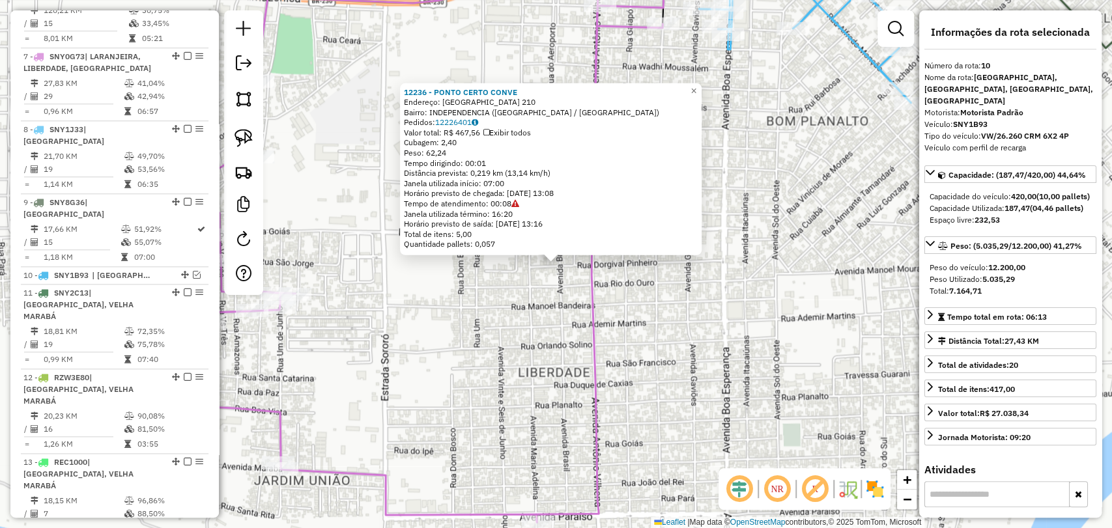
click at [751, 99] on div "12236 - PONTO CERTO CONVE Endereço: BRASIL 210 Bairro: INDEPENDENCIA (MARABA / …" at bounding box center [556, 264] width 1112 height 528
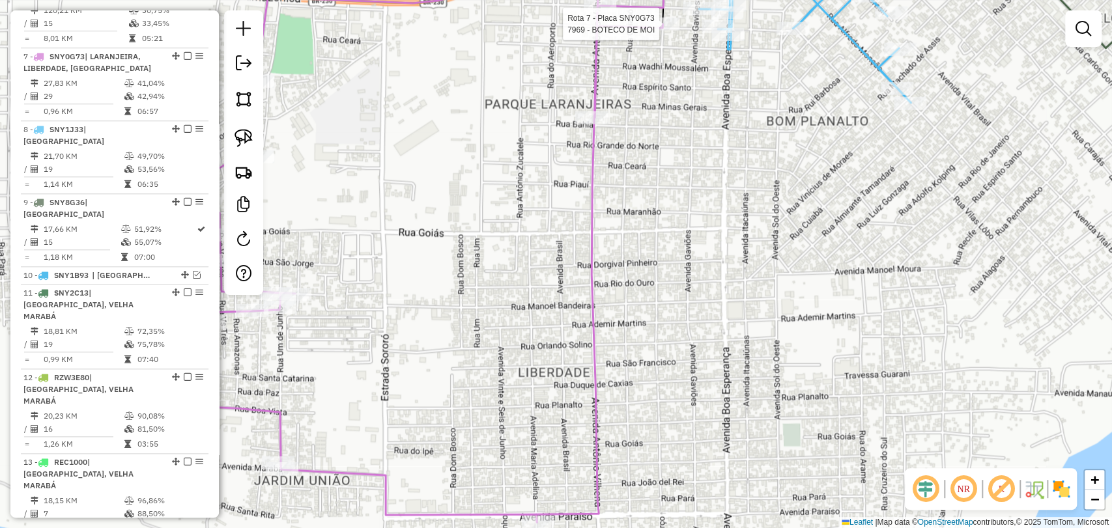
select select "**********"
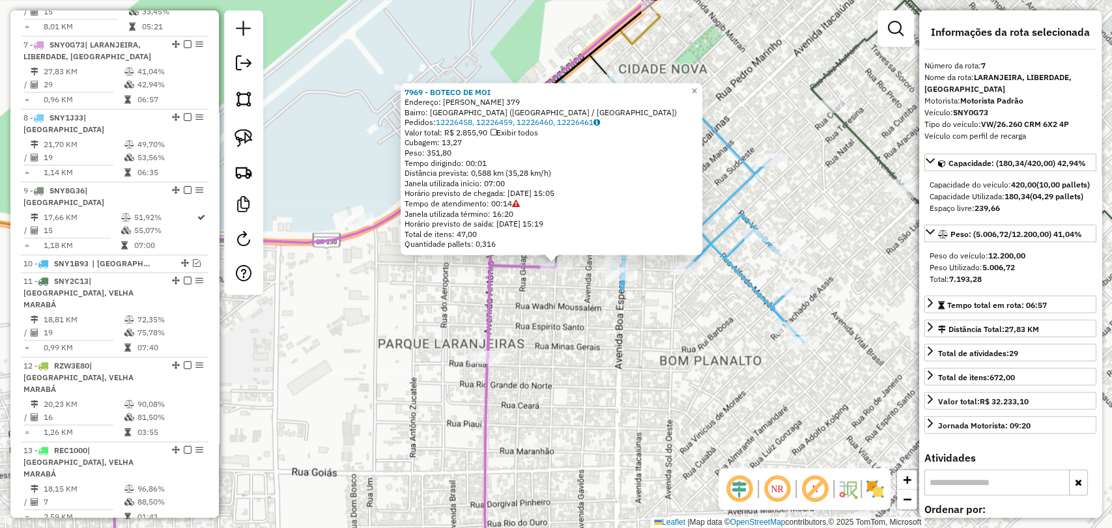
scroll to position [905, 0]
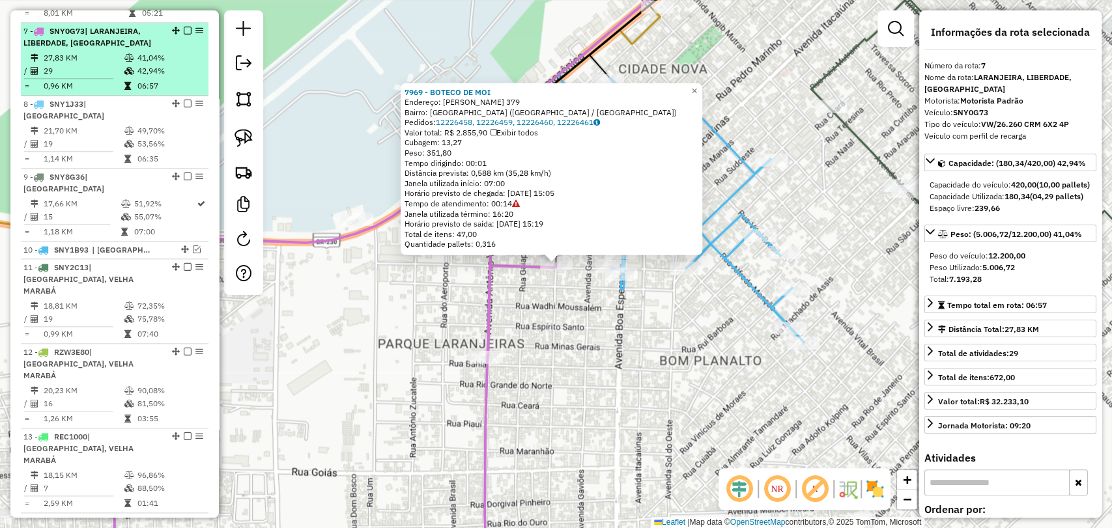
click at [184, 27] on em at bounding box center [188, 31] width 8 height 8
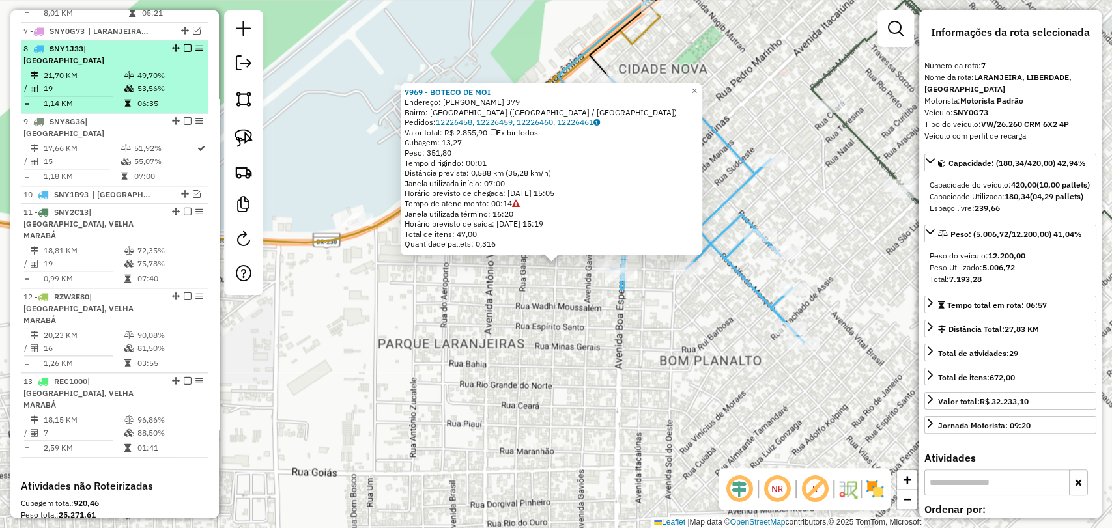
click at [137, 82] on td "53,56%" at bounding box center [170, 88] width 66 height 13
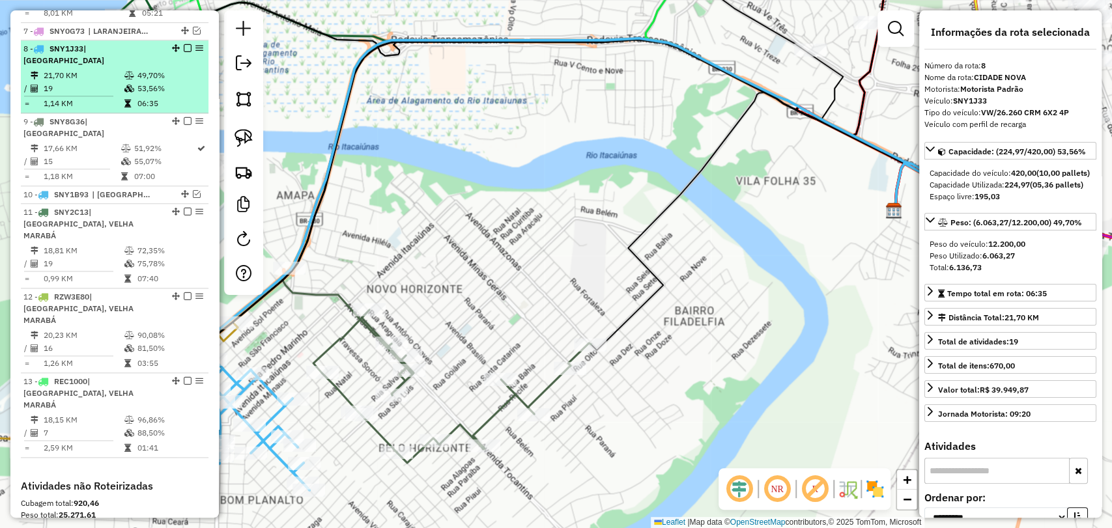
click at [184, 44] on em at bounding box center [188, 48] width 8 height 8
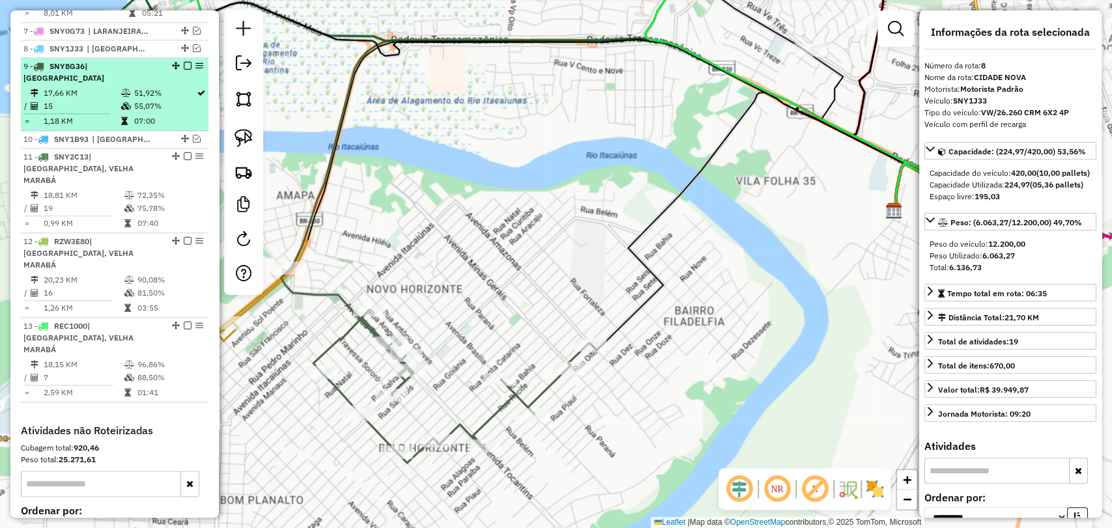
click at [125, 102] on icon at bounding box center [126, 106] width 10 height 8
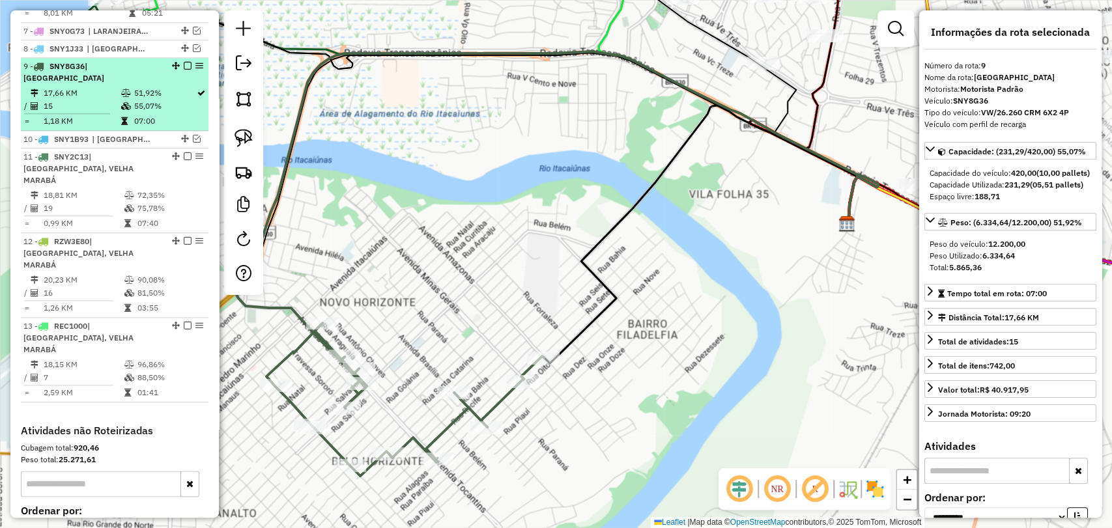
click at [186, 62] on em at bounding box center [188, 66] width 8 height 8
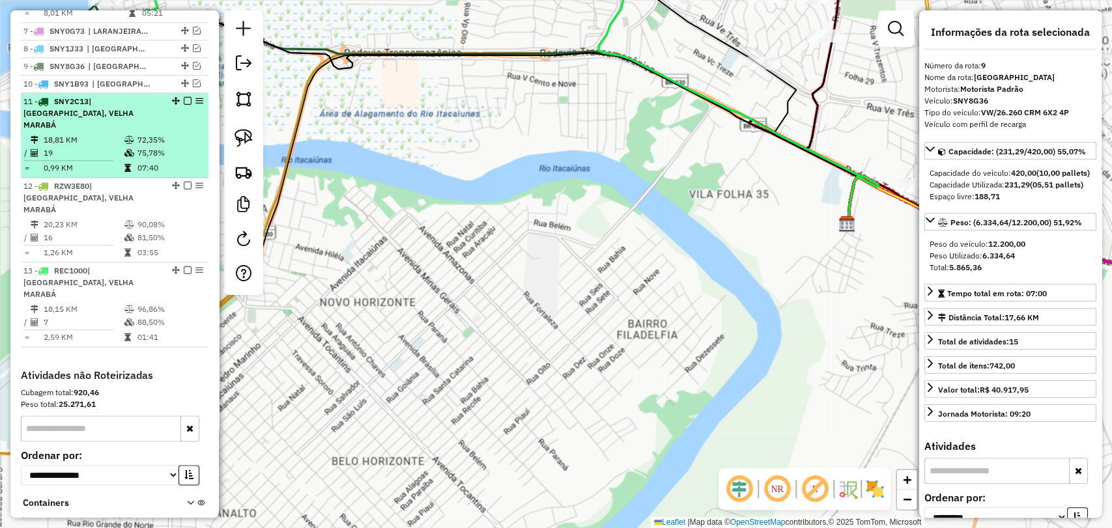
click at [151, 134] on td "72,35%" at bounding box center [170, 140] width 66 height 13
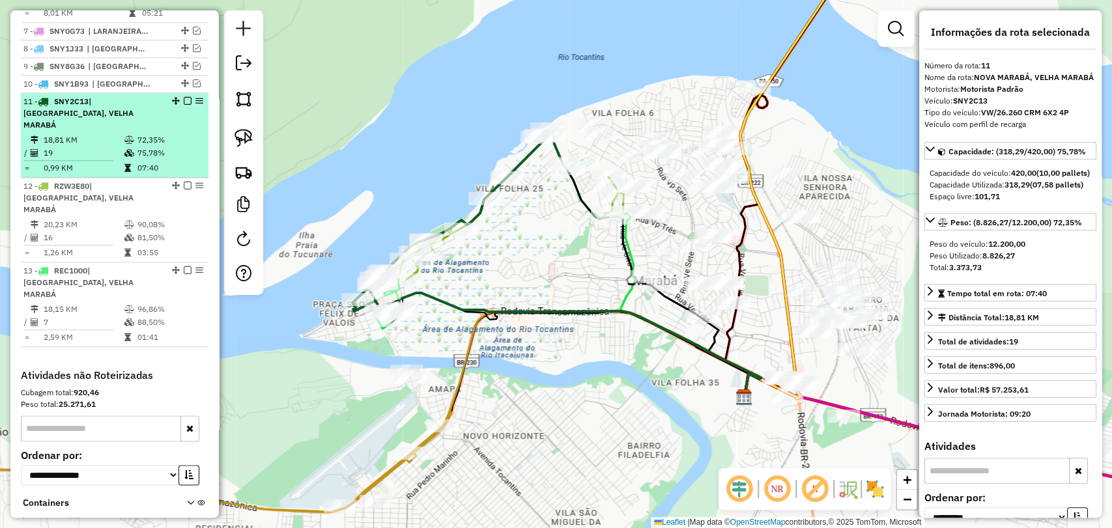
click at [184, 97] on em at bounding box center [188, 101] width 8 height 8
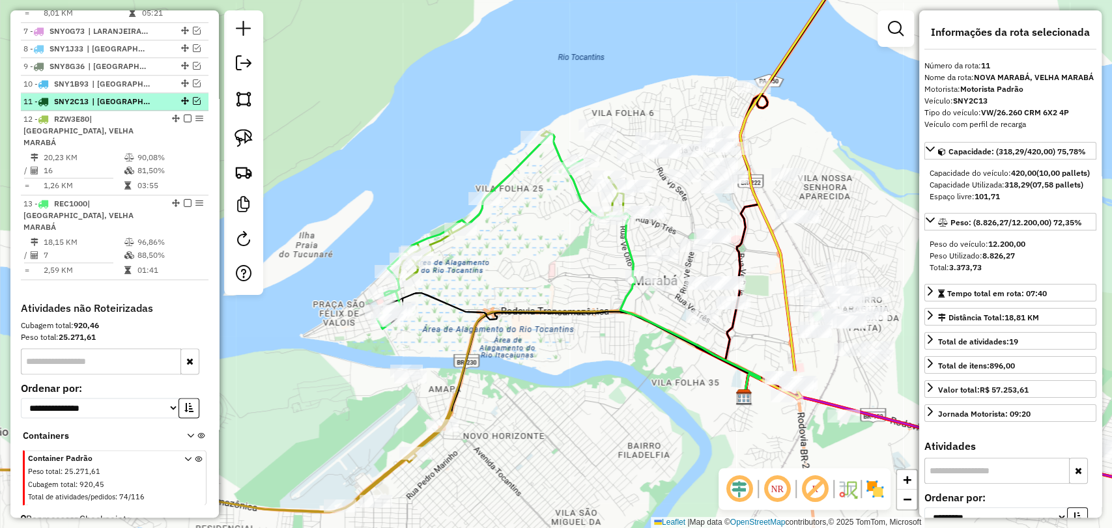
scroll to position [887, 0]
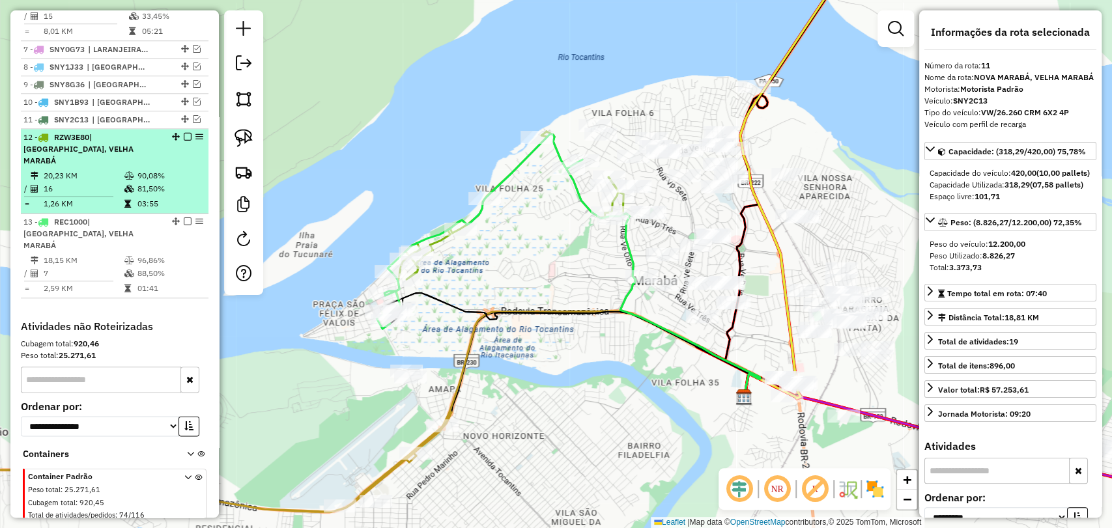
click at [149, 139] on div "12 - RZW3E80 | NOVA MARABÁ, VELHA MARABÁ" at bounding box center [92, 149] width 138 height 35
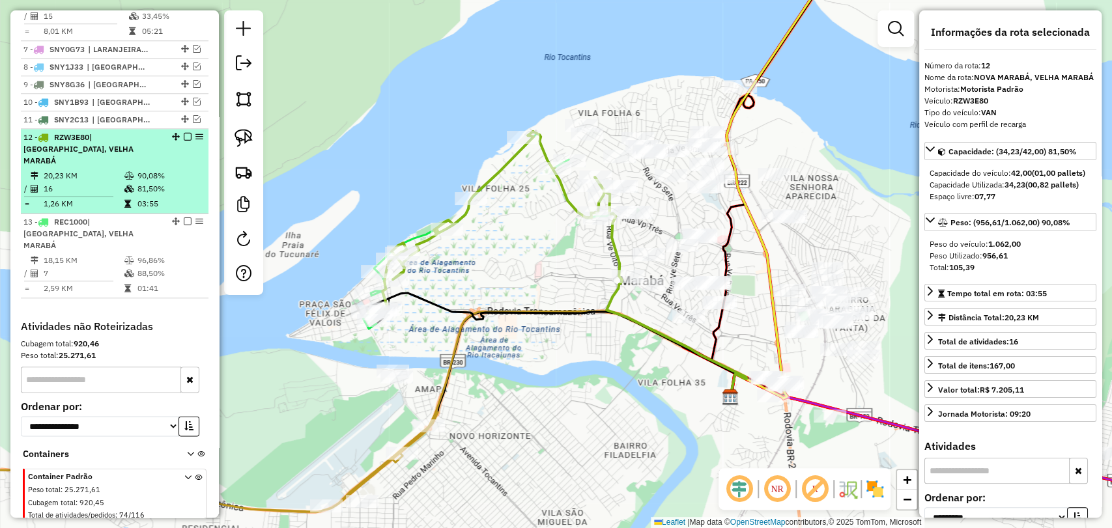
click at [184, 133] on em at bounding box center [188, 137] width 8 height 8
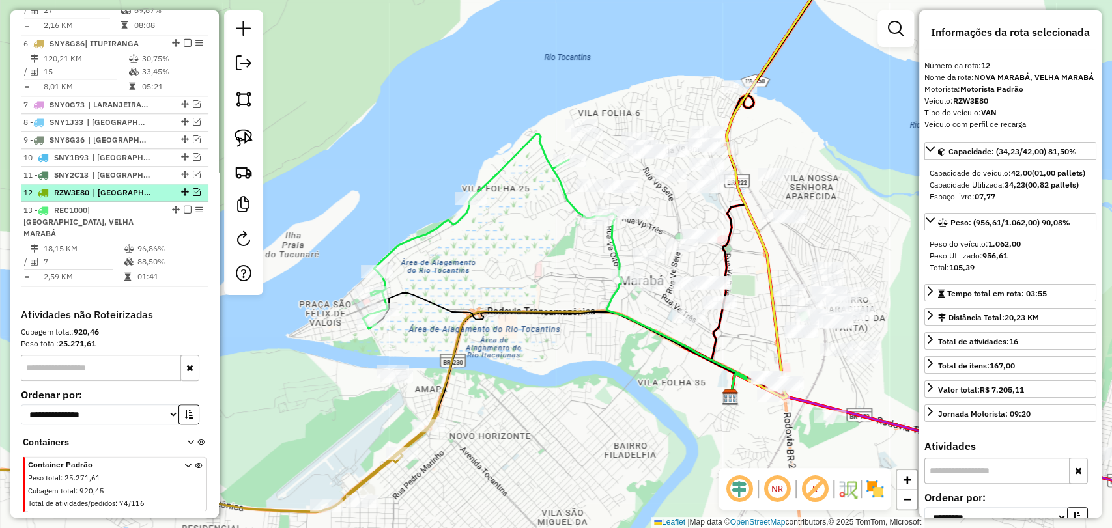
click at [121, 187] on li "12 - RZW3E80 | NOVA MARABÁ, VELHA MARABÁ" at bounding box center [115, 193] width 188 height 18
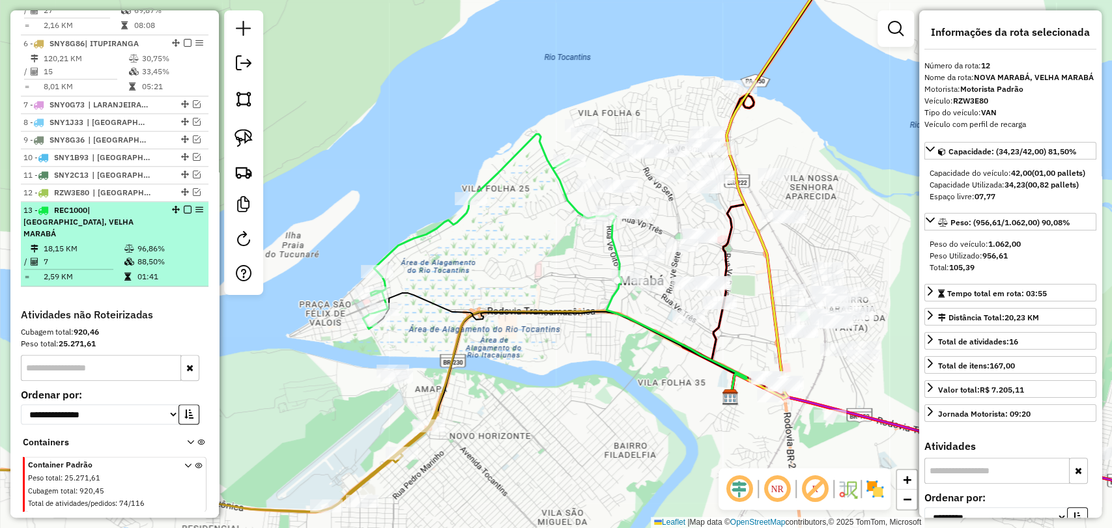
click at [136, 209] on div "13 - REC1000 | NOVA MARABÁ, VELHA MARABÁ" at bounding box center [92, 222] width 138 height 35
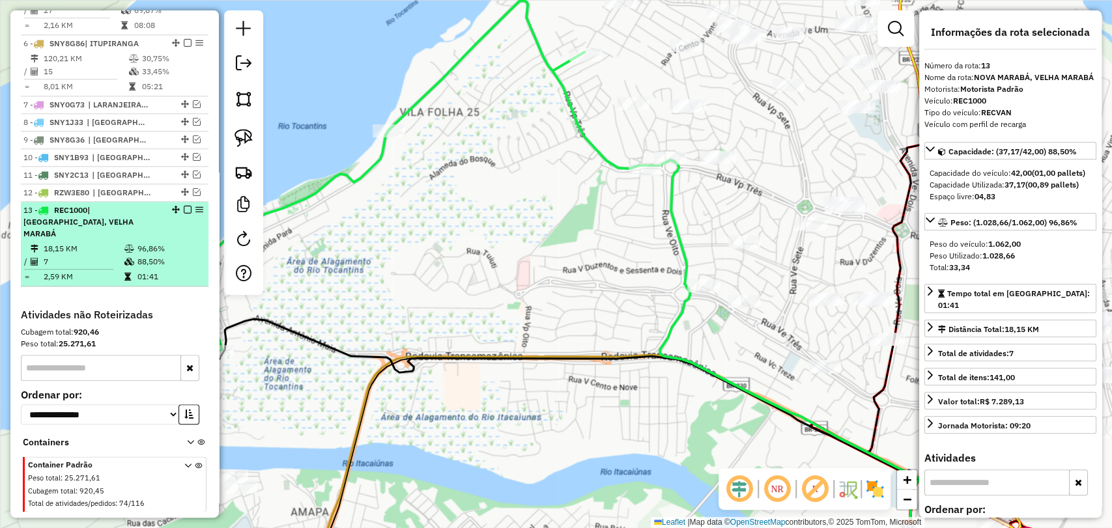
click at [186, 206] on em at bounding box center [188, 210] width 8 height 8
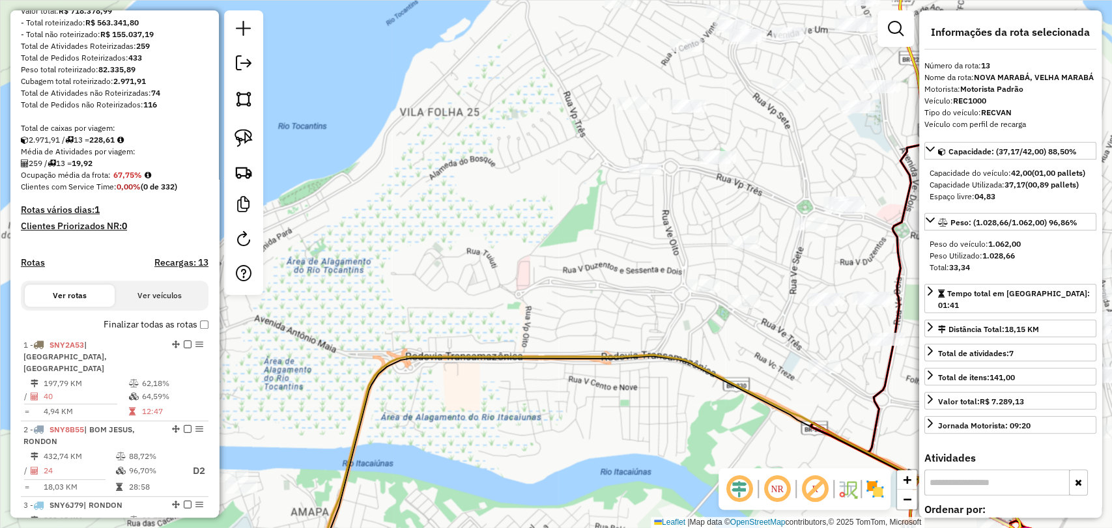
scroll to position [52, 0]
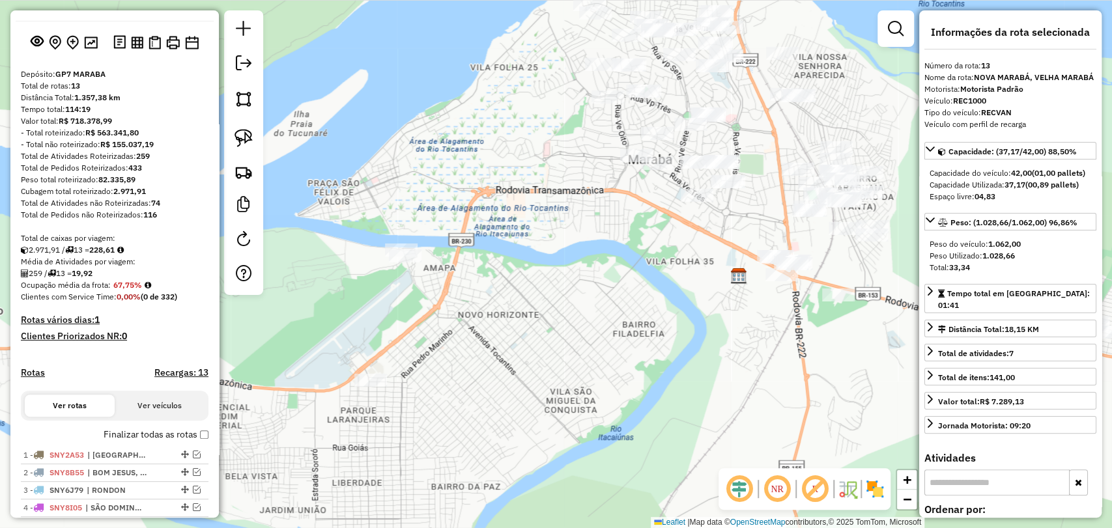
drag, startPoint x: 503, startPoint y: 386, endPoint x: 541, endPoint y: 225, distance: 165.5
click at [541, 225] on div "Janela de atendimento Grade de atendimento Capacidade Transportadoras Veículos …" at bounding box center [556, 264] width 1112 height 528
click at [255, 147] on link at bounding box center [243, 138] width 29 height 29
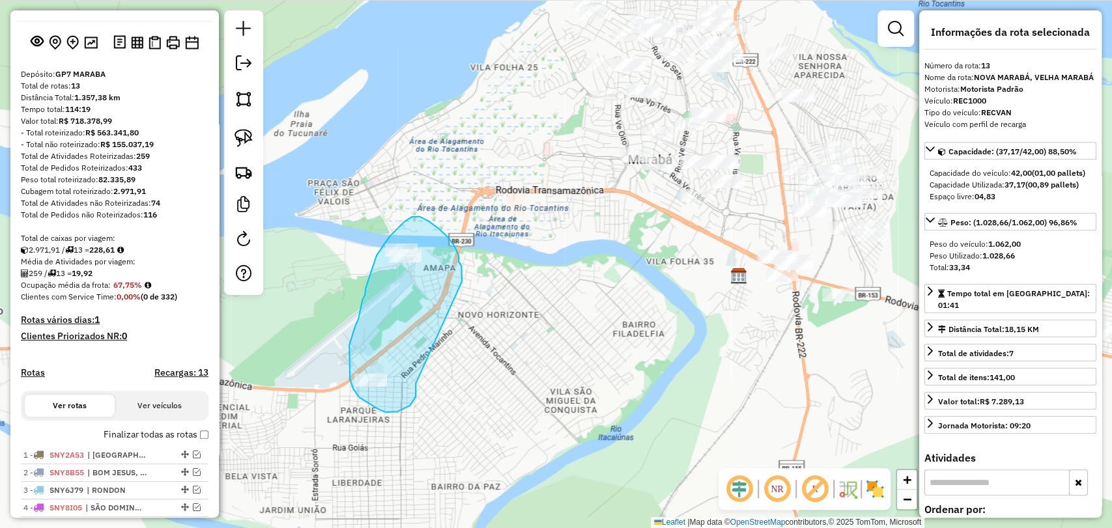
drag, startPoint x: 416, startPoint y: 384, endPoint x: 462, endPoint y: 281, distance: 112.3
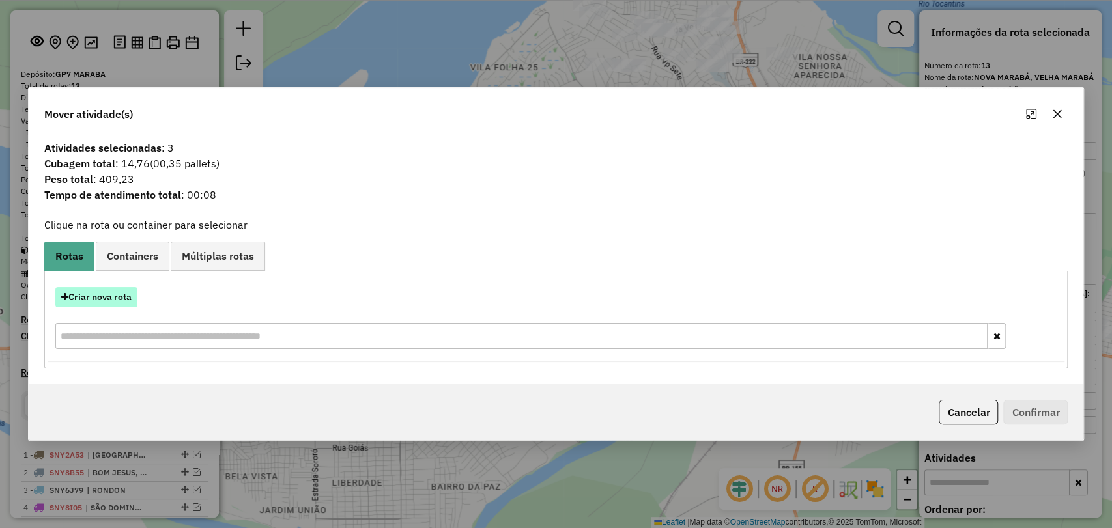
click at [108, 300] on button "Criar nova rota" at bounding box center [96, 297] width 82 height 20
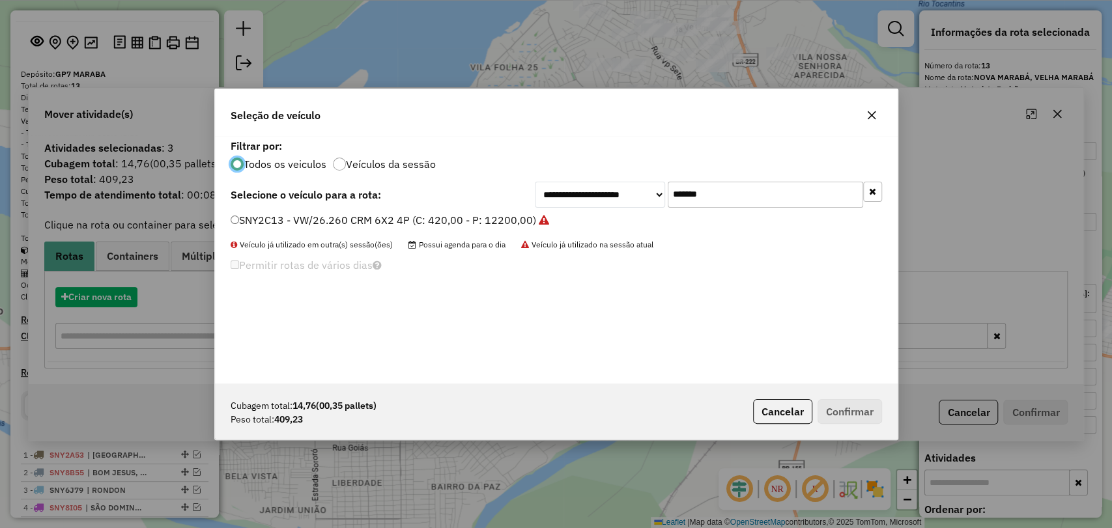
scroll to position [7, 4]
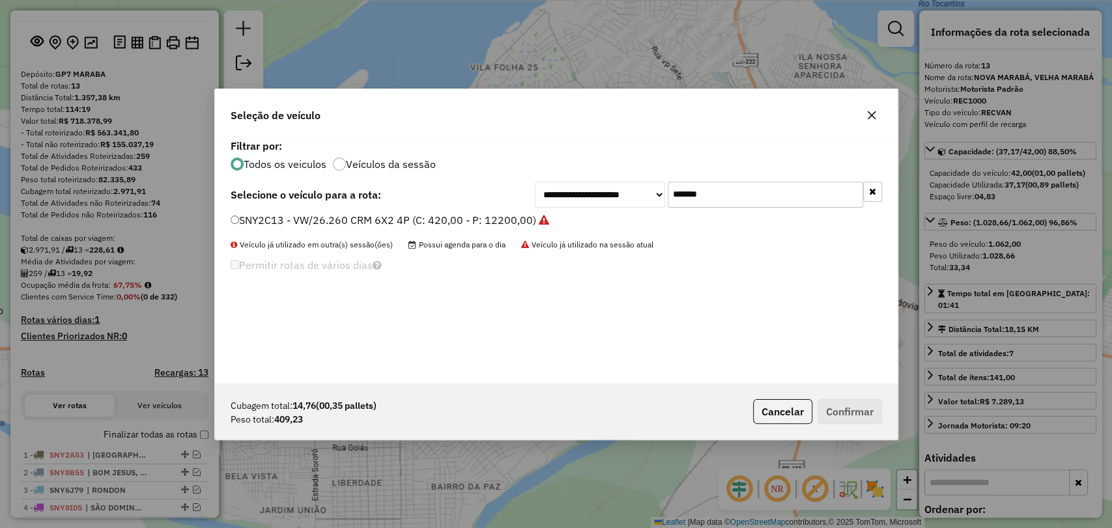
drag, startPoint x: 735, startPoint y: 189, endPoint x: 626, endPoint y: 189, distance: 109.5
click at [626, 189] on div "**********" at bounding box center [708, 195] width 347 height 26
type input "*"
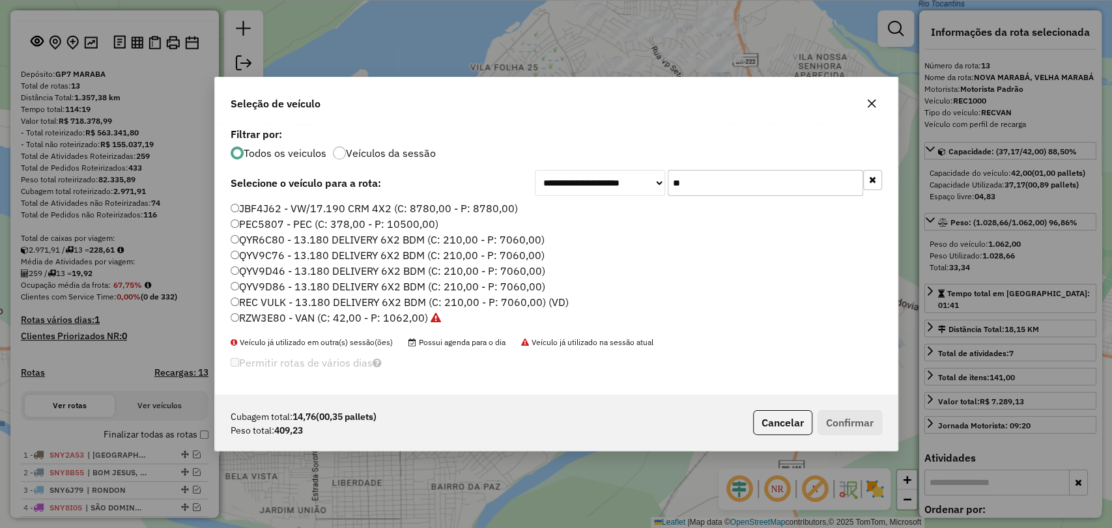
type input "**"
click at [289, 316] on label "RZW3E80 - VAN (C: 42,00 - P: 1062,00)" at bounding box center [336, 318] width 210 height 16
click at [844, 418] on button "Confirmar" at bounding box center [850, 423] width 65 height 25
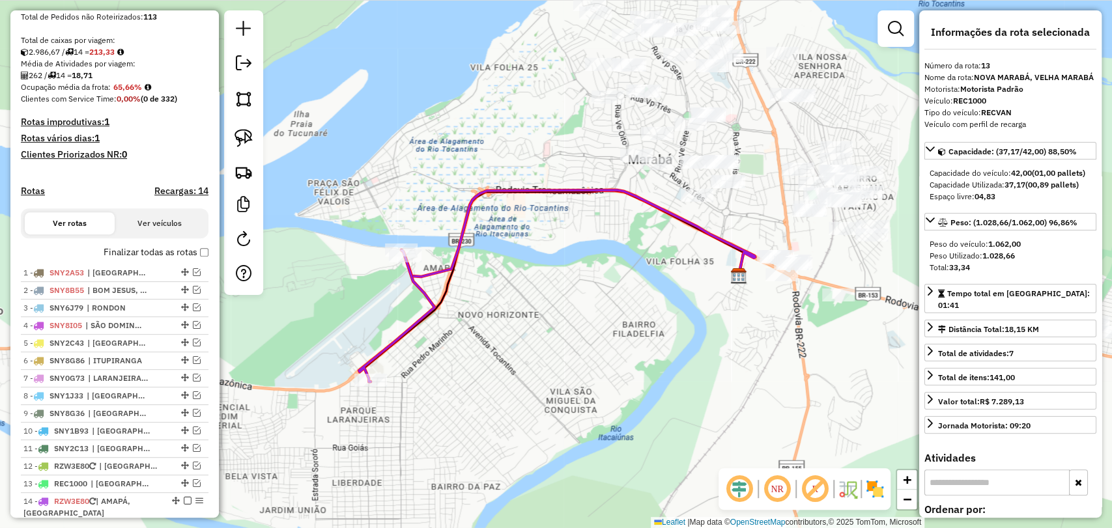
scroll to position [565, 0]
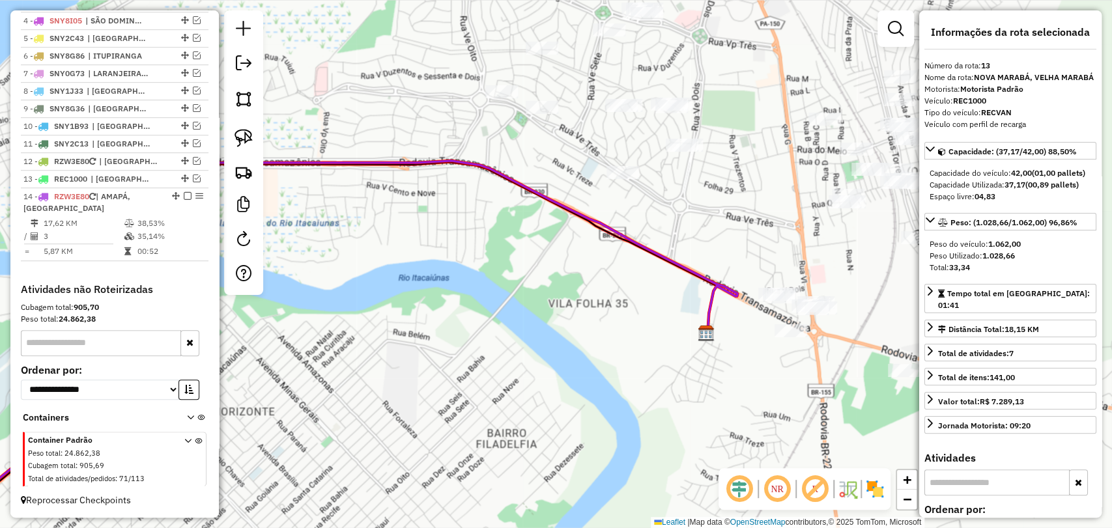
drag, startPoint x: 852, startPoint y: 289, endPoint x: 729, endPoint y: 259, distance: 126.7
click at [729, 259] on div "Janela de atendimento Grade de atendimento Capacidade Transportadoras Veículos …" at bounding box center [556, 264] width 1112 height 528
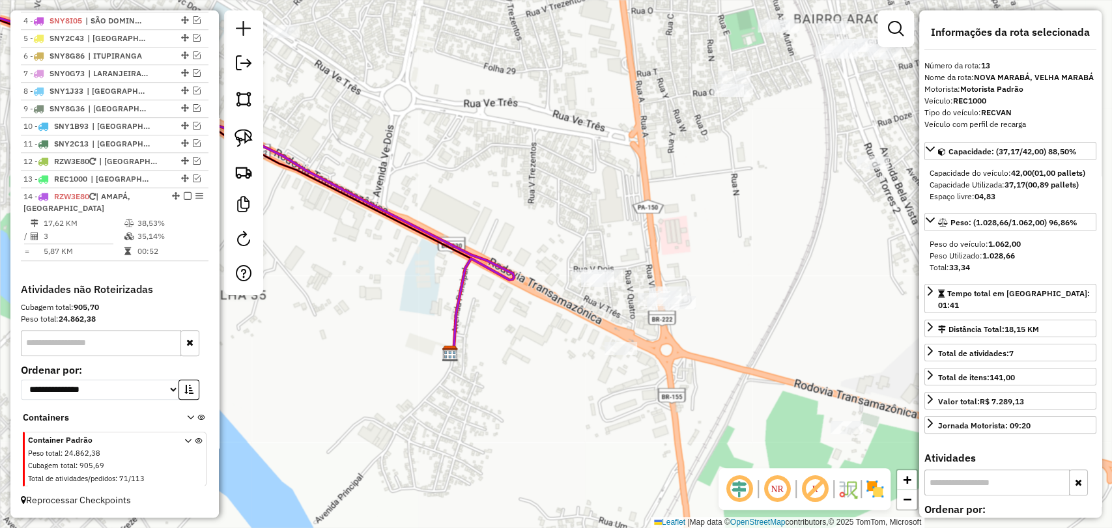
drag, startPoint x: 714, startPoint y: 315, endPoint x: 690, endPoint y: 268, distance: 53.0
click at [694, 278] on div "Janela de atendimento Grade de atendimento Capacidade Transportadoras Veículos …" at bounding box center [556, 264] width 1112 height 528
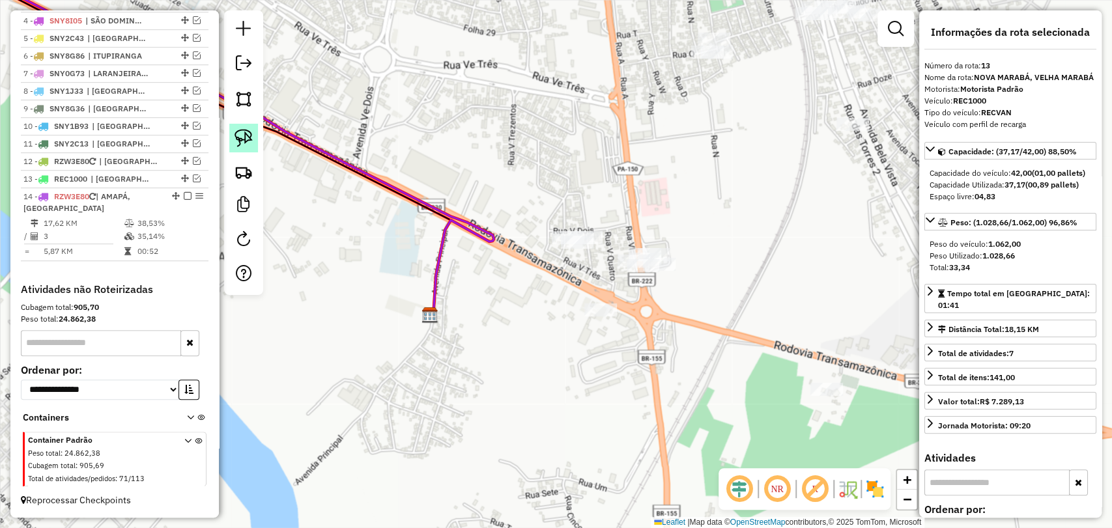
click at [257, 148] on link at bounding box center [243, 138] width 29 height 29
click at [667, 248] on div "Janela de atendimento Grade de atendimento Capacidade Transportadoras Veículos …" at bounding box center [556, 264] width 1112 height 528
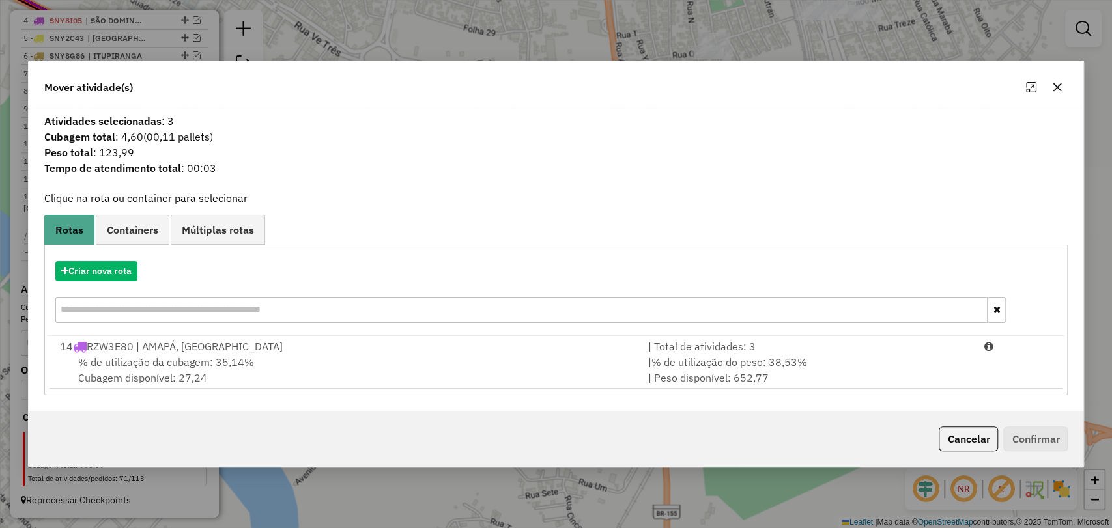
click at [427, 382] on div "% de utilização da cubagem: 35,14% Cubagem disponível: 27,24" at bounding box center [346, 369] width 588 height 31
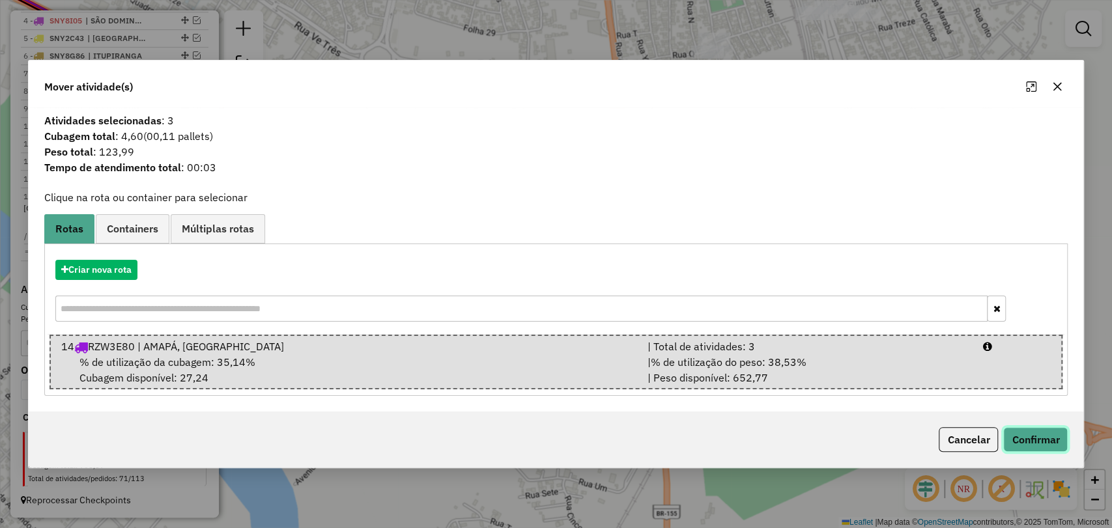
click at [1021, 436] on button "Confirmar" at bounding box center [1035, 439] width 65 height 25
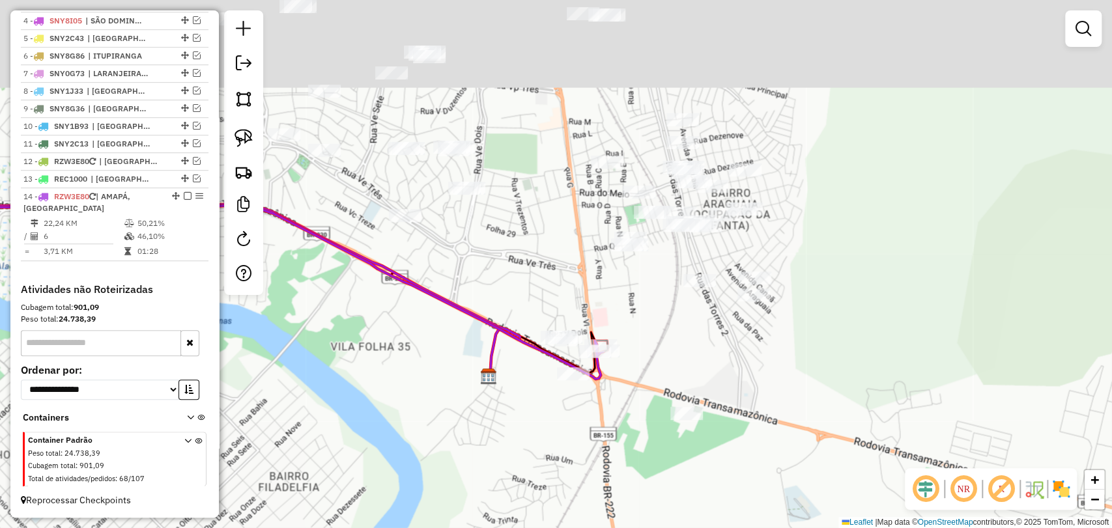
drag, startPoint x: 407, startPoint y: 141, endPoint x: 526, endPoint y: 424, distance: 306.9
click at [524, 424] on div "Janela de atendimento Grade de atendimento Capacidade Transportadoras Veículos …" at bounding box center [556, 264] width 1112 height 528
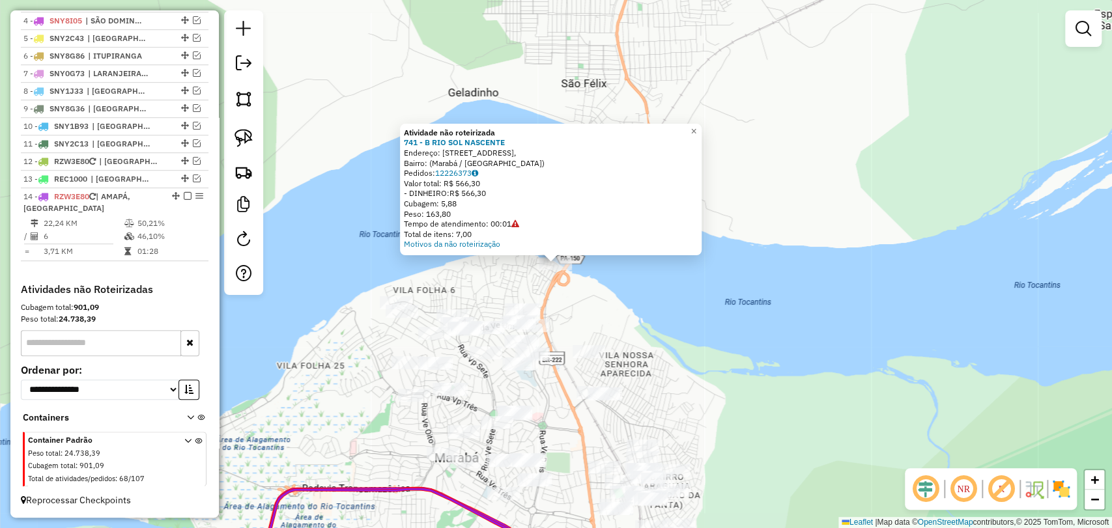
click at [608, 321] on div "Atividade não roteirizada 741 - B RIO SOL NASCENTE Endereço: Quadra 19 Folha 8,…" at bounding box center [556, 264] width 1112 height 528
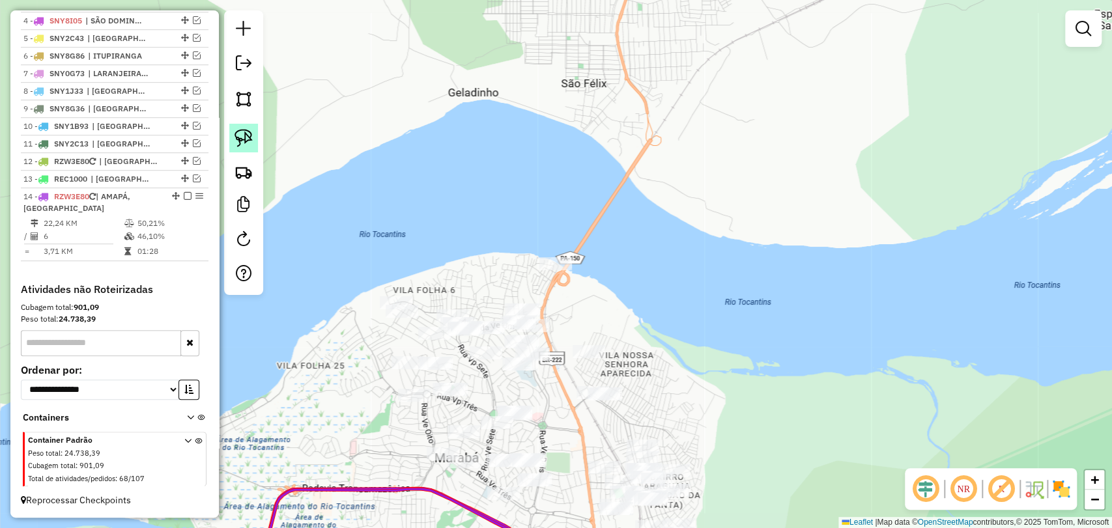
click at [243, 142] on img at bounding box center [244, 138] width 18 height 18
drag, startPoint x: 553, startPoint y: 284, endPoint x: 593, endPoint y: 280, distance: 40.7
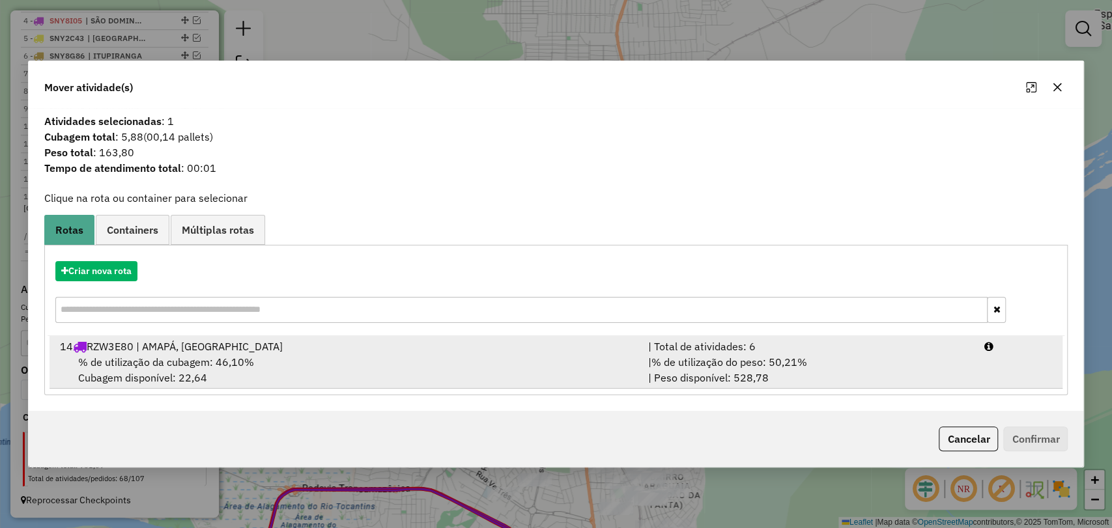
click at [422, 367] on div "% de utilização da cubagem: 46,10% Cubagem disponível: 22,64" at bounding box center [346, 369] width 588 height 31
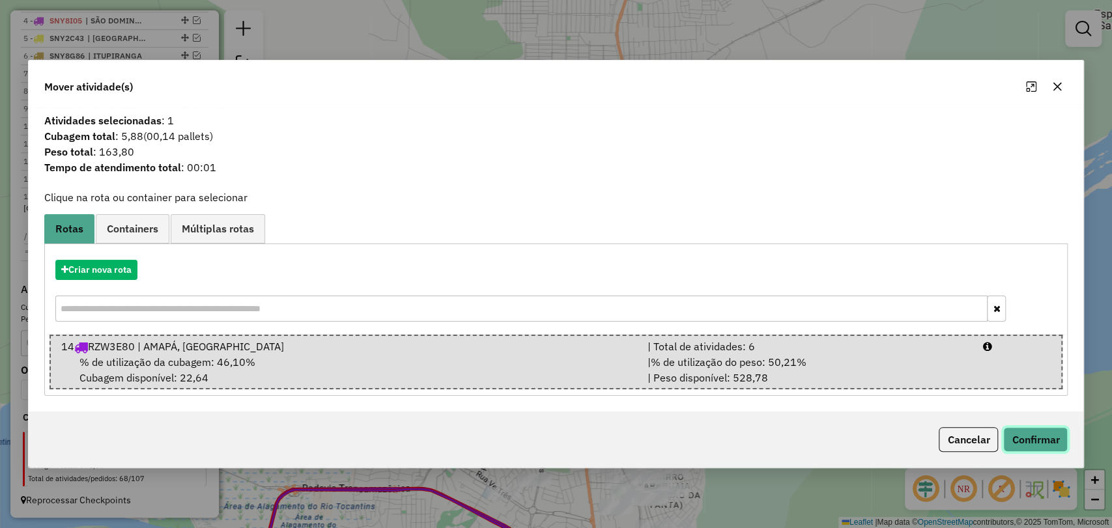
click at [1051, 439] on button "Confirmar" at bounding box center [1035, 439] width 65 height 25
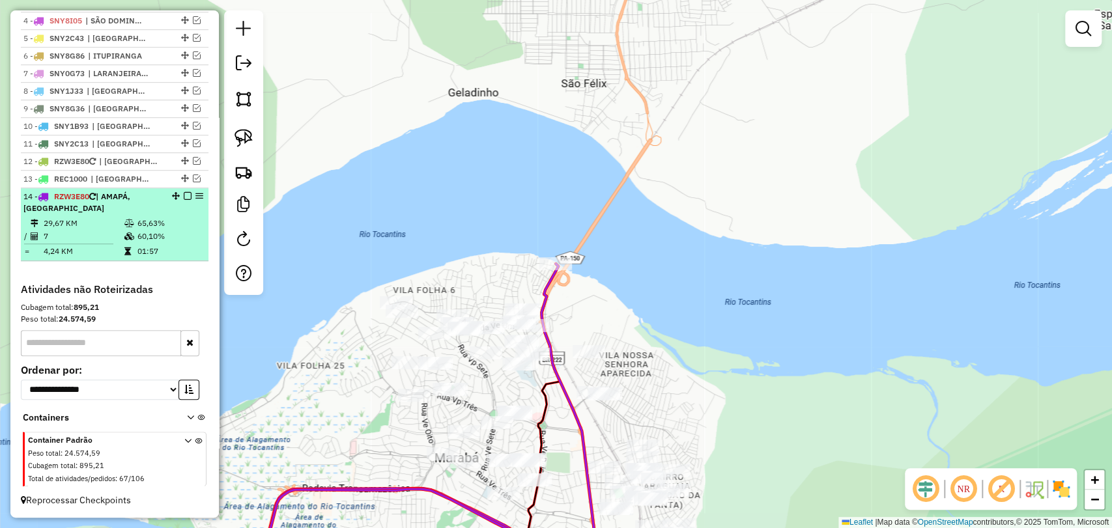
click at [184, 194] on em at bounding box center [188, 196] width 8 height 8
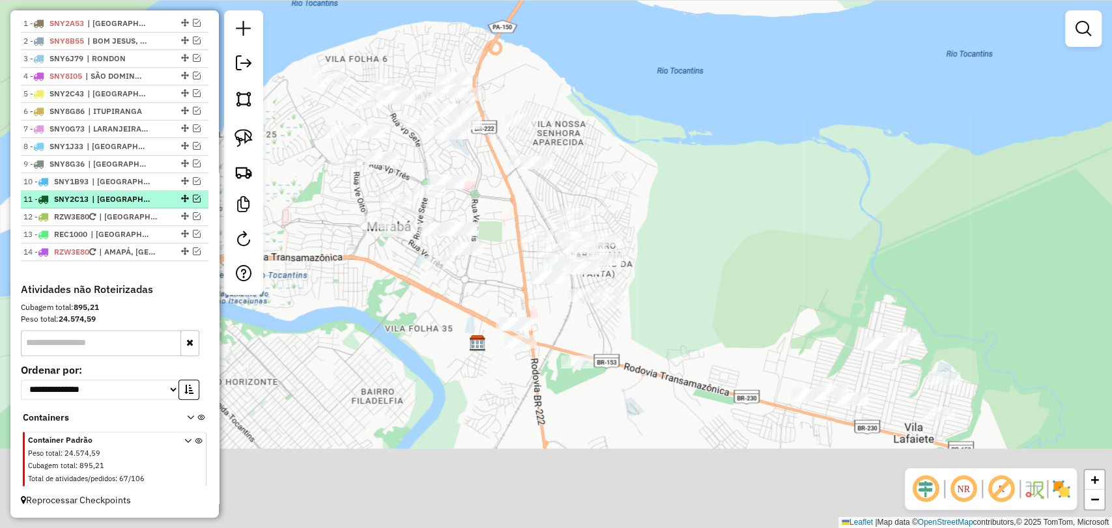
drag, startPoint x: 326, startPoint y: 385, endPoint x: 202, endPoint y: 199, distance: 224.1
click at [202, 199] on hb-router-mapa "Informações da Sessão 978551 - 13/08/2025 Criação: 12/08/2025 18:00 Depósito: G…" at bounding box center [556, 264] width 1112 height 528
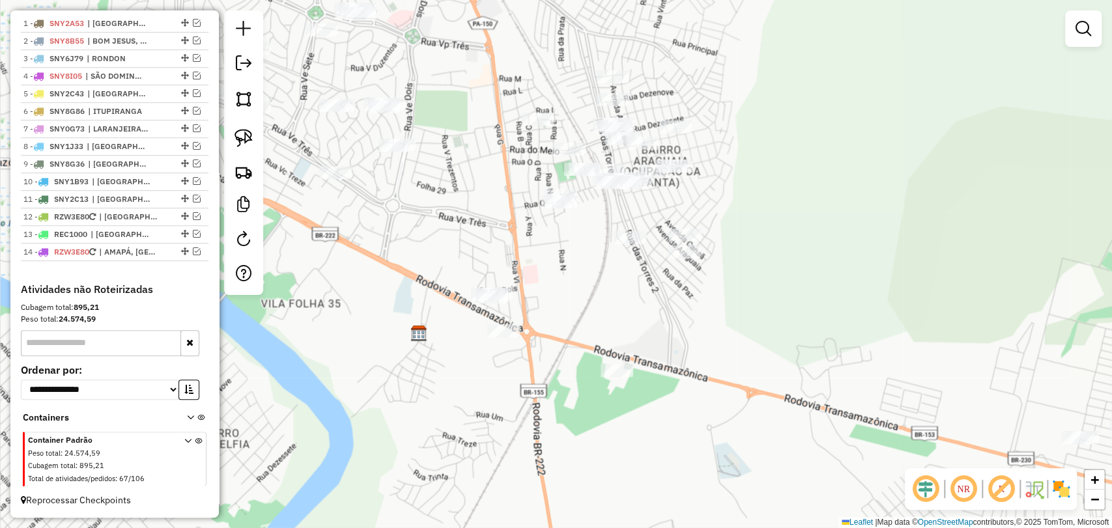
drag, startPoint x: 618, startPoint y: 290, endPoint x: 497, endPoint y: 255, distance: 126.7
click at [497, 255] on div "Janela de atendimento Grade de atendimento Capacidade Transportadoras Veículos …" at bounding box center [556, 264] width 1112 height 528
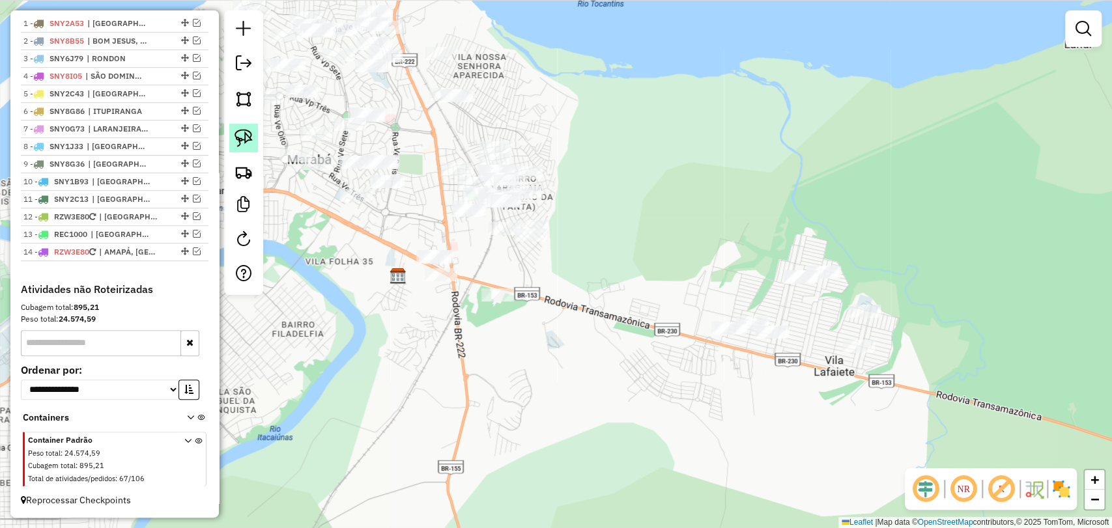
click at [235, 147] on img at bounding box center [244, 138] width 18 height 18
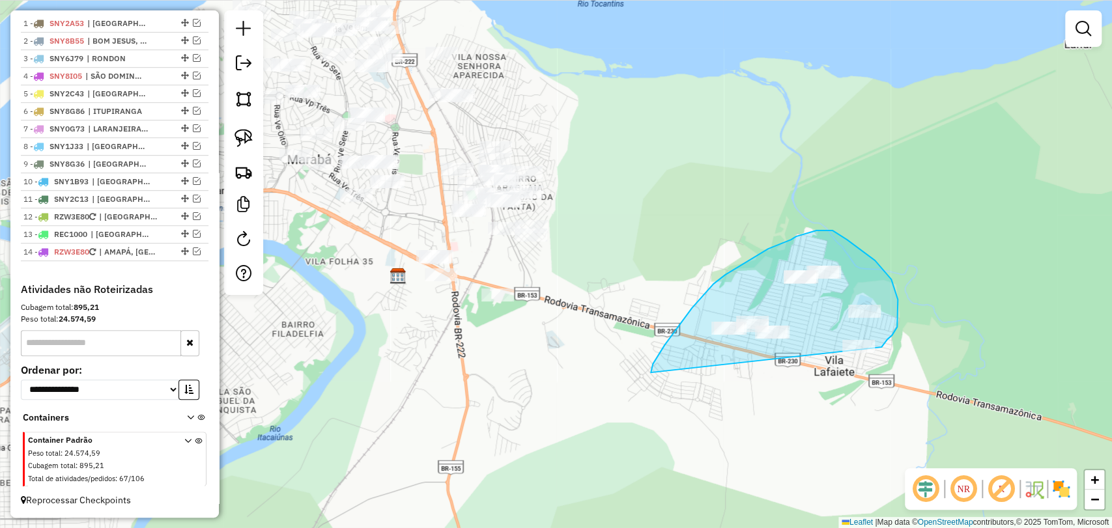
drag, startPoint x: 651, startPoint y: 373, endPoint x: 862, endPoint y: 361, distance: 211.4
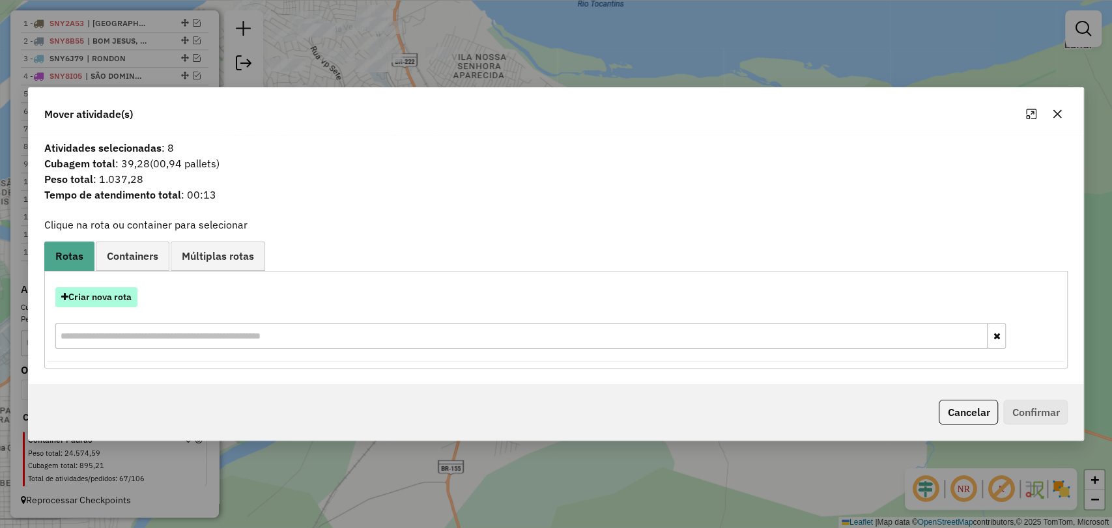
click at [104, 296] on button "Criar nova rota" at bounding box center [96, 297] width 82 height 20
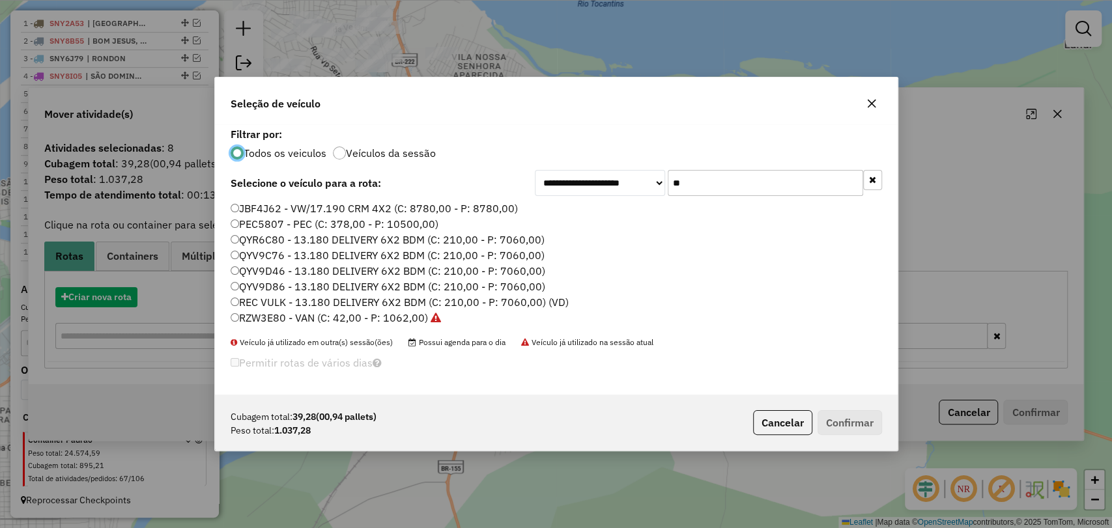
scroll to position [7, 4]
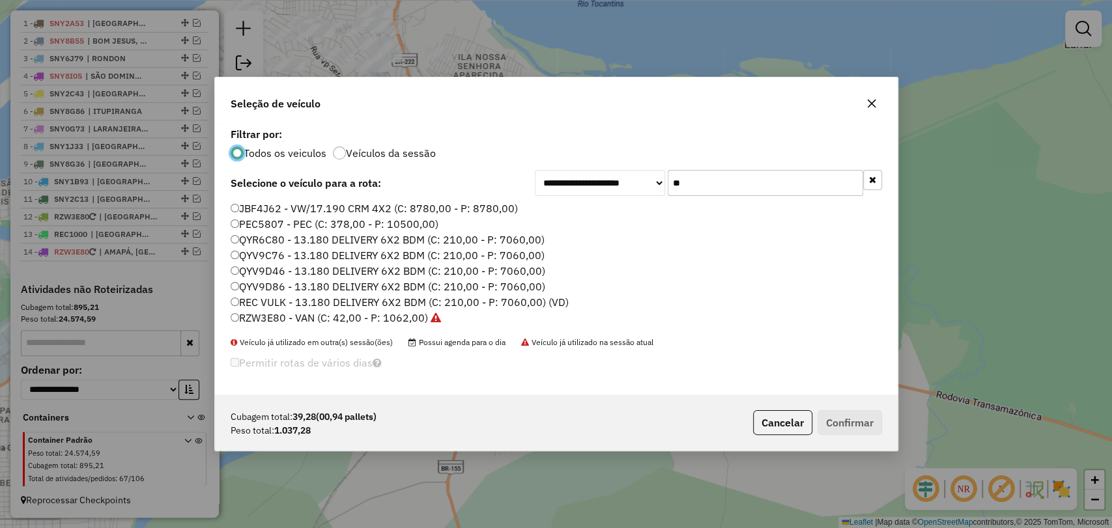
click at [712, 175] on input "**" at bounding box center [765, 183] width 195 height 26
paste input "*****"
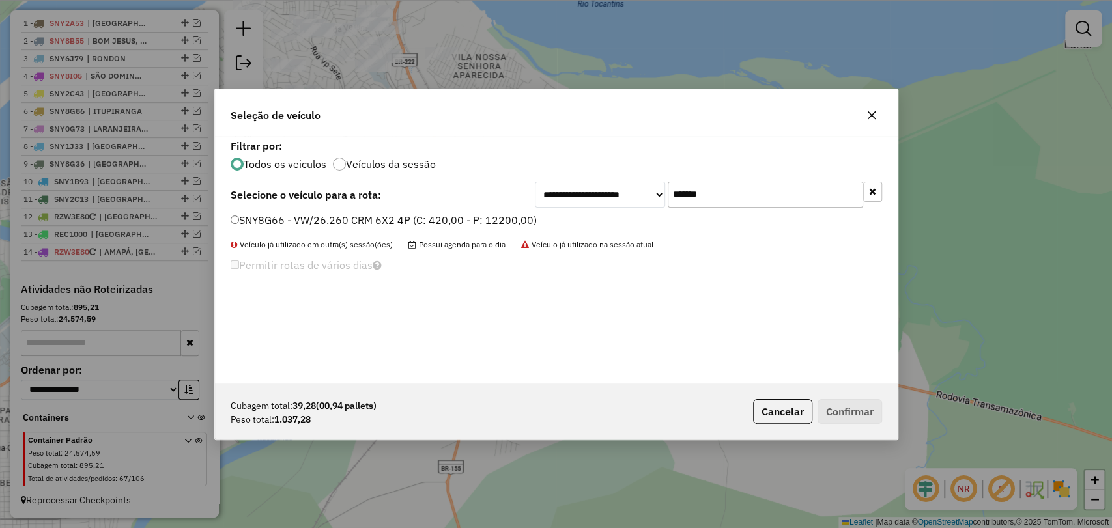
type input "*******"
click at [377, 207] on div "**********" at bounding box center [556, 260] width 683 height 248
click at [381, 214] on label "SNY8G66 - VW/26.260 CRM 6X2 4P (C: 420,00 - P: 12200,00)" at bounding box center [384, 220] width 306 height 16
click at [848, 414] on button "Confirmar" at bounding box center [850, 411] width 65 height 25
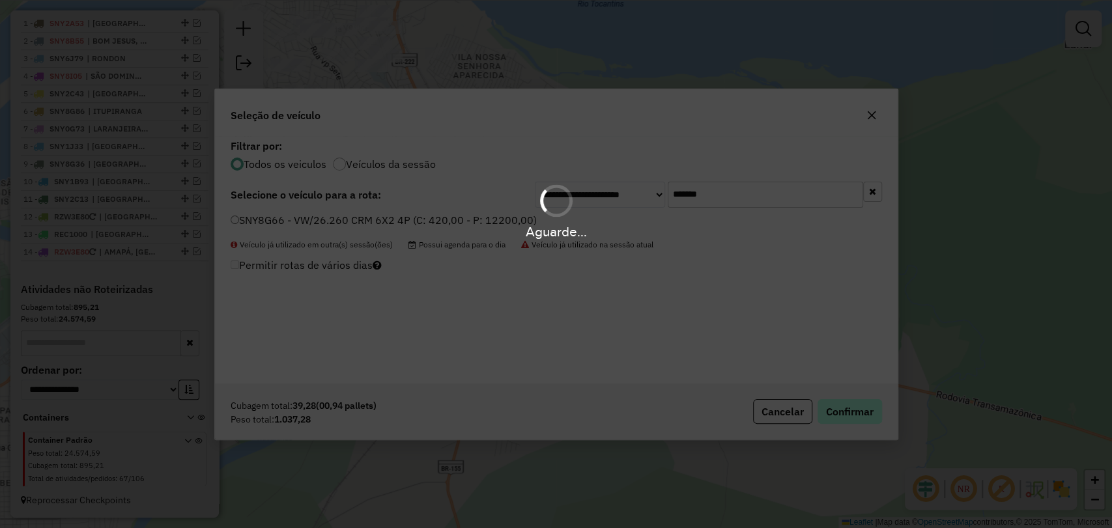
scroll to position [565, 0]
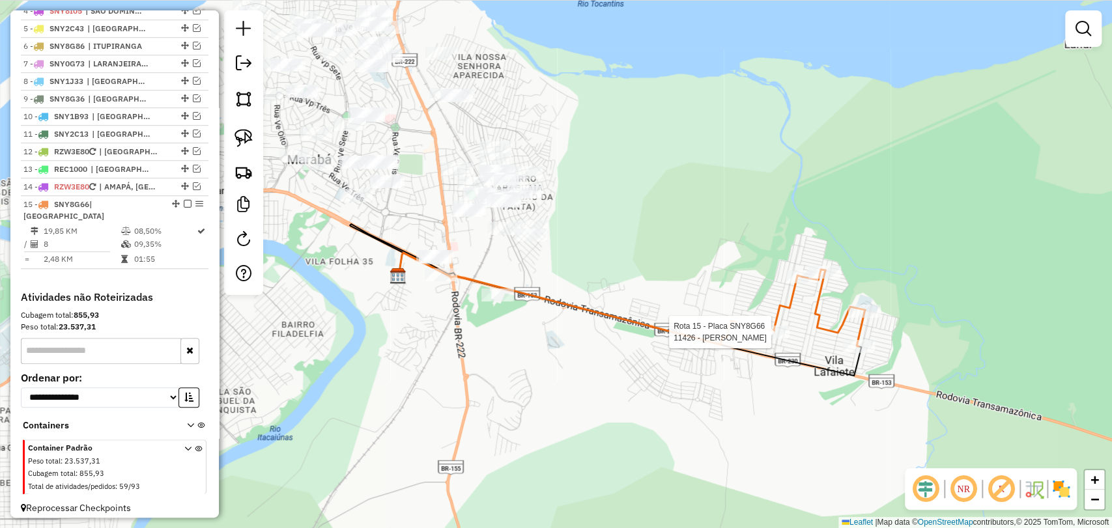
select select "**********"
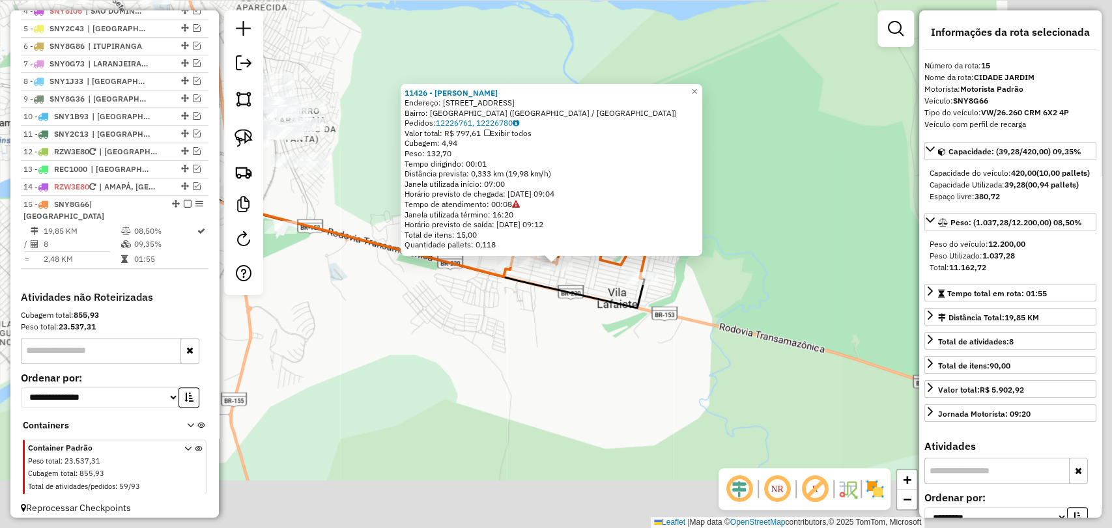
scroll to position [571, 0]
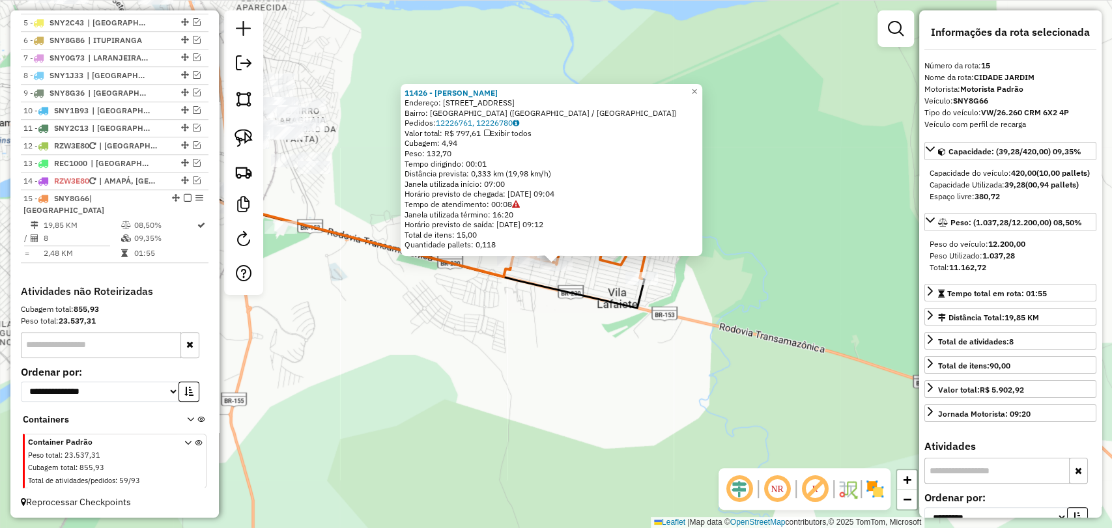
click at [577, 380] on div "11426 - J E J BURGER Endereço: RUA B4 QUADRA 78 LOTE 27 36385 Bairro: CIDADE JA…" at bounding box center [556, 264] width 1112 height 528
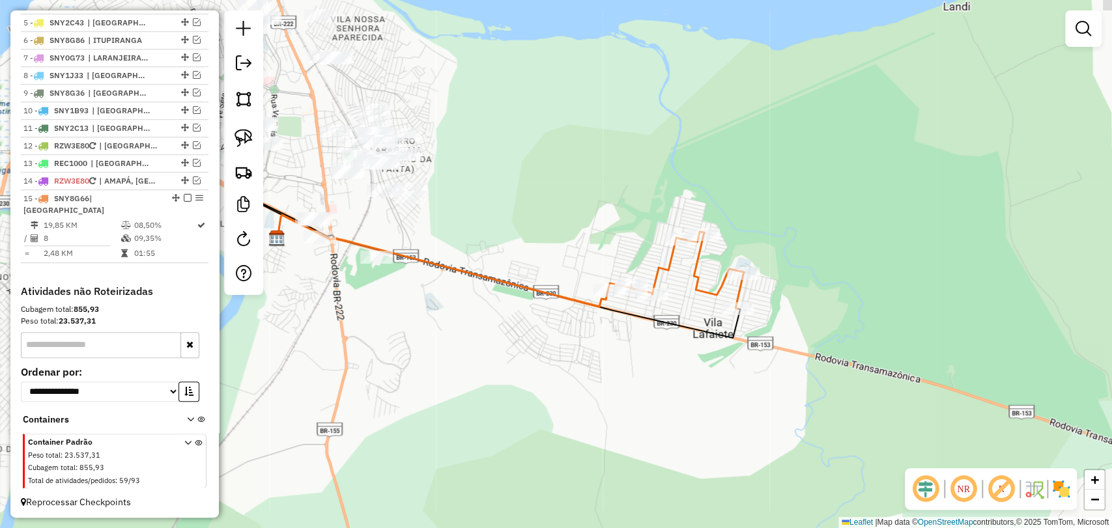
drag, startPoint x: 384, startPoint y: 304, endPoint x: 508, endPoint y: 345, distance: 130.4
click at [515, 346] on div "Janela de atendimento Grade de atendimento Capacidade Transportadoras Veículos …" at bounding box center [556, 264] width 1112 height 528
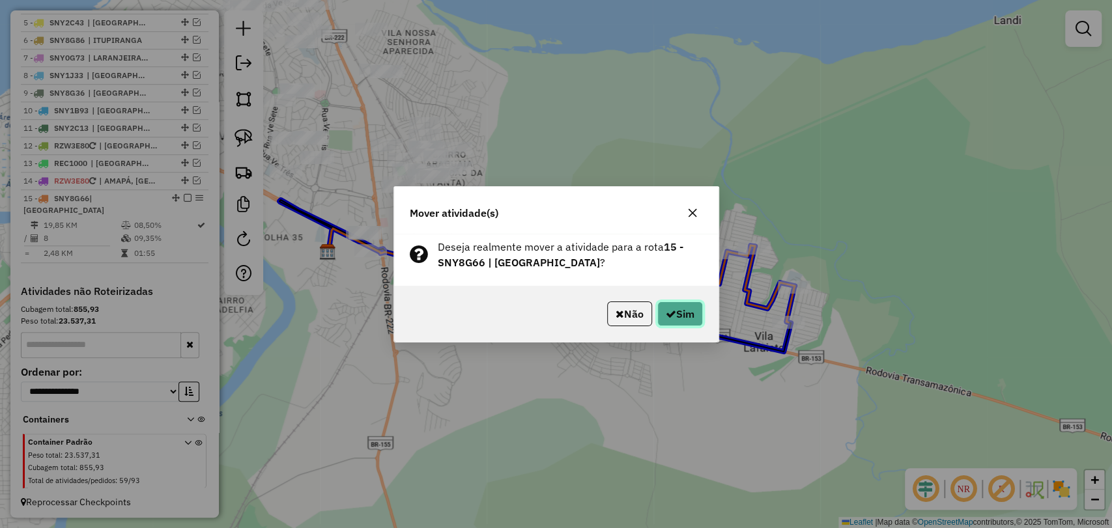
click at [672, 304] on button "Sim" at bounding box center [680, 314] width 46 height 25
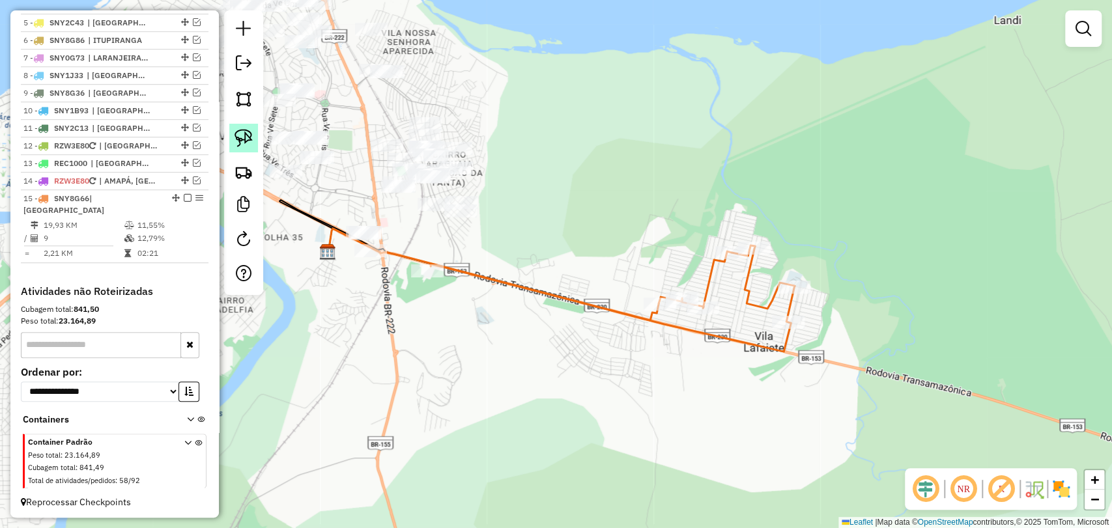
click at [252, 133] on img at bounding box center [244, 138] width 18 height 18
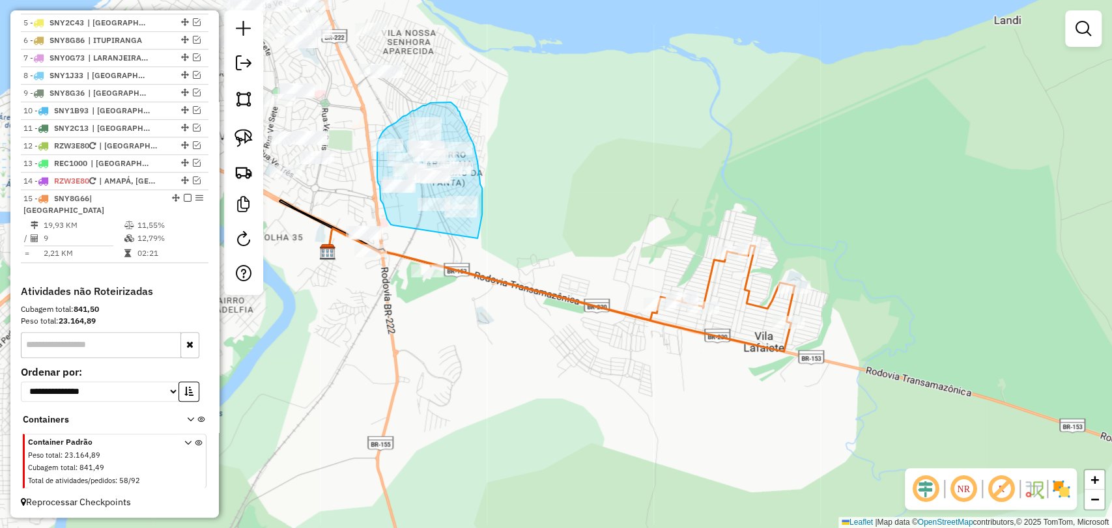
drag, startPoint x: 394, startPoint y: 225, endPoint x: 478, endPoint y: 238, distance: 85.1
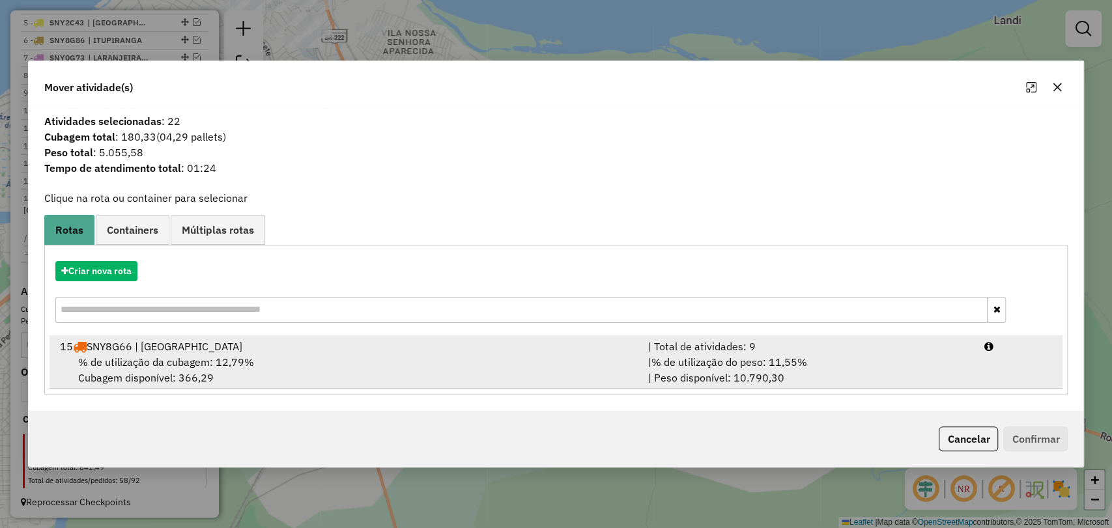
click at [349, 356] on div "% de utilização da cubagem: 12,79% Cubagem disponível: 366,29" at bounding box center [346, 369] width 588 height 31
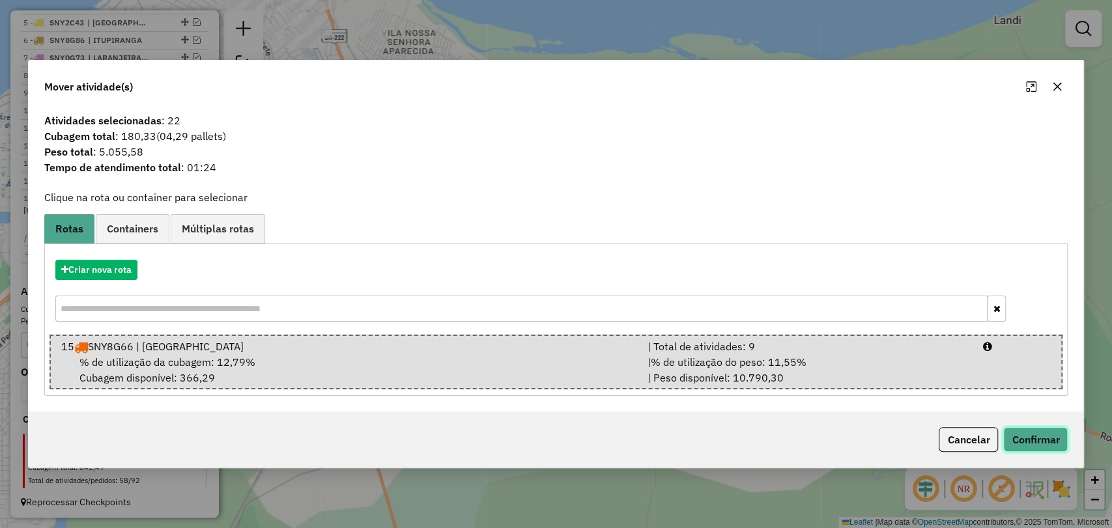
click at [1051, 439] on button "Confirmar" at bounding box center [1035, 439] width 65 height 25
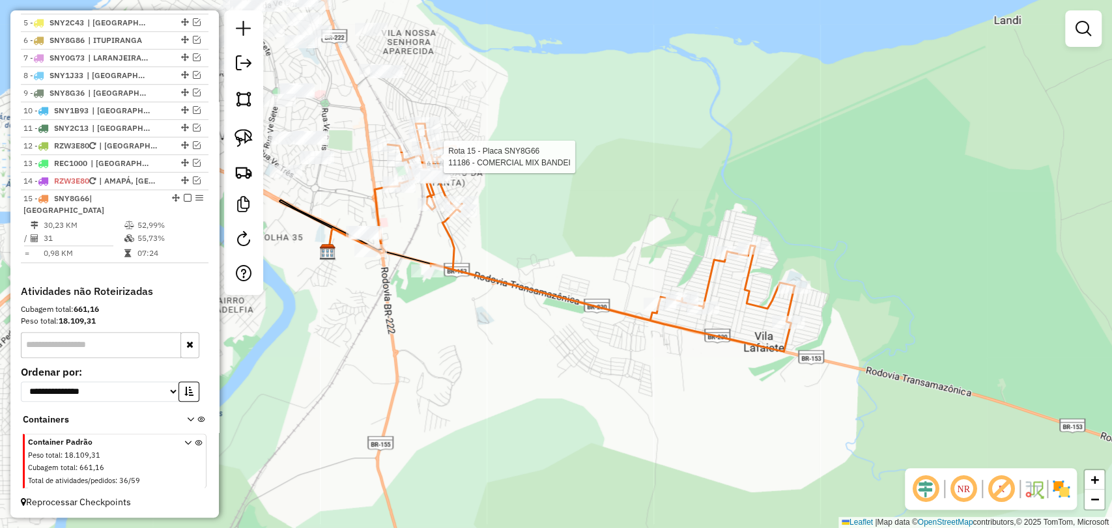
select select "**********"
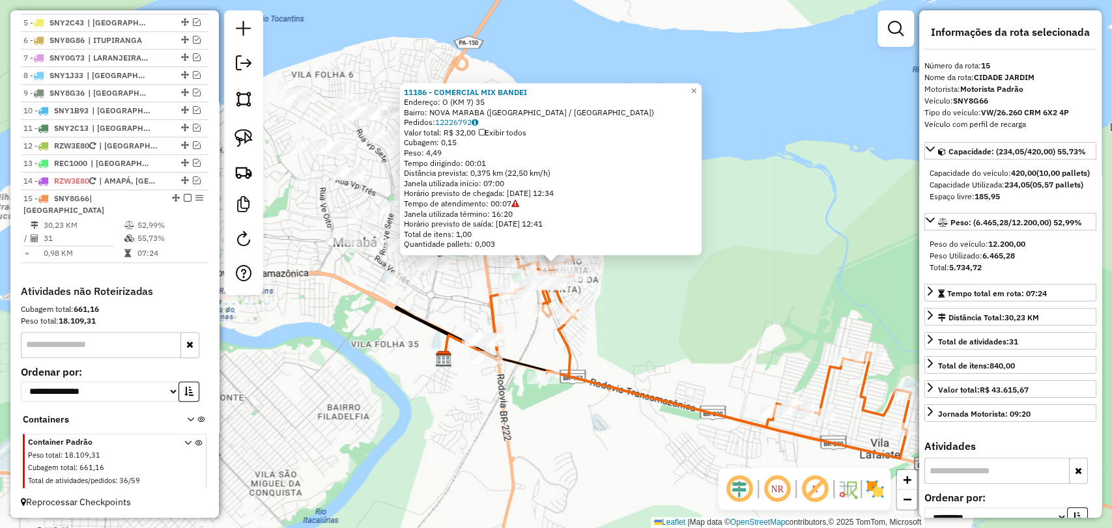
click at [603, 349] on div "11186 - COMERCIAL MIX BANDEI Endereço: O (KM 7) 35 Bairro: NOVA MARABA (MARABA …" at bounding box center [556, 264] width 1112 height 528
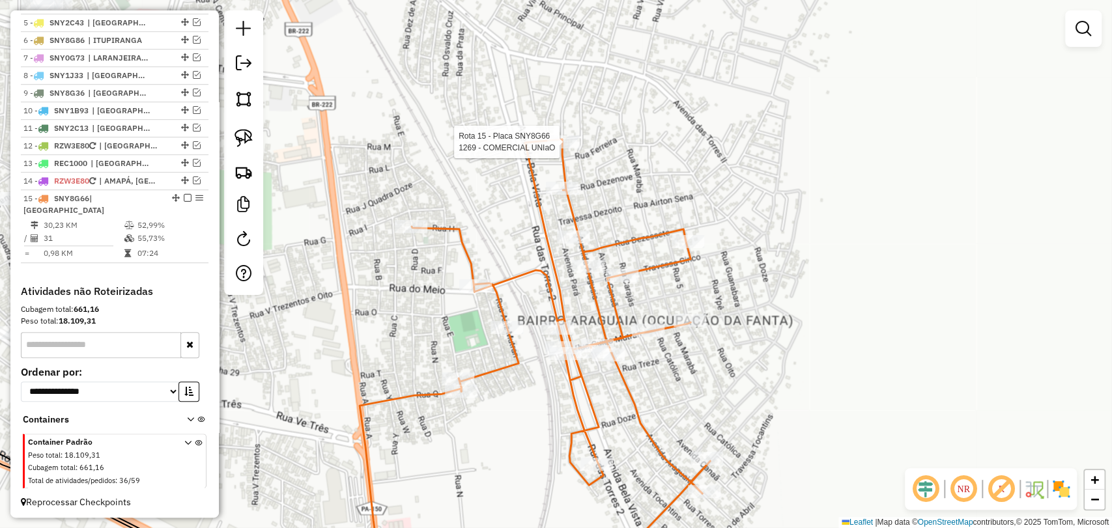
select select "**********"
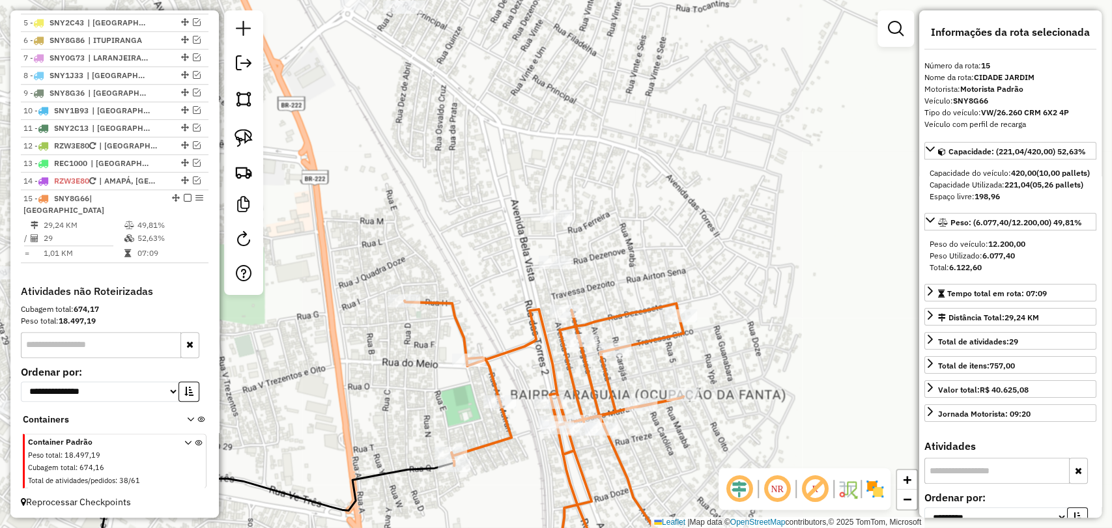
click at [420, 301] on icon at bounding box center [554, 441] width 298 height 280
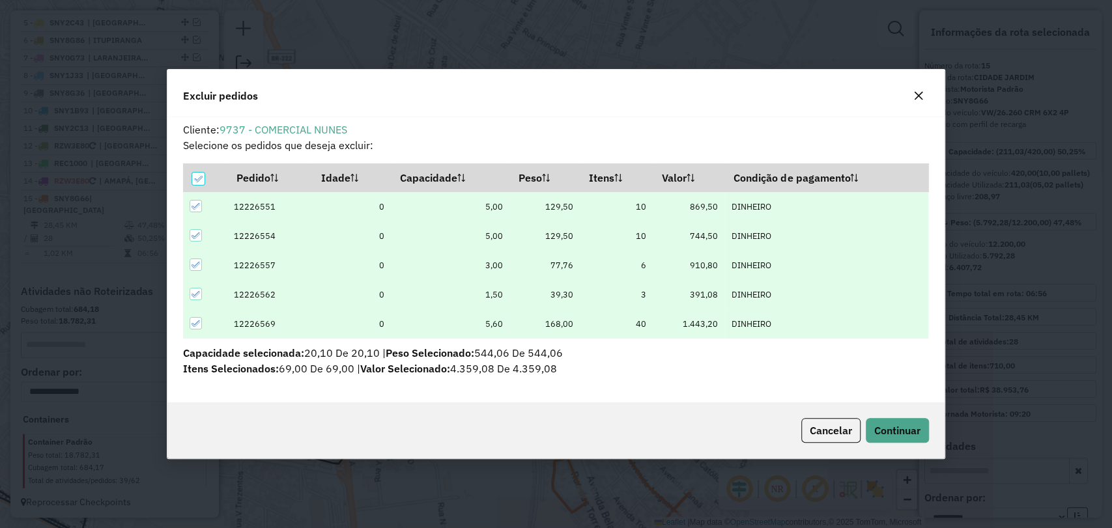
scroll to position [0, 0]
click at [887, 425] on span "Continuar" at bounding box center [897, 430] width 46 height 13
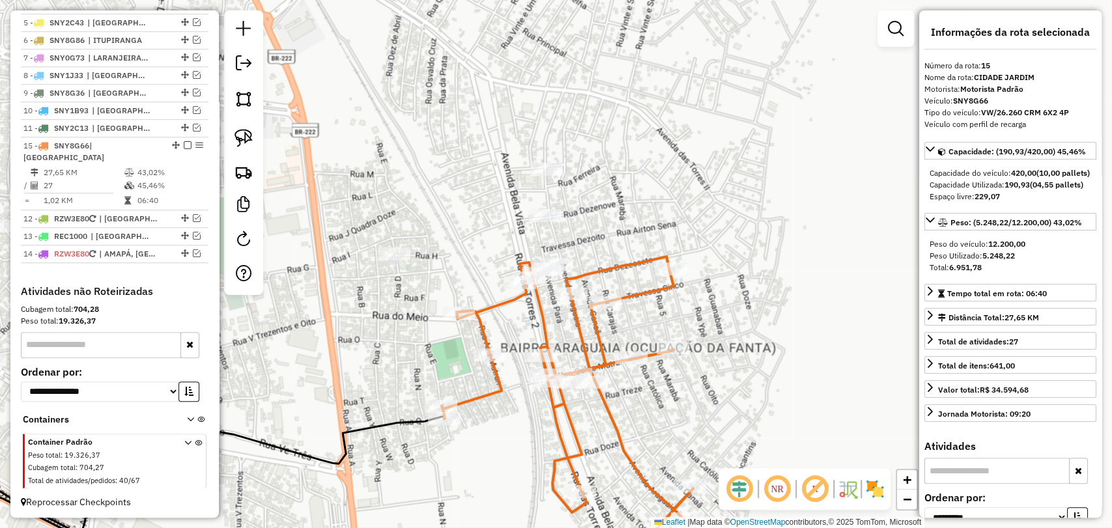
drag, startPoint x: 171, startPoint y: 210, endPoint x: 167, endPoint y: 149, distance: 61.4
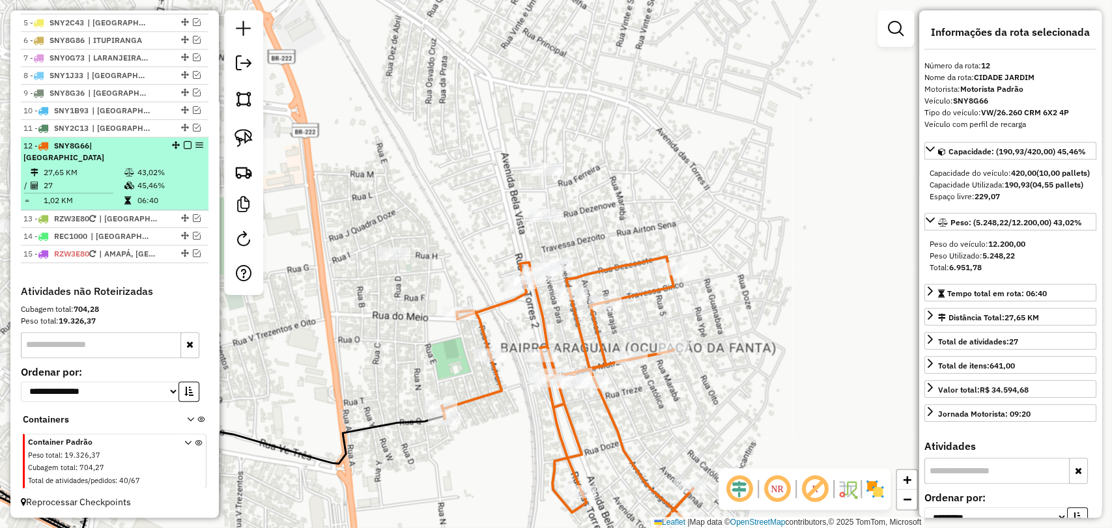
click at [153, 199] on td "06:40" at bounding box center [170, 200] width 66 height 13
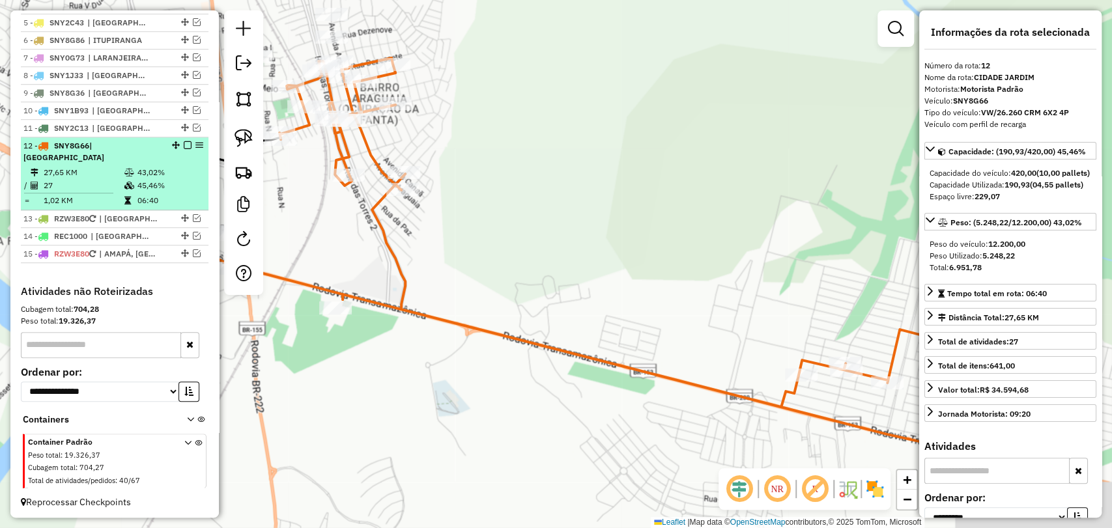
click at [184, 149] on em at bounding box center [188, 145] width 8 height 8
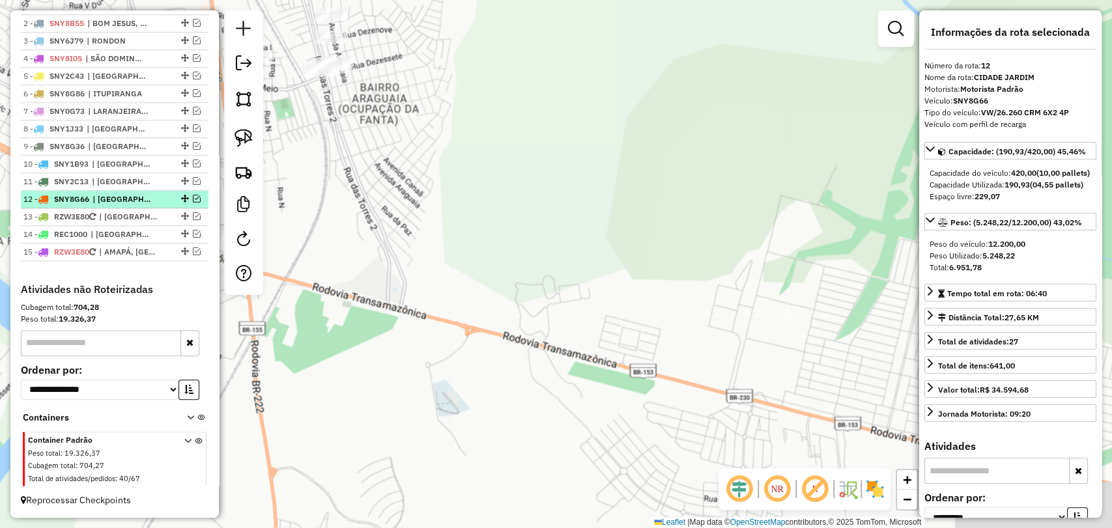
scroll to position [527, 0]
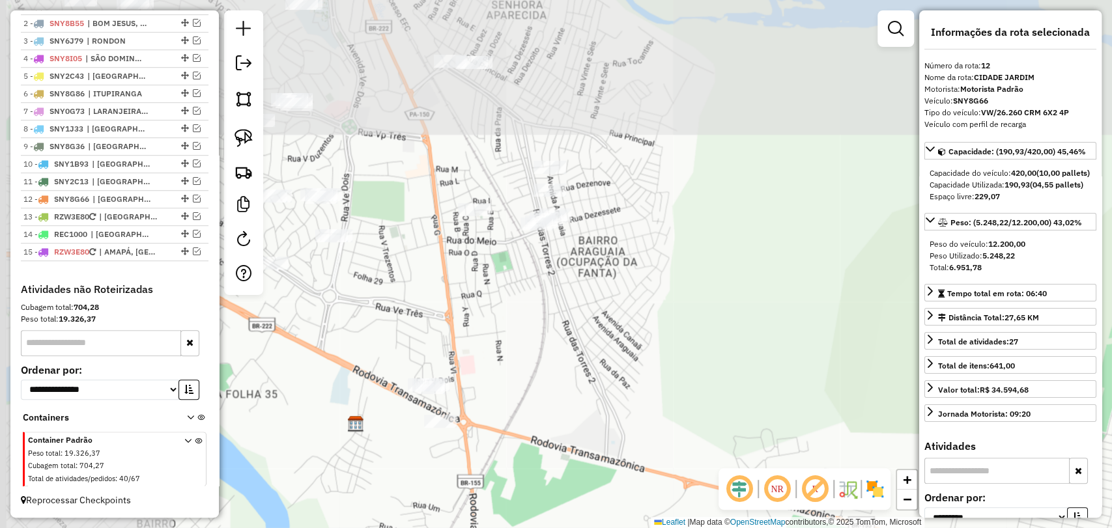
drag, startPoint x: 470, startPoint y: 168, endPoint x: 699, endPoint y: 339, distance: 285.4
click at [702, 341] on div "Janela de atendimento Grade de atendimento Capacidade Transportadoras Veículos …" at bounding box center [556, 264] width 1112 height 528
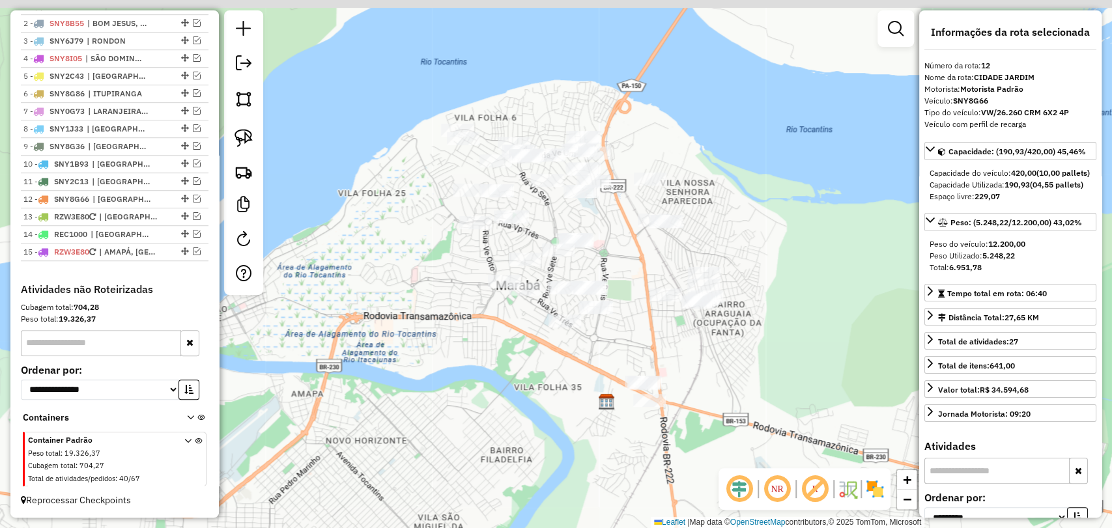
drag, startPoint x: 529, startPoint y: 234, endPoint x: 624, endPoint y: 258, distance: 97.5
click at [624, 258] on div "Janela de atendimento Grade de atendimento Capacidade Transportadoras Veículos …" at bounding box center [556, 264] width 1112 height 528
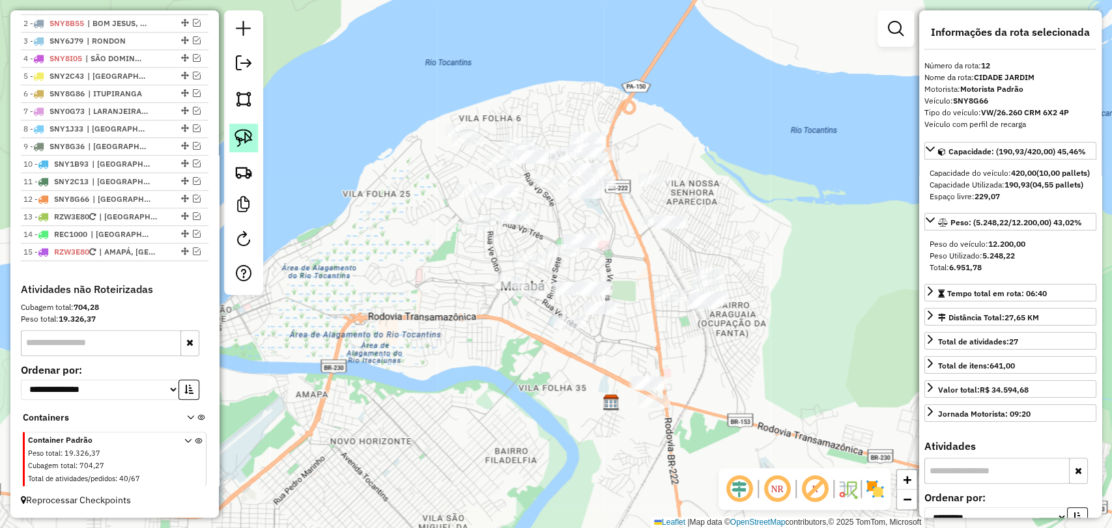
click at [236, 145] on img at bounding box center [244, 138] width 18 height 18
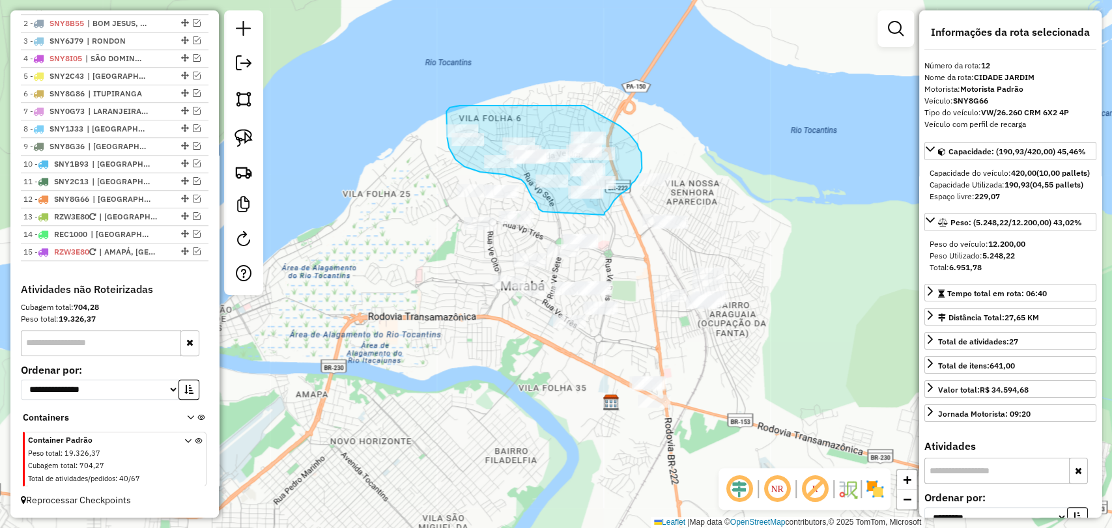
drag, startPoint x: 543, startPoint y: 212, endPoint x: 604, endPoint y: 215, distance: 61.3
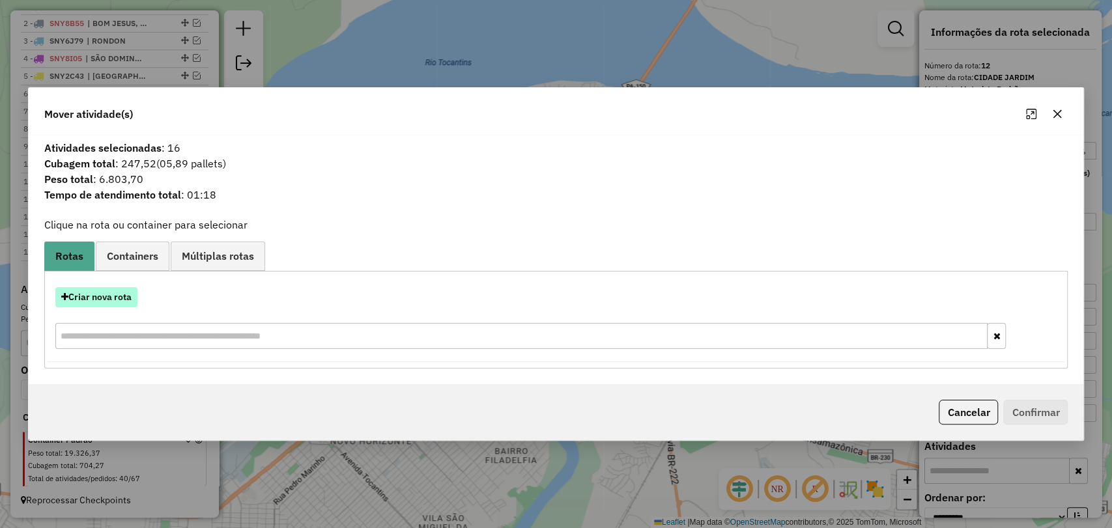
click at [106, 298] on button "Criar nova rota" at bounding box center [96, 297] width 82 height 20
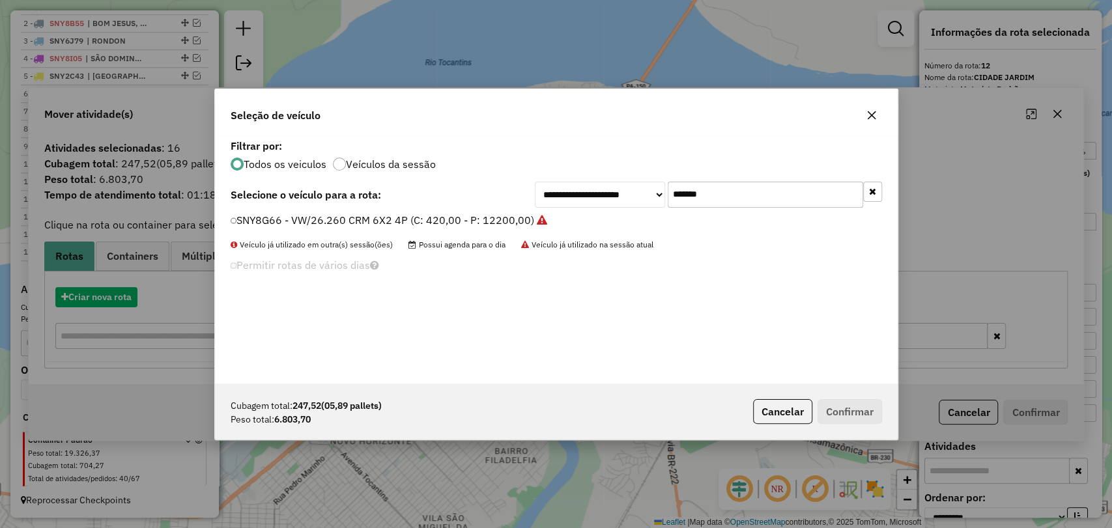
scroll to position [7, 4]
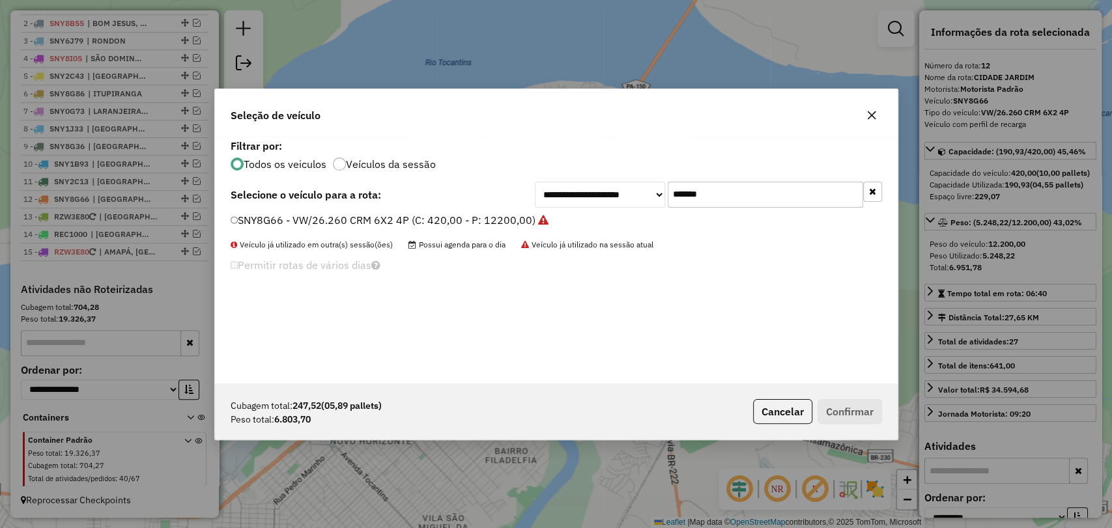
click at [693, 194] on input "*******" at bounding box center [765, 195] width 195 height 26
paste input "text"
type input "*******"
click at [404, 220] on label "SNY6J89 - VW/26.260 CRM 6X2 4P (C: 420,00 - P: 12200,00)" at bounding box center [383, 220] width 304 height 16
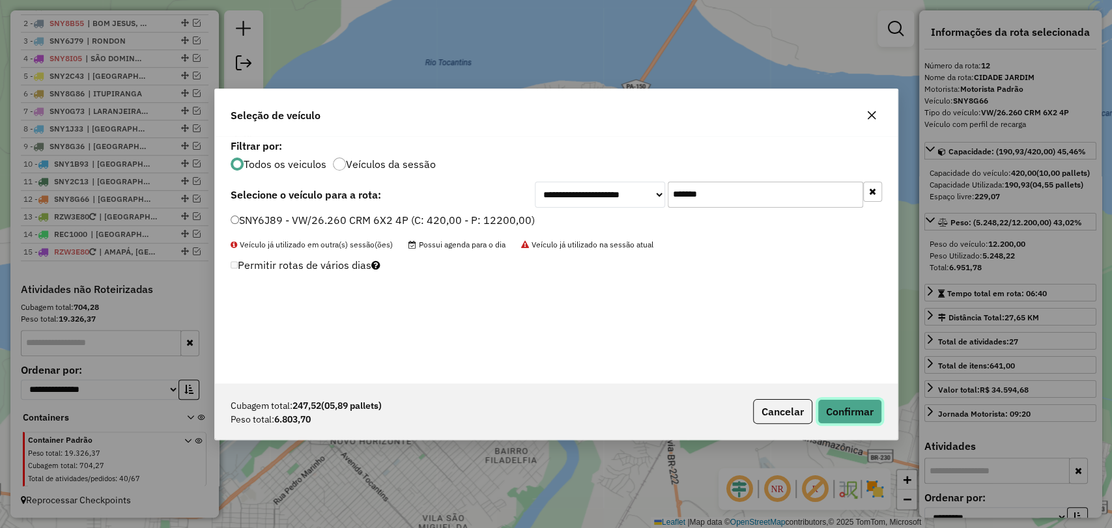
click at [869, 407] on button "Confirmar" at bounding box center [850, 411] width 65 height 25
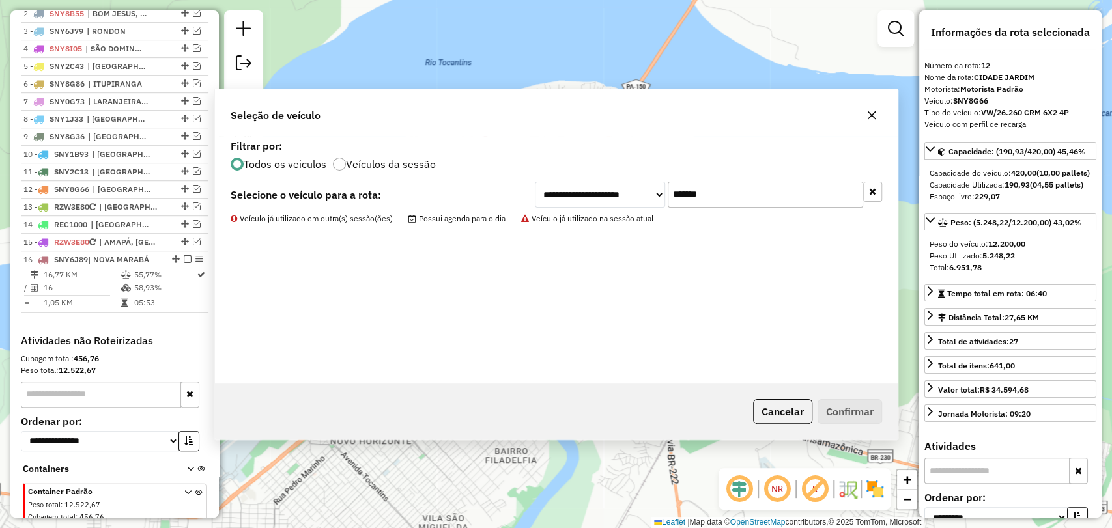
scroll to position [588, 0]
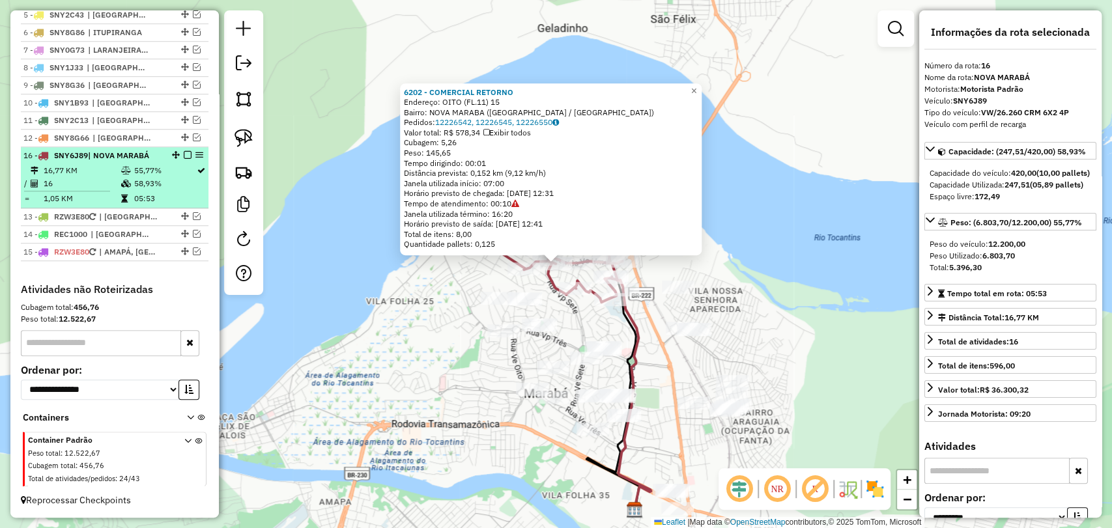
drag, startPoint x: 171, startPoint y: 207, endPoint x: 171, endPoint y: 152, distance: 54.1
click at [184, 156] on em at bounding box center [188, 155] width 8 height 8
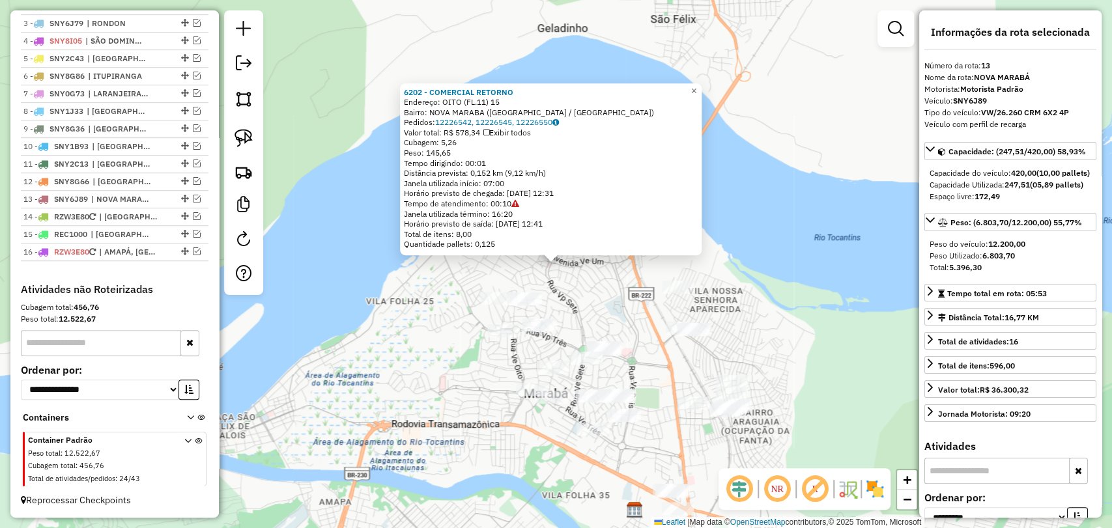
click at [421, 356] on div "6202 - COMERCIAL RETORNO Endereço: OITO (FL.11) 15 Bairro: NOVA MARABA (MARABA …" at bounding box center [556, 264] width 1112 height 528
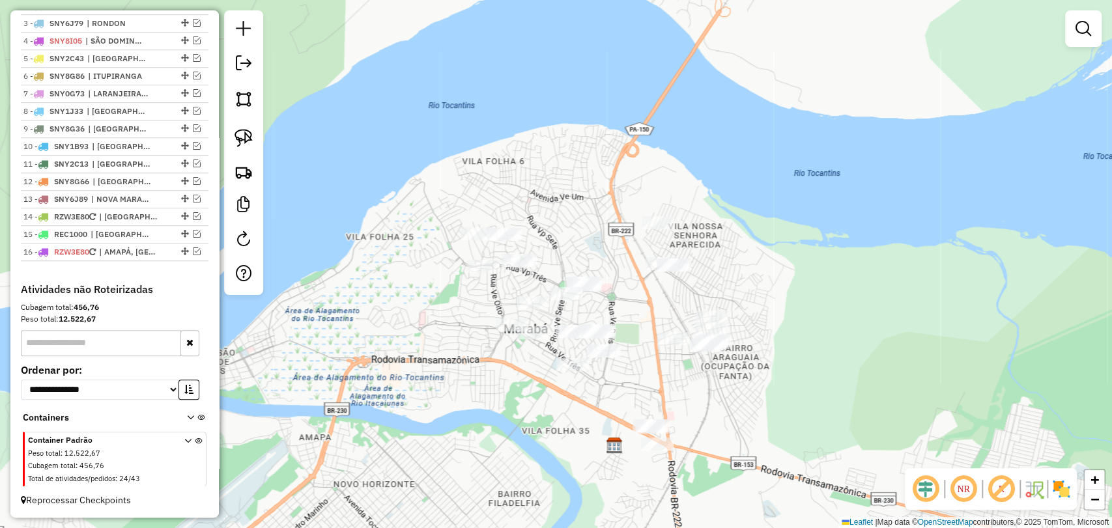
drag, startPoint x: 429, startPoint y: 366, endPoint x: 409, endPoint y: 301, distance: 67.6
click at [409, 301] on div "Janela de atendimento Grade de atendimento Capacidade Transportadoras Veículos …" at bounding box center [556, 264] width 1112 height 528
click at [243, 143] on img at bounding box center [244, 138] width 18 height 18
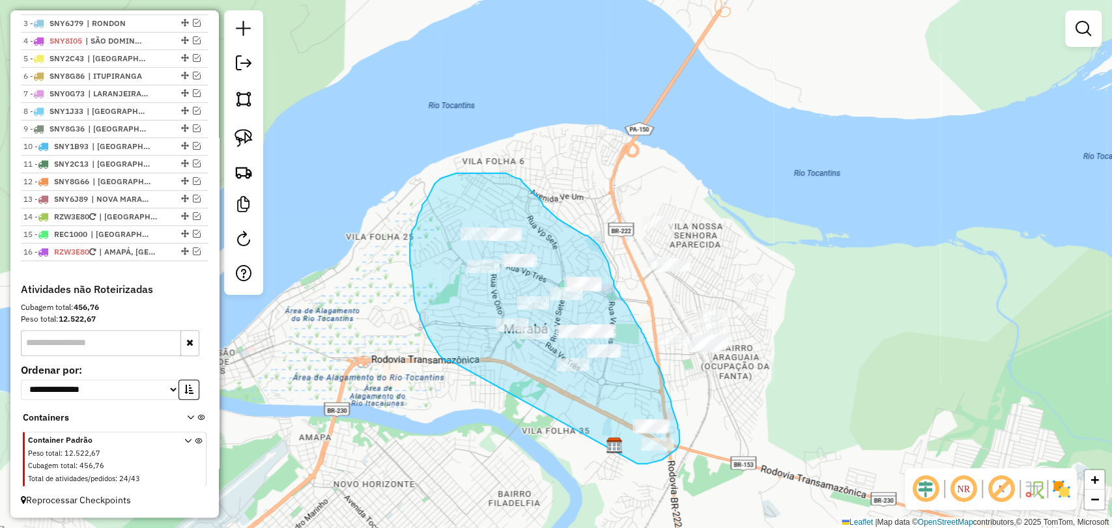
drag, startPoint x: 451, startPoint y: 361, endPoint x: 614, endPoint y: 457, distance: 189.3
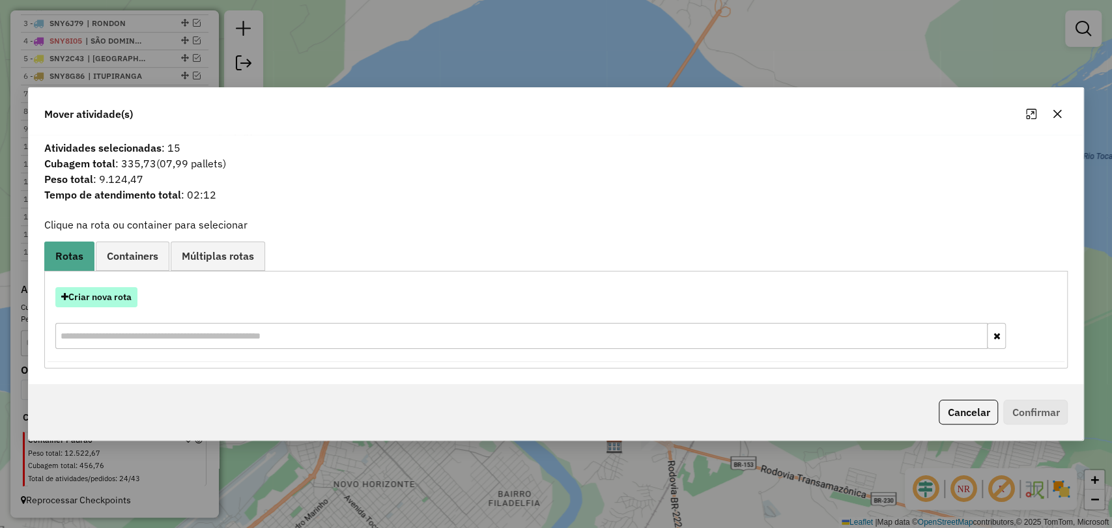
click at [100, 299] on button "Criar nova rota" at bounding box center [96, 297] width 82 height 20
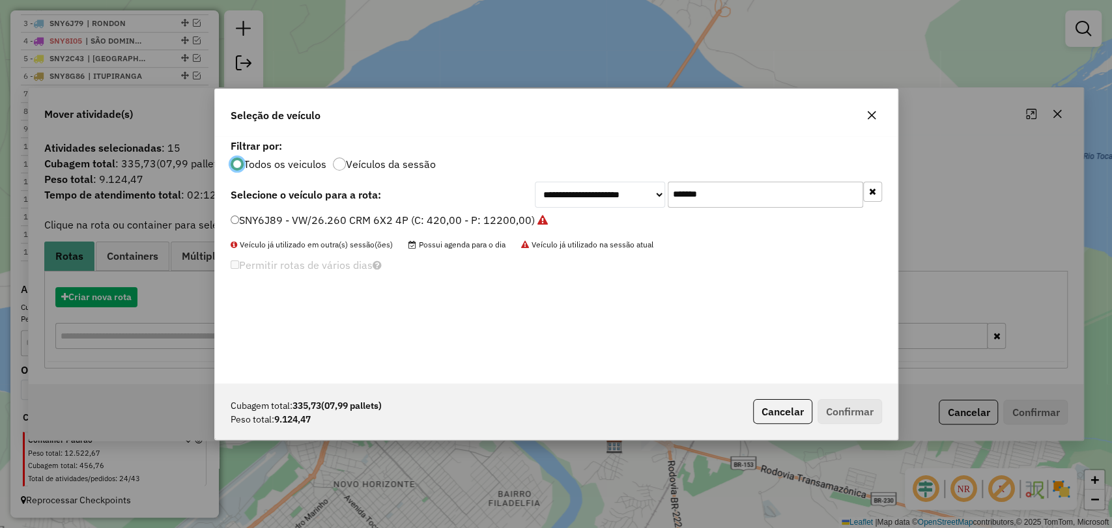
scroll to position [7, 4]
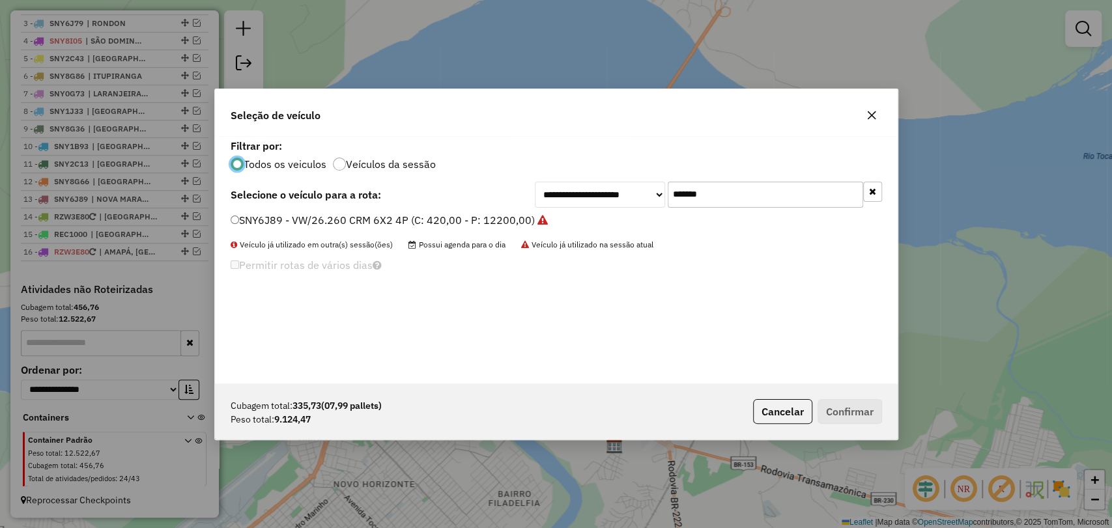
click at [699, 192] on input "*******" at bounding box center [765, 195] width 195 height 26
paste input "text"
type input "*******"
click at [432, 220] on label "SNY1C53 - VW/26.260 CRM 6X4 4P (C: 420,00 - P: 12558,00)" at bounding box center [384, 220] width 306 height 16
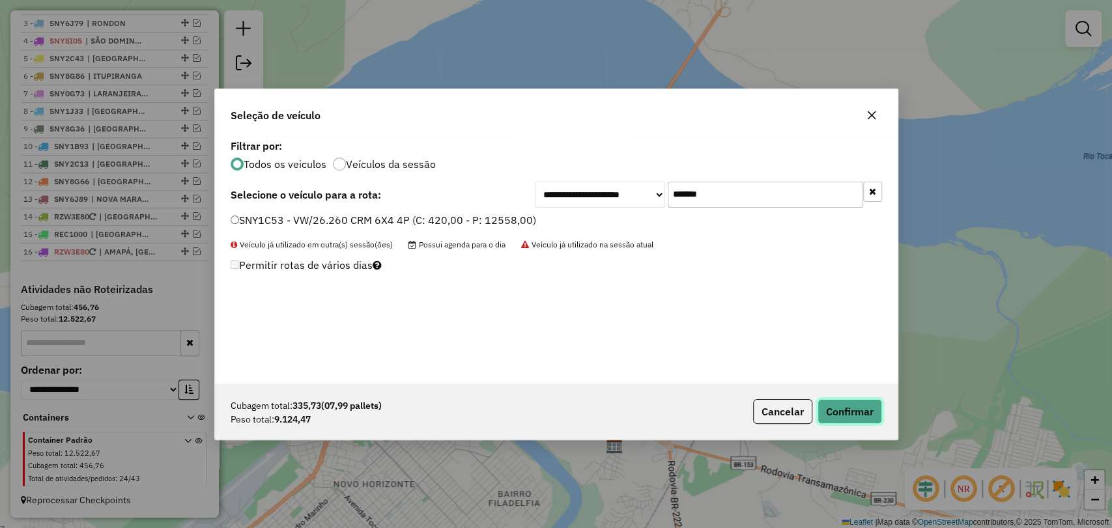
click at [848, 422] on button "Confirmar" at bounding box center [850, 411] width 65 height 25
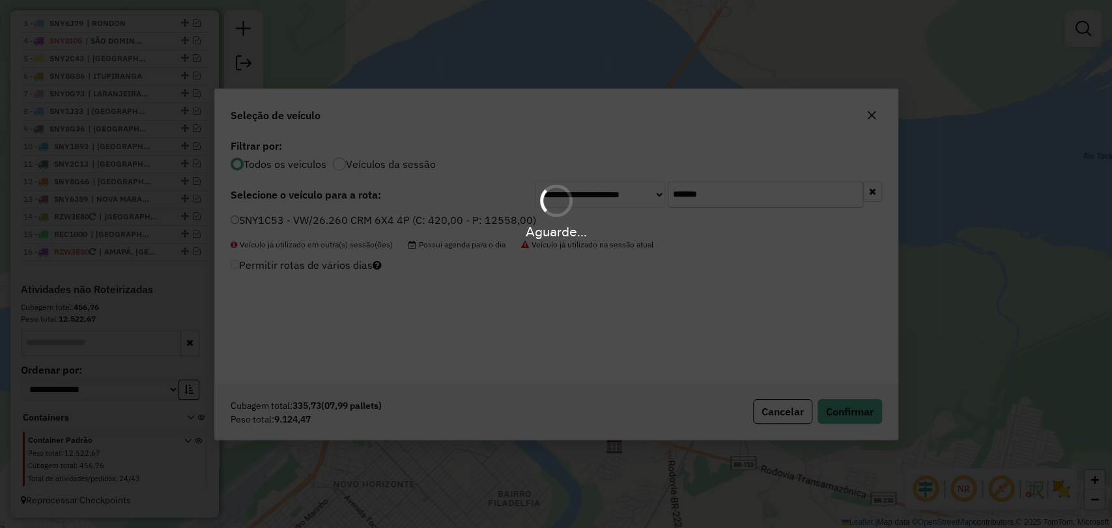
scroll to position [588, 0]
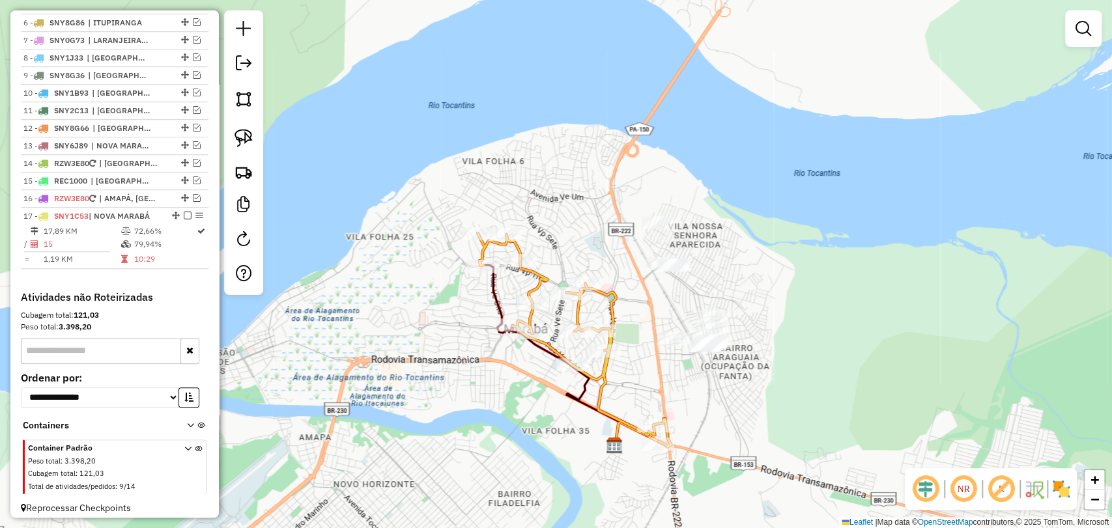
click at [582, 317] on icon at bounding box center [575, 340] width 194 height 214
select select "**********"
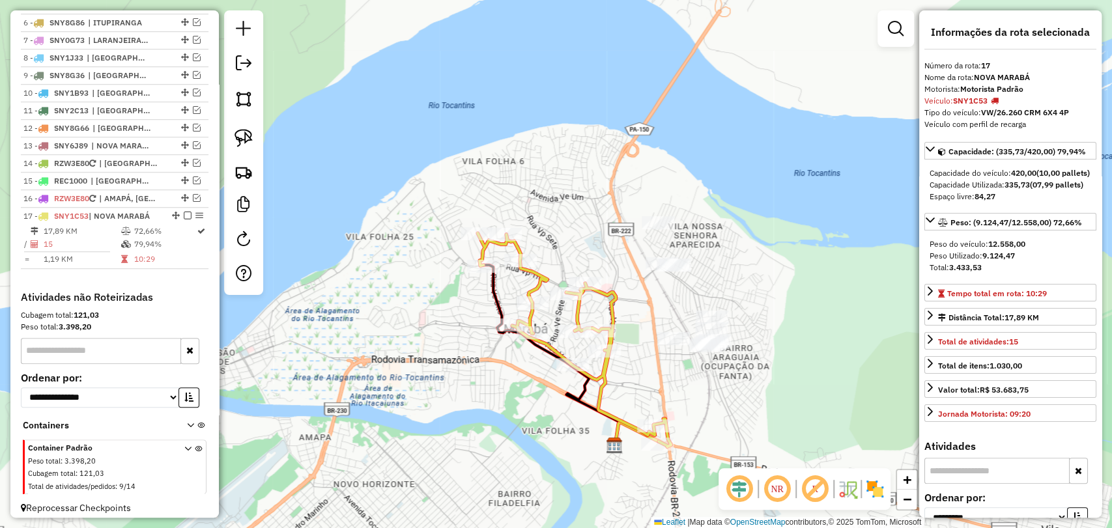
scroll to position [606, 0]
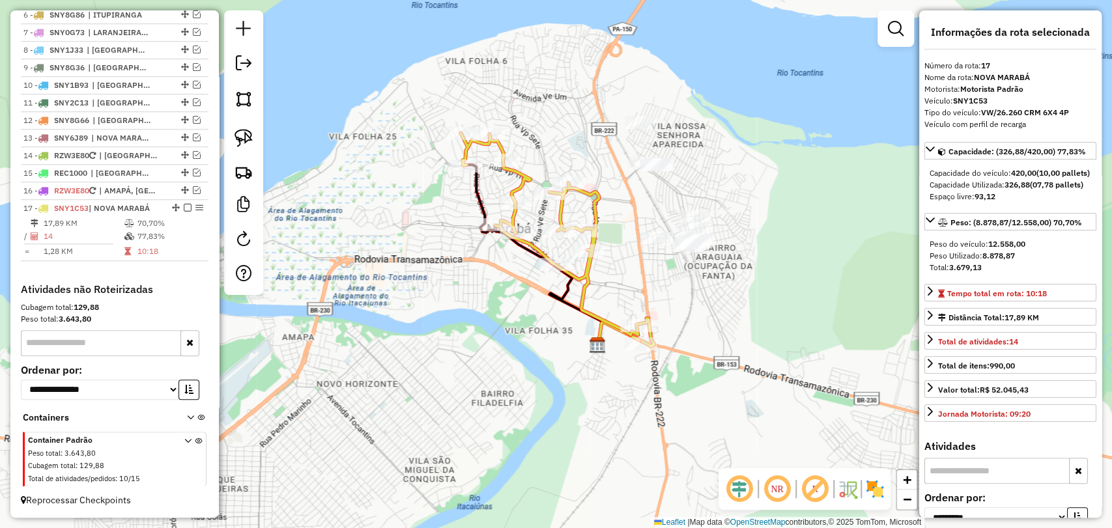
click at [496, 175] on div "Rota 17 - Placa SNY1C53 250 - PITICAS BAR Janela de atendimento Grade de atendi…" at bounding box center [556, 264] width 1112 height 528
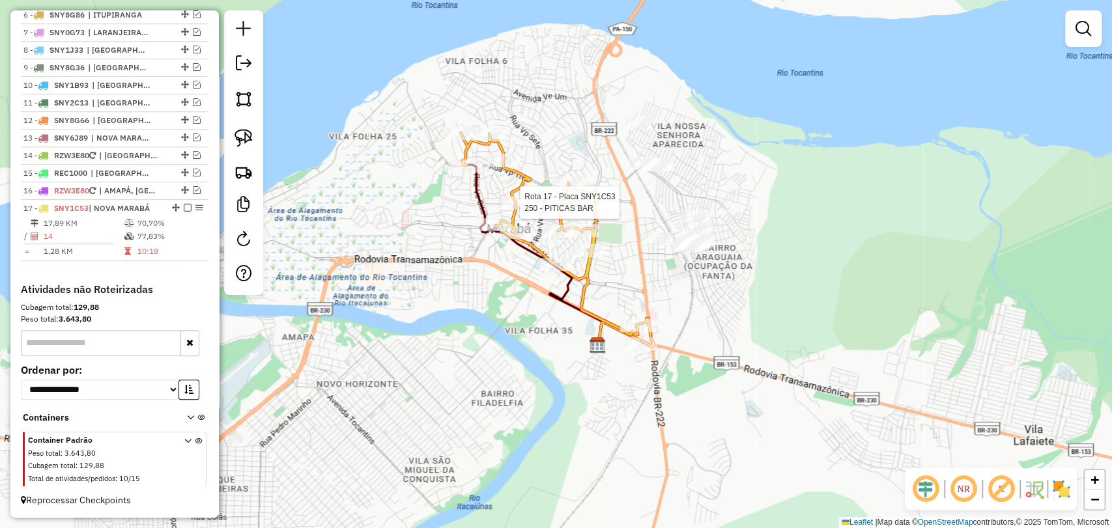
select select "**********"
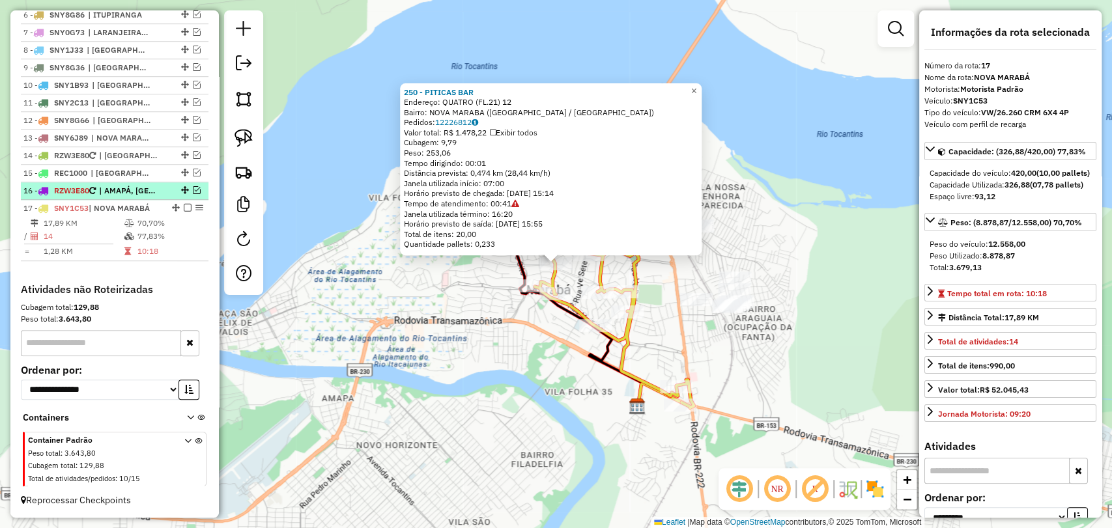
click at [193, 190] on em at bounding box center [197, 190] width 8 height 8
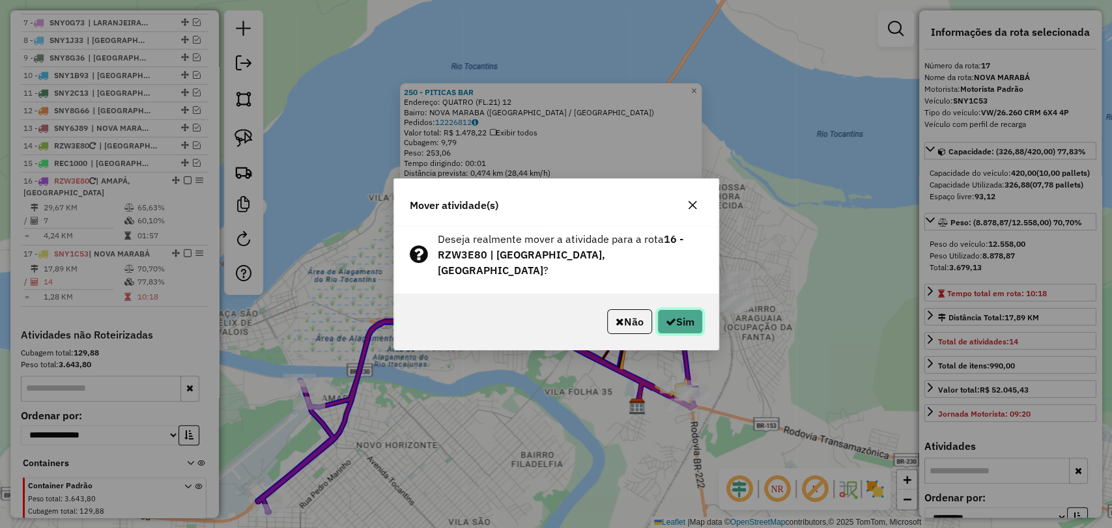
click at [682, 310] on button "Sim" at bounding box center [680, 322] width 46 height 25
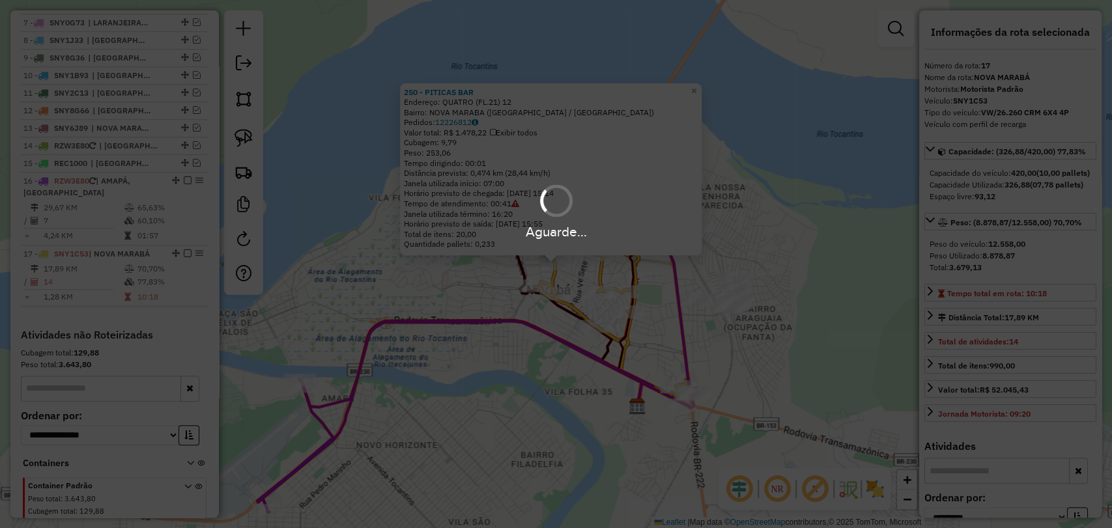
scroll to position [661, 0]
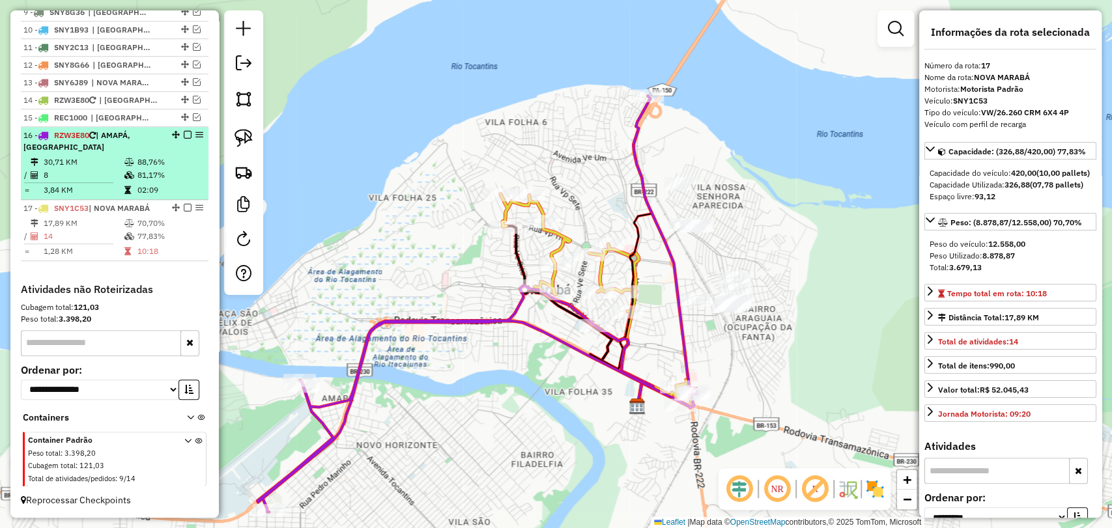
click at [184, 132] on em at bounding box center [188, 135] width 8 height 8
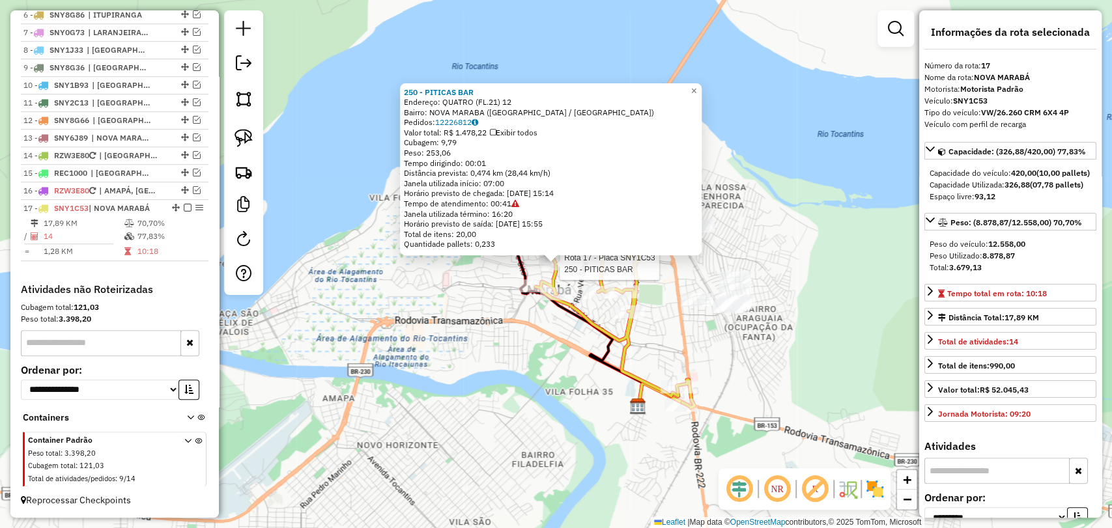
click at [556, 270] on div at bounding box center [556, 263] width 33 height 13
click at [495, 302] on div "250 - PITICAS BAR Endereço: QUATRO (FL.21) 12 Bairro: NOVA MARABA (MARABA / PA)…" at bounding box center [556, 264] width 1112 height 528
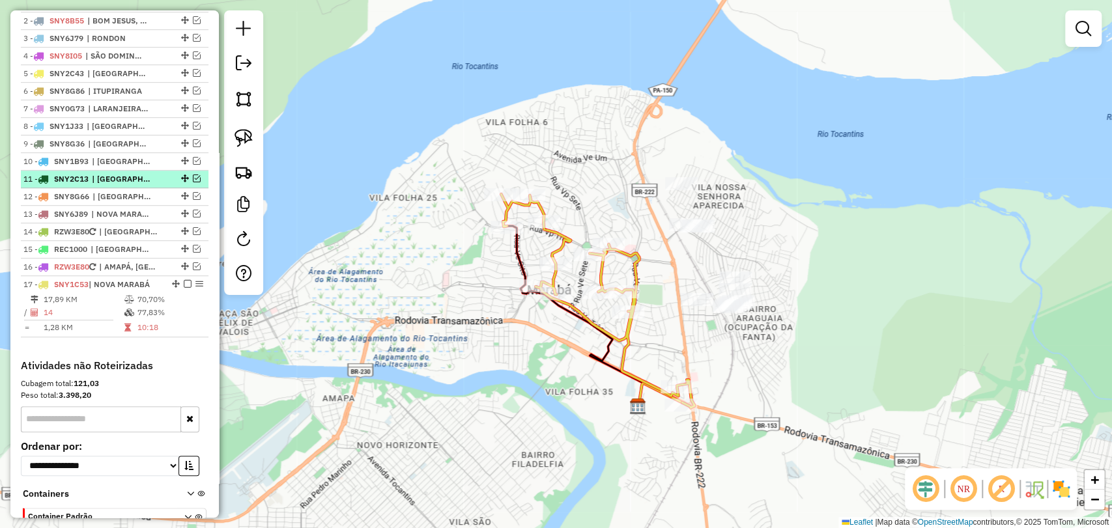
scroll to position [461, 0]
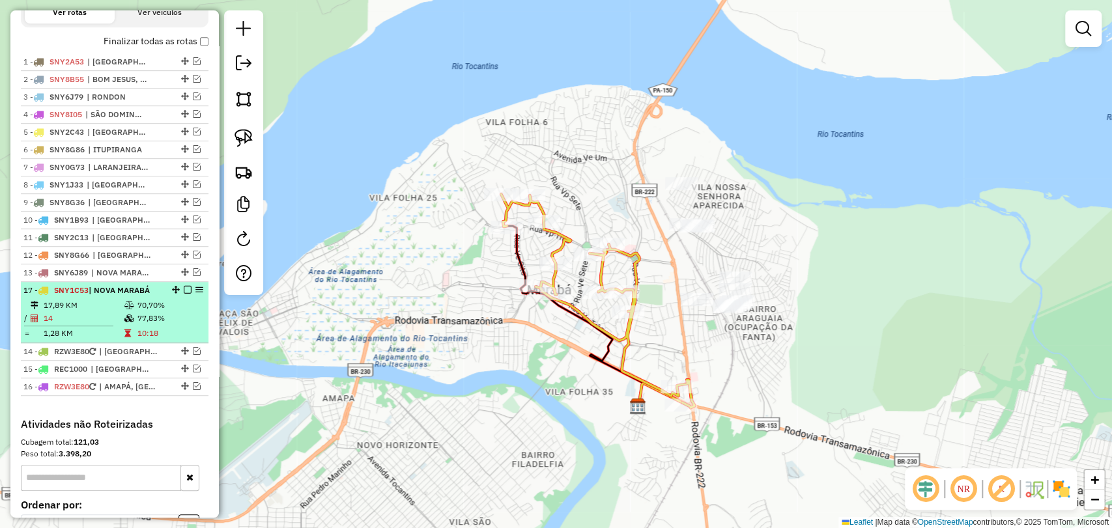
drag, startPoint x: 173, startPoint y: 351, endPoint x: 167, endPoint y: 295, distance: 56.3
click at [184, 294] on em at bounding box center [188, 290] width 8 height 8
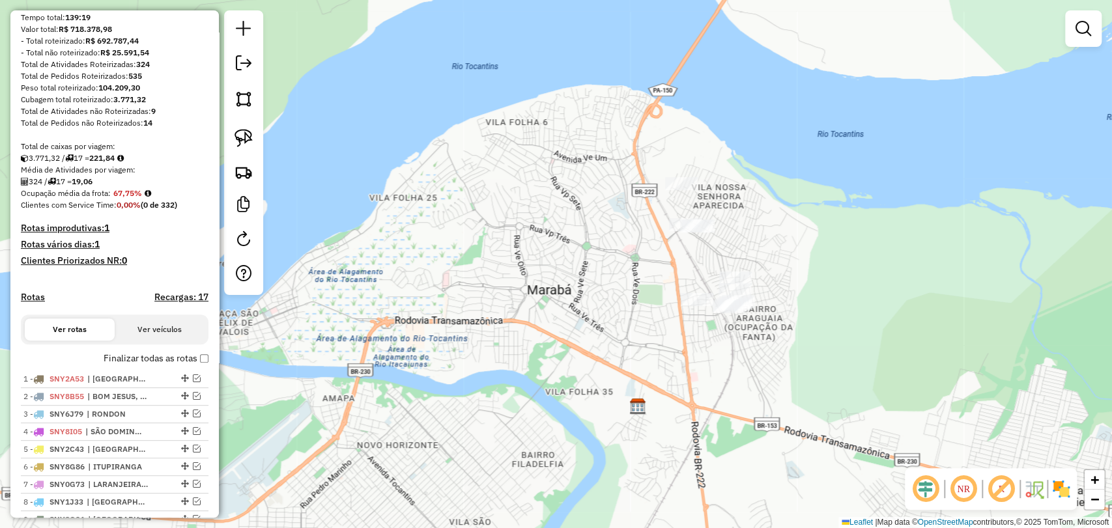
scroll to position [145, 0]
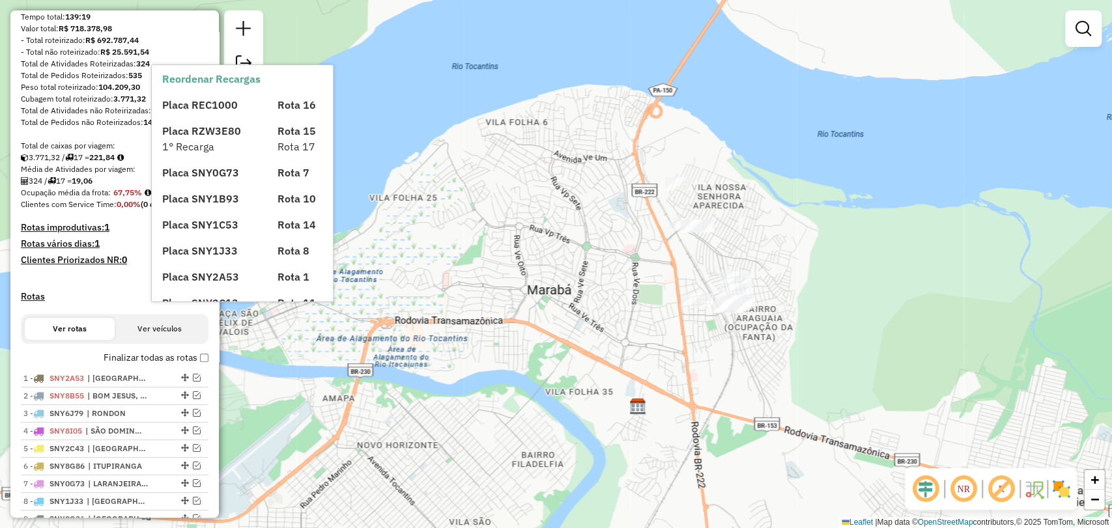
click at [388, 121] on div "Janela de atendimento Grade de atendimento Capacidade Transportadoras Veículos …" at bounding box center [556, 264] width 1112 height 528
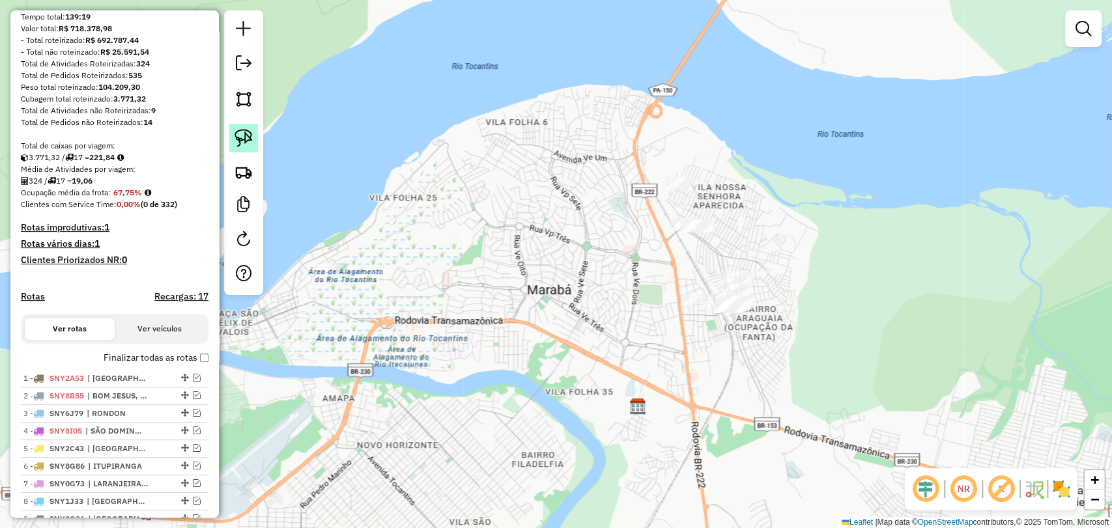
click at [237, 137] on img at bounding box center [244, 138] width 18 height 18
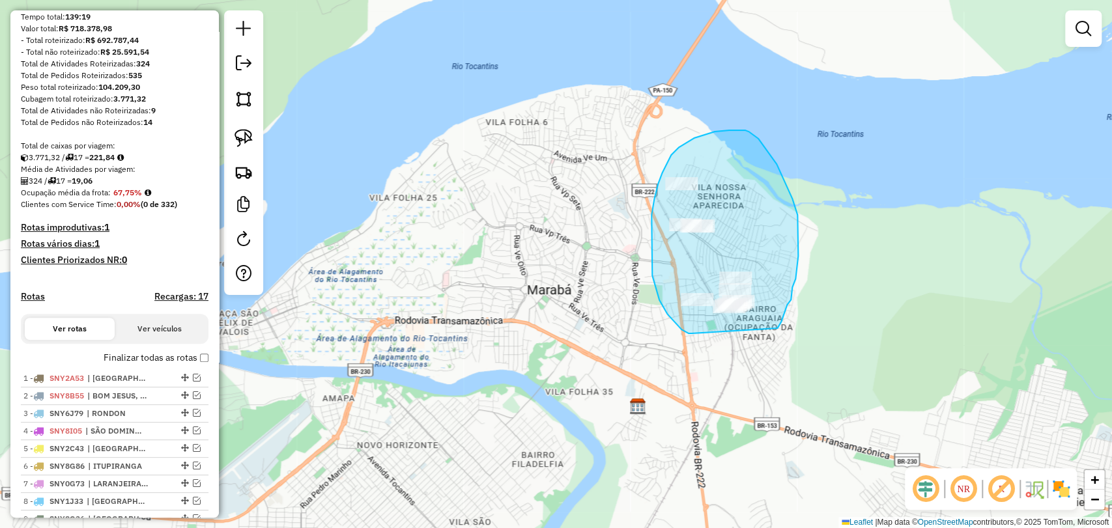
drag, startPoint x: 691, startPoint y: 334, endPoint x: 777, endPoint y: 328, distance: 85.5
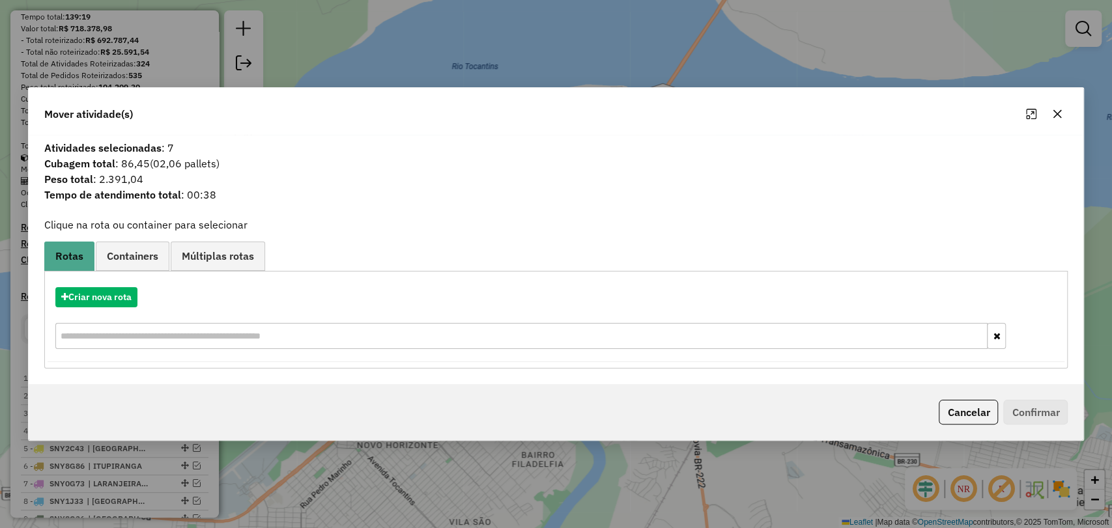
click at [1048, 109] on button "button" at bounding box center [1057, 114] width 21 height 21
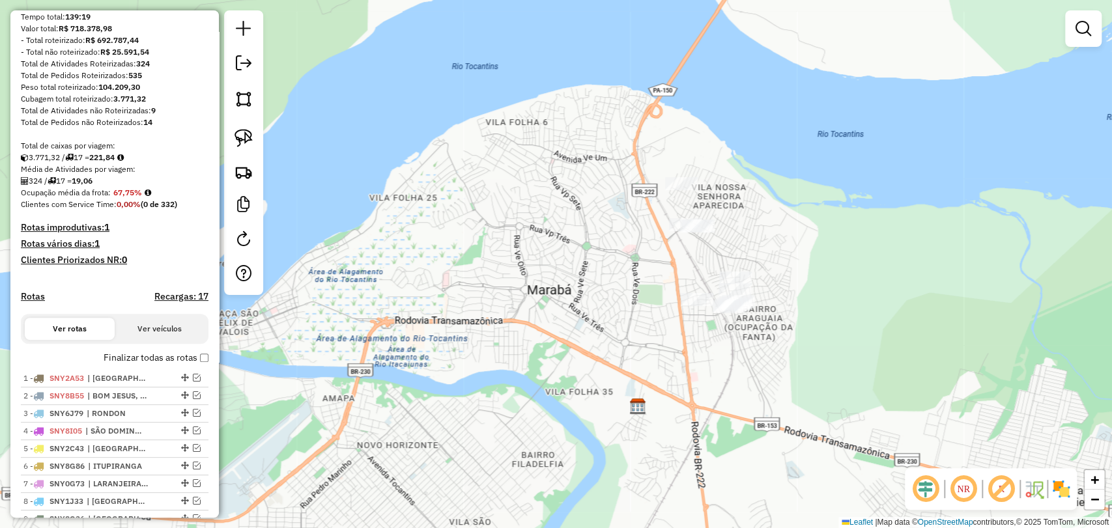
scroll to position [217, 0]
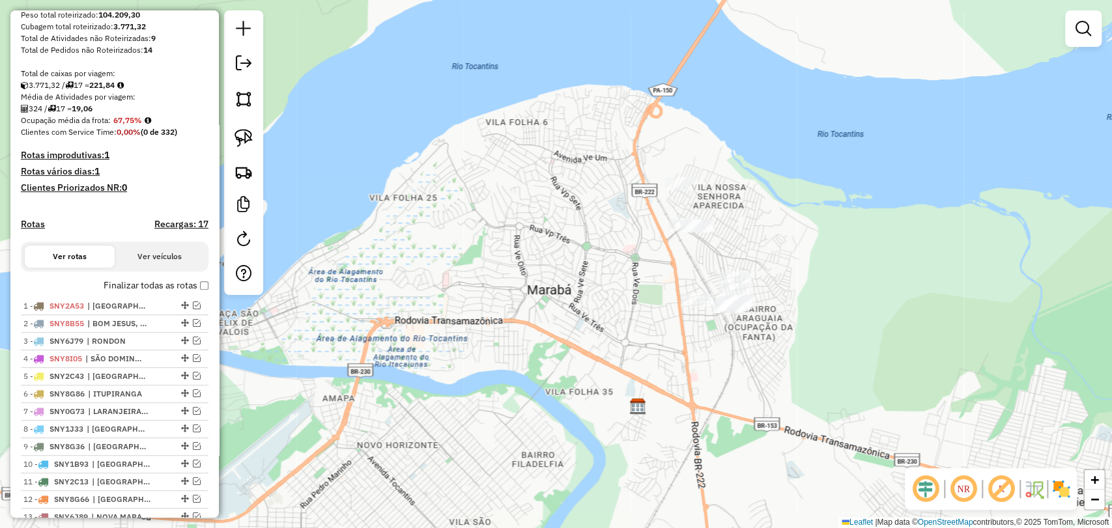
drag, startPoint x: 195, startPoint y: 297, endPoint x: 184, endPoint y: 304, distance: 12.9
click at [195, 293] on label "Finalizar todas as rotas" at bounding box center [156, 286] width 105 height 14
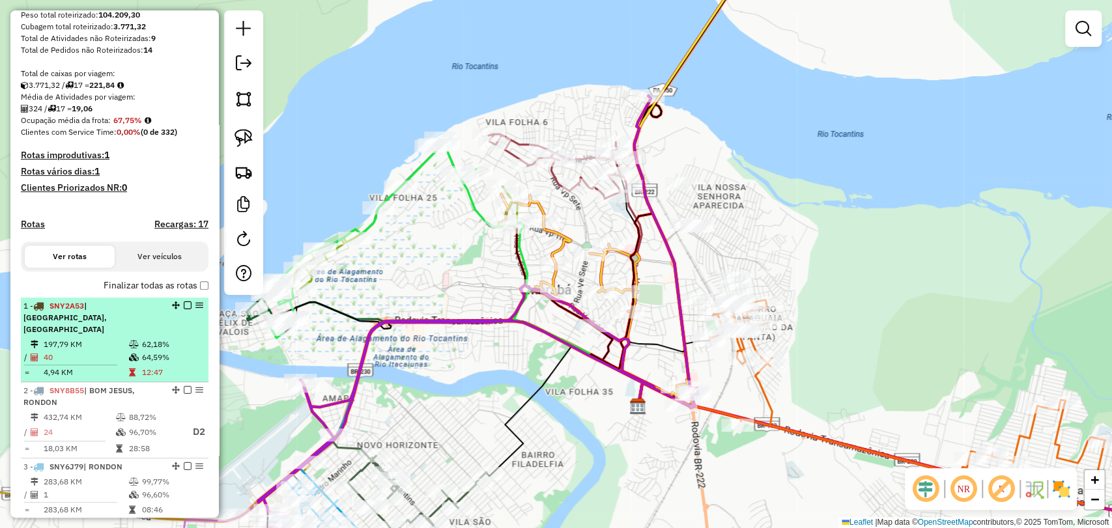
click at [116, 345] on td "197,79 KM" at bounding box center [85, 344] width 85 height 13
select select "**********"
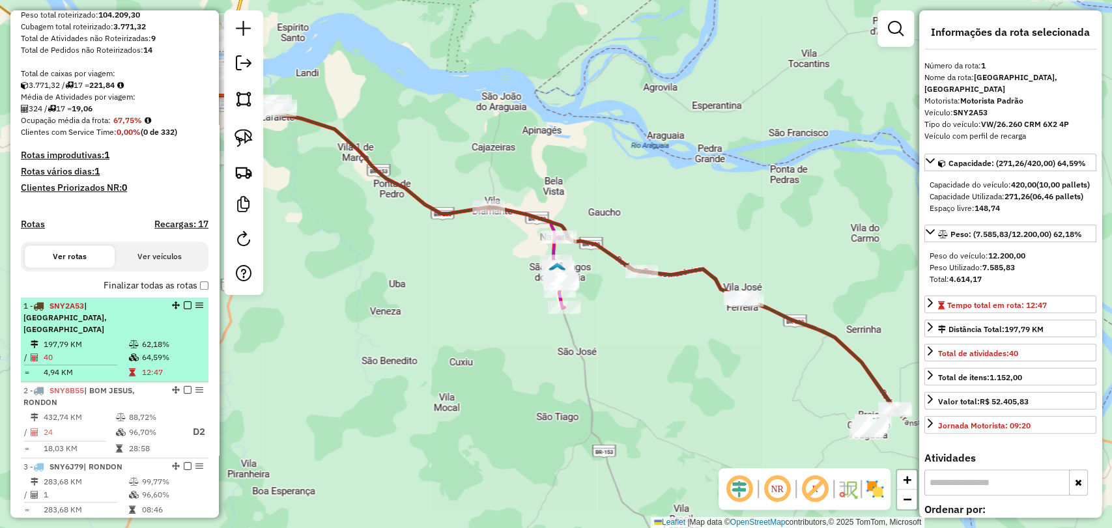
click at [184, 310] on em at bounding box center [188, 306] width 8 height 8
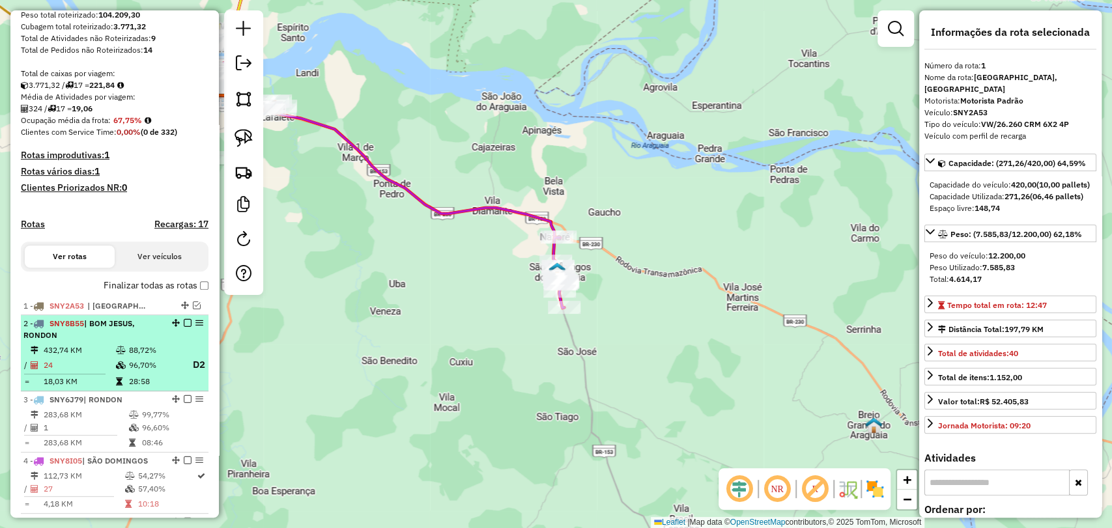
click at [130, 356] on td "88,72%" at bounding box center [154, 350] width 52 height 13
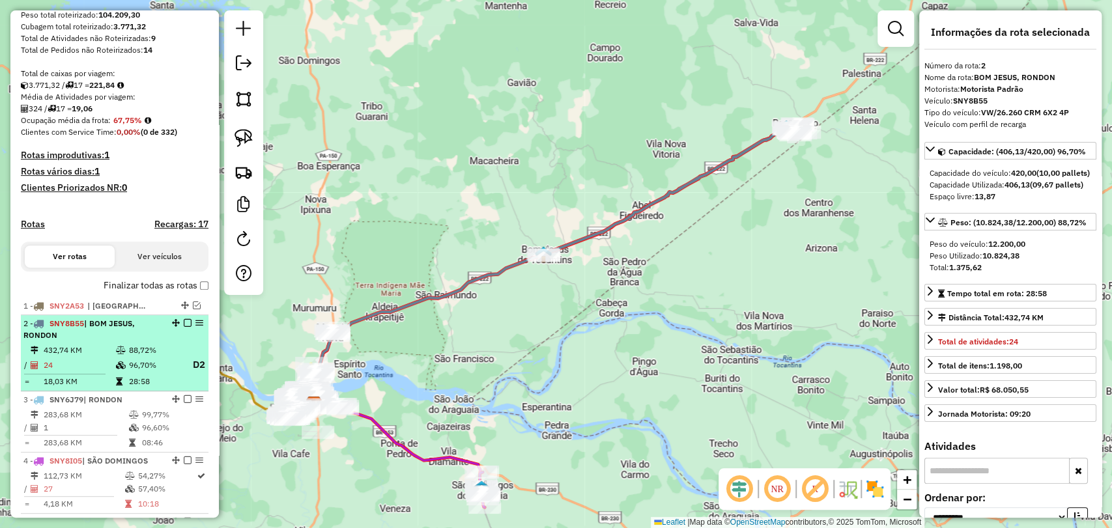
click at [188, 327] on div at bounding box center [183, 323] width 39 height 8
click at [184, 327] on em at bounding box center [188, 323] width 8 height 8
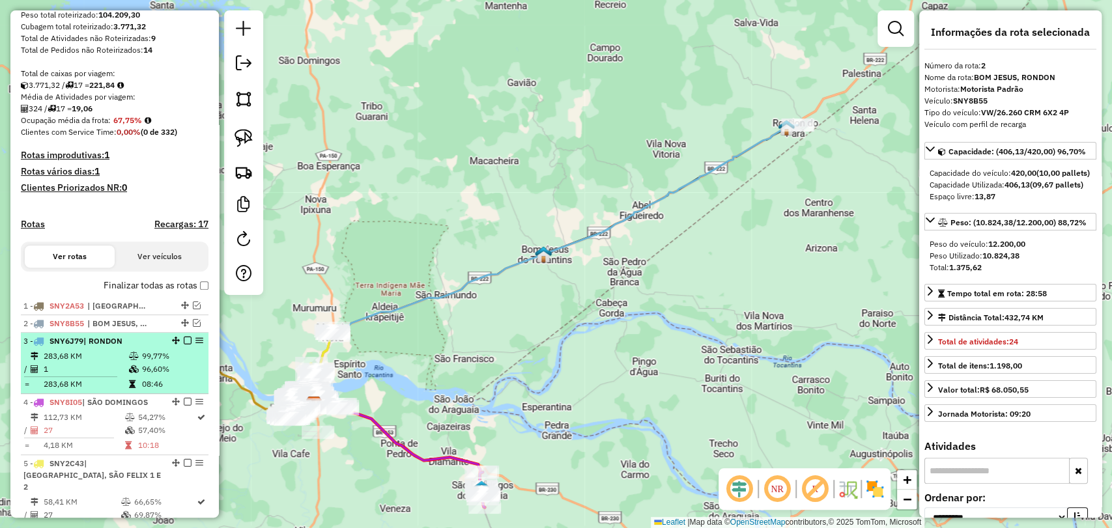
click at [145, 391] on td "08:46" at bounding box center [172, 384] width 62 height 13
click at [184, 345] on em at bounding box center [188, 341] width 8 height 8
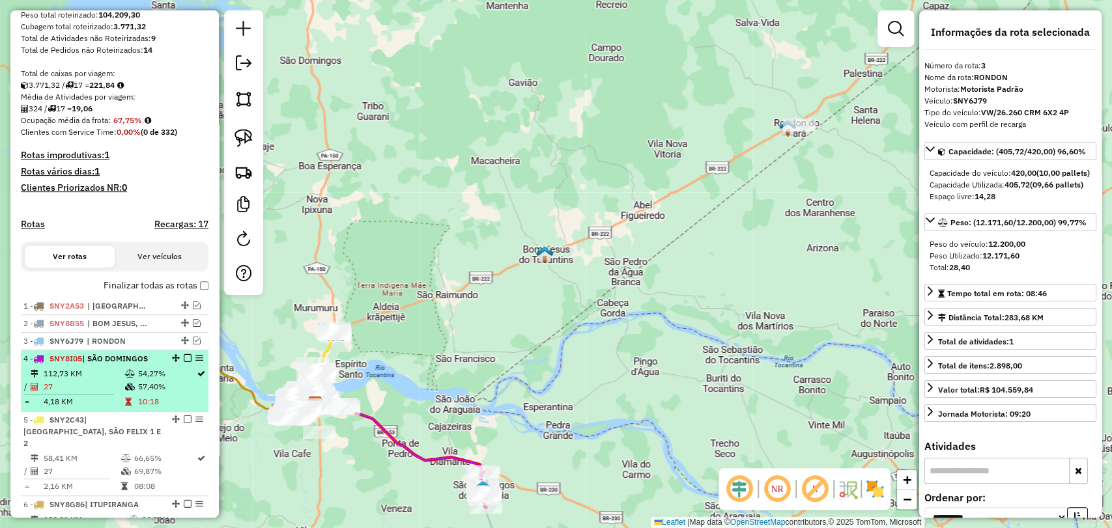
click at [128, 406] on td at bounding box center [130, 402] width 13 height 13
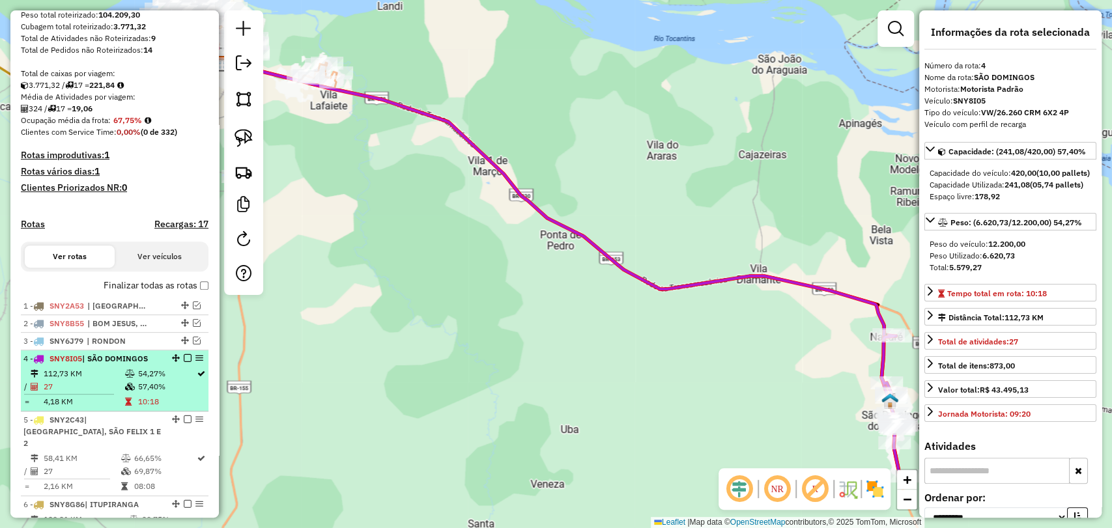
click at [186, 365] on div "4 - SNY8I05 | SÃO DOMINGOS" at bounding box center [114, 359] width 182 height 12
click at [184, 362] on em at bounding box center [188, 358] width 8 height 8
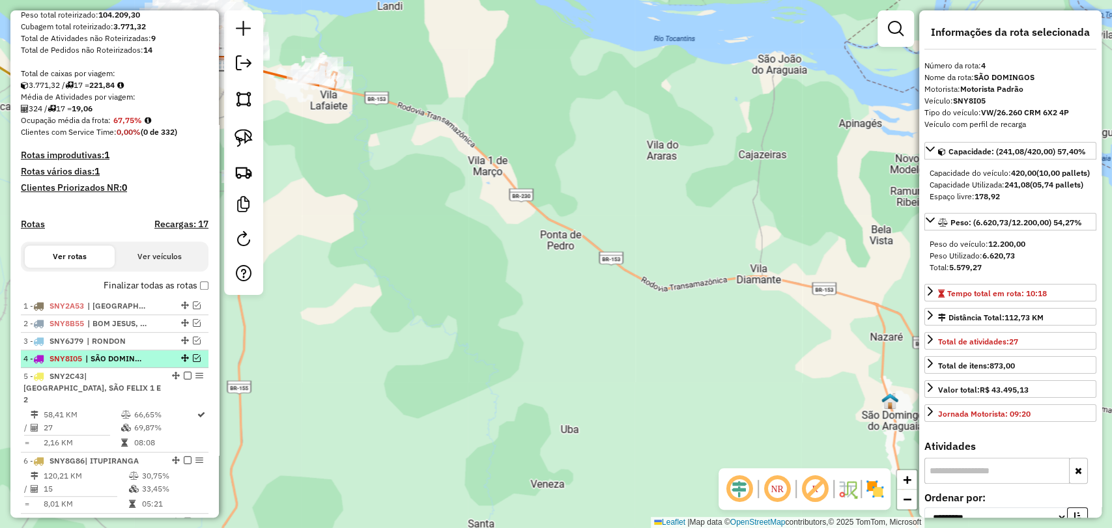
click at [193, 362] on em at bounding box center [197, 358] width 8 height 8
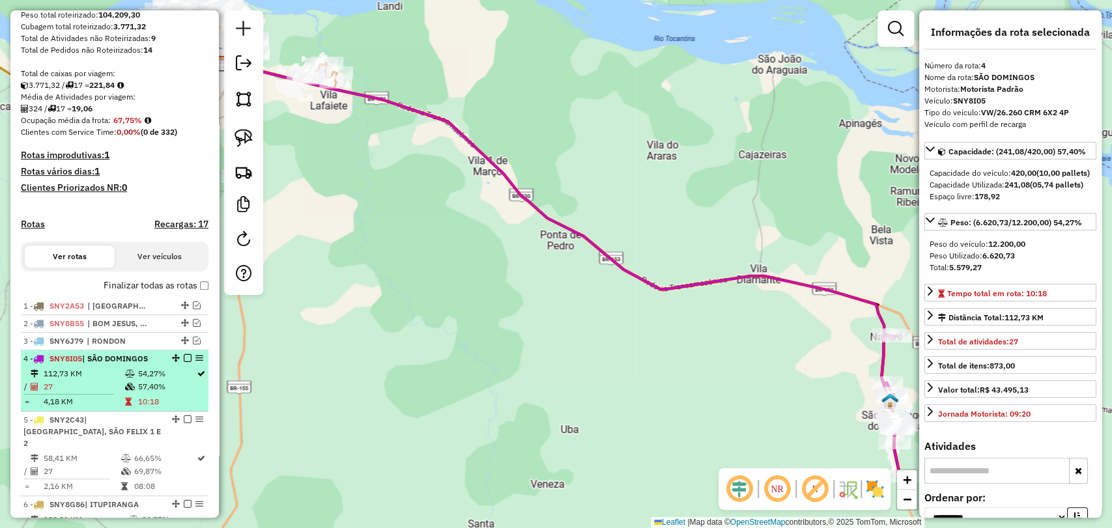
click at [117, 381] on td "112,73 KM" at bounding box center [83, 374] width 81 height 13
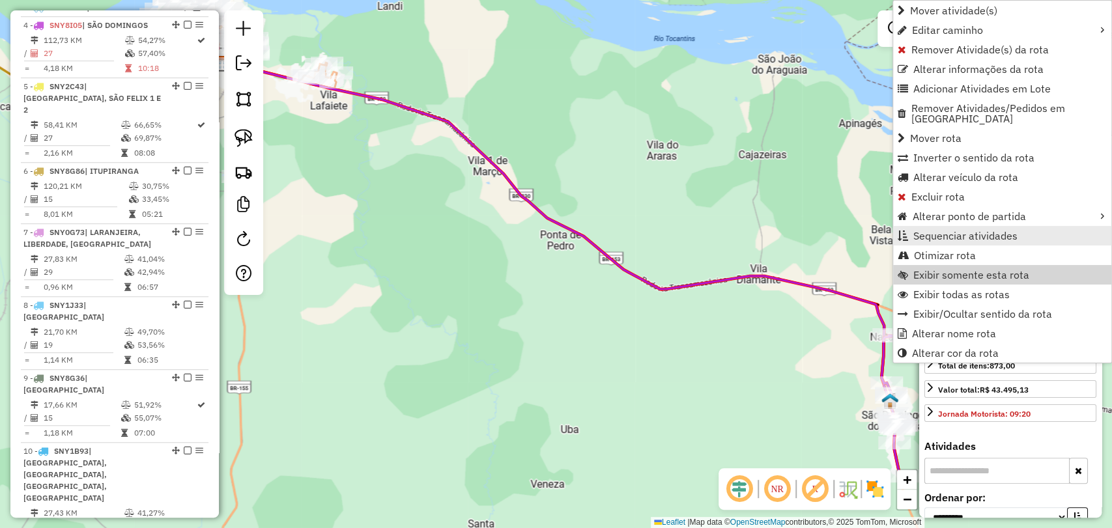
scroll to position [568, 0]
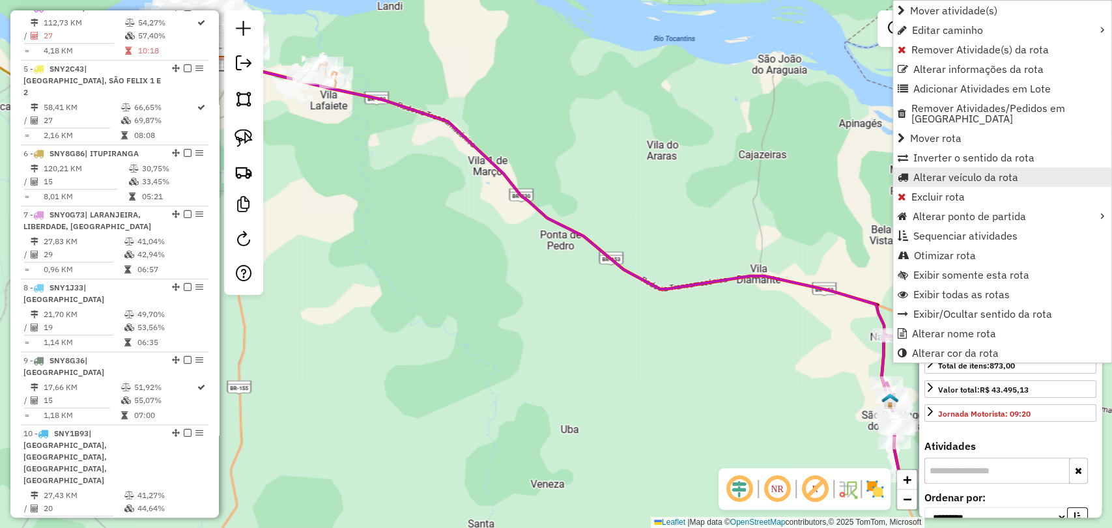
click at [942, 172] on span "Alterar veículo da rota" at bounding box center [966, 177] width 105 height 10
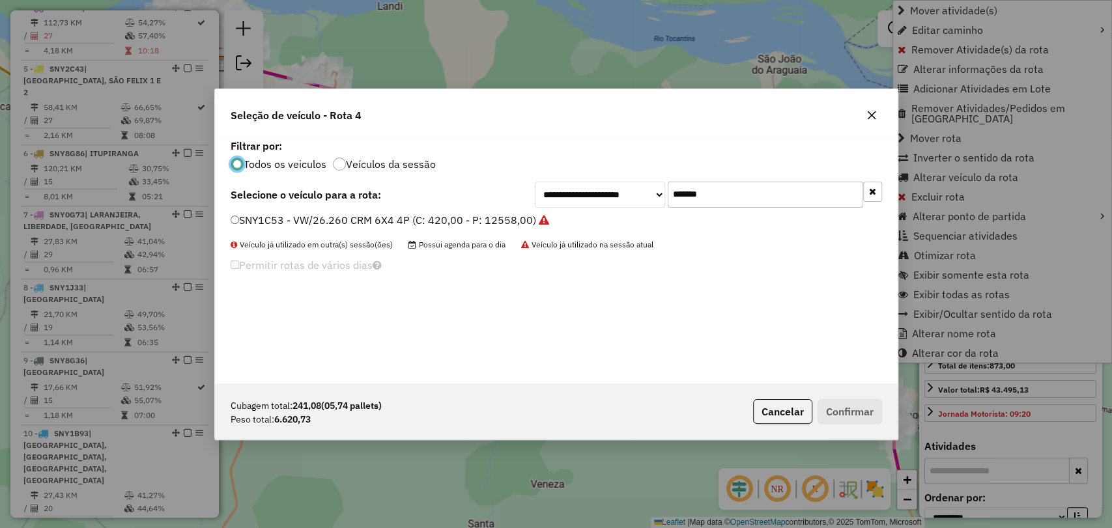
scroll to position [7, 4]
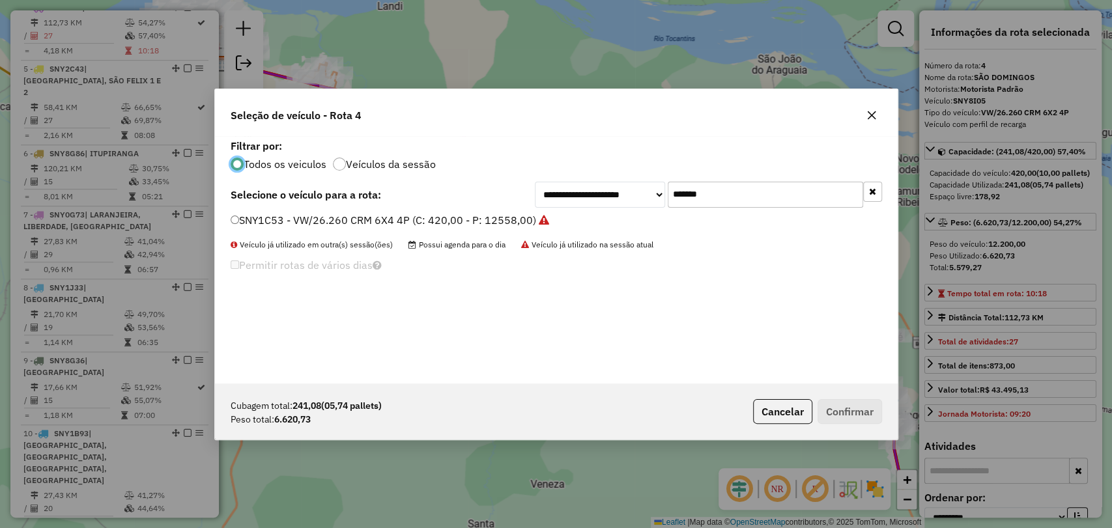
click at [695, 199] on input "*******" at bounding box center [765, 195] width 195 height 26
paste input "text"
type input "*******"
click at [412, 218] on label "SNY8G66 - VW/26.260 CRM 6X2 4P (C: 420,00 - P: 12200,00)" at bounding box center [390, 220] width 319 height 16
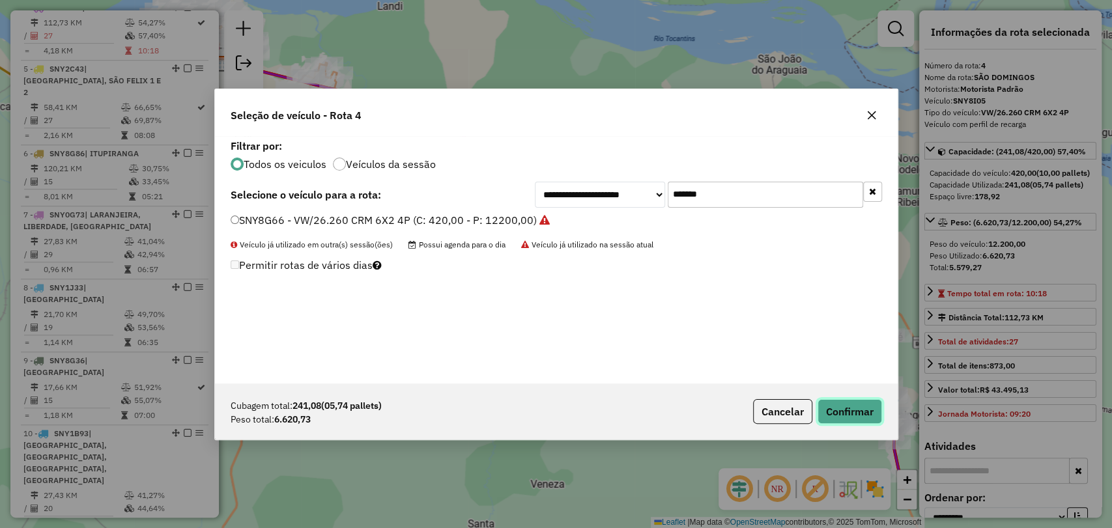
click at [871, 415] on button "Confirmar" at bounding box center [850, 411] width 65 height 25
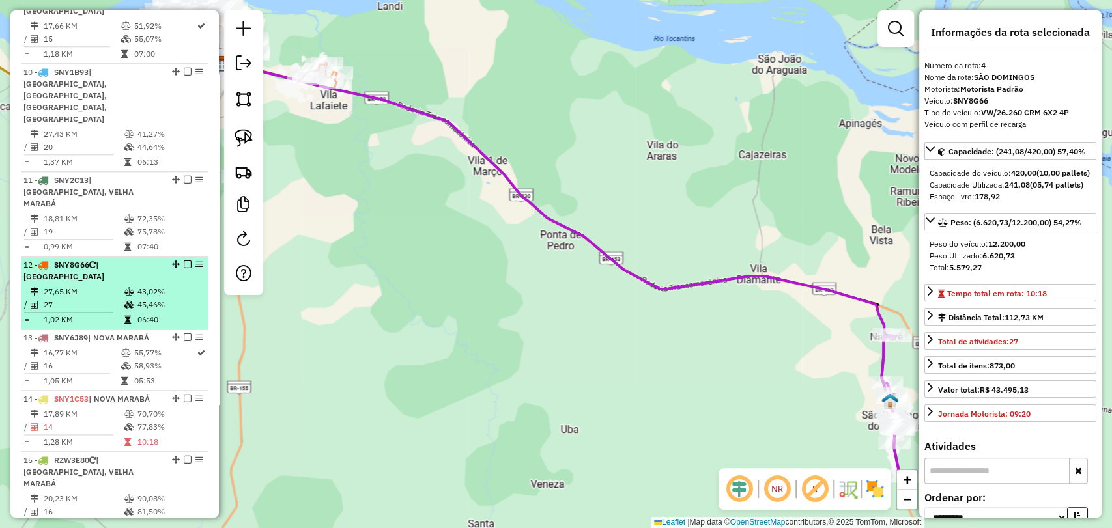
scroll to position [1002, 0]
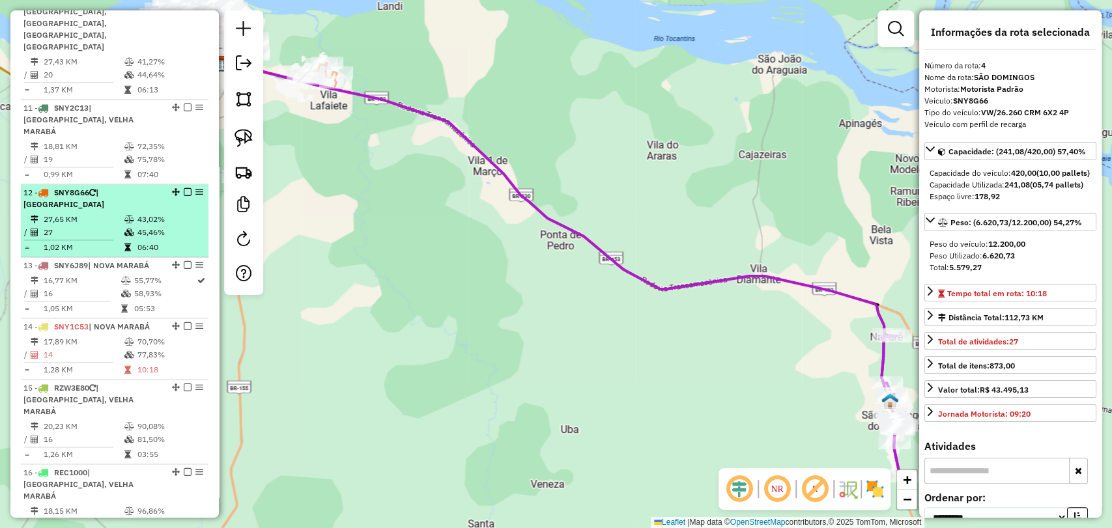
click at [124, 229] on icon at bounding box center [129, 233] width 10 height 8
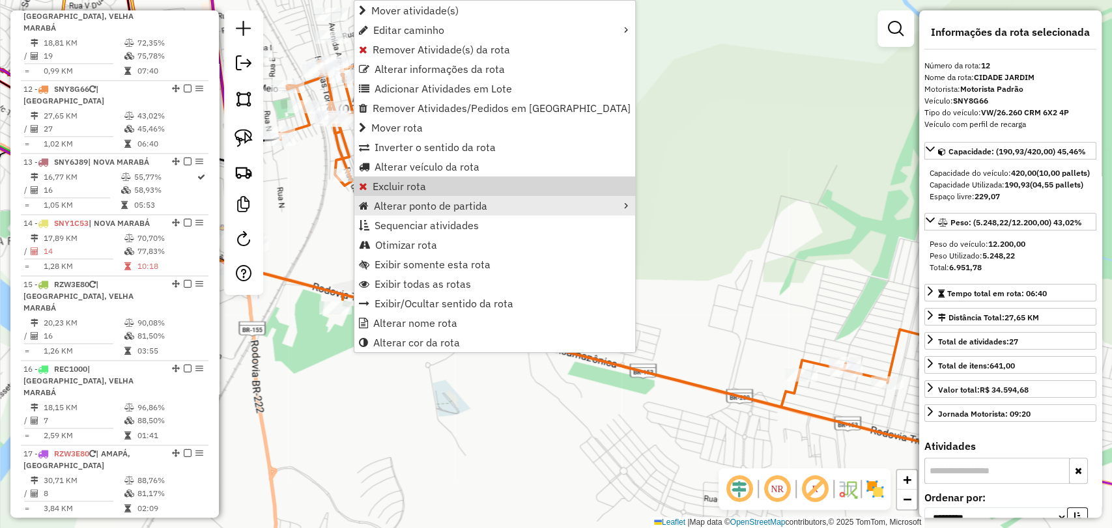
scroll to position [1140, 0]
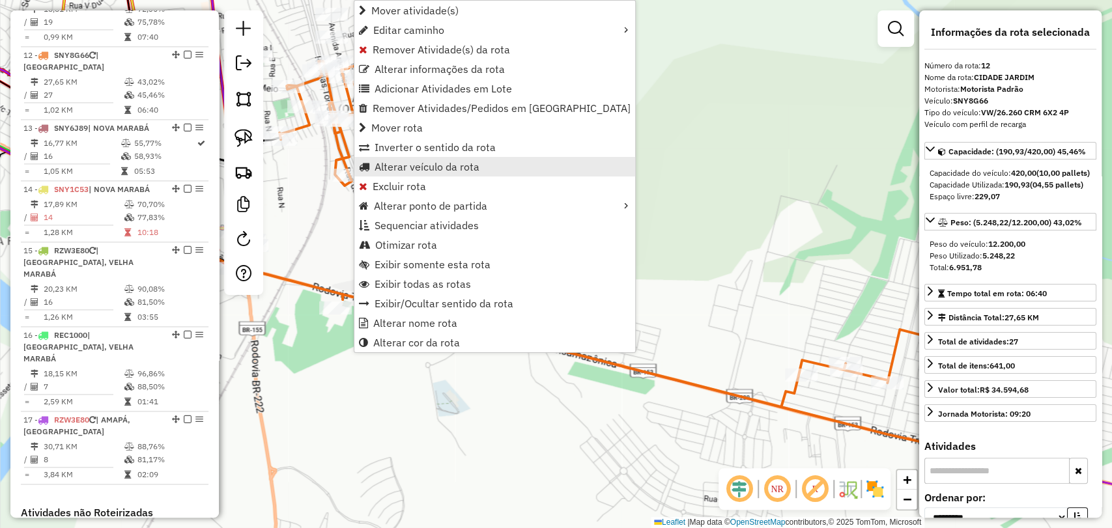
click at [409, 162] on span "Alterar veículo da rota" at bounding box center [427, 167] width 105 height 10
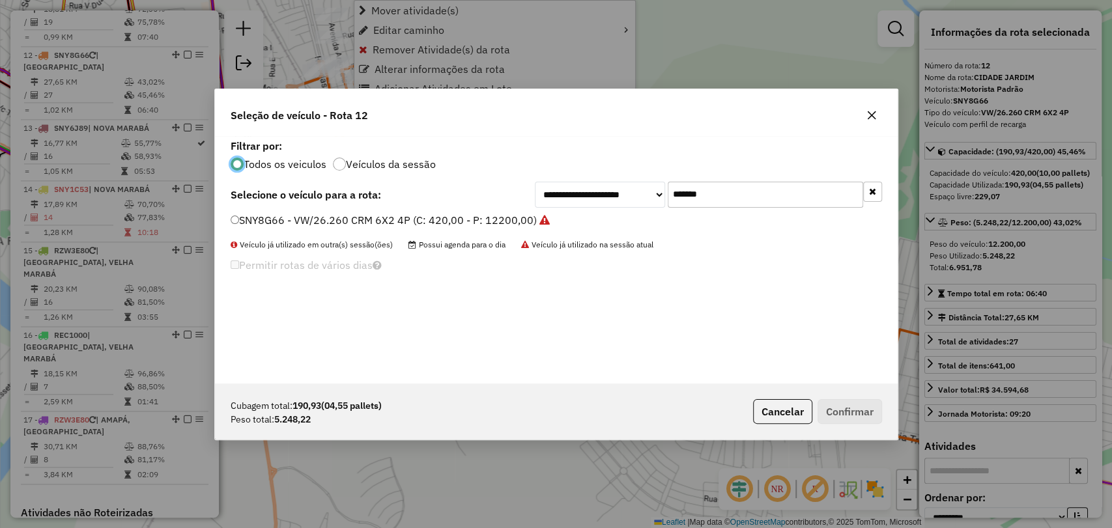
scroll to position [7, 4]
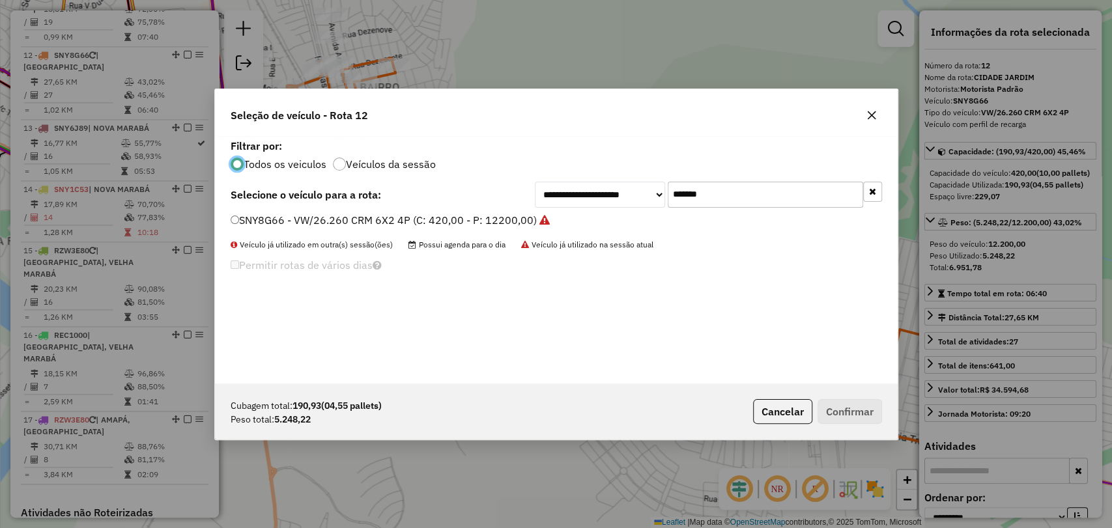
click at [685, 199] on input "*******" at bounding box center [765, 195] width 195 height 26
paste input "text"
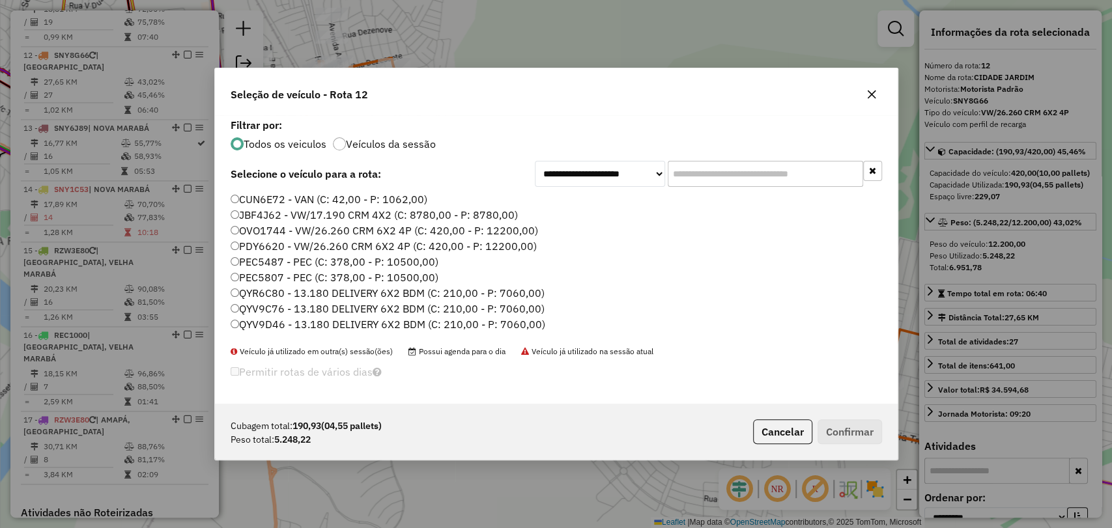
click at [708, 178] on input "text" at bounding box center [765, 174] width 195 height 26
paste input "text"
paste input "*******"
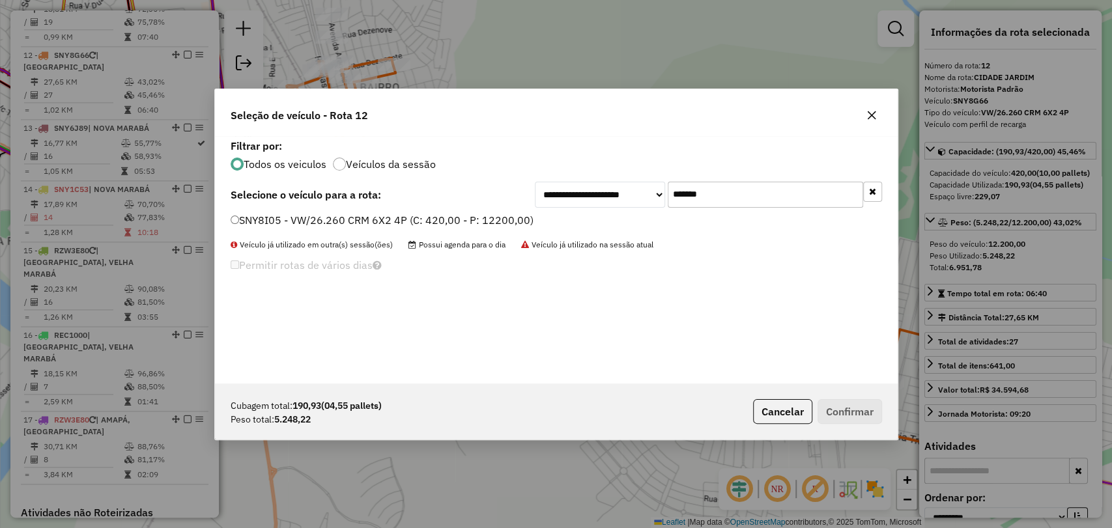
type input "*******"
click at [323, 222] on label "SNY8I05 - VW/26.260 CRM 6X2 4P (C: 420,00 - P: 12200,00)" at bounding box center [382, 220] width 303 height 16
click at [824, 416] on button "Confirmar" at bounding box center [850, 411] width 65 height 25
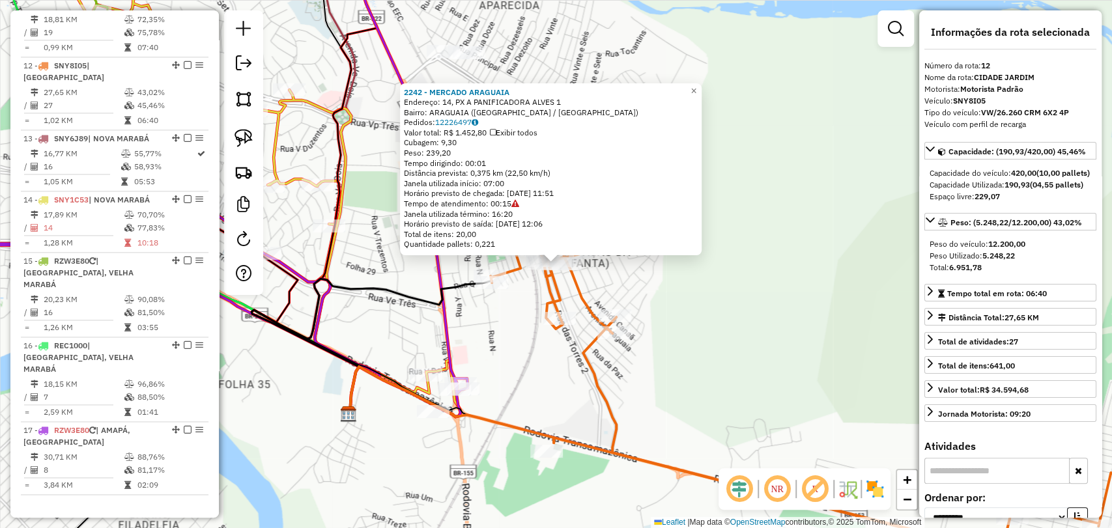
scroll to position [1127, 0]
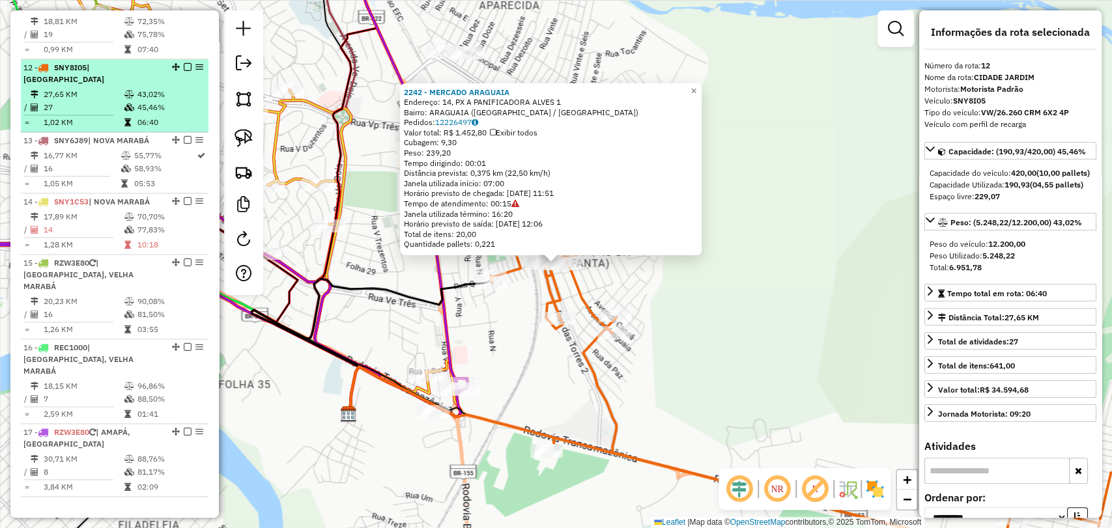
click at [185, 63] on em at bounding box center [188, 67] width 8 height 8
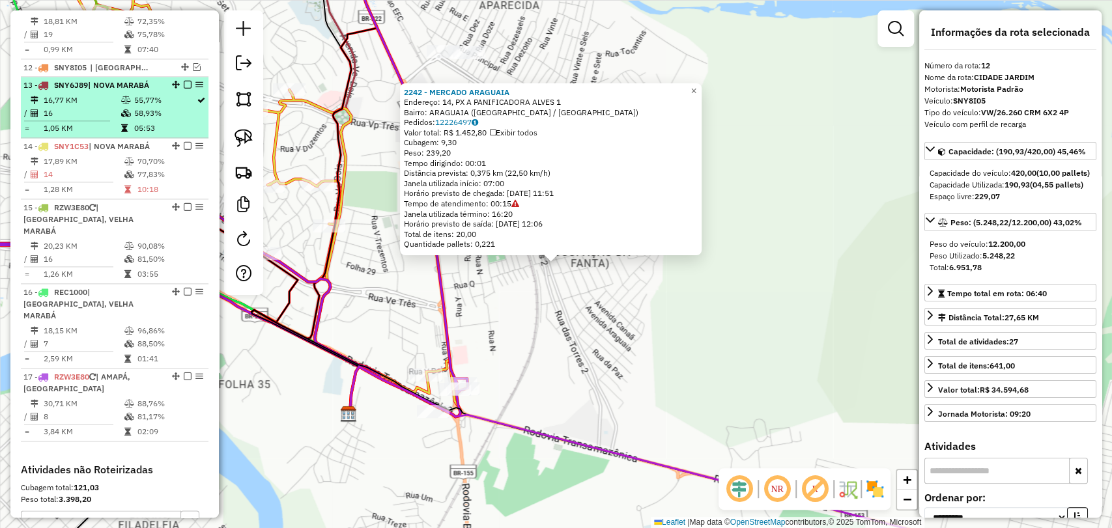
click at [139, 107] on td "58,93%" at bounding box center [164, 113] width 63 height 13
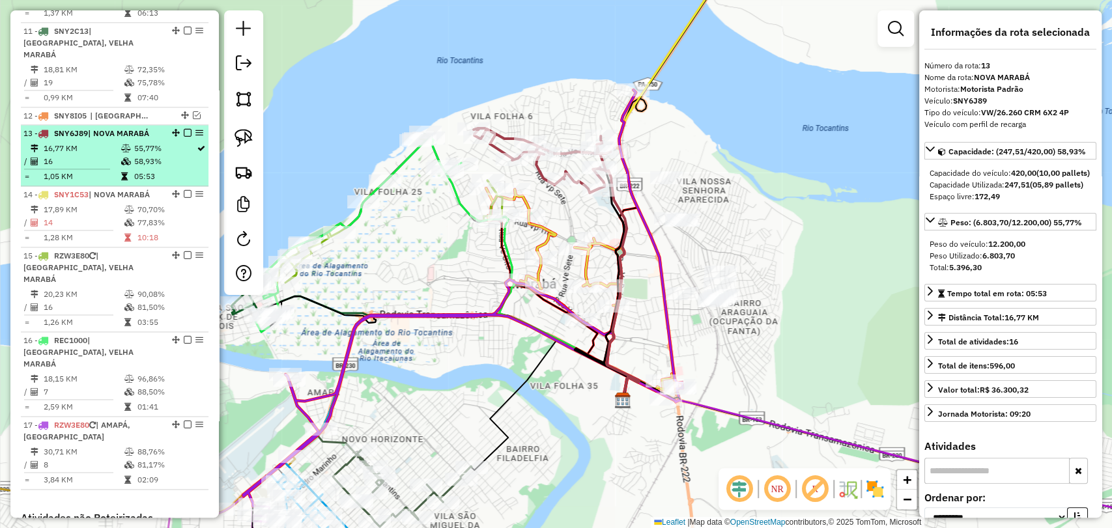
scroll to position [1055, 0]
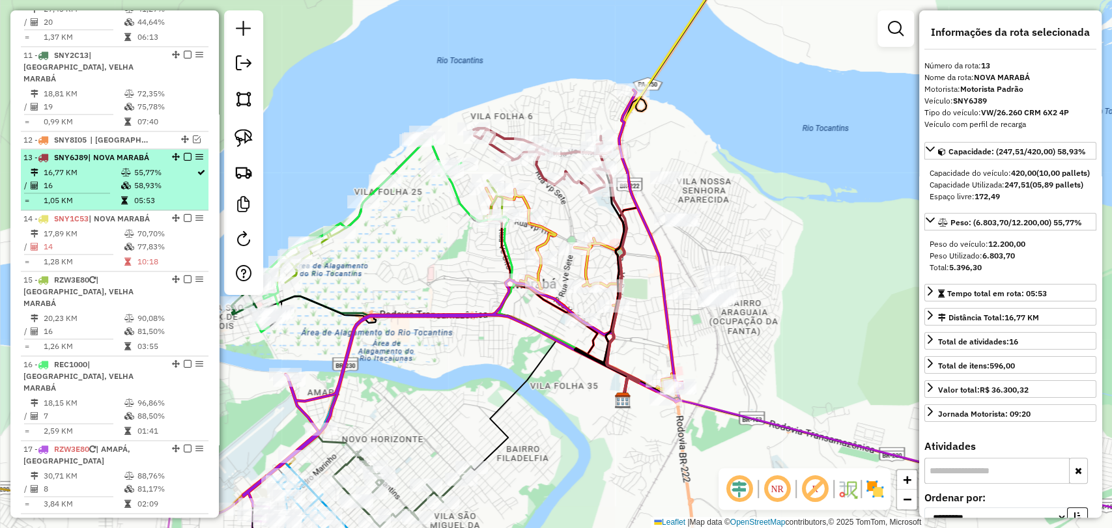
click at [113, 179] on td "16" at bounding box center [81, 185] width 77 height 13
click at [184, 153] on em at bounding box center [188, 157] width 8 height 8
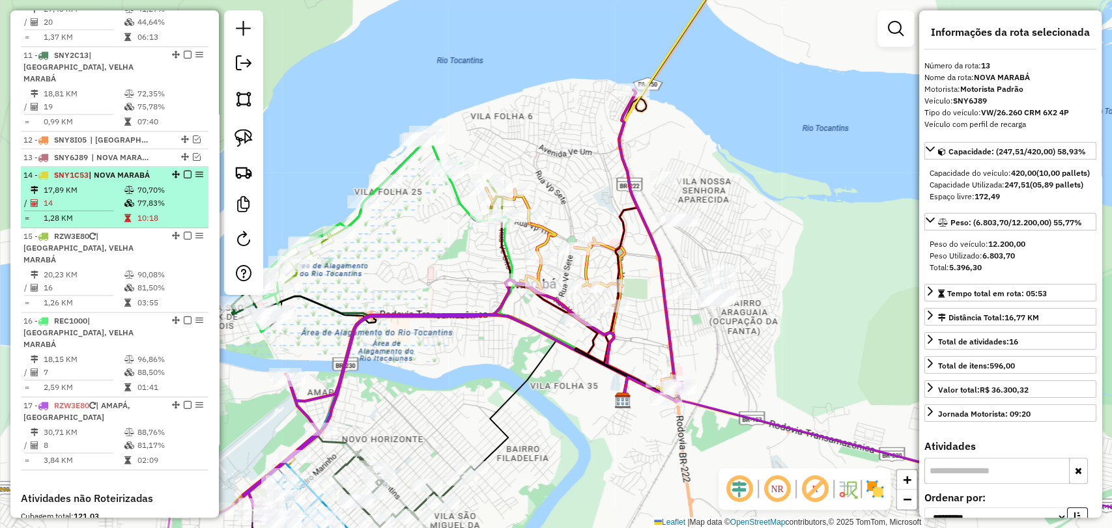
click at [151, 184] on td "70,70%" at bounding box center [170, 190] width 66 height 13
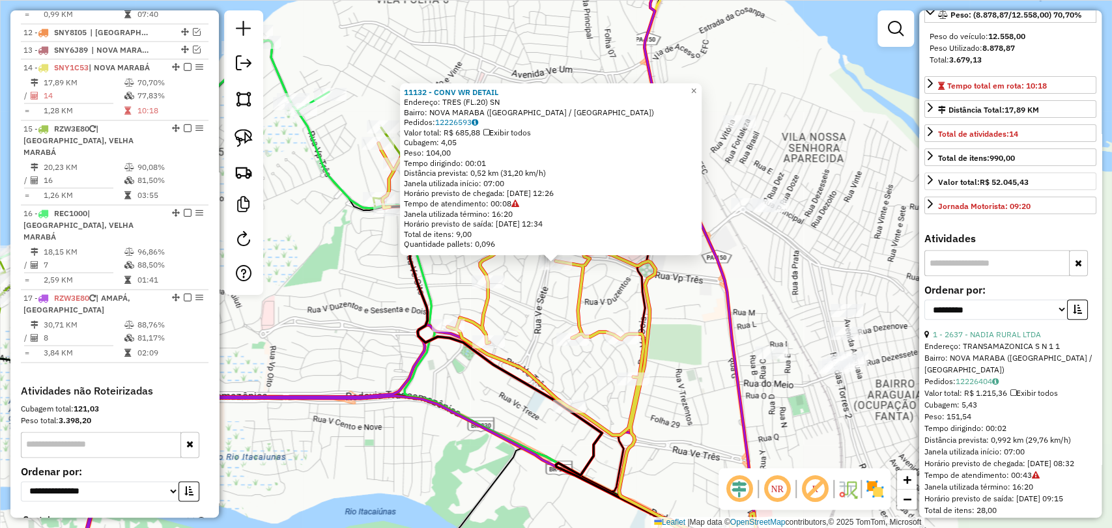
scroll to position [289, 0]
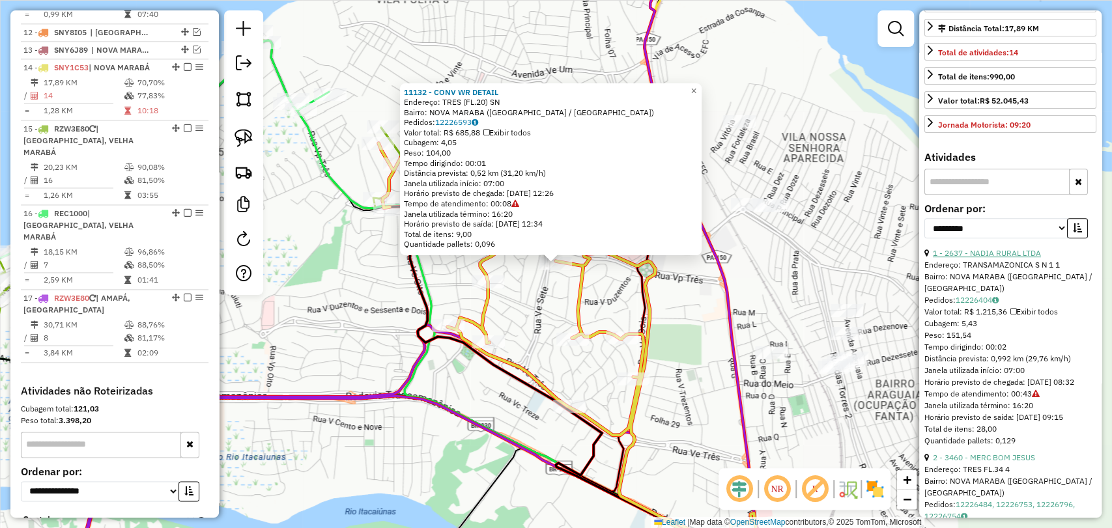
click at [983, 258] on link "1 - 2637 - NADIA RURAL LTDA" at bounding box center [987, 253] width 108 height 10
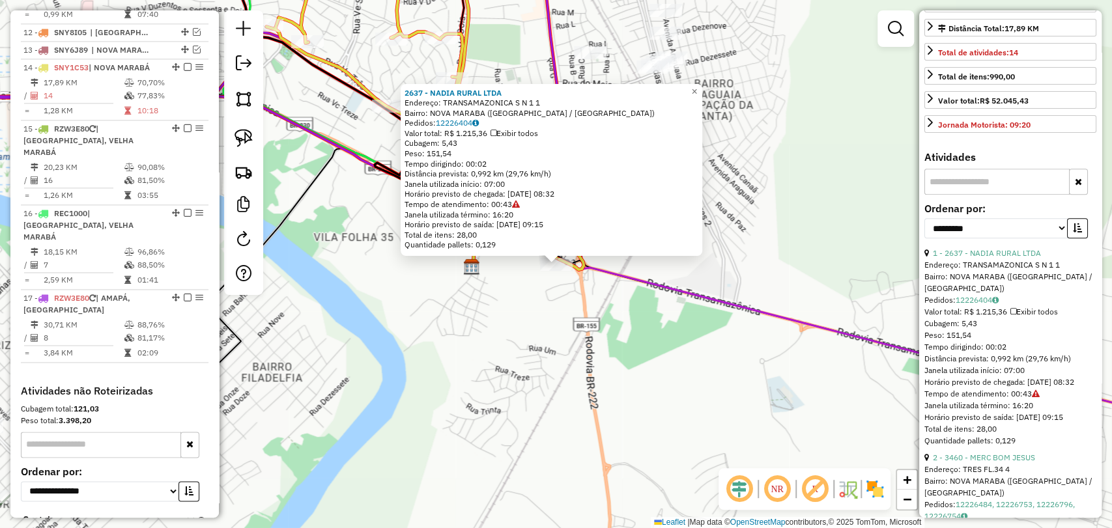
click at [818, 308] on div "2637 - NADIA RURAL LTDA Endereço: TRANSAMAZONICA S N 1 1 Bairro: NOVA MARABA (M…" at bounding box center [556, 264] width 1112 height 528
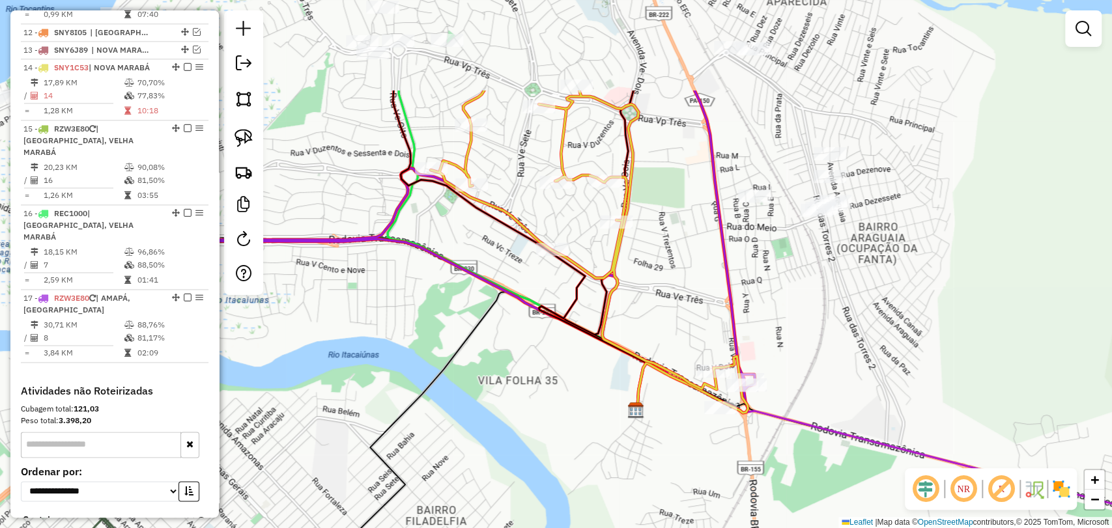
drag, startPoint x: 319, startPoint y: 176, endPoint x: 564, endPoint y: 406, distance: 336.1
click at [564, 406] on icon at bounding box center [489, 421] width 313 height 258
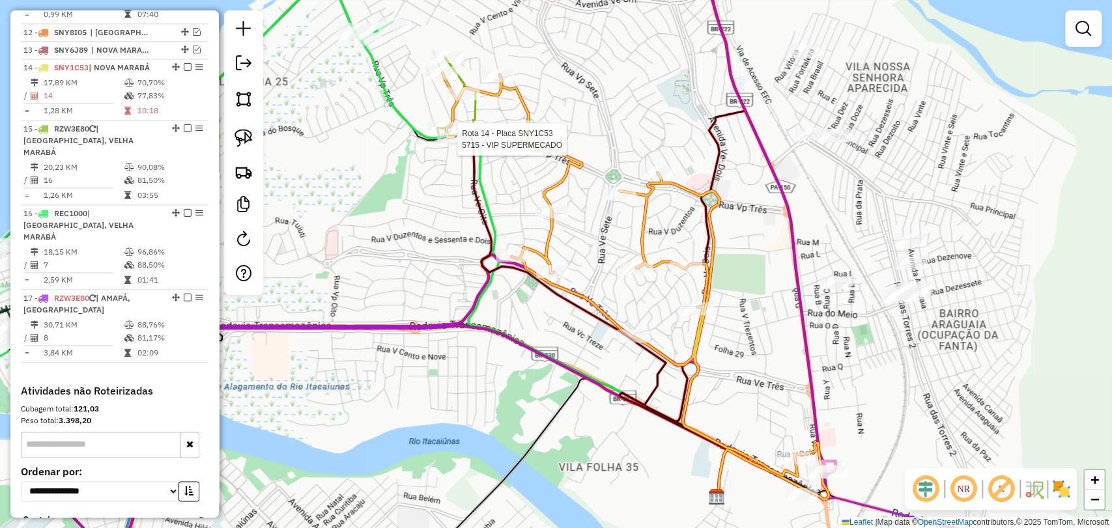
click at [449, 146] on div at bounding box center [453, 139] width 33 height 13
select select "**********"
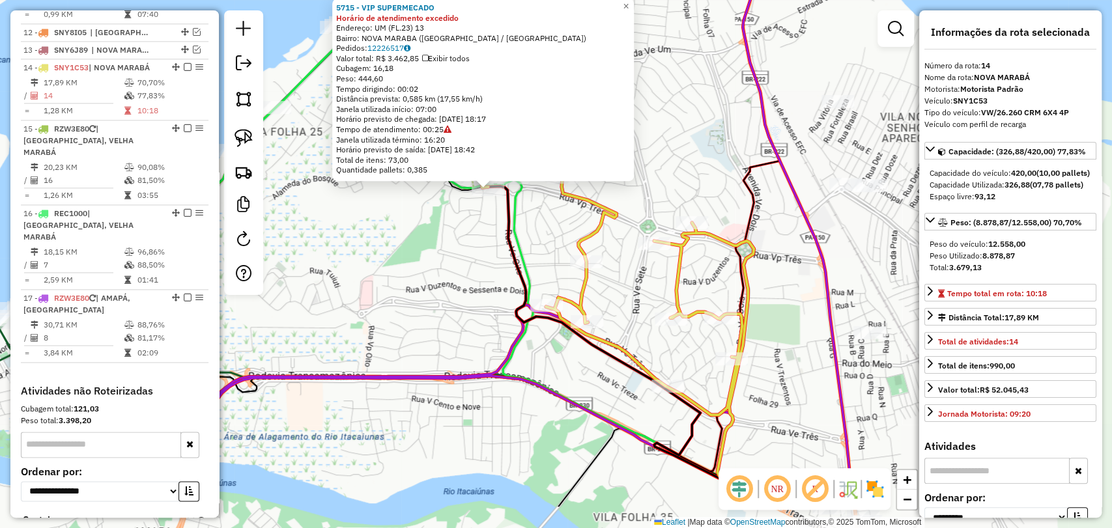
drag, startPoint x: 837, startPoint y: 341, endPoint x: 766, endPoint y: 265, distance: 104.2
click at [766, 265] on div "5715 - VIP SUPERMECADO Horário de atendimento excedido Endereço: UM (FL.23) 13 …" at bounding box center [556, 264] width 1112 height 528
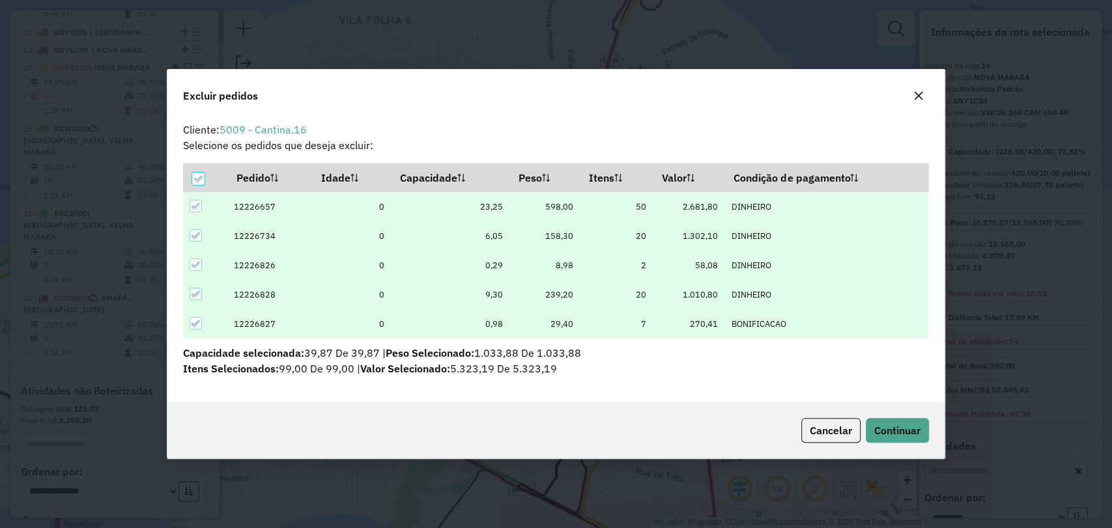
scroll to position [0, 0]
click at [893, 422] on button "Continuar" at bounding box center [897, 430] width 63 height 25
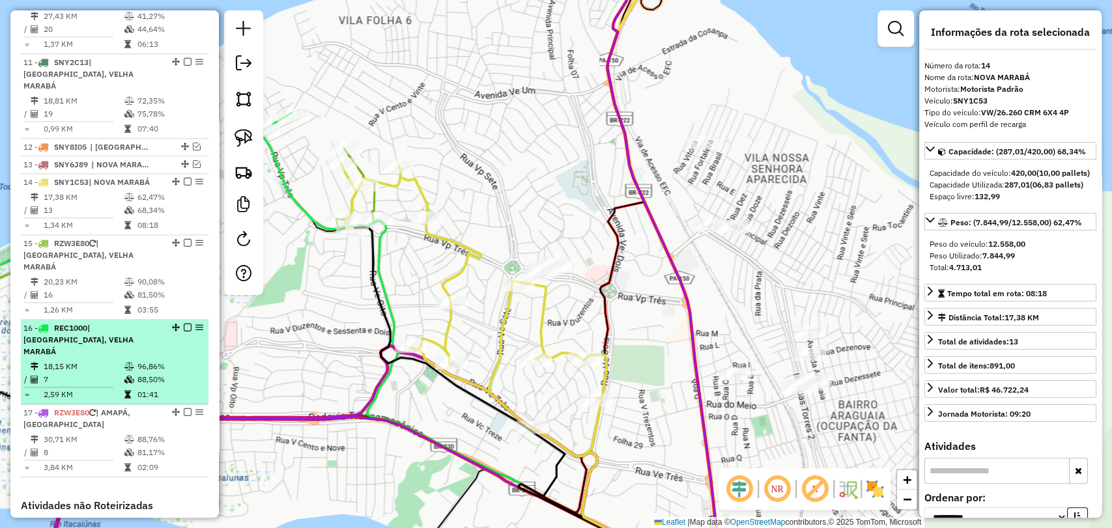
scroll to position [1018, 0]
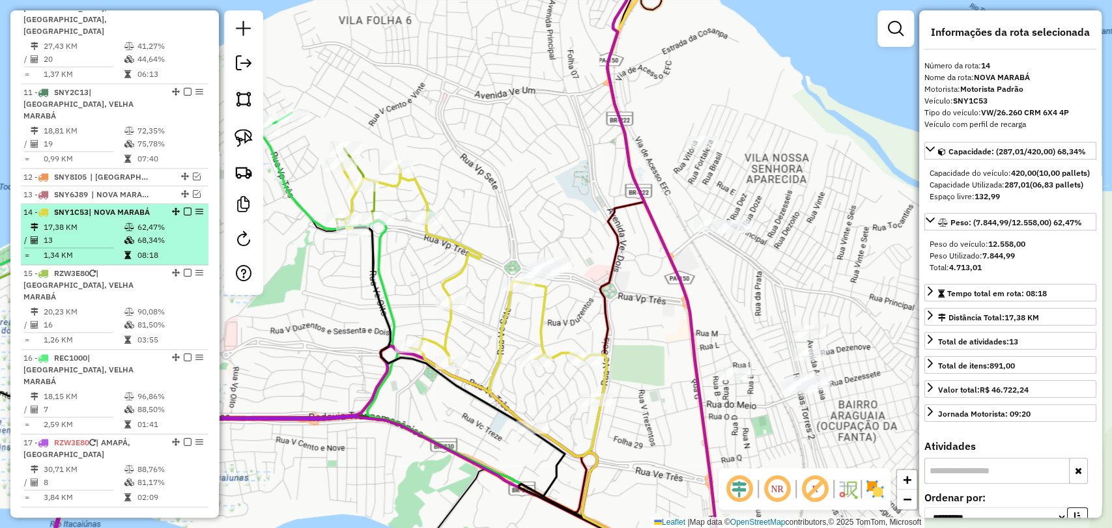
click at [142, 234] on td "68,34%" at bounding box center [170, 240] width 66 height 13
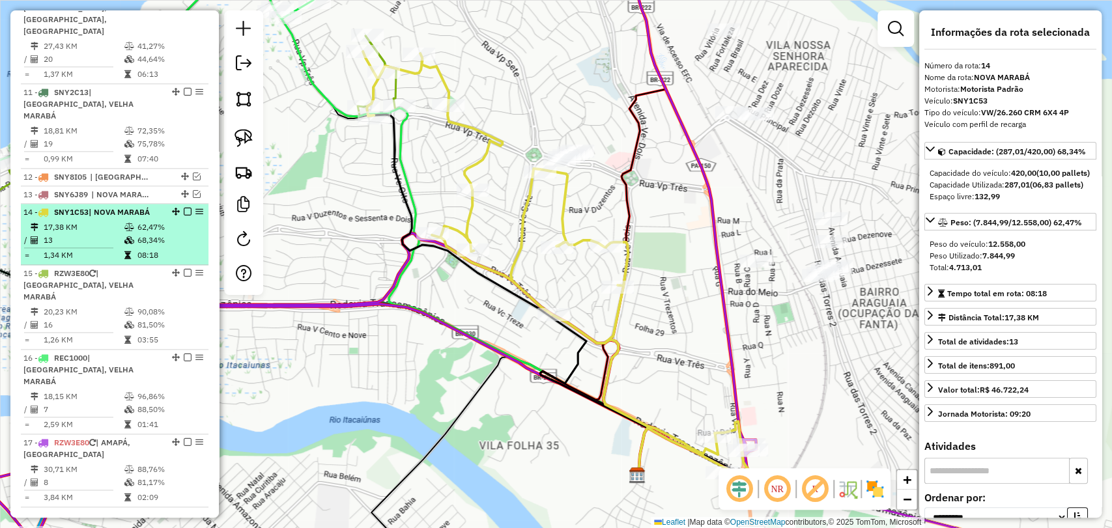
click at [186, 208] on em at bounding box center [188, 212] width 8 height 8
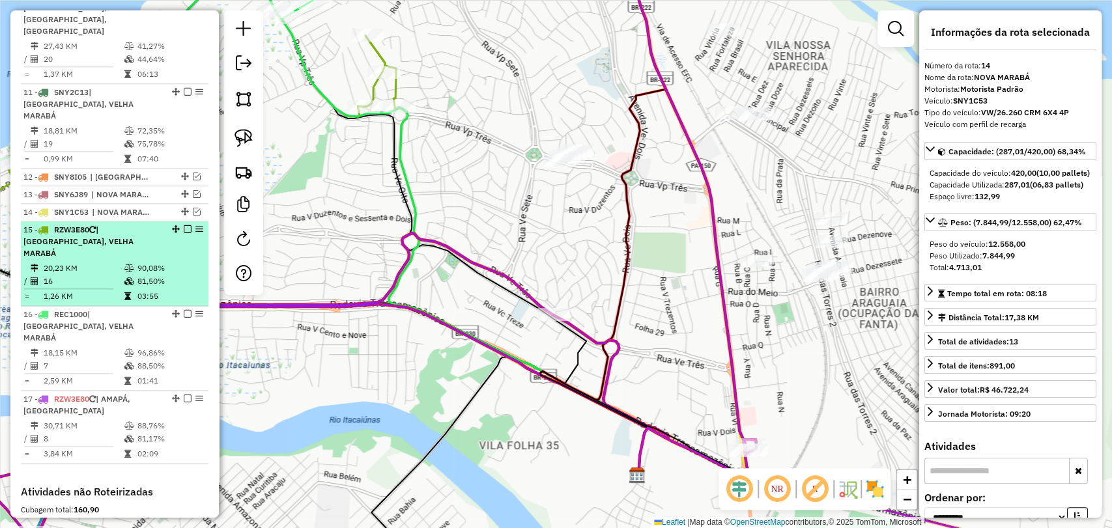
click at [137, 262] on td "90,08%" at bounding box center [170, 268] width 66 height 13
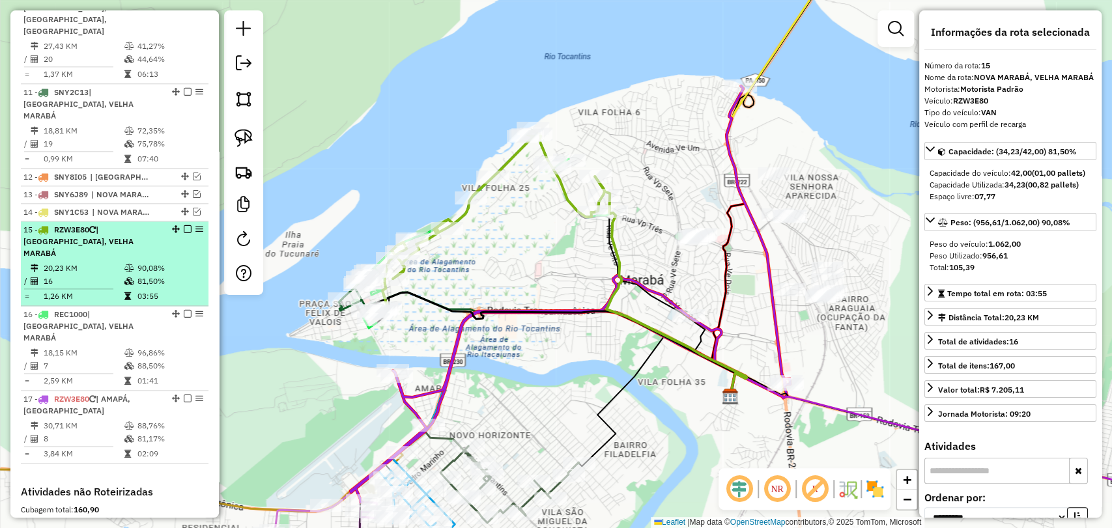
click at [185, 225] on em at bounding box center [188, 229] width 8 height 8
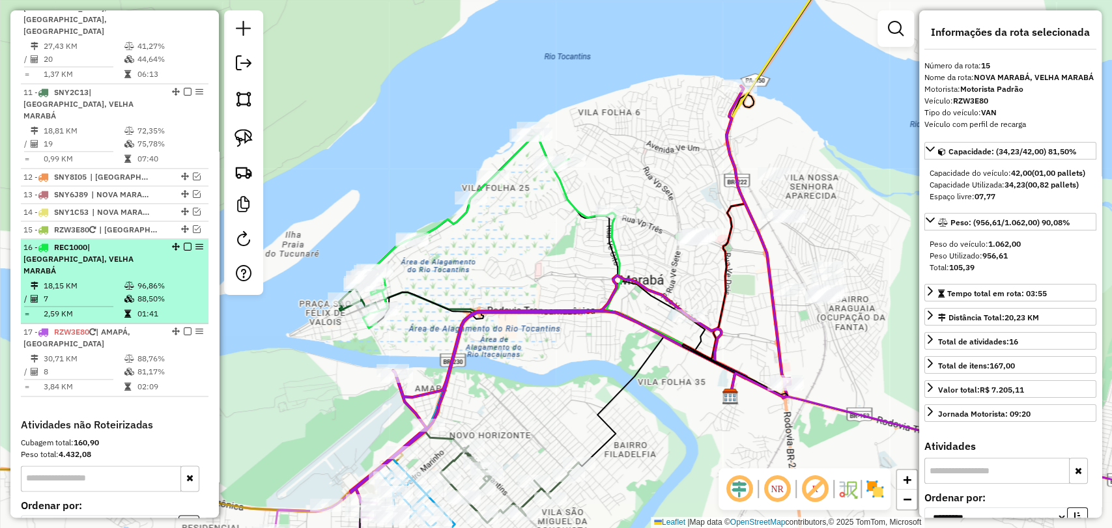
click at [137, 293] on td "88,50%" at bounding box center [170, 299] width 66 height 13
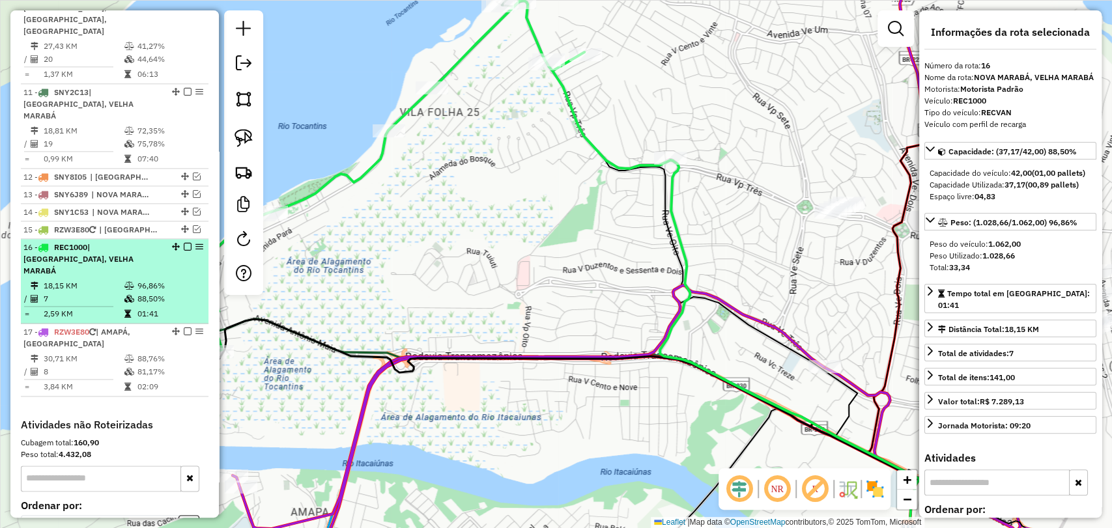
click at [184, 243] on em at bounding box center [188, 247] width 8 height 8
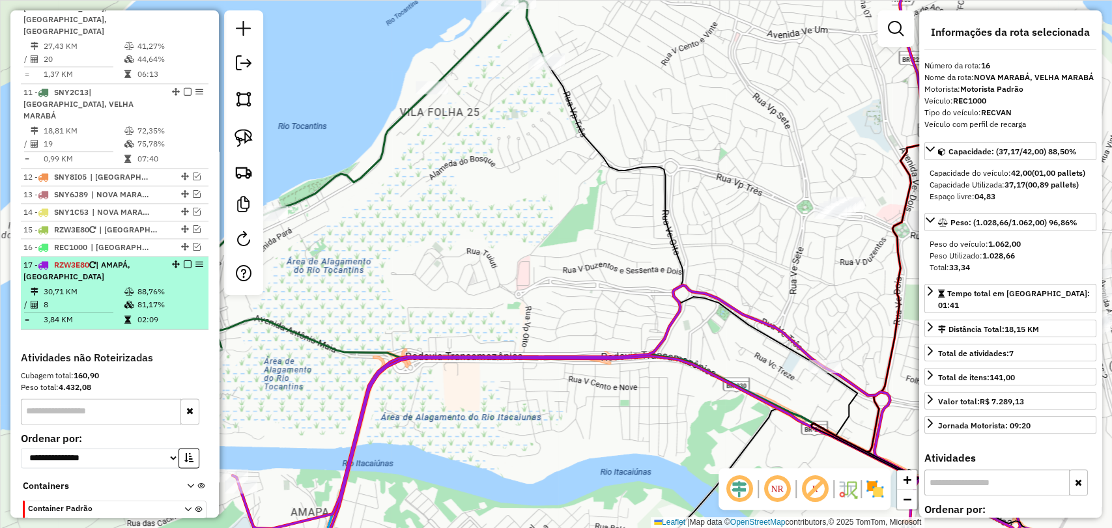
click at [138, 285] on td "88,76%" at bounding box center [170, 291] width 66 height 13
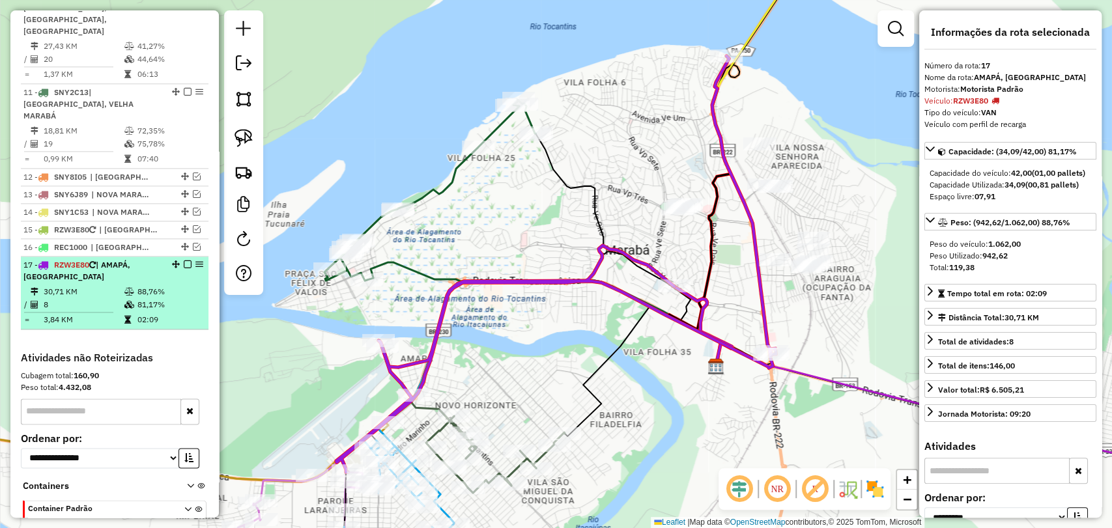
click at [184, 261] on em at bounding box center [188, 265] width 8 height 8
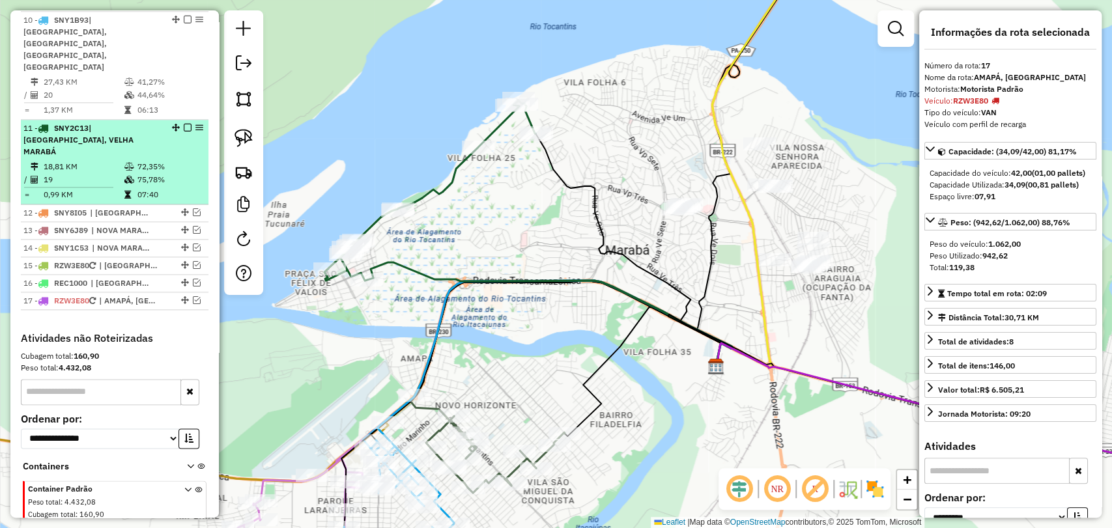
click at [124, 176] on icon at bounding box center [129, 180] width 10 height 8
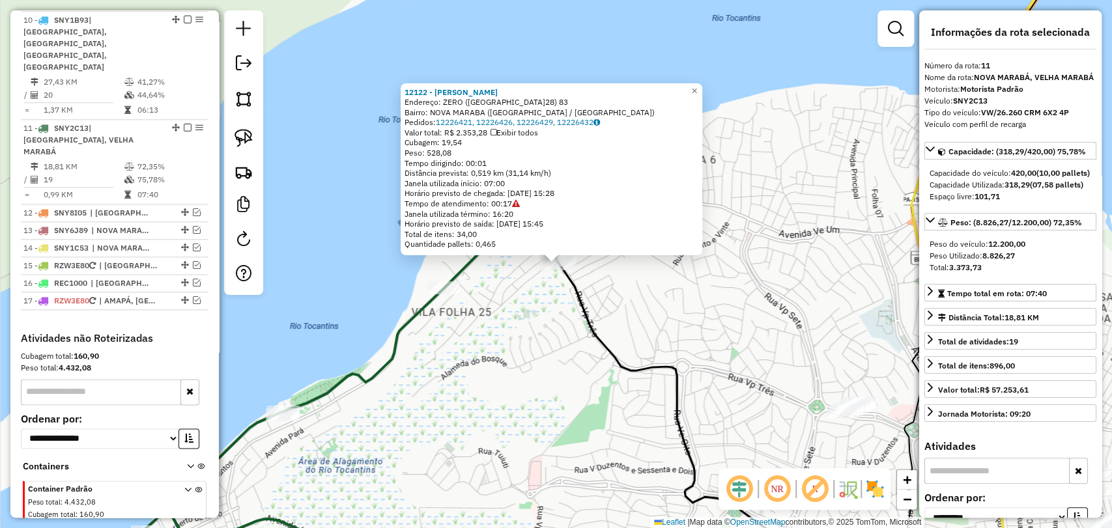
click at [611, 288] on div "12122 - JOADSON NEVES PEREIR Endereço: ZERO (FL.28) 83 Bairro: NOVA MARABA (MAR…" at bounding box center [556, 264] width 1112 height 528
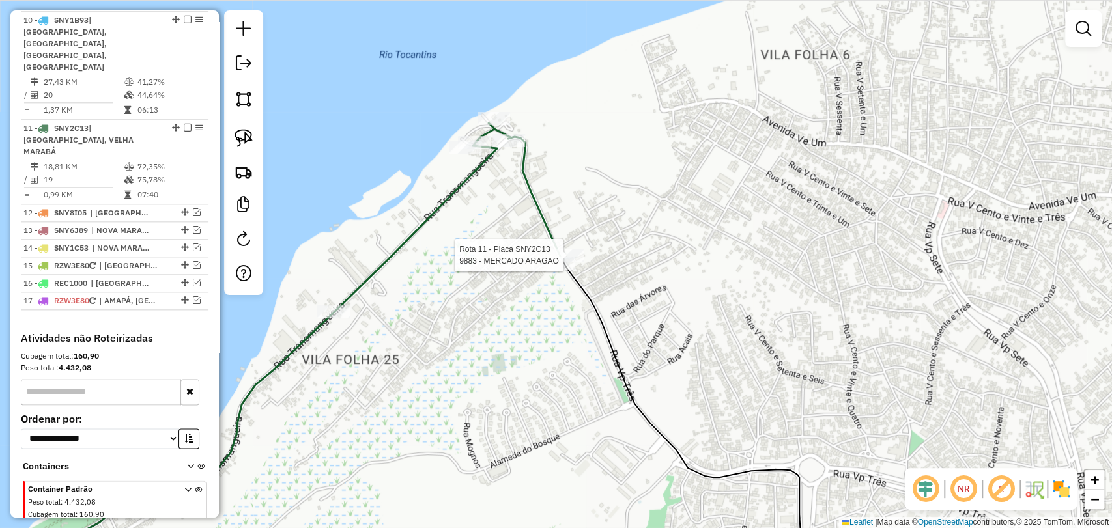
select select "**********"
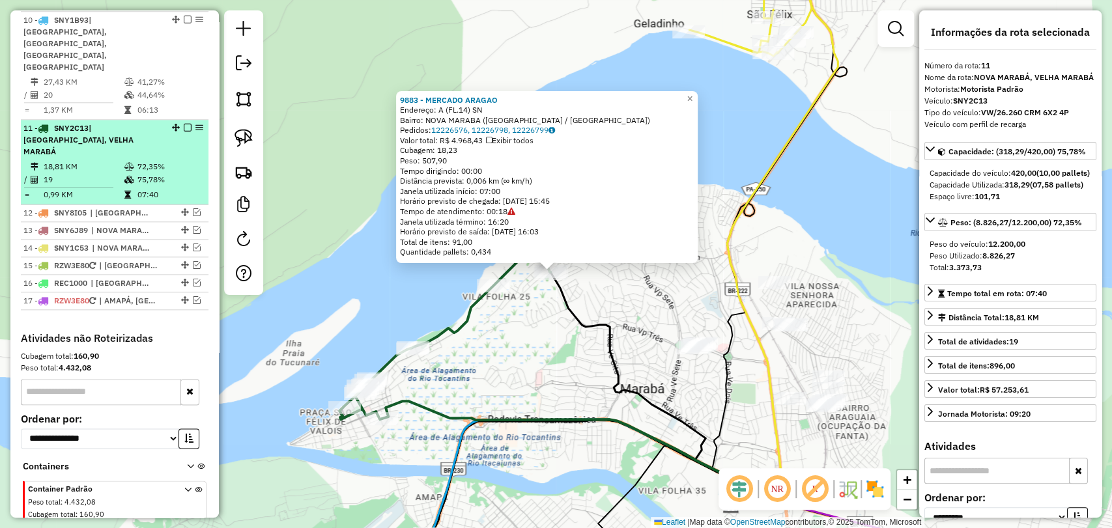
click at [184, 124] on em at bounding box center [188, 128] width 8 height 8
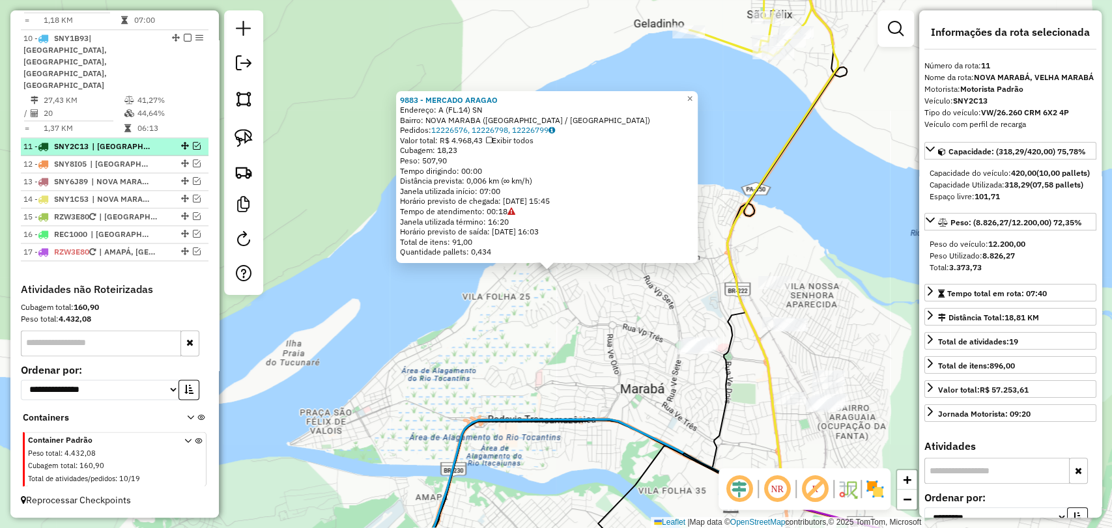
scroll to position [927, 0]
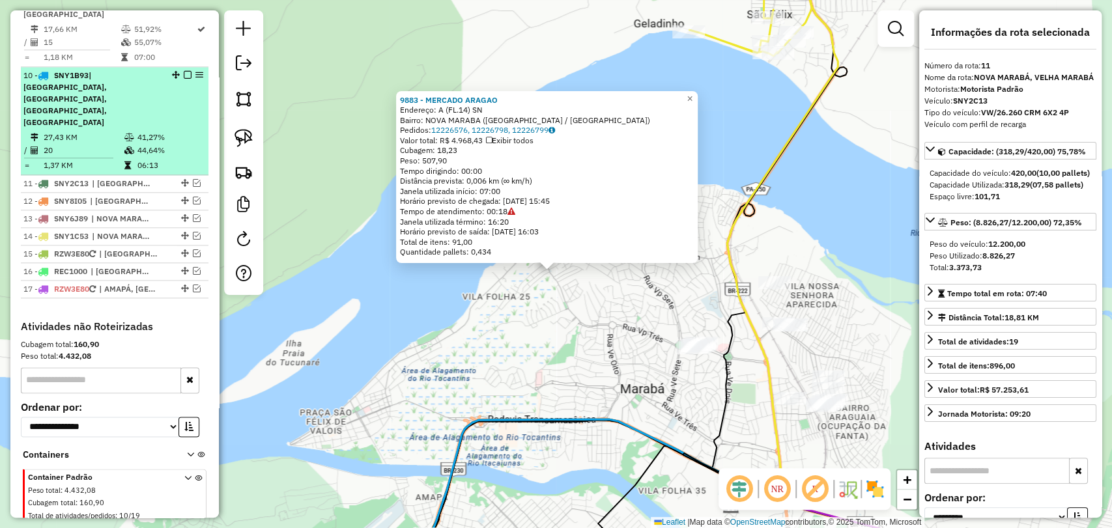
click at [156, 89] on div "10 - SNY1B93 | CIDADE NOVA, LARANJEIRA, LIBERDADE, BELA VISTA" at bounding box center [92, 99] width 138 height 59
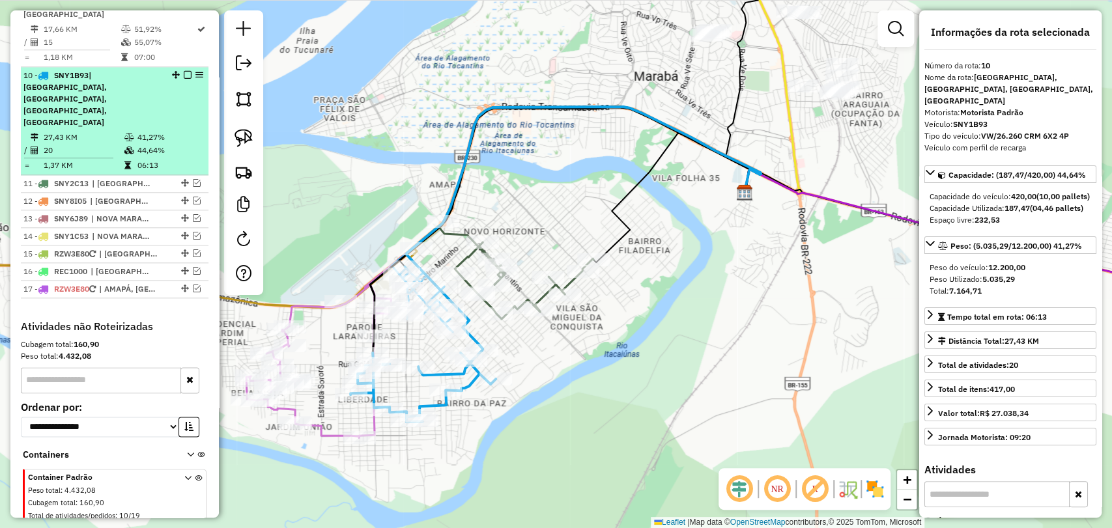
click at [184, 71] on em at bounding box center [188, 75] width 8 height 8
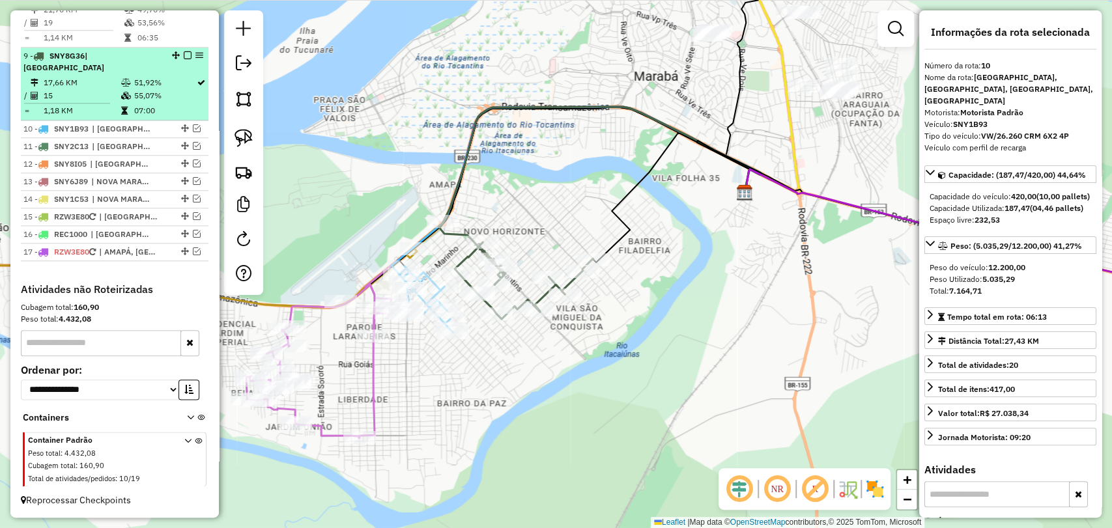
scroll to position [859, 0]
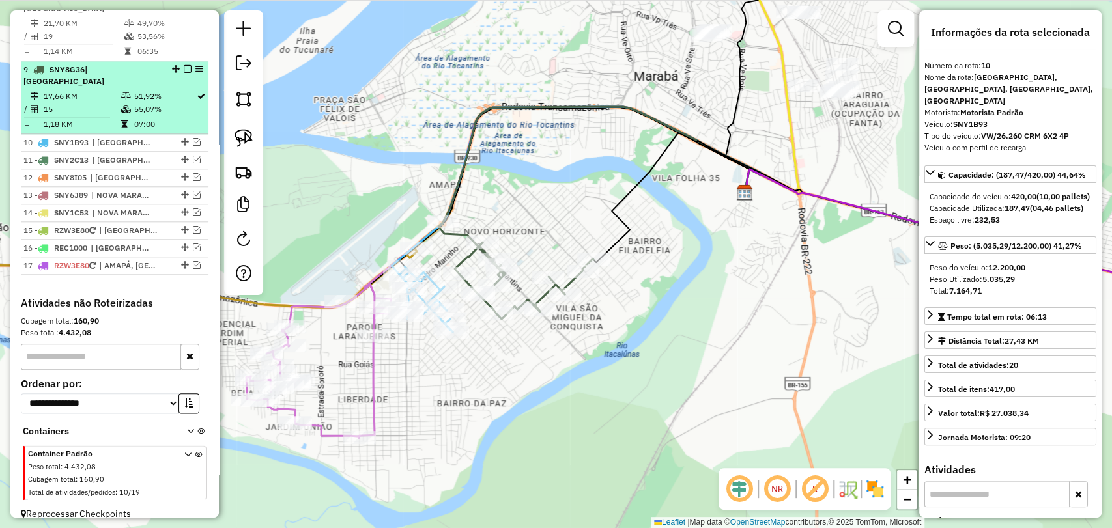
click at [145, 65] on div "9 - SNY8G36 | NOVO HORIZONTE" at bounding box center [92, 75] width 138 height 23
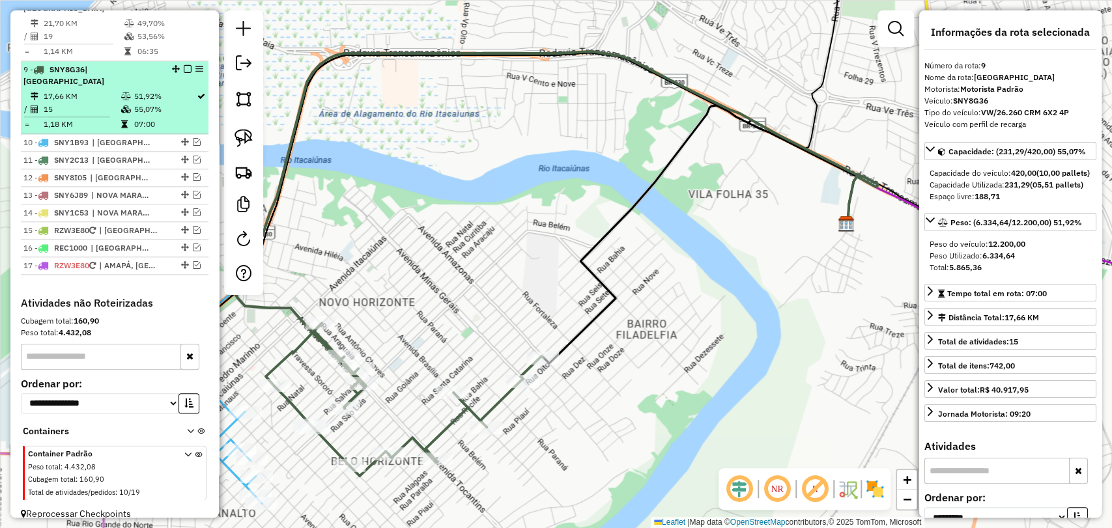
click at [186, 65] on em at bounding box center [188, 69] width 8 height 8
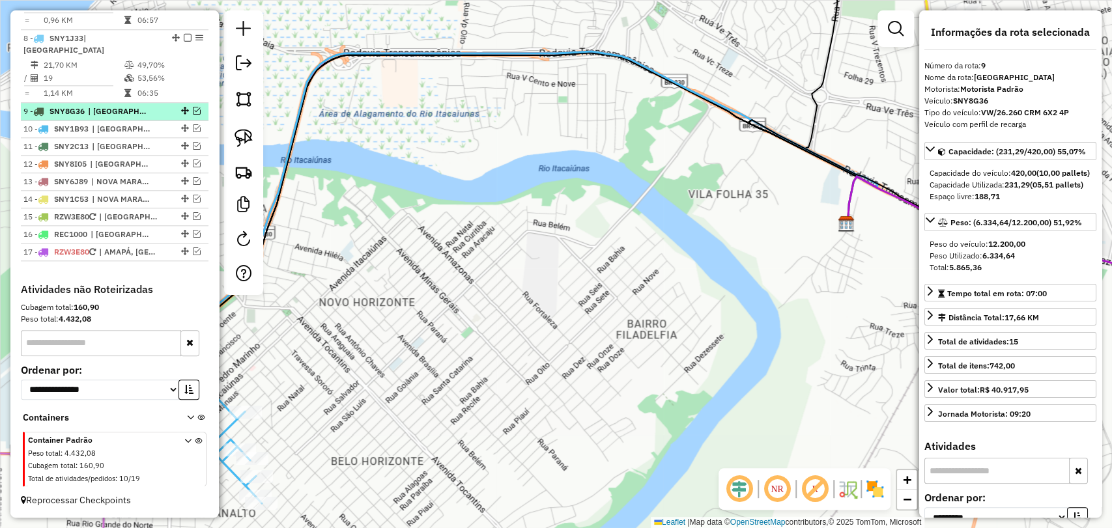
scroll to position [804, 0]
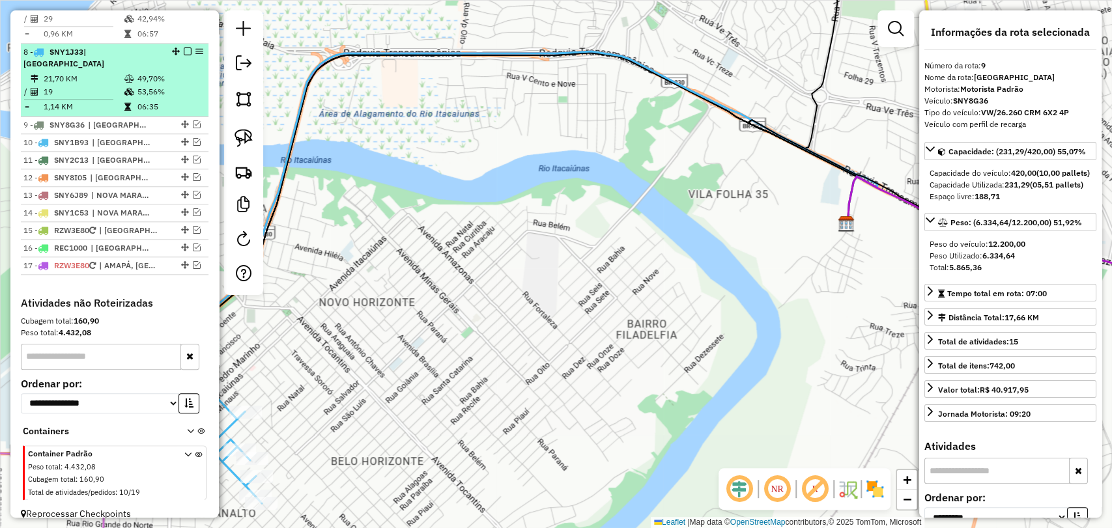
click at [145, 72] on td "49,70%" at bounding box center [170, 78] width 66 height 13
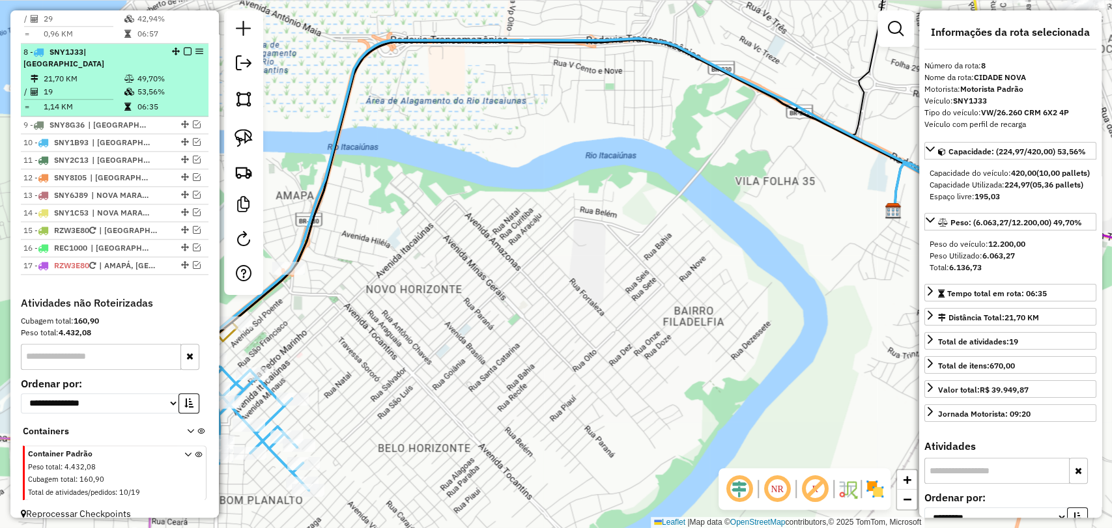
click at [145, 72] on td "49,70%" at bounding box center [170, 78] width 66 height 13
click at [184, 49] on em at bounding box center [188, 52] width 8 height 8
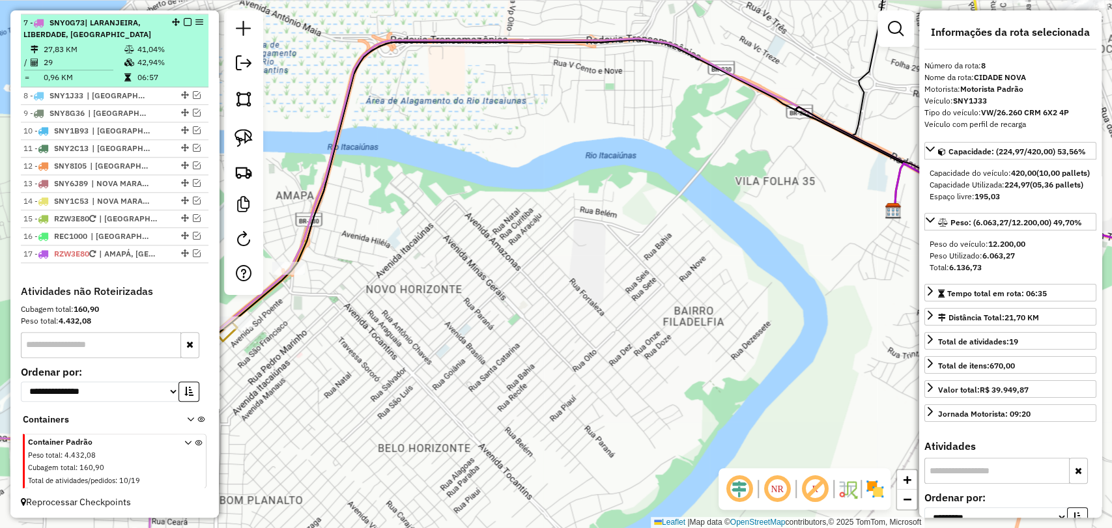
click at [149, 68] on td "42,94%" at bounding box center [170, 62] width 66 height 13
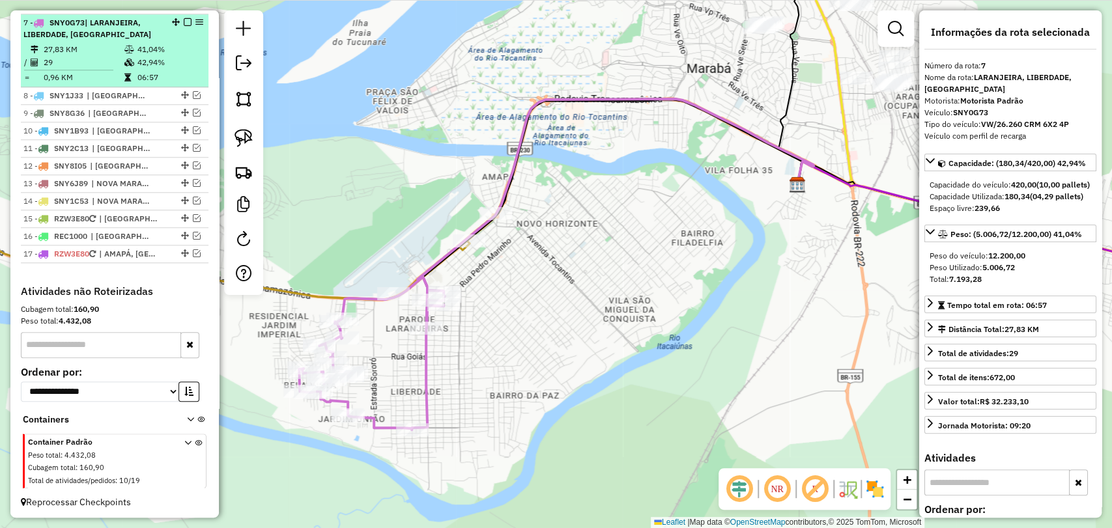
click at [149, 68] on td "42,94%" at bounding box center [170, 62] width 66 height 13
click at [184, 23] on em at bounding box center [188, 22] width 8 height 8
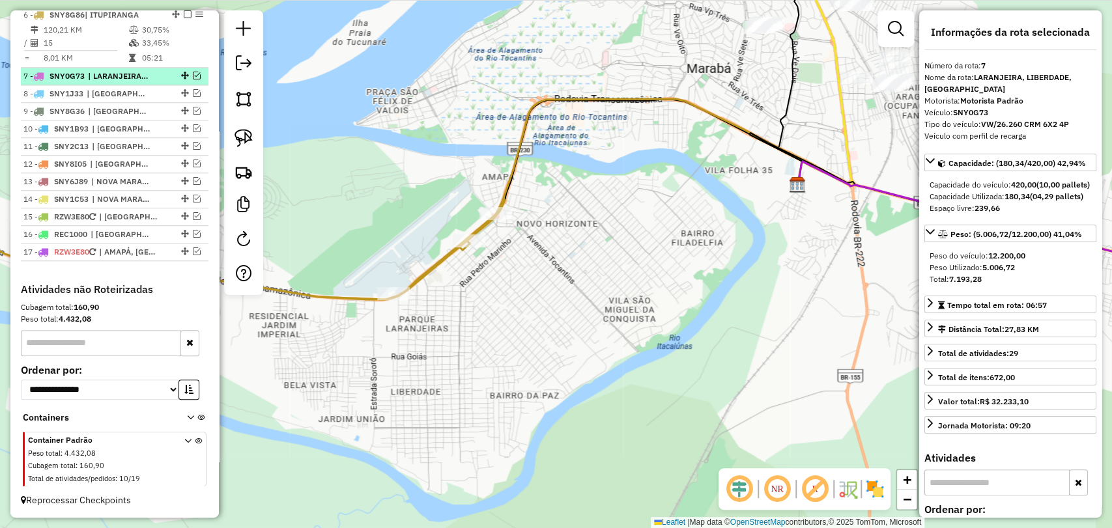
scroll to position [705, 0]
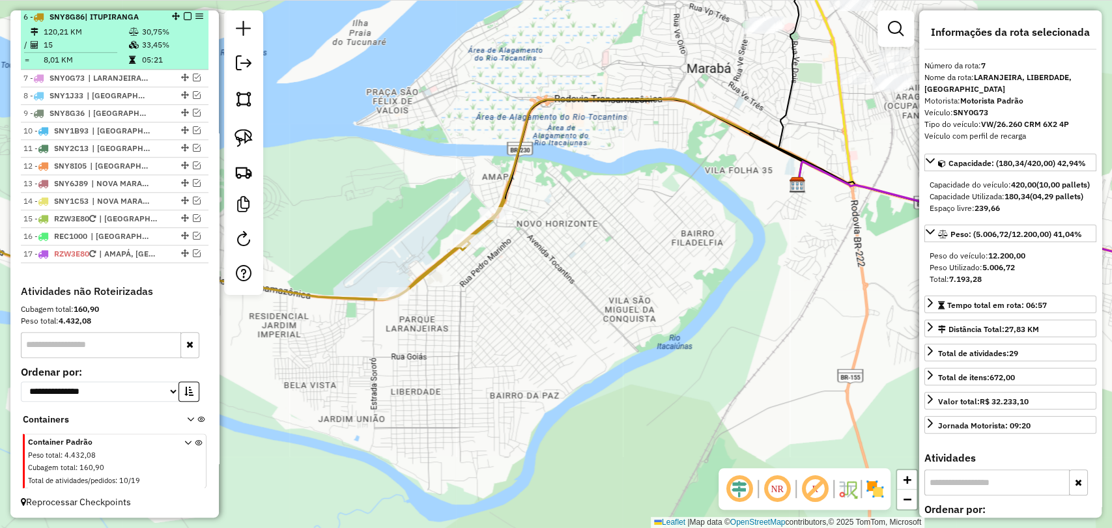
click at [162, 40] on td "33,45%" at bounding box center [172, 44] width 62 height 13
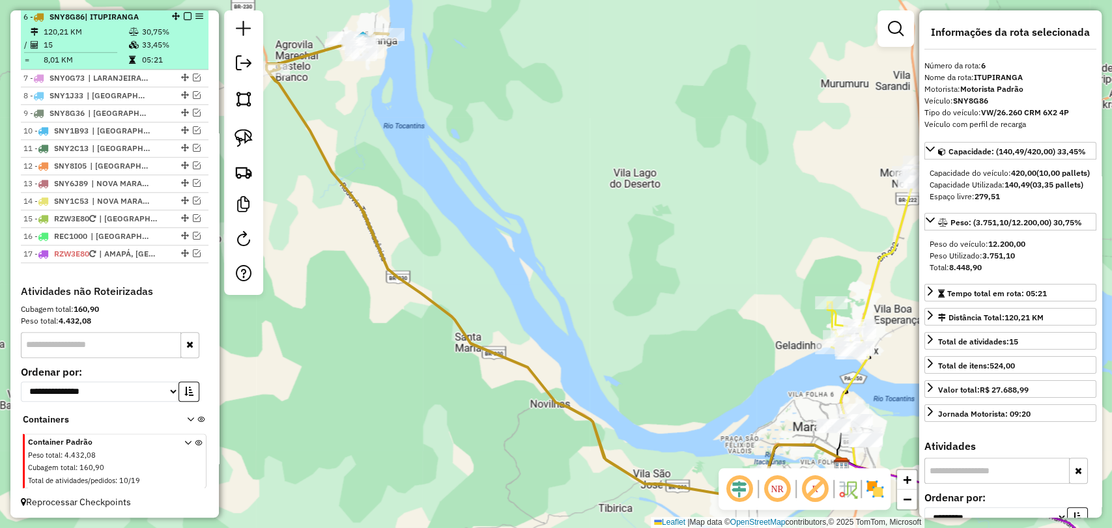
click at [184, 15] on em at bounding box center [188, 16] width 8 height 8
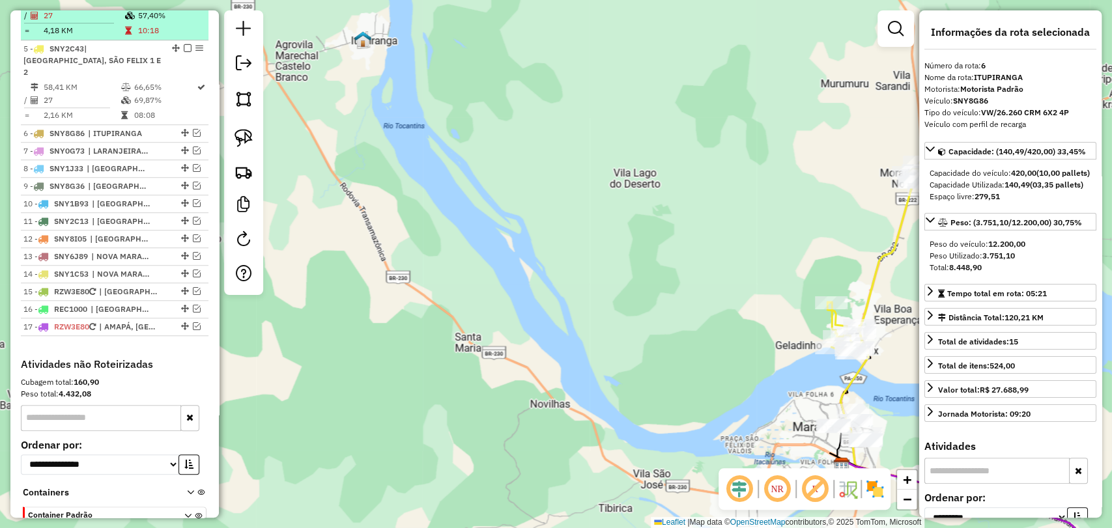
scroll to position [516, 0]
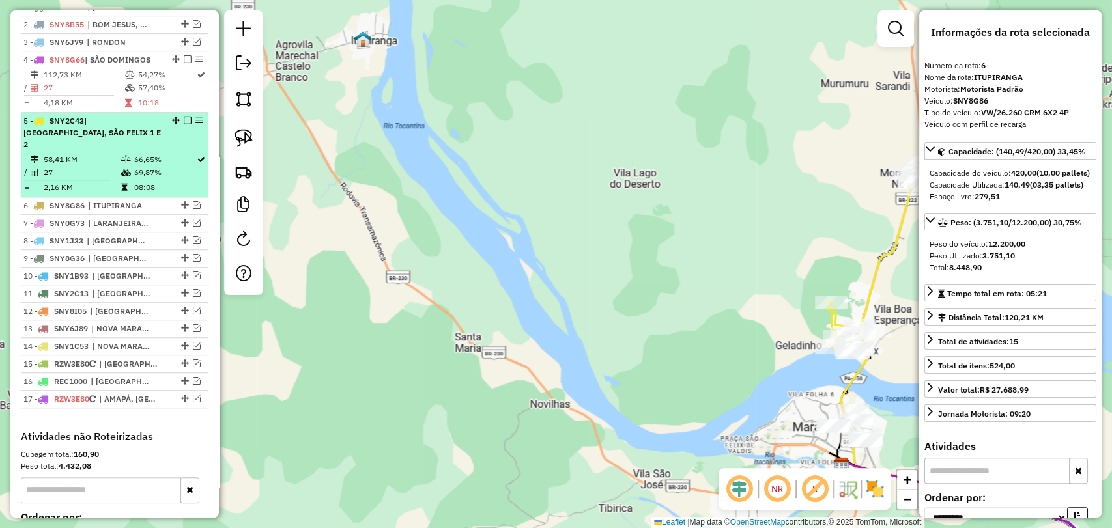
click at [109, 153] on td "58,41 KM" at bounding box center [81, 159] width 77 height 13
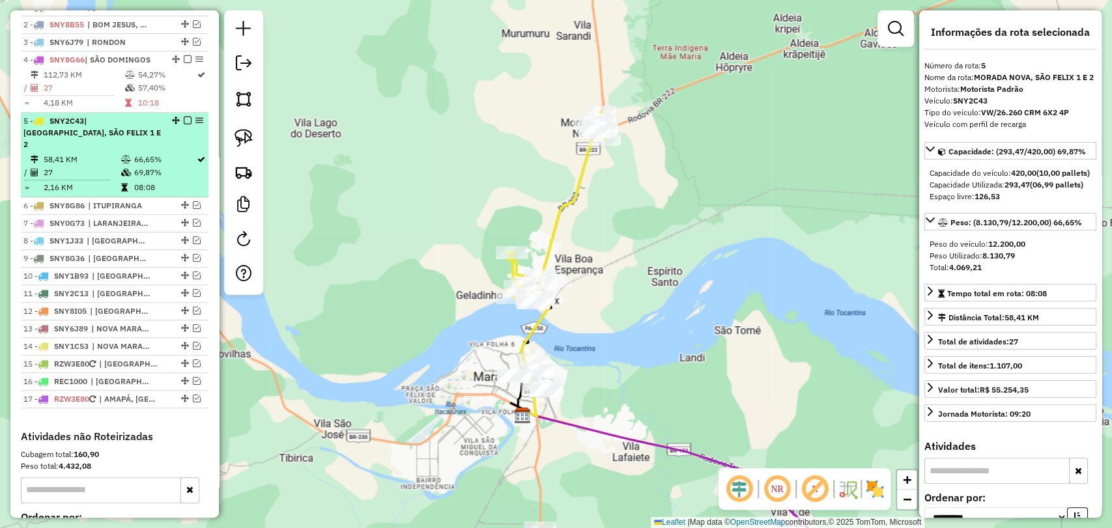
click at [109, 153] on td "58,41 KM" at bounding box center [81, 159] width 77 height 13
click at [184, 124] on em at bounding box center [188, 121] width 8 height 8
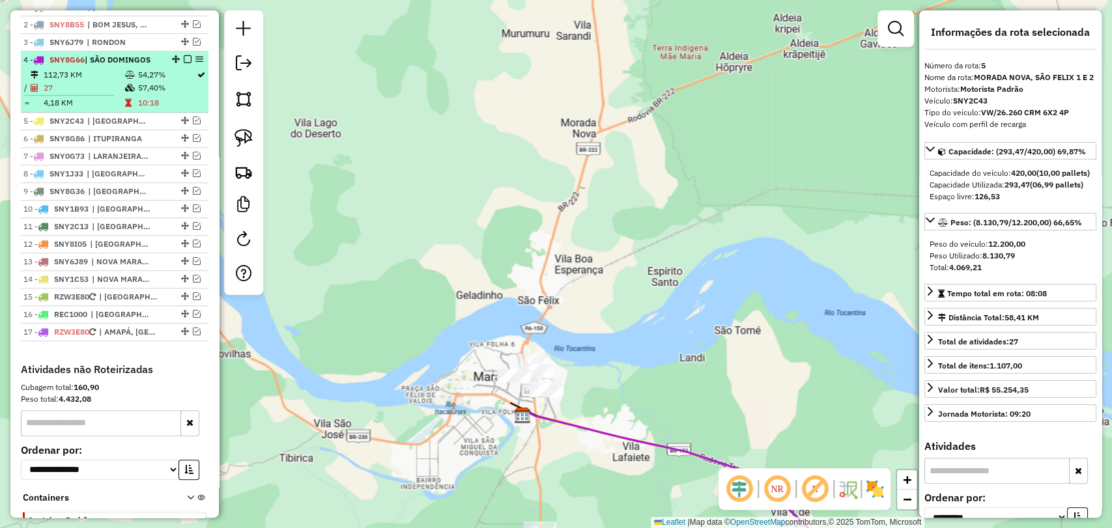
click at [137, 94] on td "57,40%" at bounding box center [166, 87] width 59 height 13
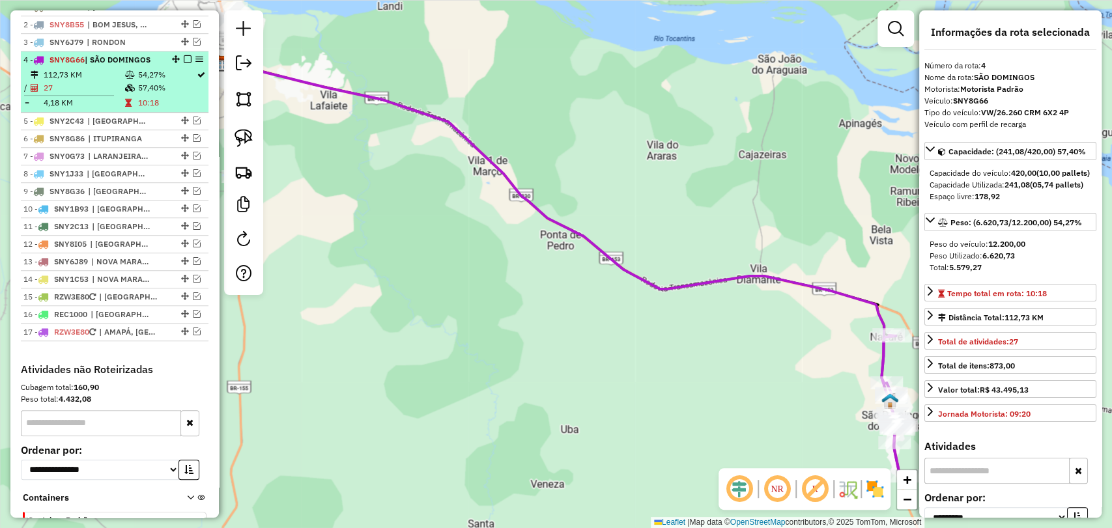
click at [186, 63] on em at bounding box center [188, 59] width 8 height 8
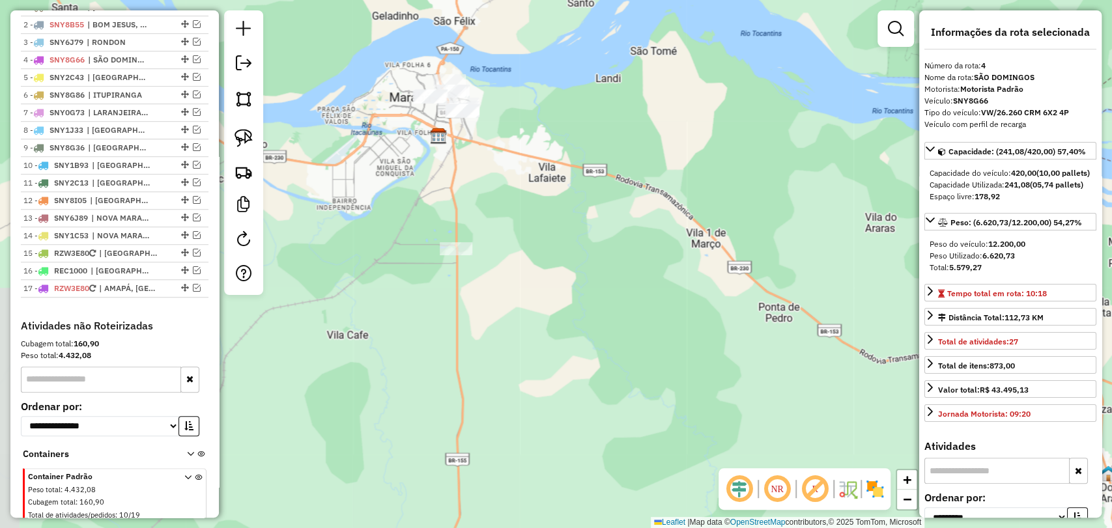
drag, startPoint x: 333, startPoint y: 160, endPoint x: 541, endPoint y: 233, distance: 220.1
click at [541, 233] on div "Janela de atendimento Grade de atendimento Capacidade Transportadoras Veículos …" at bounding box center [556, 264] width 1112 height 528
click at [246, 134] on img at bounding box center [244, 138] width 18 height 18
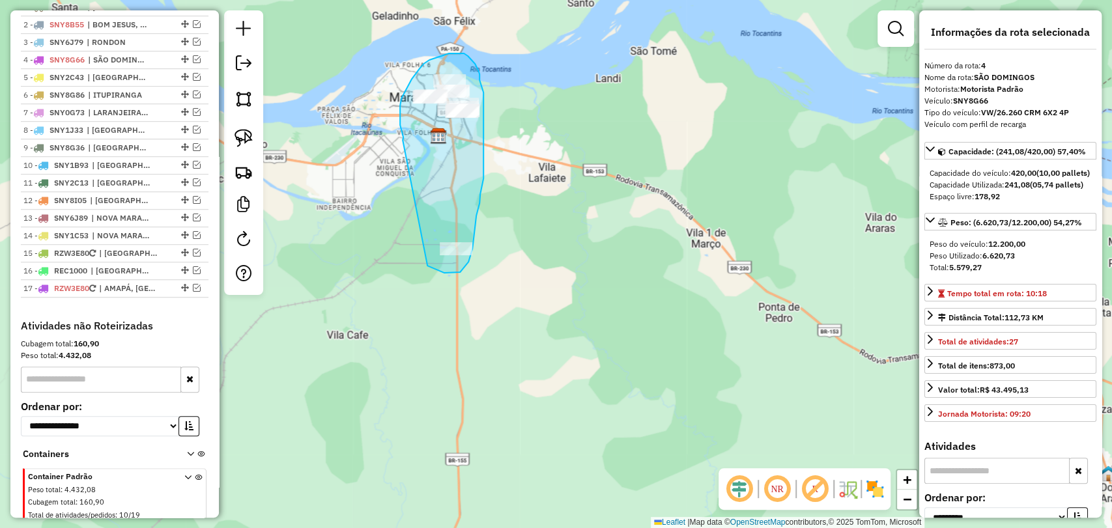
drag, startPoint x: 403, startPoint y: 140, endPoint x: 427, endPoint y: 264, distance: 126.1
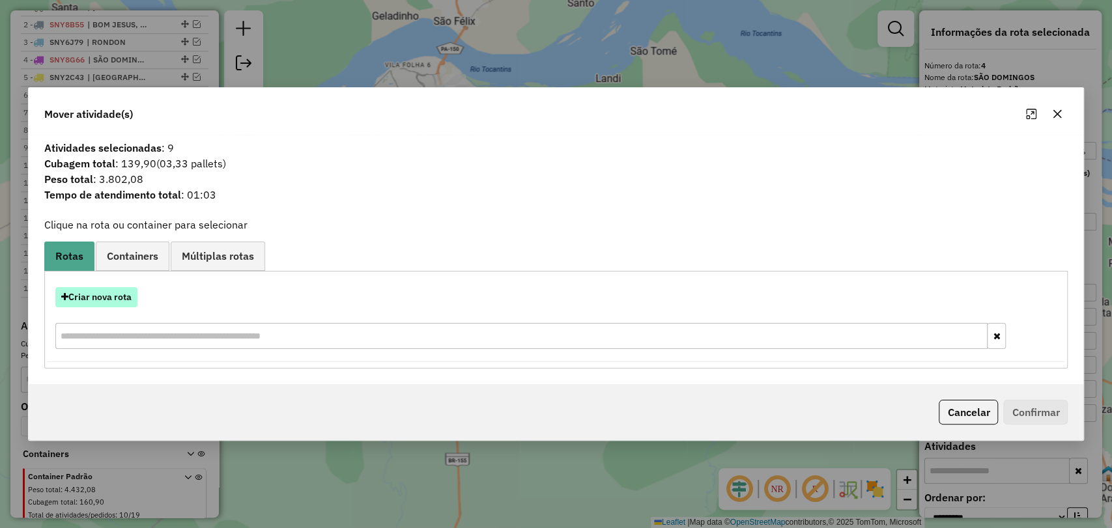
click at [116, 298] on button "Criar nova rota" at bounding box center [96, 297] width 82 height 20
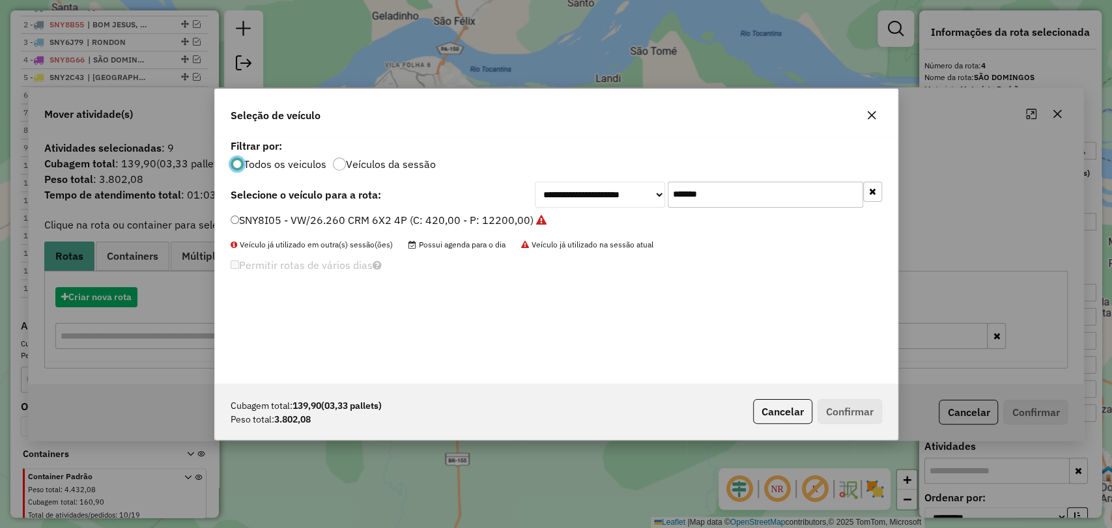
scroll to position [7, 4]
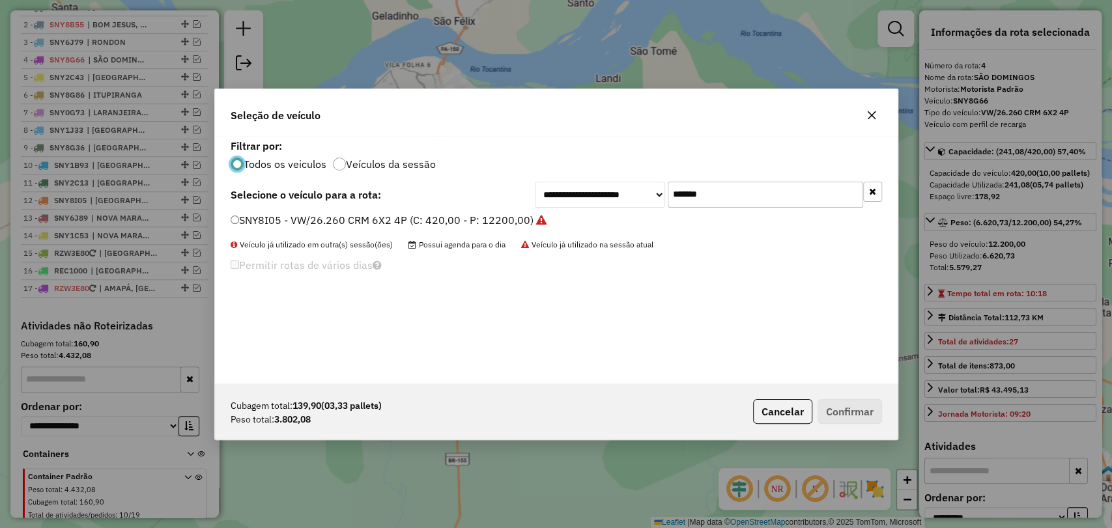
click at [704, 198] on input "*******" at bounding box center [765, 195] width 195 height 26
paste input "text"
type input "*******"
click at [369, 215] on label "SNY2B53 - VW/26.260 CRM 6X2 4P (C: 420,00 - P: 12200,00)" at bounding box center [384, 220] width 306 height 16
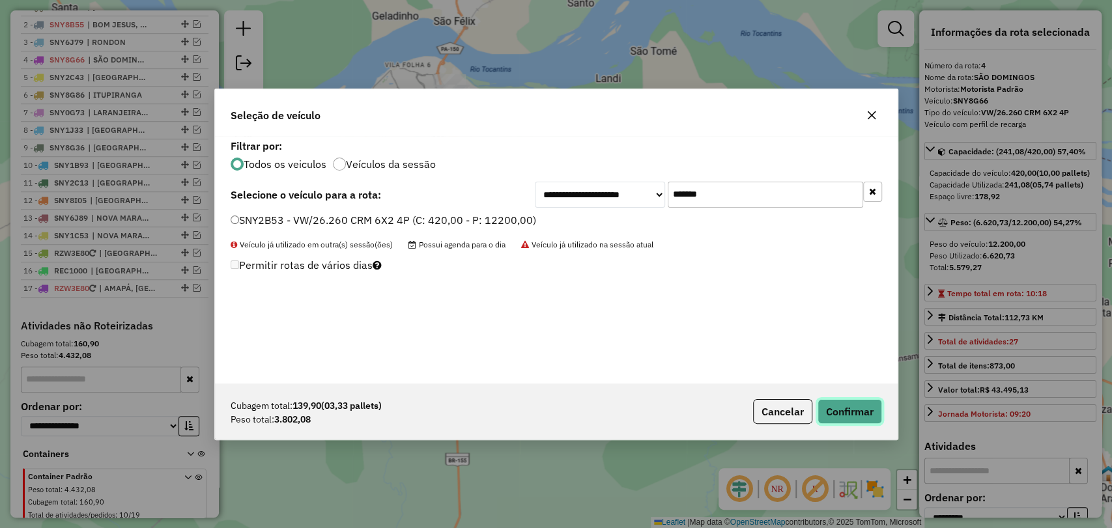
click at [829, 407] on button "Confirmar" at bounding box center [850, 411] width 65 height 25
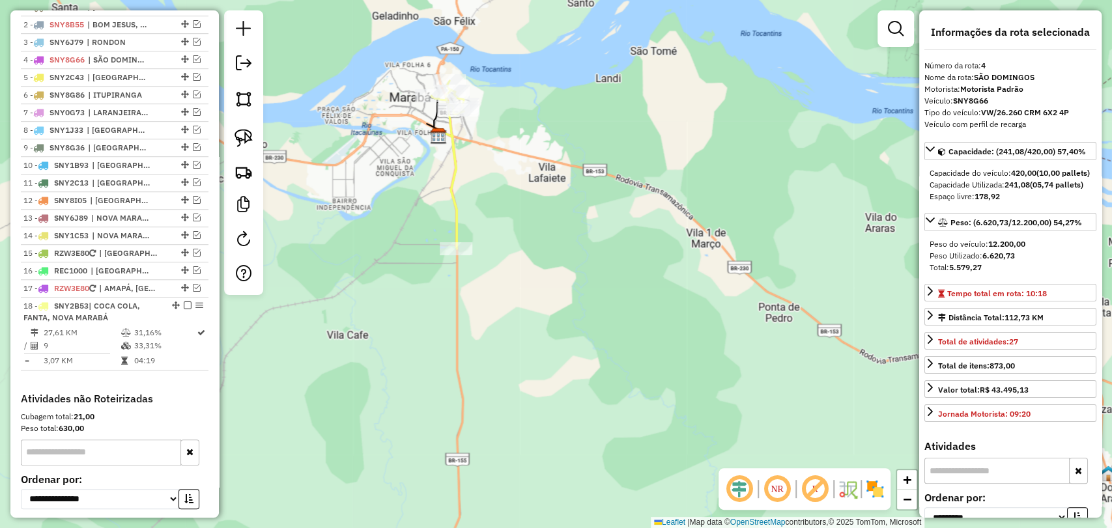
scroll to position [568, 0]
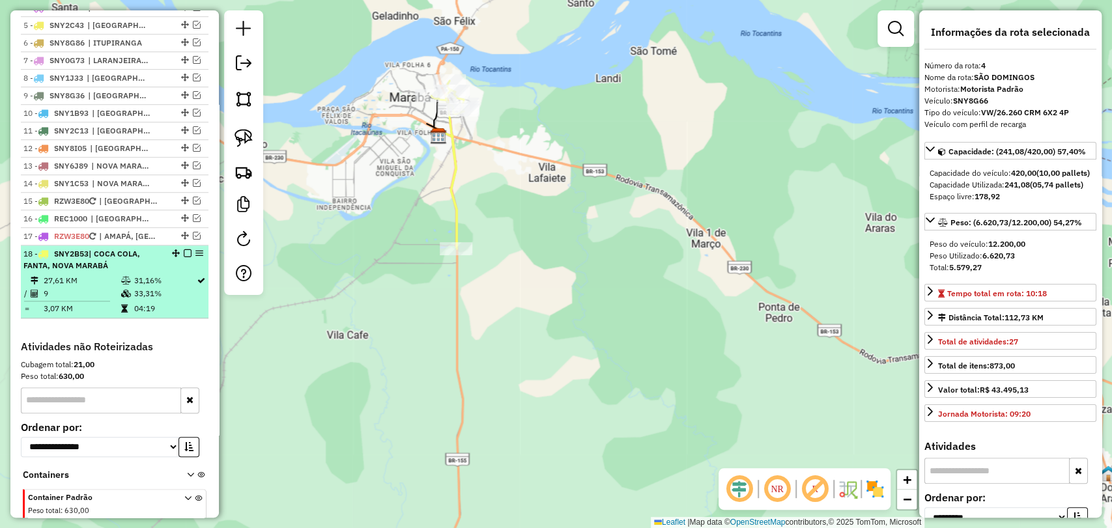
click at [152, 283] on li "18 - SNY2B53 | COCA COLA, FANTA, NOVA MARABÁ 27,61 KM 31,16% / 9 33,31% = 3,07 …" at bounding box center [115, 282] width 188 height 73
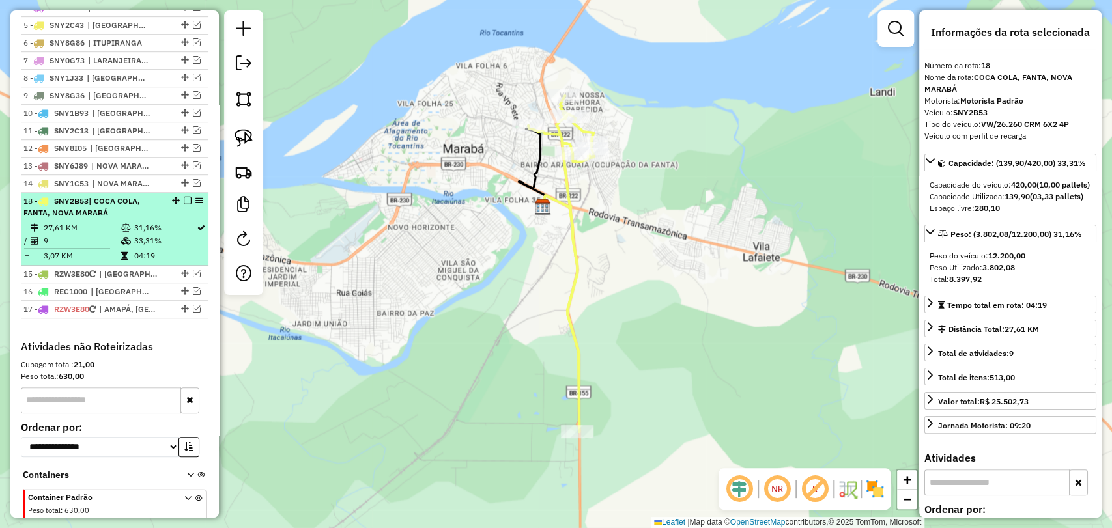
drag, startPoint x: 172, startPoint y: 262, endPoint x: 169, endPoint y: 210, distance: 52.2
click at [151, 234] on td "31,16%" at bounding box center [164, 228] width 63 height 13
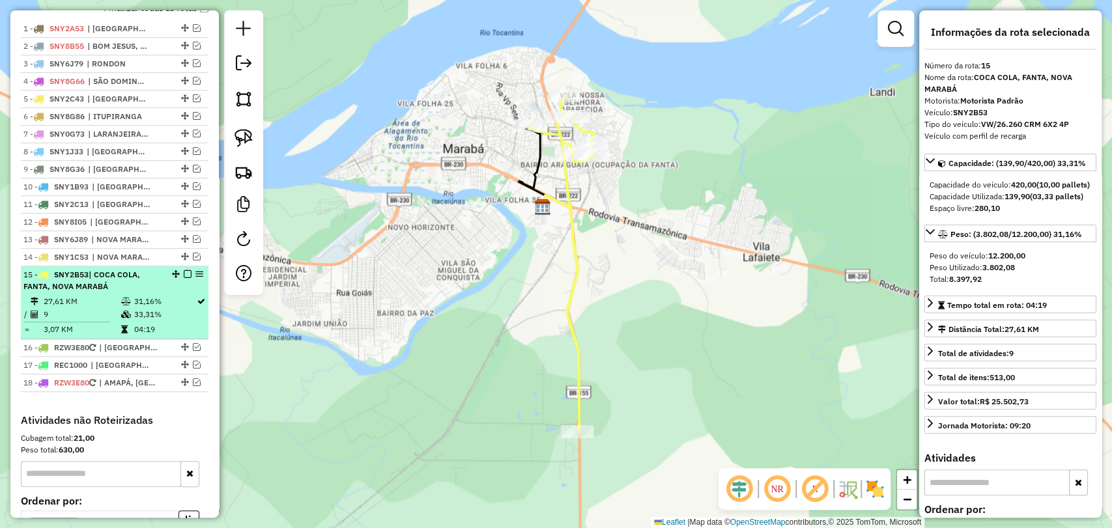
scroll to position [495, 0]
click at [136, 308] on td "31,16%" at bounding box center [164, 301] width 63 height 13
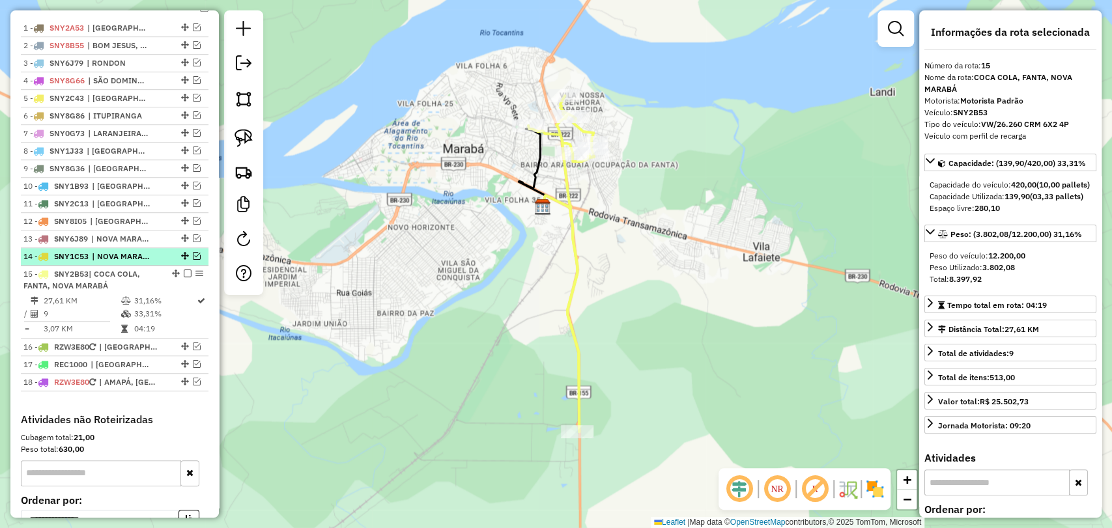
click at [193, 260] on em at bounding box center [197, 256] width 8 height 8
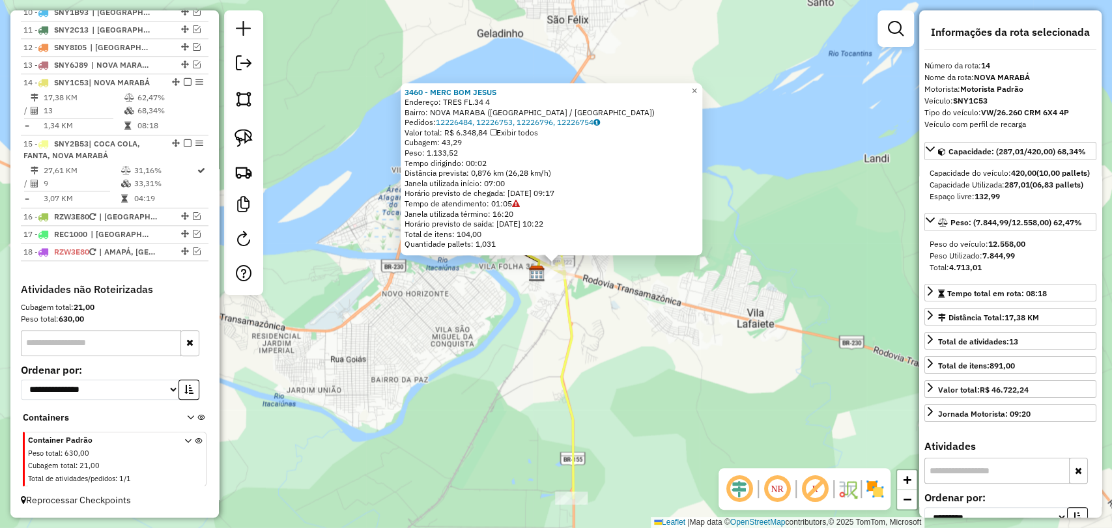
scroll to position [679, 0]
click at [606, 270] on div "3460 - MERC BOM JESUS Endereço: TRES FL.34 4 Bairro: NOVA MARABA (MARABA / PA) …" at bounding box center [556, 264] width 1112 height 528
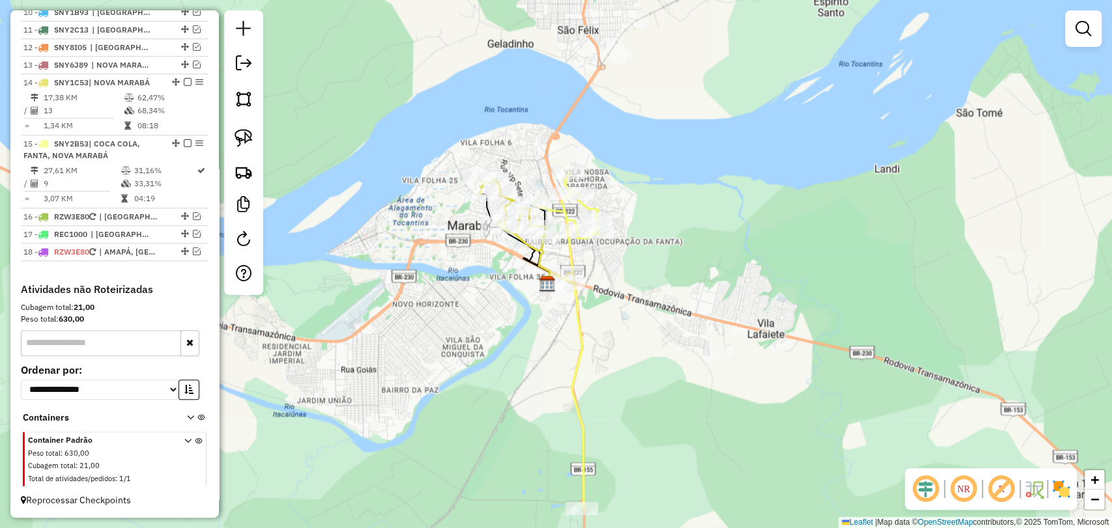
drag, startPoint x: 606, startPoint y: 270, endPoint x: 622, endPoint y: 287, distance: 23.1
click at [622, 287] on div "Janela de atendimento Grade de atendimento Capacidade Transportadoras Veículos …" at bounding box center [556, 264] width 1112 height 528
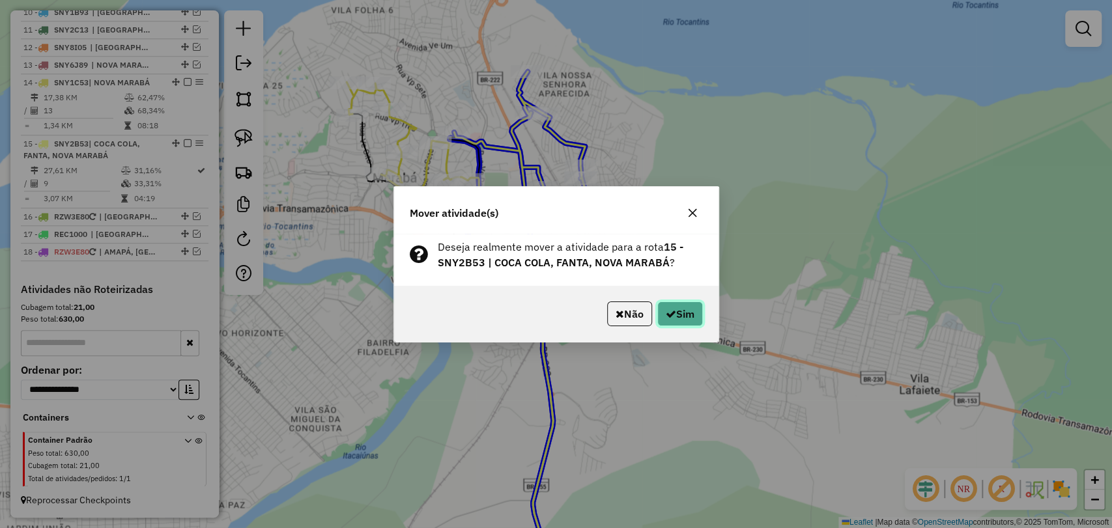
click at [672, 306] on button "Sim" at bounding box center [680, 314] width 46 height 25
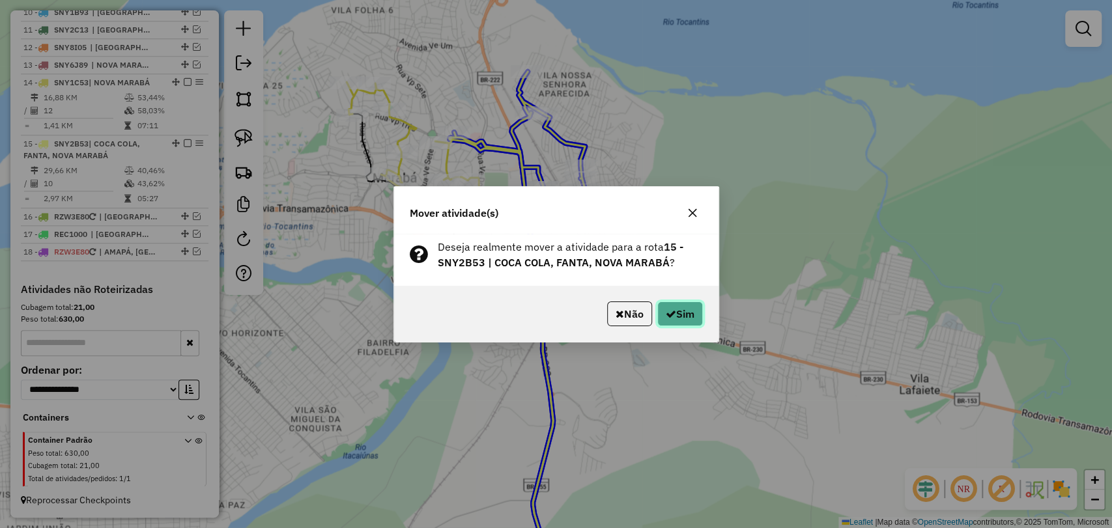
click at [689, 306] on button "Sim" at bounding box center [680, 314] width 46 height 25
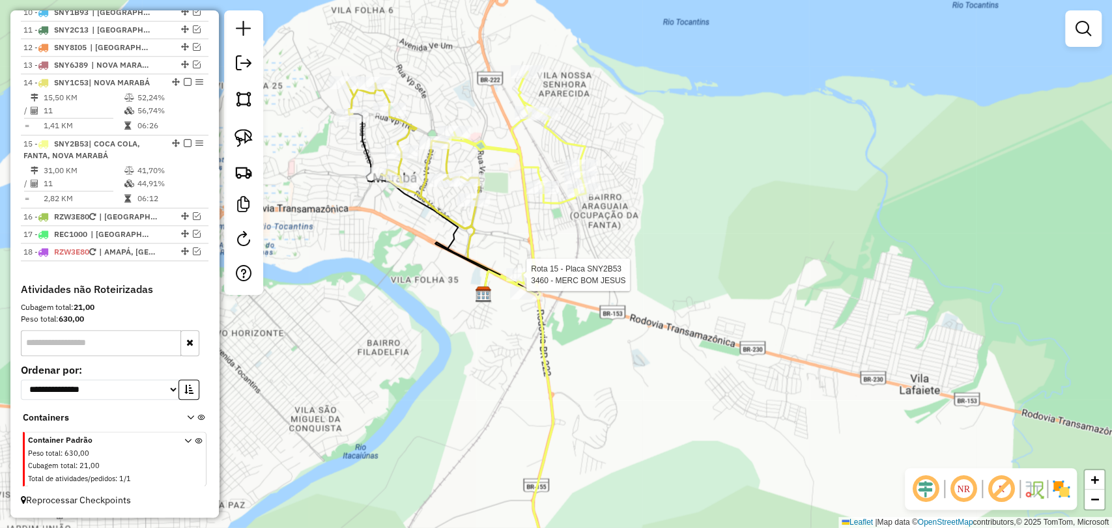
select select "**********"
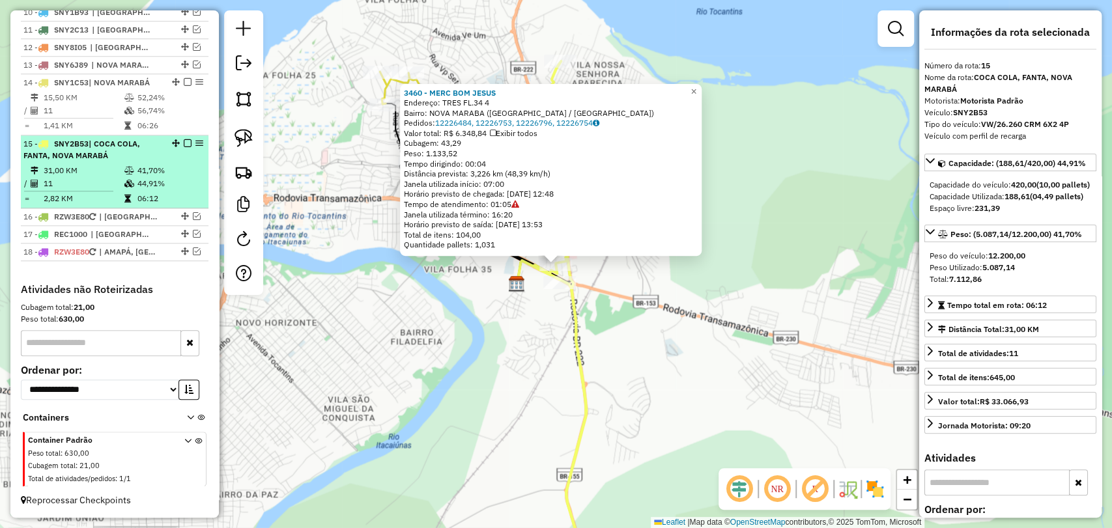
click at [184, 146] on em at bounding box center [188, 143] width 8 height 8
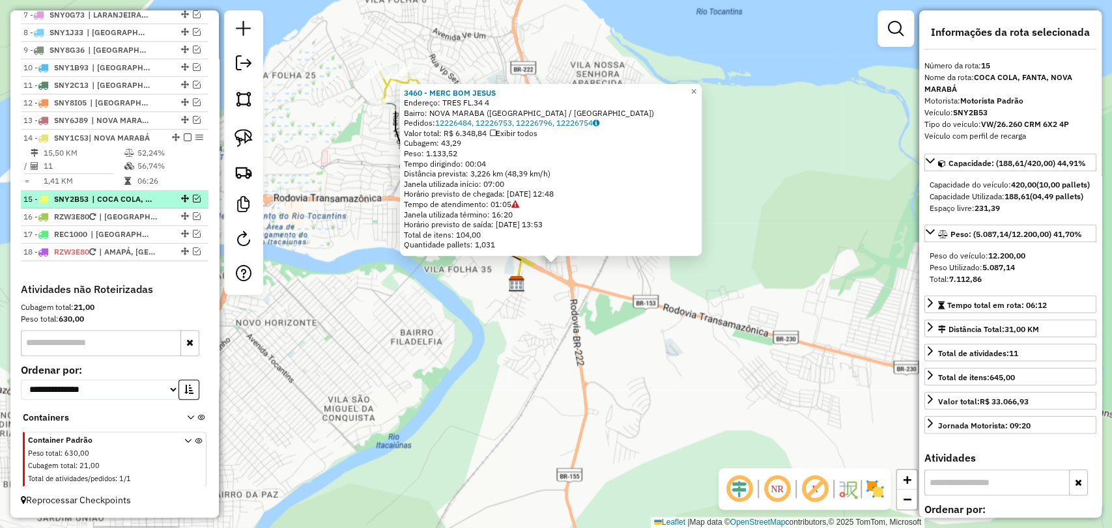
scroll to position [624, 0]
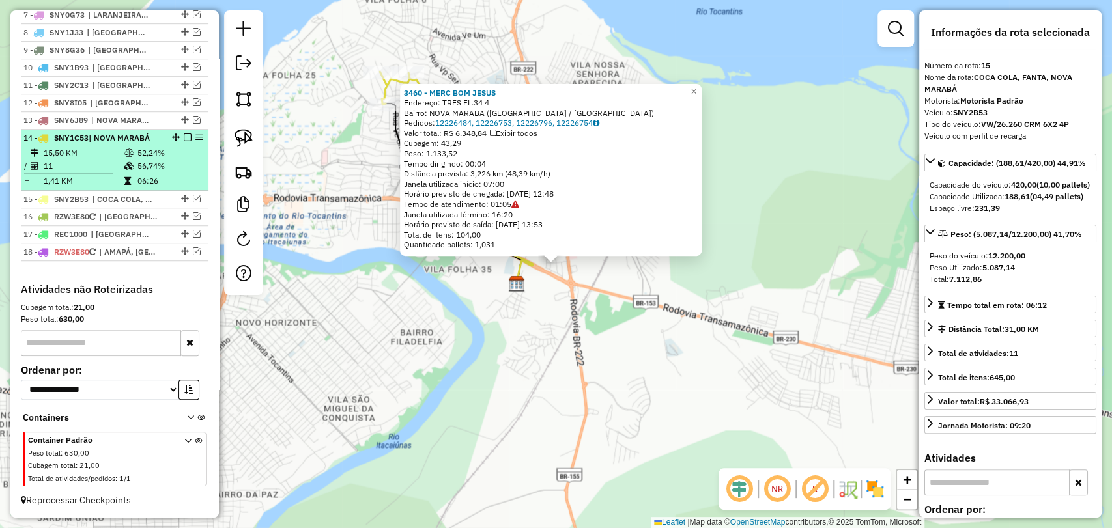
click at [108, 162] on td "11" at bounding box center [83, 166] width 81 height 13
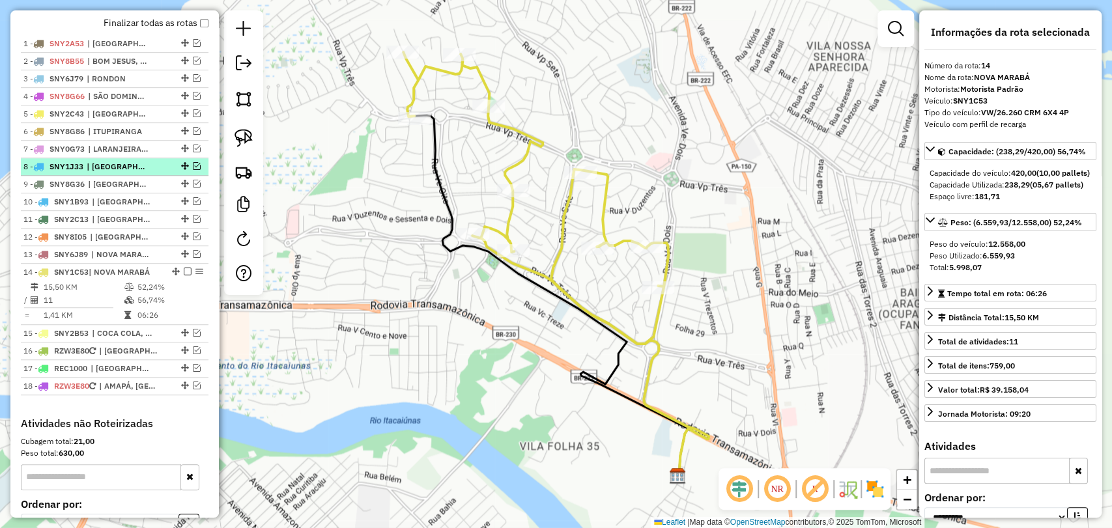
scroll to position [479, 0]
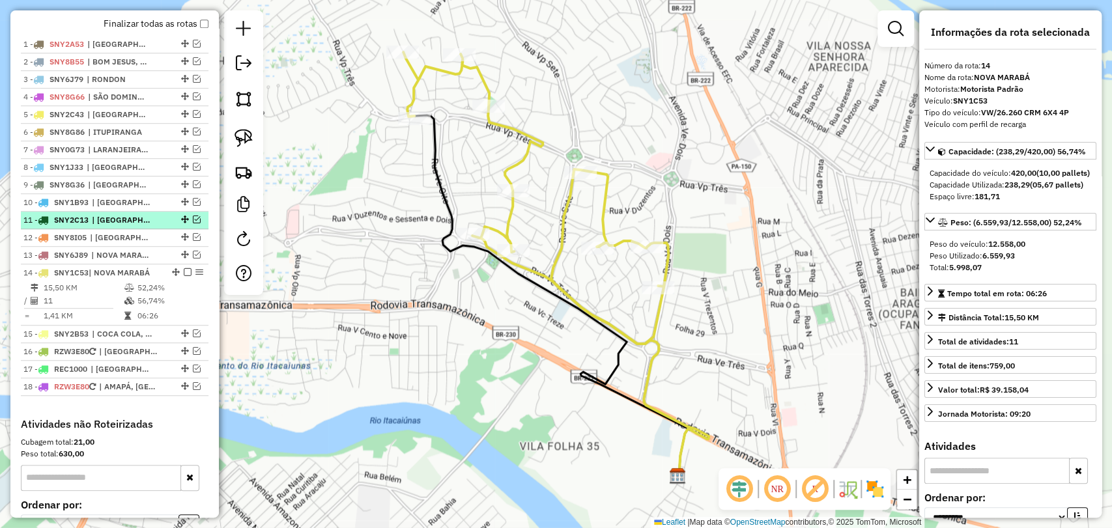
click at [188, 224] on div at bounding box center [183, 220] width 39 height 8
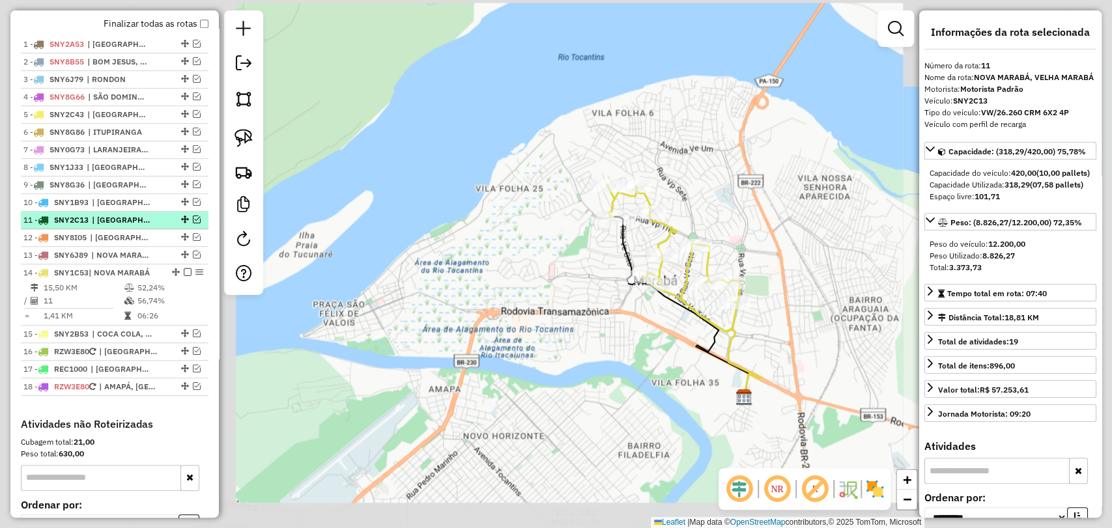
click at [188, 224] on div at bounding box center [183, 220] width 39 height 8
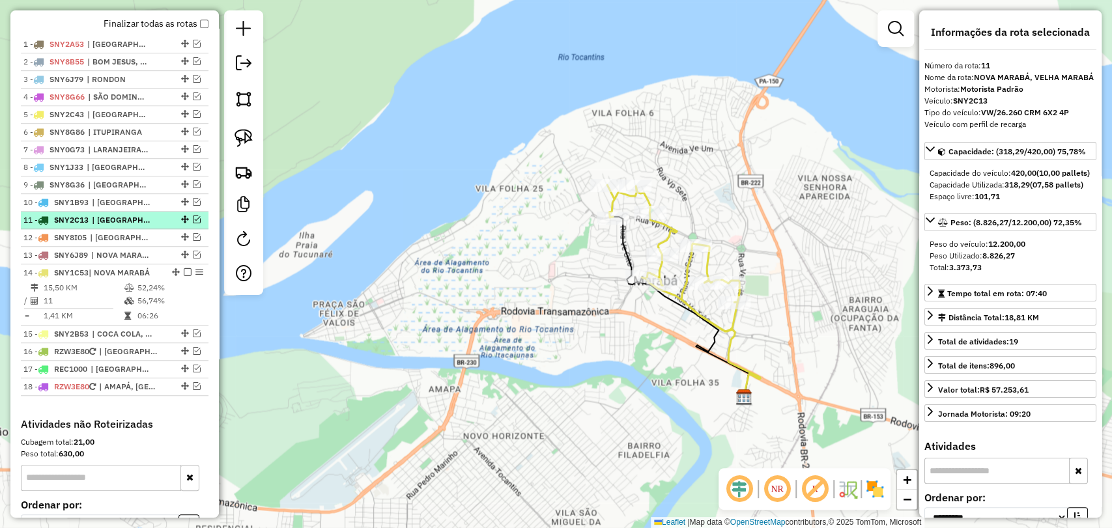
click at [193, 224] on em at bounding box center [197, 220] width 8 height 8
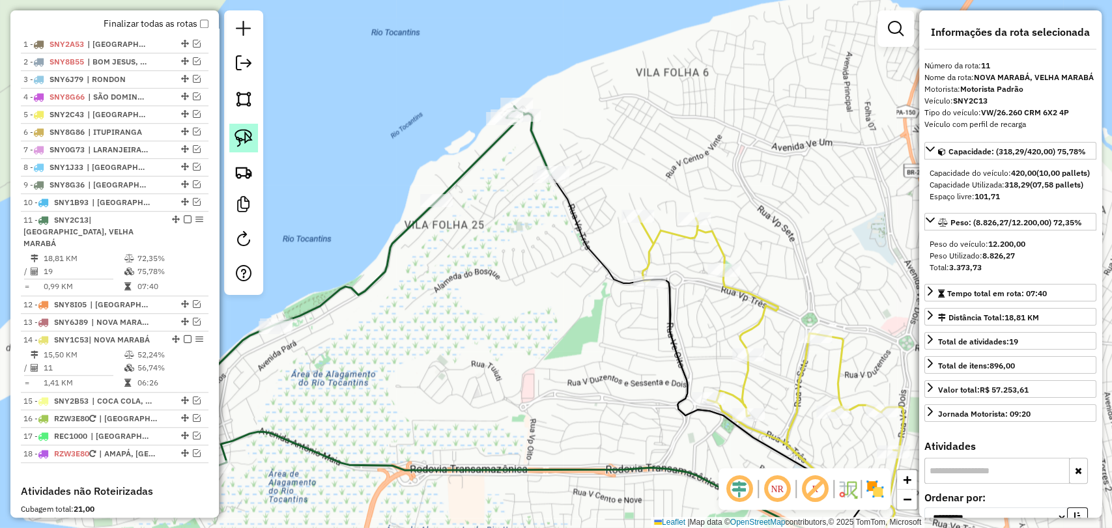
click at [236, 132] on img at bounding box center [244, 138] width 18 height 18
drag, startPoint x: 537, startPoint y: 205, endPoint x: 569, endPoint y: 186, distance: 37.1
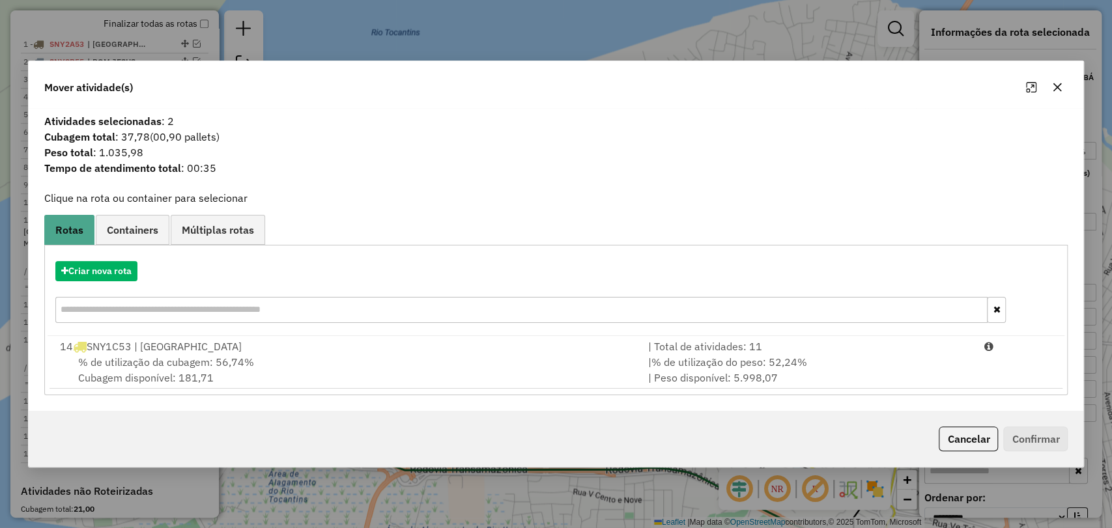
click at [384, 354] on div "% de utilização da cubagem: 56,74% Cubagem disponível: 181,71" at bounding box center [346, 369] width 588 height 31
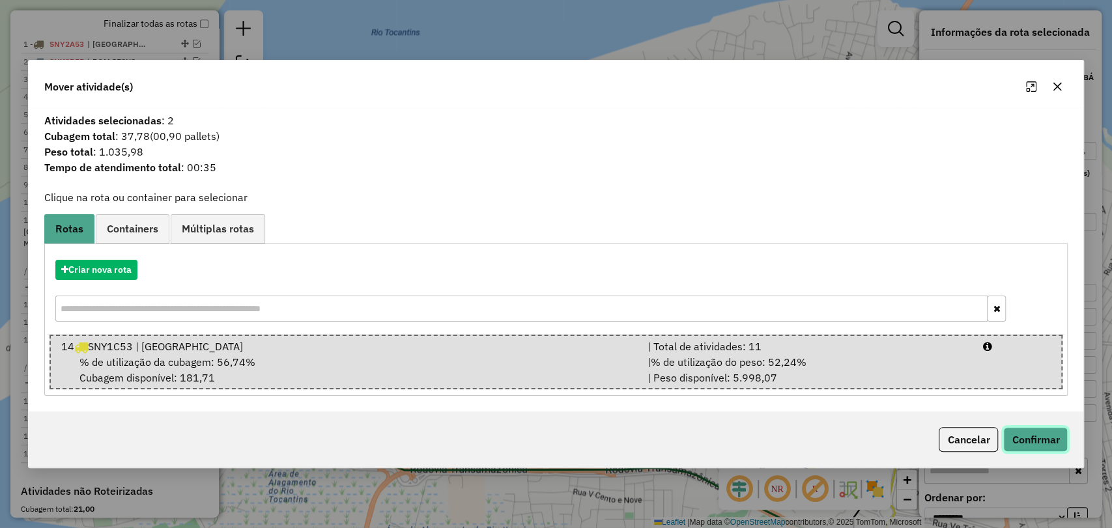
click at [1047, 442] on button "Confirmar" at bounding box center [1035, 439] width 65 height 25
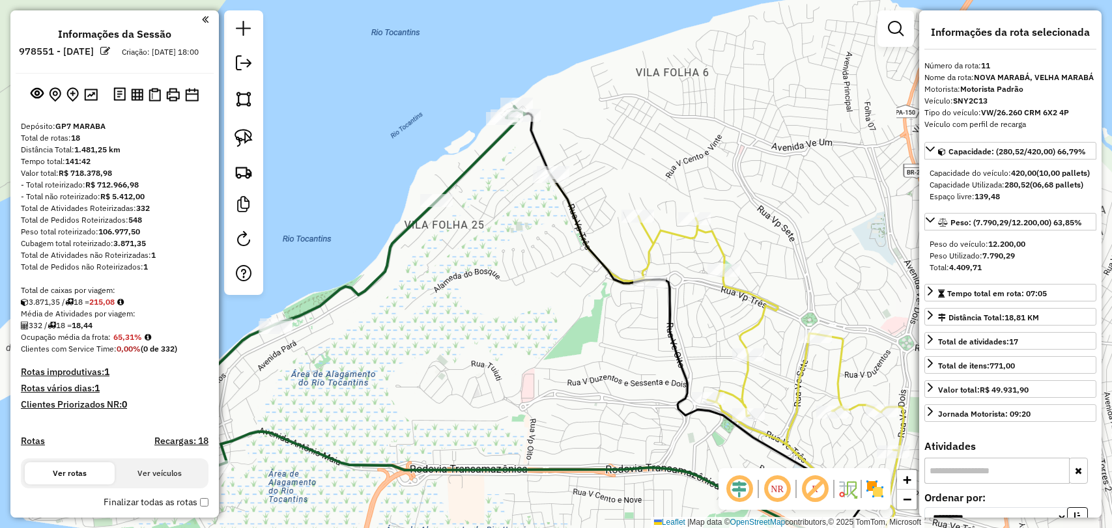
select select "**********"
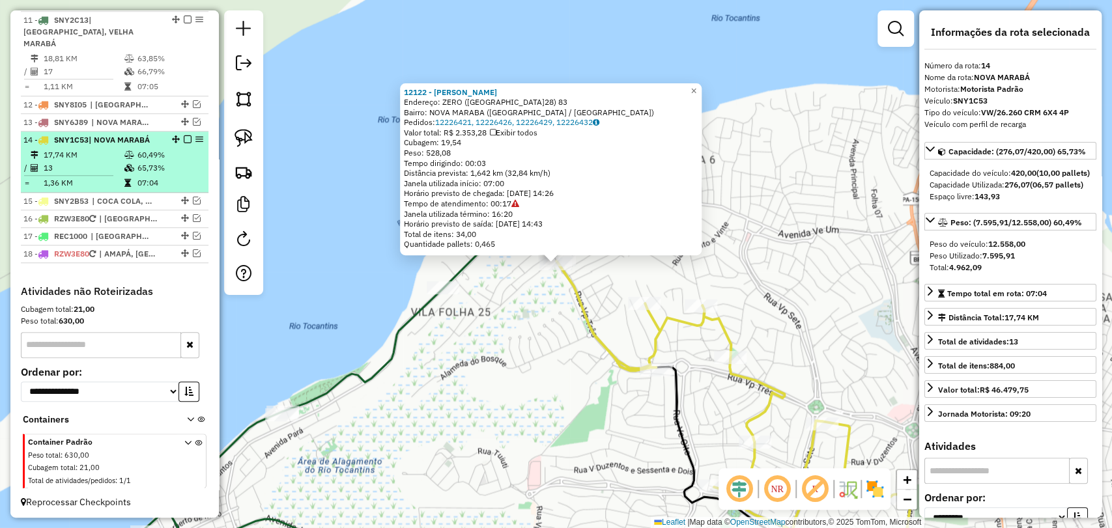
click at [184, 138] on em at bounding box center [188, 140] width 8 height 8
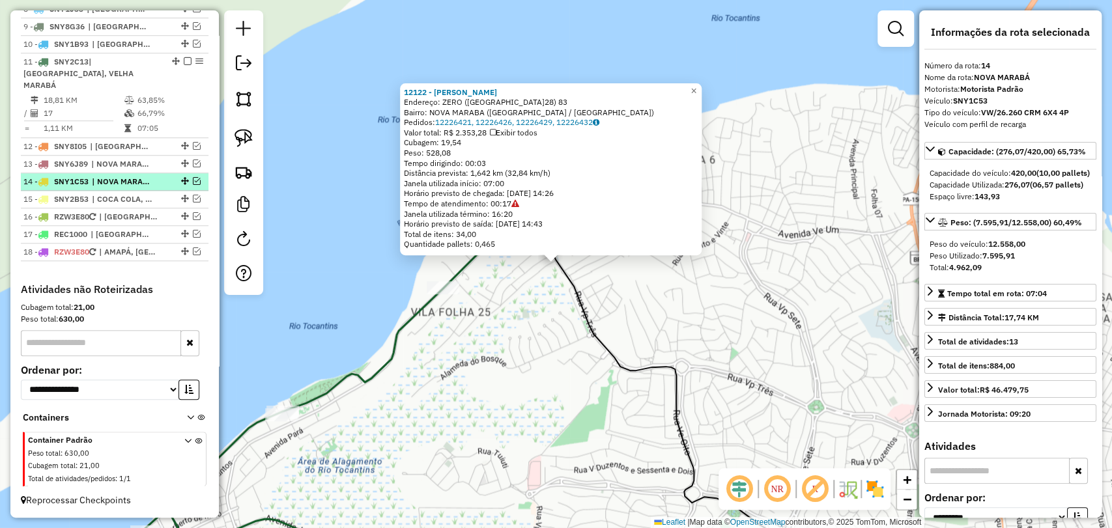
scroll to position [635, 0]
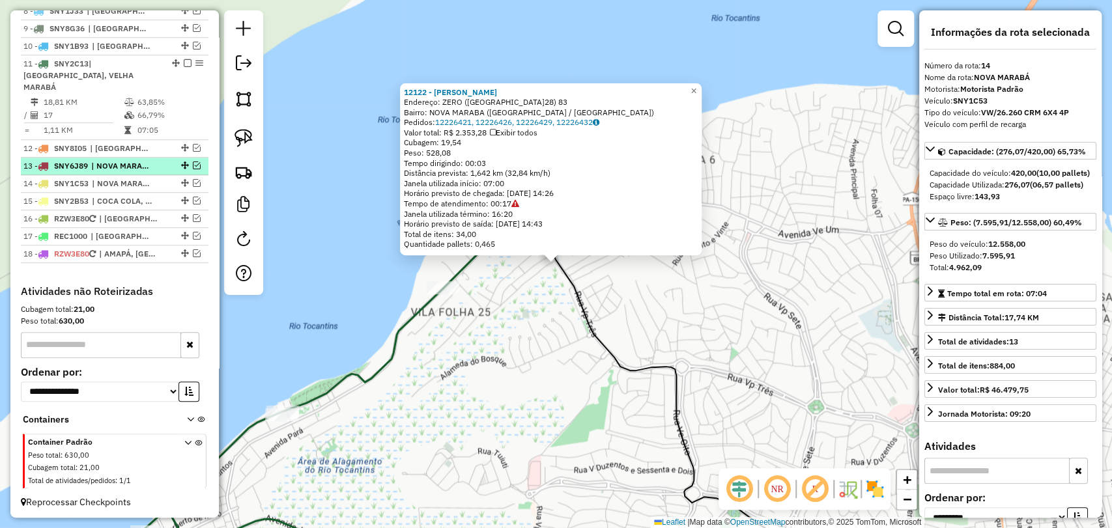
click at [193, 166] on em at bounding box center [197, 166] width 8 height 8
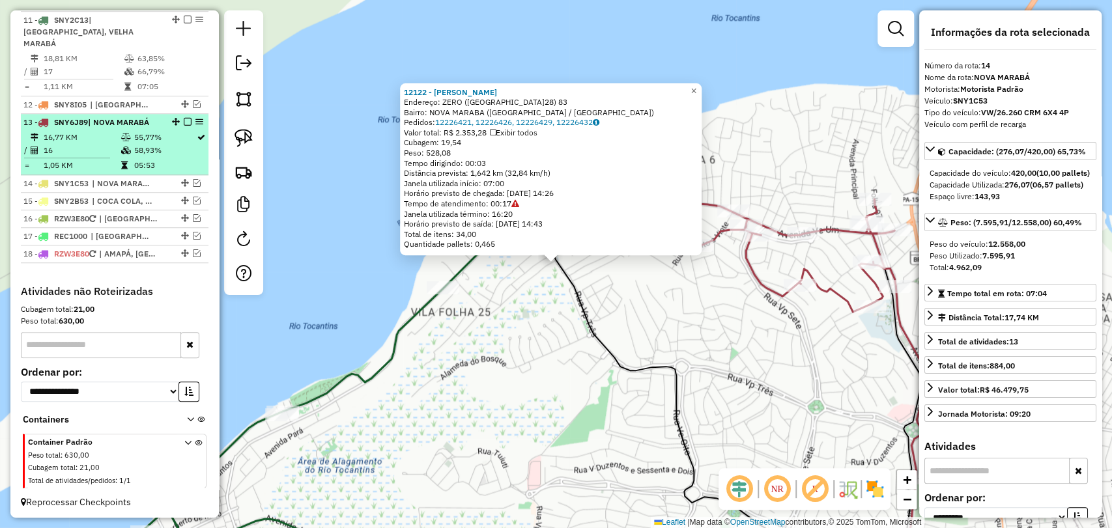
click at [143, 155] on td "58,93%" at bounding box center [164, 150] width 63 height 13
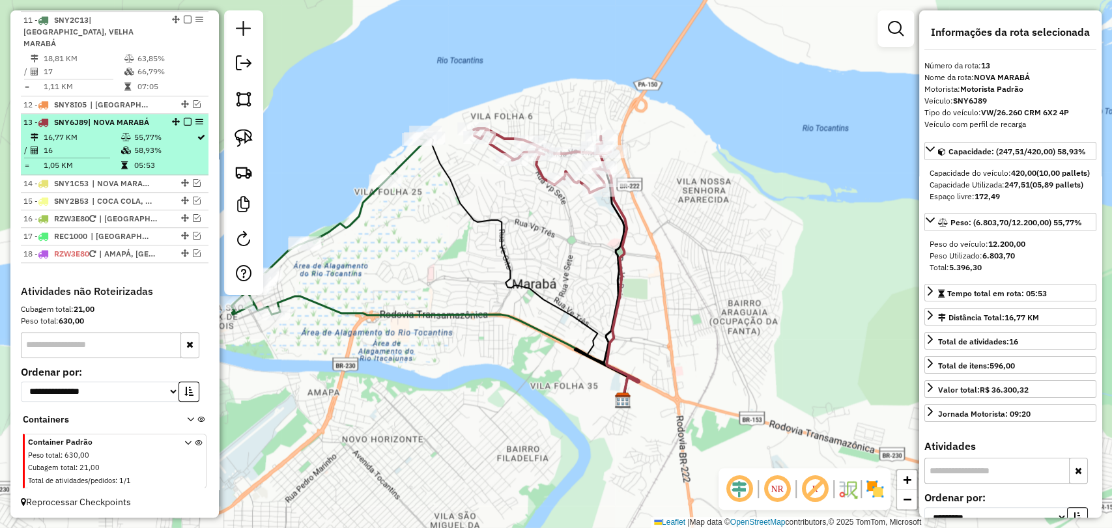
click at [185, 121] on em at bounding box center [188, 122] width 8 height 8
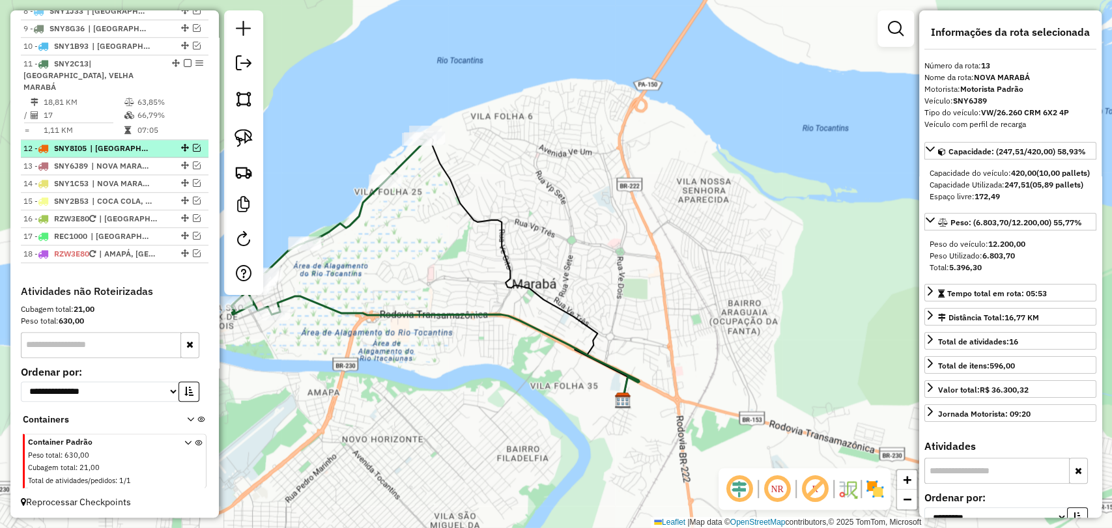
click at [193, 146] on em at bounding box center [197, 148] width 8 height 8
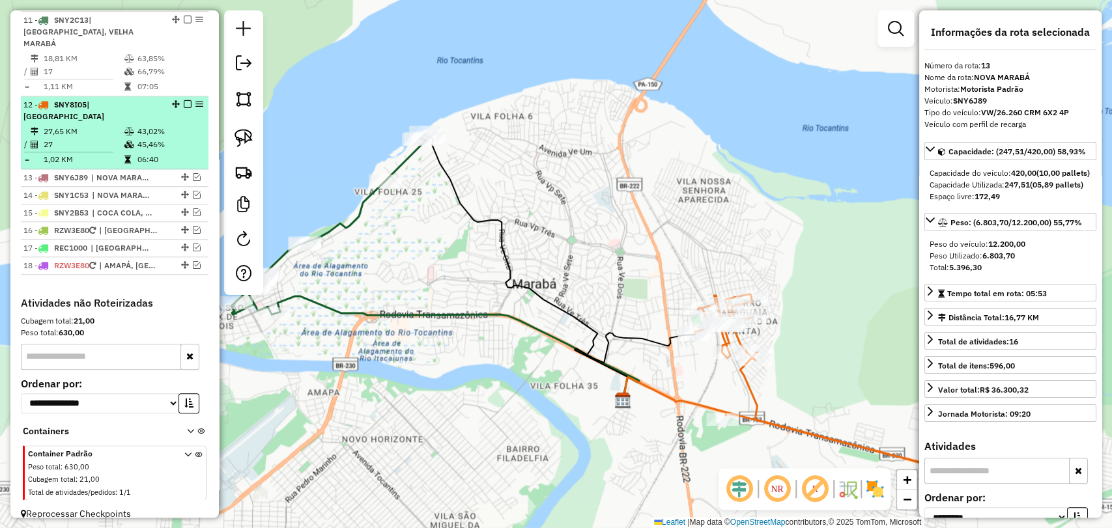
click at [164, 153] on td "06:40" at bounding box center [170, 159] width 66 height 13
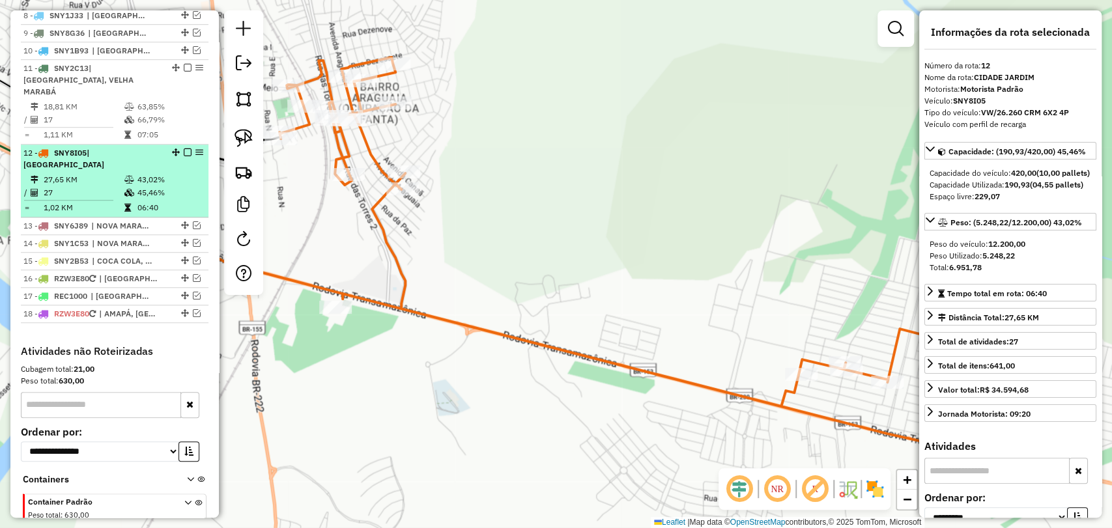
scroll to position [607, 0]
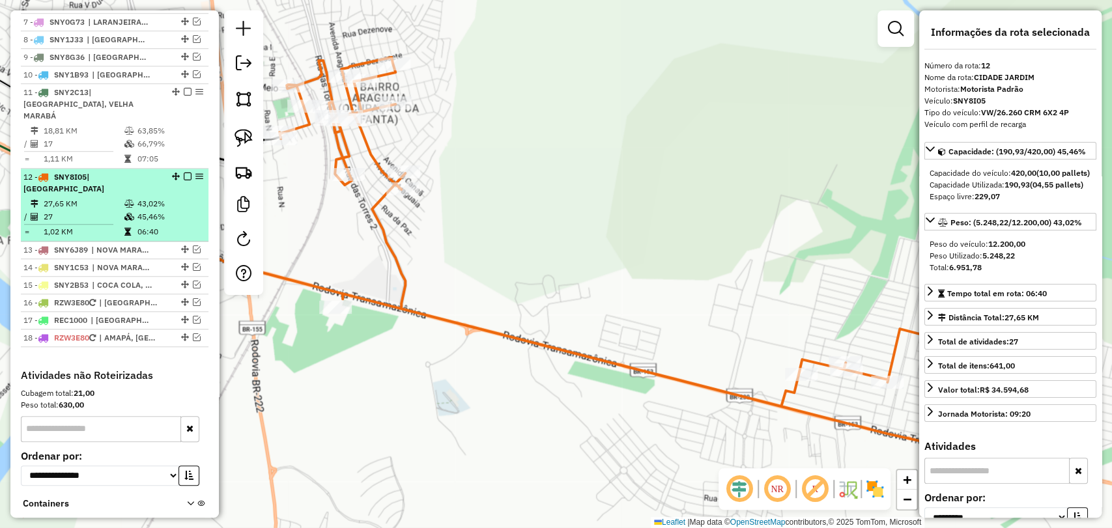
click at [184, 173] on em at bounding box center [188, 177] width 8 height 8
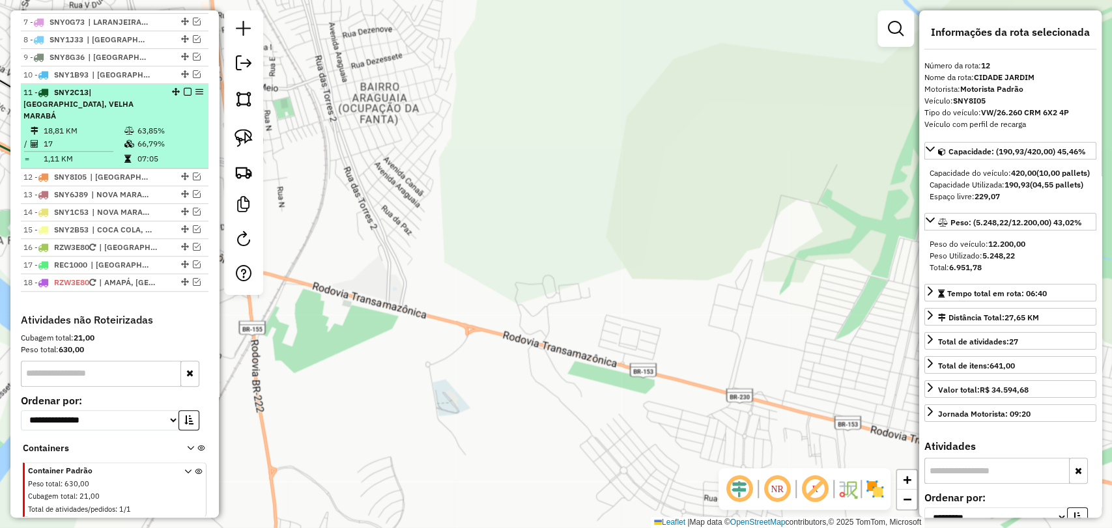
click at [146, 153] on td "07:05" at bounding box center [170, 158] width 66 height 13
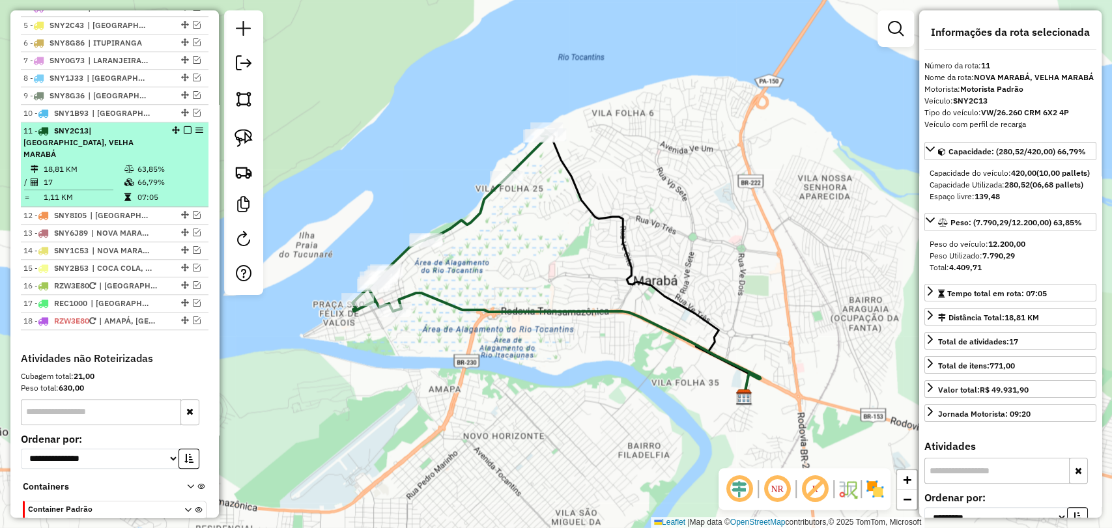
scroll to position [534, 0]
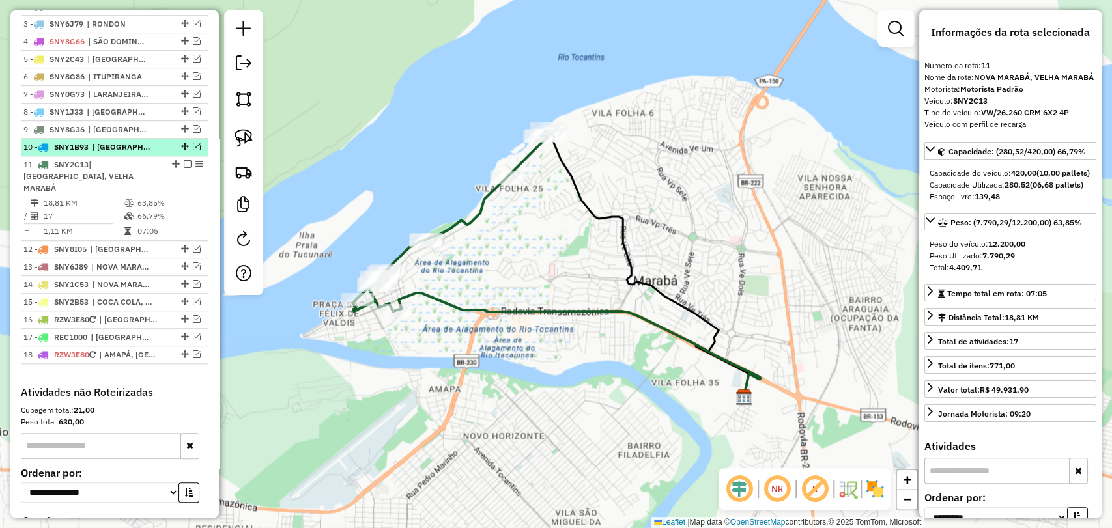
click at [195, 151] on em at bounding box center [197, 147] width 8 height 8
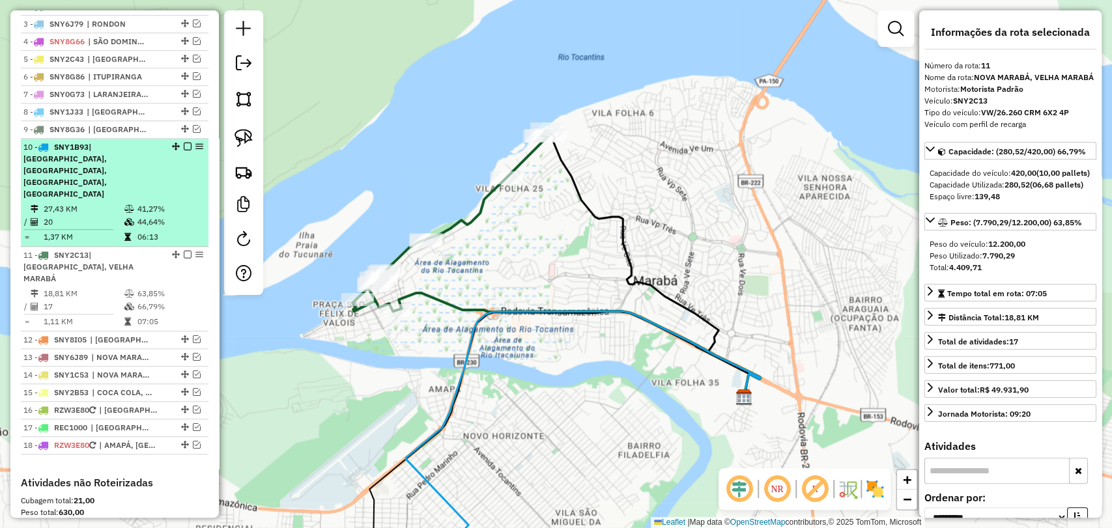
click at [162, 167] on div "10 - SNY1B93 | [GEOGRAPHIC_DATA], [GEOGRAPHIC_DATA], [GEOGRAPHIC_DATA], [GEOGRA…" at bounding box center [114, 170] width 182 height 59
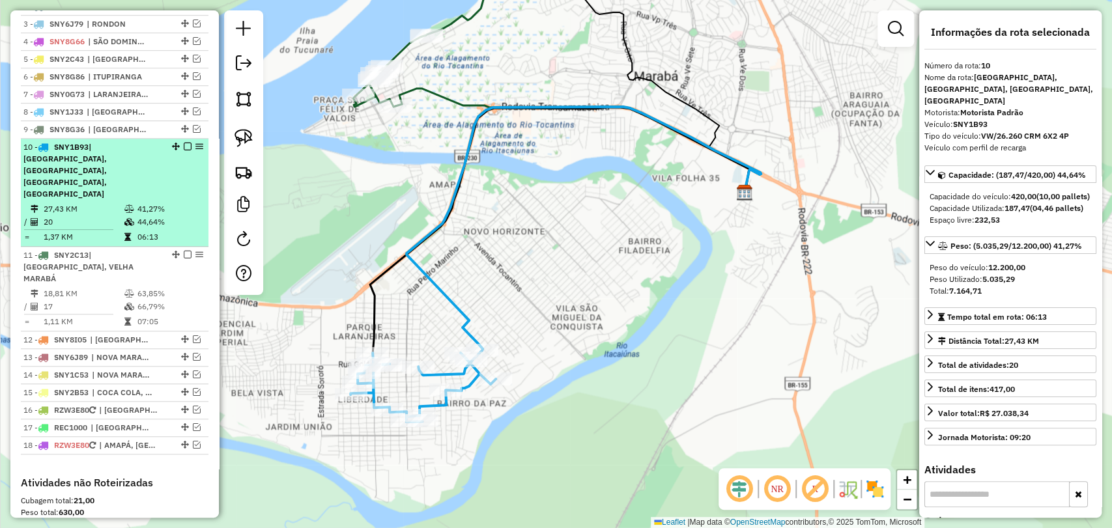
scroll to position [462, 0]
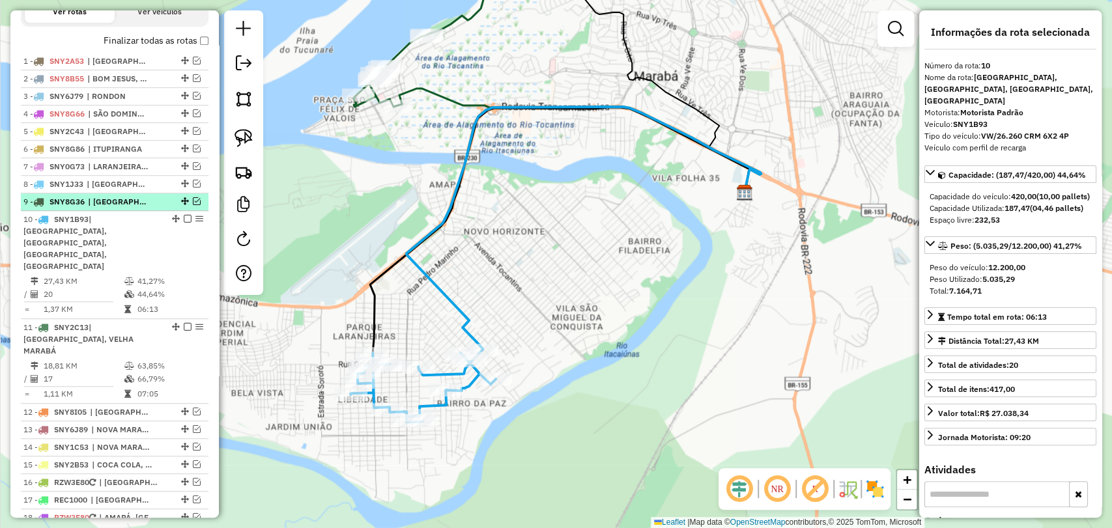
click at [193, 205] on em at bounding box center [197, 201] width 8 height 8
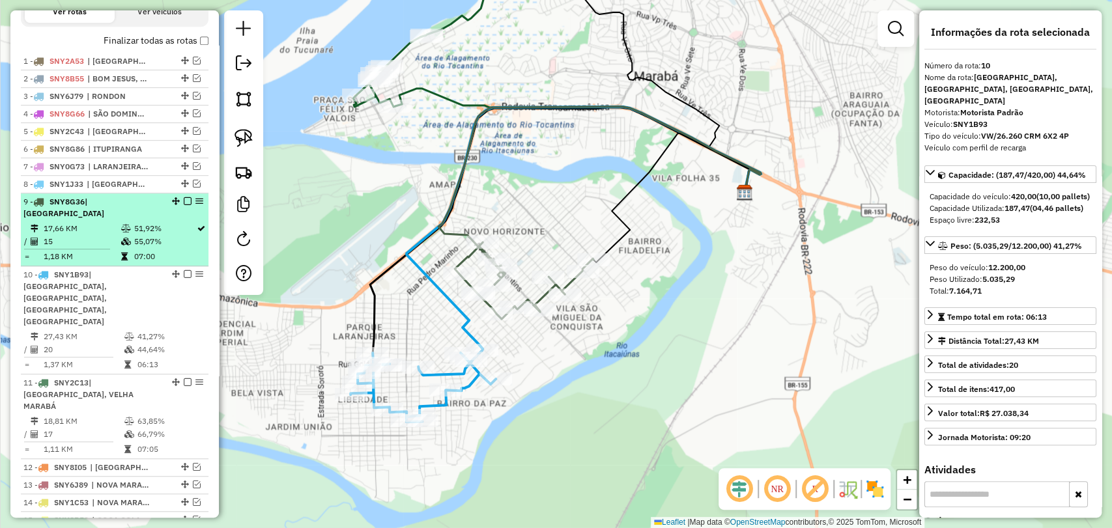
click at [138, 220] on div "9 - SNY8G36 | [GEOGRAPHIC_DATA]" at bounding box center [92, 207] width 138 height 23
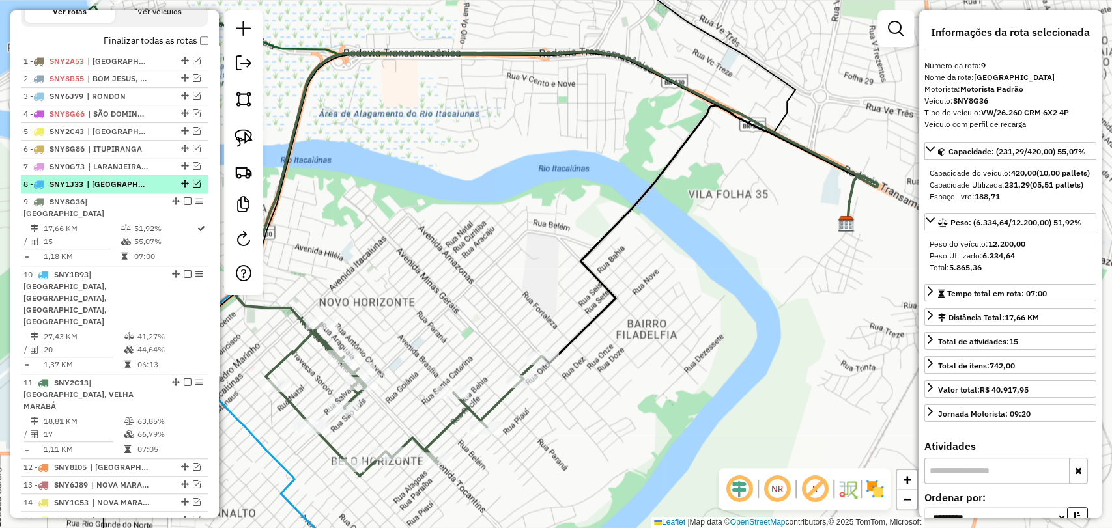
click at [195, 188] on em at bounding box center [197, 184] width 8 height 8
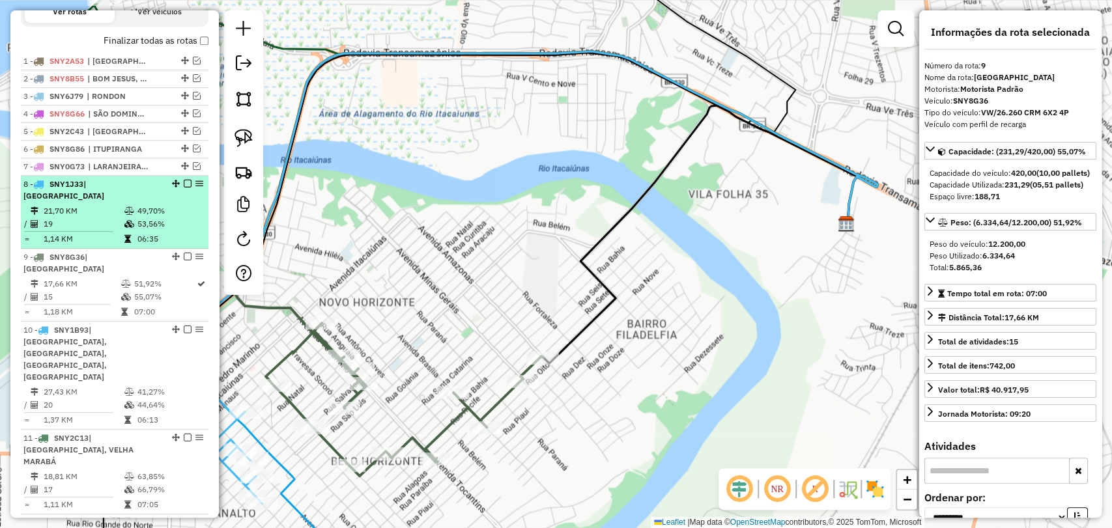
click at [131, 210] on icon at bounding box center [129, 211] width 10 height 8
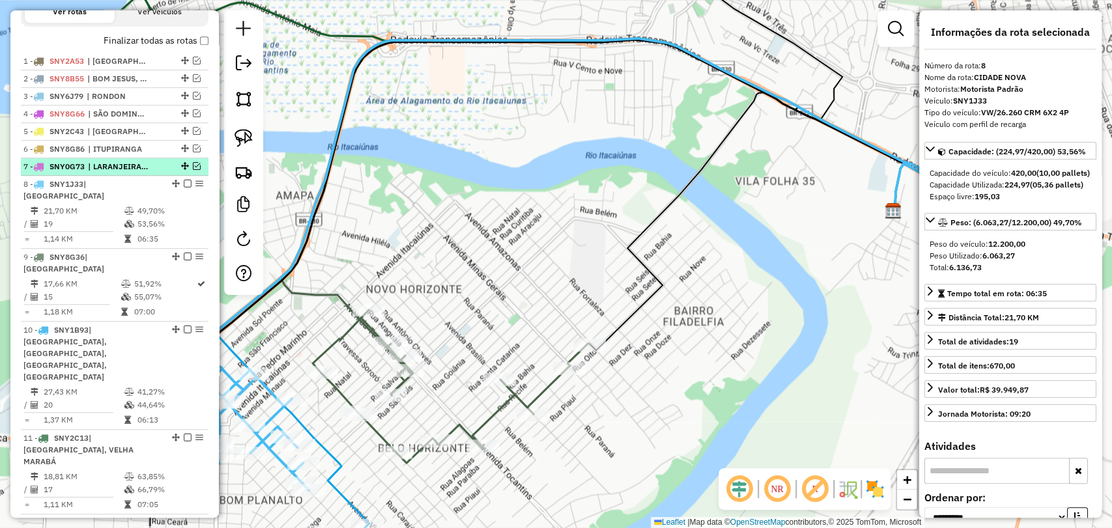
click at [197, 170] on div at bounding box center [183, 166] width 39 height 8
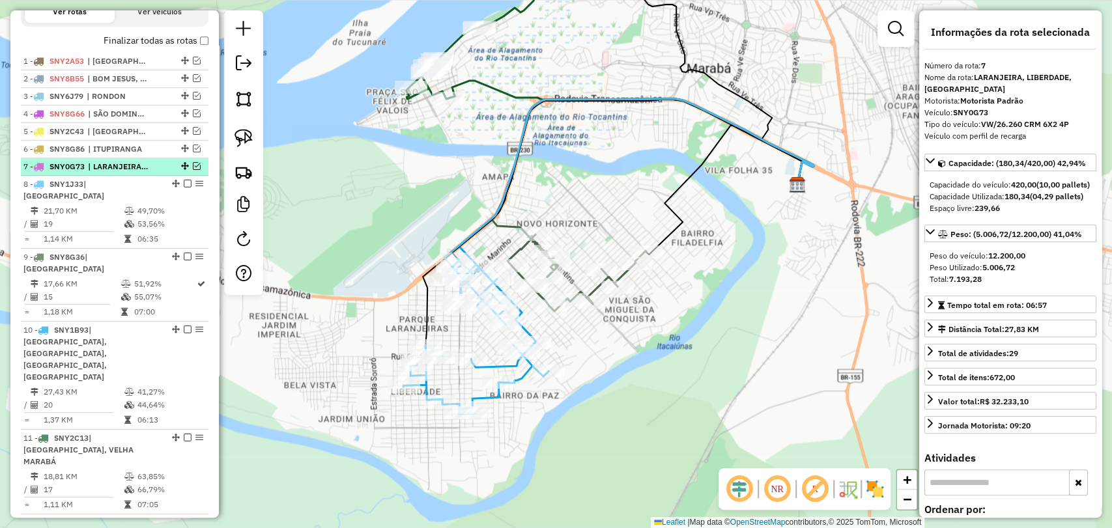
click at [194, 170] on em at bounding box center [197, 166] width 8 height 8
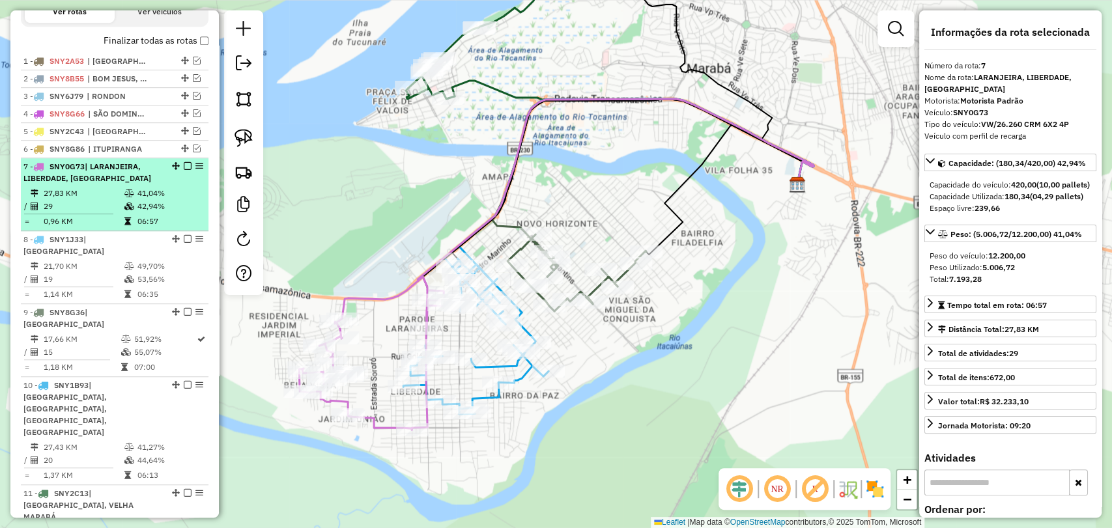
click at [140, 200] on td "41,04%" at bounding box center [170, 193] width 66 height 13
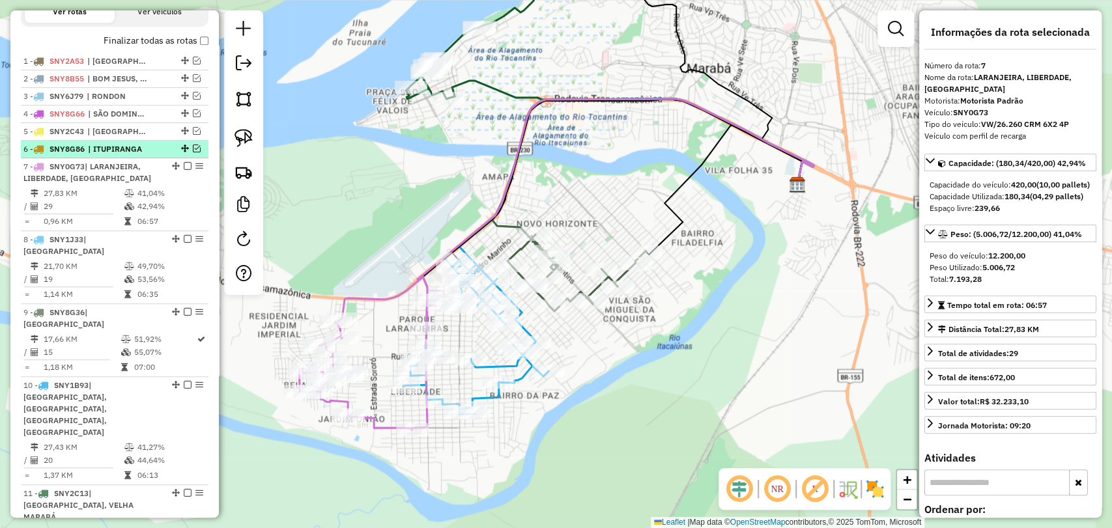
click at [195, 152] on em at bounding box center [197, 149] width 8 height 8
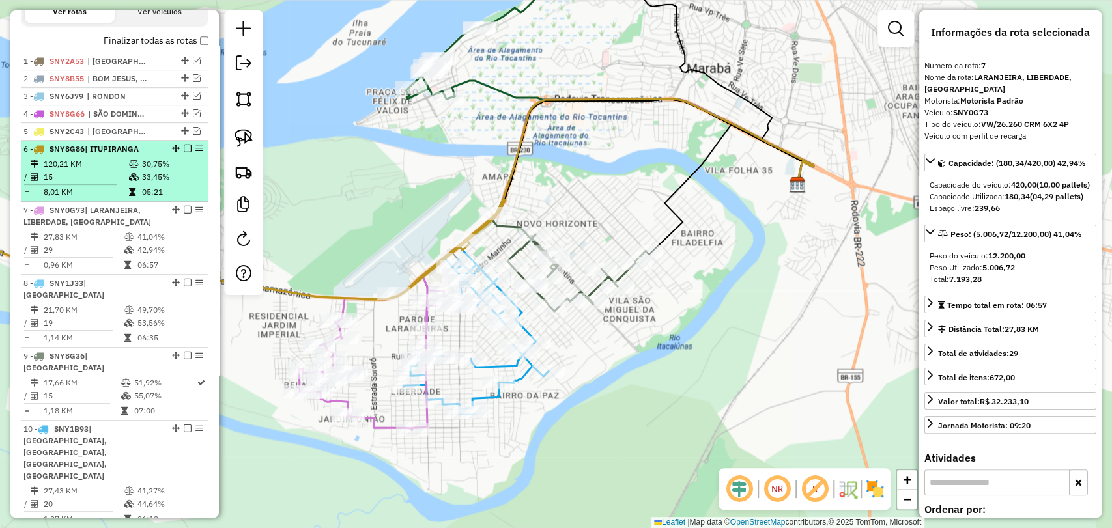
click at [149, 171] on td "30,75%" at bounding box center [172, 164] width 62 height 13
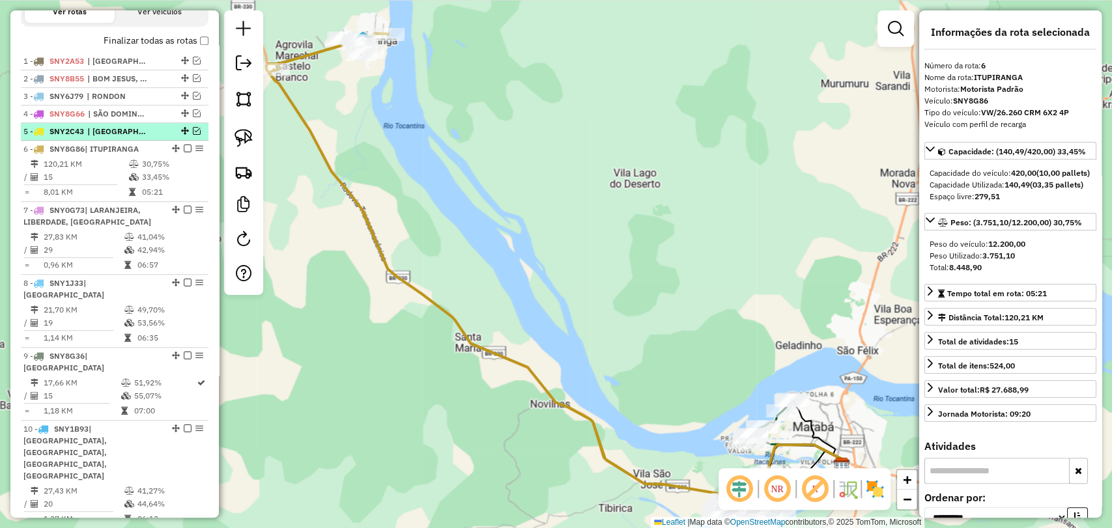
click at [197, 135] on em at bounding box center [197, 131] width 8 height 8
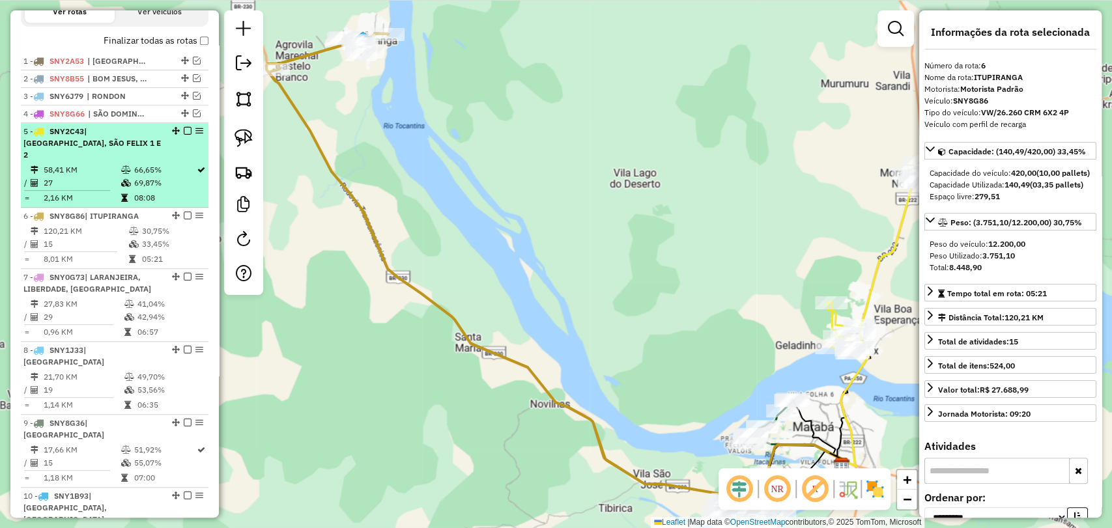
click at [172, 147] on div "5 - SNY2C43 | MORADA NOVA, SÃO FELIX 1 E 2" at bounding box center [114, 143] width 182 height 35
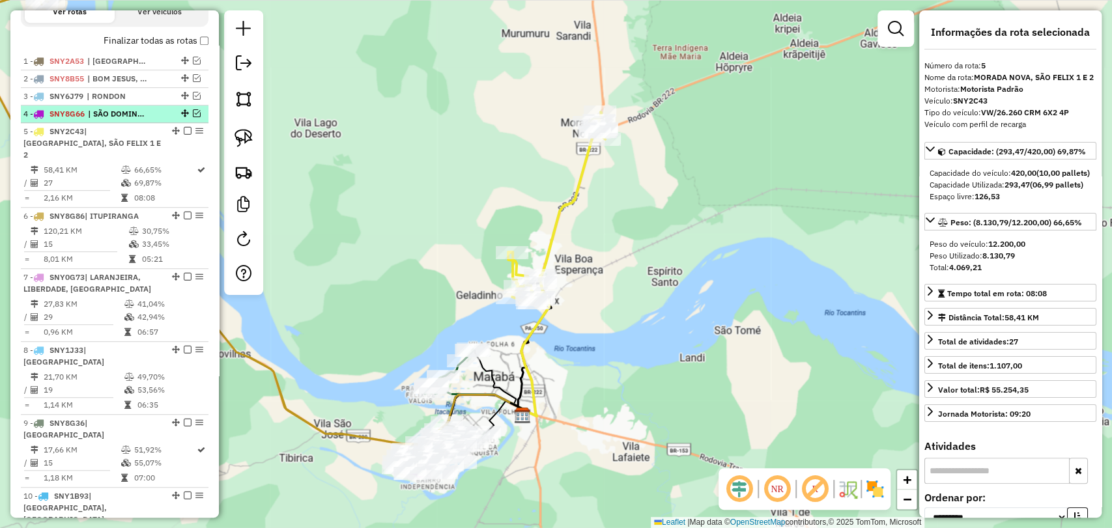
click at [194, 117] on em at bounding box center [197, 113] width 8 height 8
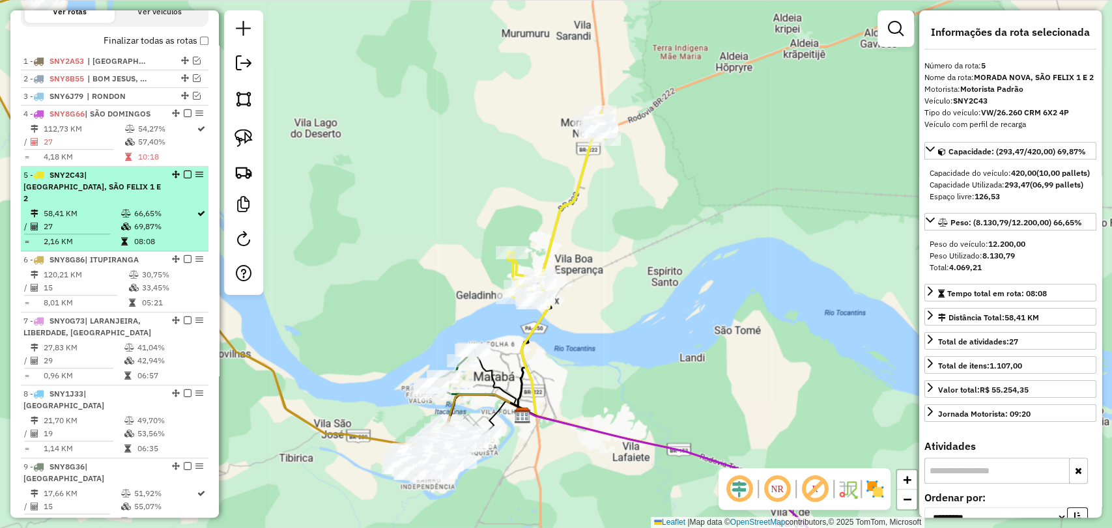
click at [105, 203] on div "5 - SNY2C43 | MORADA NOVA, SÃO FELIX 1 E 2" at bounding box center [92, 186] width 138 height 35
click at [134, 193] on div "5 - SNY2C43 | MORADA NOVA, SÃO FELIX 1 E 2" at bounding box center [92, 186] width 138 height 35
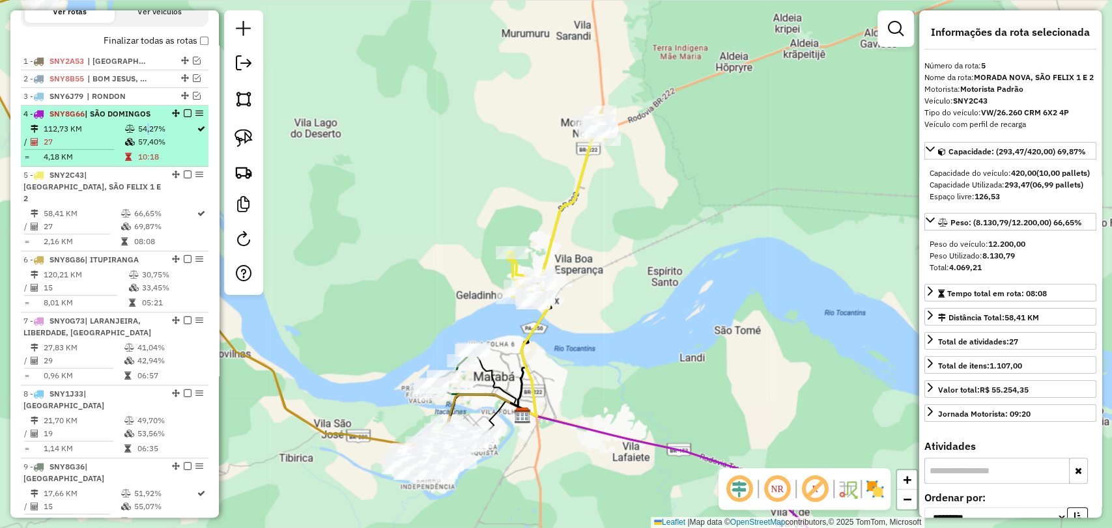
click at [141, 136] on td "54,27%" at bounding box center [166, 129] width 59 height 13
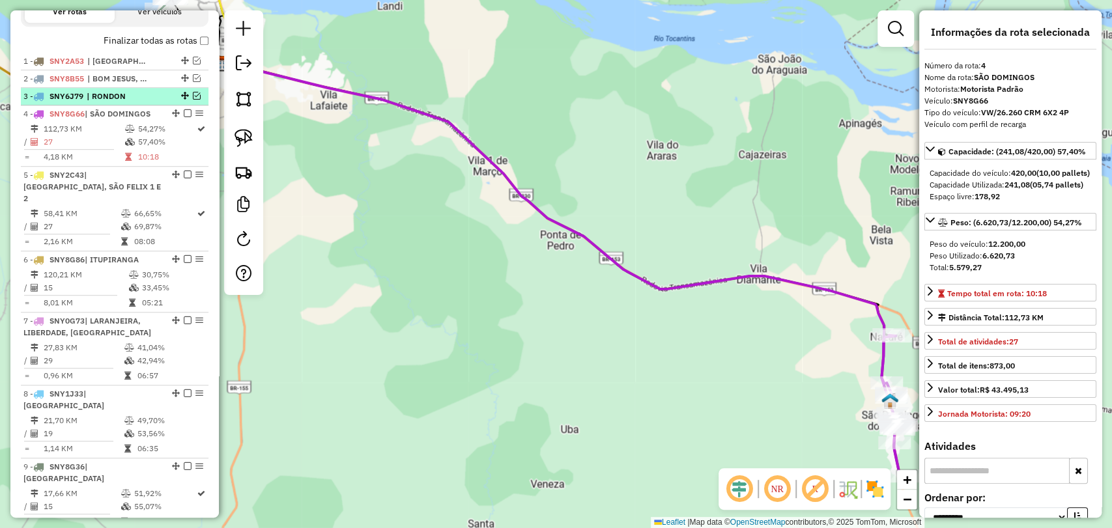
click at [195, 100] on em at bounding box center [197, 96] width 8 height 8
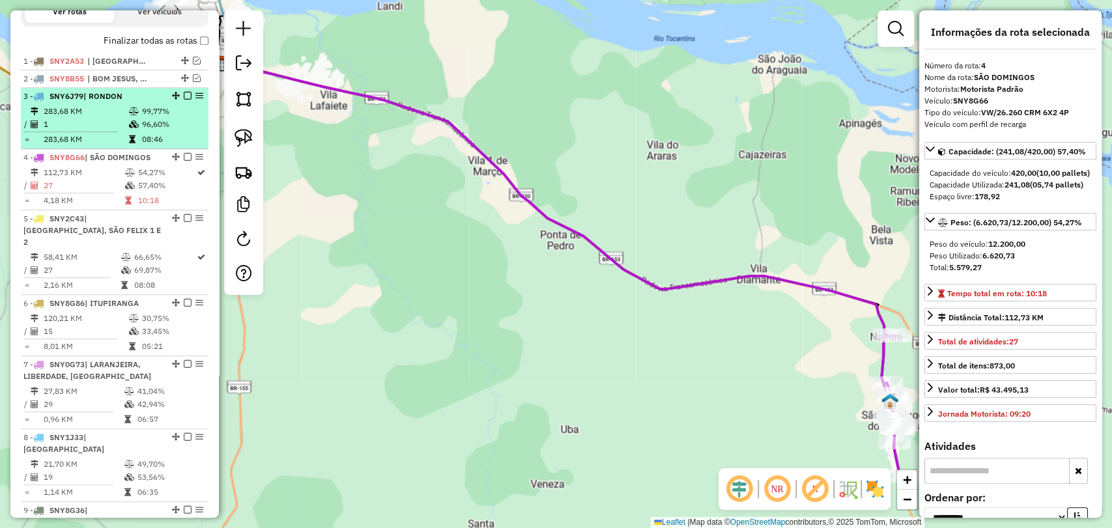
click at [154, 118] on td "99,77%" at bounding box center [172, 111] width 62 height 13
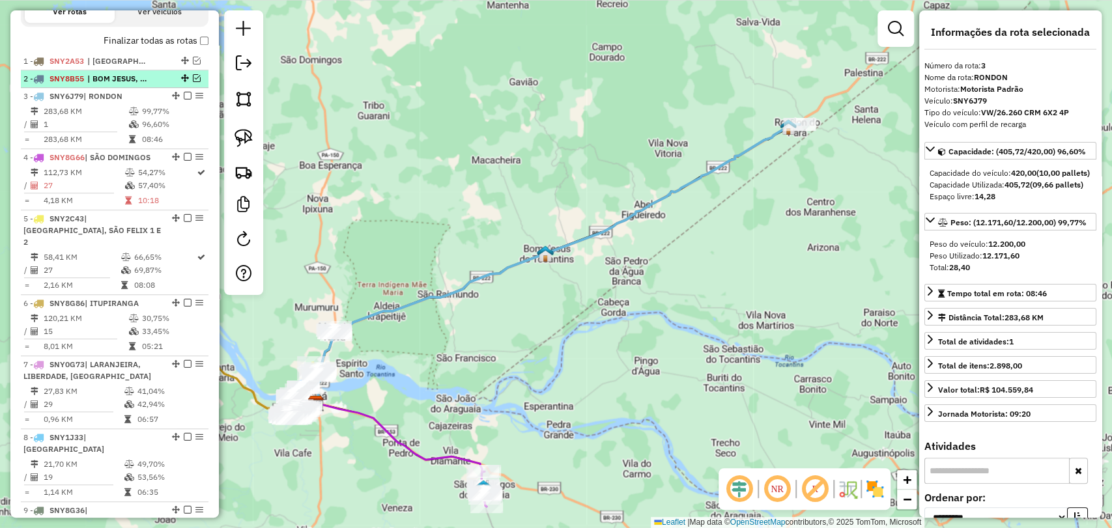
click at [193, 82] on em at bounding box center [197, 78] width 8 height 8
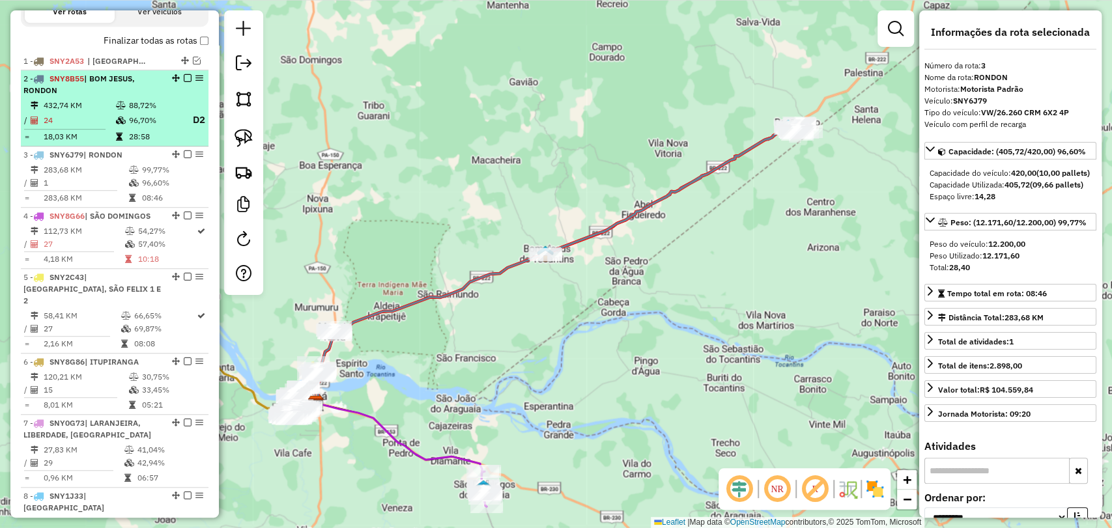
click at [143, 109] on li "2 - SNY8B55 | BOM JESUS, RONDON 432,74 KM 88,72% / 24 96,70% D2 = 18,03 KM 28:58" at bounding box center [115, 108] width 188 height 76
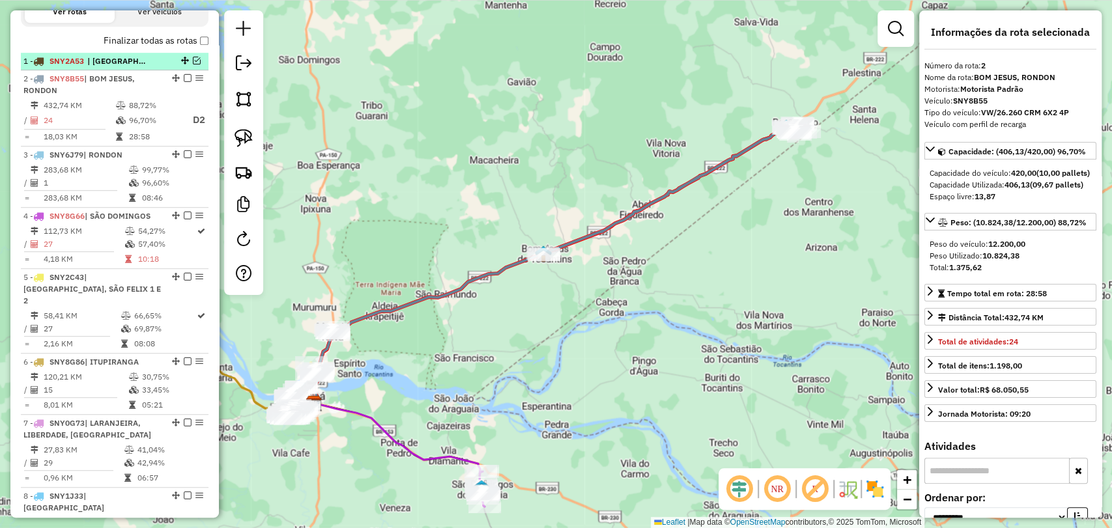
click at [188, 65] on div at bounding box center [183, 61] width 39 height 8
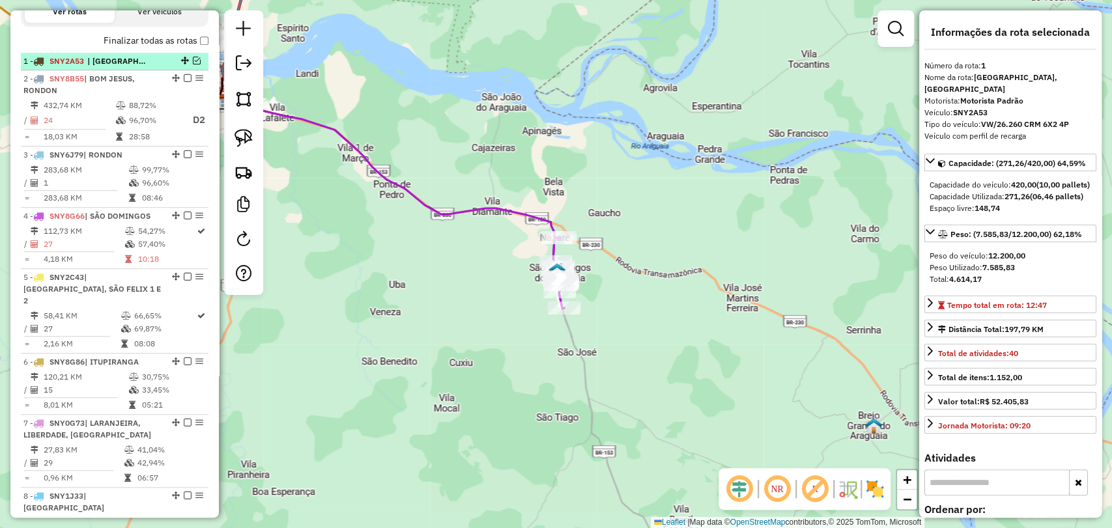
click at [193, 65] on em at bounding box center [197, 61] width 8 height 8
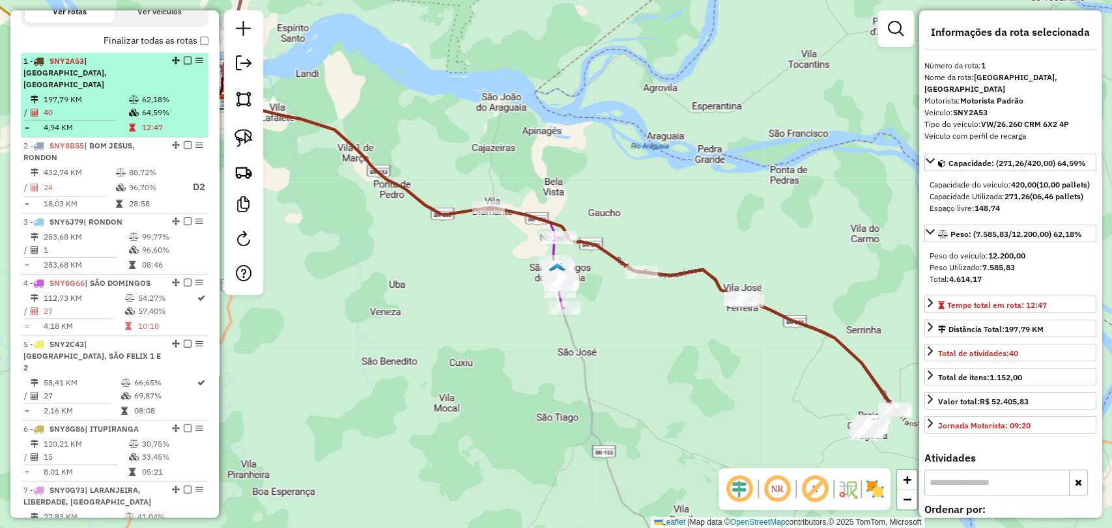
click at [143, 100] on td "62,18%" at bounding box center [172, 99] width 62 height 13
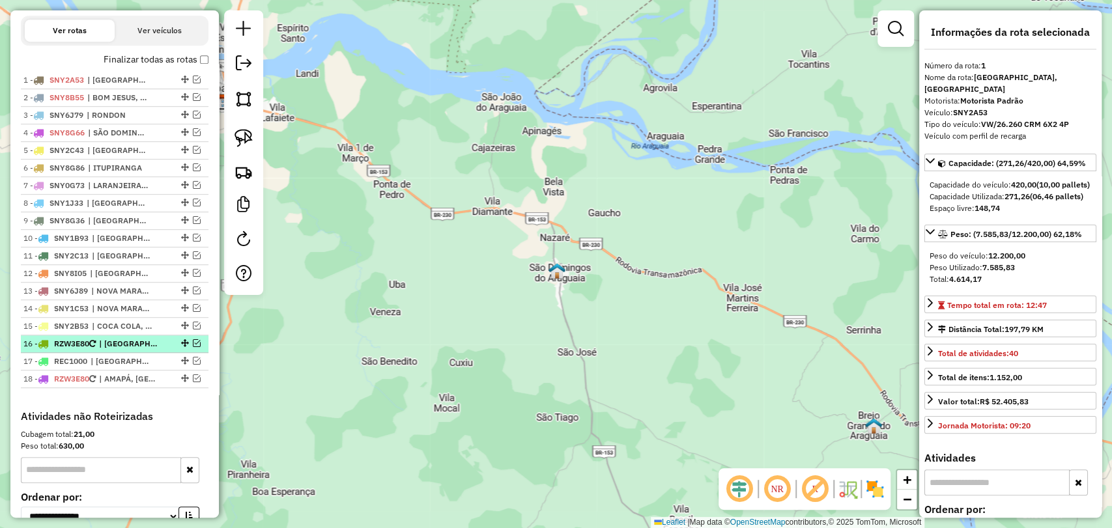
scroll to position [435, 0]
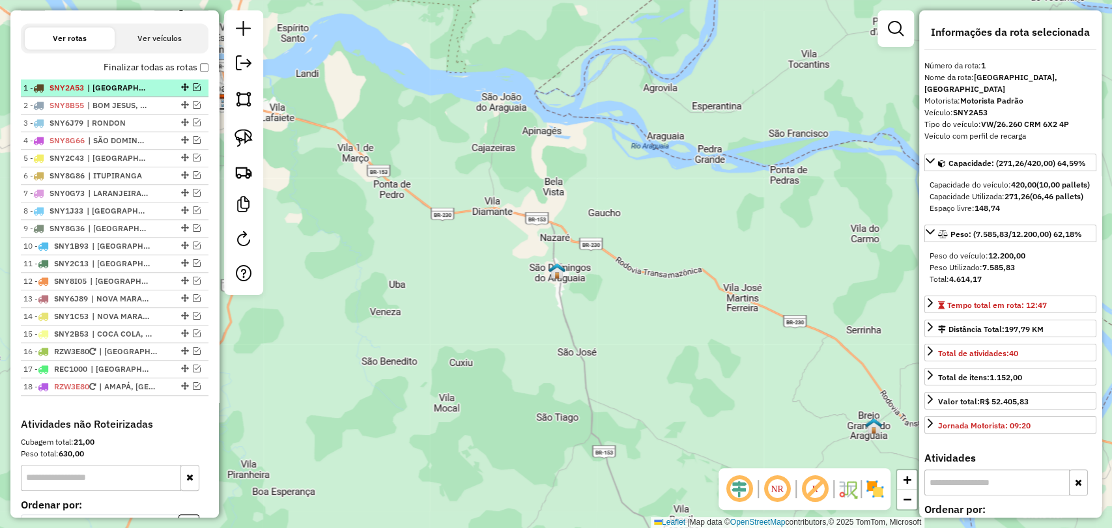
click at [195, 91] on em at bounding box center [197, 87] width 8 height 8
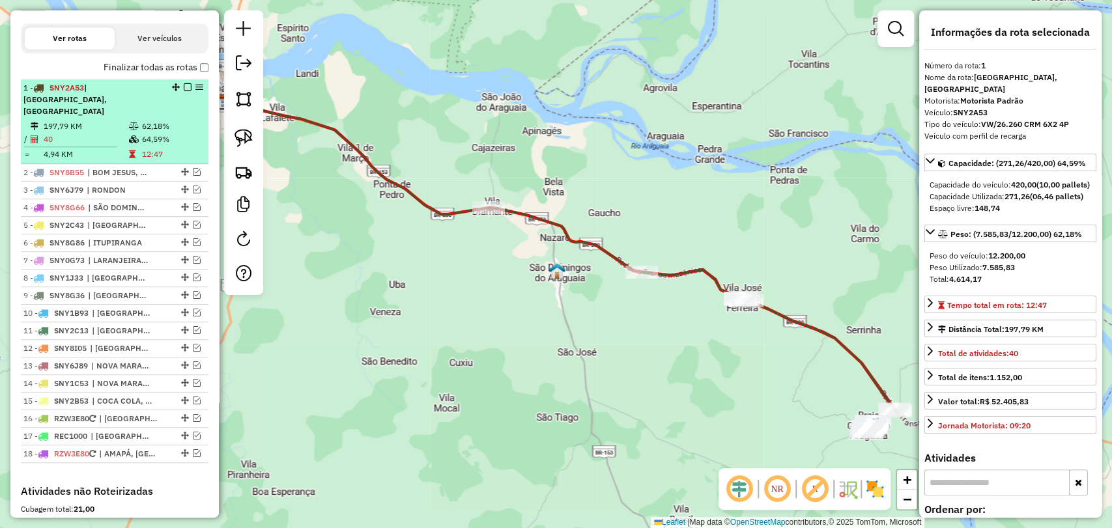
click at [133, 140] on icon at bounding box center [134, 140] width 10 height 8
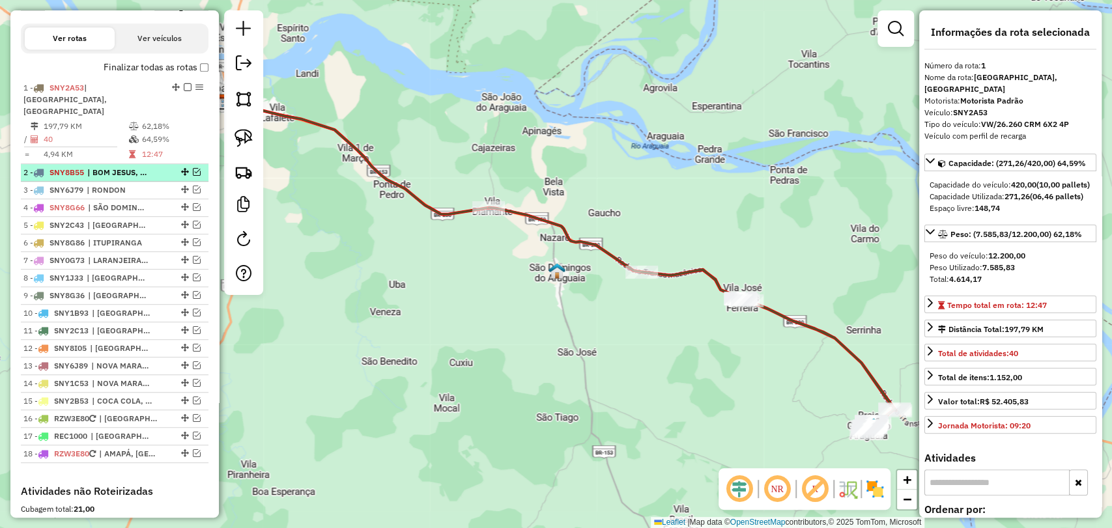
click at [194, 168] on em at bounding box center [197, 172] width 8 height 8
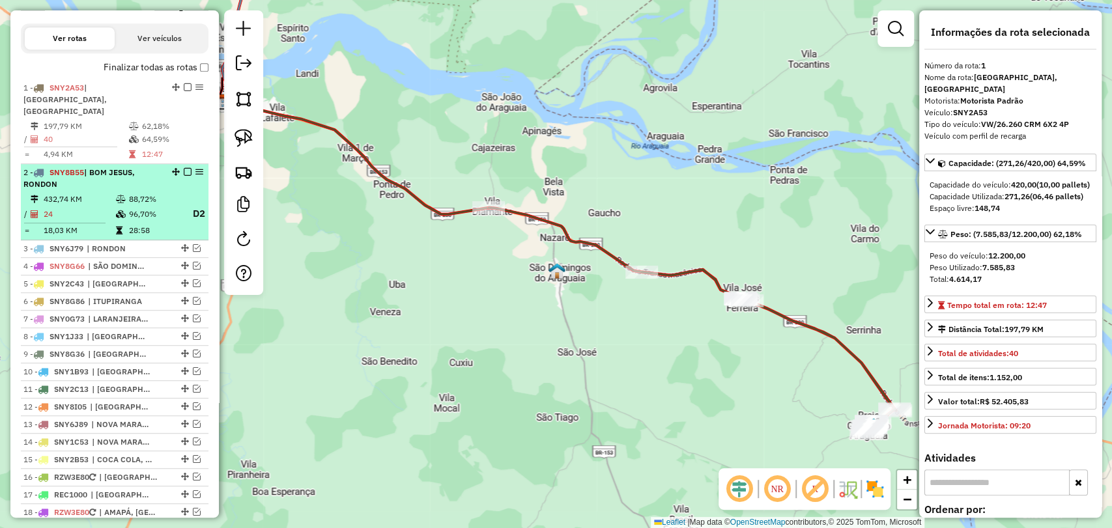
click at [116, 194] on td at bounding box center [121, 199] width 13 height 13
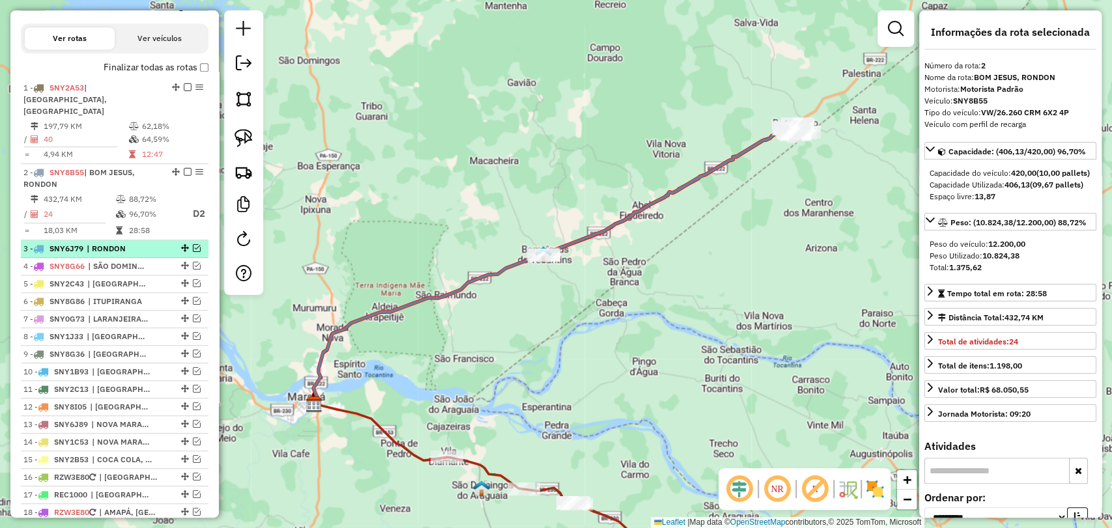
click at [193, 245] on em at bounding box center [197, 248] width 8 height 8
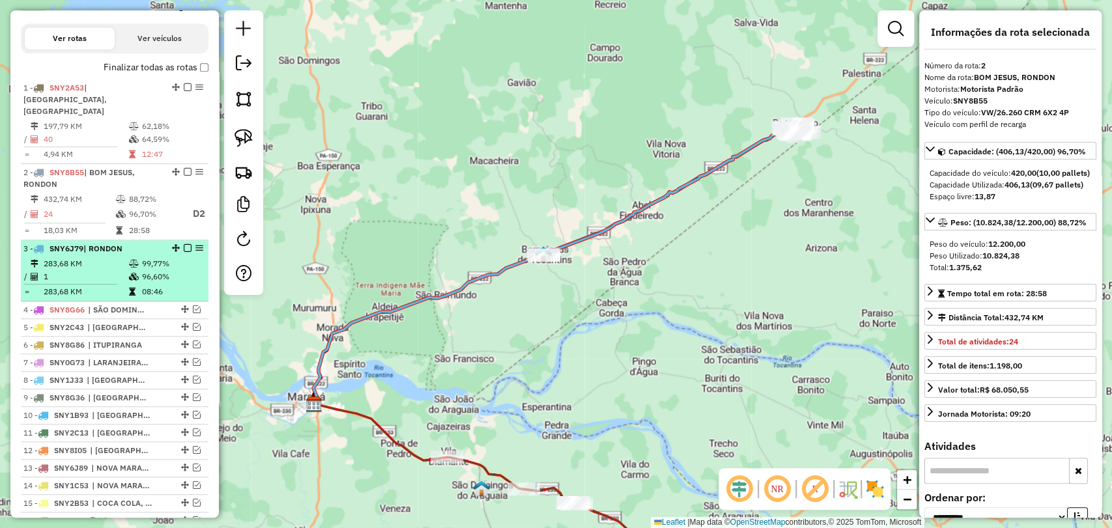
click at [151, 255] on li "3 - SNY6J79 | RONDON 283,68 KM 99,77% / 1 96,60% = 283,68 KM 08:46" at bounding box center [115, 270] width 188 height 61
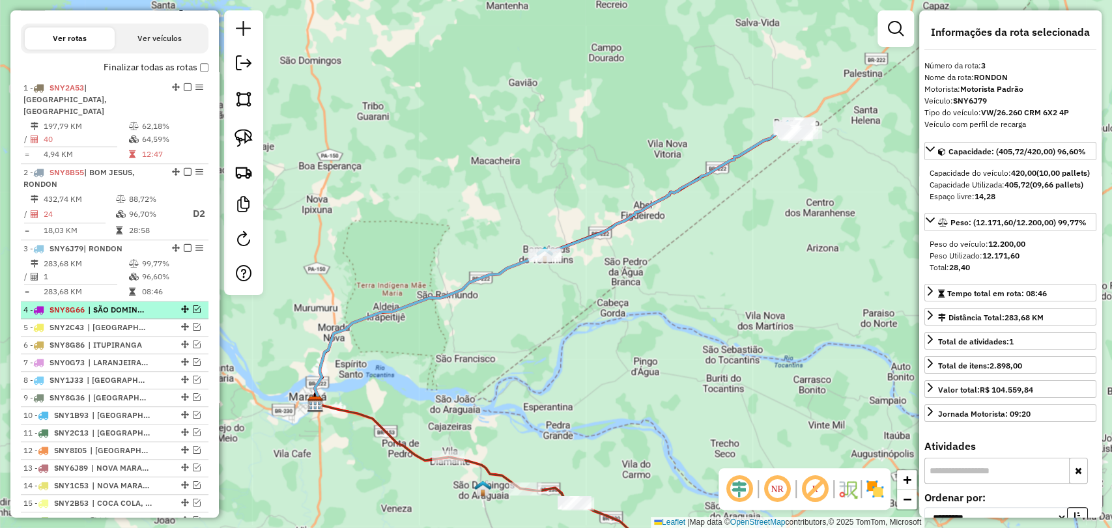
click at [194, 308] on em at bounding box center [197, 310] width 8 height 8
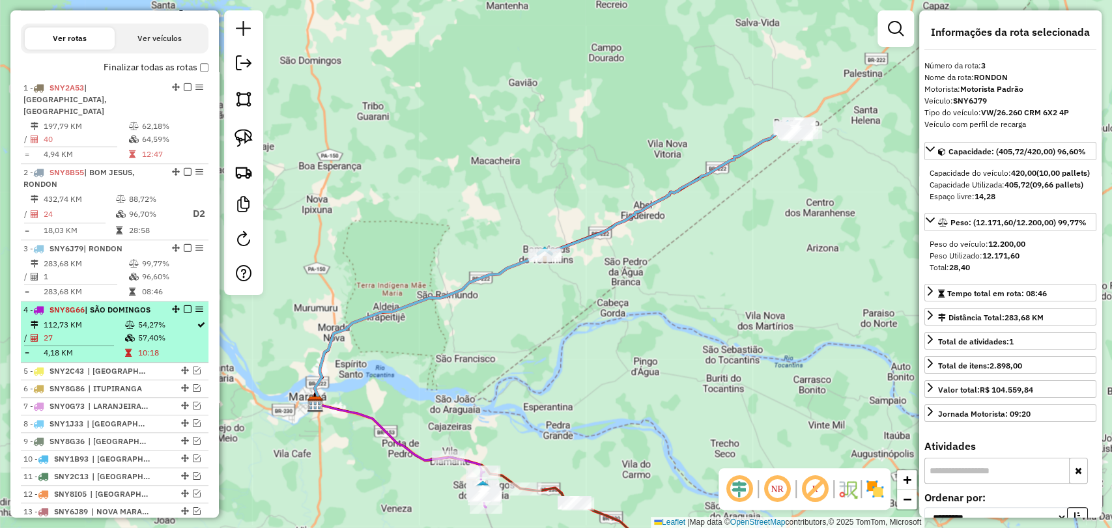
click at [104, 325] on td "112,73 KM" at bounding box center [83, 325] width 81 height 13
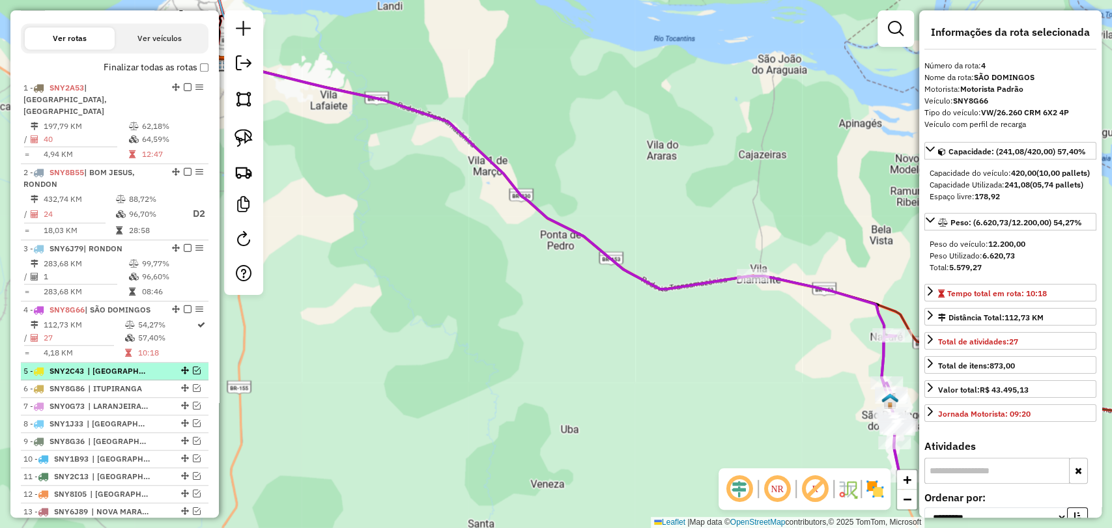
click at [193, 368] on em at bounding box center [197, 371] width 8 height 8
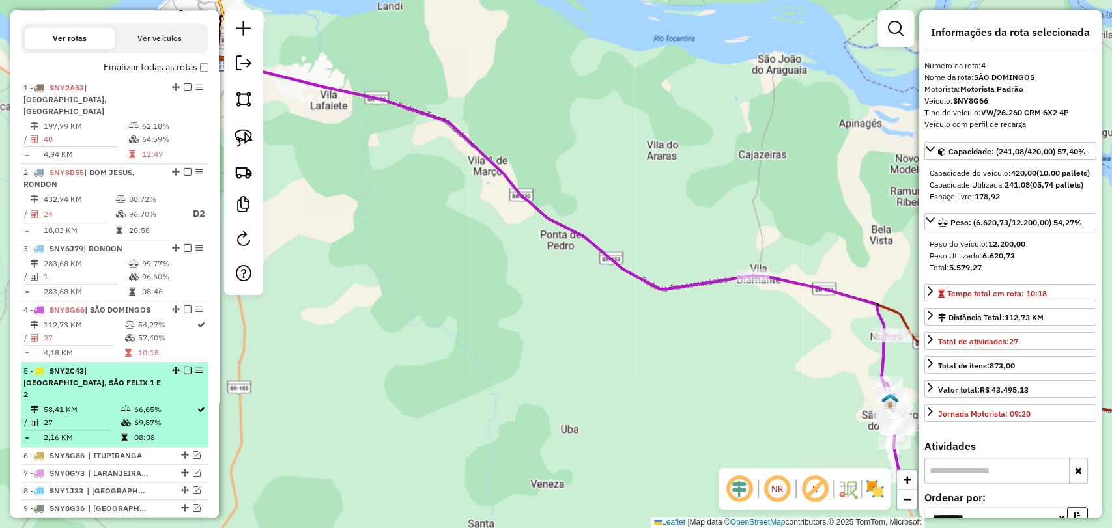
click at [126, 389] on li "5 - SNY2C43 | MORADA NOVA, SÃO FELIX 1 E 2 58,41 KM 66,65% / 27 69,87% = 2,16 K…" at bounding box center [115, 405] width 188 height 85
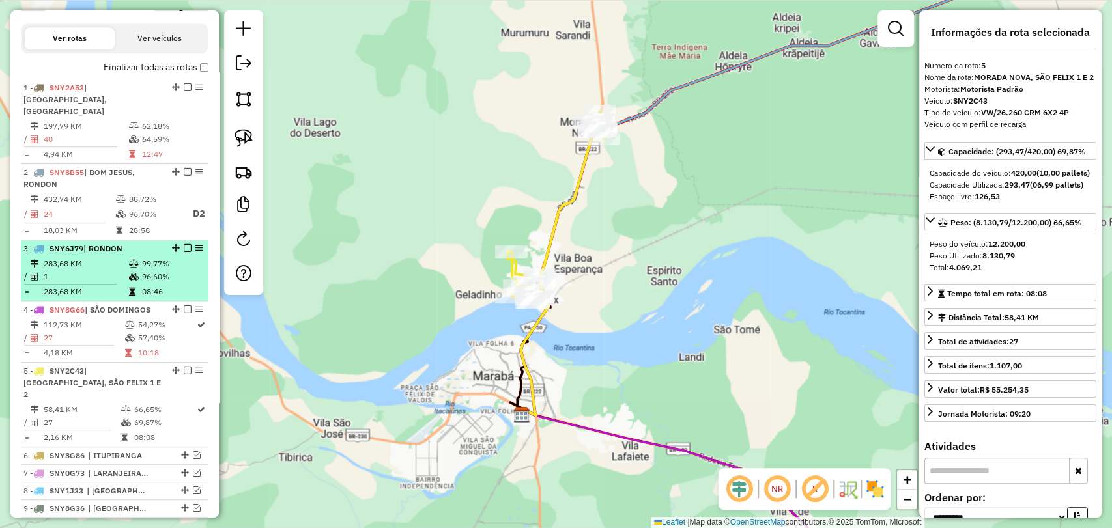
click at [106, 280] on td "1" at bounding box center [85, 276] width 85 height 13
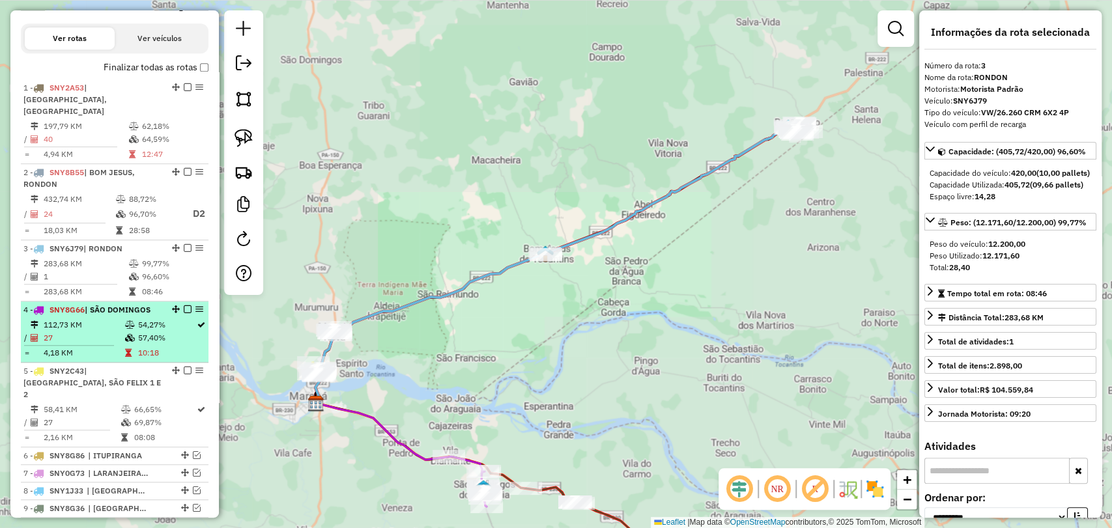
click at [128, 334] on icon at bounding box center [130, 338] width 10 height 8
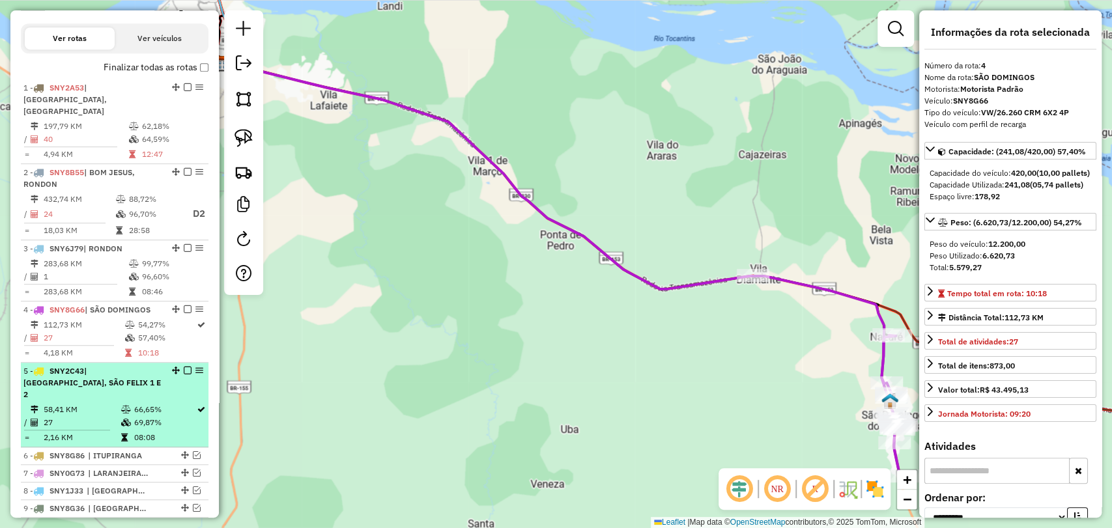
click at [151, 376] on div "5 - SNY2C43 | MORADA NOVA, SÃO FELIX 1 E 2" at bounding box center [92, 383] width 138 height 35
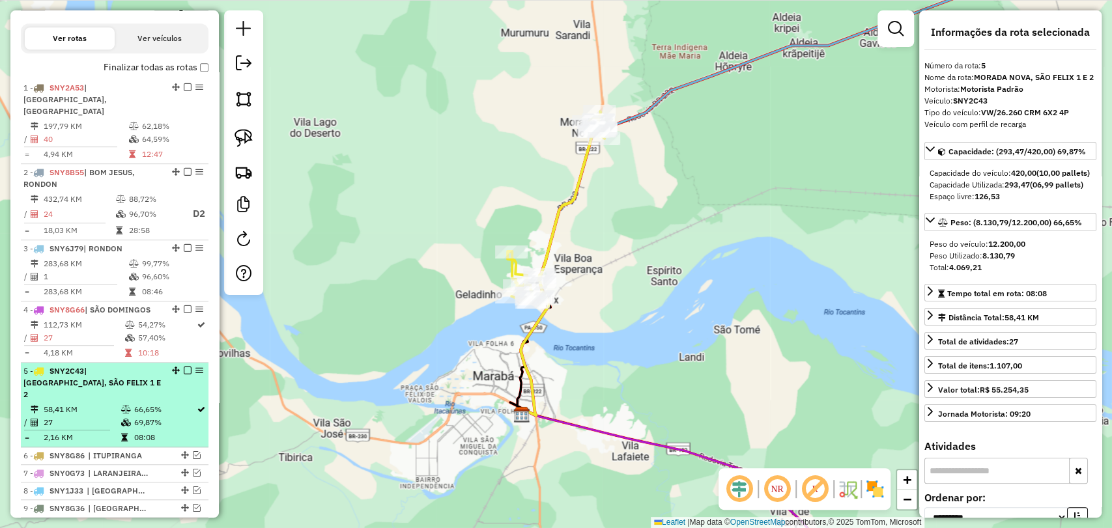
scroll to position [508, 0]
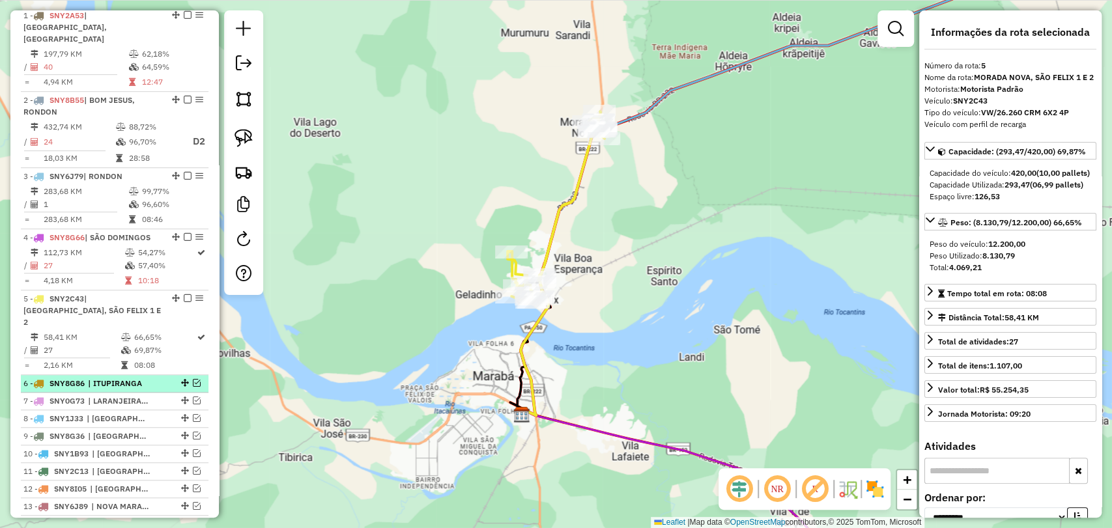
click at [193, 379] on em at bounding box center [197, 383] width 8 height 8
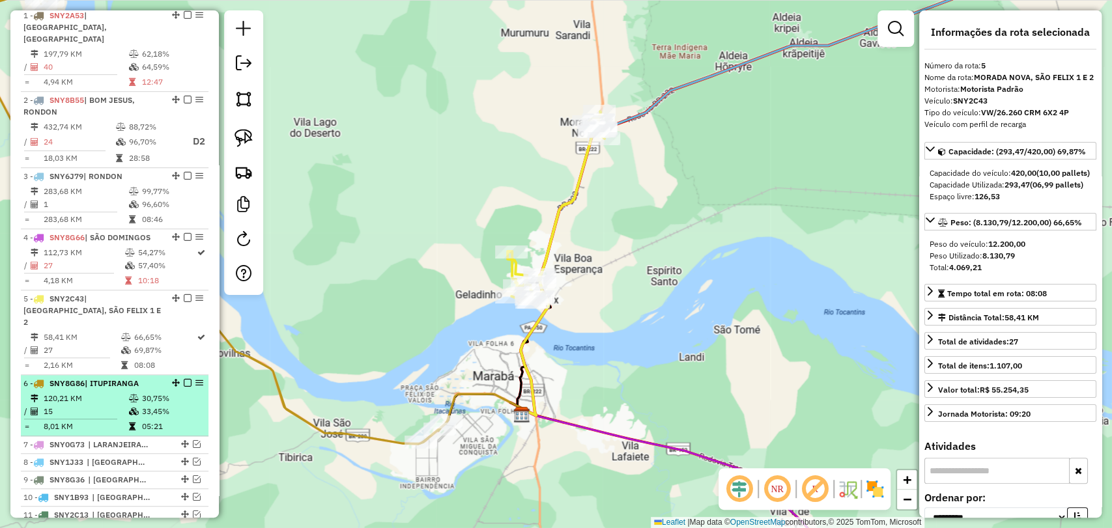
click at [128, 392] on td at bounding box center [134, 398] width 13 height 13
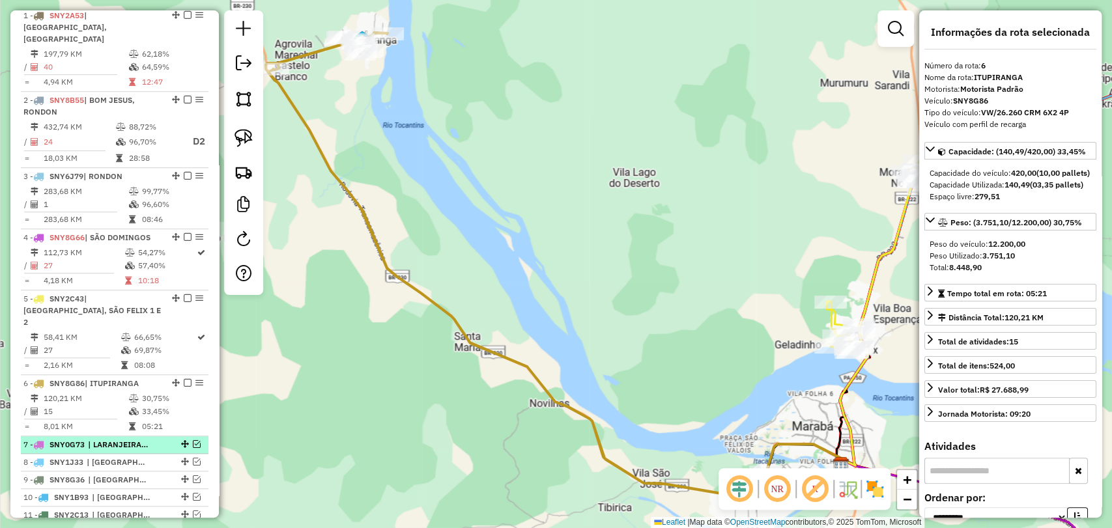
click at [193, 440] on em at bounding box center [197, 444] width 8 height 8
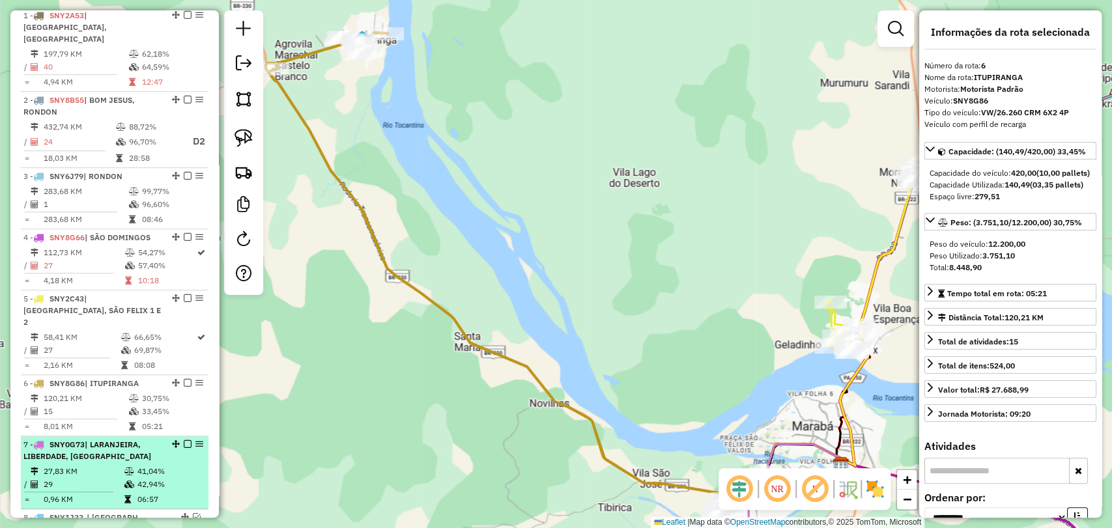
click at [141, 448] on div "7 - SNY0G73 | LARANJEIRA, LIBERDADE, BELA VISTA" at bounding box center [92, 450] width 138 height 23
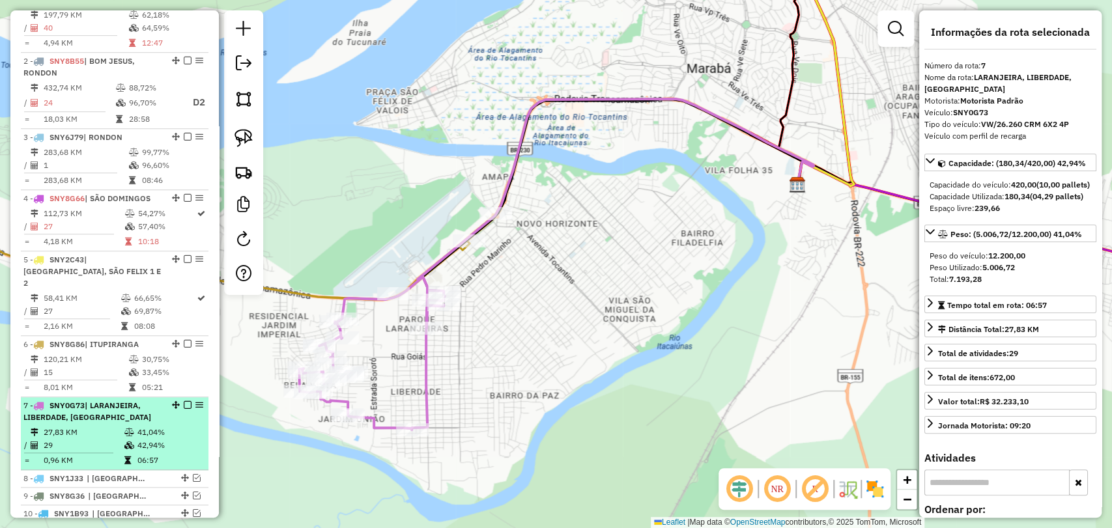
scroll to position [580, 0]
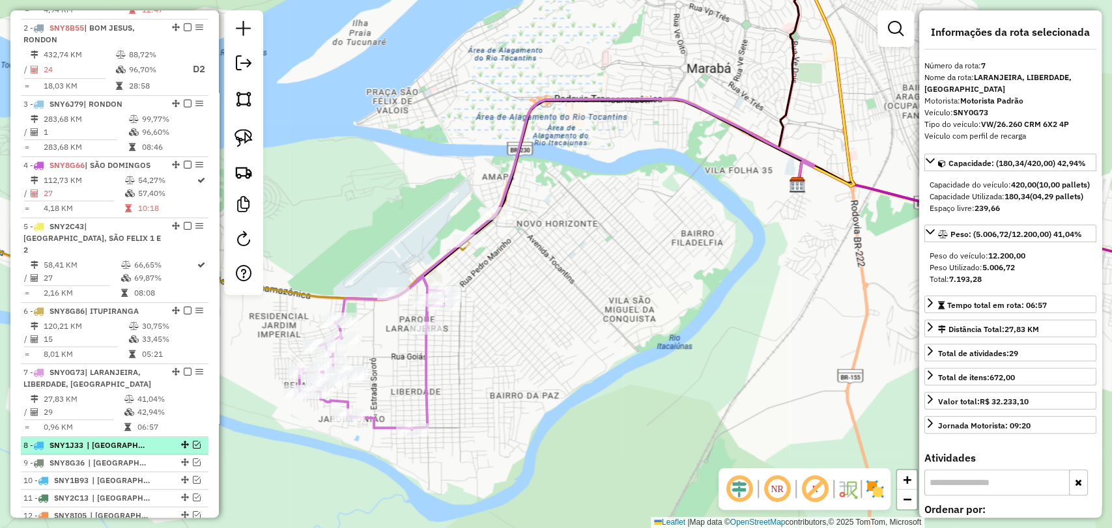
click at [193, 441] on em at bounding box center [197, 445] width 8 height 8
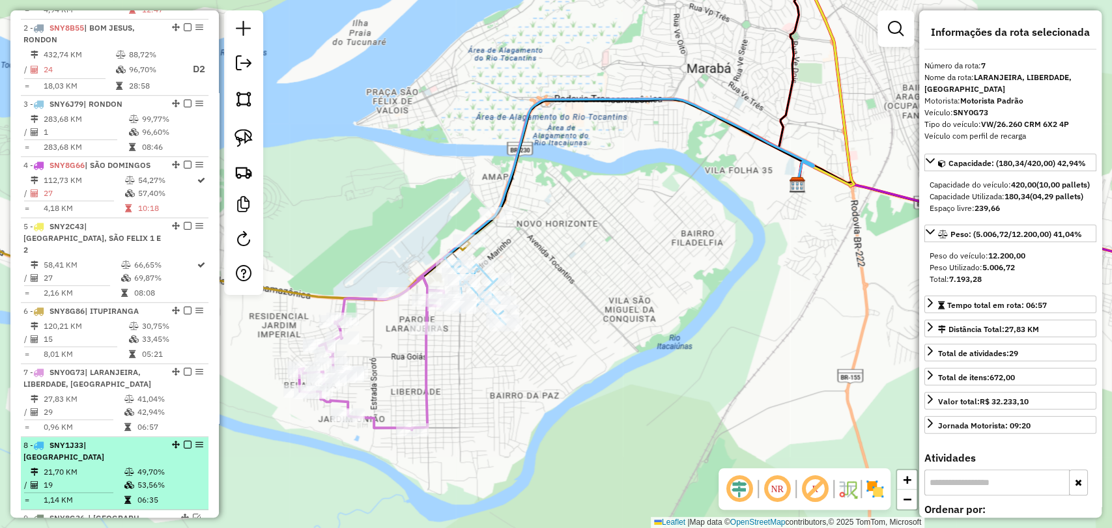
click at [164, 441] on div at bounding box center [183, 445] width 39 height 8
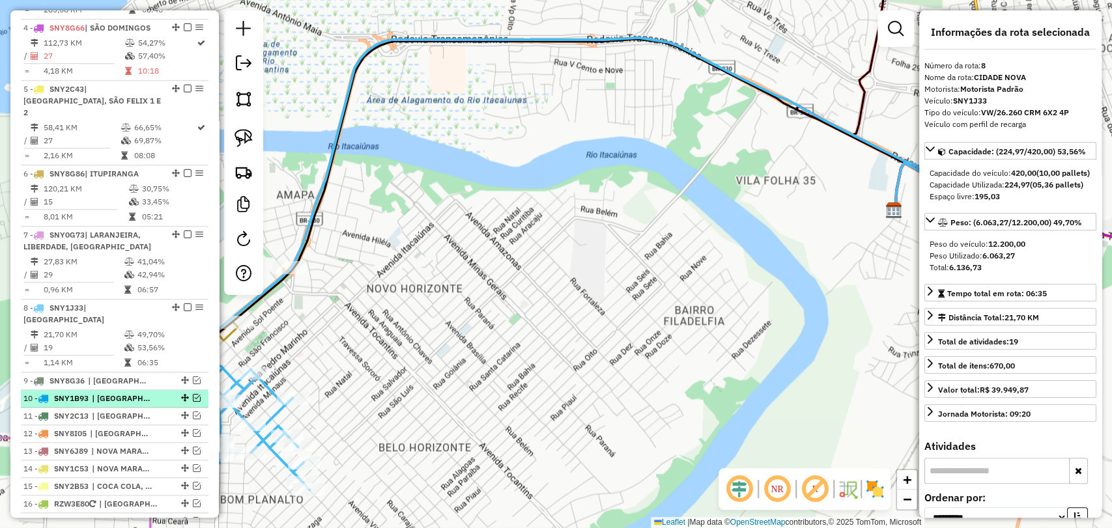
scroll to position [725, 0]
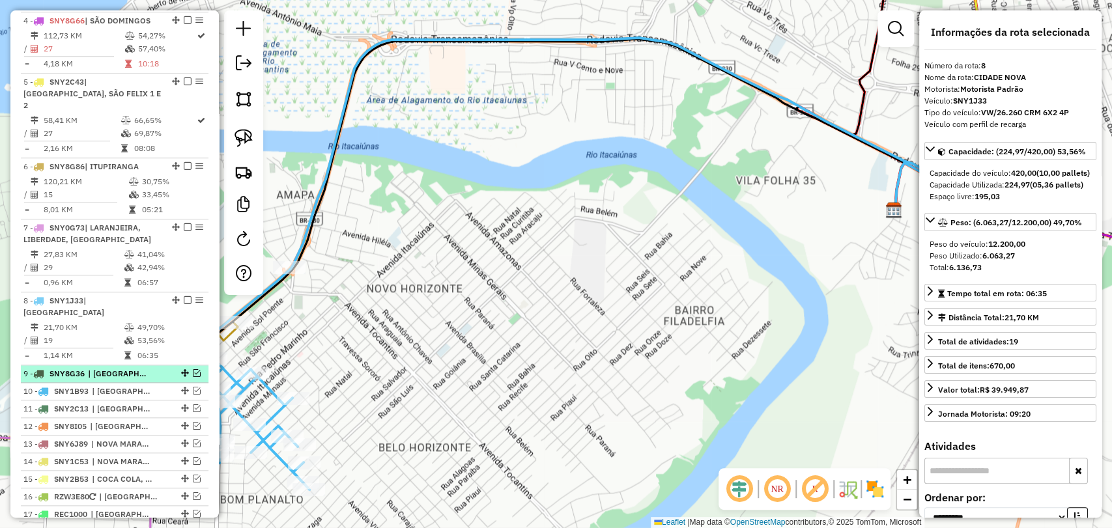
click at [193, 369] on em at bounding box center [197, 373] width 8 height 8
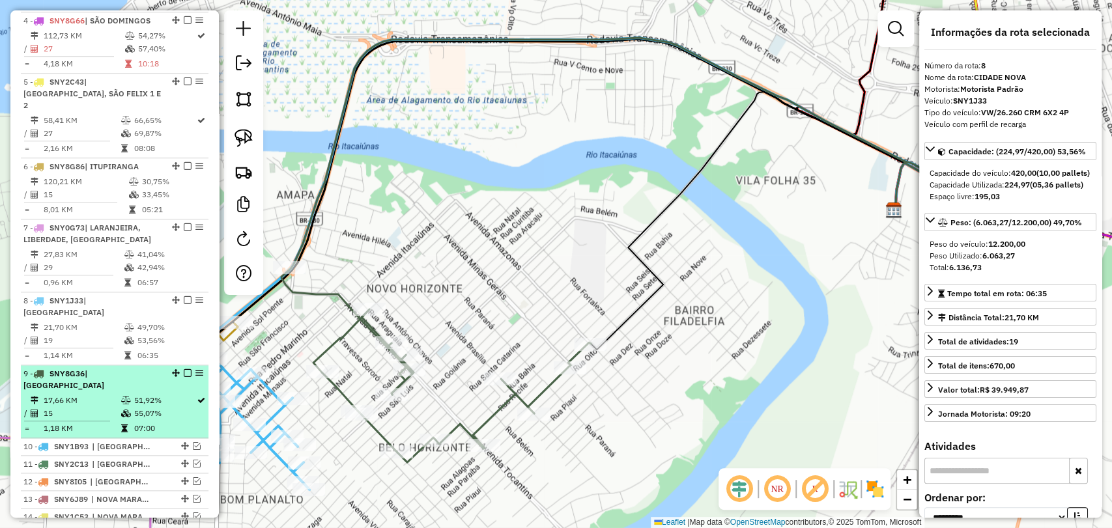
click at [108, 368] on div "9 - SNY8G36 | [GEOGRAPHIC_DATA]" at bounding box center [92, 379] width 138 height 23
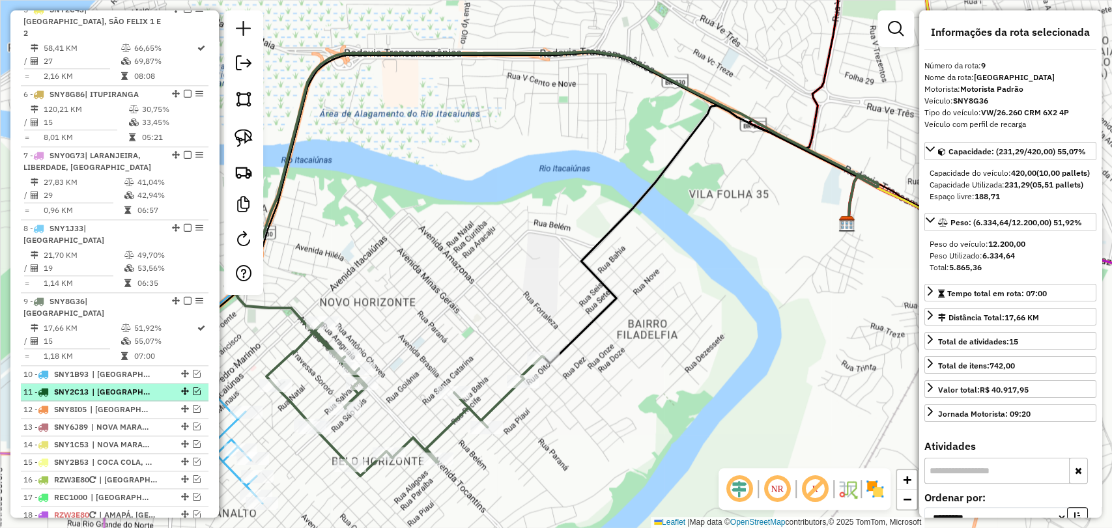
scroll to position [798, 0]
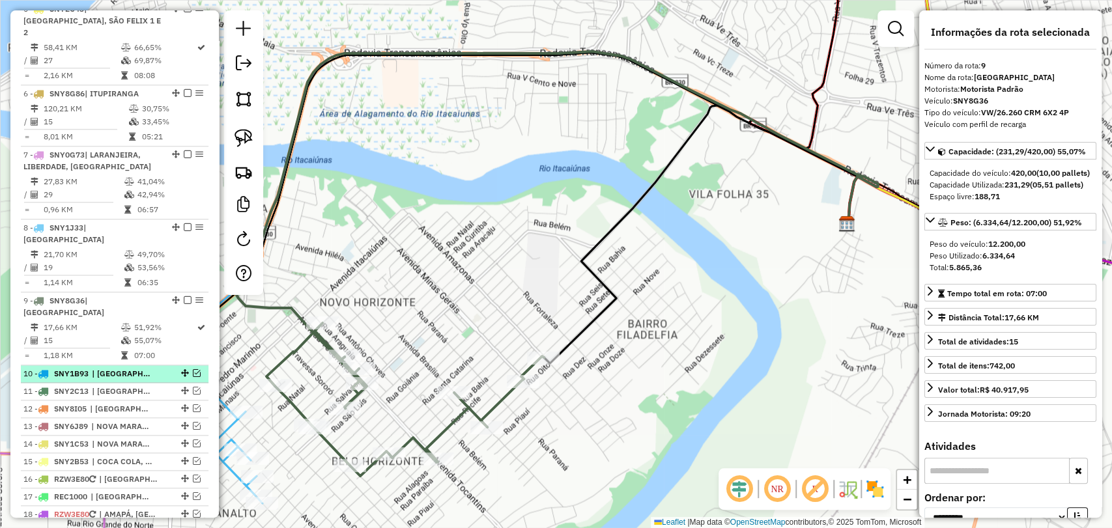
click at [197, 369] on div at bounding box center [183, 373] width 39 height 8
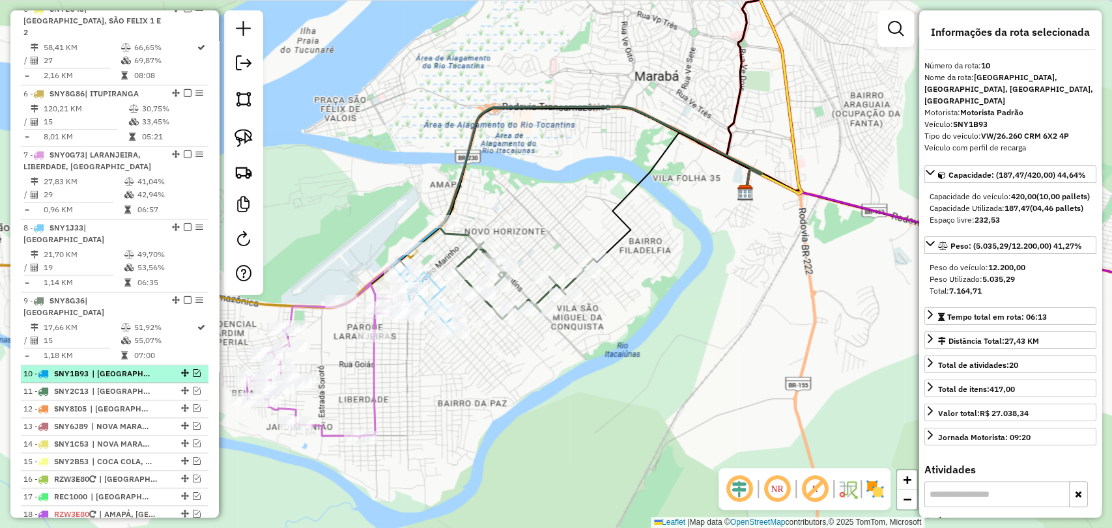
click at [193, 369] on em at bounding box center [197, 373] width 8 height 8
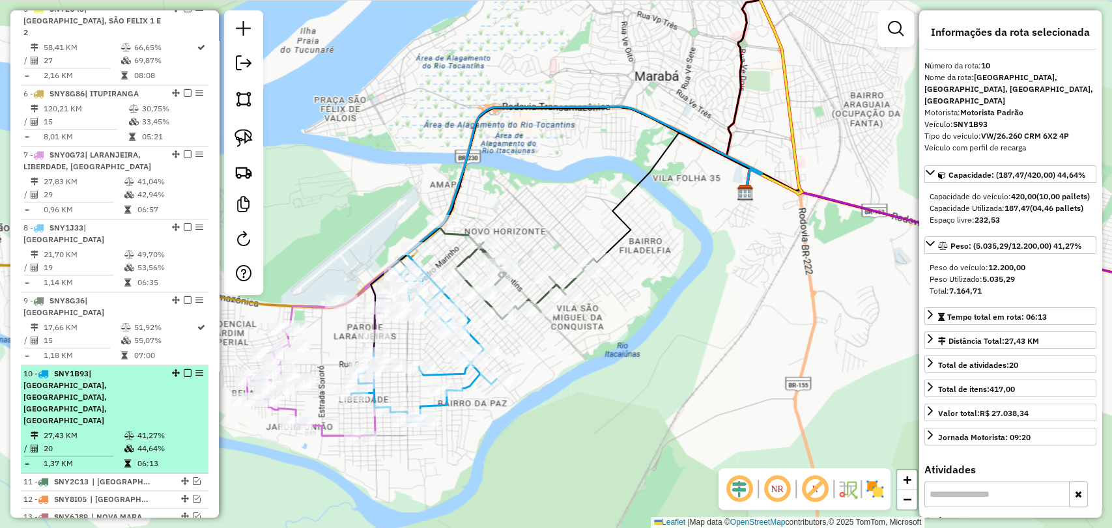
click at [143, 368] on div "10 - SNY1B93 | [GEOGRAPHIC_DATA], [GEOGRAPHIC_DATA], [GEOGRAPHIC_DATA], [GEOGRA…" at bounding box center [92, 397] width 138 height 59
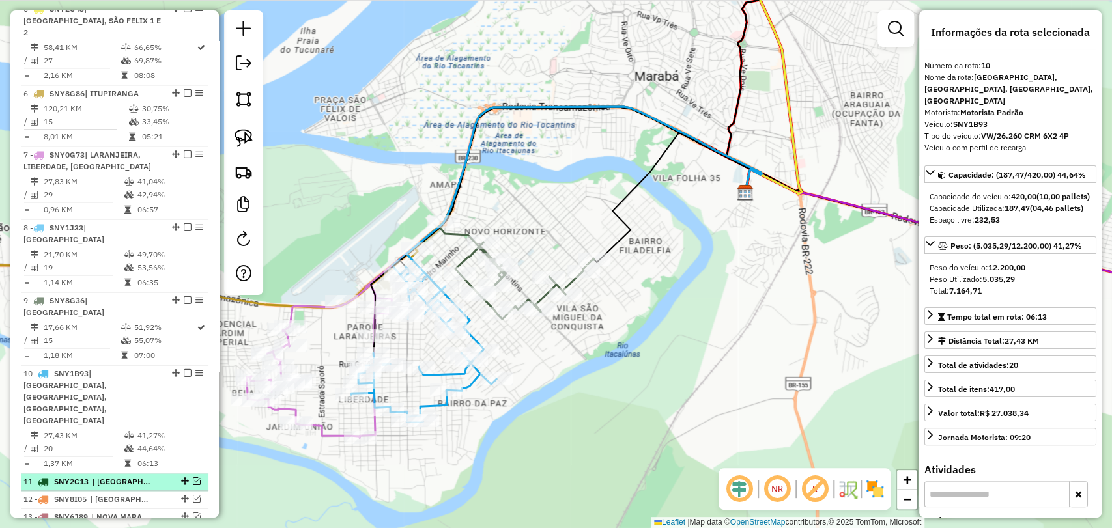
click at [193, 478] on em at bounding box center [197, 482] width 8 height 8
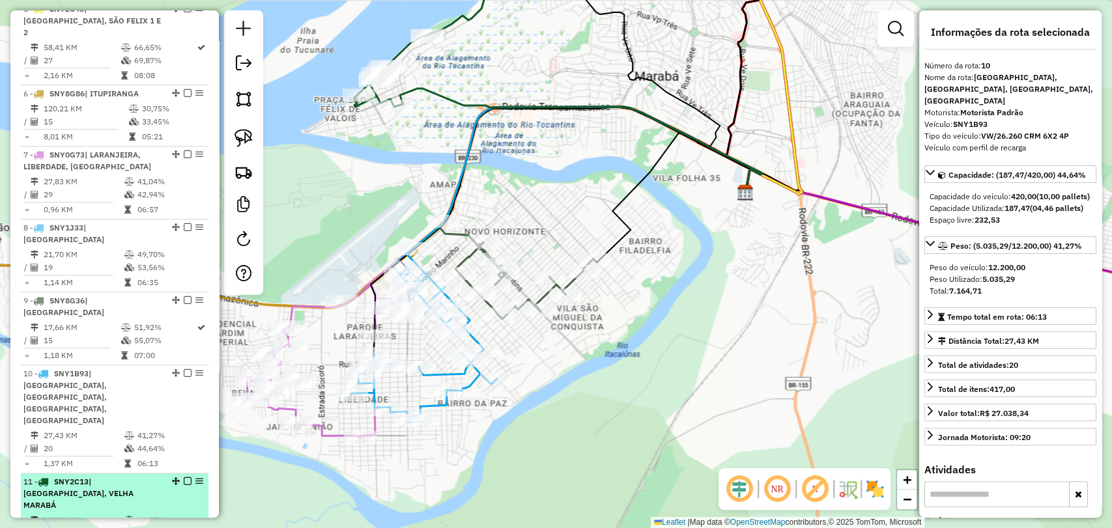
click at [113, 514] on td "18,81 KM" at bounding box center [83, 520] width 81 height 13
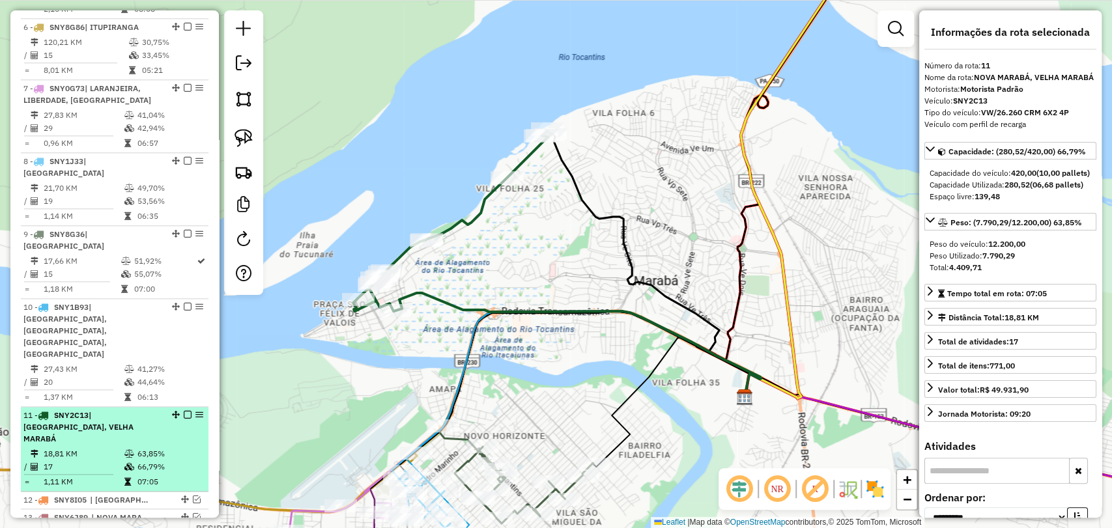
scroll to position [870, 0]
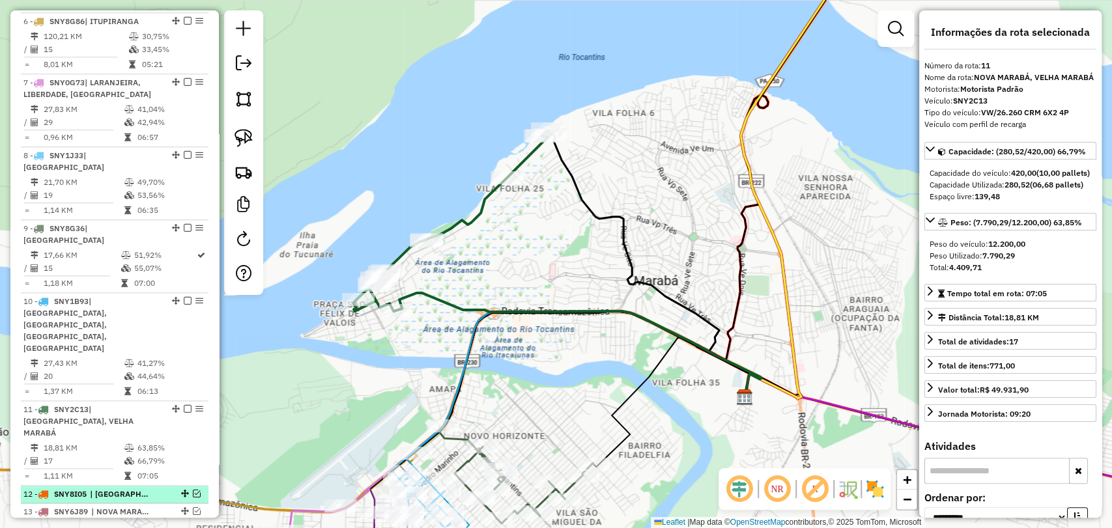
click at [193, 490] on em at bounding box center [197, 494] width 8 height 8
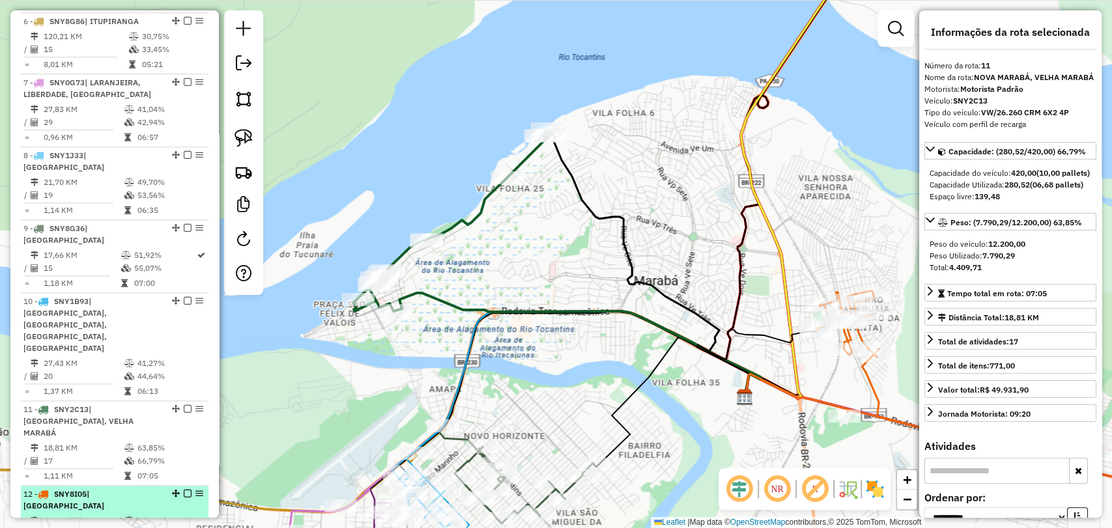
click at [115, 528] on td "27" at bounding box center [83, 534] width 81 height 13
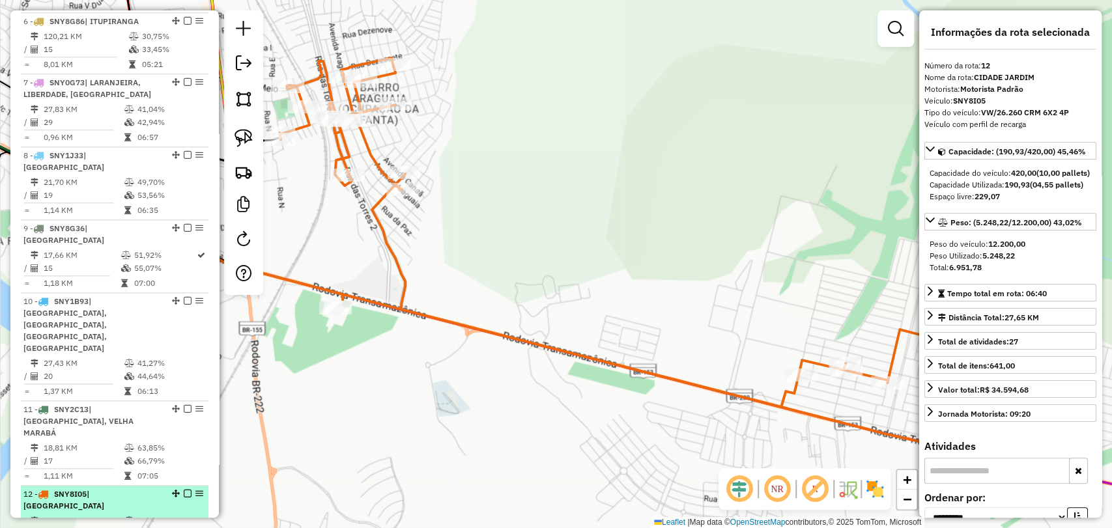
scroll to position [1015, 0]
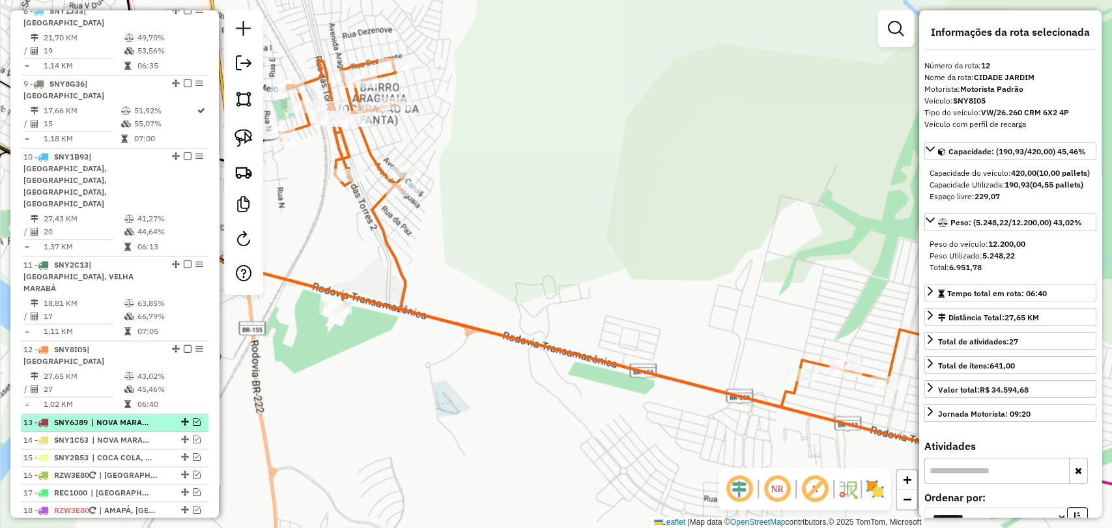
click at [193, 418] on em at bounding box center [197, 422] width 8 height 8
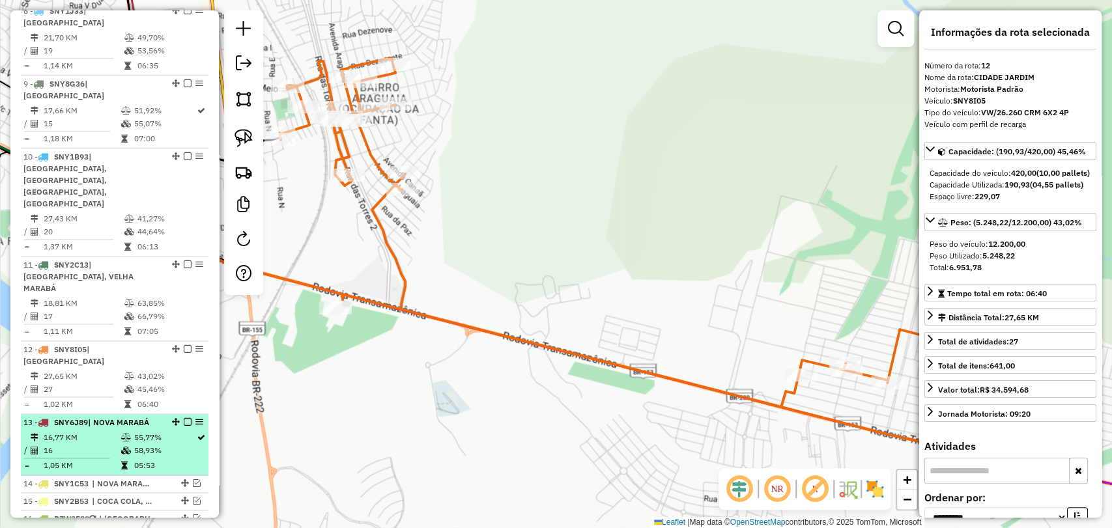
click at [147, 444] on td "58,93%" at bounding box center [164, 450] width 63 height 13
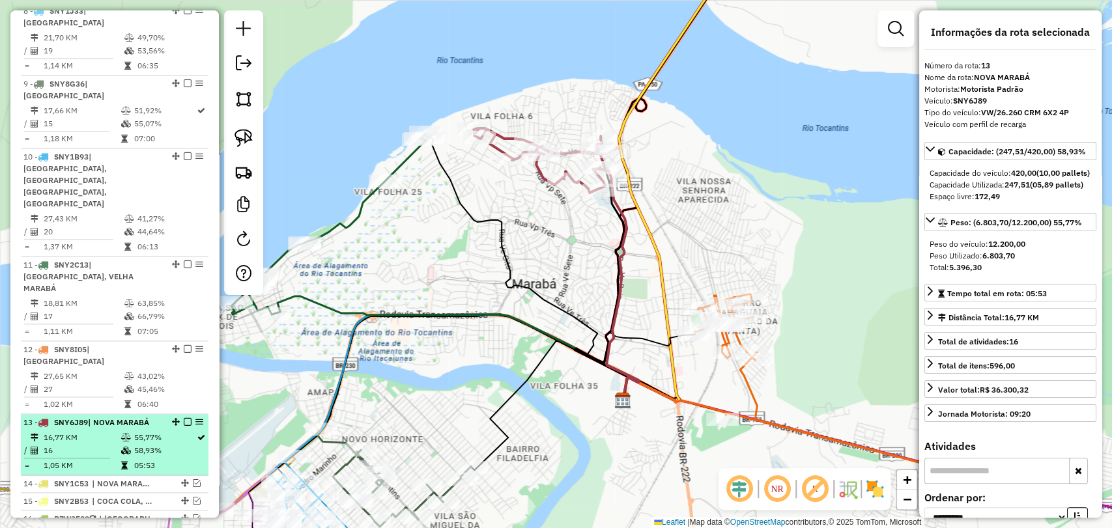
scroll to position [1087, 0]
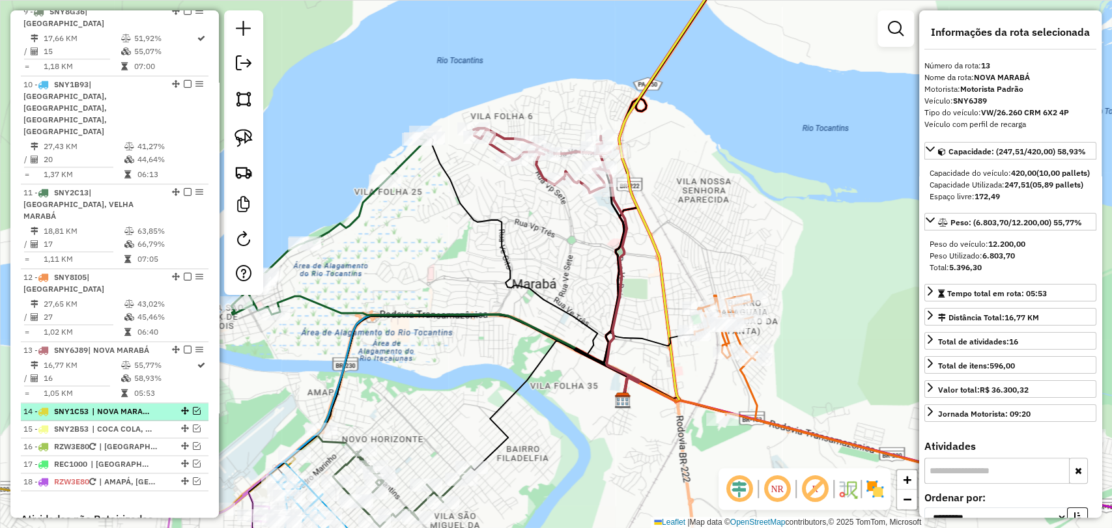
click at [193, 407] on em at bounding box center [197, 411] width 8 height 8
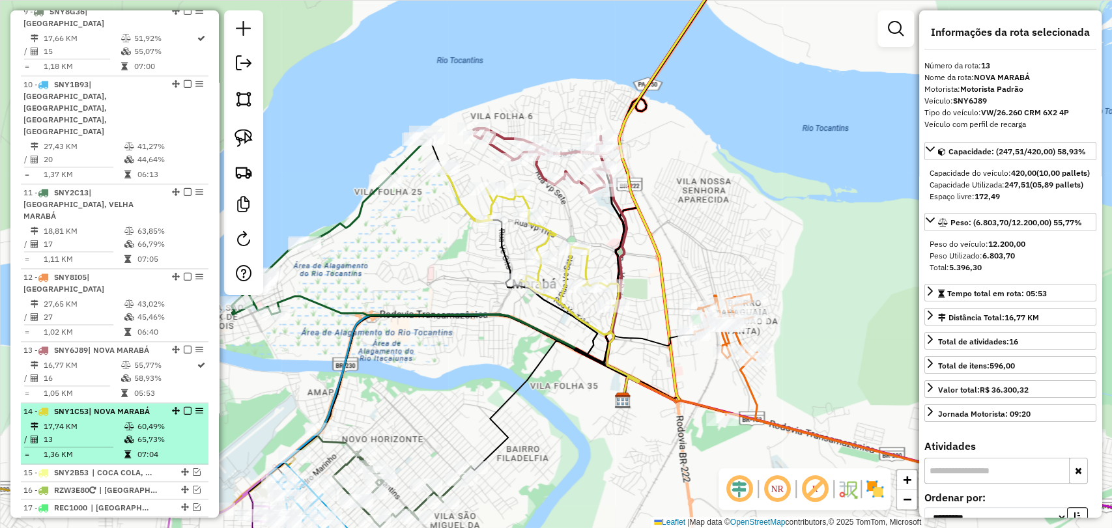
click at [142, 420] on td "60,49%" at bounding box center [170, 426] width 66 height 13
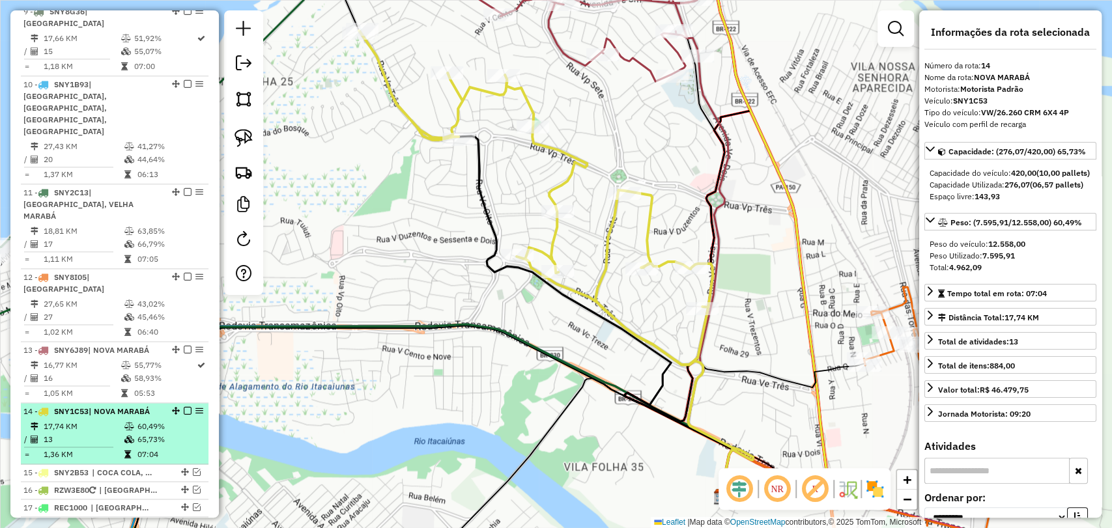
scroll to position [1159, 0]
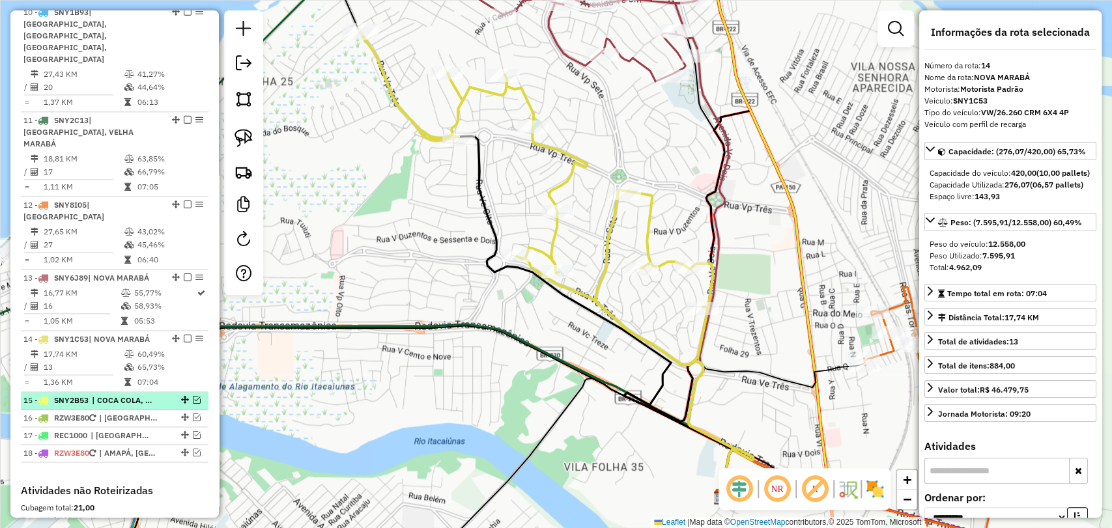
click at [194, 396] on em at bounding box center [197, 400] width 8 height 8
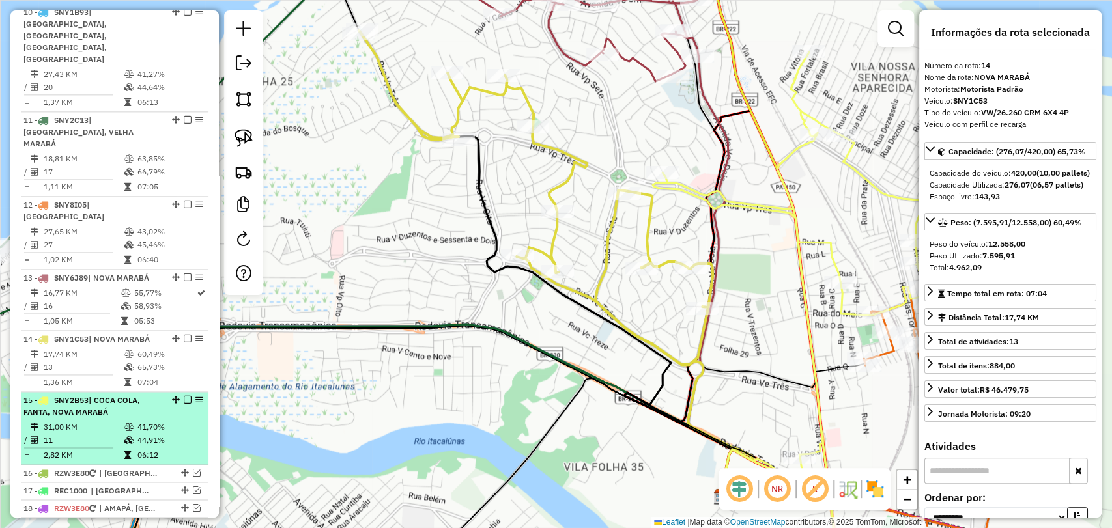
click at [151, 395] on div "15 - SNY2B53 | COCA COLA, FANTA, NOVA MARABÁ" at bounding box center [92, 406] width 138 height 23
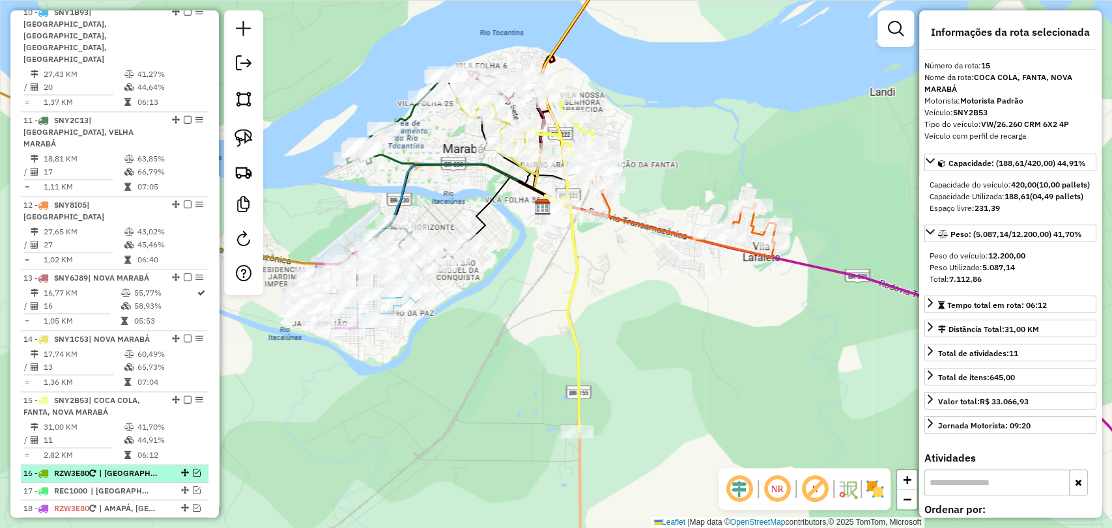
click at [193, 469] on em at bounding box center [197, 473] width 8 height 8
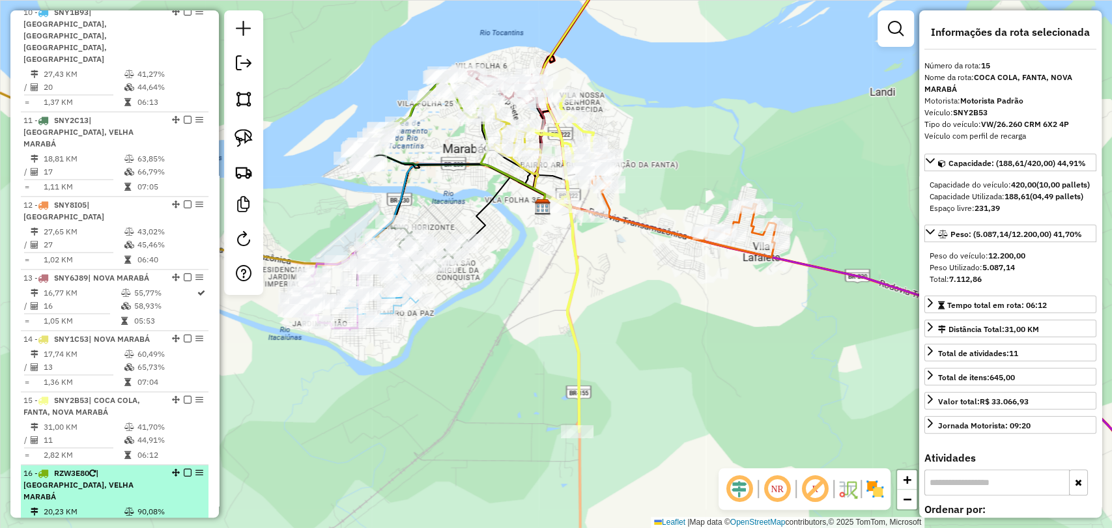
click at [138, 468] on div "16 - RZW3E80 | NOVA MARABÁ, VELHA MARABÁ" at bounding box center [92, 485] width 138 height 35
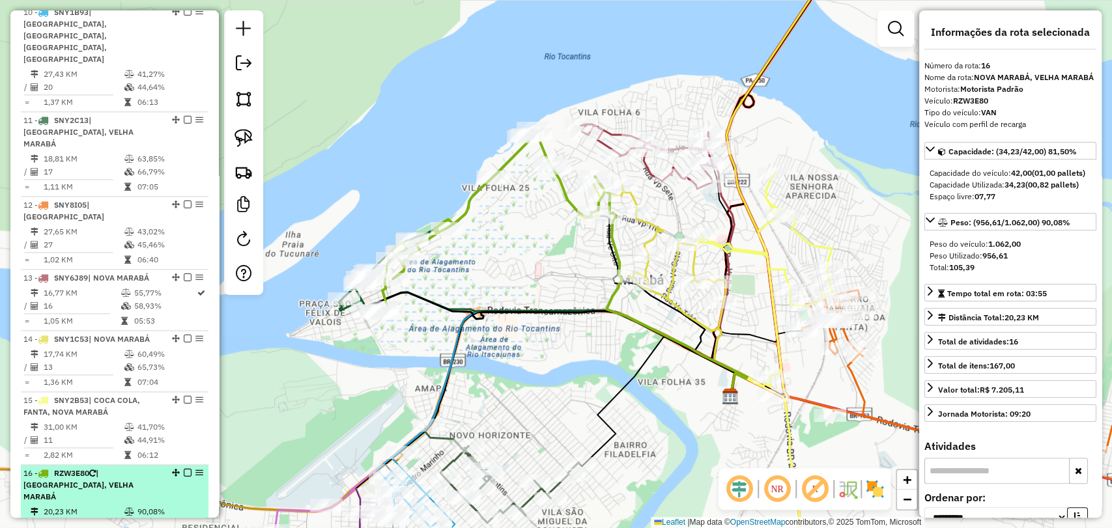
scroll to position [1232, 0]
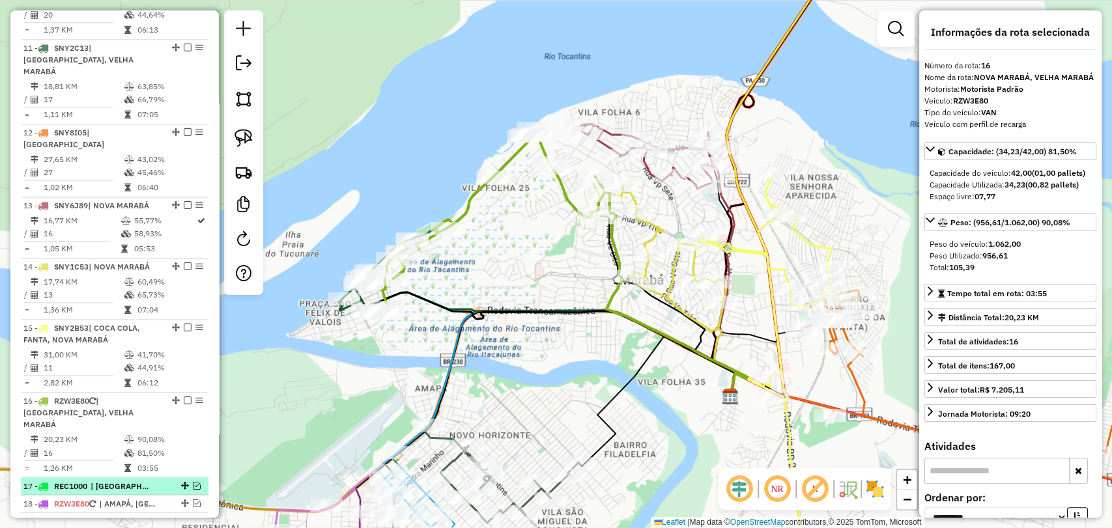
click at [194, 482] on em at bounding box center [197, 486] width 8 height 8
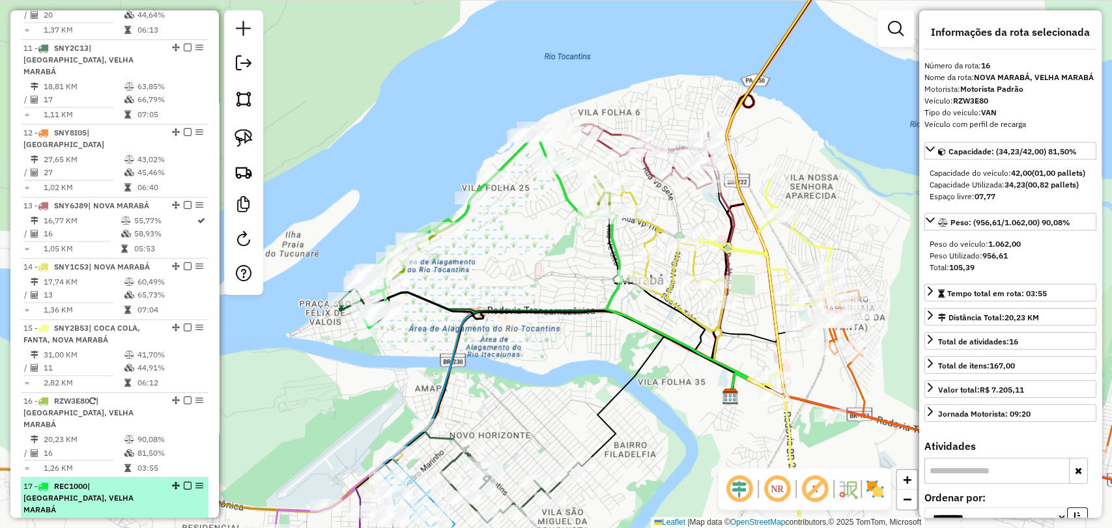
click at [130, 480] on div "17 - REC1000 | NOVA MARABÁ, VELHA MARABÁ" at bounding box center [92, 497] width 138 height 35
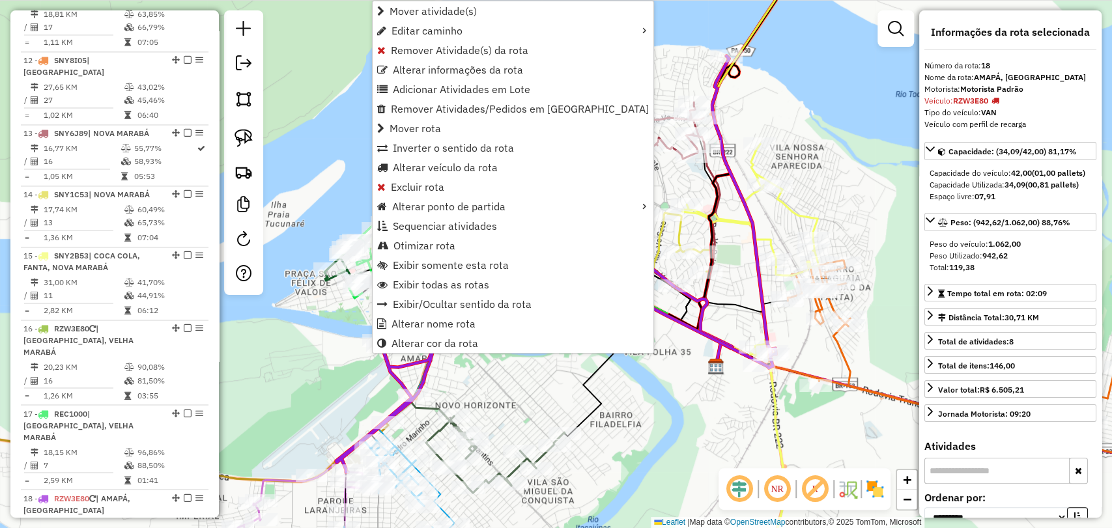
scroll to position [1509, 0]
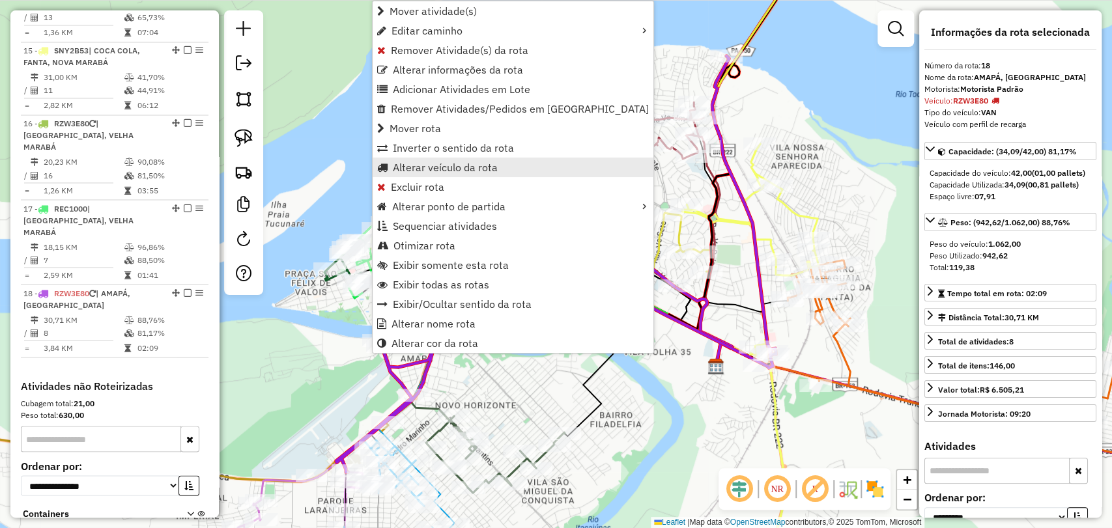
click at [433, 168] on span "Alterar veículo da rota" at bounding box center [445, 167] width 105 height 10
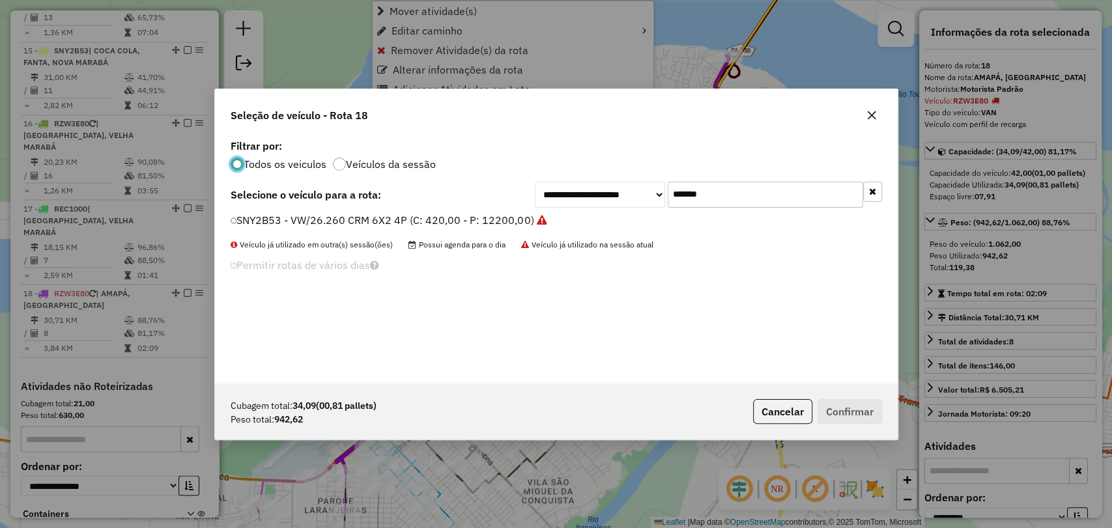
scroll to position [7, 4]
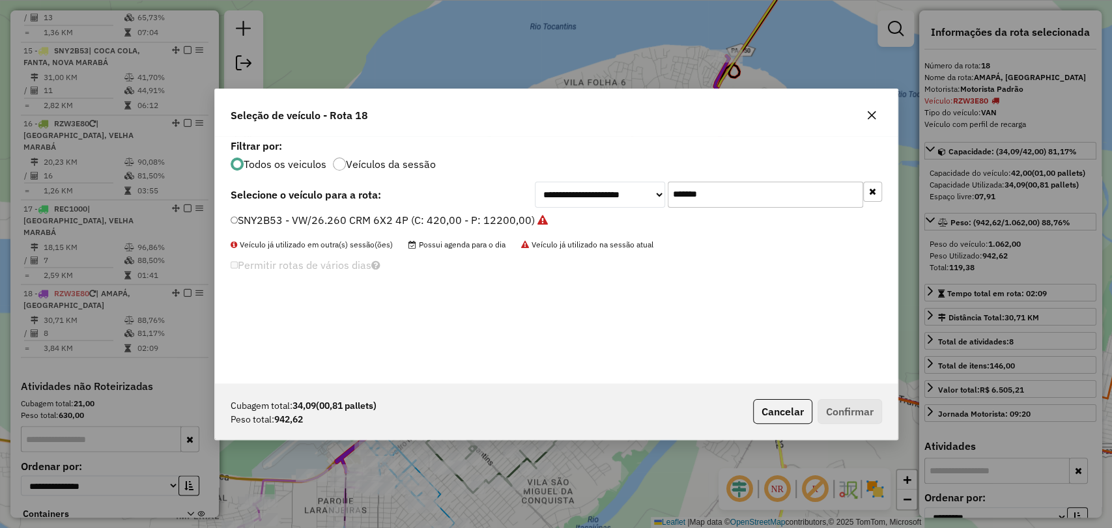
drag, startPoint x: 715, startPoint y: 201, endPoint x: 586, endPoint y: 197, distance: 128.4
click at [588, 198] on div "**********" at bounding box center [708, 195] width 347 height 26
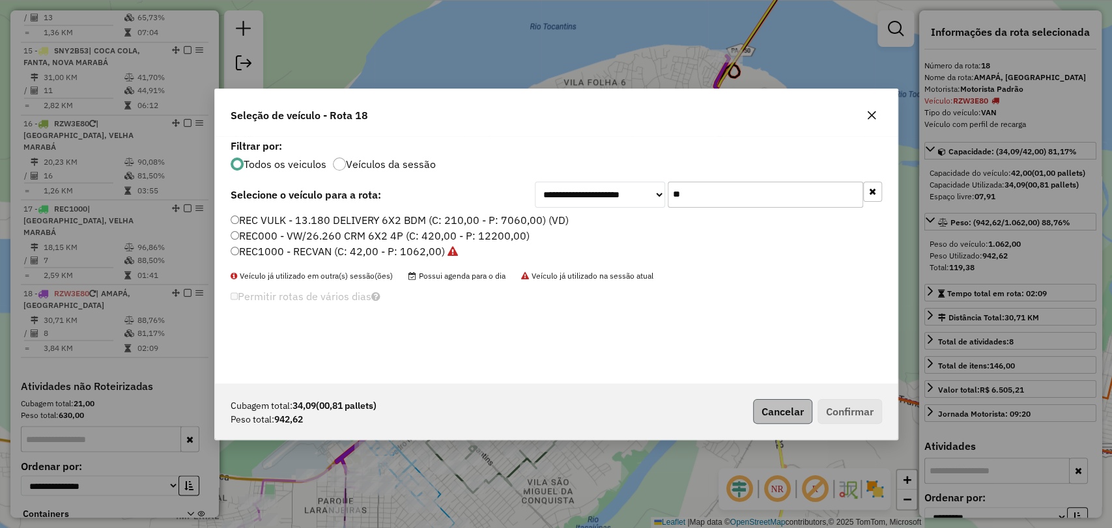
type input "**"
click at [776, 415] on button "Cancelar" at bounding box center [782, 411] width 59 height 25
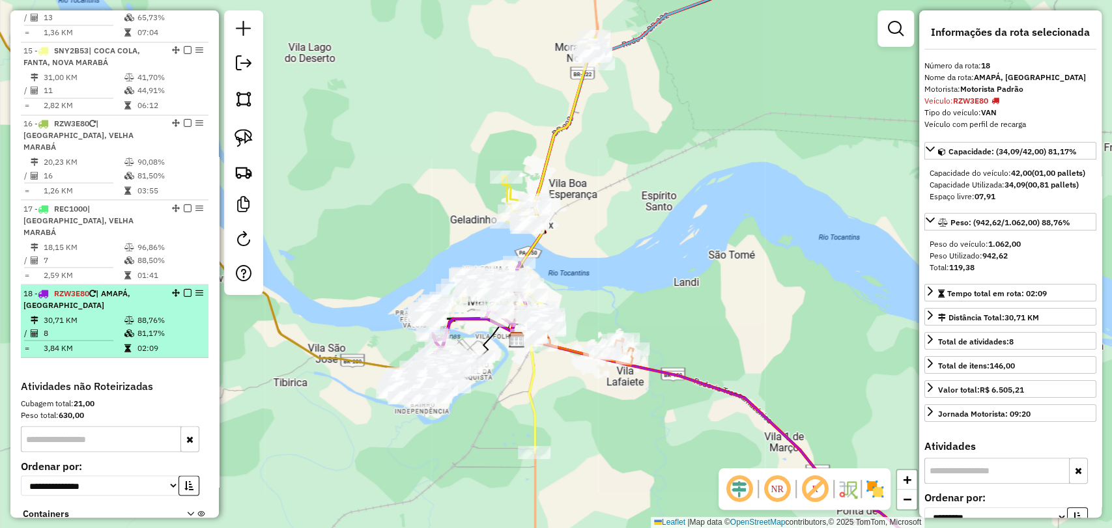
scroll to position [1437, 0]
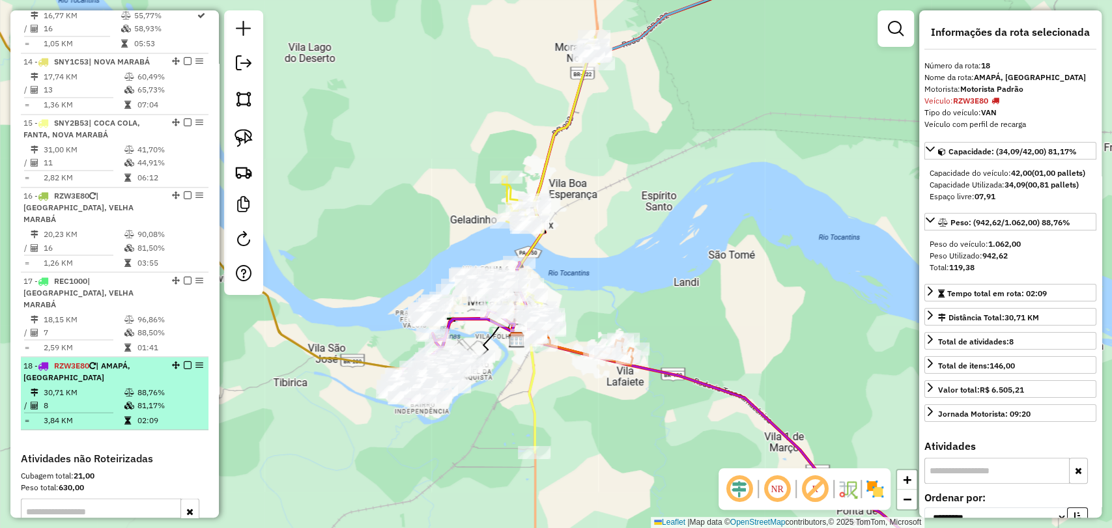
click at [138, 399] on td "81,17%" at bounding box center [170, 405] width 66 height 13
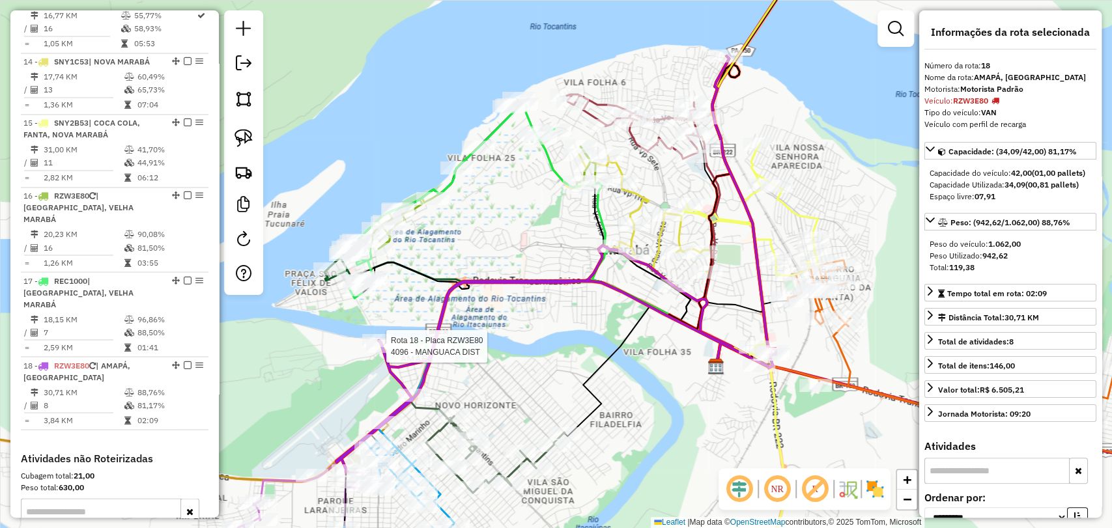
scroll to position [1509, 0]
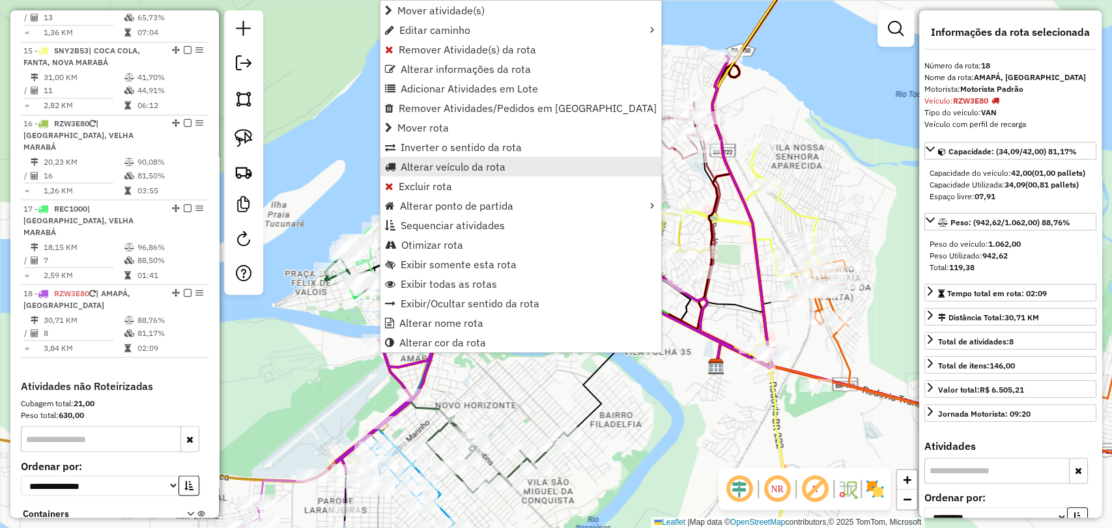
click at [438, 171] on span "Alterar veículo da rota" at bounding box center [453, 167] width 105 height 10
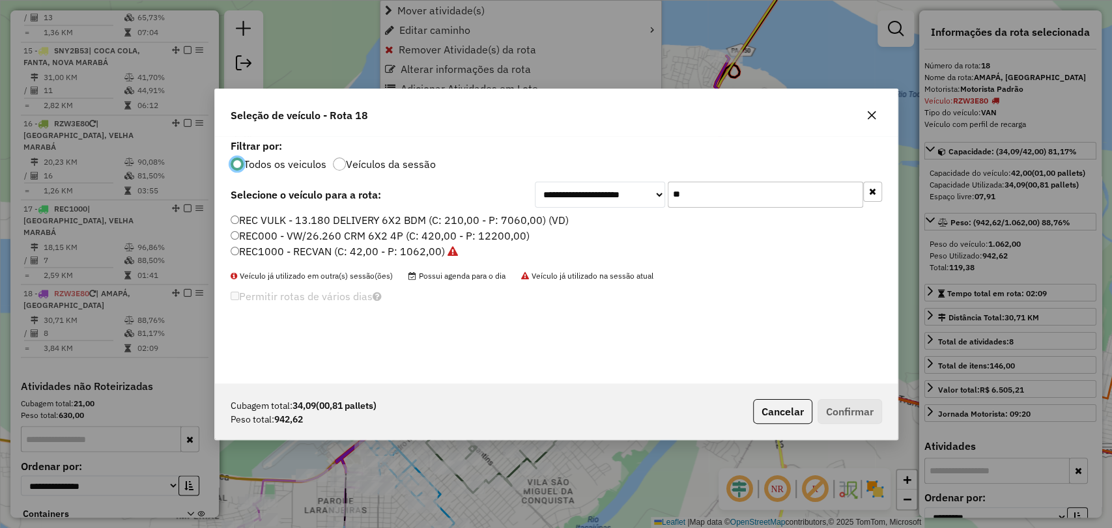
scroll to position [7, 4]
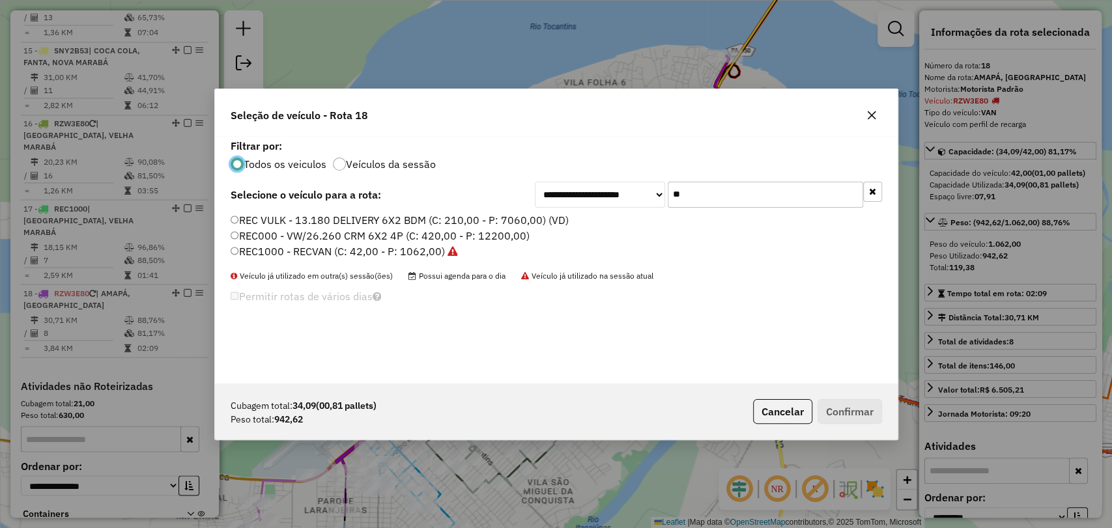
click at [281, 255] on label "REC1000 - RECVAN (C: 42,00 - P: 1062,00)" at bounding box center [344, 252] width 227 height 16
click at [855, 408] on button "Confirmar" at bounding box center [850, 411] width 65 height 25
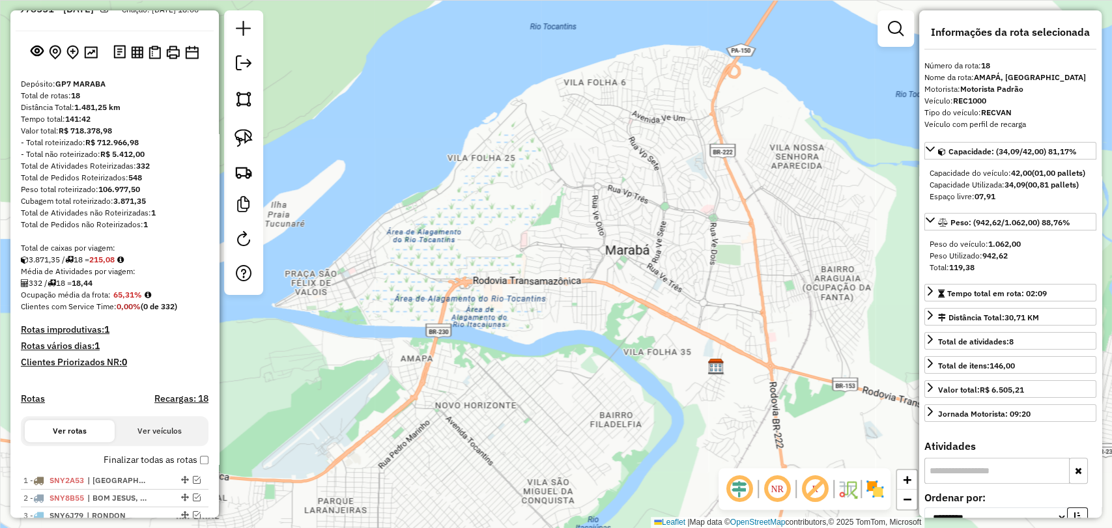
scroll to position [72, 0]
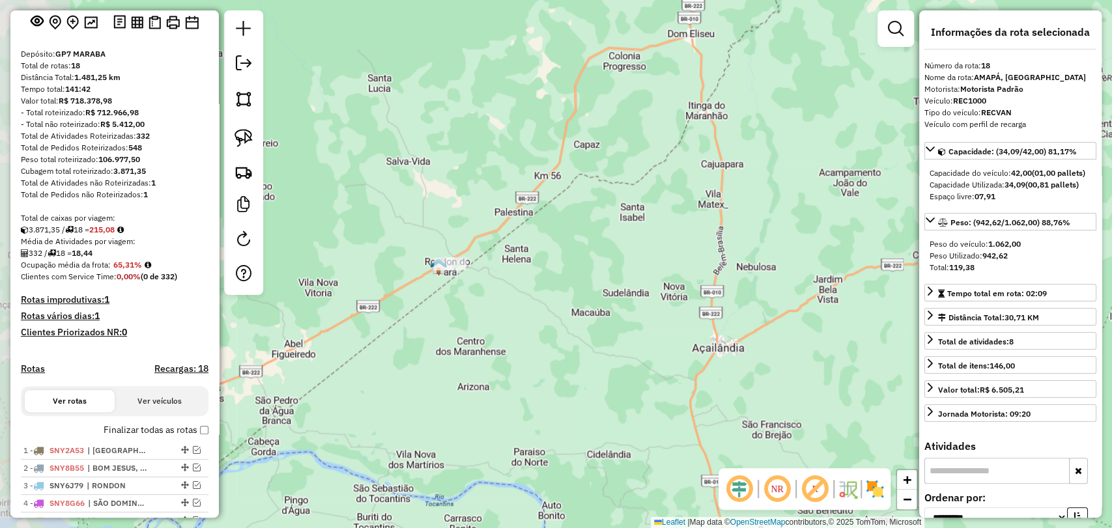
drag, startPoint x: 431, startPoint y: 383, endPoint x: 594, endPoint y: 403, distance: 164.7
click at [594, 403] on div "Janela de atendimento Grade de atendimento Capacidade Transportadoras Veículos …" at bounding box center [556, 264] width 1112 height 528
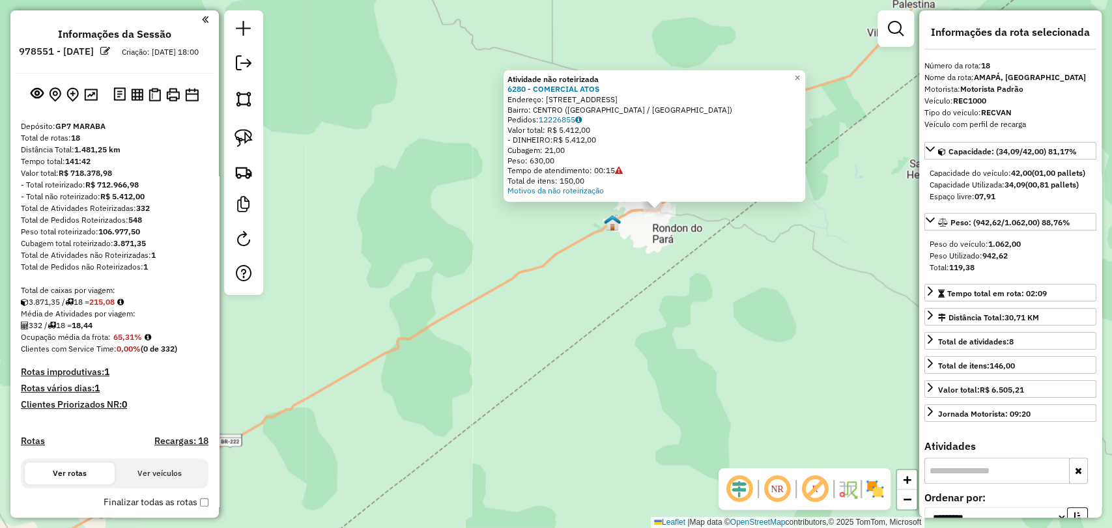
scroll to position [0, 0]
click at [483, 326] on div "Atividade não roteirizada 6280 - COMERCIAL ATOS Endereço: RUA DUQUE DE CAXIAS 1…" at bounding box center [556, 264] width 1112 height 528
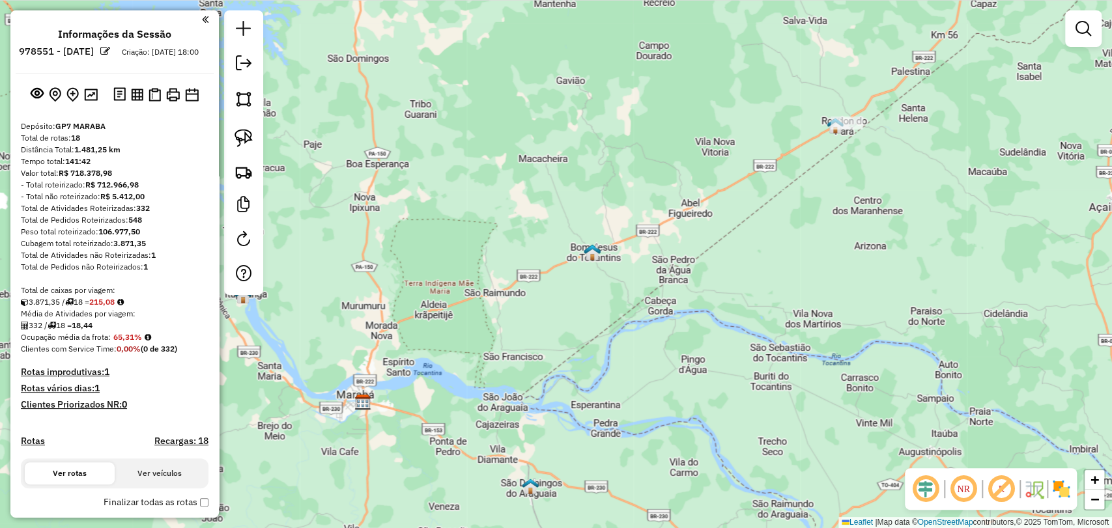
drag, startPoint x: 475, startPoint y: 473, endPoint x: 796, endPoint y: 196, distance: 424.1
click at [796, 196] on div "Janela de atendimento Grade de atendimento Capacidade Transportadoras Veículos …" at bounding box center [556, 264] width 1112 height 528
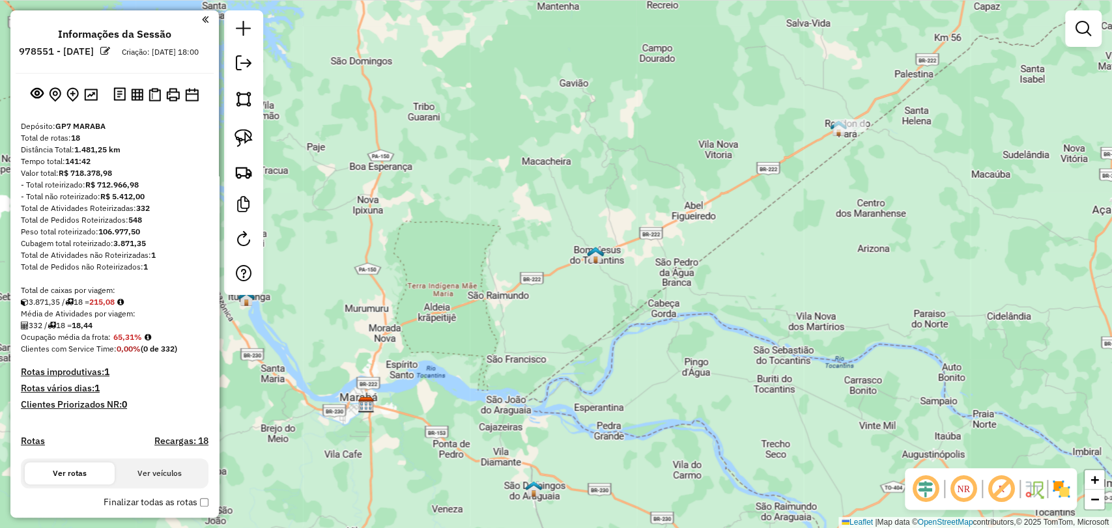
click at [575, 442] on div "Janela de atendimento Grade de atendimento Capacidade Transportadoras Veículos …" at bounding box center [556, 264] width 1112 height 528
click at [1089, 32] on em at bounding box center [1084, 29] width 16 height 16
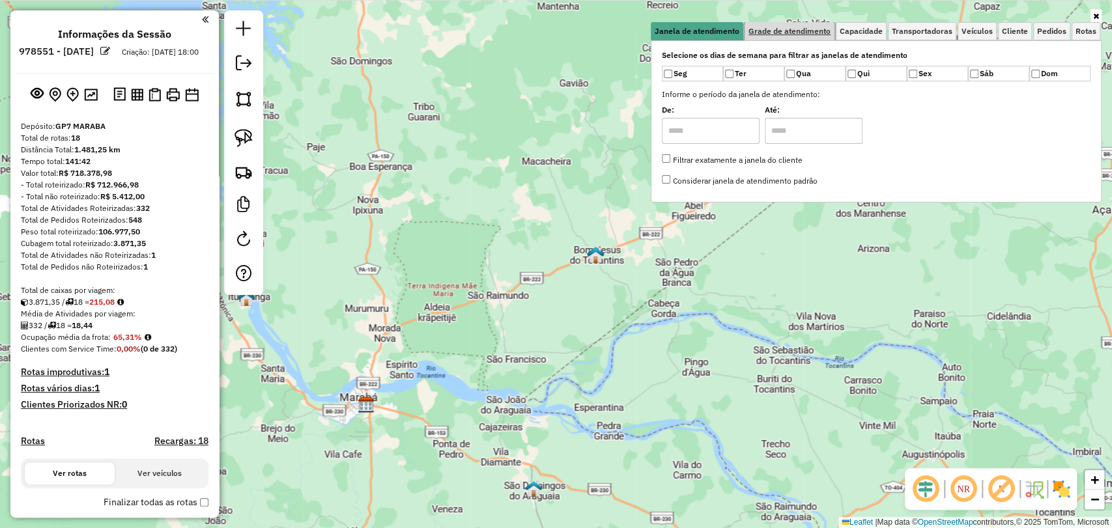
click at [798, 32] on span "Grade de atendimento" at bounding box center [790, 31] width 82 height 8
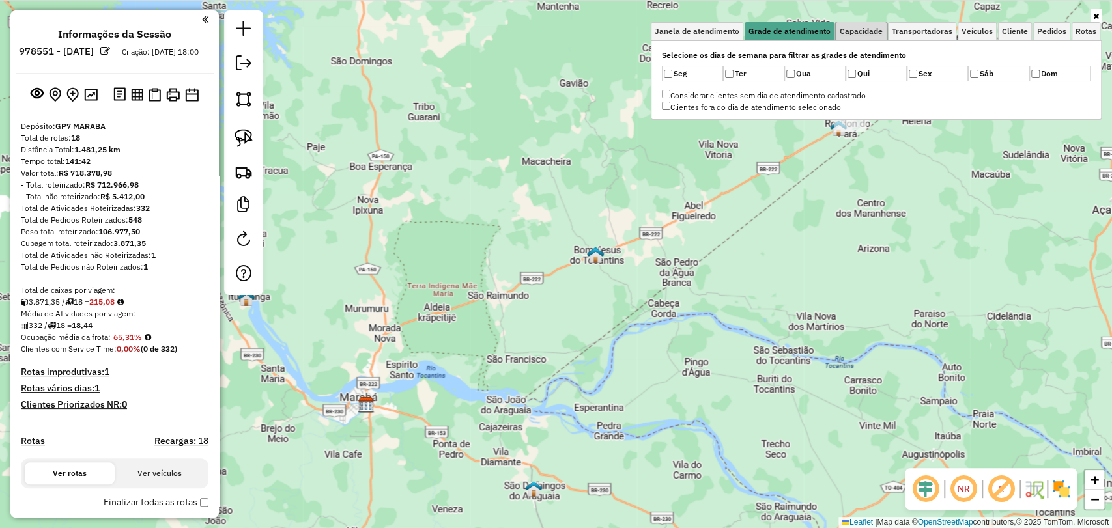
click at [880, 31] on span "Capacidade" at bounding box center [861, 31] width 43 height 8
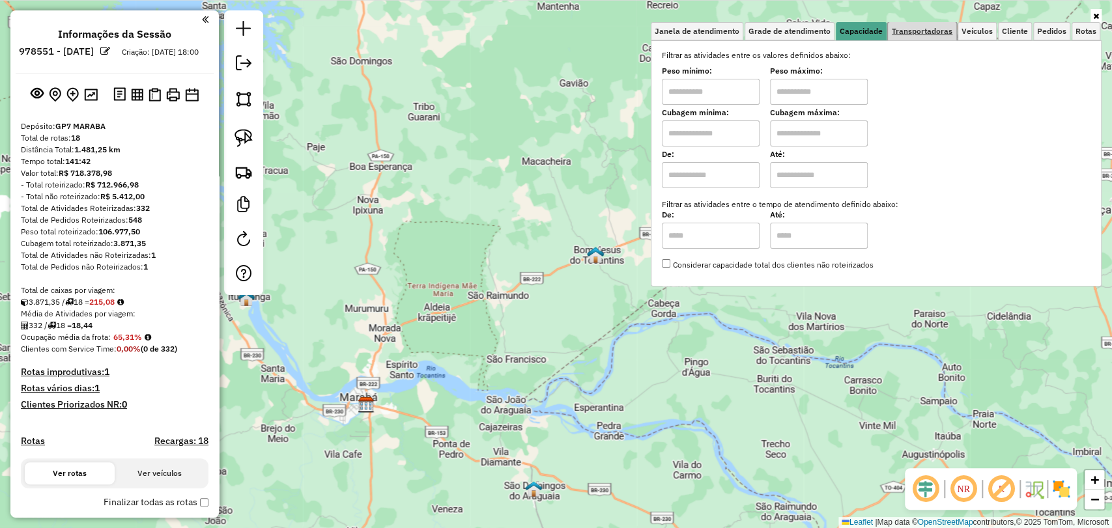
click at [921, 33] on span "Transportadoras" at bounding box center [922, 31] width 61 height 8
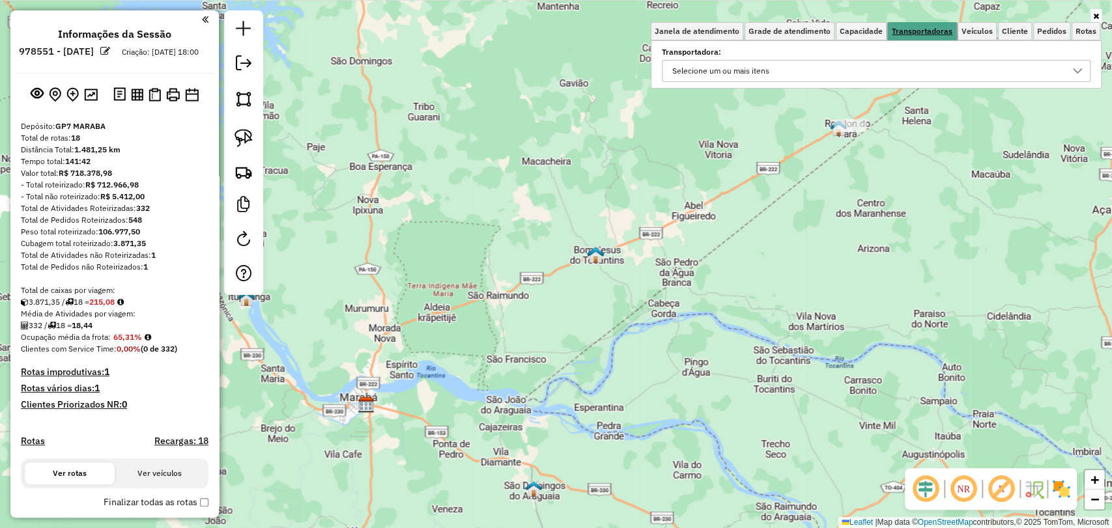
click at [955, 27] on link "Transportadoras" at bounding box center [922, 31] width 68 height 19
click at [980, 33] on span "Veículos" at bounding box center [977, 31] width 31 height 8
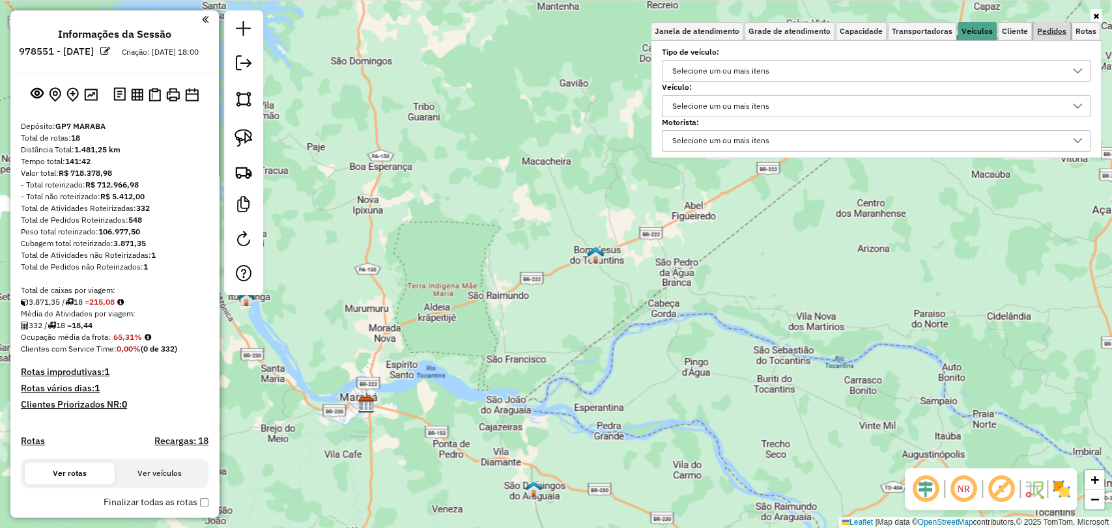
click at [1047, 35] on span "Pedidos" at bounding box center [1051, 31] width 29 height 8
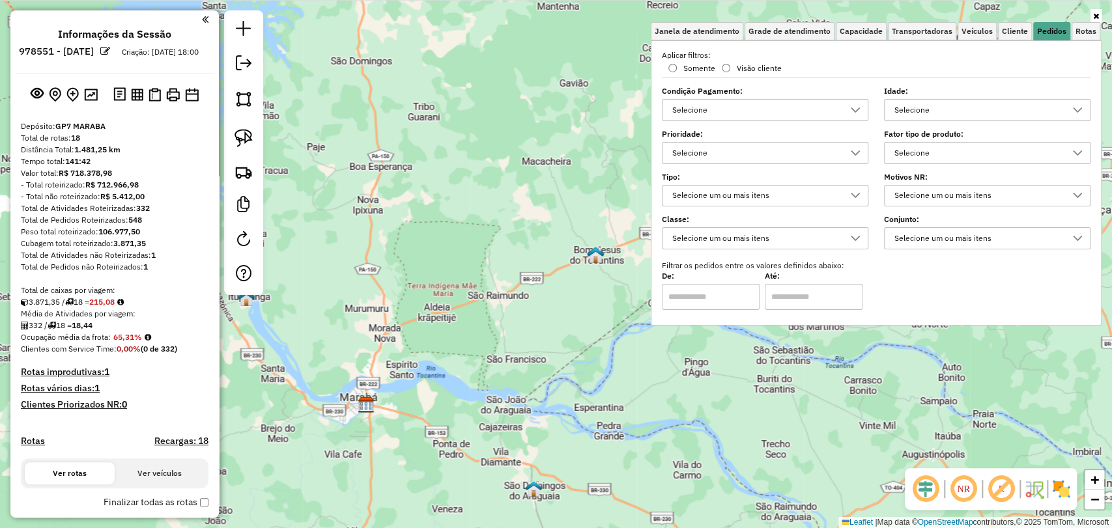
click at [806, 106] on div "Selecione" at bounding box center [755, 110] width 175 height 21
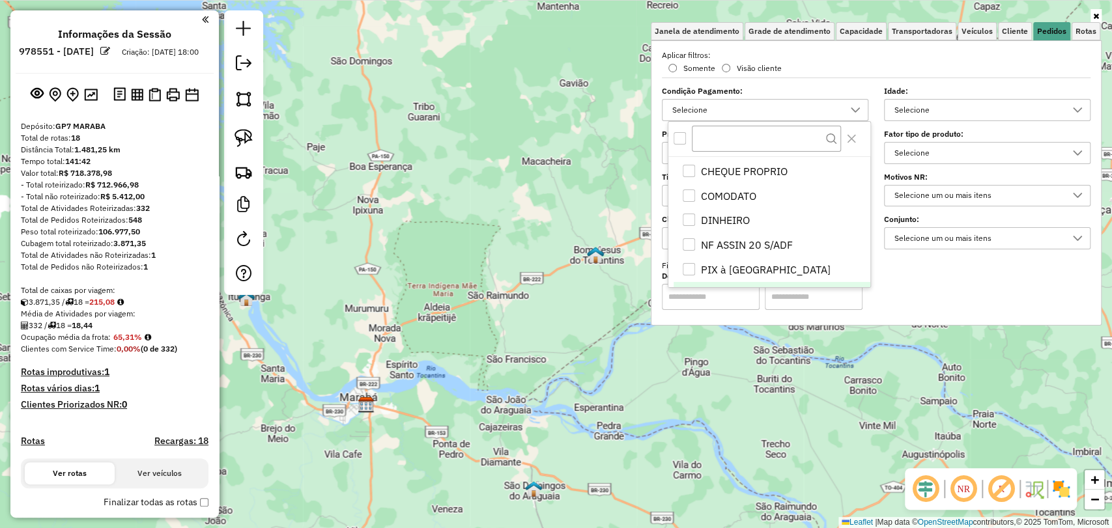
scroll to position [792, 0]
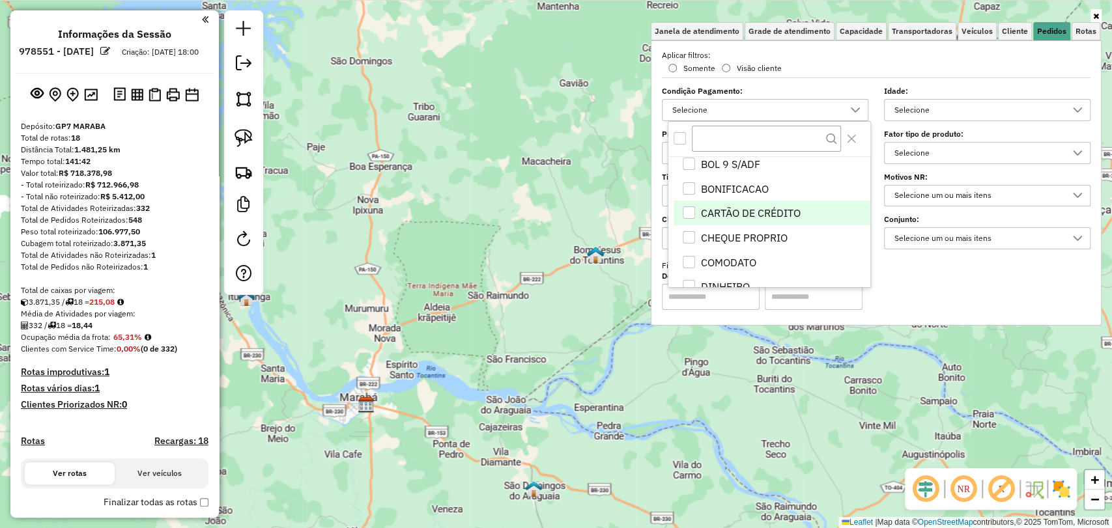
click at [690, 211] on div "CARTÃO DE CRÉDITO" at bounding box center [689, 213] width 12 height 12
click at [511, 337] on div "Limpar filtros Janela de atendimento Grade de atendimento Capacidade Transporta…" at bounding box center [556, 264] width 1112 height 528
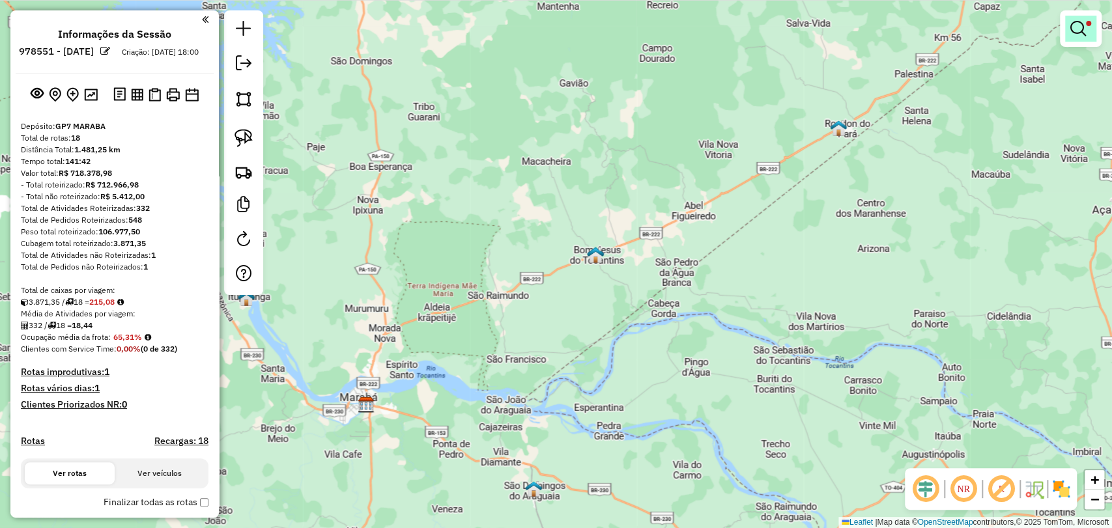
click at [1086, 21] on span at bounding box center [1088, 23] width 5 height 5
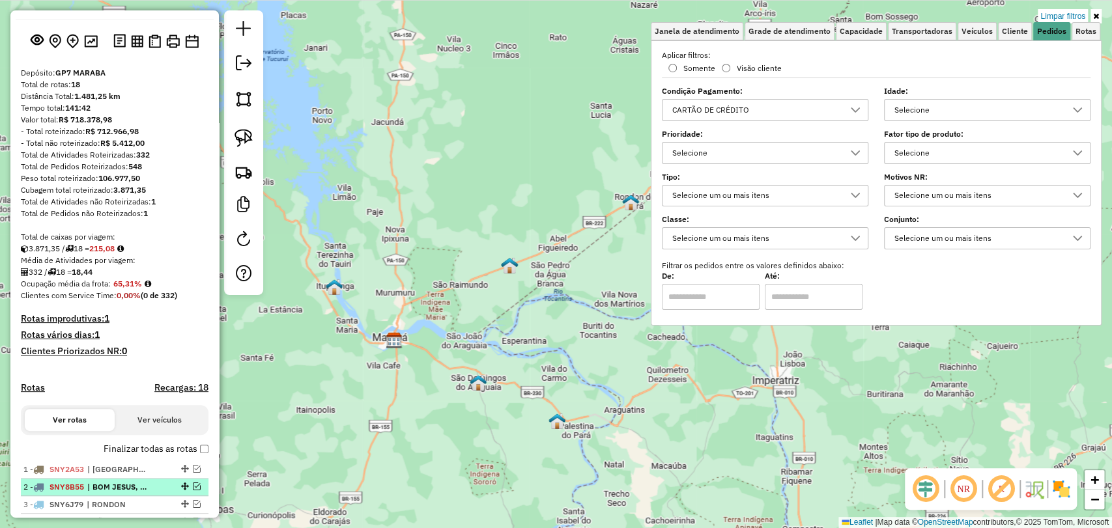
scroll to position [145, 0]
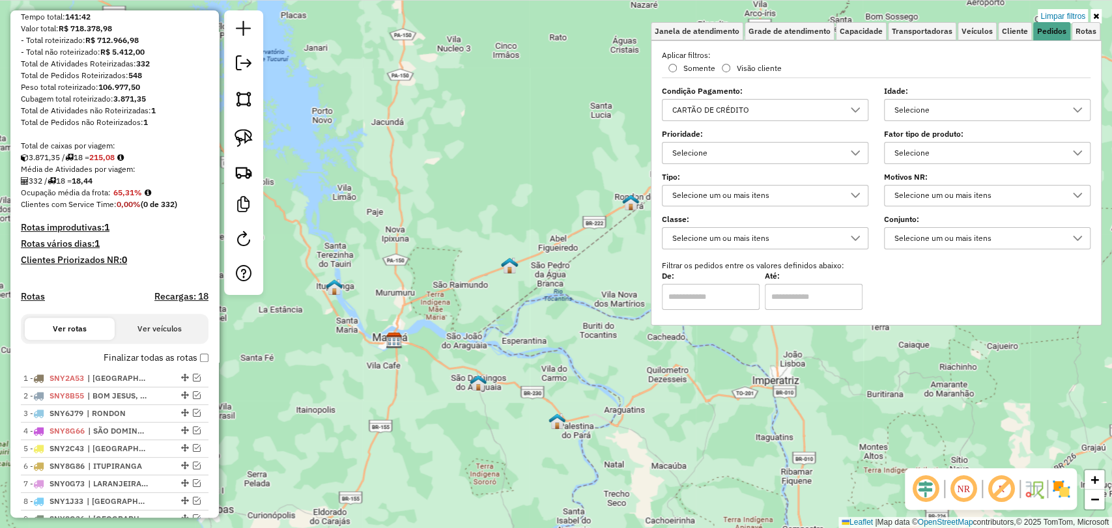
click at [195, 365] on label "Finalizar todas as rotas" at bounding box center [156, 358] width 105 height 14
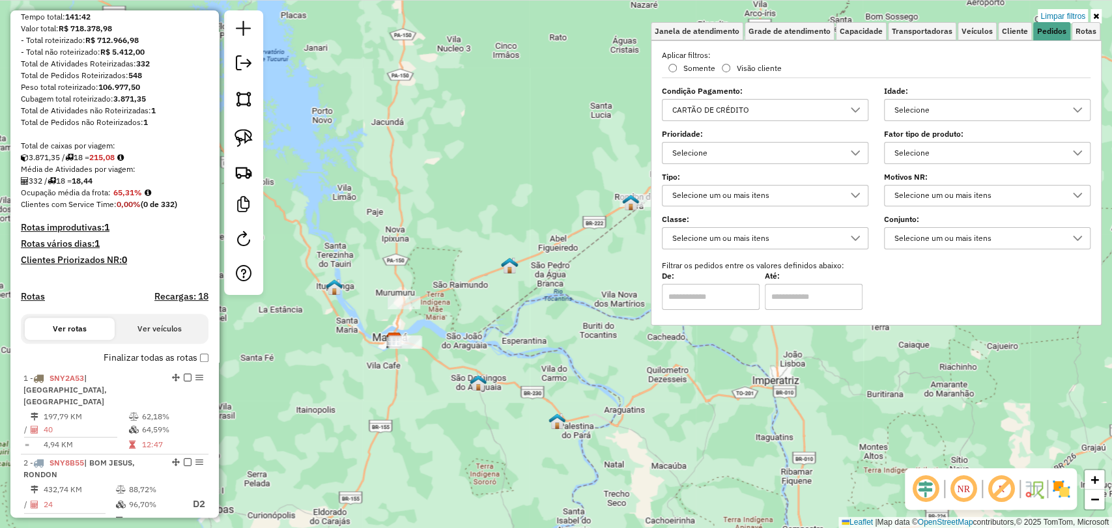
click at [379, 390] on div "Limpar filtros Janela de atendimento Grade de atendimento Capacidade Transporta…" at bounding box center [556, 264] width 1112 height 528
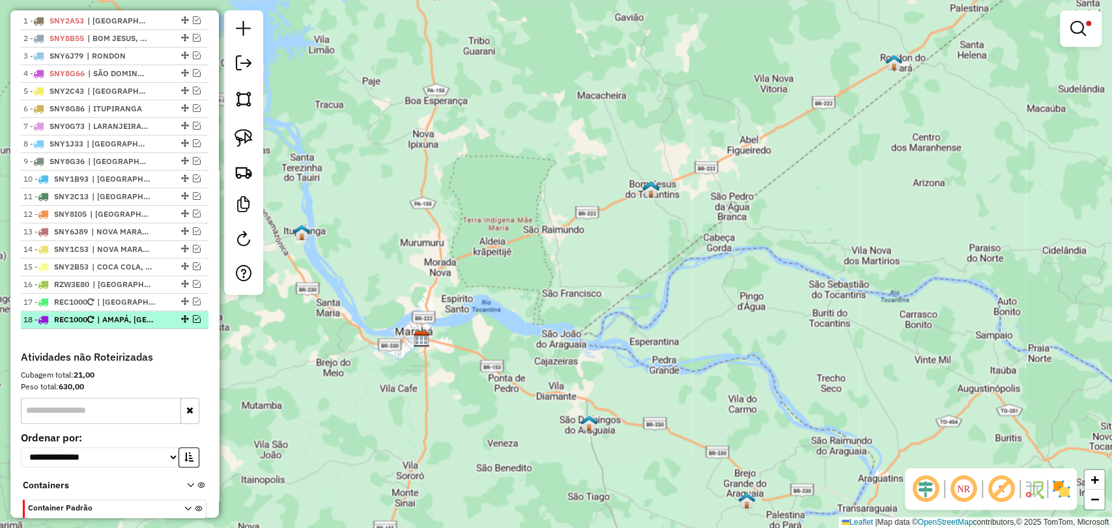
scroll to position [506, 0]
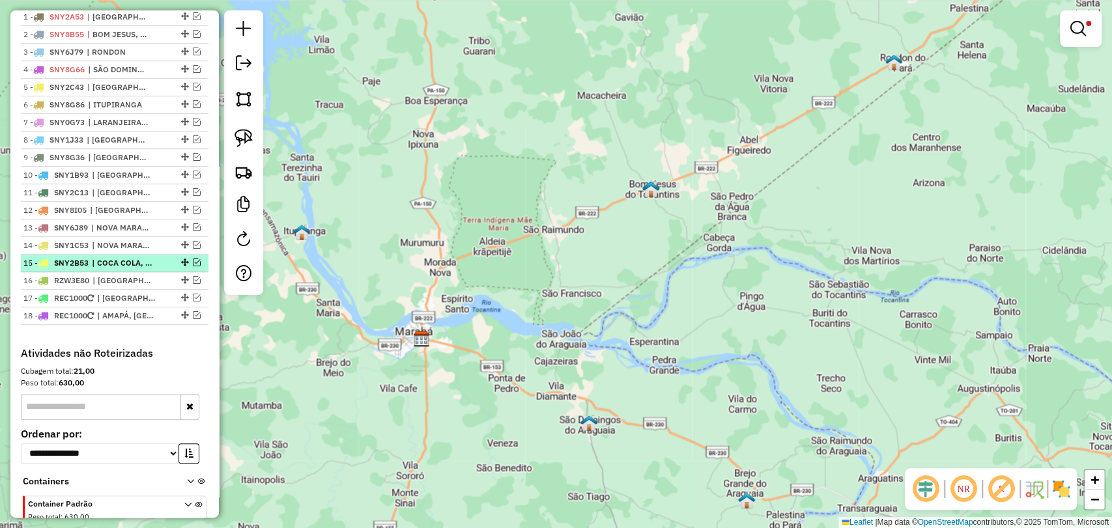
click at [193, 267] on em at bounding box center [197, 263] width 8 height 8
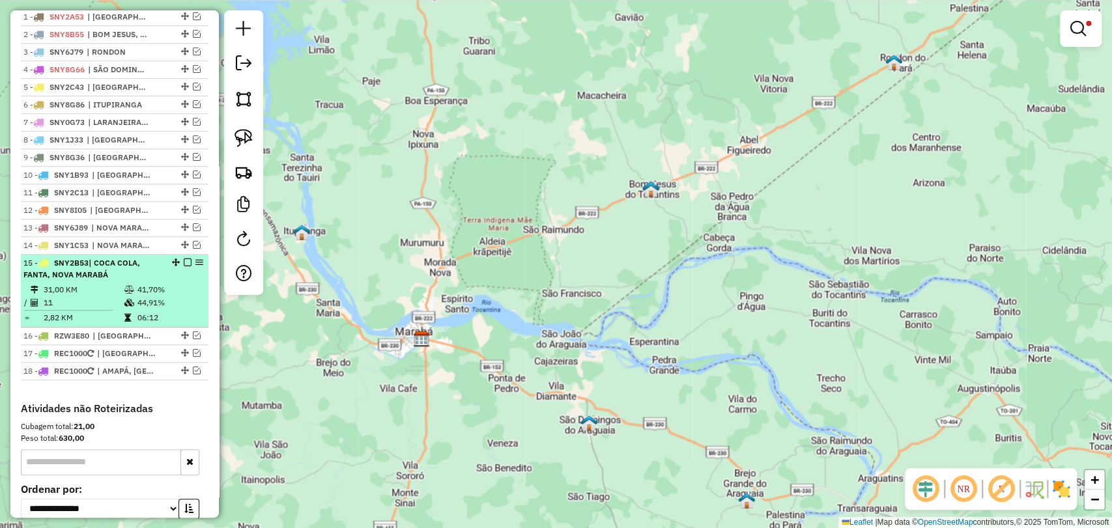
click at [162, 296] on td "41,70%" at bounding box center [170, 289] width 66 height 13
select select "**********"
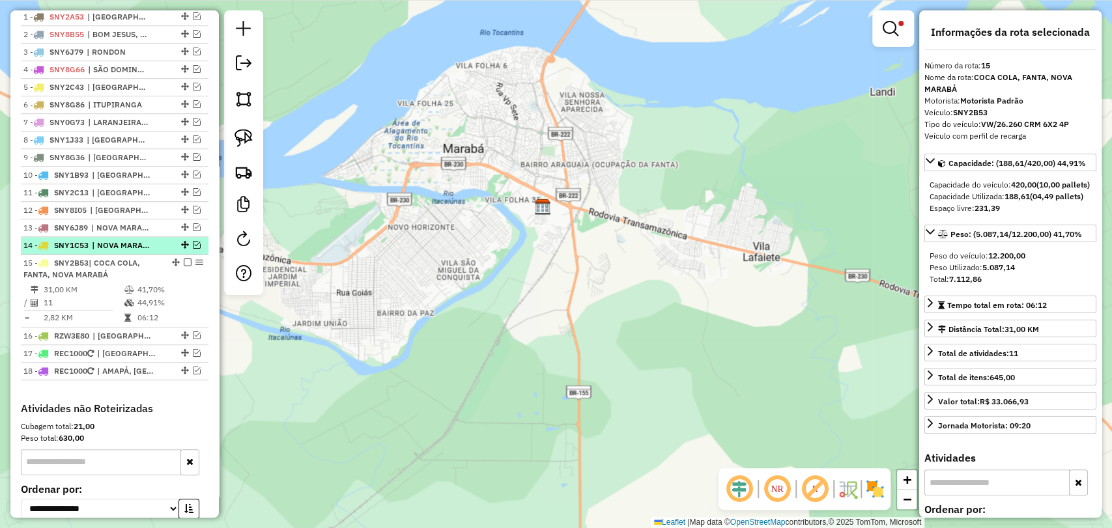
click at [193, 249] on em at bounding box center [197, 245] width 8 height 8
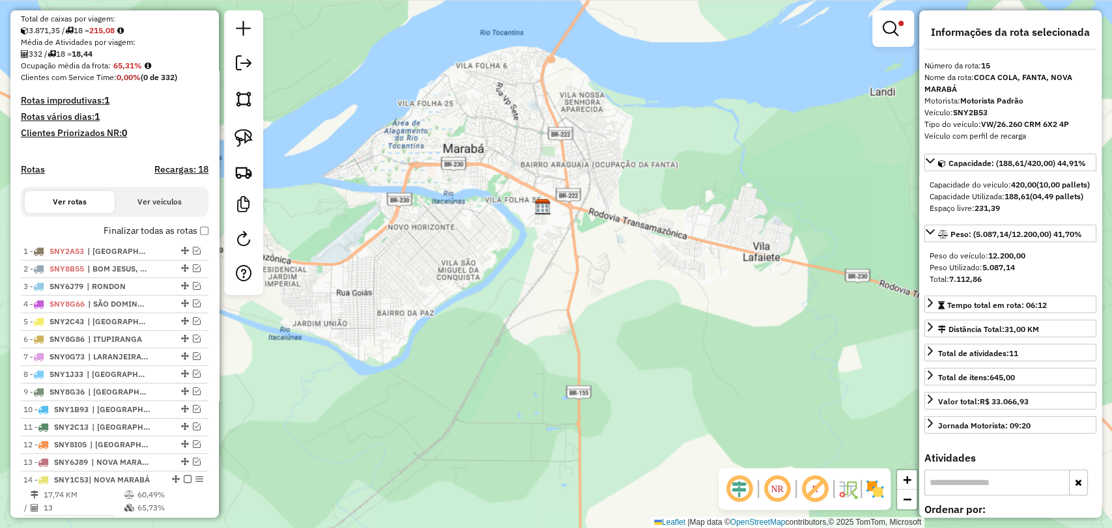
scroll to position [217, 0]
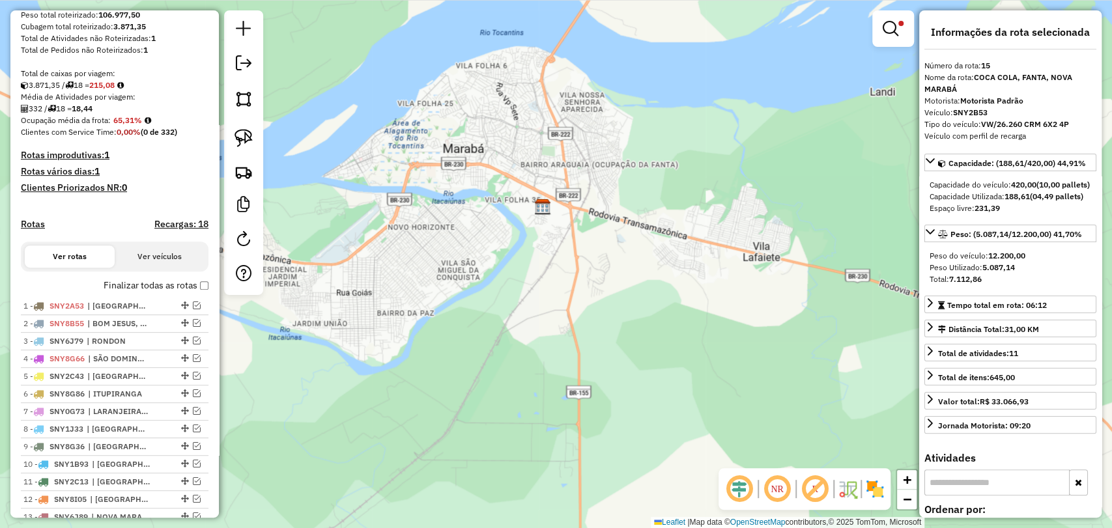
click at [193, 293] on label "Finalizar todas as rotas" at bounding box center [156, 286] width 105 height 14
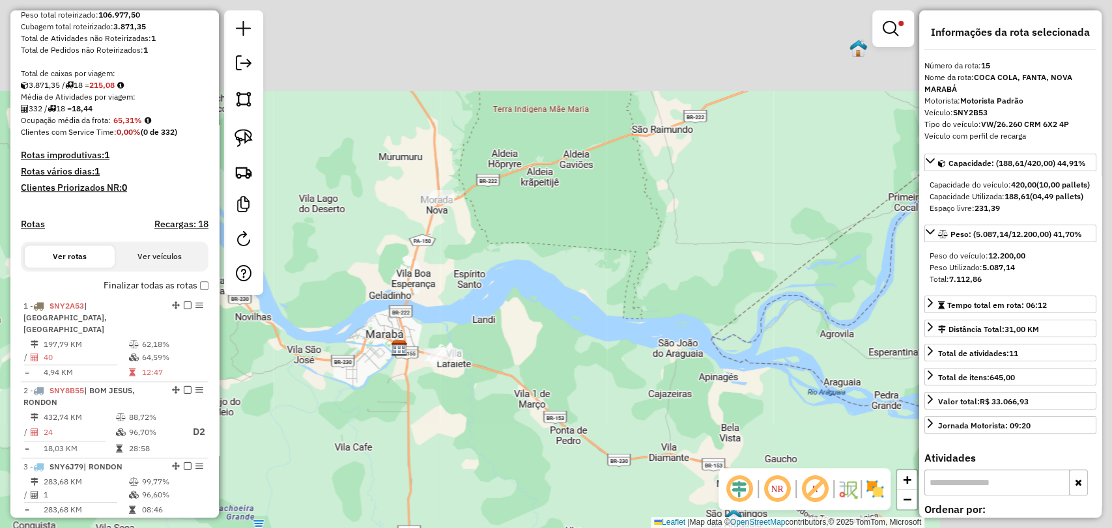
drag, startPoint x: 685, startPoint y: 211, endPoint x: 465, endPoint y: 336, distance: 253.0
click at [465, 336] on div "Limpar filtros Janela de atendimento Grade de atendimento Capacidade Transporta…" at bounding box center [556, 264] width 1112 height 528
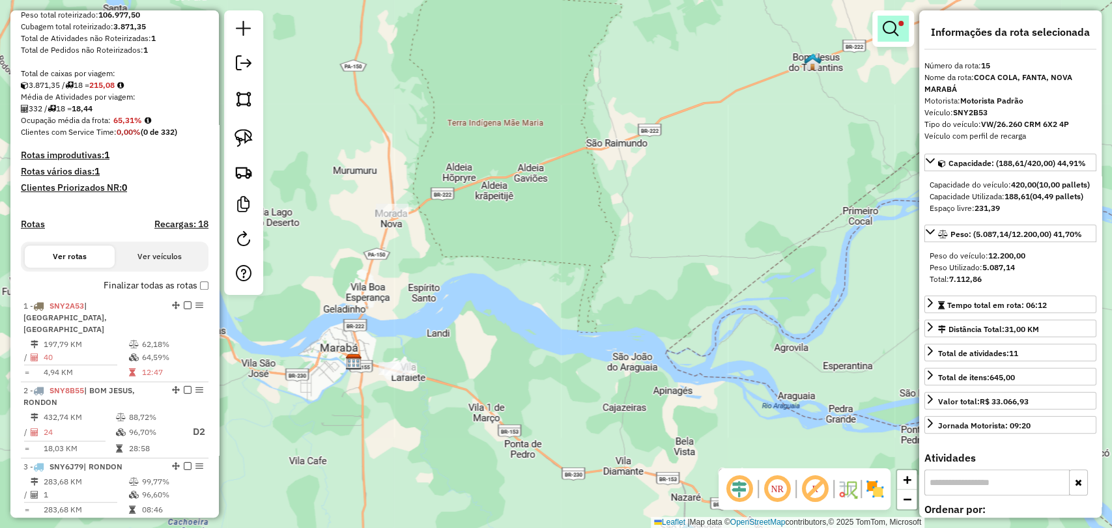
click at [886, 30] on em at bounding box center [891, 29] width 16 height 16
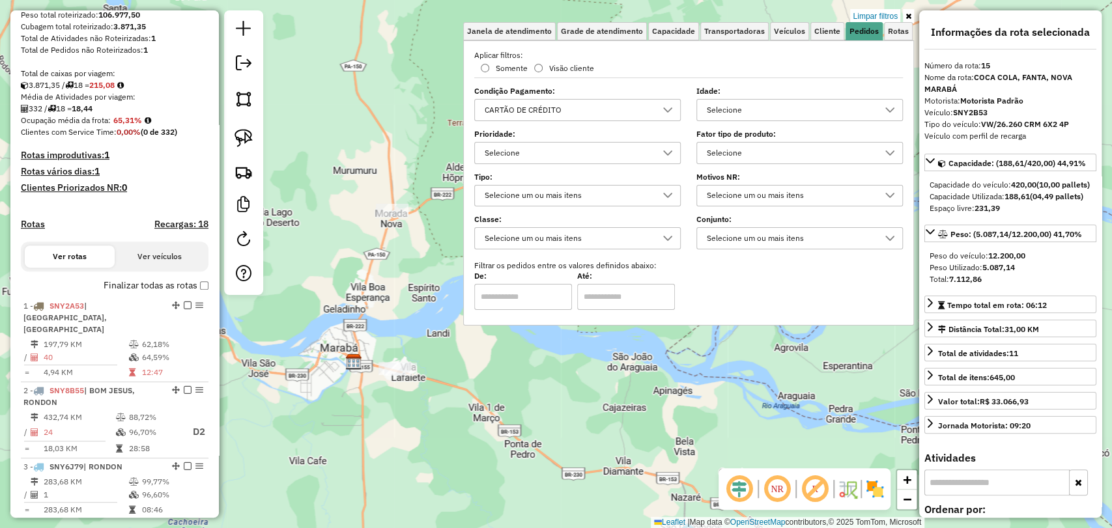
click at [598, 429] on div "Limpar filtros Janela de atendimento Grade de atendimento Capacidade Transporta…" at bounding box center [556, 264] width 1112 height 528
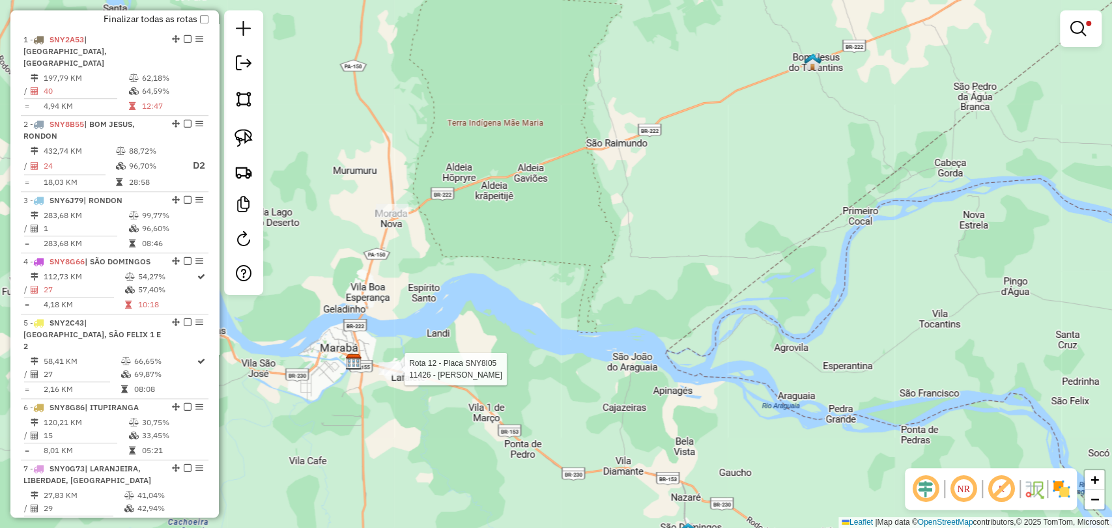
select select "**********"
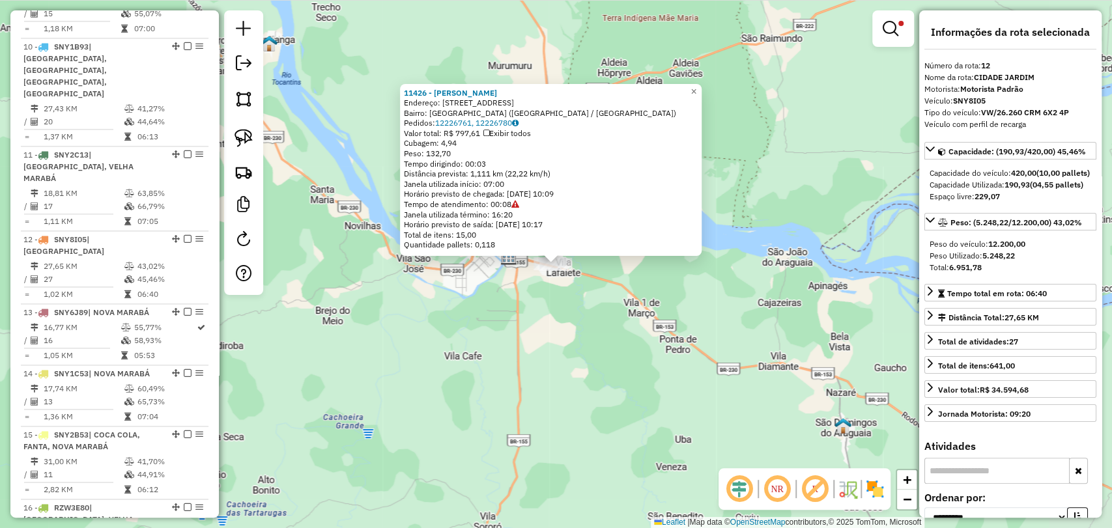
scroll to position [1286, 0]
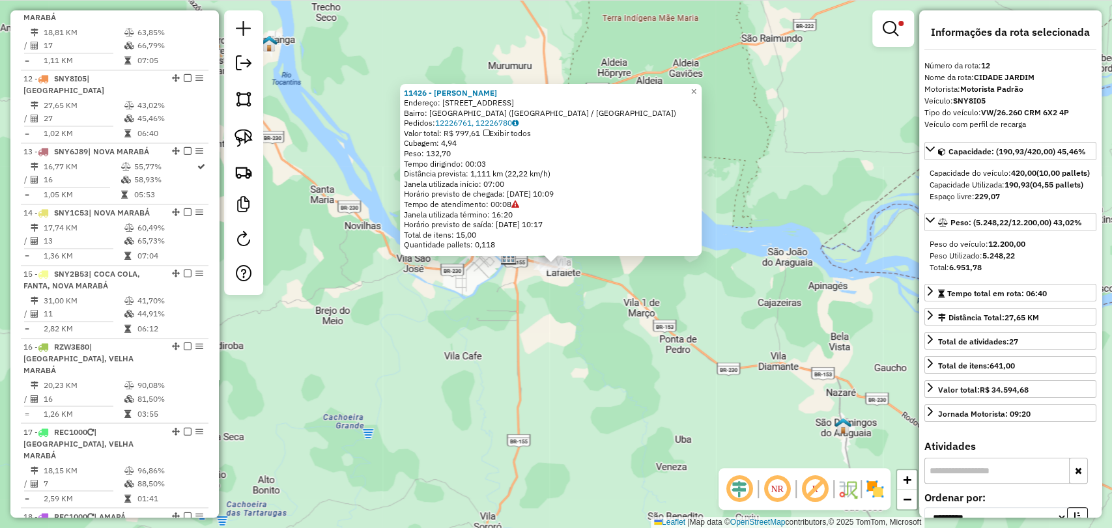
click at [629, 304] on div "Rota 12 - Placa SNY8I05 11426 - J E J BURGER 11426 - J E J BURGER Endereço: RUA…" at bounding box center [556, 264] width 1112 height 528
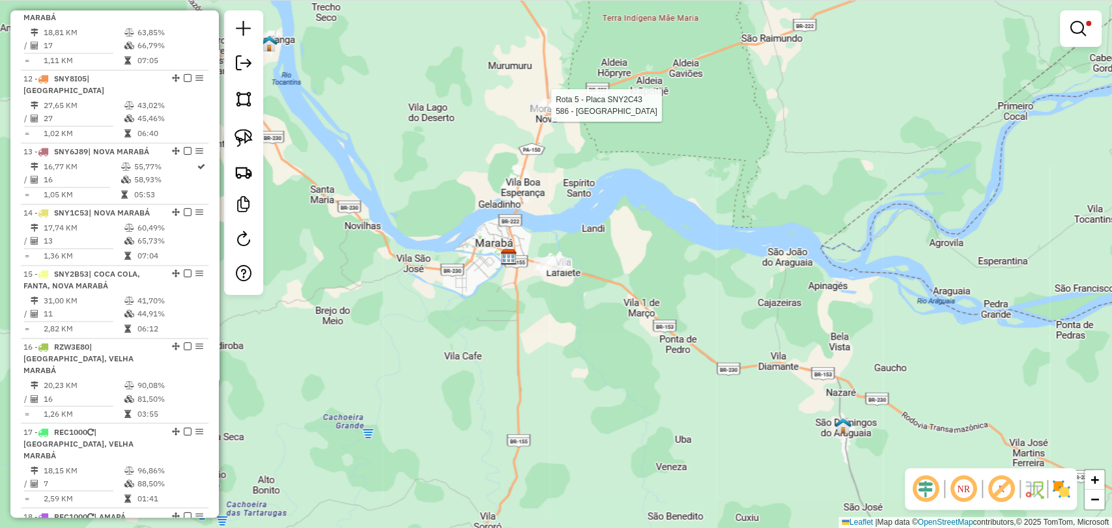
select select "**********"
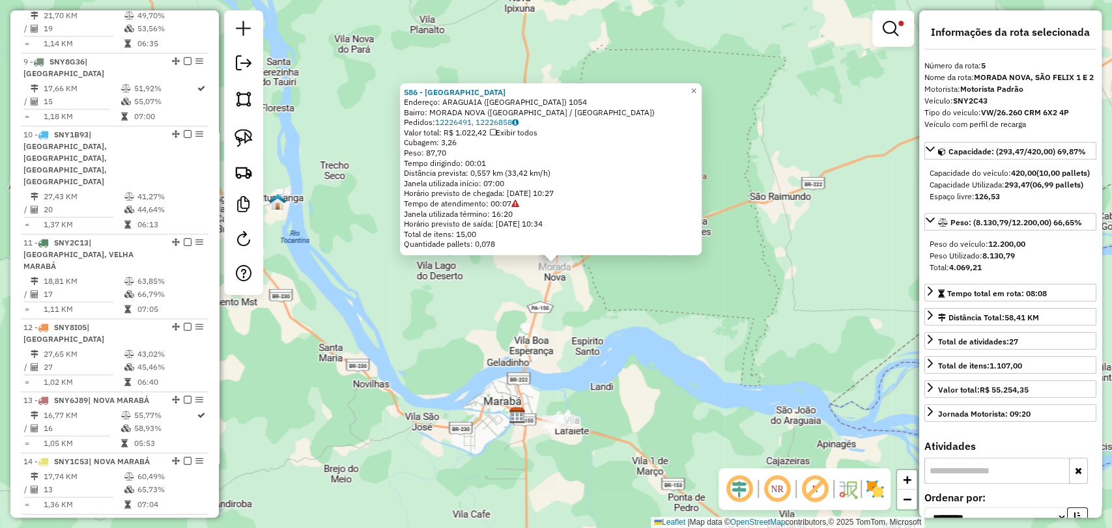
scroll to position [787, 0]
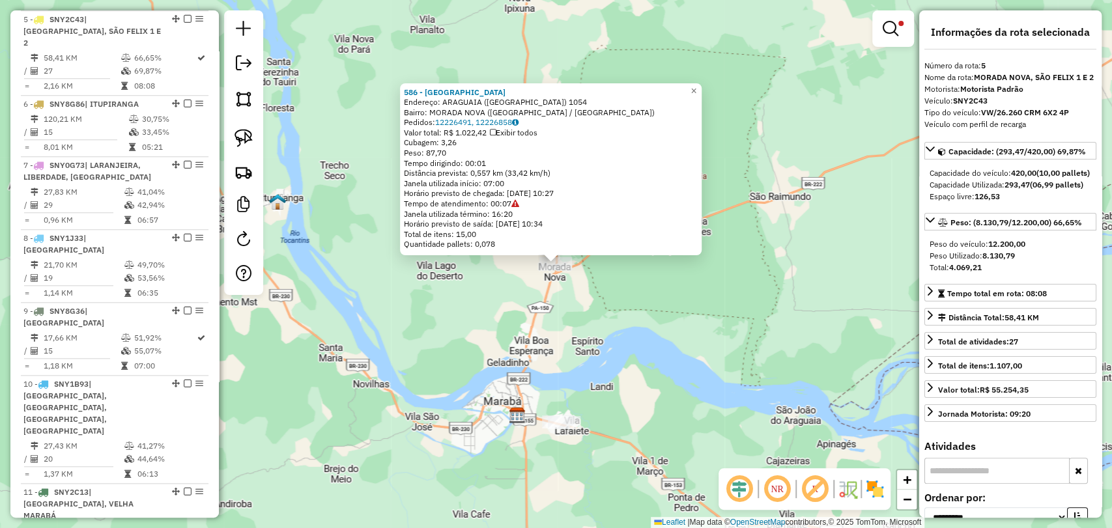
click at [704, 431] on div "586 - BAHREIN Endereço: ARAGUAIA (JARDIM COELHAO) 1054 Bairro: MORADA NOVA (MAR…" at bounding box center [556, 264] width 1112 height 528
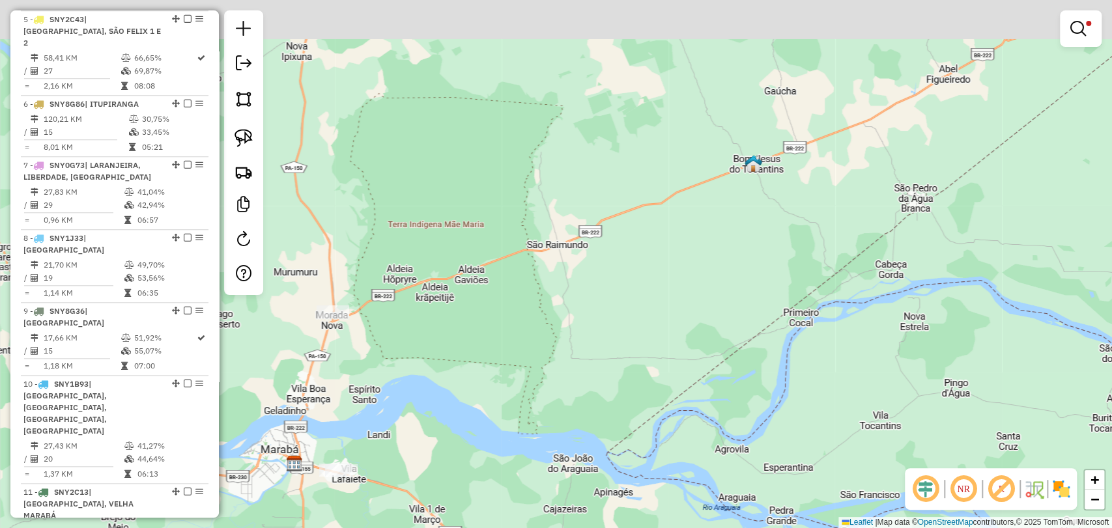
drag, startPoint x: 850, startPoint y: 289, endPoint x: 433, endPoint y: 399, distance: 431.3
click at [433, 399] on div "Limpar filtros Janela de atendimento Grade de atendimento Capacidade Transporta…" at bounding box center [556, 264] width 1112 height 528
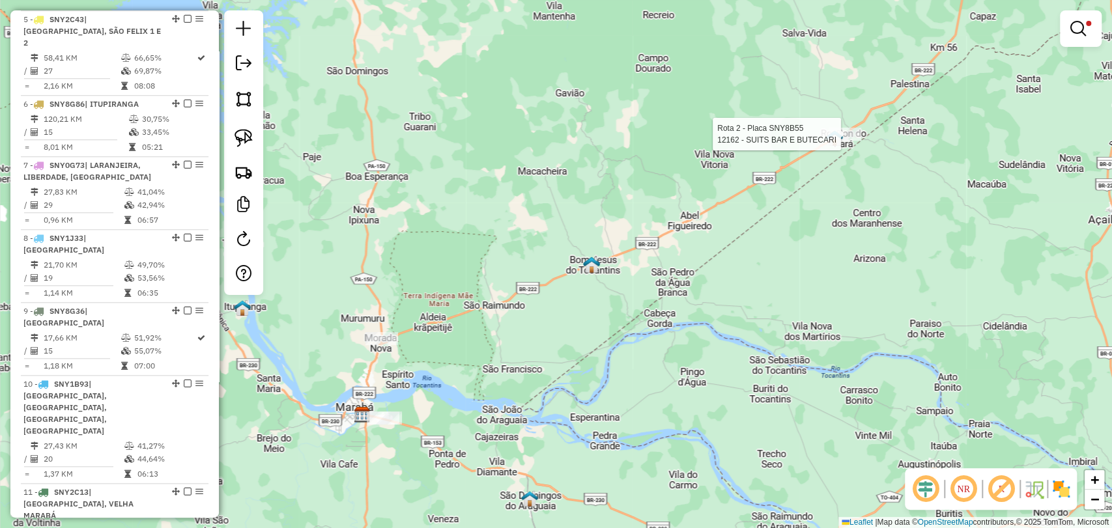
select select "**********"
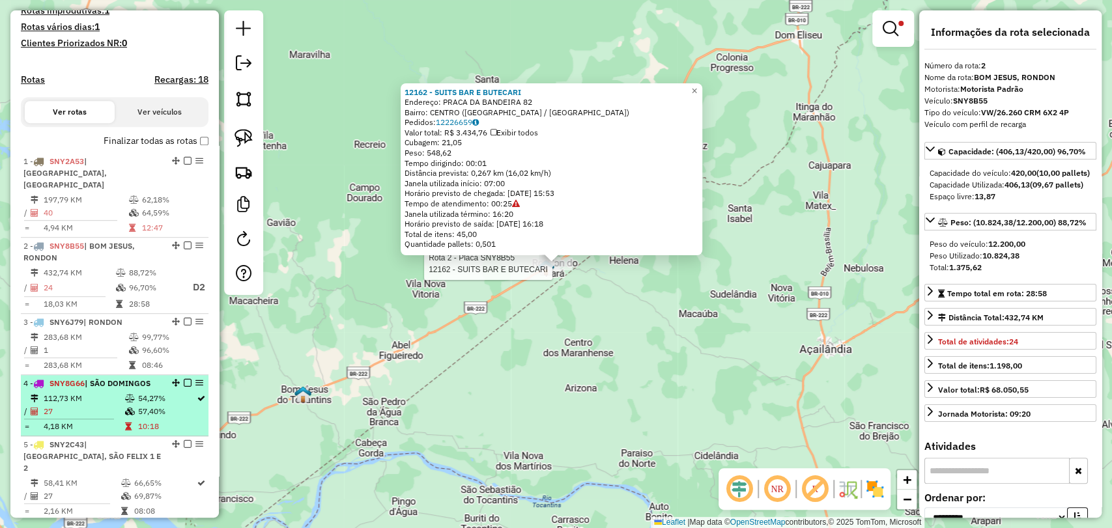
scroll to position [299, 0]
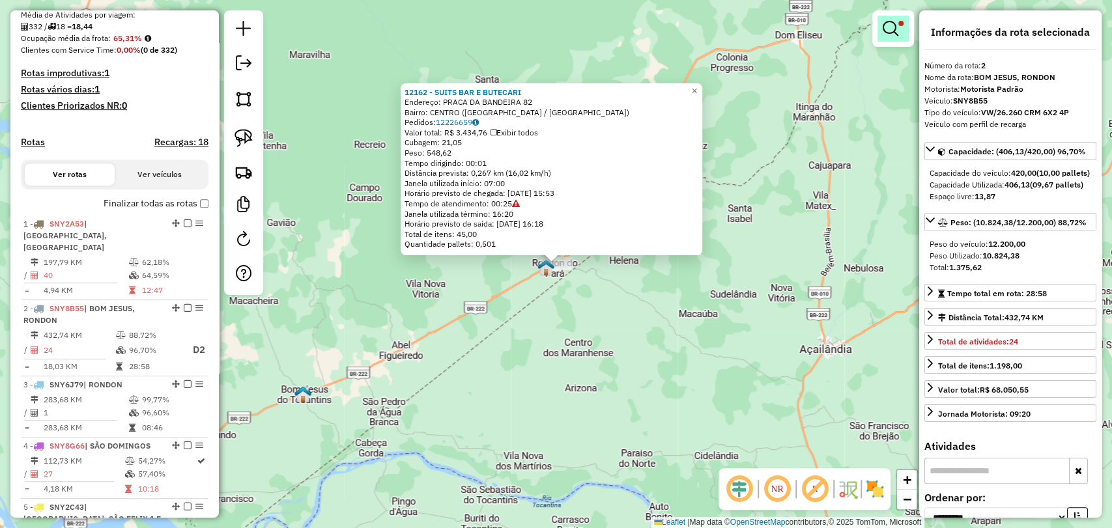
click at [899, 27] on link at bounding box center [893, 29] width 31 height 26
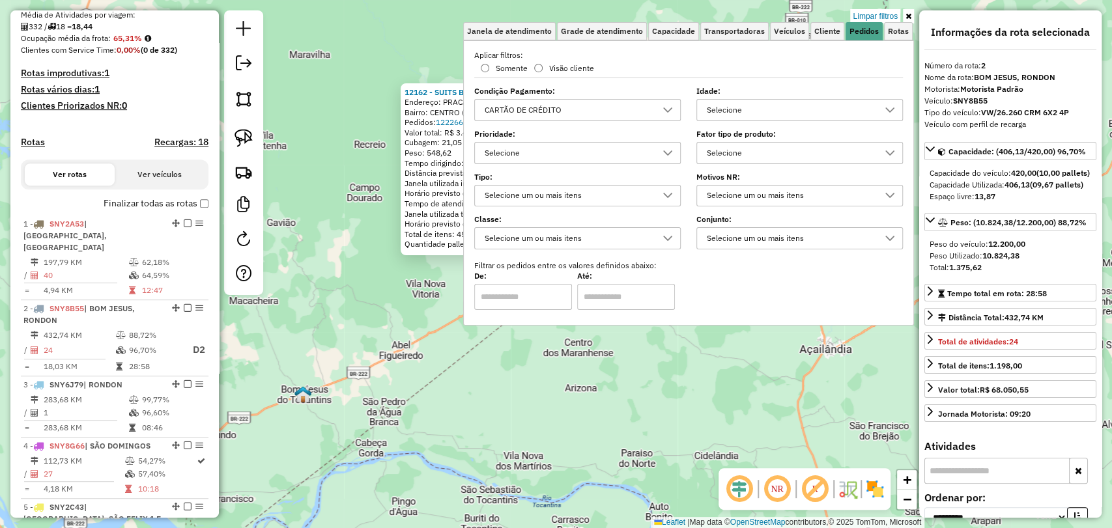
click at [611, 109] on div "CARTÃO DE CRÉDITO" at bounding box center [567, 110] width 175 height 21
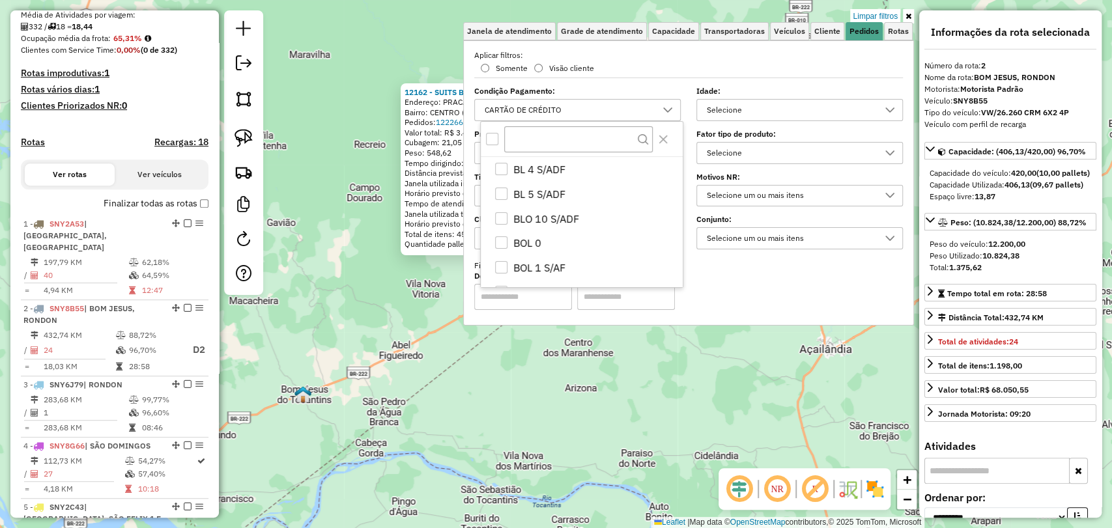
scroll to position [730, 0]
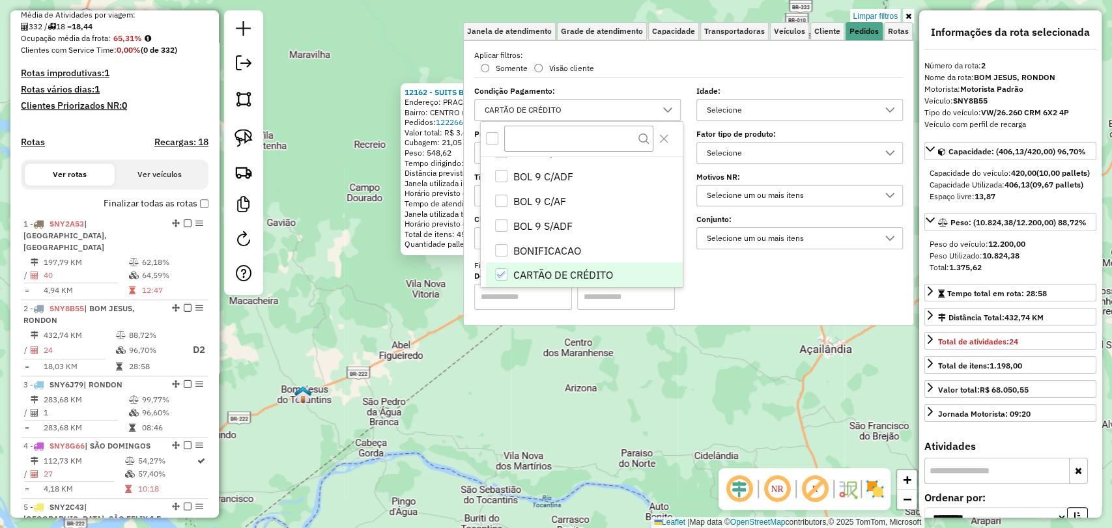
click at [498, 136] on div at bounding box center [492, 138] width 13 height 13
click at [495, 137] on icon "All items selected" at bounding box center [492, 138] width 9 height 9
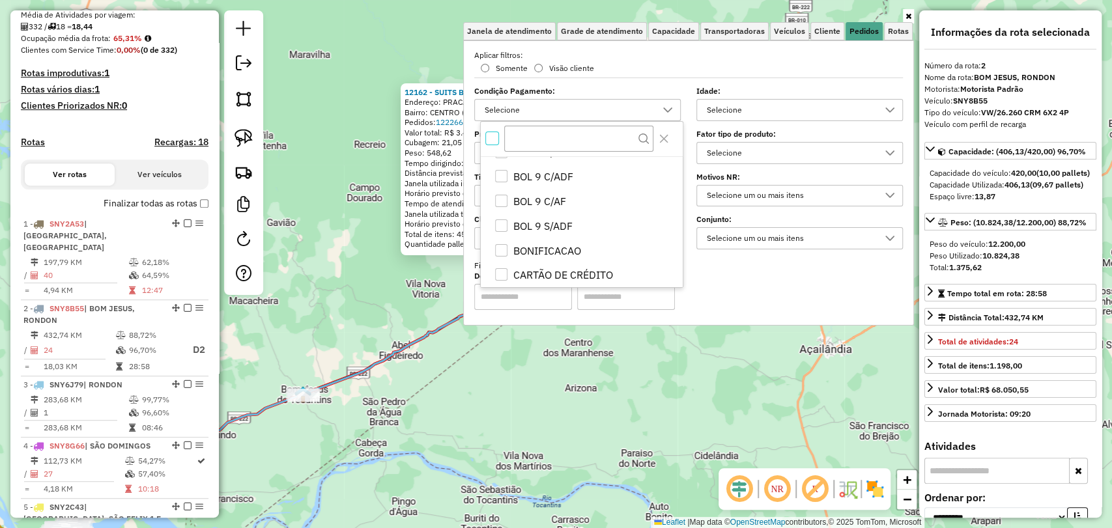
click at [287, 433] on div "12162 - SUITS BAR E BUTECARI Endereço: PRACA DA BANDEIRA 82 Bairro: CENTRO (RON…" at bounding box center [556, 264] width 1112 height 528
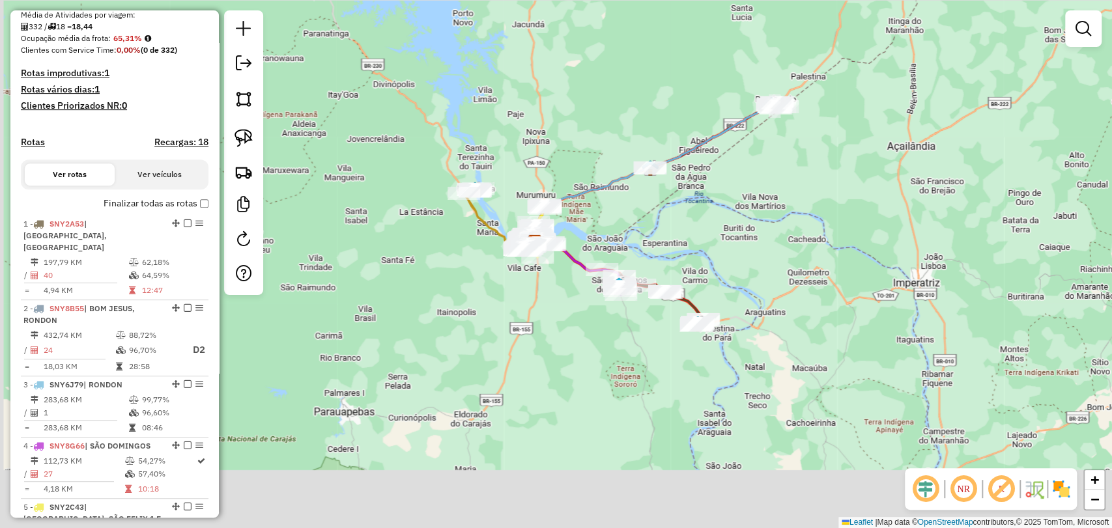
drag, startPoint x: 291, startPoint y: 478, endPoint x: 643, endPoint y: 226, distance: 433.4
click at [643, 226] on div "Janela de atendimento Grade de atendimento Capacidade Transportadoras Veículos …" at bounding box center [556, 264] width 1112 height 528
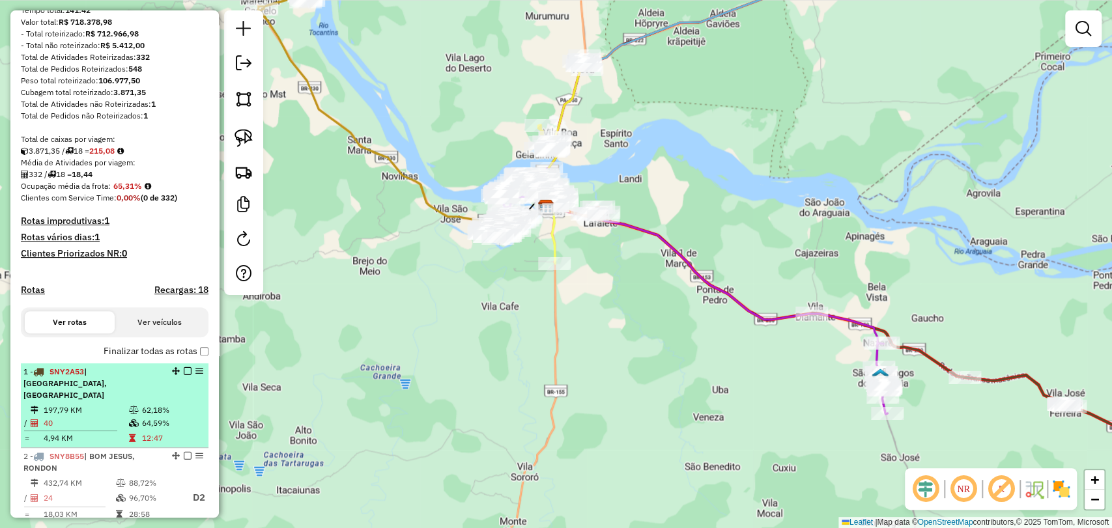
scroll to position [227, 0]
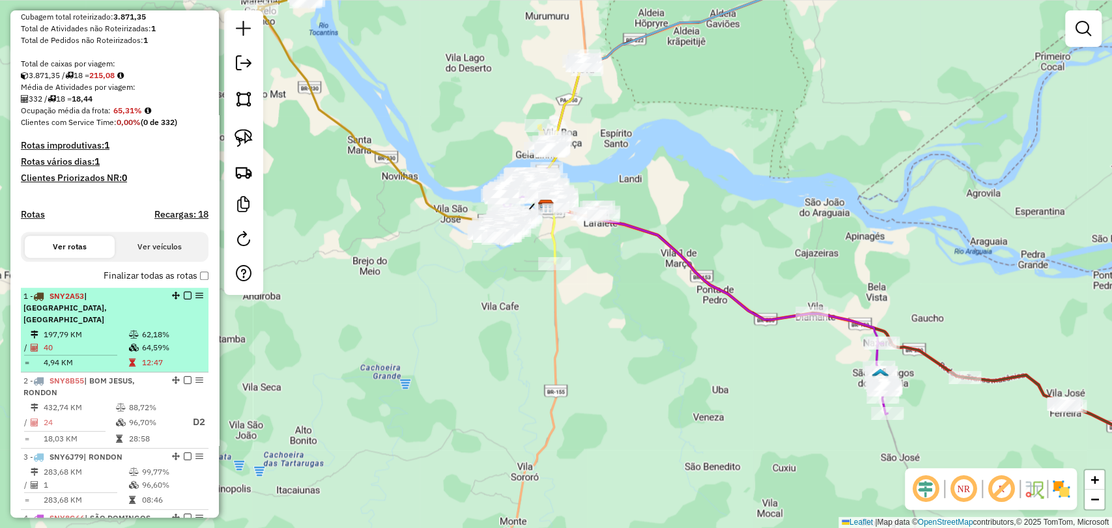
click at [111, 366] on td "4,94 KM" at bounding box center [85, 362] width 85 height 13
select select "**********"
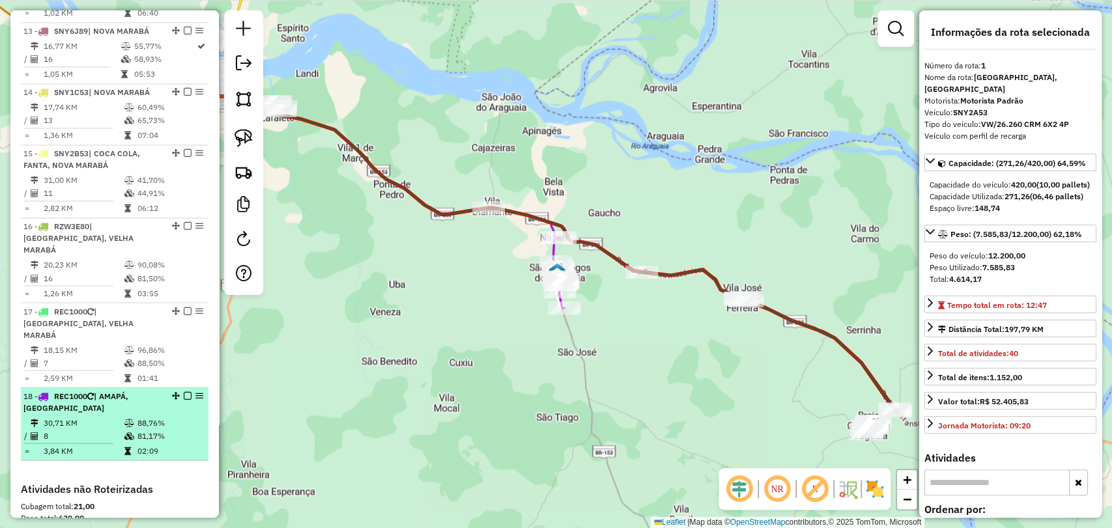
scroll to position [1364, 0]
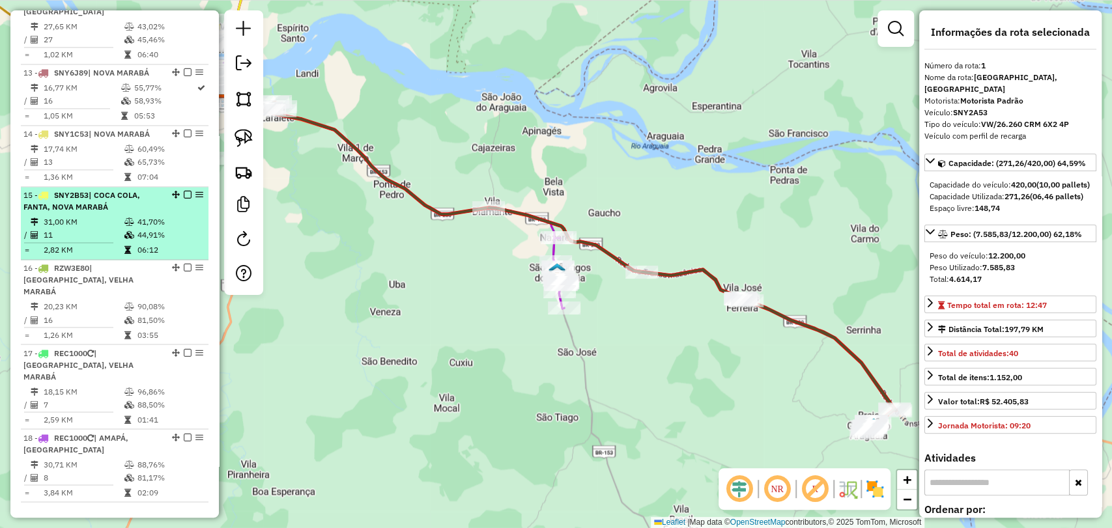
click at [123, 187] on li "15 - SNY2B53 | COCA COLA, FANTA, NOVA MARABÁ 31,00 KM 41,70% / 11 44,91% = 2,82…" at bounding box center [115, 223] width 188 height 73
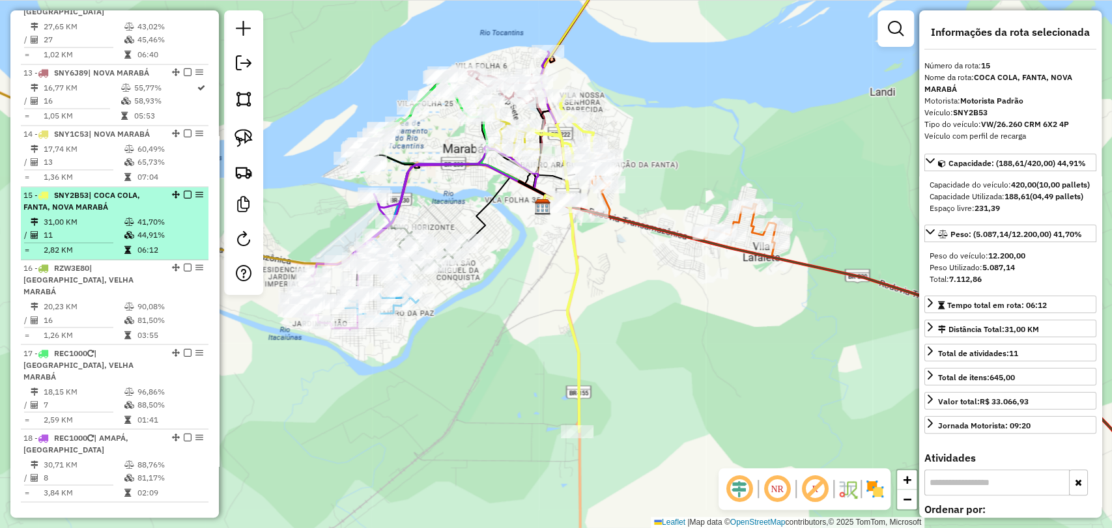
click at [186, 191] on em at bounding box center [188, 195] width 8 height 8
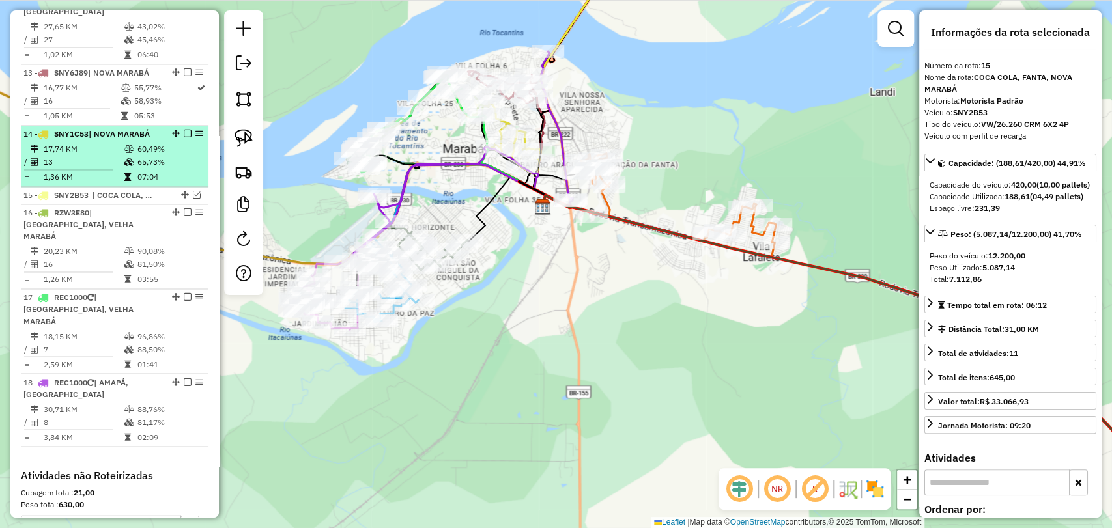
click at [114, 156] on td "13" at bounding box center [83, 162] width 81 height 13
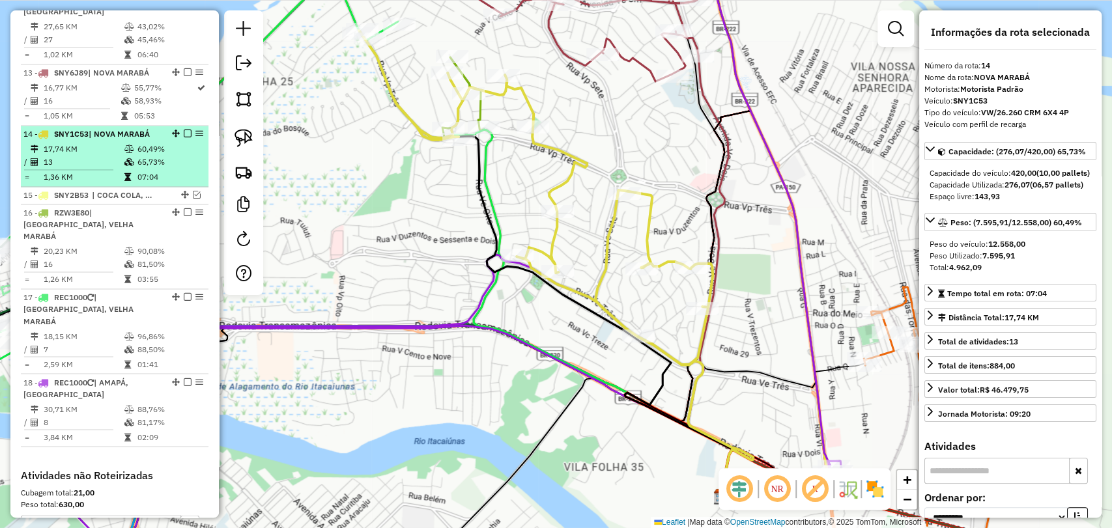
click at [184, 130] on em at bounding box center [188, 134] width 8 height 8
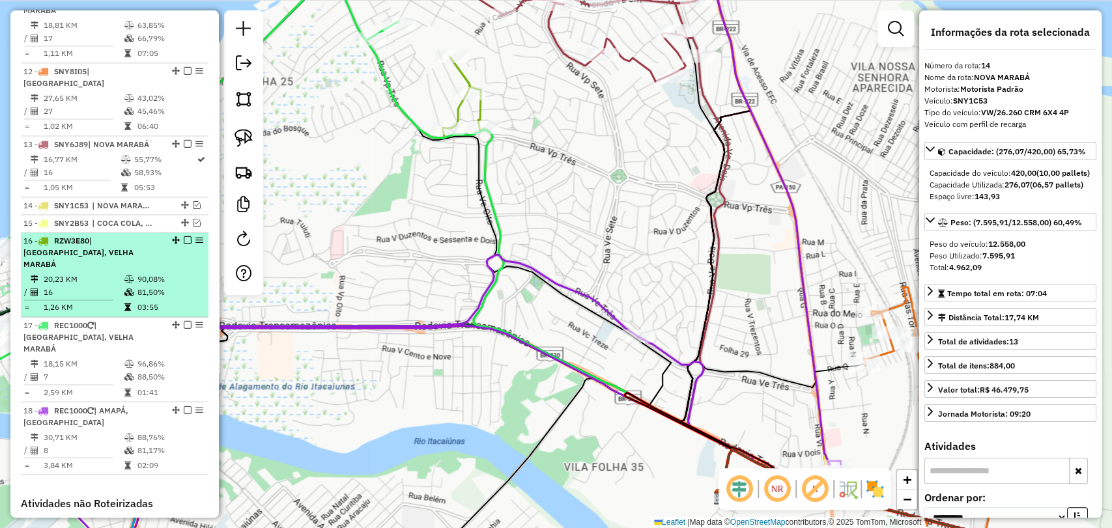
scroll to position [1292, 0]
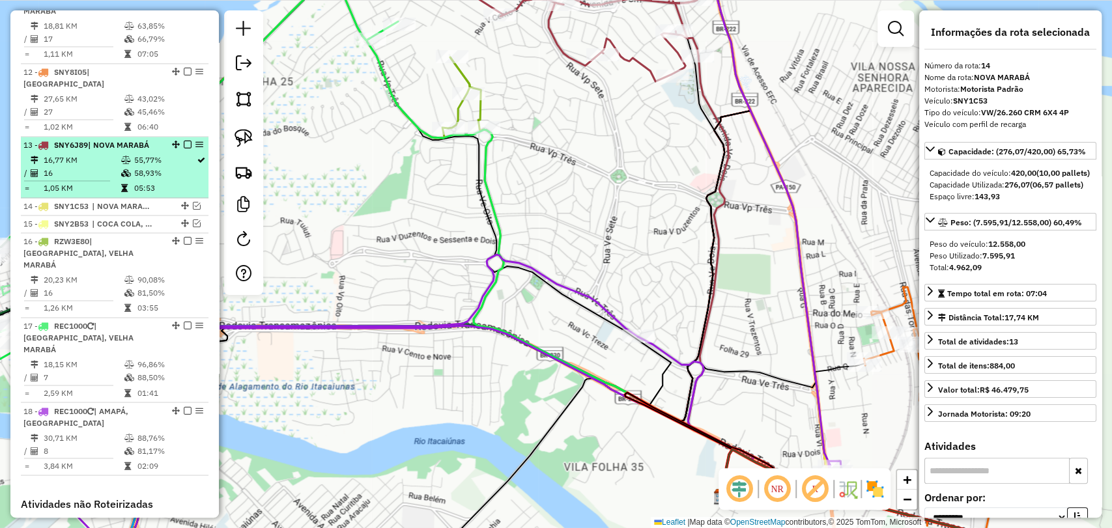
click at [146, 182] on td "05:53" at bounding box center [164, 188] width 63 height 13
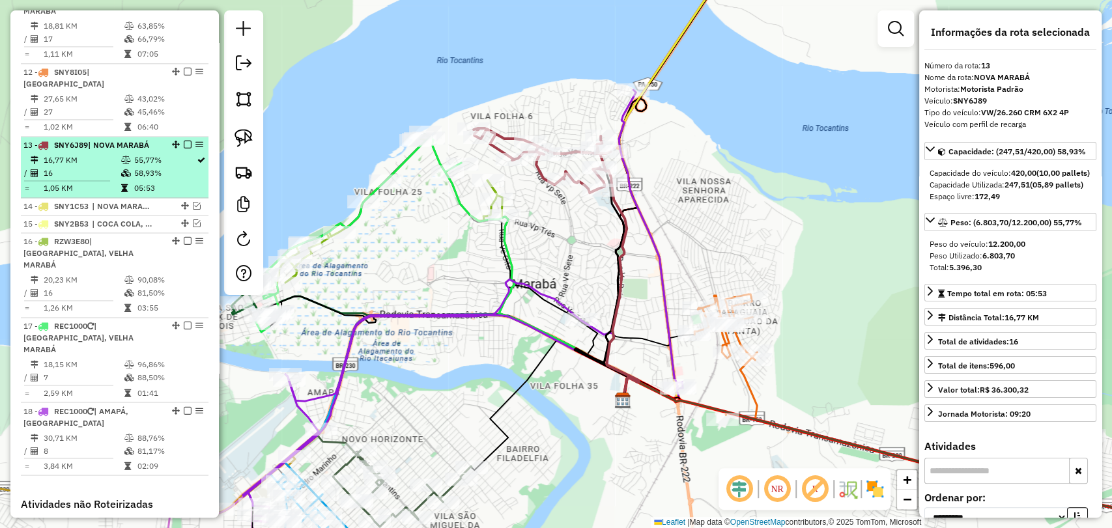
click at [186, 141] on em at bounding box center [188, 145] width 8 height 8
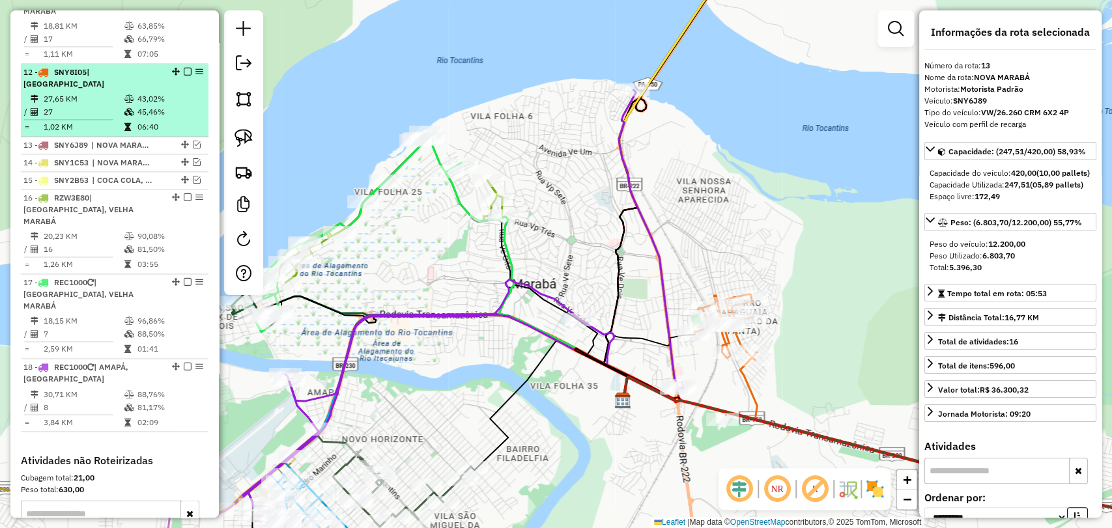
click at [152, 121] on td "06:40" at bounding box center [170, 127] width 66 height 13
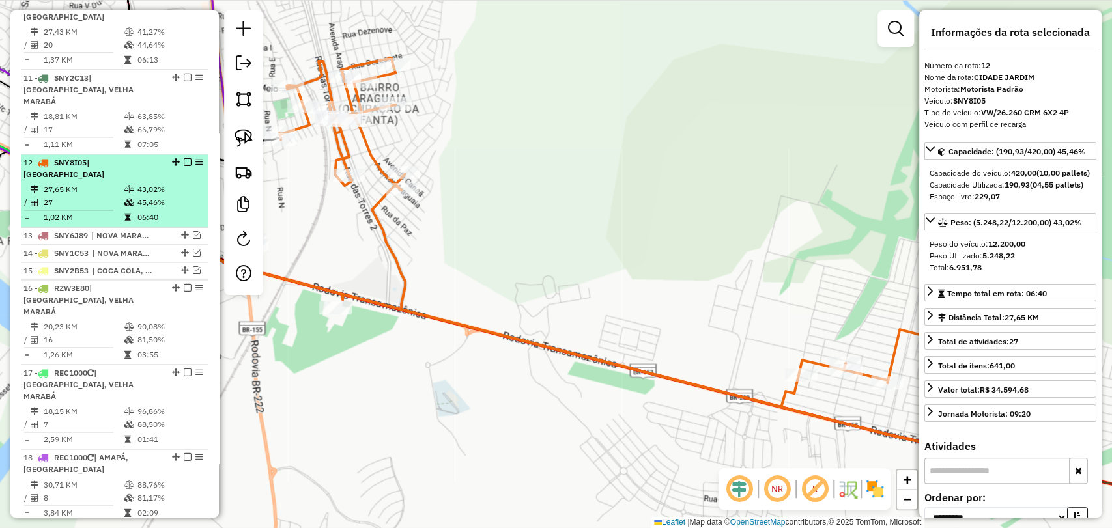
scroll to position [1147, 0]
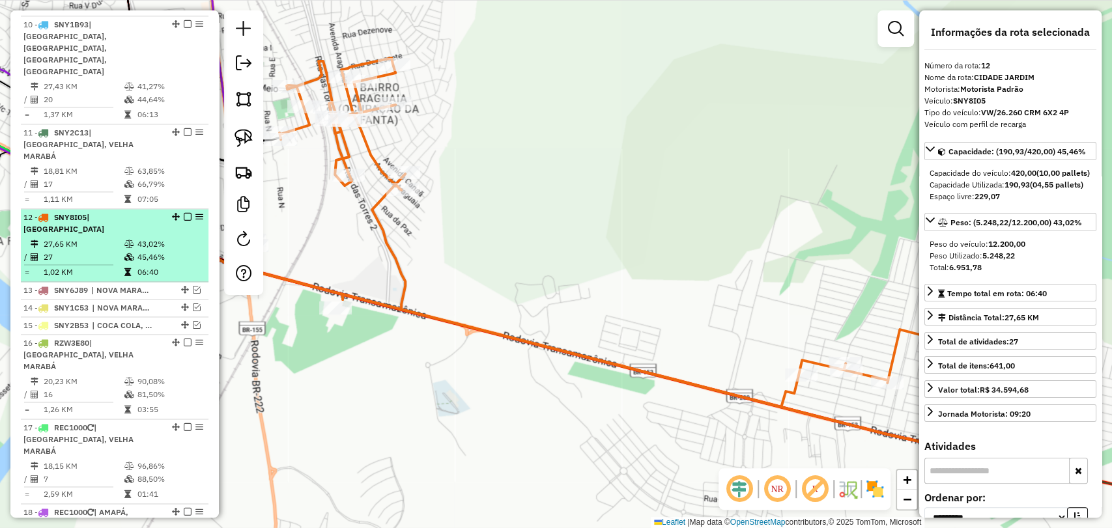
click at [184, 213] on em at bounding box center [188, 217] width 8 height 8
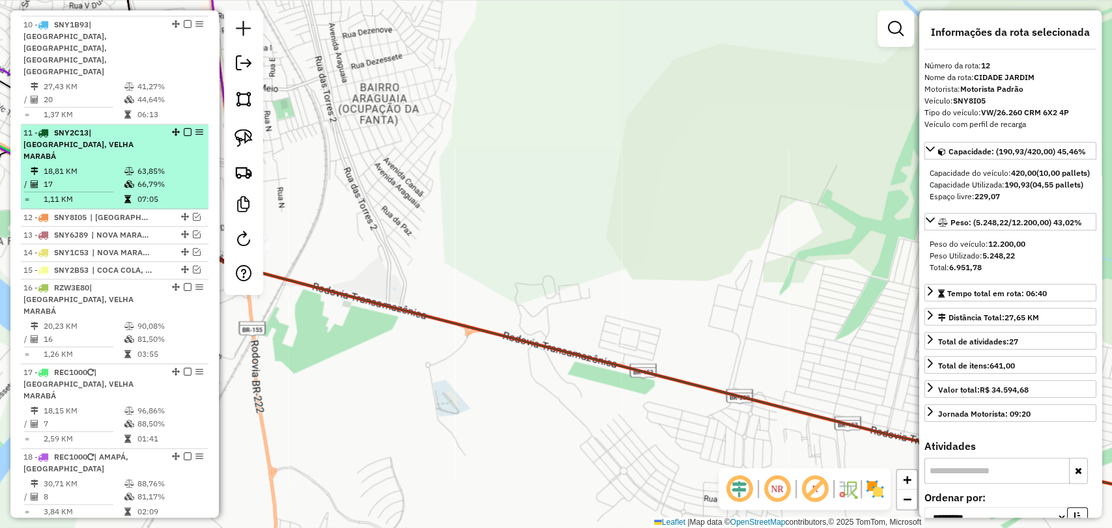
click at [144, 165] on td "63,85%" at bounding box center [170, 171] width 66 height 13
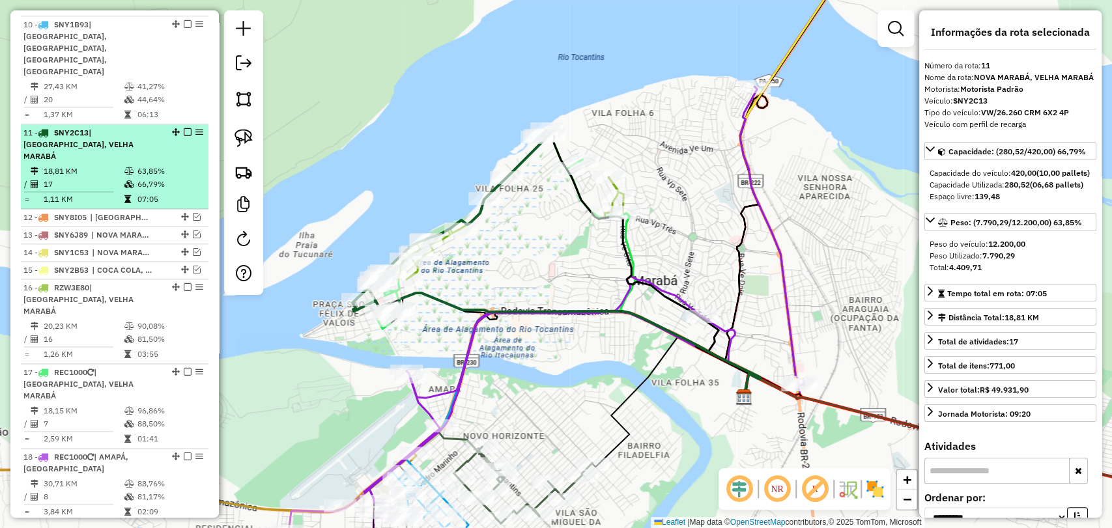
click at [184, 128] on em at bounding box center [188, 132] width 8 height 8
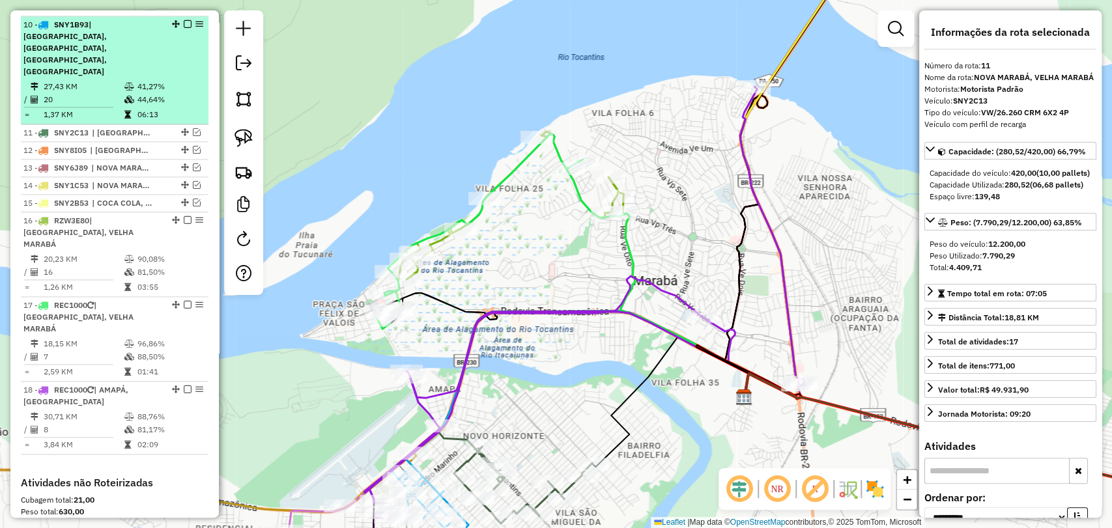
click at [137, 93] on td "44,64%" at bounding box center [170, 99] width 66 height 13
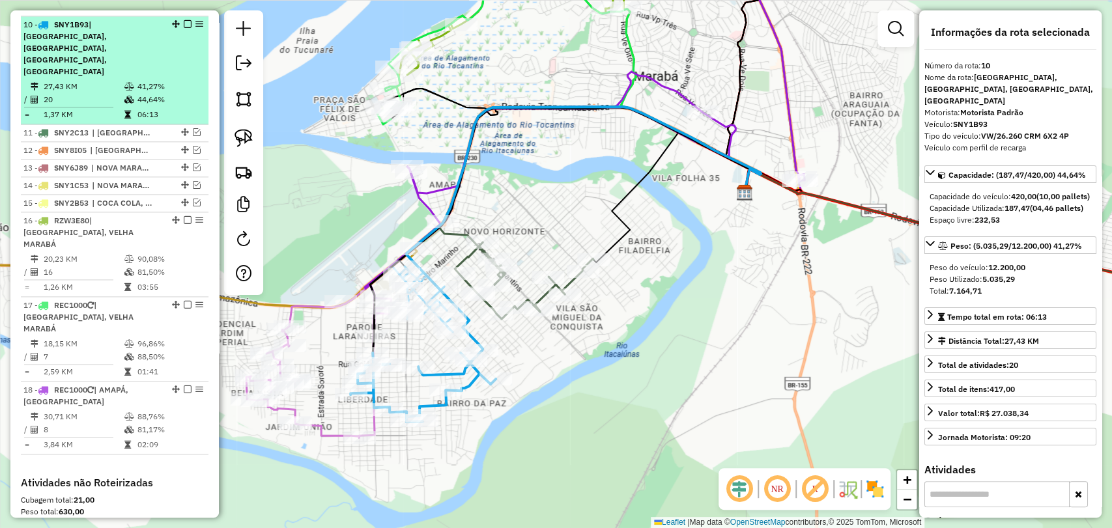
scroll to position [1075, 0]
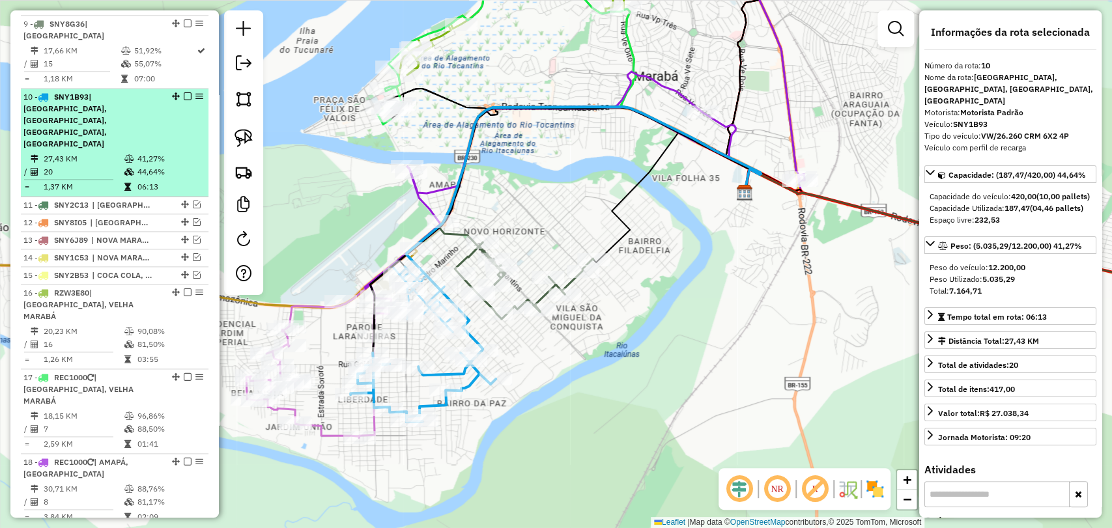
click at [184, 93] on em at bounding box center [188, 97] width 8 height 8
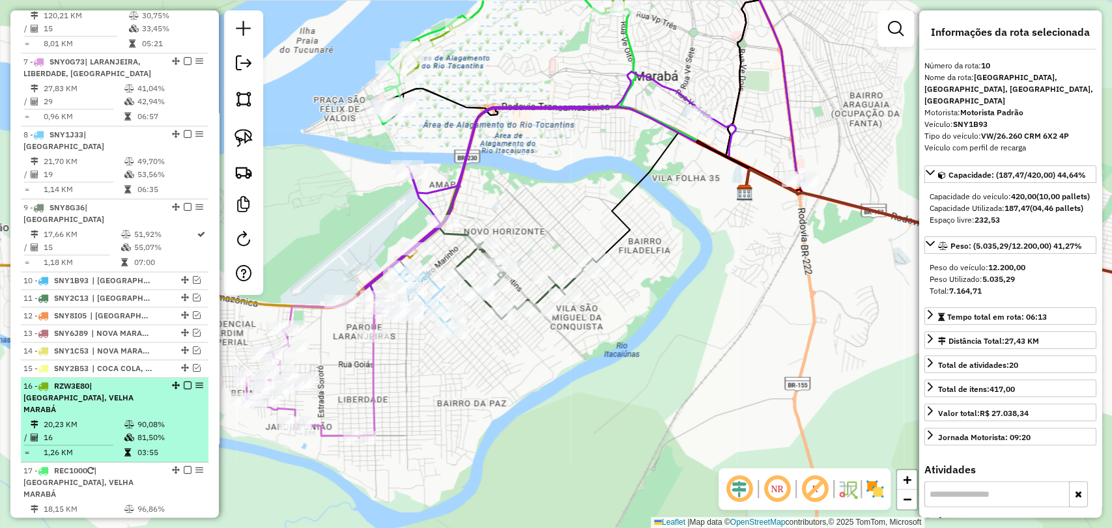
scroll to position [785, 0]
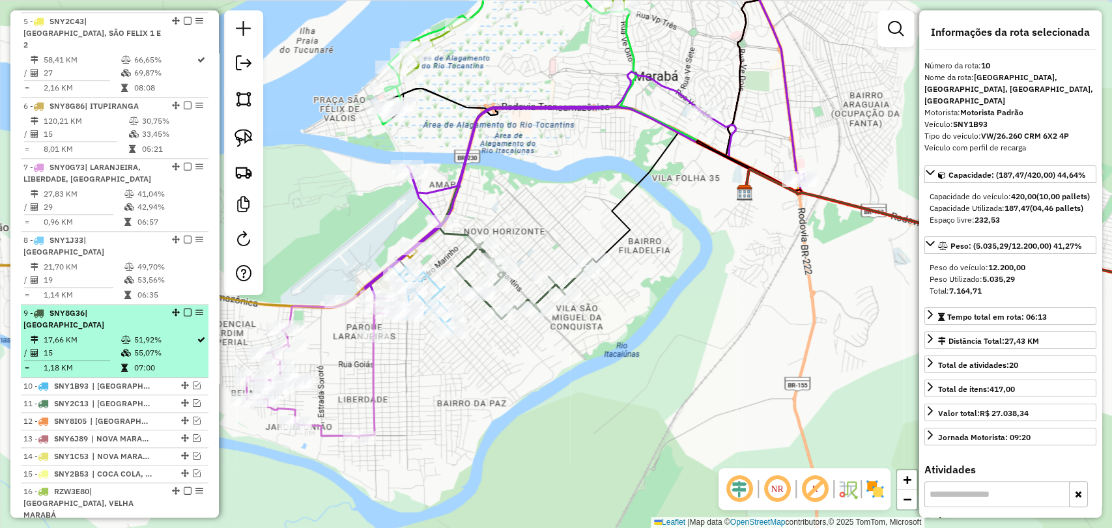
click at [150, 308] on div "9 - SNY8G36 | [GEOGRAPHIC_DATA]" at bounding box center [92, 319] width 138 height 23
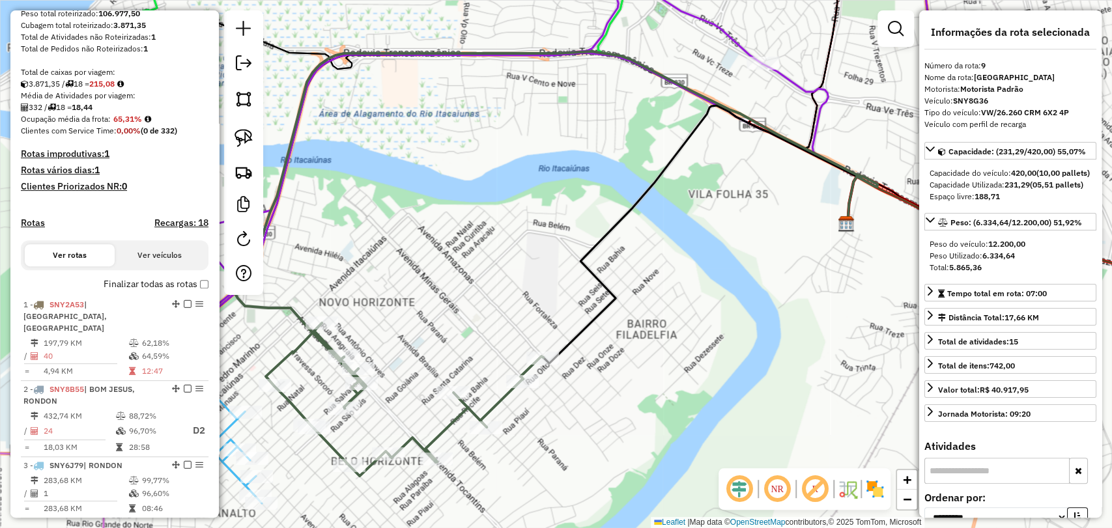
scroll to position [206, 0]
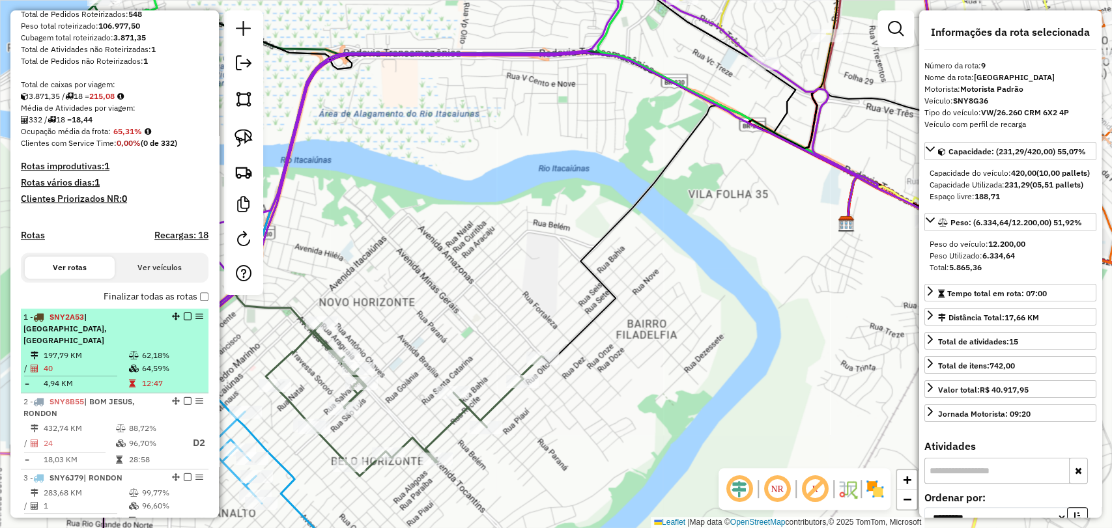
click at [102, 347] on li "1 - SNY2A53 | BREJO GRANDE DO ARAGUAIA, VILA SANTANA 197,79 KM 62,18% / 40 64,5…" at bounding box center [115, 351] width 188 height 85
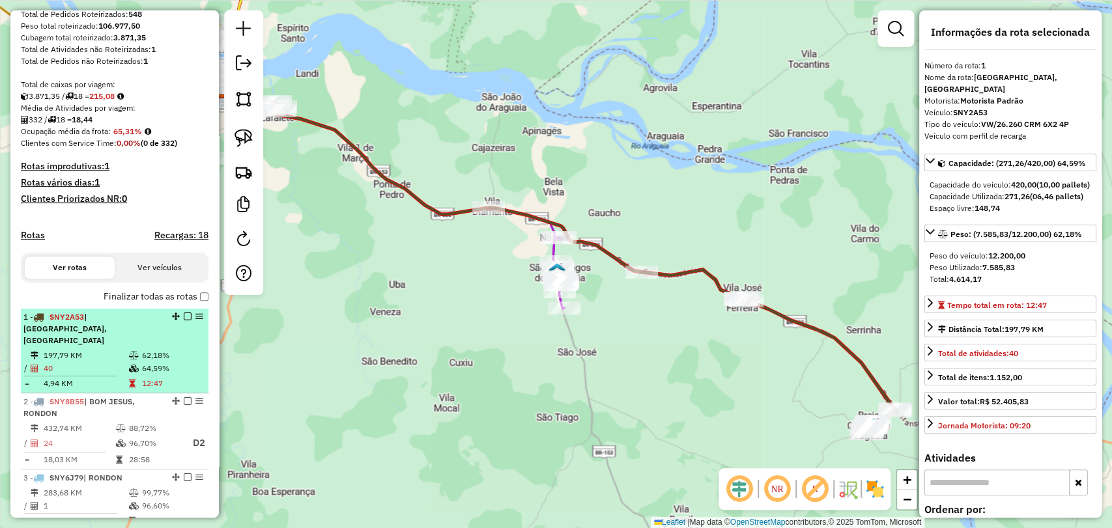
click at [184, 321] on em at bounding box center [188, 317] width 8 height 8
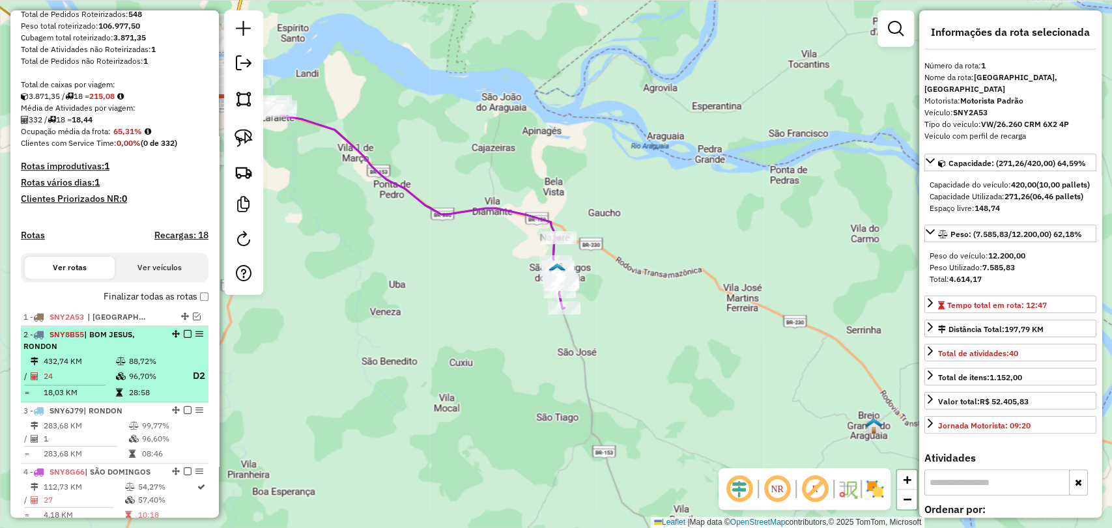
click at [168, 367] on td "88,72%" at bounding box center [154, 361] width 52 height 13
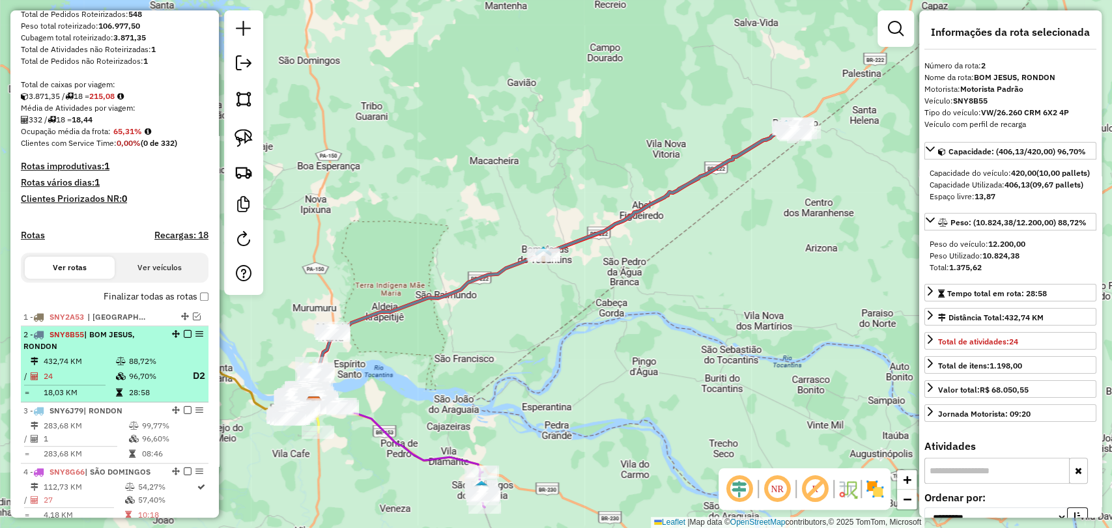
click at [183, 351] on div "2 - SNY8B55 | BOM JESUS, RONDON" at bounding box center [114, 340] width 182 height 23
click at [184, 338] on em at bounding box center [188, 334] width 8 height 8
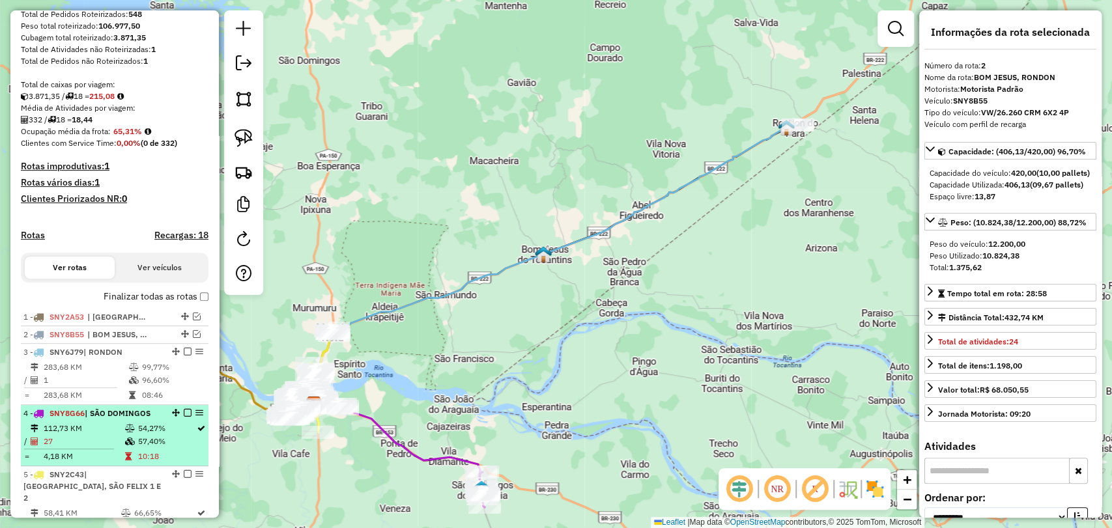
click at [135, 417] on li "4 - SNY8G66 | SÃO DOMINGOS 112,73 KM 54,27% / 27 57,40% = 4,18 KM 10:18" at bounding box center [115, 435] width 188 height 61
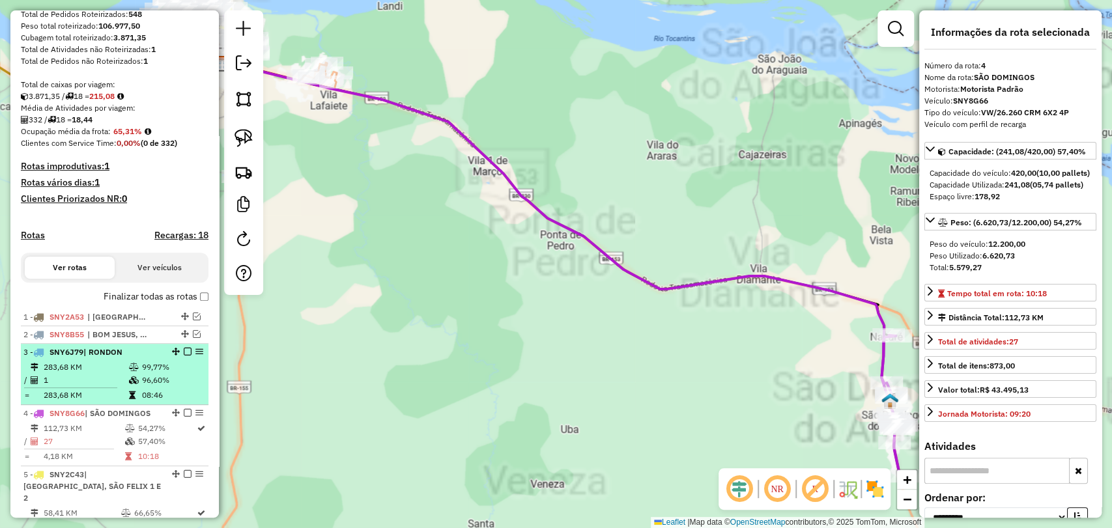
click at [141, 373] on td "99,77%" at bounding box center [172, 367] width 62 height 13
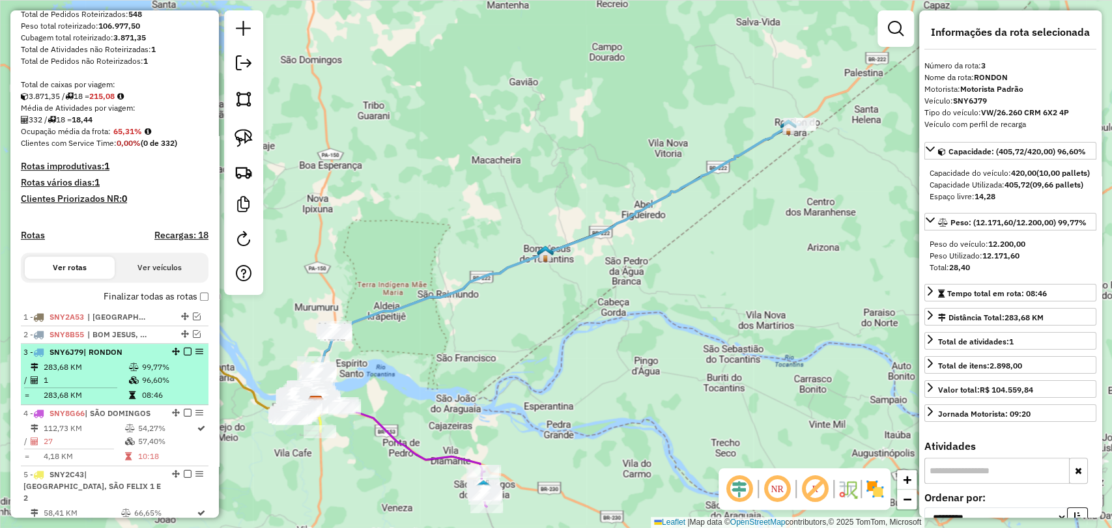
click at [186, 356] on em at bounding box center [188, 352] width 8 height 8
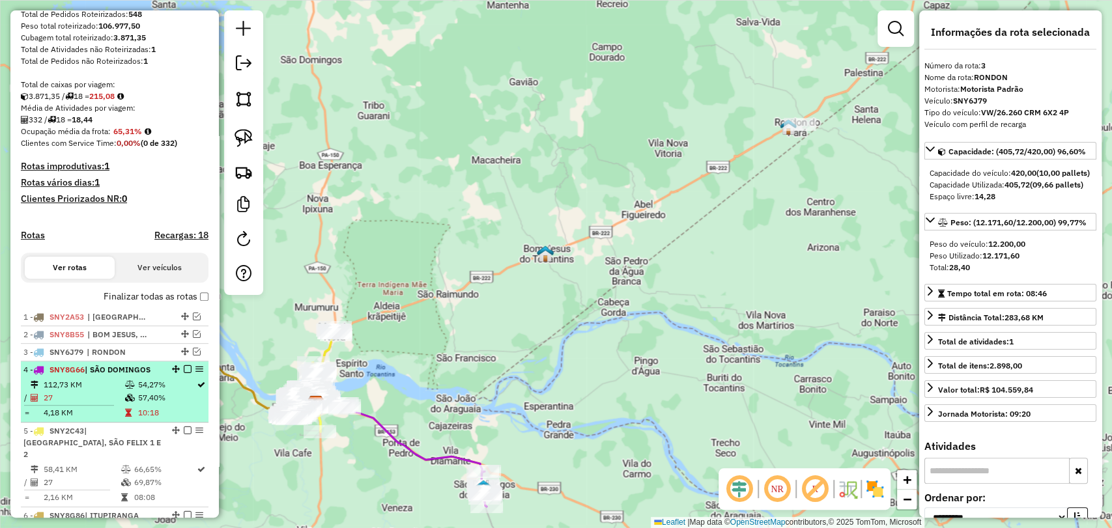
click at [132, 392] on td at bounding box center [130, 385] width 13 height 13
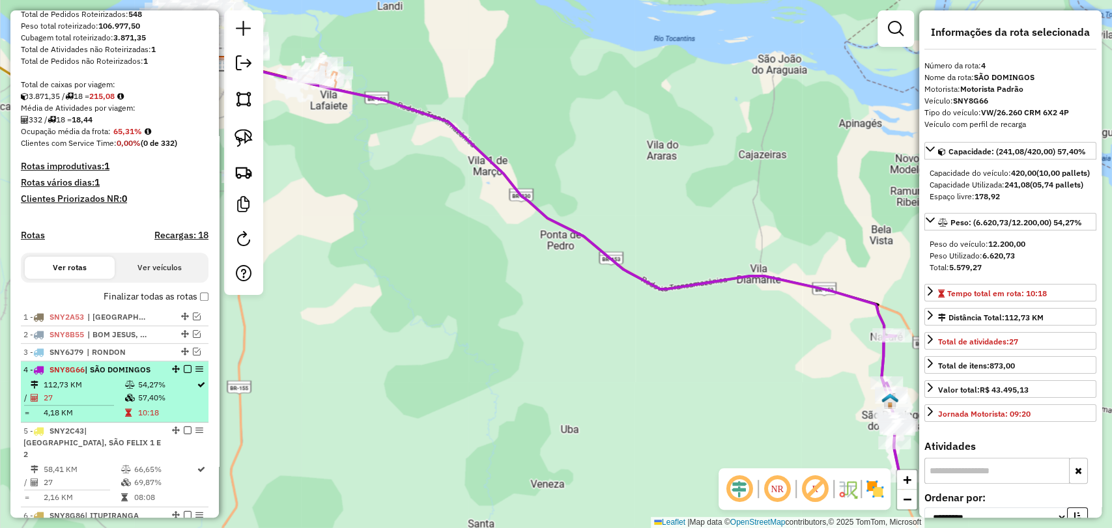
click at [184, 373] on em at bounding box center [188, 370] width 8 height 8
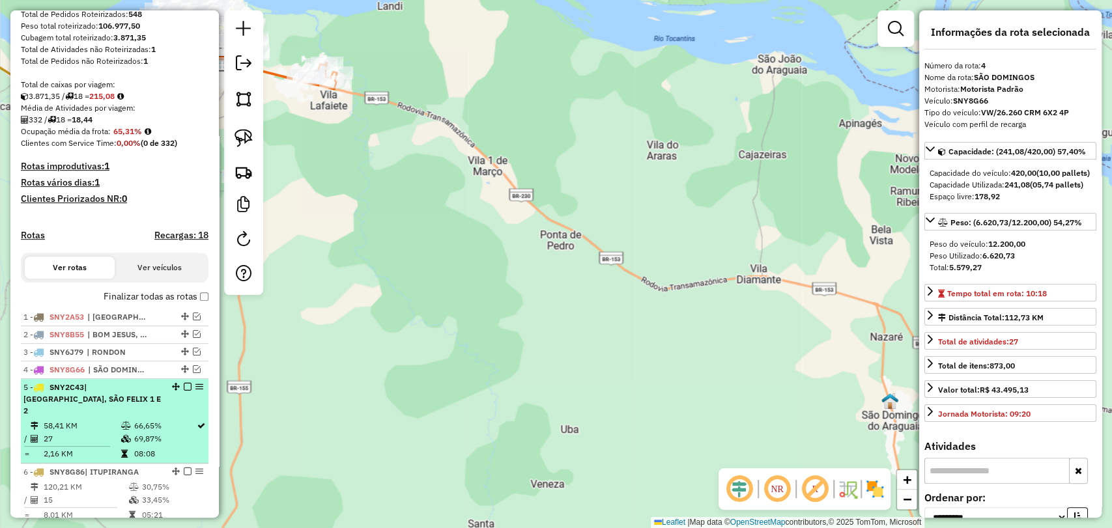
click at [146, 422] on td "66,65%" at bounding box center [164, 426] width 63 height 13
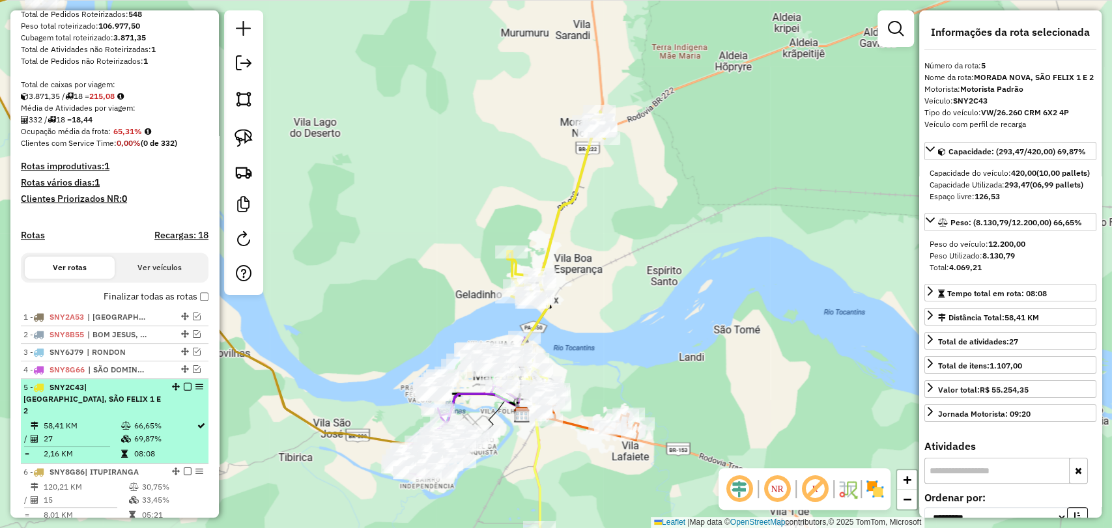
click at [188, 391] on em at bounding box center [188, 387] width 8 height 8
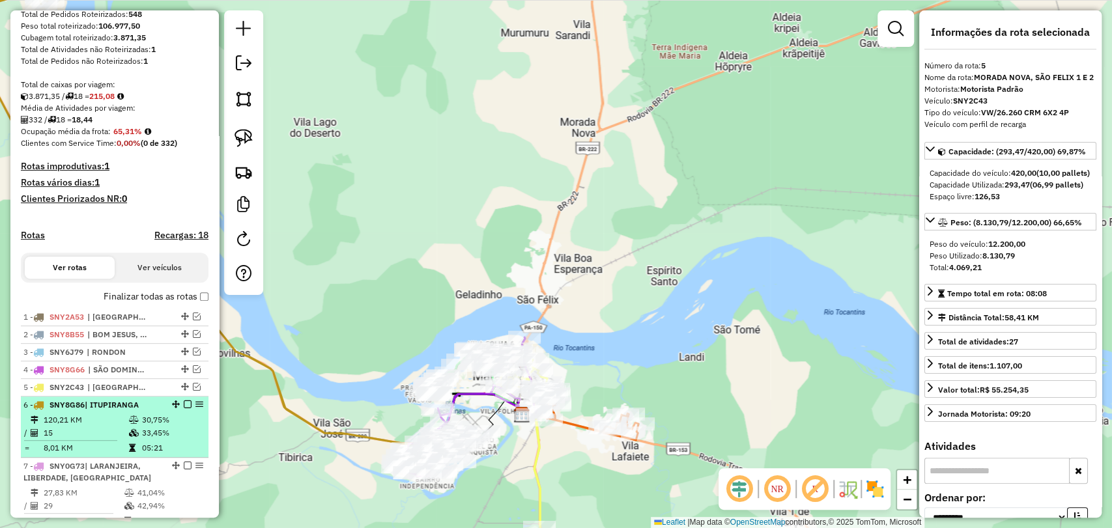
click at [171, 427] on td "30,75%" at bounding box center [172, 420] width 62 height 13
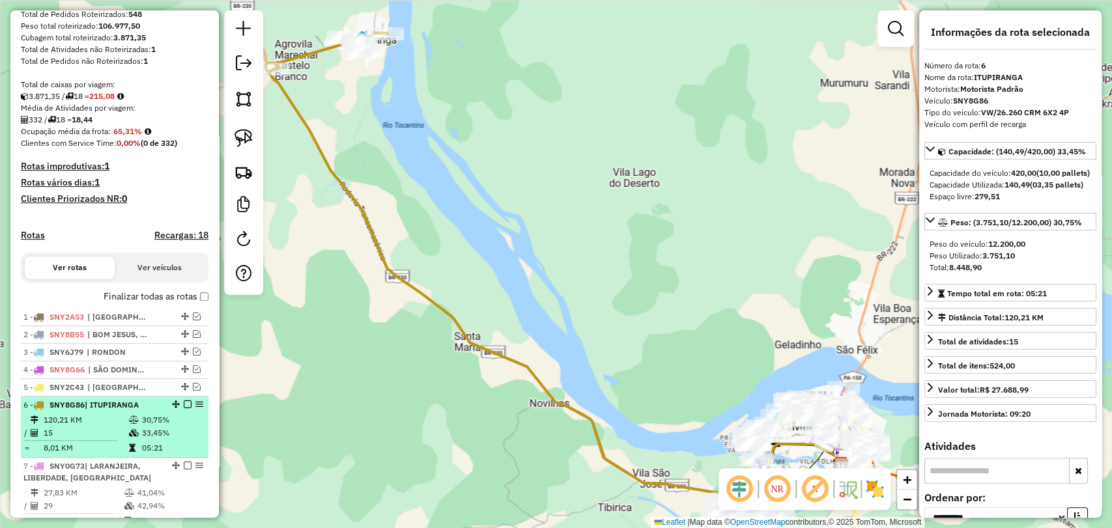
click at [184, 409] on em at bounding box center [188, 405] width 8 height 8
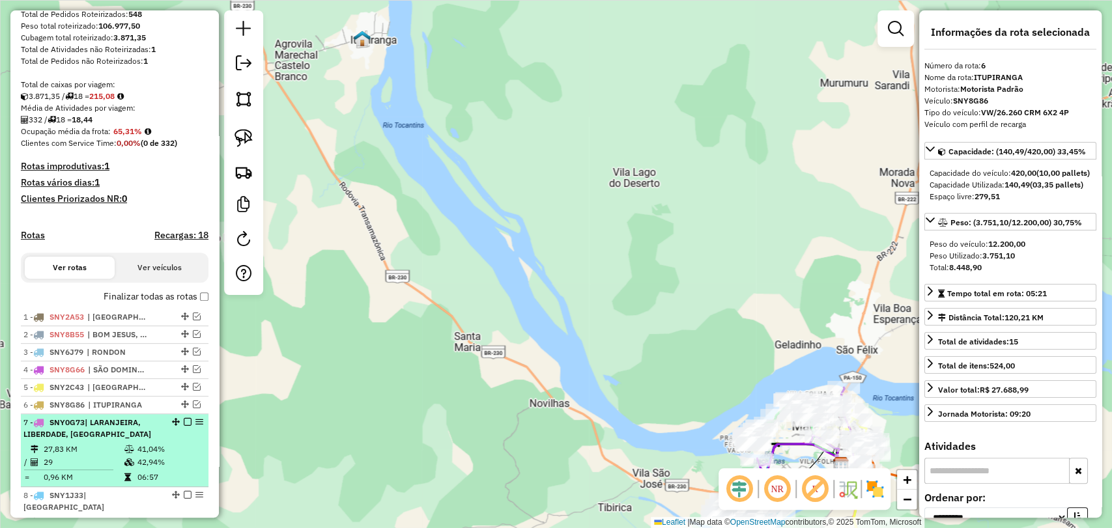
click at [141, 456] on td "41,04%" at bounding box center [170, 449] width 66 height 13
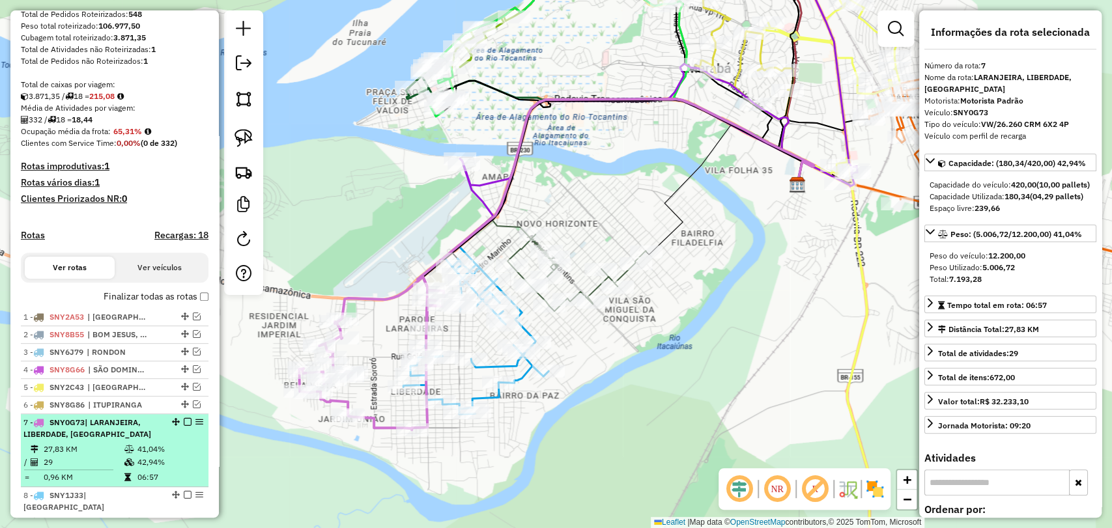
click at [184, 426] on em at bounding box center [188, 422] width 8 height 8
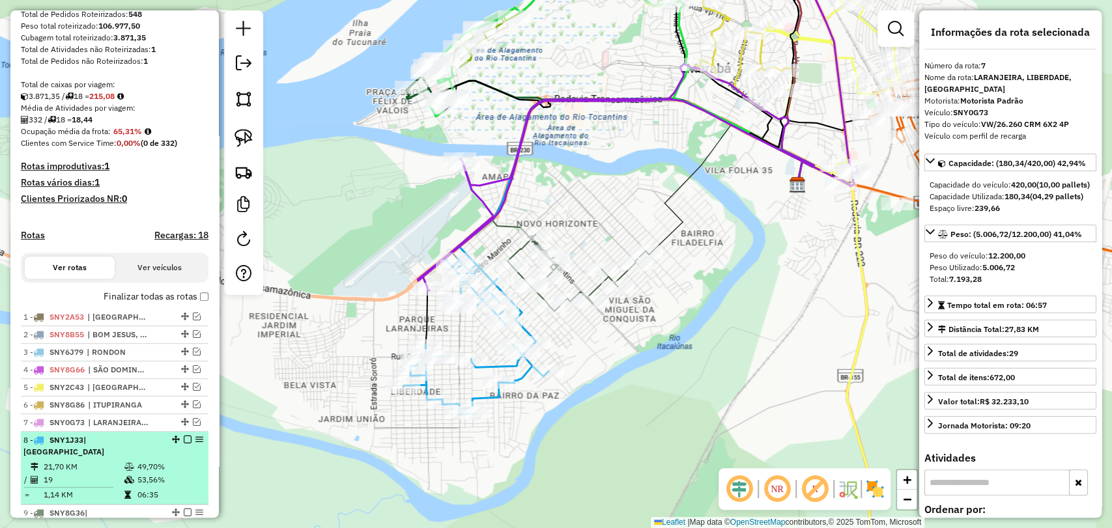
click at [112, 487] on td at bounding box center [73, 488] width 100 height 2
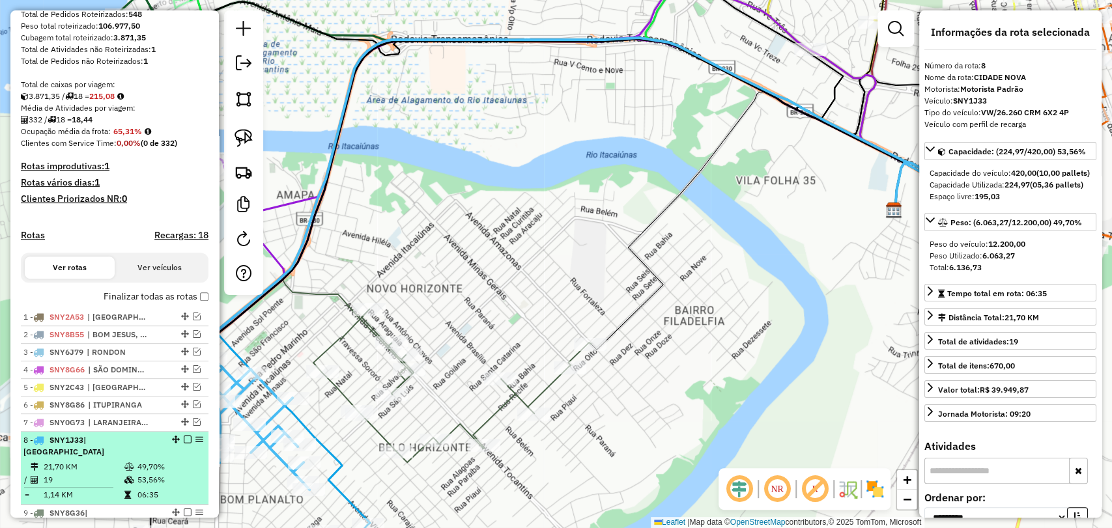
click at [184, 444] on em at bounding box center [188, 440] width 8 height 8
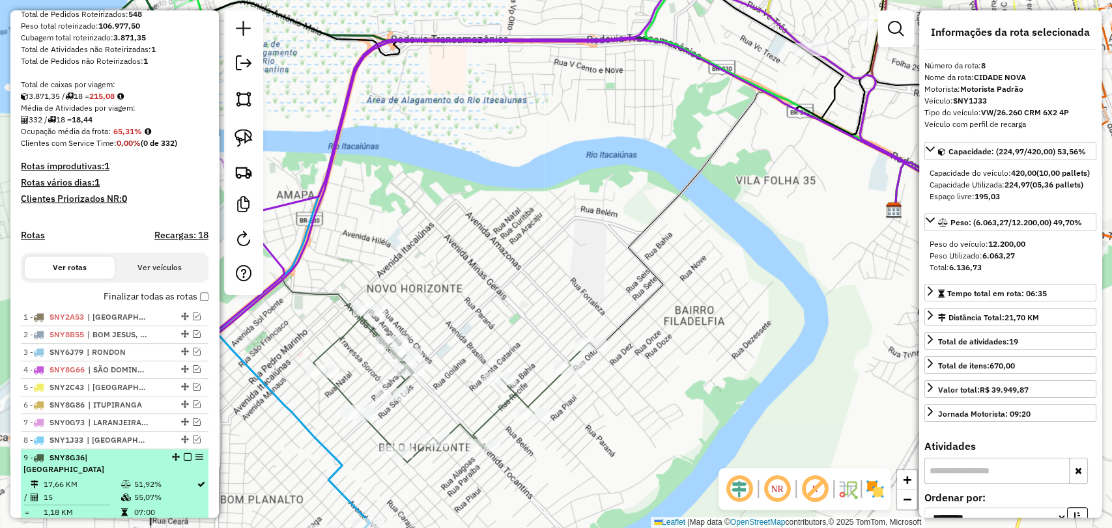
scroll to position [351, 0]
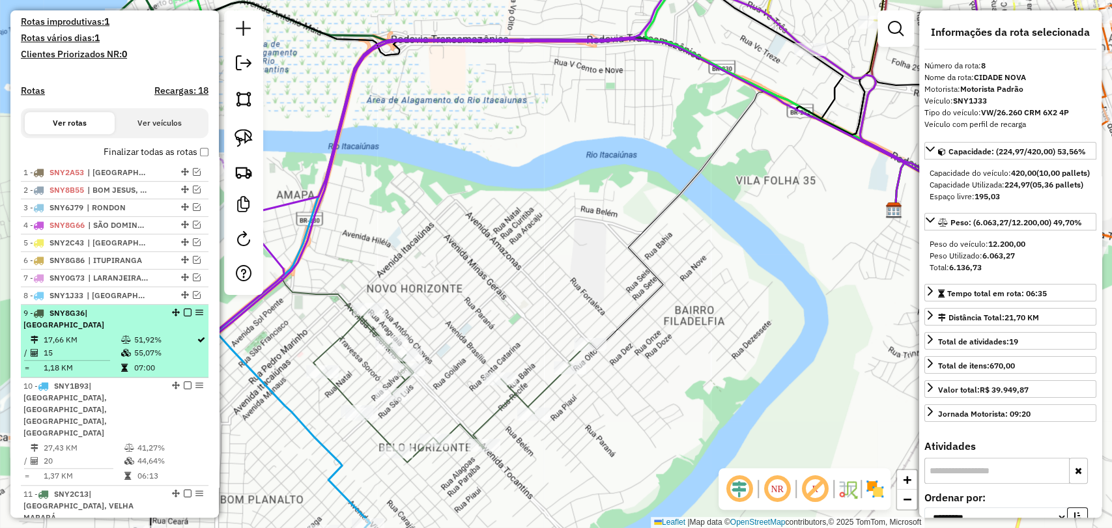
click at [133, 373] on td "07:00" at bounding box center [164, 368] width 63 height 13
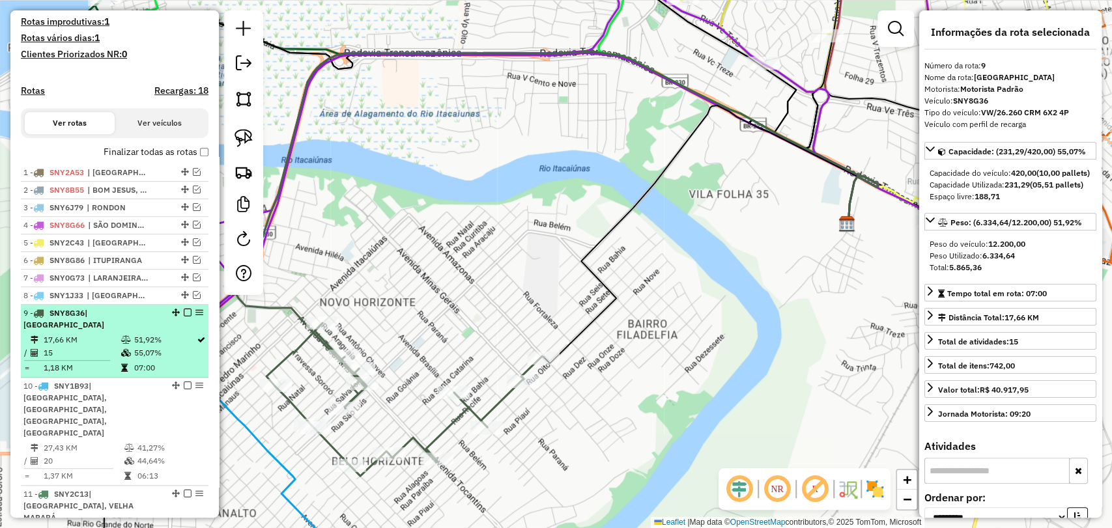
click at [186, 317] on em at bounding box center [188, 313] width 8 height 8
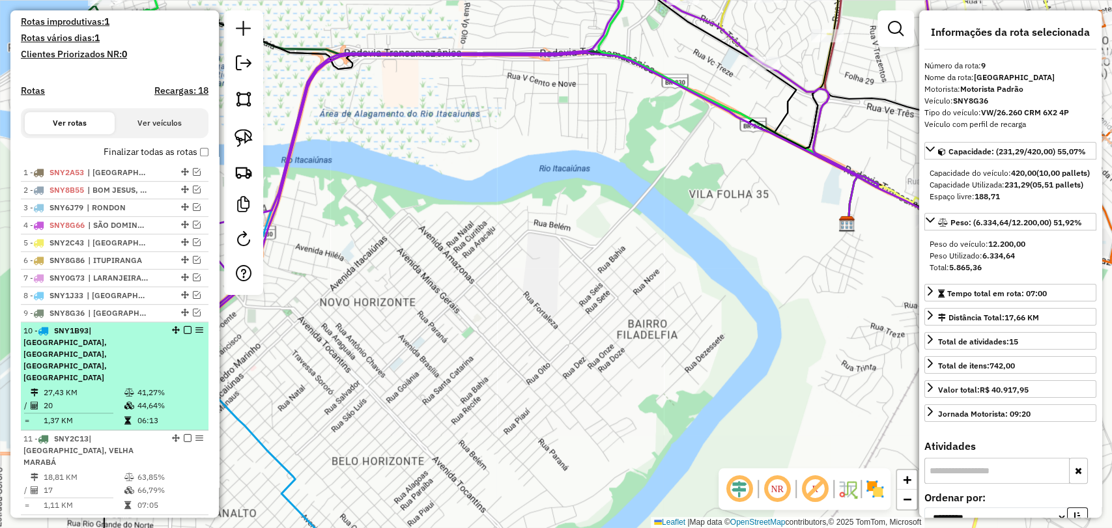
click at [149, 386] on td "41,27%" at bounding box center [170, 392] width 66 height 13
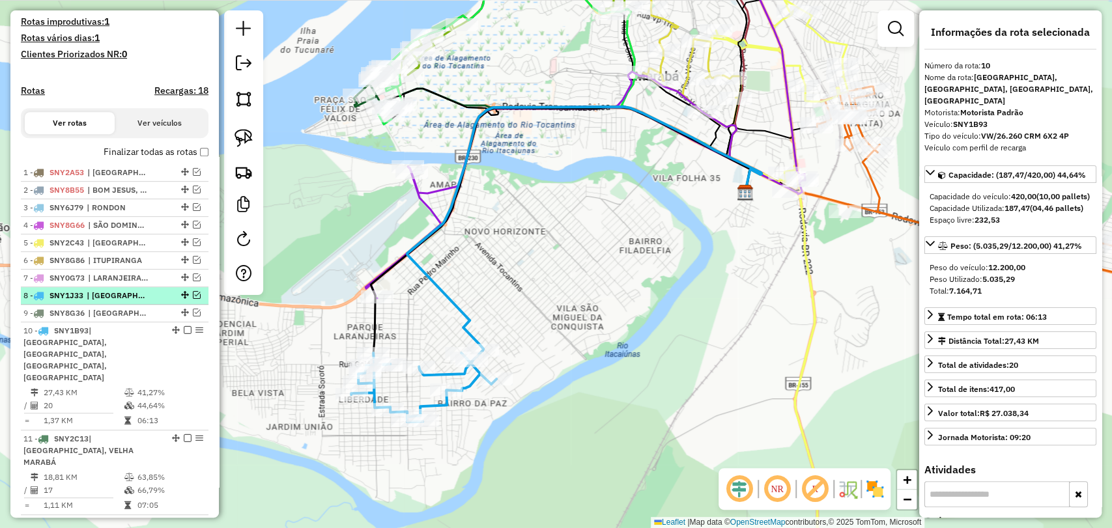
click at [195, 299] on em at bounding box center [197, 295] width 8 height 8
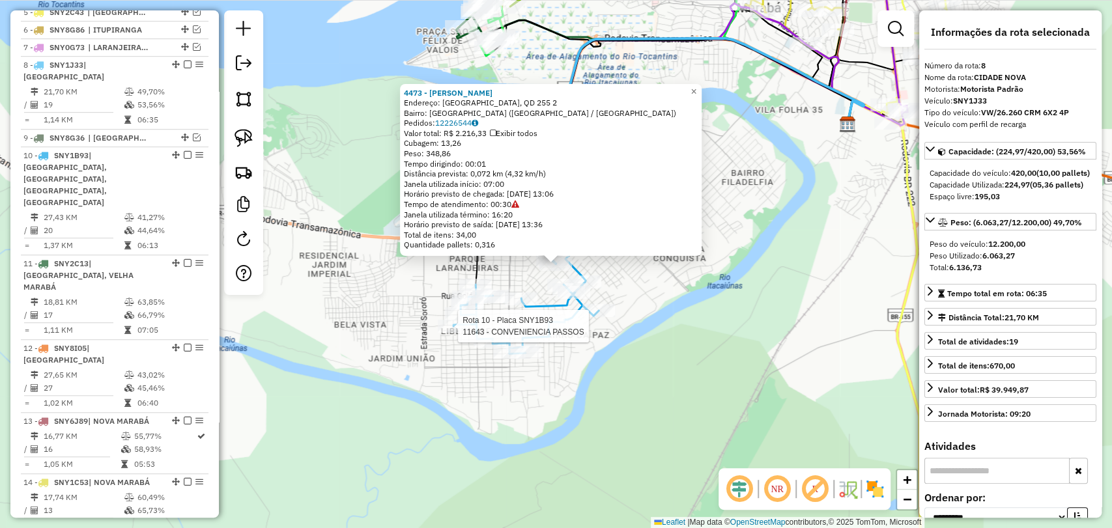
scroll to position [639, 0]
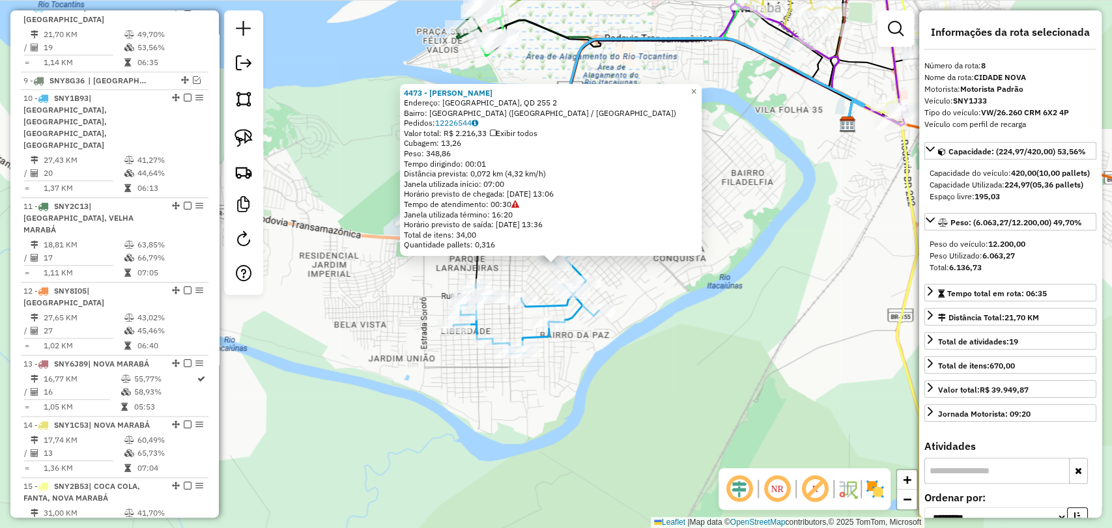
click at [590, 371] on div "4473 - LEANDRO BEBIDAS Endereço: DA PAZ, QD 255 2 Bairro: CIDADE NOVA (MARABA /…" at bounding box center [556, 264] width 1112 height 528
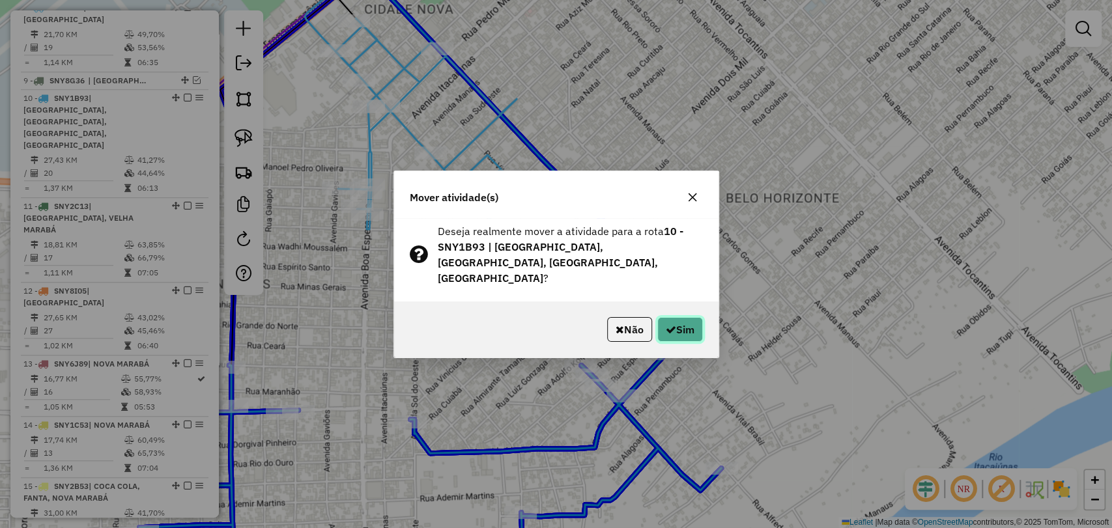
click at [684, 317] on button "Sim" at bounding box center [680, 329] width 46 height 25
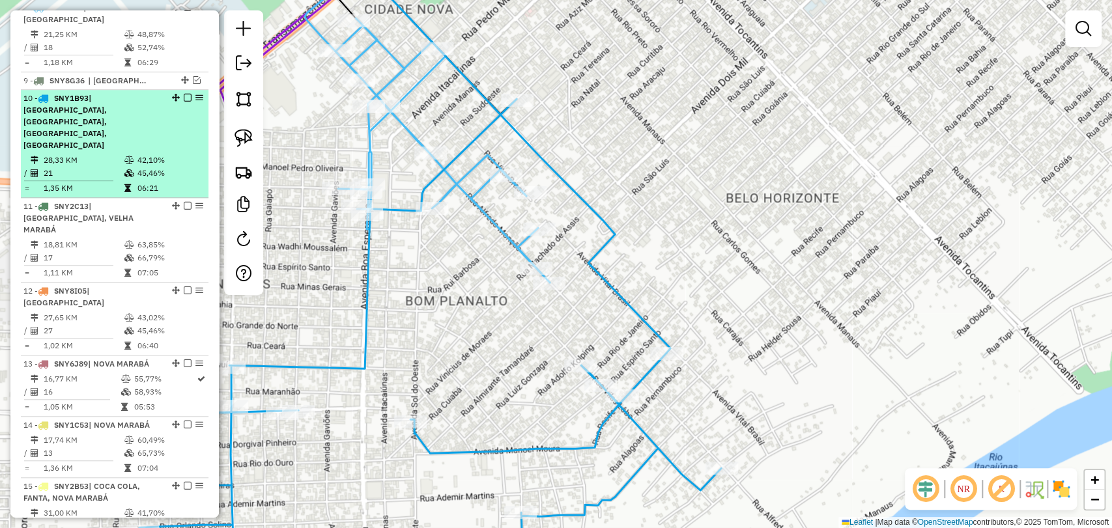
click at [118, 167] on td "21" at bounding box center [83, 173] width 81 height 13
select select "**********"
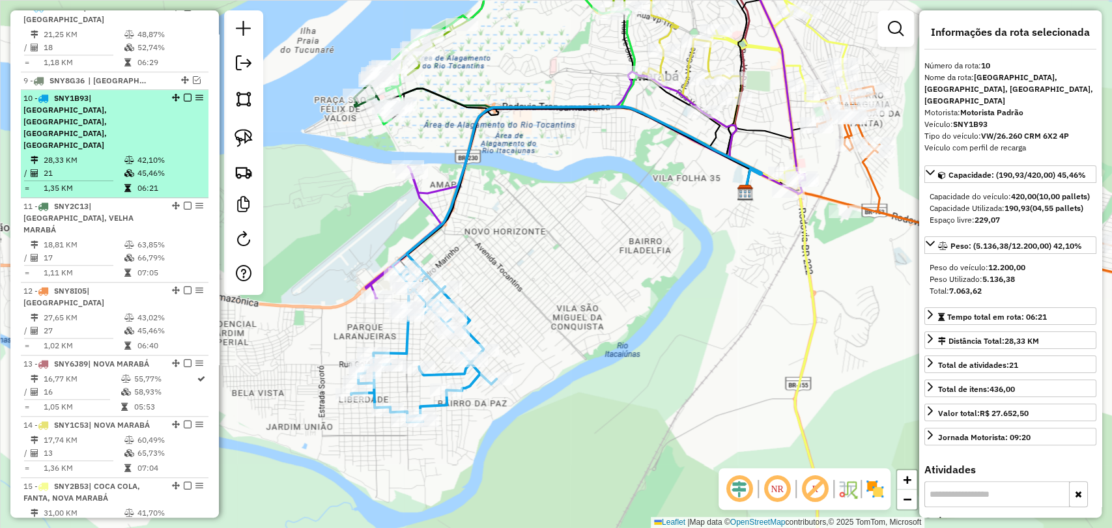
click at [184, 98] on em at bounding box center [188, 98] width 8 height 8
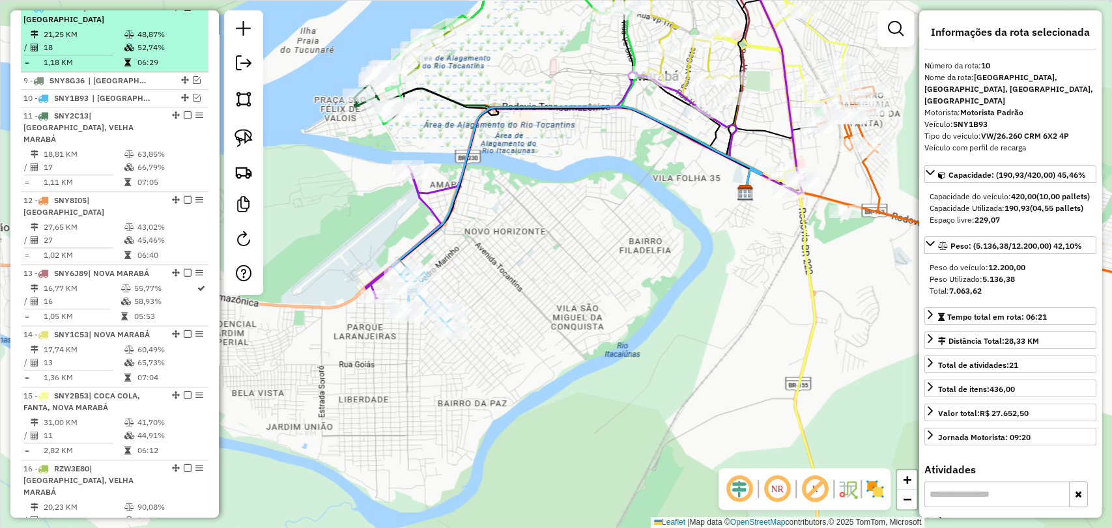
click at [147, 35] on td "48,87%" at bounding box center [170, 34] width 66 height 13
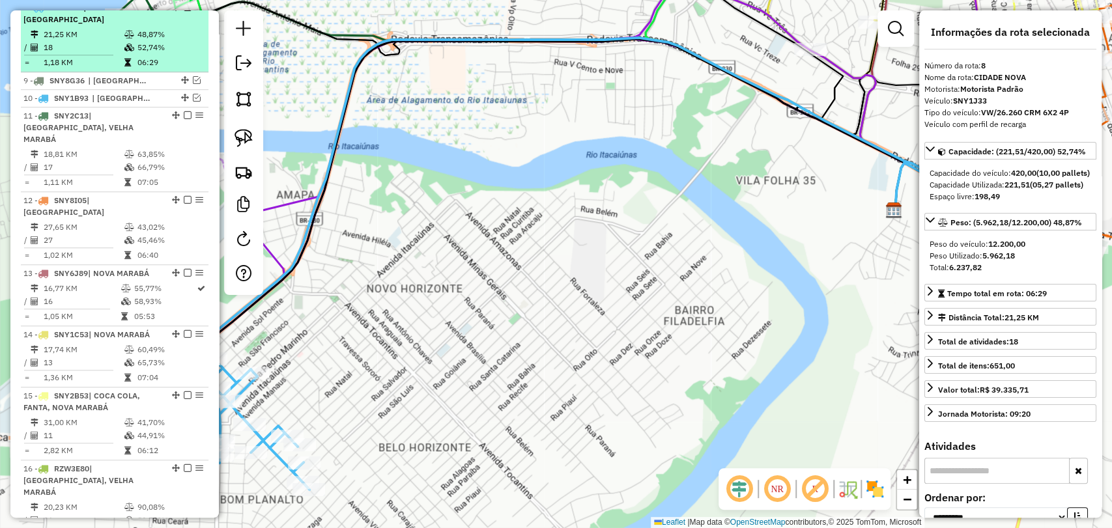
click at [184, 11] on em at bounding box center [188, 7] width 8 height 8
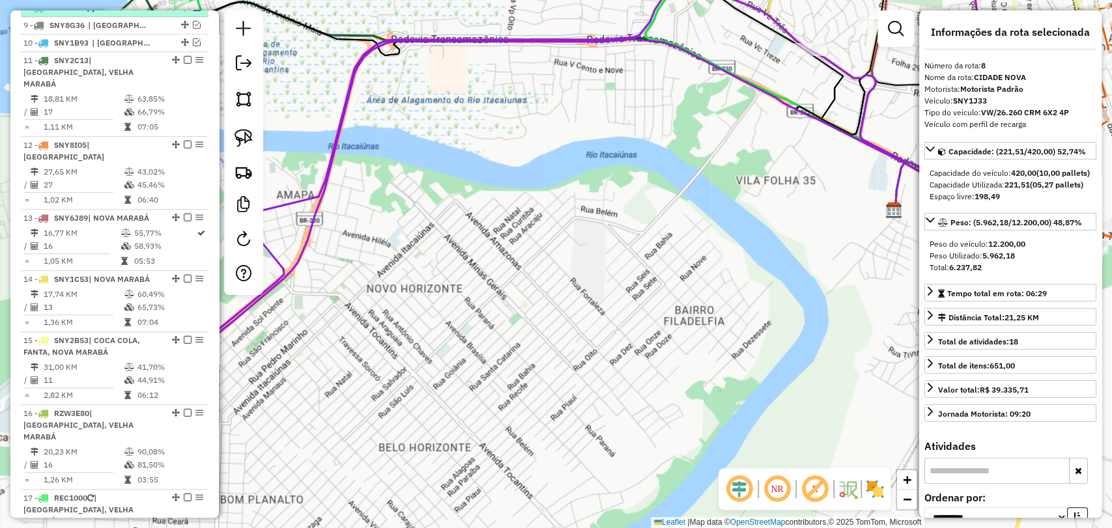
scroll to position [595, 0]
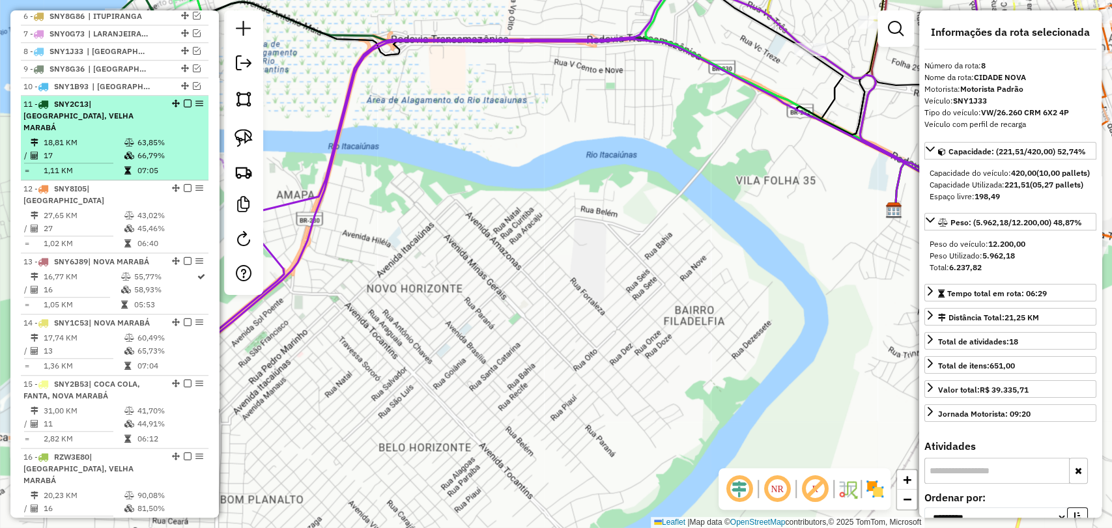
click at [130, 139] on icon at bounding box center [129, 143] width 10 height 8
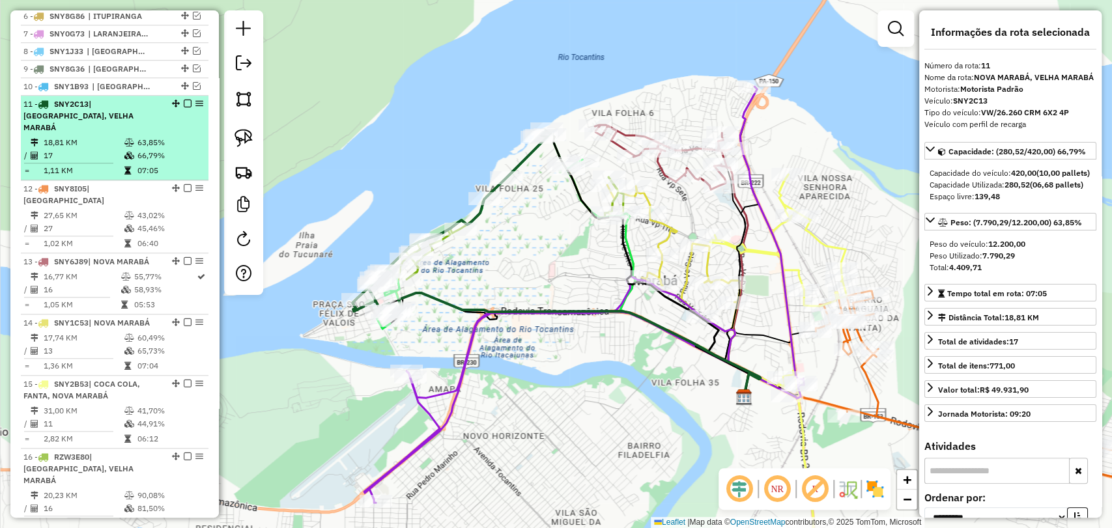
click at [187, 108] on em at bounding box center [188, 104] width 8 height 8
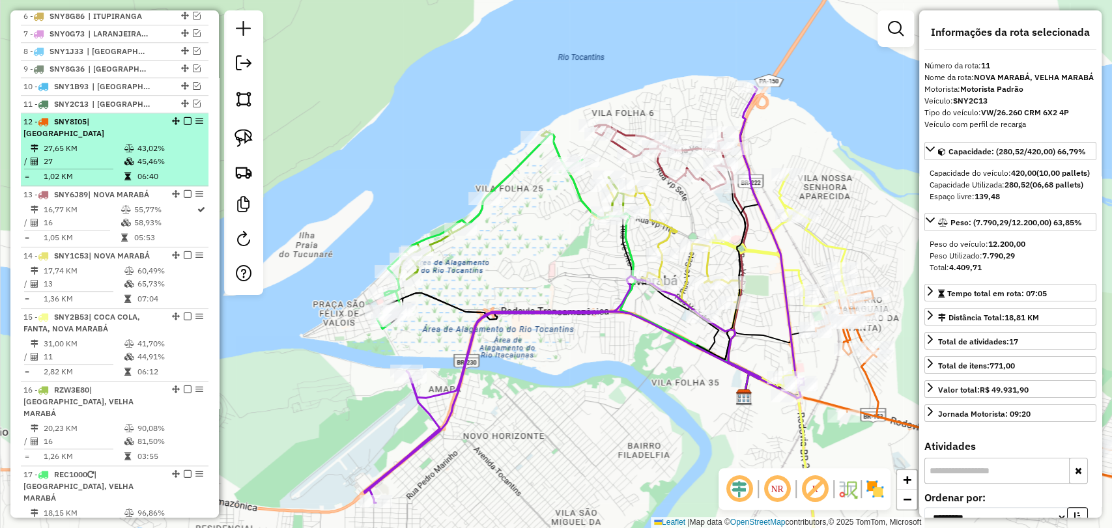
click at [110, 170] on td "1,02 KM" at bounding box center [83, 176] width 81 height 13
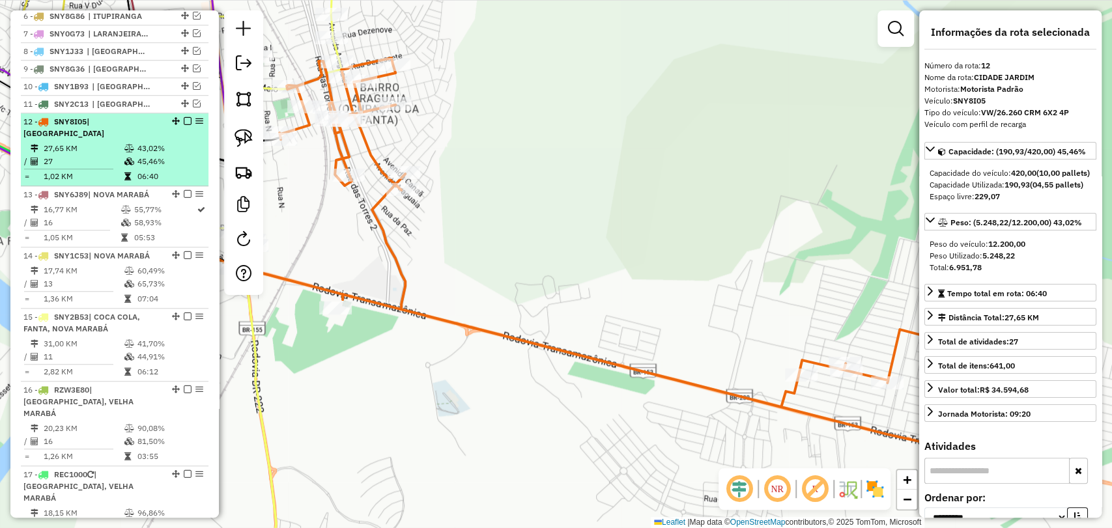
click at [184, 125] on em at bounding box center [188, 121] width 8 height 8
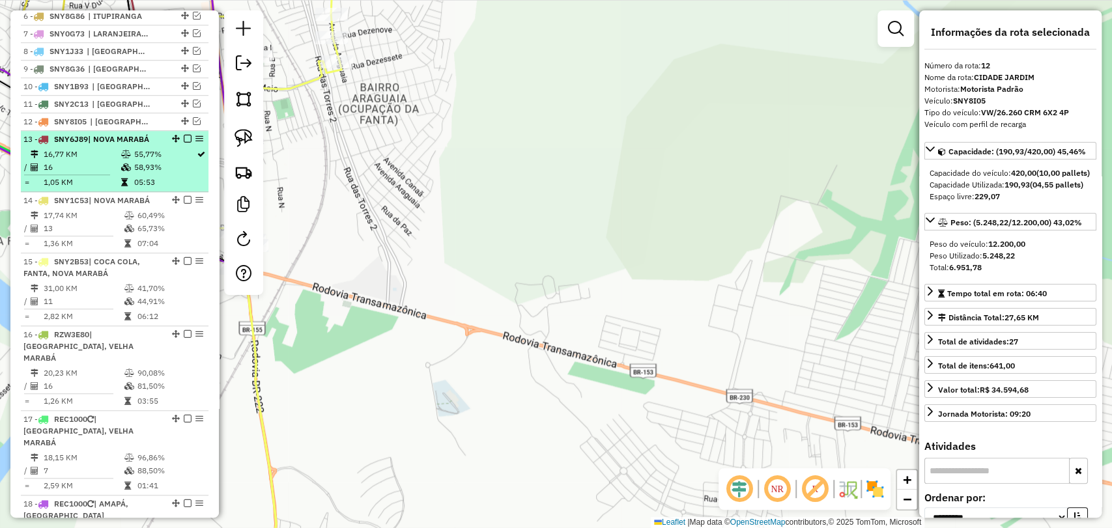
click at [151, 174] on td "58,93%" at bounding box center [164, 167] width 63 height 13
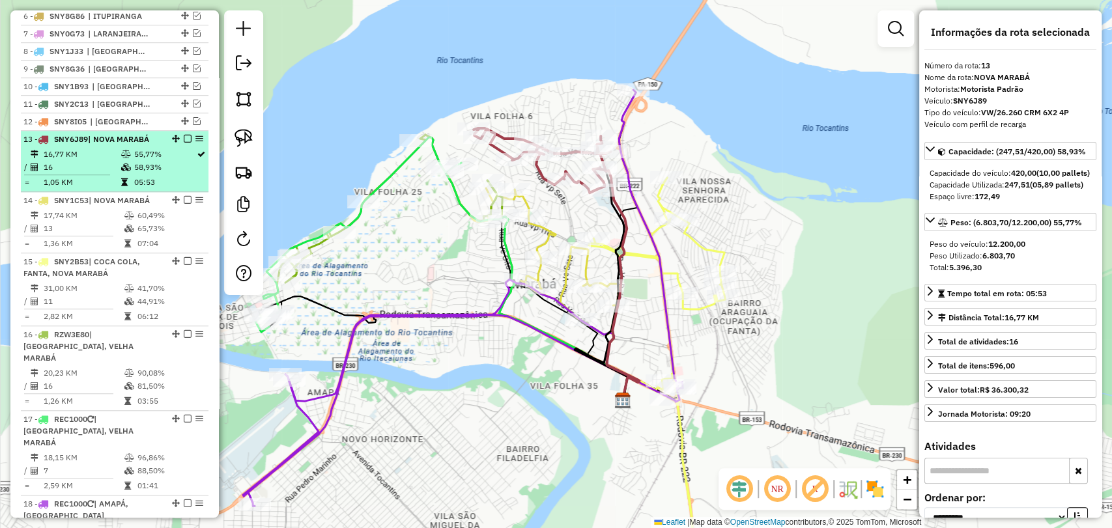
click at [184, 143] on em at bounding box center [188, 139] width 8 height 8
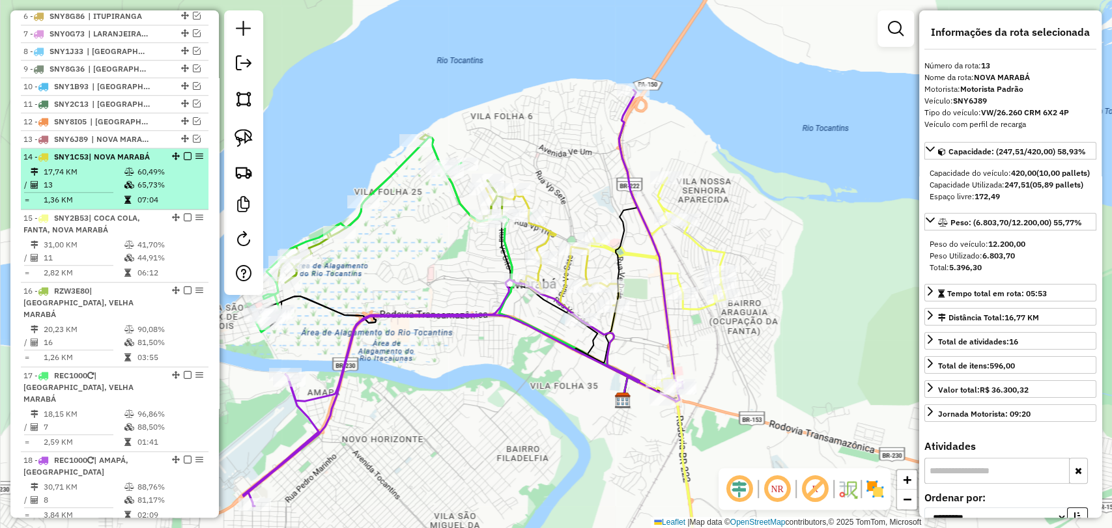
click at [164, 179] on td "60,49%" at bounding box center [170, 172] width 66 height 13
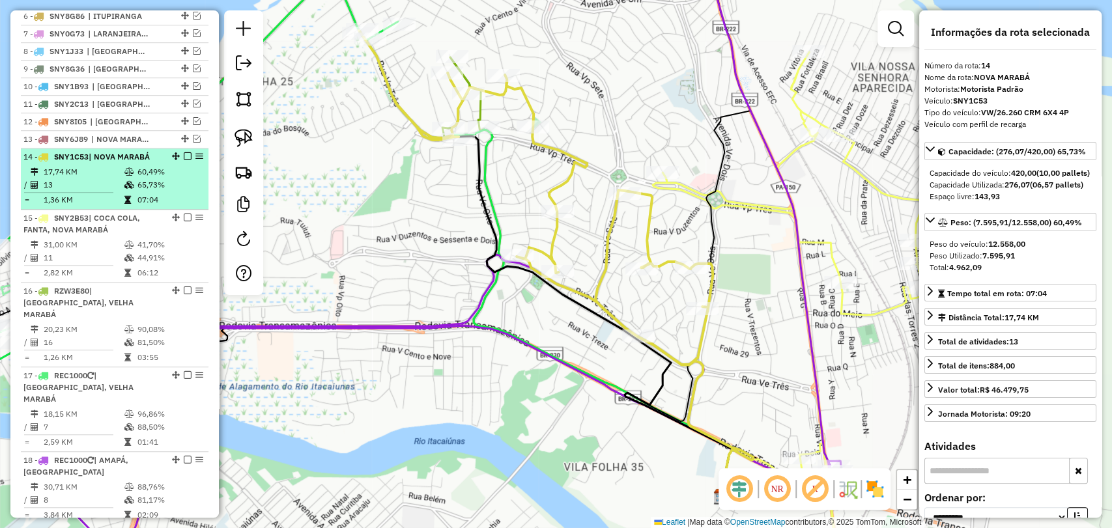
click at [184, 160] on em at bounding box center [188, 156] width 8 height 8
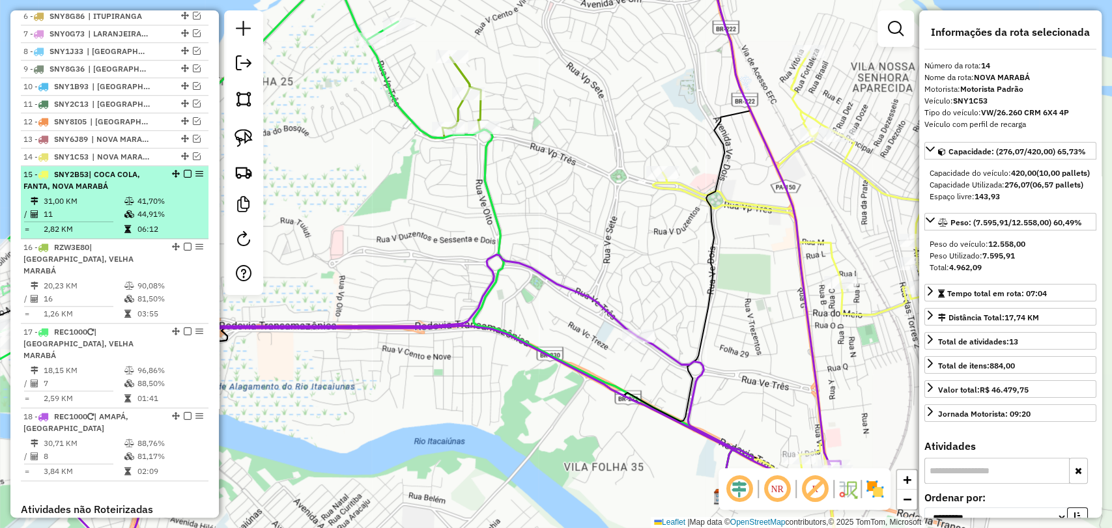
click at [166, 208] on td "41,70%" at bounding box center [170, 201] width 66 height 13
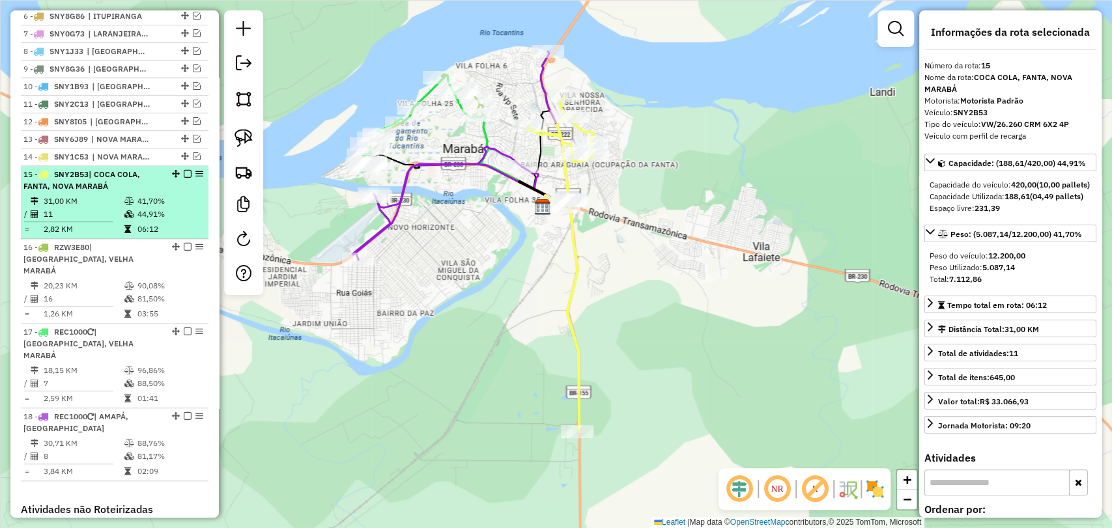
click at [186, 178] on em at bounding box center [188, 174] width 8 height 8
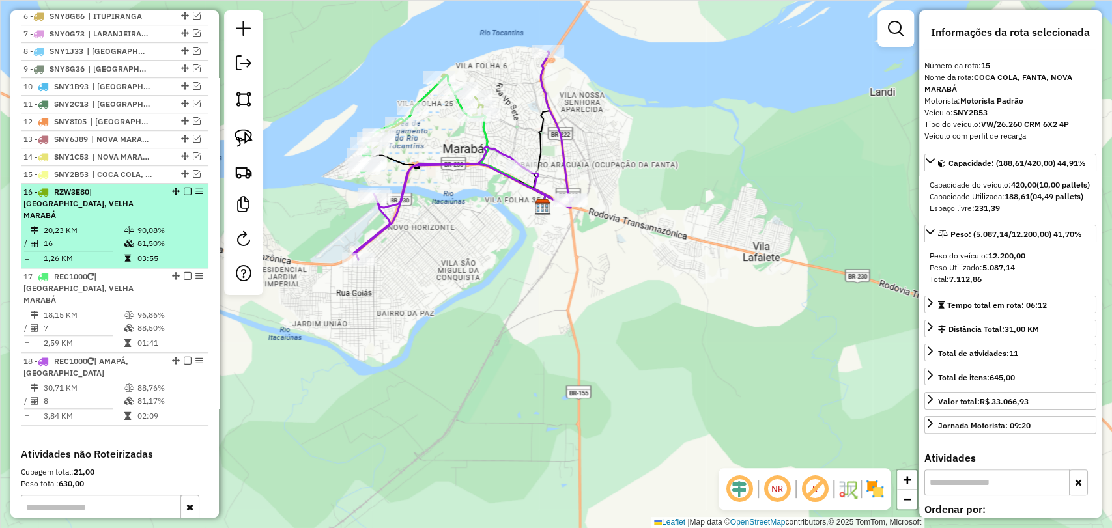
click at [162, 234] on td "90,08%" at bounding box center [170, 230] width 66 height 13
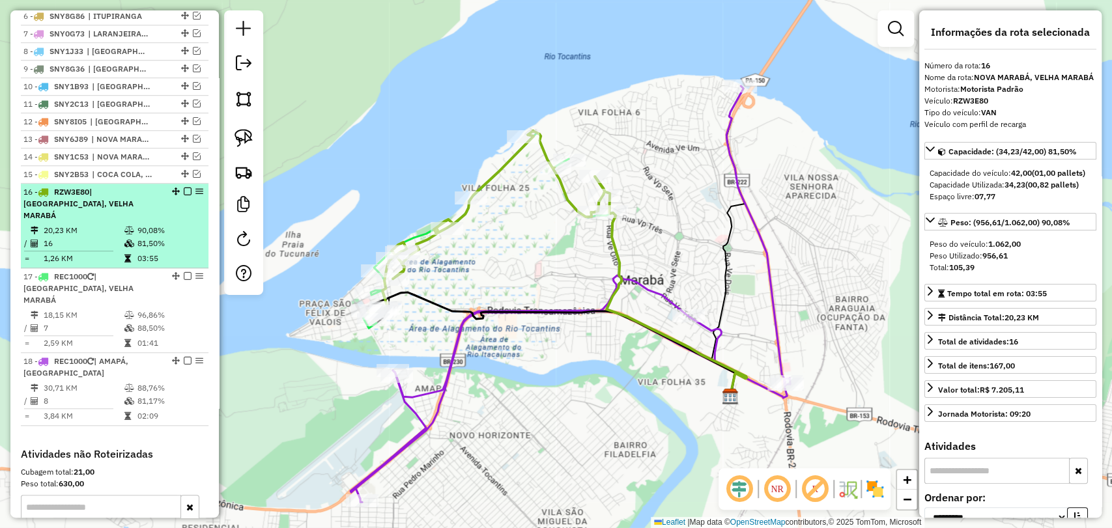
click at [184, 195] on em at bounding box center [188, 192] width 8 height 8
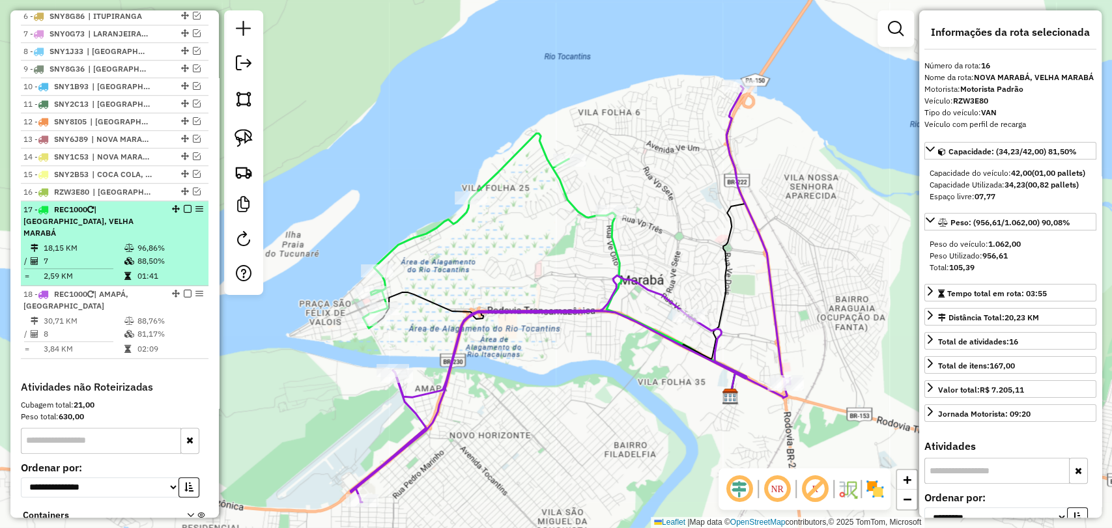
click at [162, 243] on td "96,86%" at bounding box center [170, 248] width 66 height 13
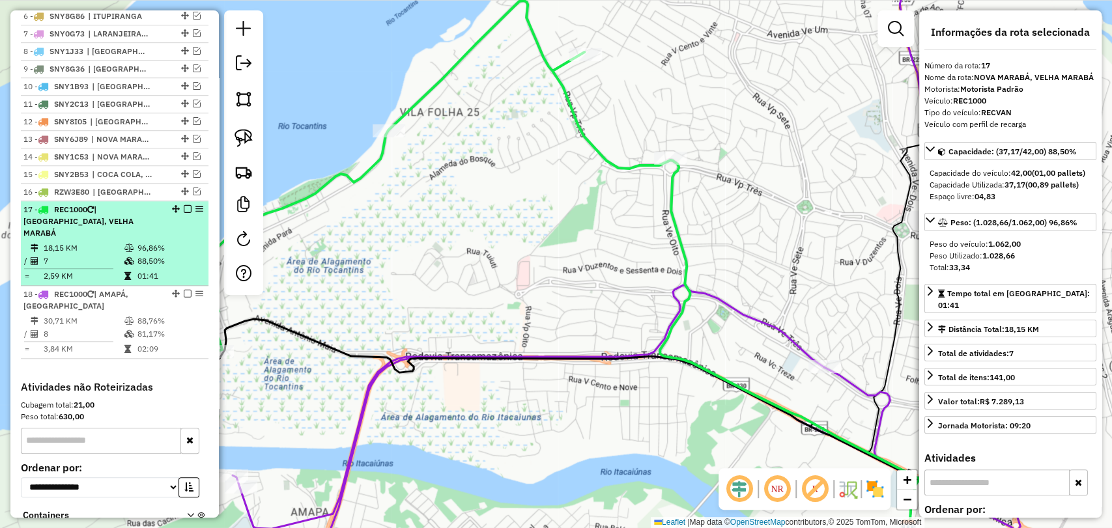
click at [184, 213] on em at bounding box center [188, 209] width 8 height 8
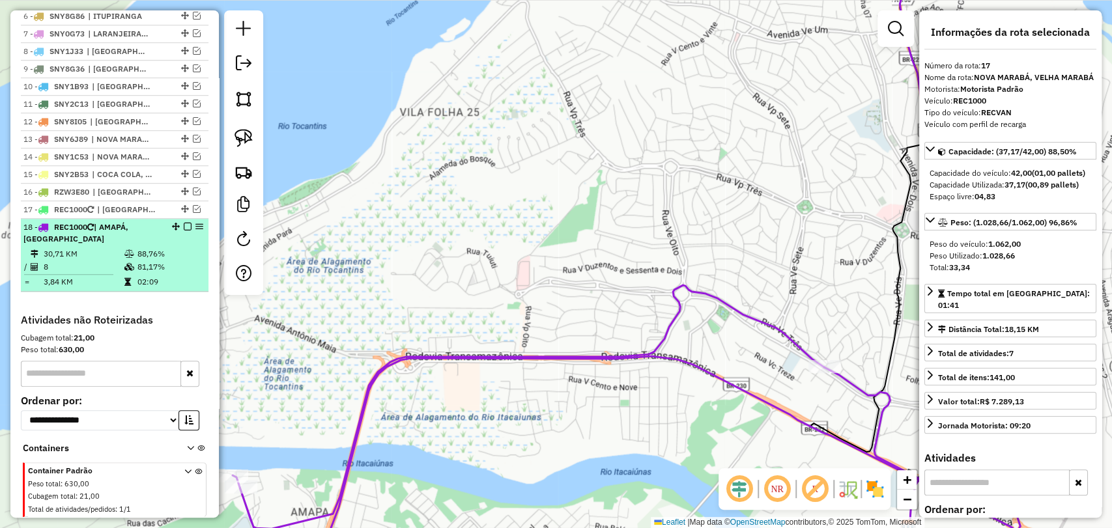
click at [187, 231] on em at bounding box center [188, 227] width 8 height 8
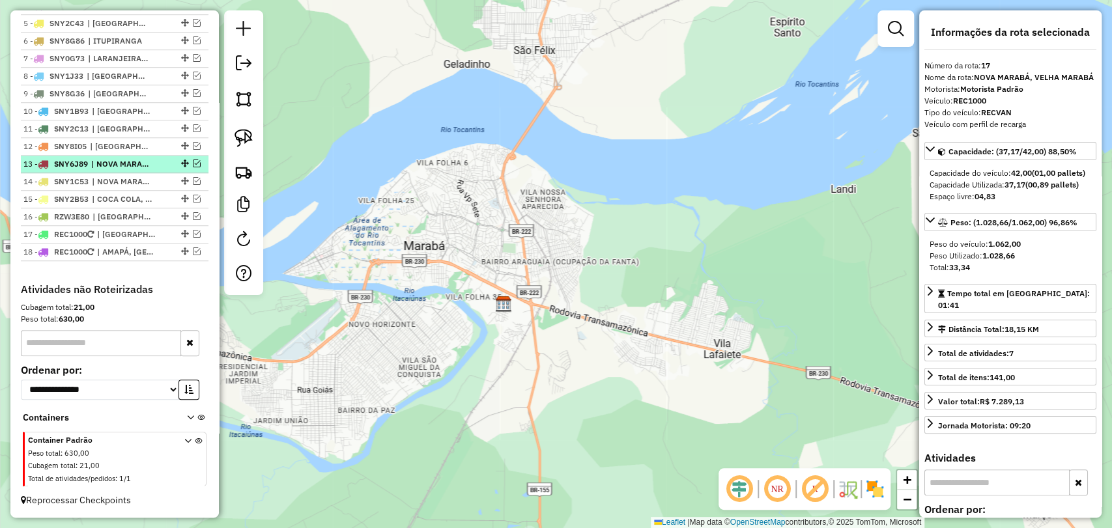
click at [193, 163] on em at bounding box center [197, 164] width 8 height 8
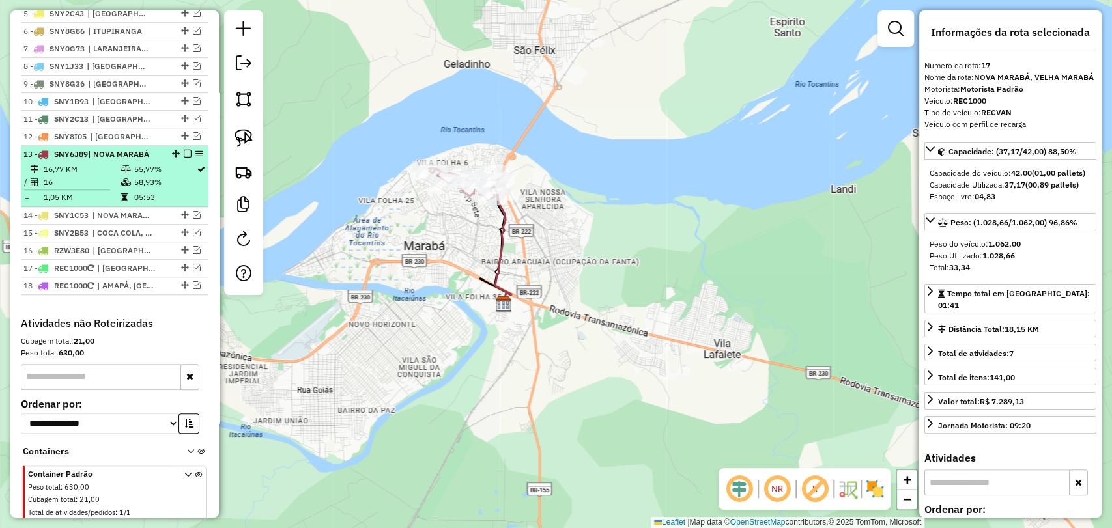
scroll to position [595, 0]
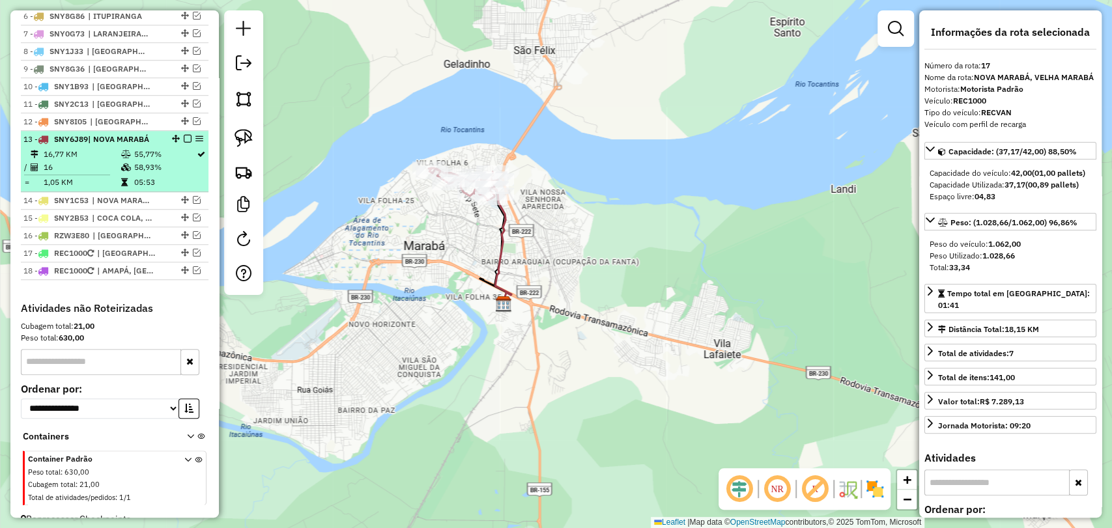
click at [145, 174] on td "58,93%" at bounding box center [164, 167] width 63 height 13
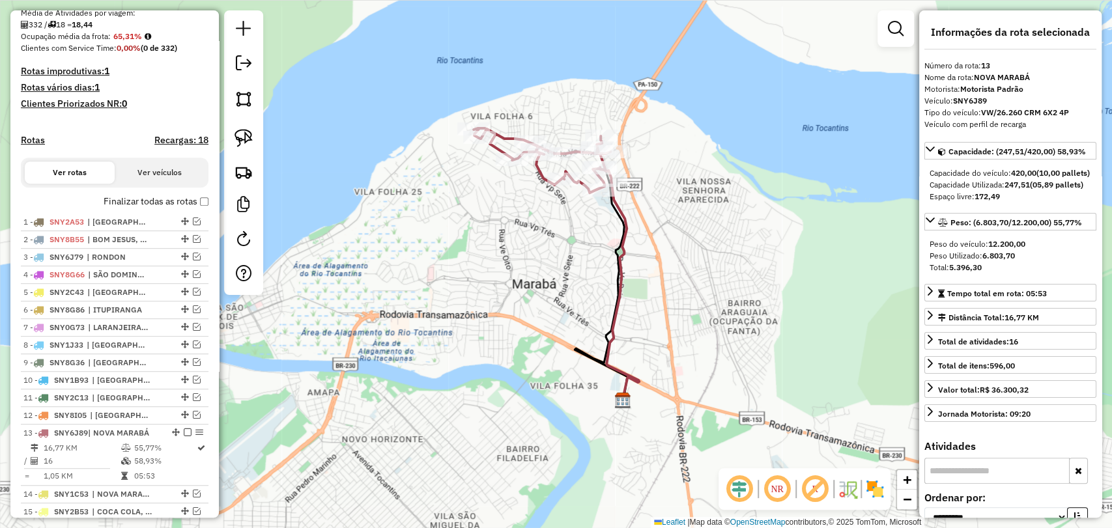
scroll to position [233, 0]
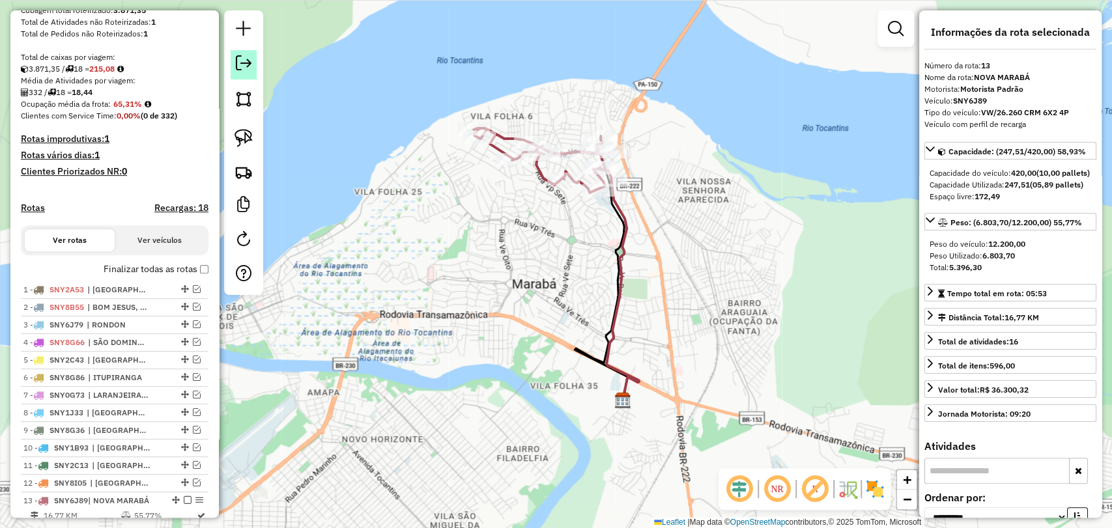
click at [248, 70] on em at bounding box center [244, 63] width 16 height 16
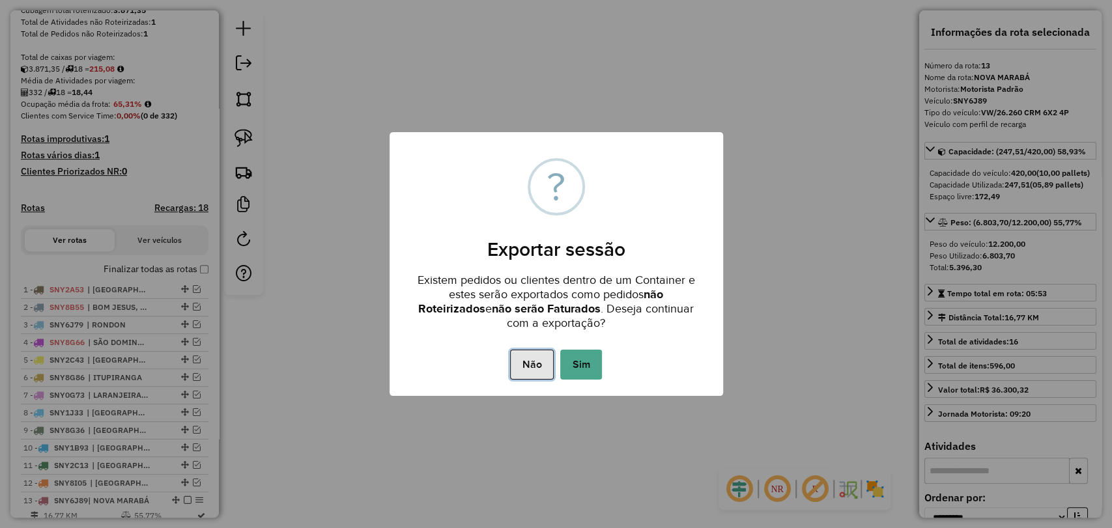
click at [537, 361] on button "Não" at bounding box center [532, 365] width 44 height 30
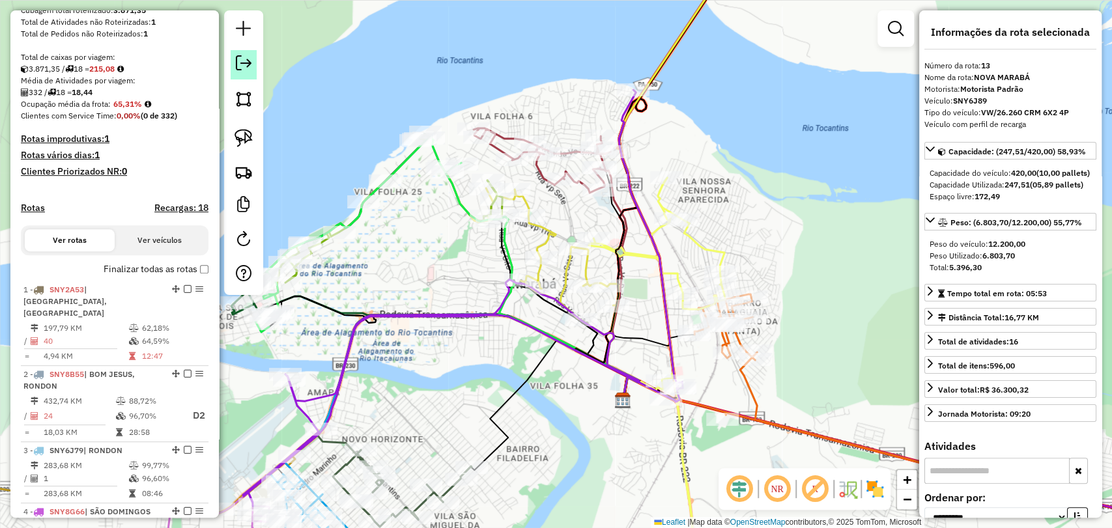
click at [235, 75] on link at bounding box center [244, 64] width 26 height 29
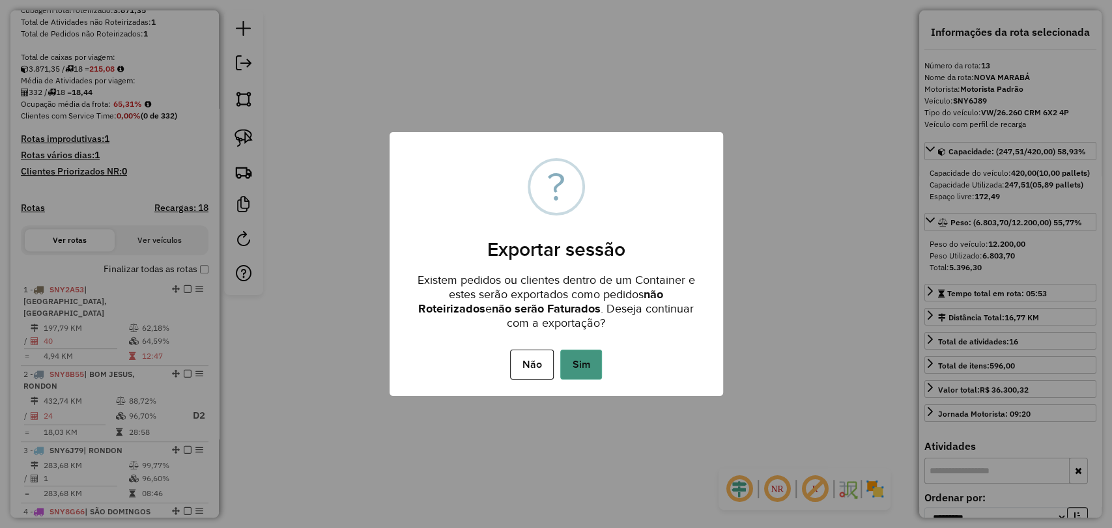
click at [582, 359] on button "Sim" at bounding box center [581, 365] width 42 height 30
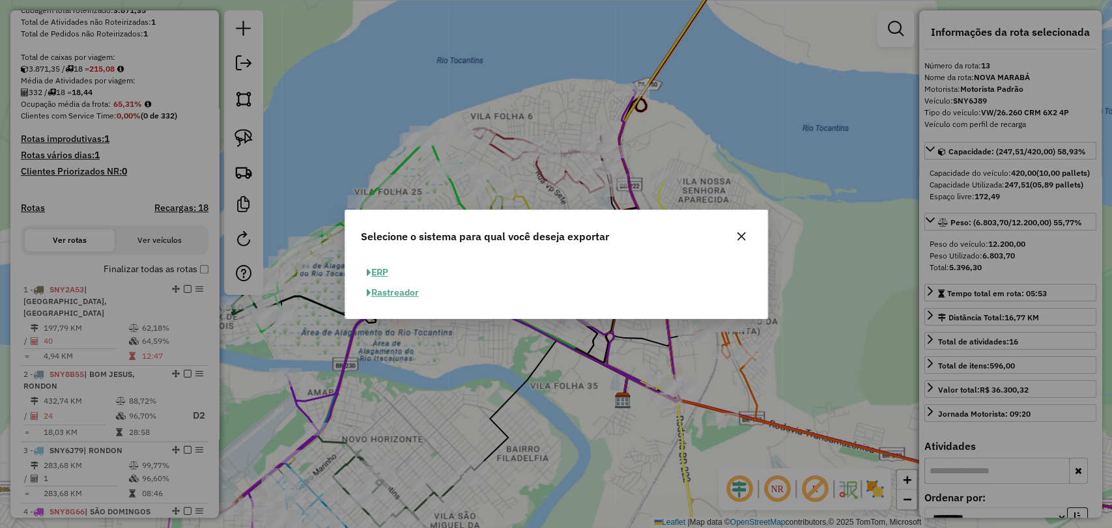
click at [377, 272] on button "ERP" at bounding box center [377, 273] width 33 height 20
select select "**"
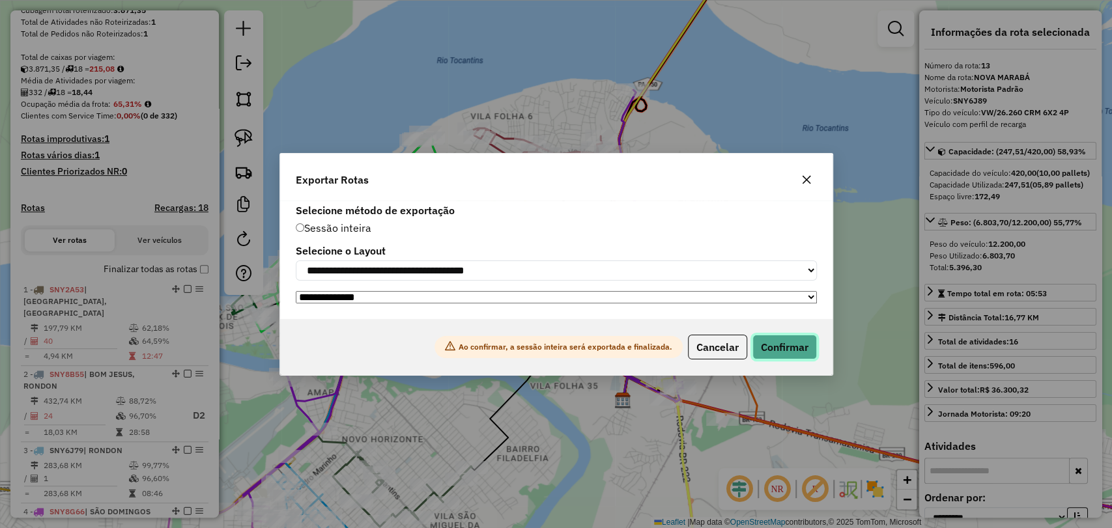
click at [778, 360] on button "Confirmar" at bounding box center [785, 347] width 65 height 25
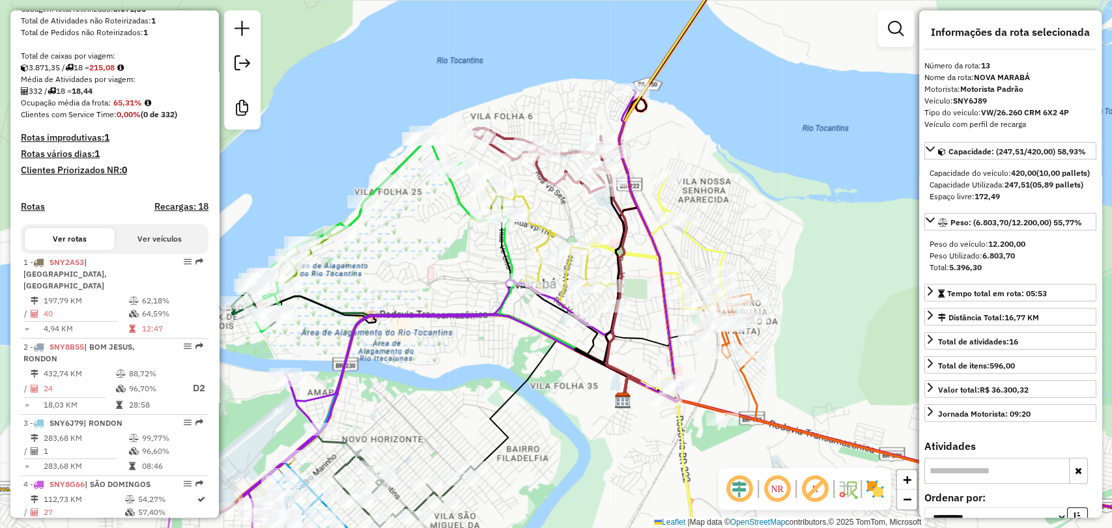
scroll to position [0, 0]
